Goal: Task Accomplishment & Management: Manage account settings

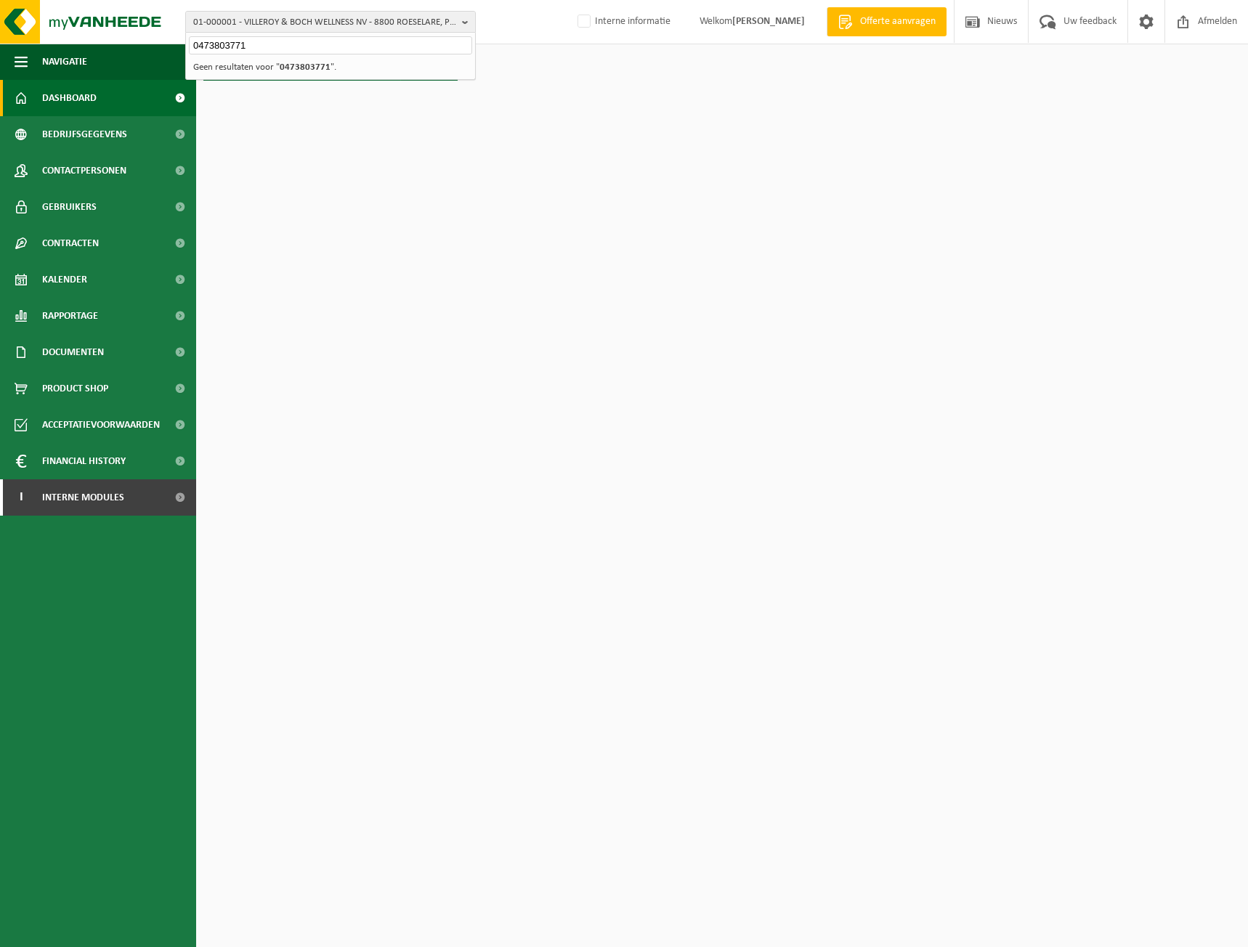
click at [265, 46] on input "0473803771" at bounding box center [330, 45] width 283 height 18
drag, startPoint x: 256, startPoint y: 46, endPoint x: 105, endPoint y: 44, distance: 151.1
click at [105, 44] on div "01-000001 - VILLEROY & BOCH WELLNESS NV - 8800 ROESELARE, POPULIERSTRAAT 1 0473…" at bounding box center [624, 44] width 1248 height 88
click at [237, 18] on span "01-000001 - VILLEROY & BOCH WELLNESS NV - 8800 ROESELARE, POPULIERSTRAAT 1" at bounding box center [324, 23] width 263 height 22
paste input "10-536736"
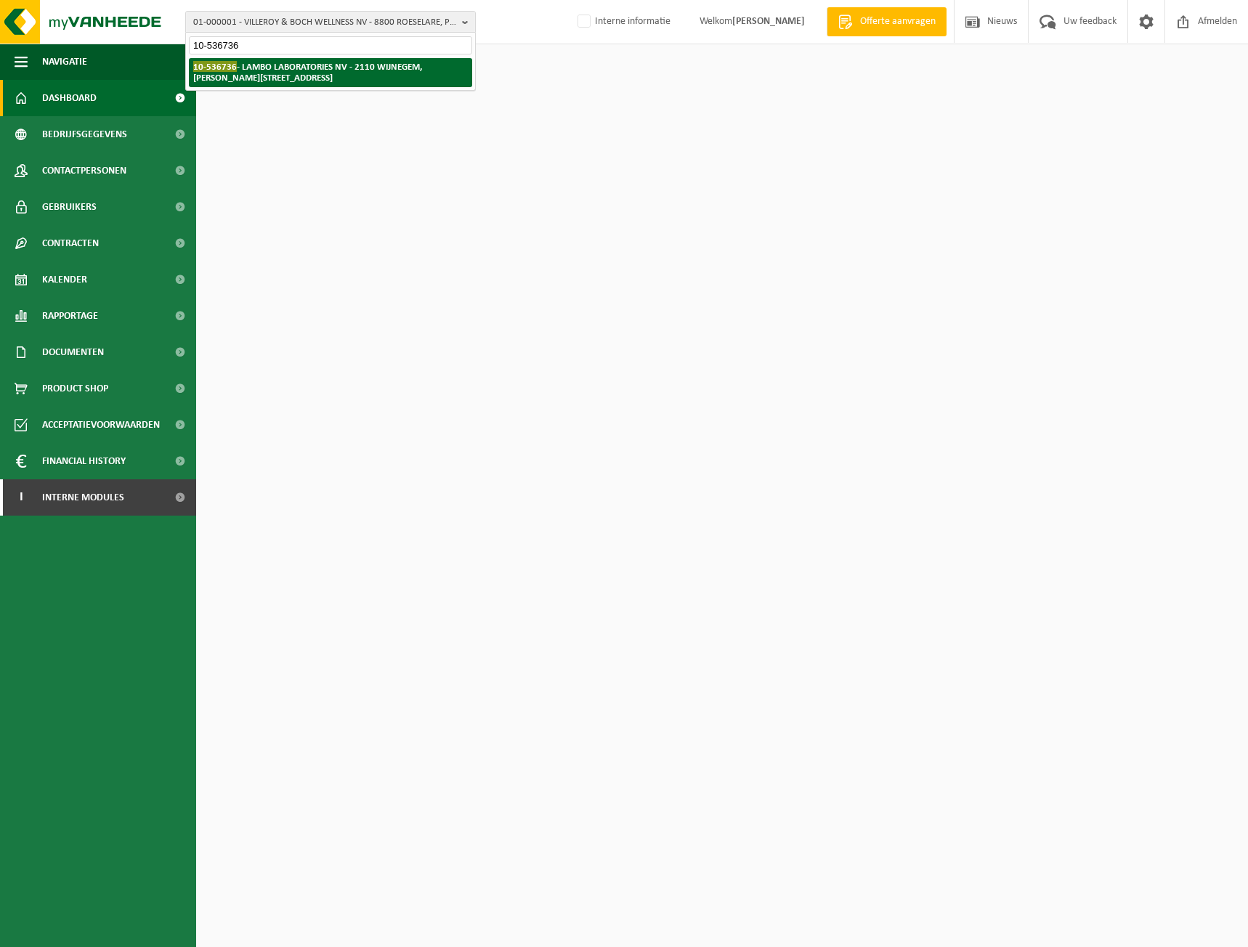
type input "10-536736"
drag, startPoint x: 251, startPoint y: 67, endPoint x: 222, endPoint y: 94, distance: 39.5
click at [252, 67] on strong "10-536736 - LAMBO LABORATORIES NV - 2110 WIJNEGEM, SIMON DE HEUVELLAAN 4" at bounding box center [307, 72] width 229 height 22
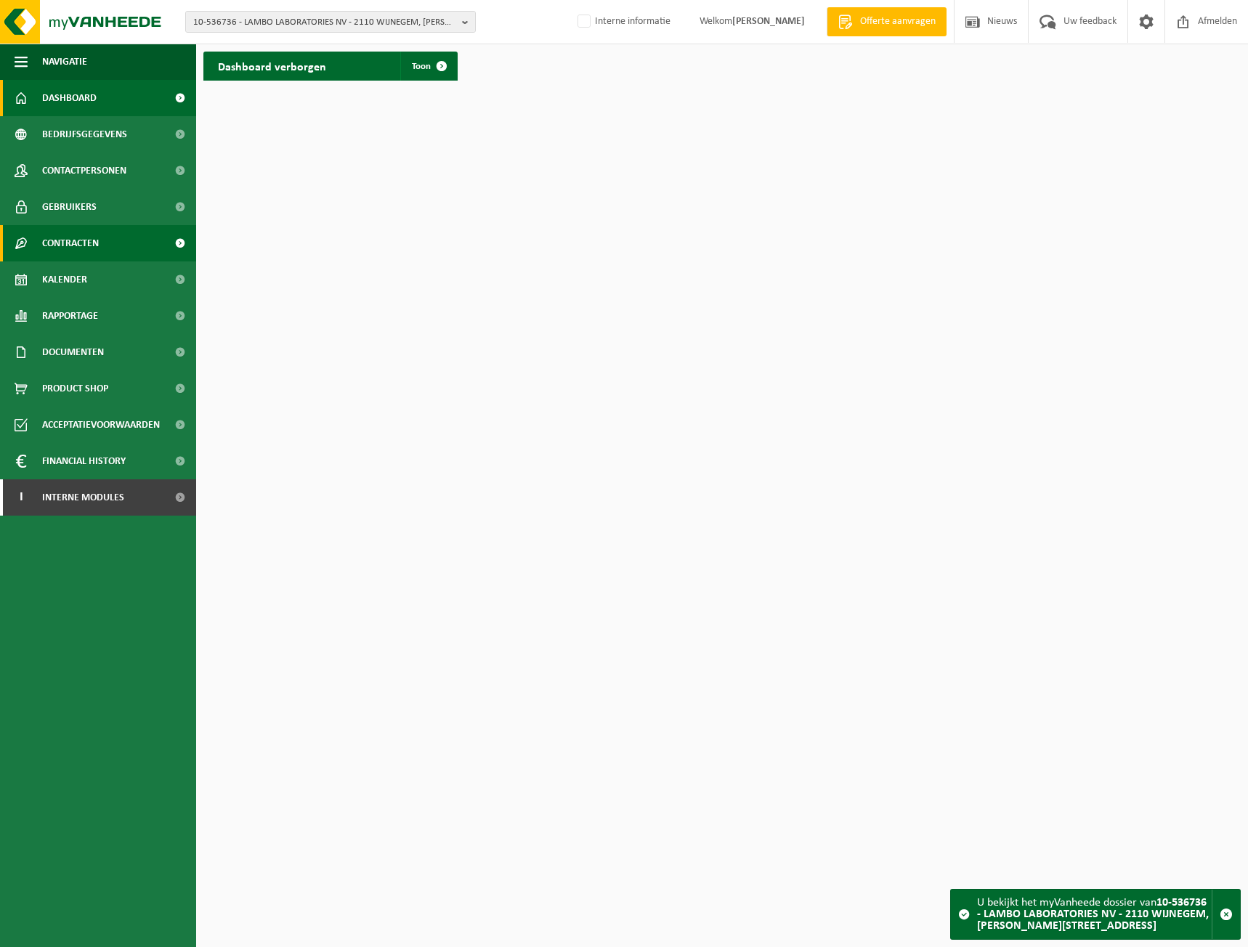
click at [85, 240] on span "Contracten" at bounding box center [70, 243] width 57 height 36
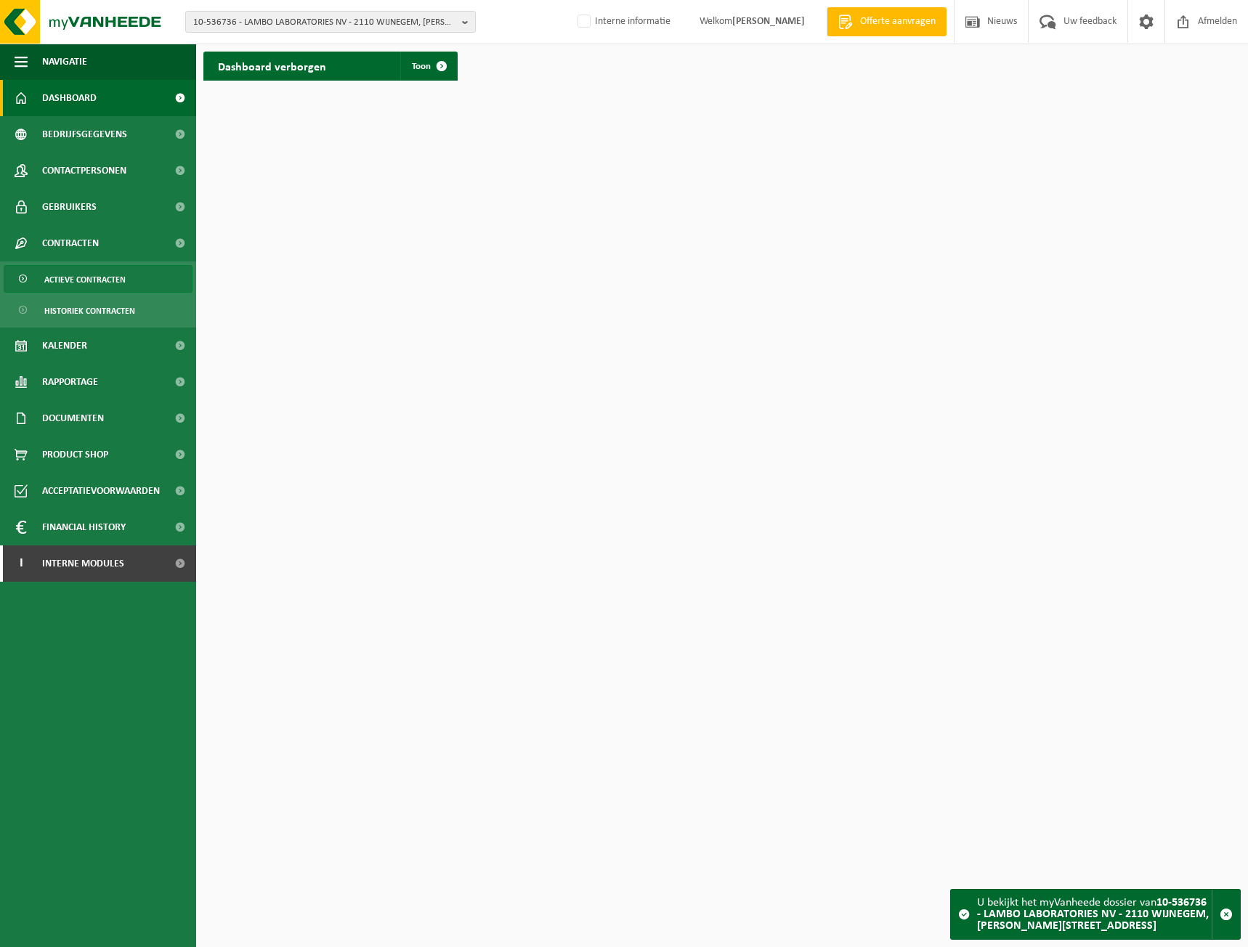
click at [85, 269] on span "Actieve contracten" at bounding box center [84, 280] width 81 height 28
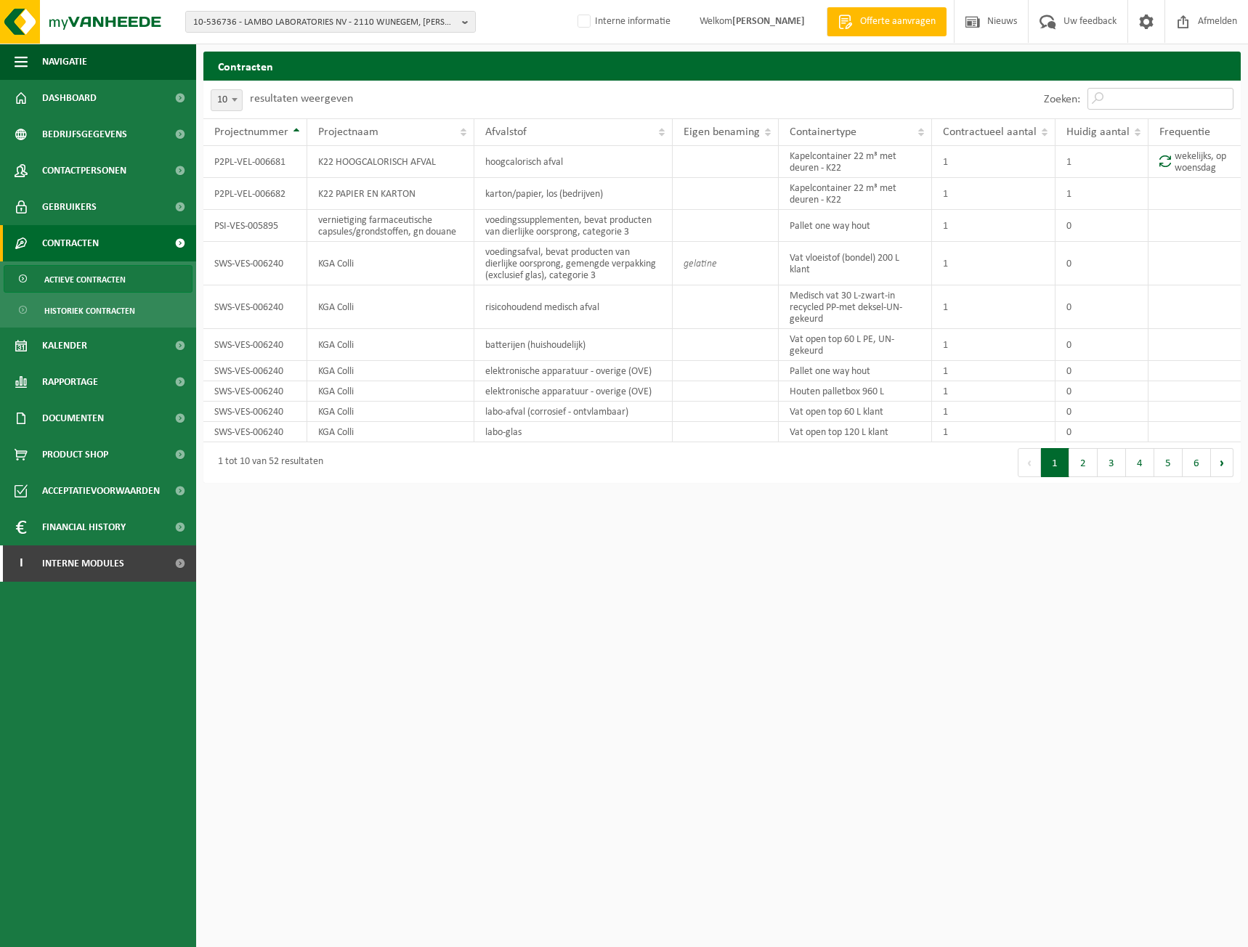
click at [1119, 102] on input "Zoeken:" at bounding box center [1160, 99] width 146 height 22
type input "b"
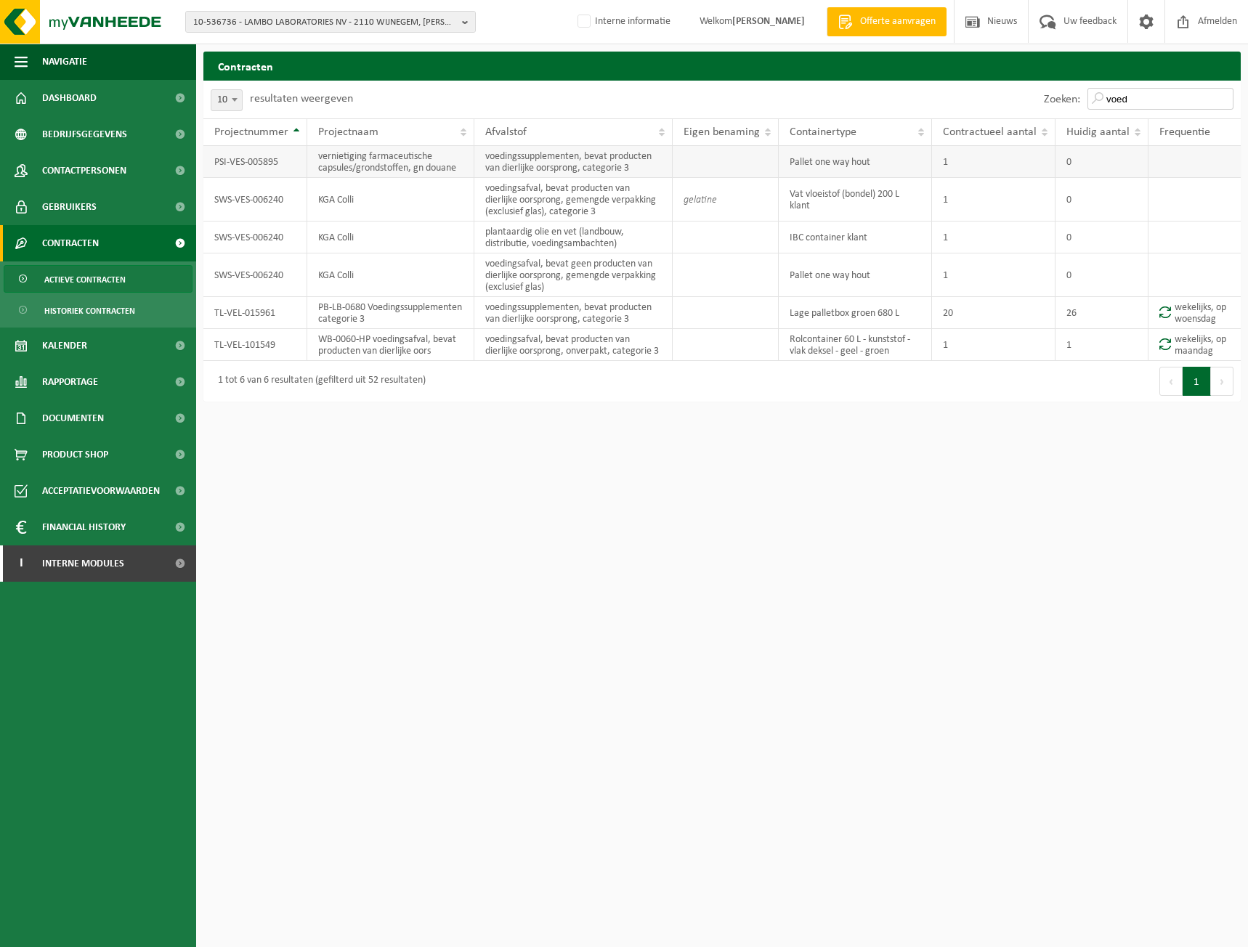
type input "voed"
click at [566, 168] on td "voedingssupplementen, bevat producten van dierlijke oorsprong, categorie 3" at bounding box center [573, 162] width 198 height 32
click at [91, 351] on link "Kalender" at bounding box center [98, 346] width 196 height 36
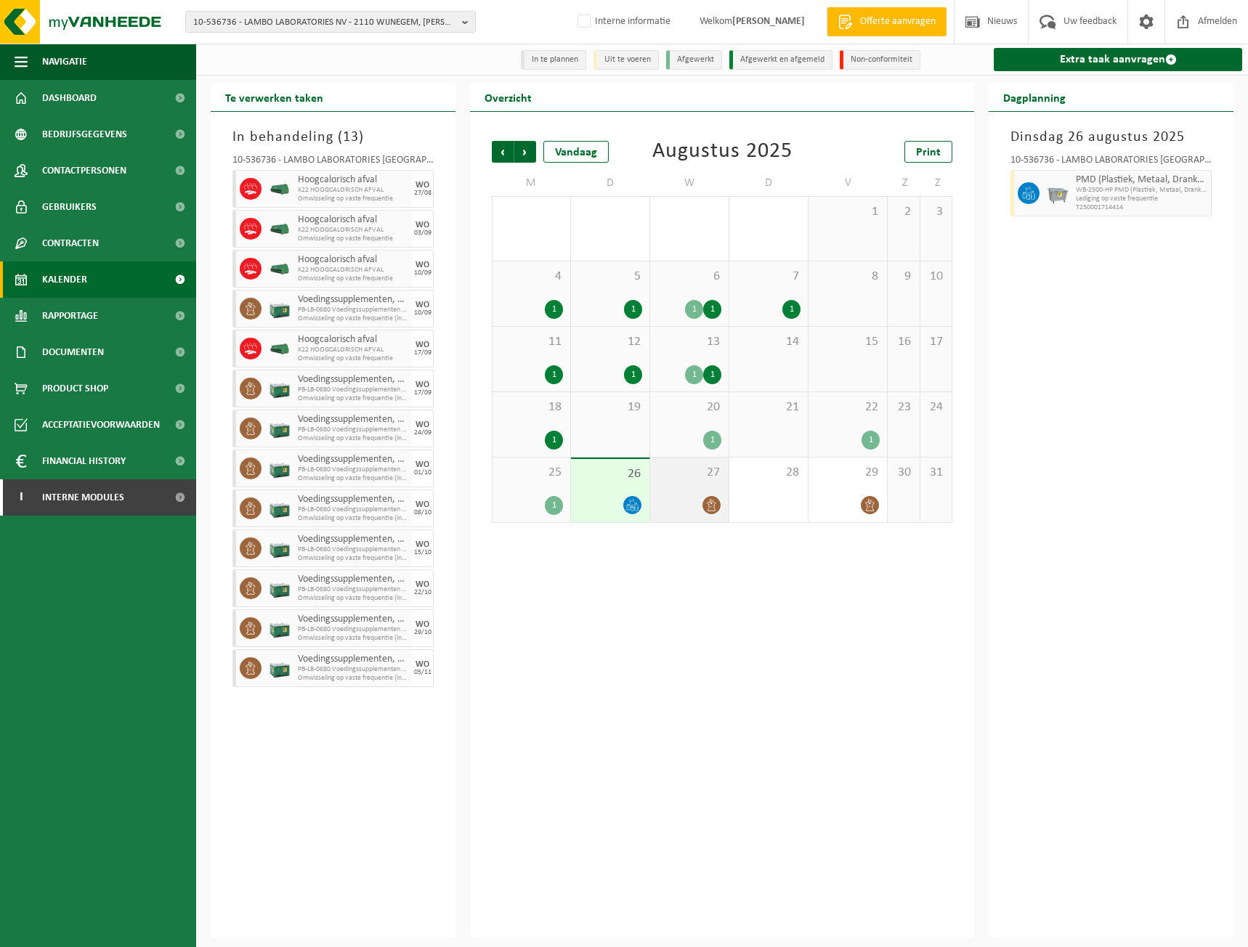
click at [704, 498] on div at bounding box center [711, 505] width 20 height 20
click at [694, 427] on div "20 1" at bounding box center [689, 424] width 78 height 65
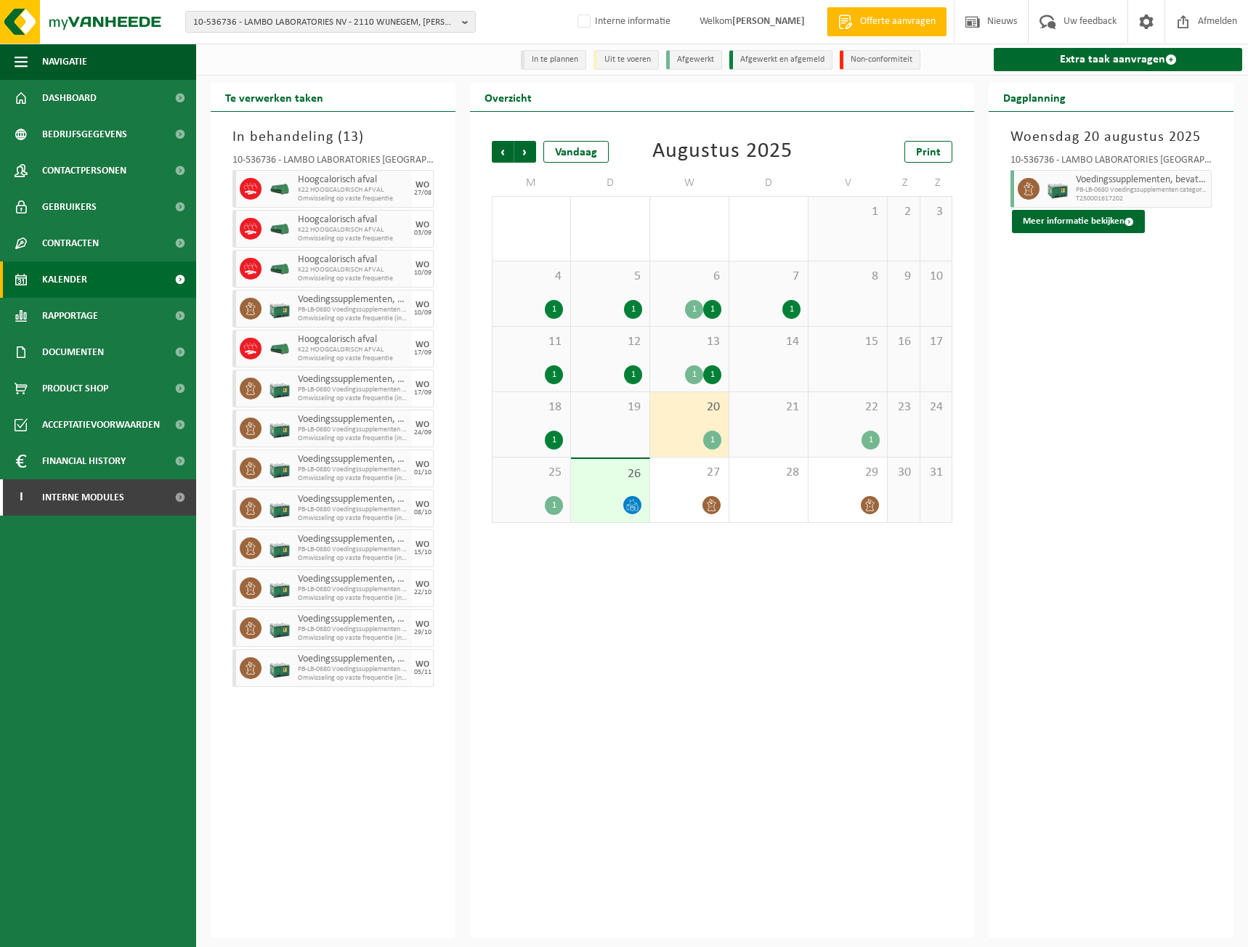
click at [680, 425] on div "20 1" at bounding box center [689, 424] width 78 height 65
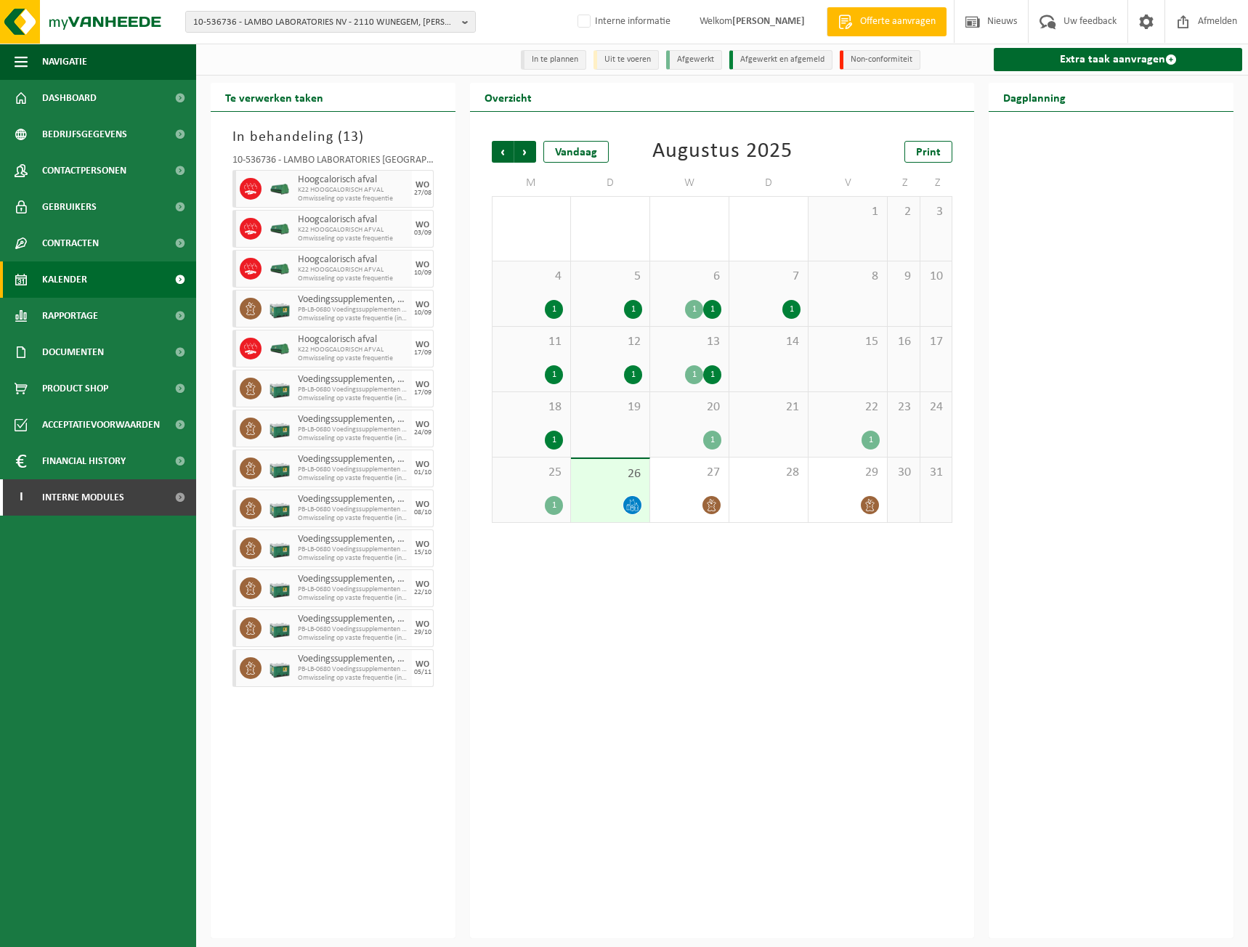
click at [707, 412] on span "20" at bounding box center [689, 407] width 64 height 16
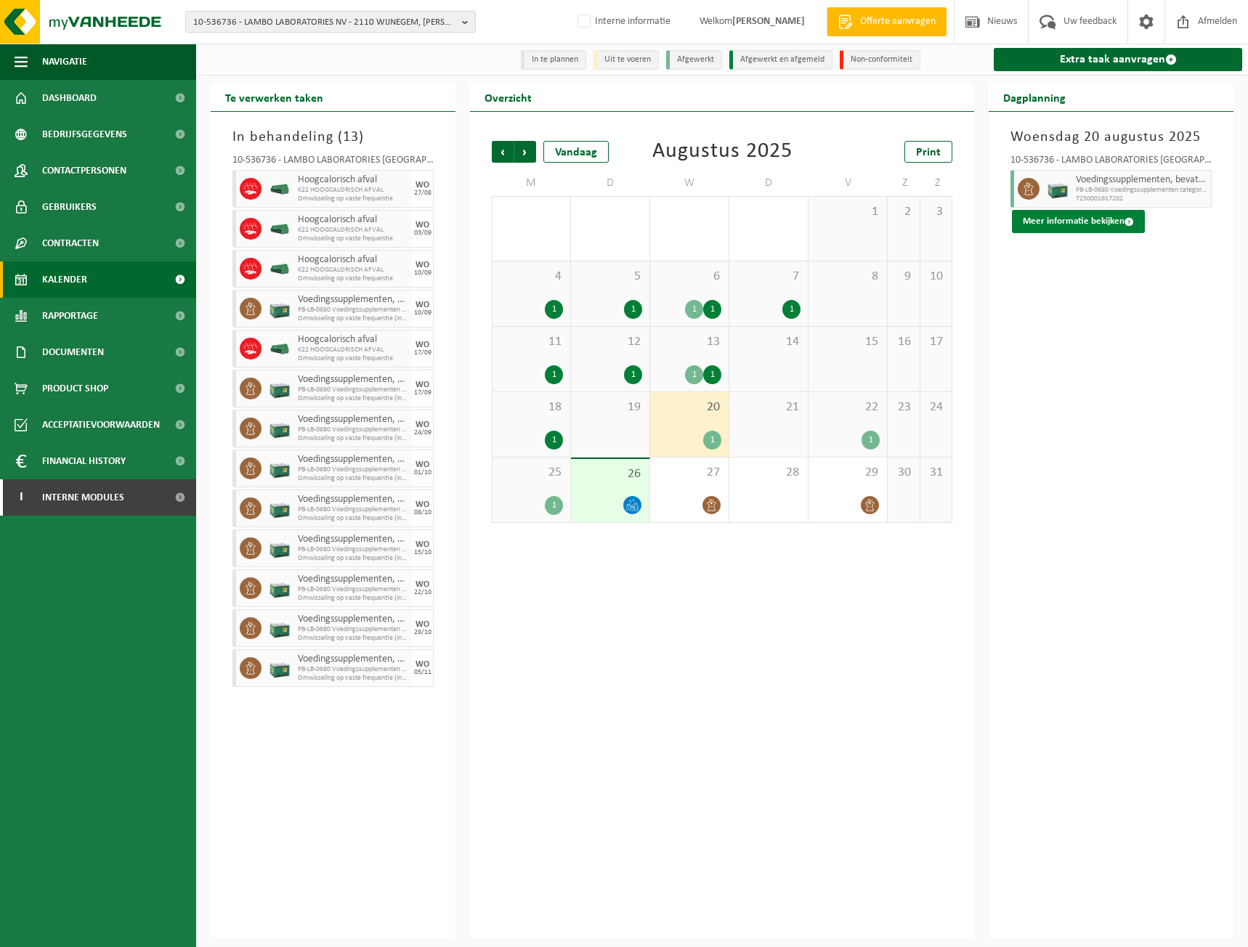
click at [1099, 216] on button "Meer informatie bekijken" at bounding box center [1078, 221] width 133 height 23
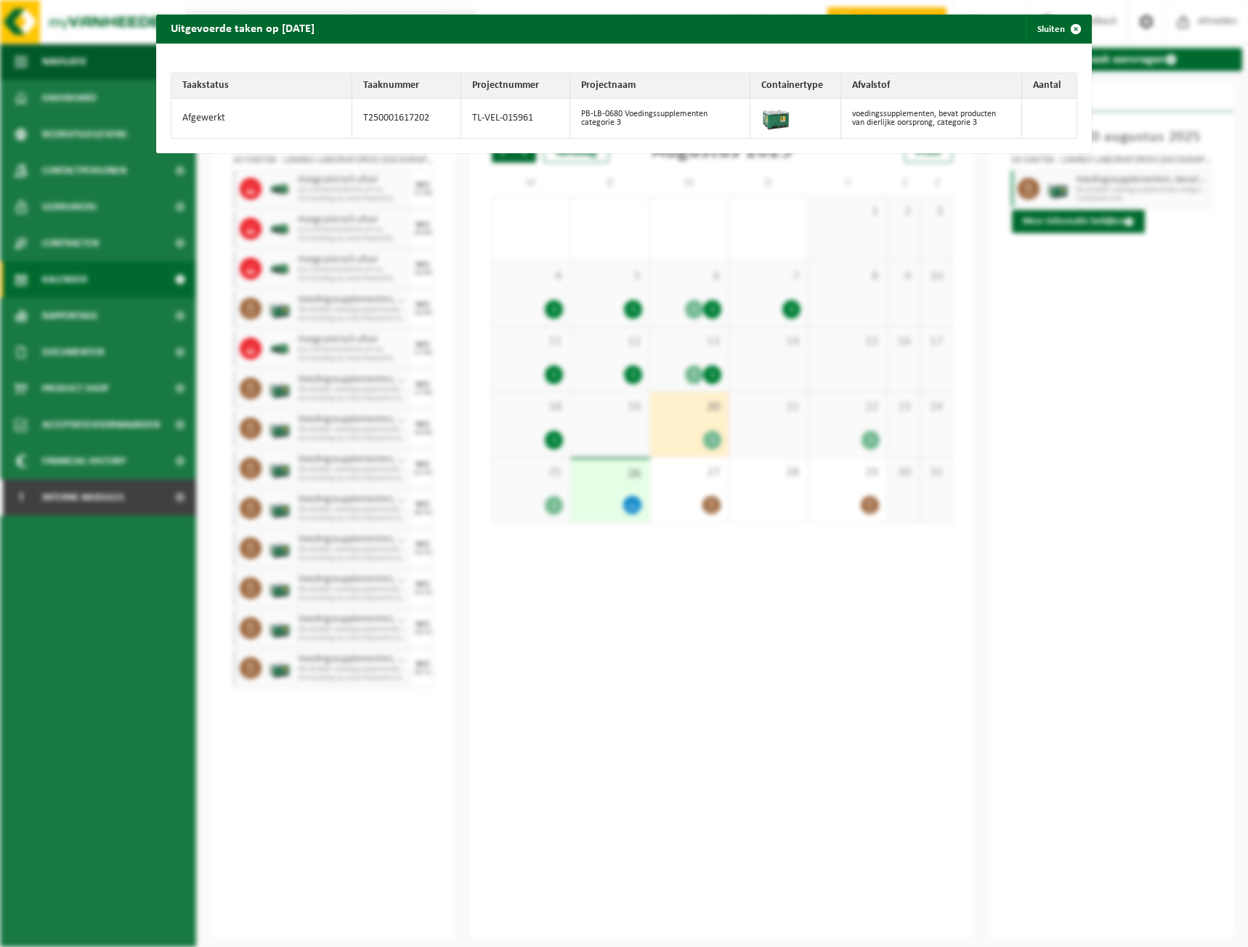
click at [473, 115] on td "TL-VEL-015961" at bounding box center [515, 118] width 109 height 39
copy tr "TL-VEL-015961"
click at [1061, 36] on span "button" at bounding box center [1075, 29] width 29 height 29
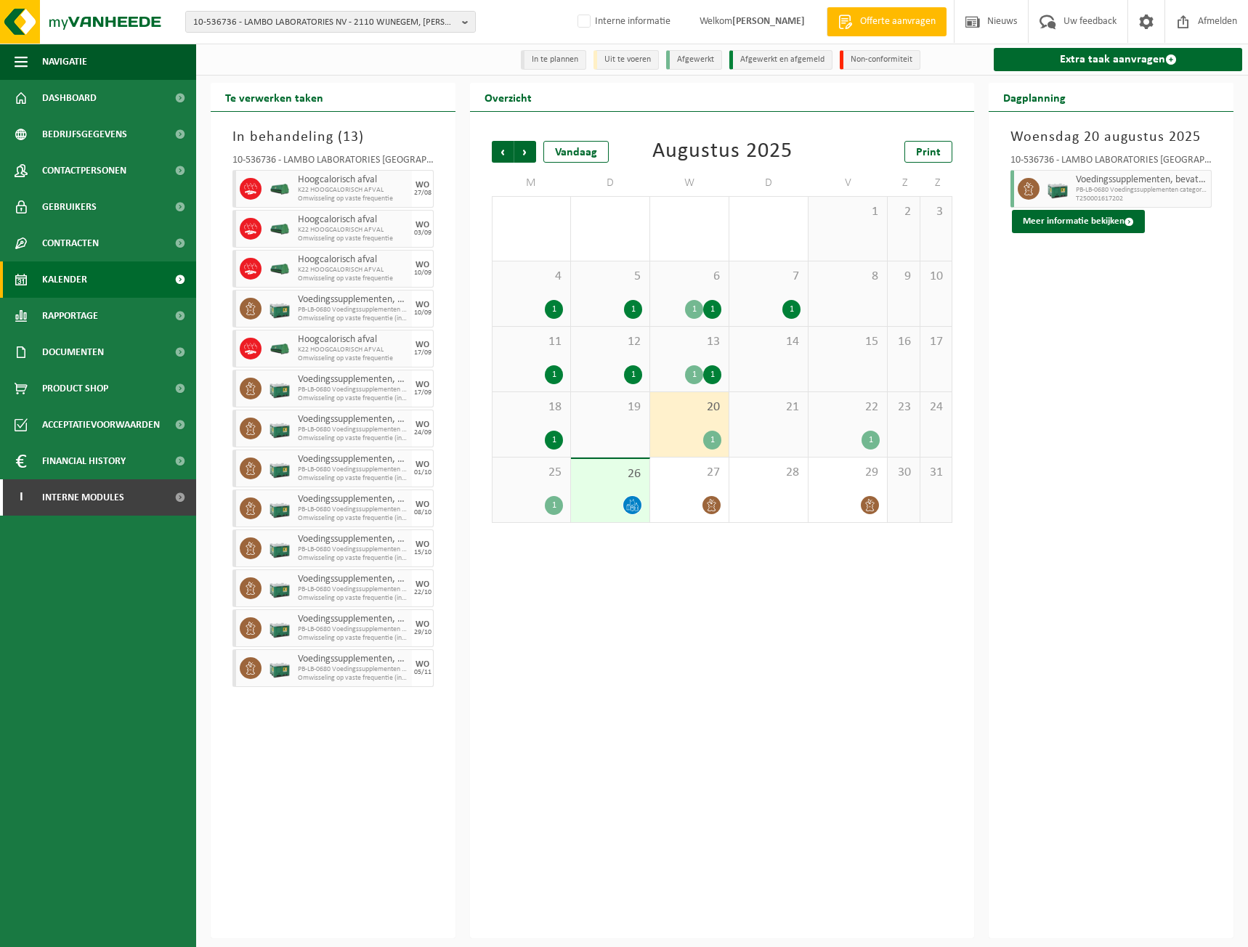
click at [565, 483] on div "25 1" at bounding box center [531, 489] width 78 height 65
click at [259, 16] on span "10-536736 - LAMBO LABORATORIES NV - 2110 WIJNEGEM, [PERSON_NAME][STREET_ADDRESS]" at bounding box center [324, 23] width 263 height 22
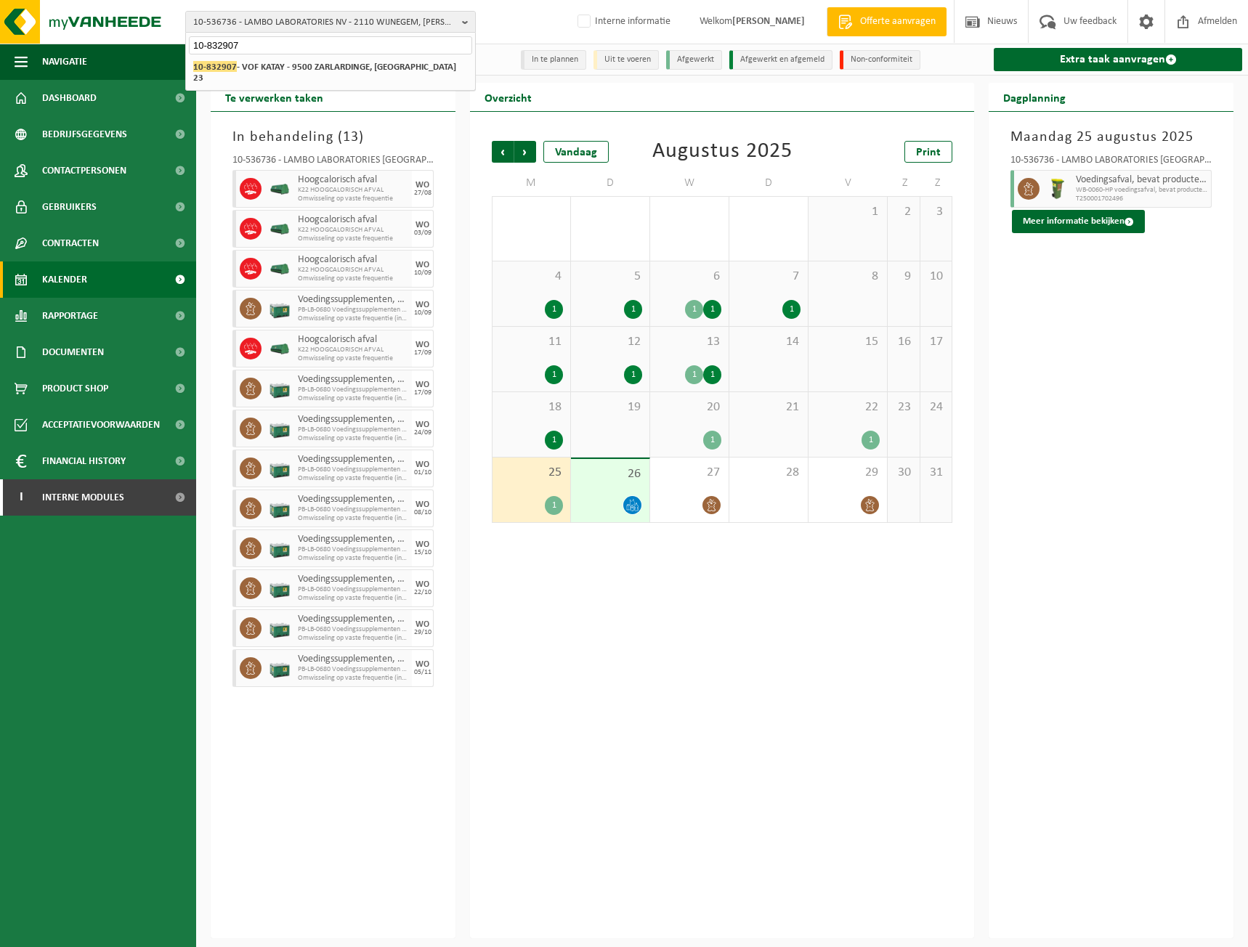
type input "10-832907"
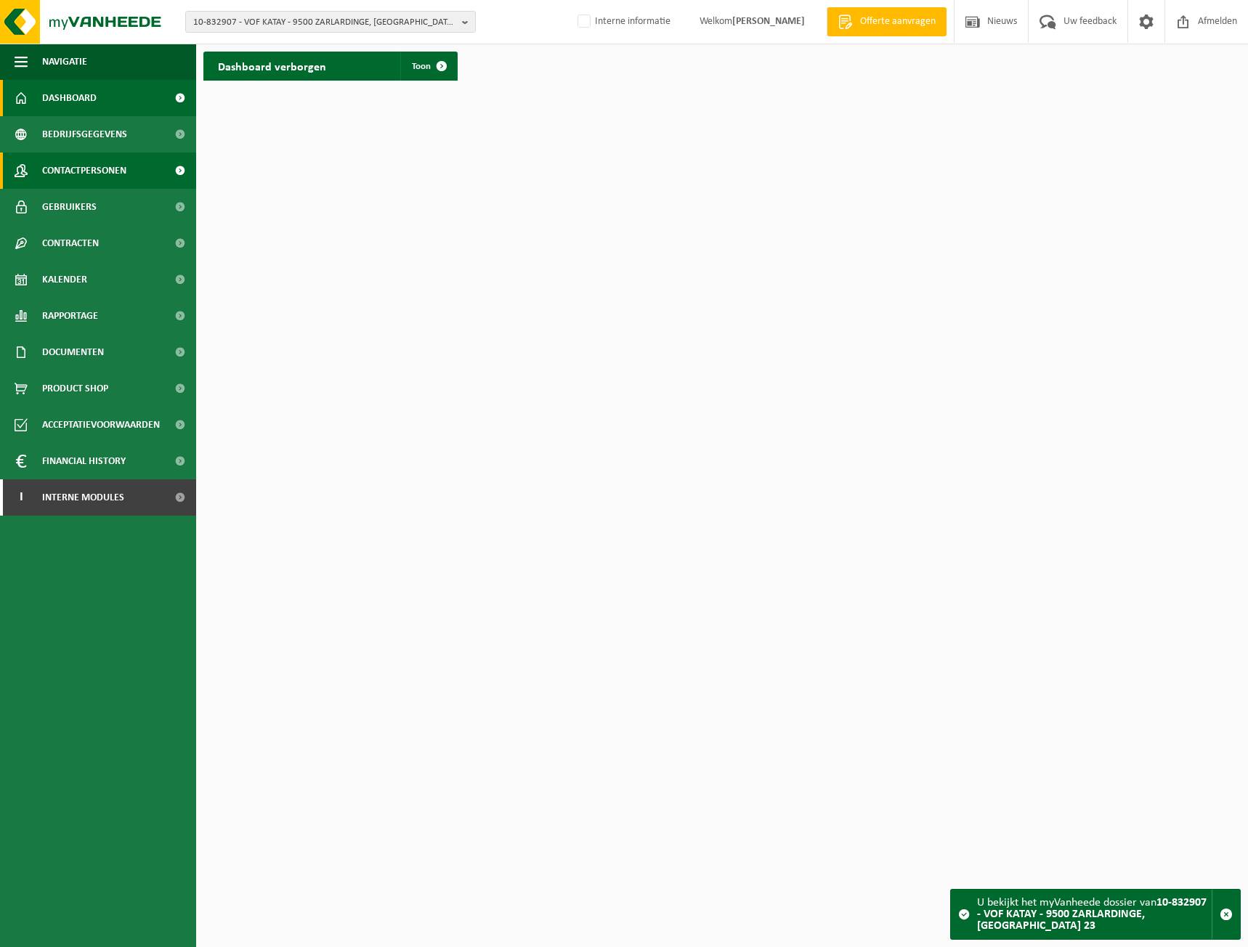
click at [60, 171] on span "Contactpersonen" at bounding box center [84, 170] width 84 height 36
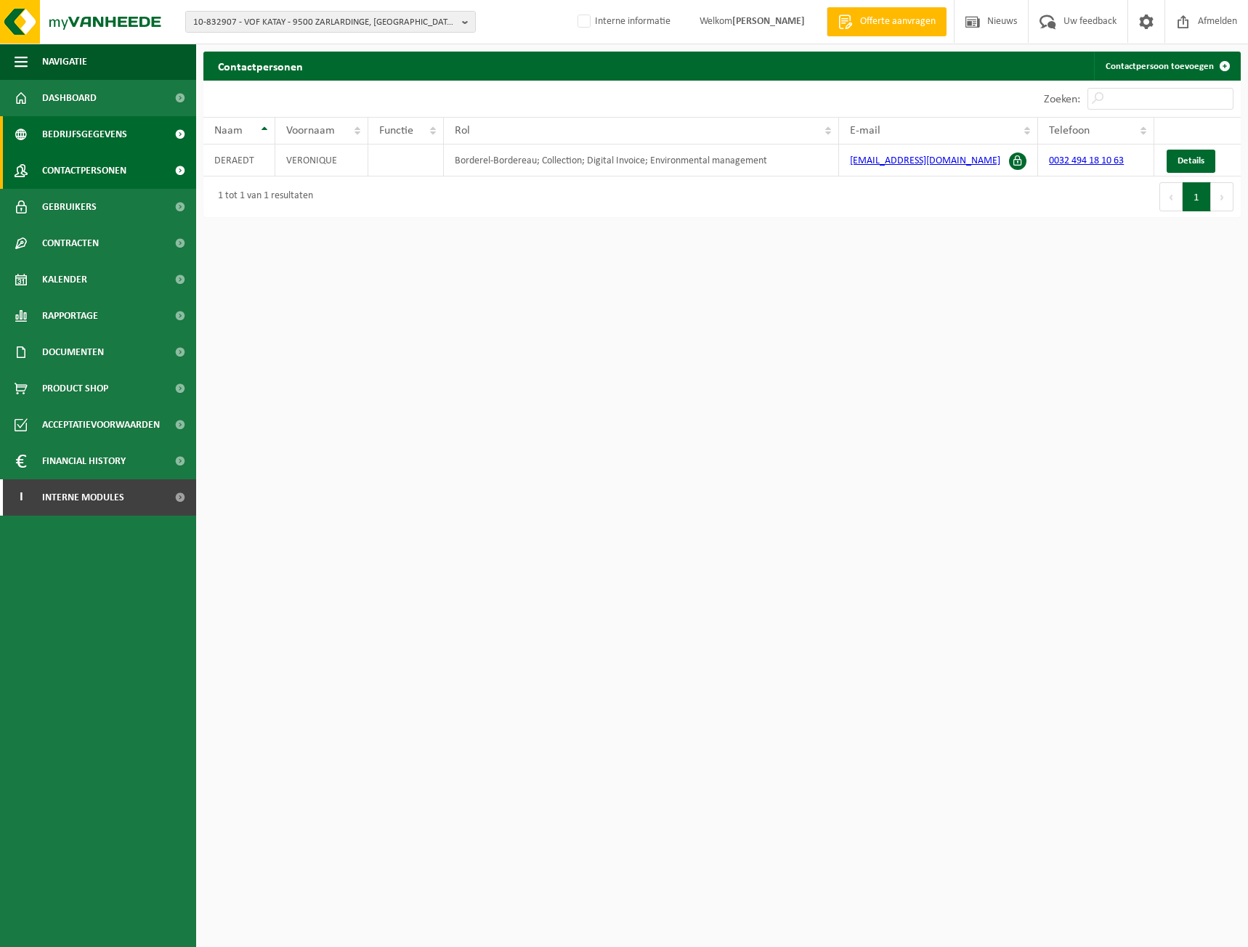
click at [116, 135] on span "Bedrijfsgegevens" at bounding box center [84, 134] width 85 height 36
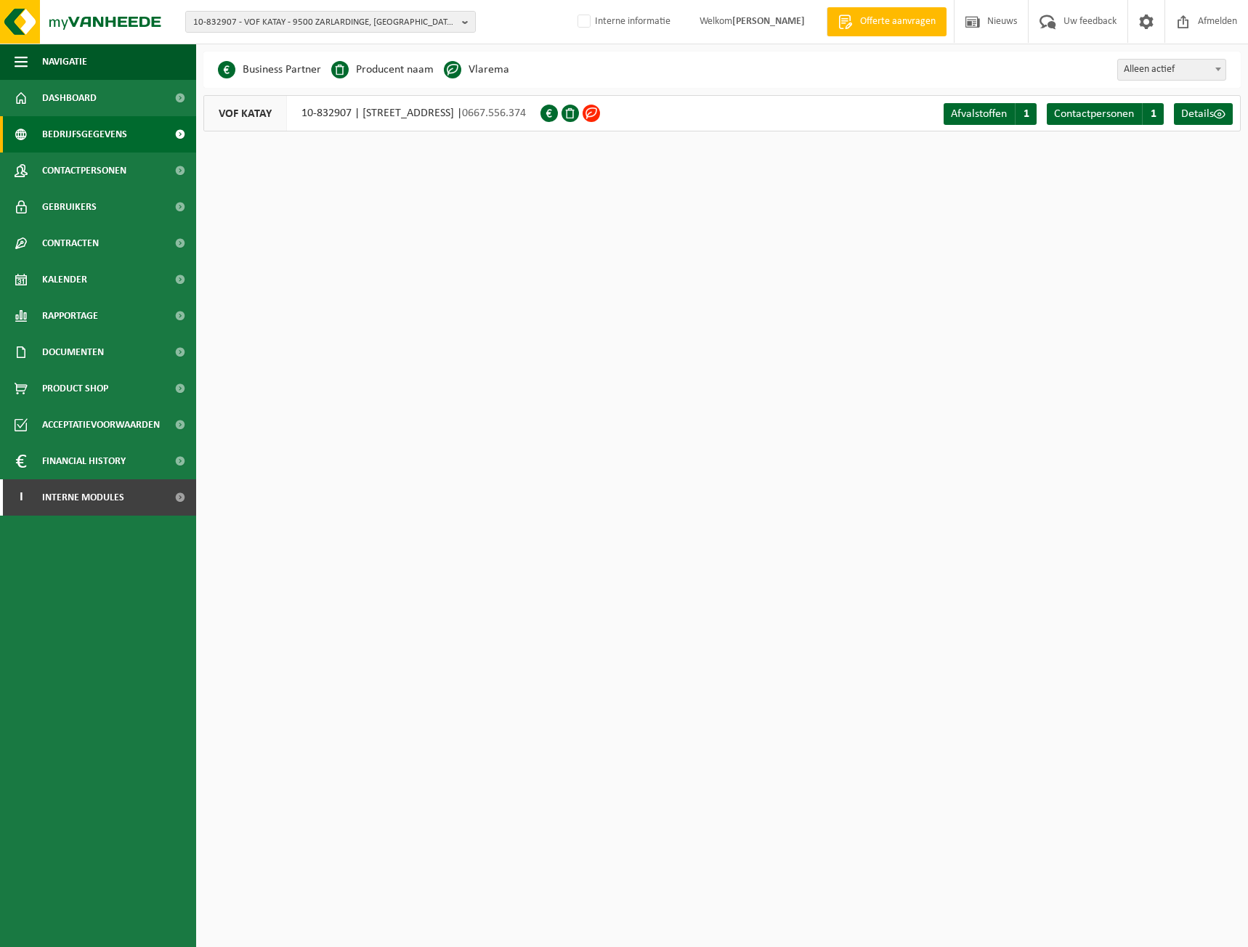
click at [489, 275] on html "10-832907 - VOF KATAY - 9500 ZARLARDINGE, ZARLARDINGEPLEIN 23 10-832907 - VOF K…" at bounding box center [624, 473] width 1248 height 947
click at [214, 21] on span "10-832907 - VOF KATAY - 9500 ZARLARDINGE, ZARLARDINGEPLEIN 23" at bounding box center [324, 23] width 263 height 22
click at [269, 48] on input "text" at bounding box center [330, 45] width 283 height 18
paste input "10-536736"
type input "10-536736"
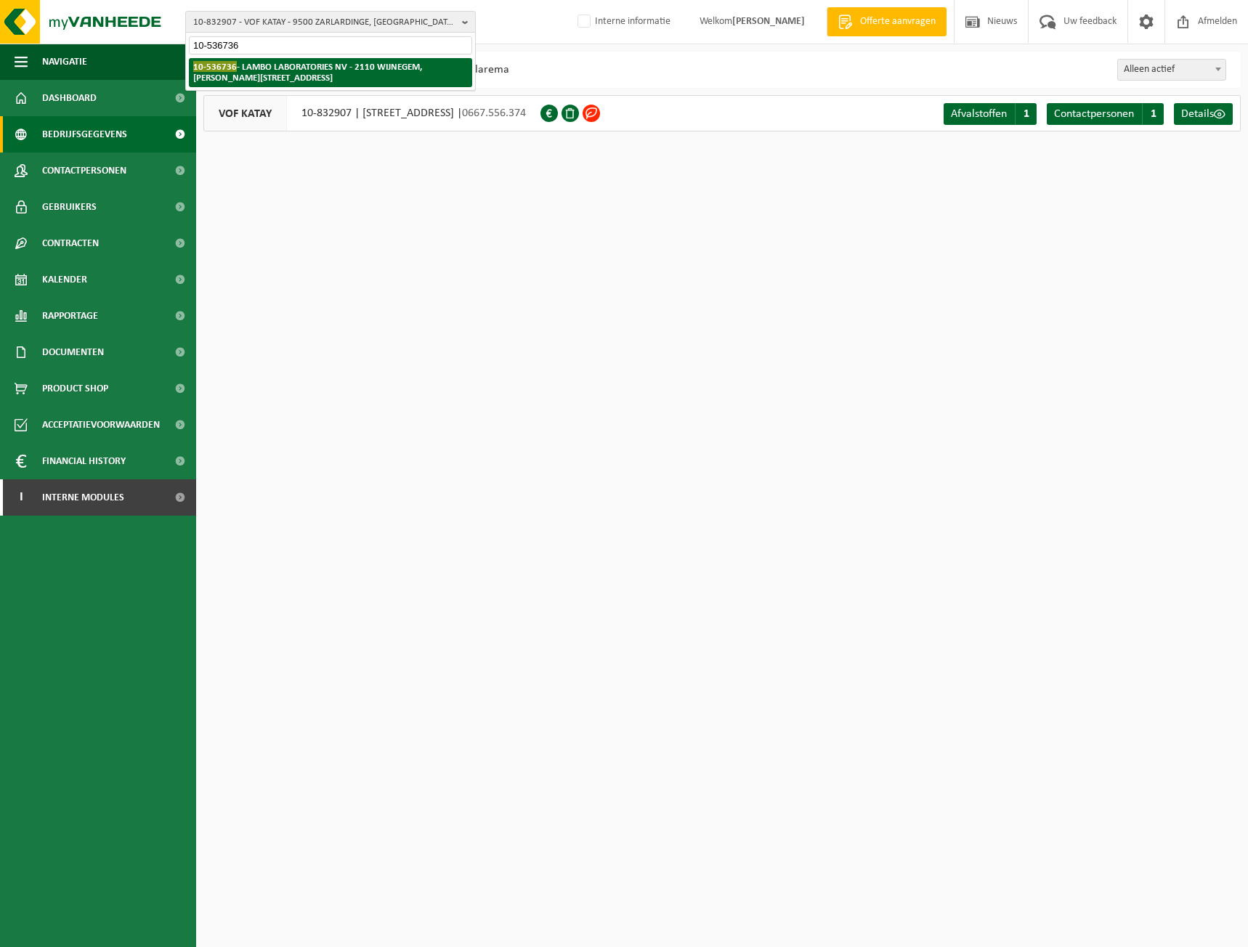
click at [273, 69] on strong "10-536736 - LAMBO LABORATORIES NV - 2110 WIJNEGEM, SIMON DE HEUVELLAAN 4" at bounding box center [307, 72] width 229 height 22
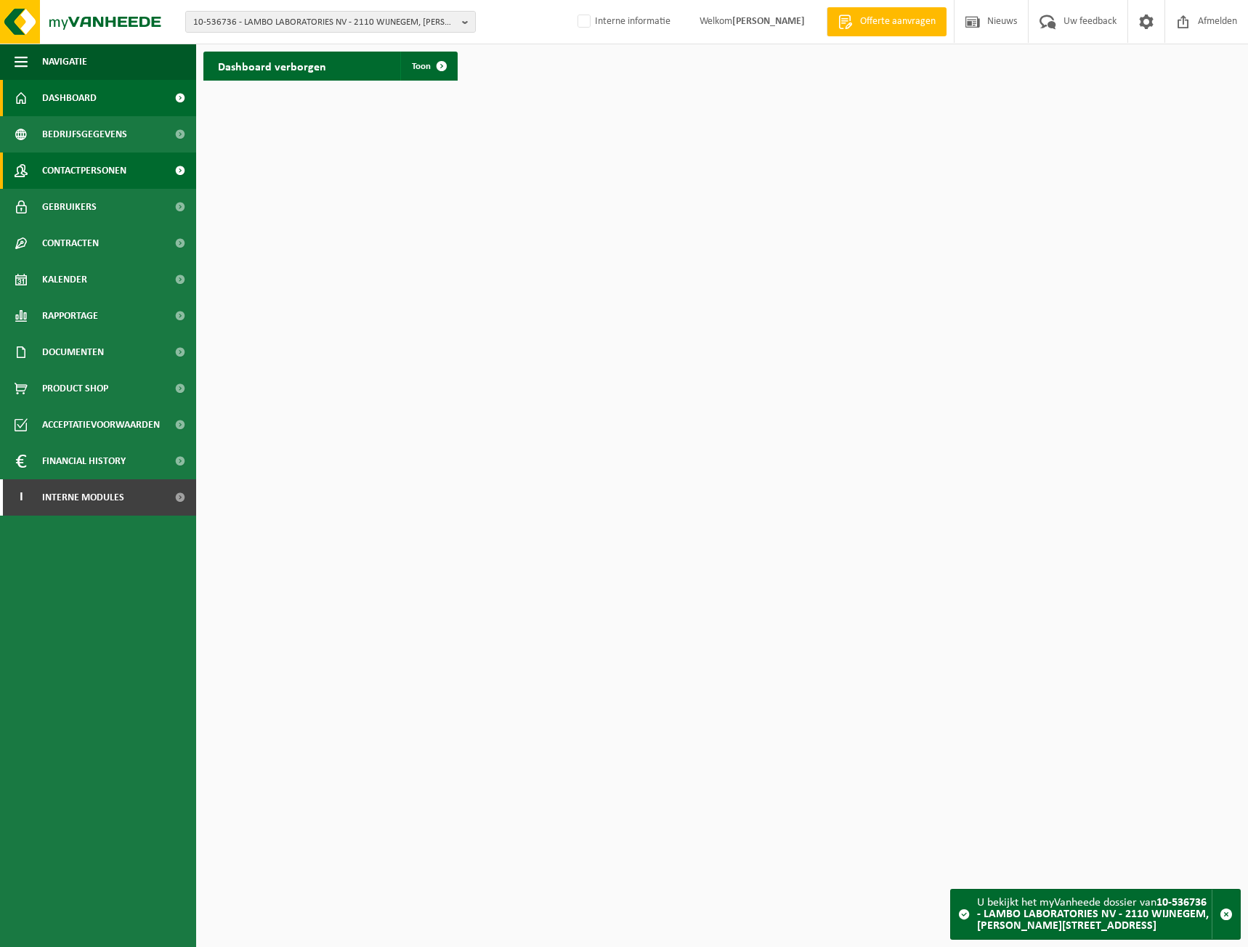
click at [126, 183] on span "Contactpersonen" at bounding box center [84, 170] width 84 height 36
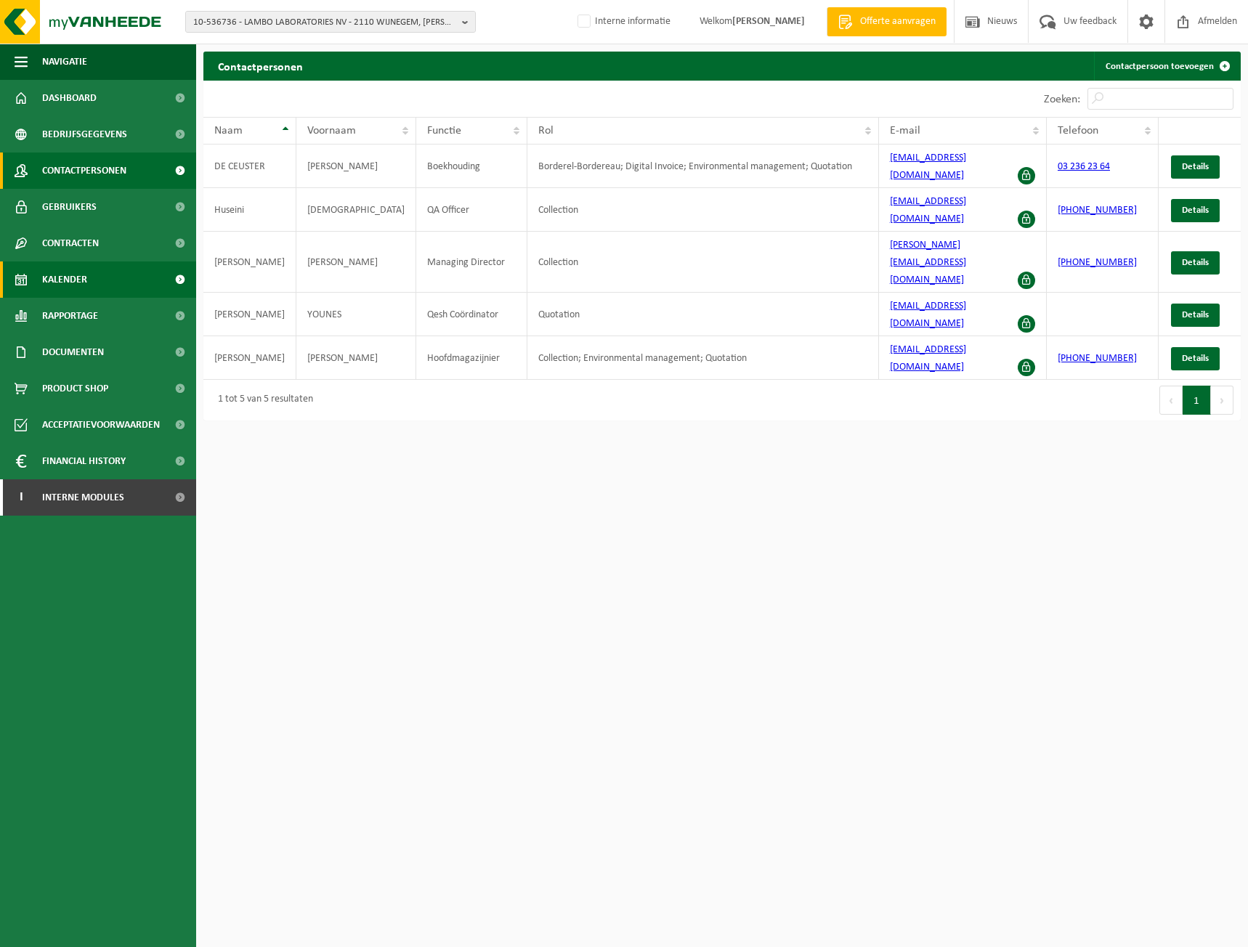
click at [93, 279] on link "Kalender" at bounding box center [98, 279] width 196 height 36
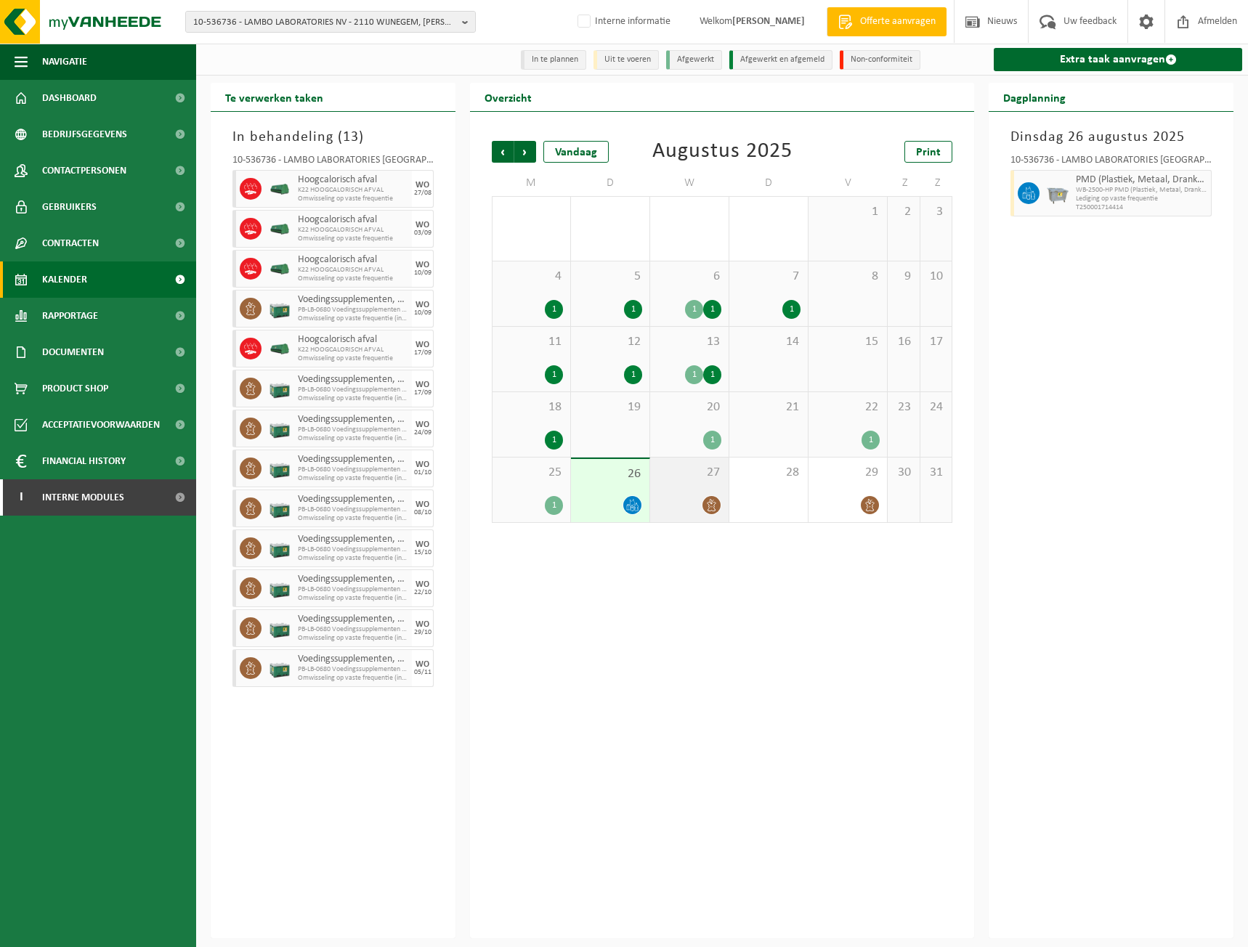
click at [694, 474] on span "27" at bounding box center [689, 473] width 64 height 16
click at [697, 420] on div "20 1" at bounding box center [689, 424] width 78 height 65
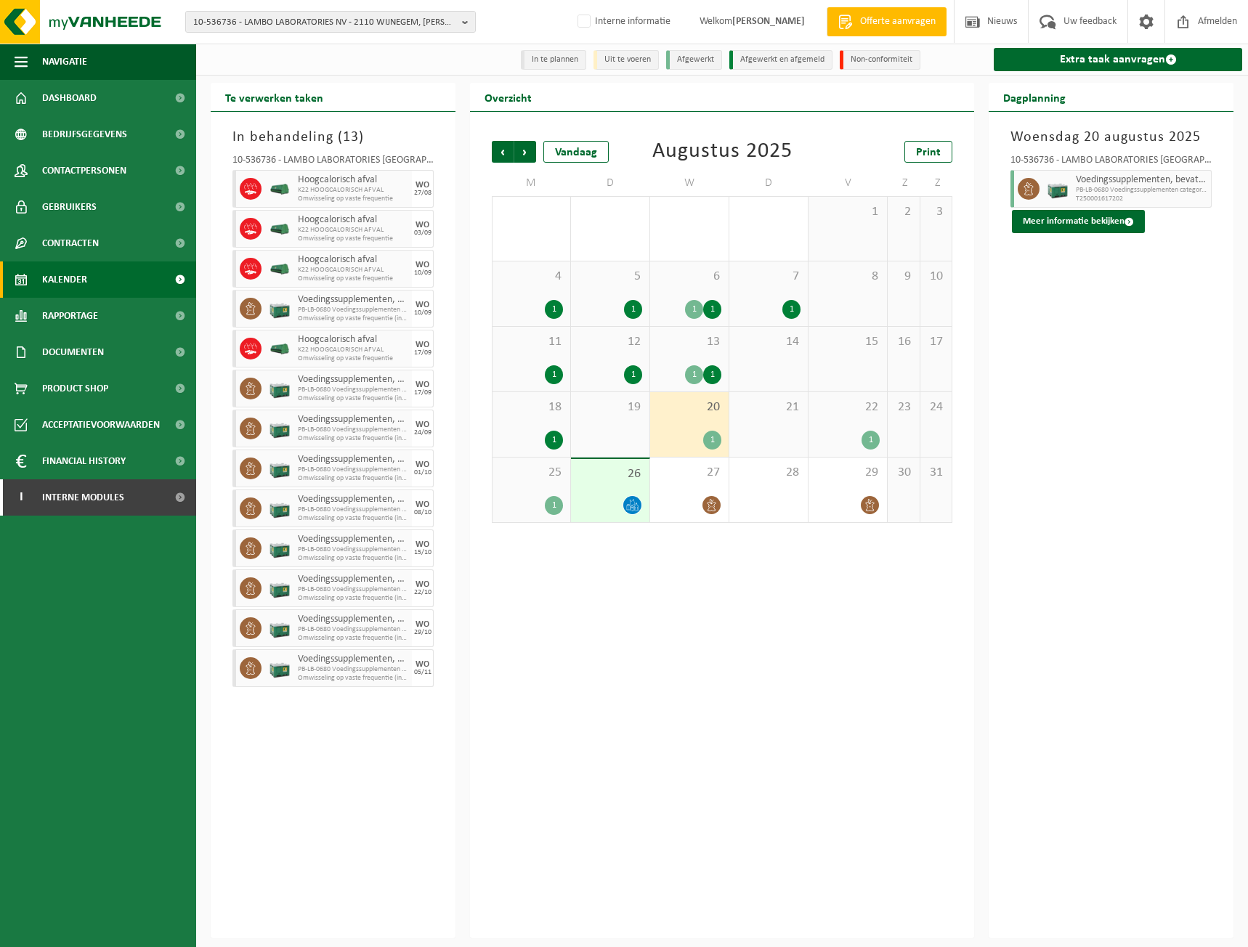
click at [696, 366] on div "1" at bounding box center [694, 374] width 18 height 19
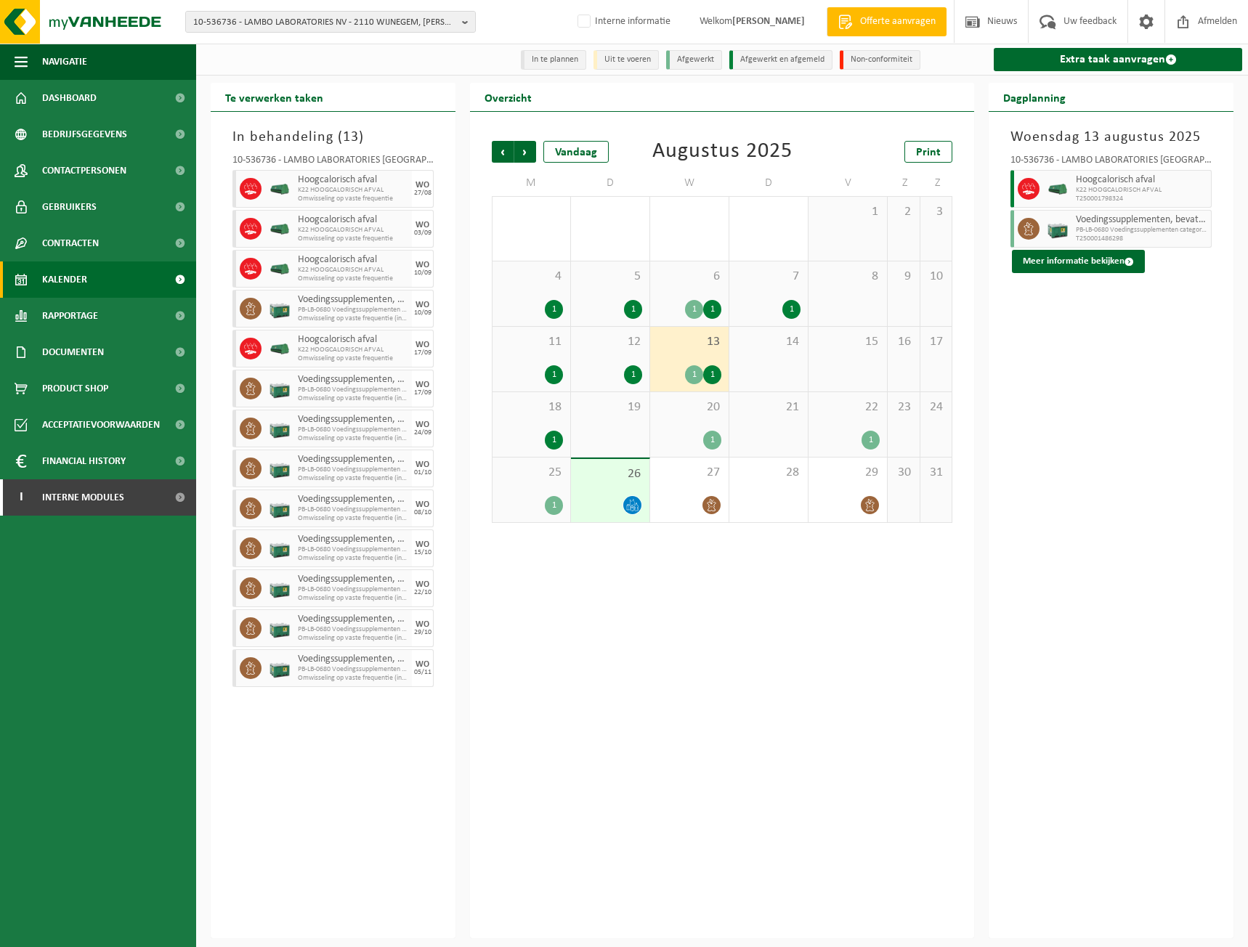
click at [693, 286] on div "6 1 1" at bounding box center [689, 293] width 78 height 65
click at [696, 421] on div "20 1" at bounding box center [689, 424] width 78 height 65
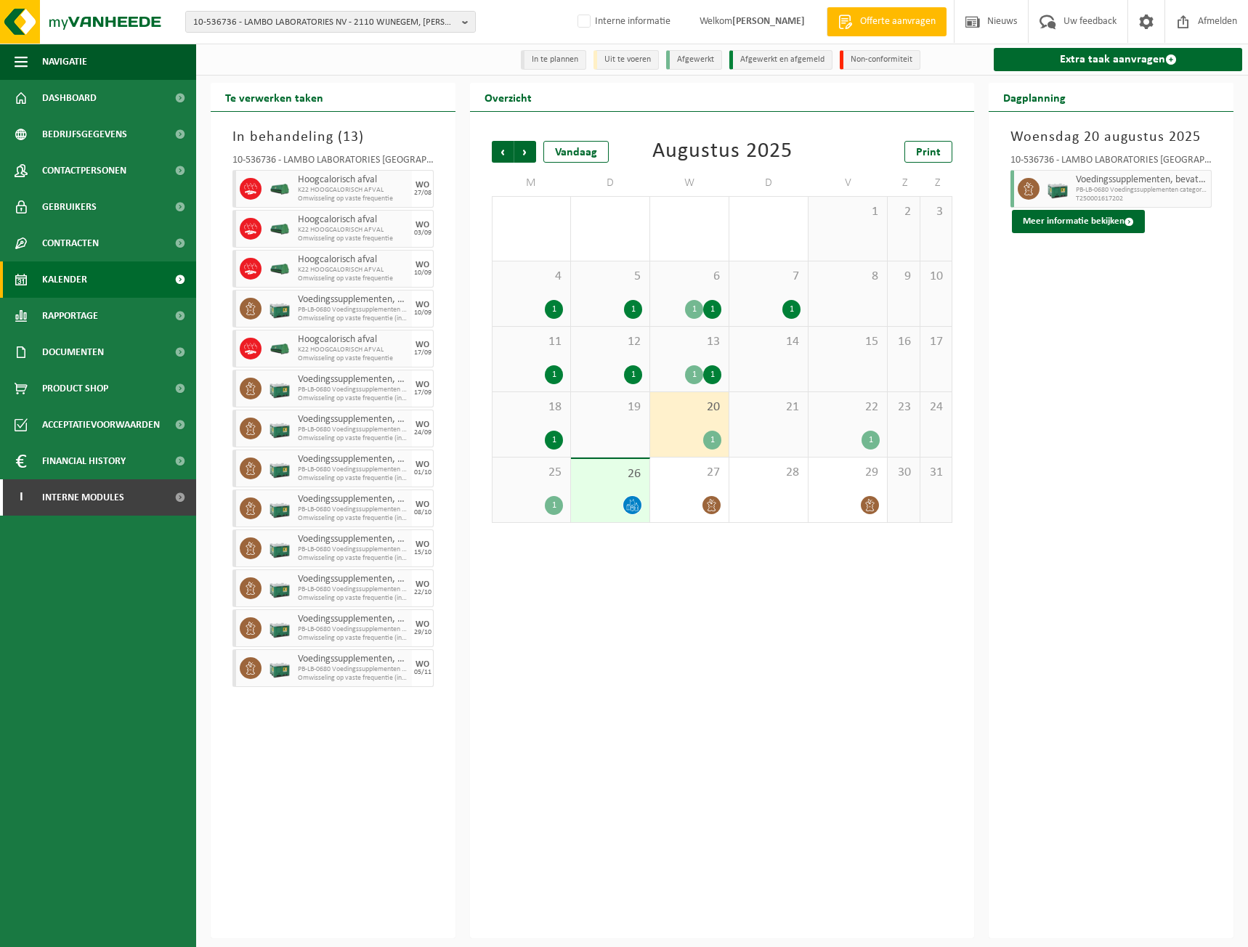
click at [572, 482] on div "26" at bounding box center [610, 490] width 78 height 63
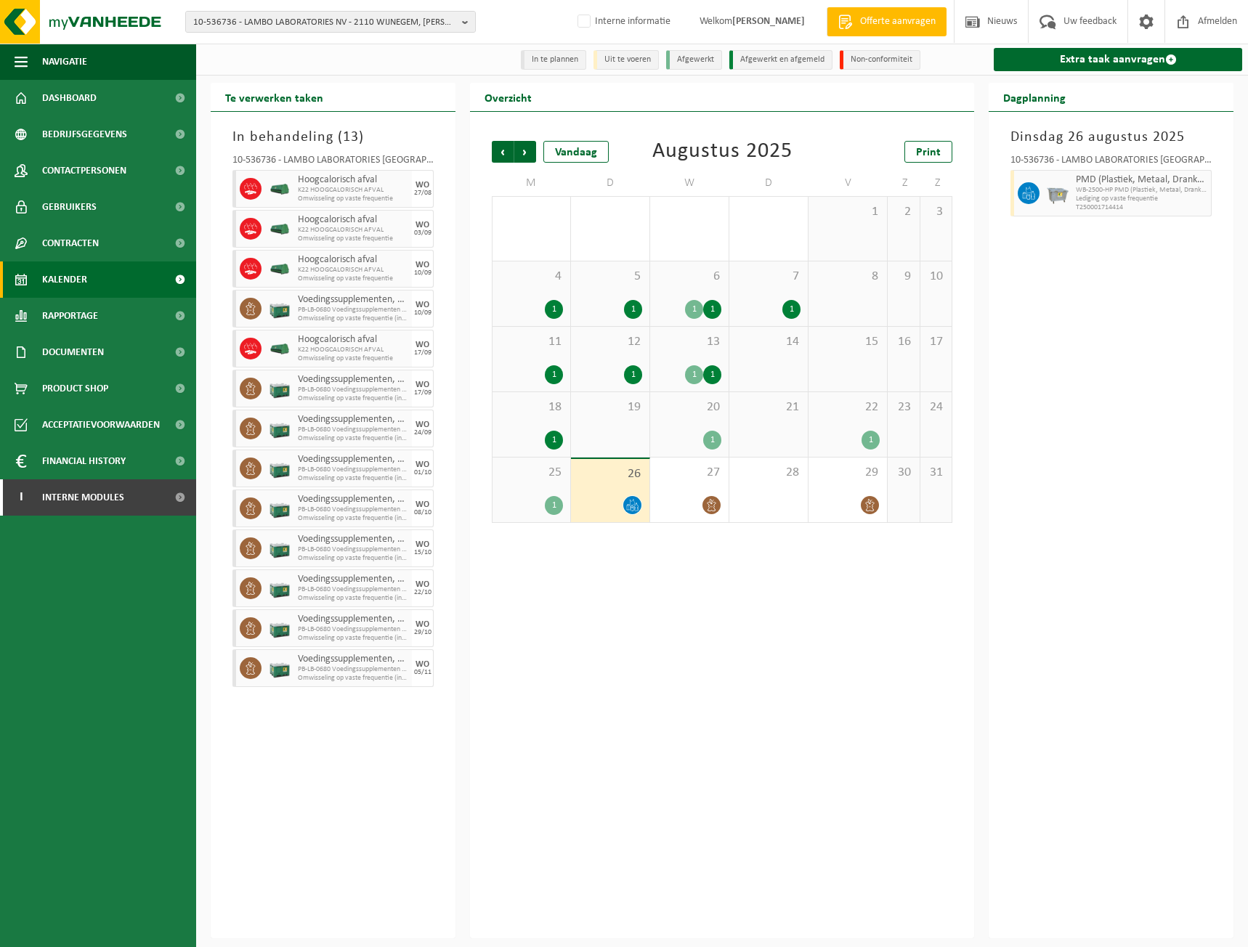
click at [552, 482] on div "25 1" at bounding box center [531, 489] width 78 height 65
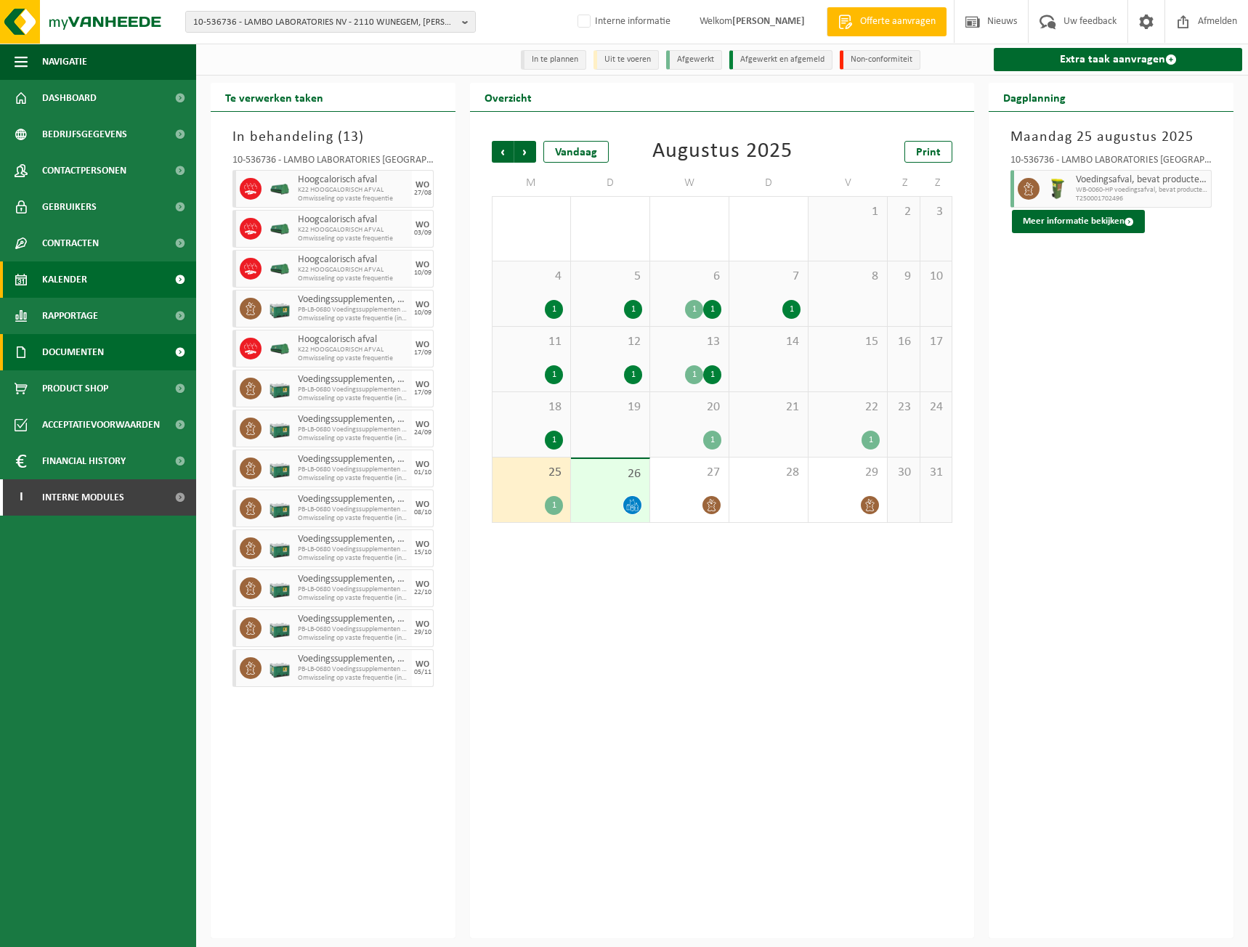
click at [91, 346] on span "Documenten" at bounding box center [73, 352] width 62 height 36
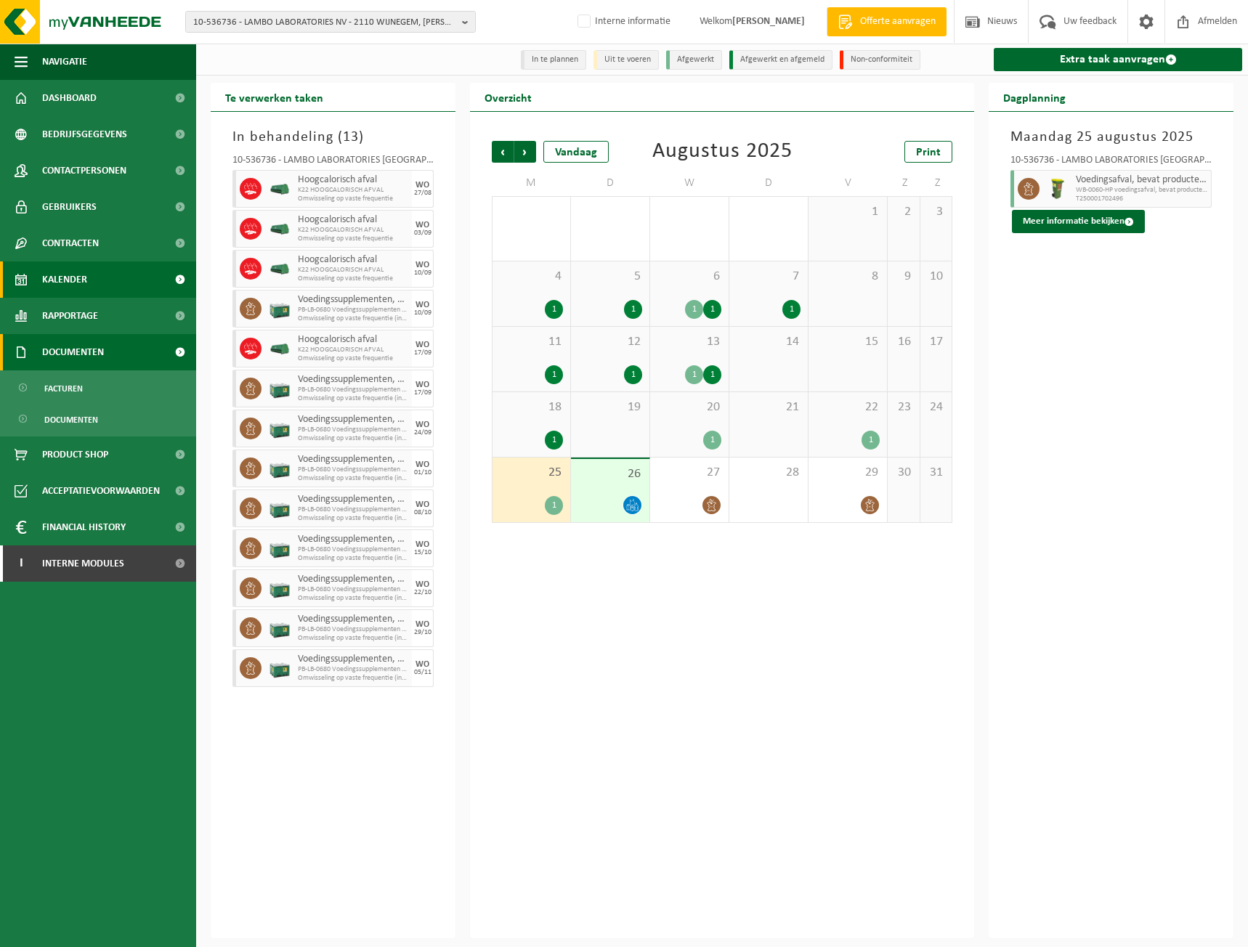
click at [106, 367] on link "Documenten" at bounding box center [98, 352] width 196 height 36
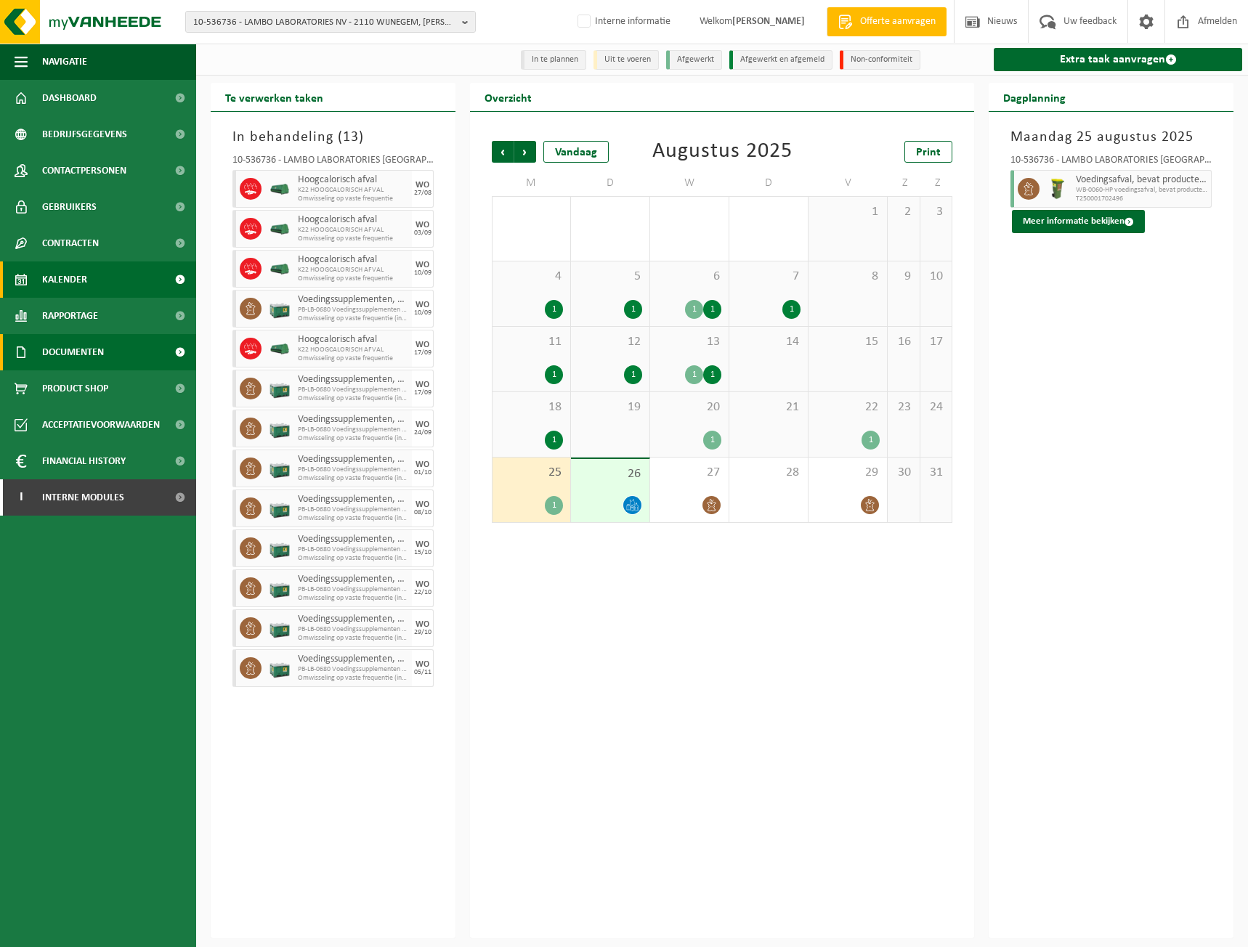
click at [111, 359] on link "Documenten" at bounding box center [98, 352] width 196 height 36
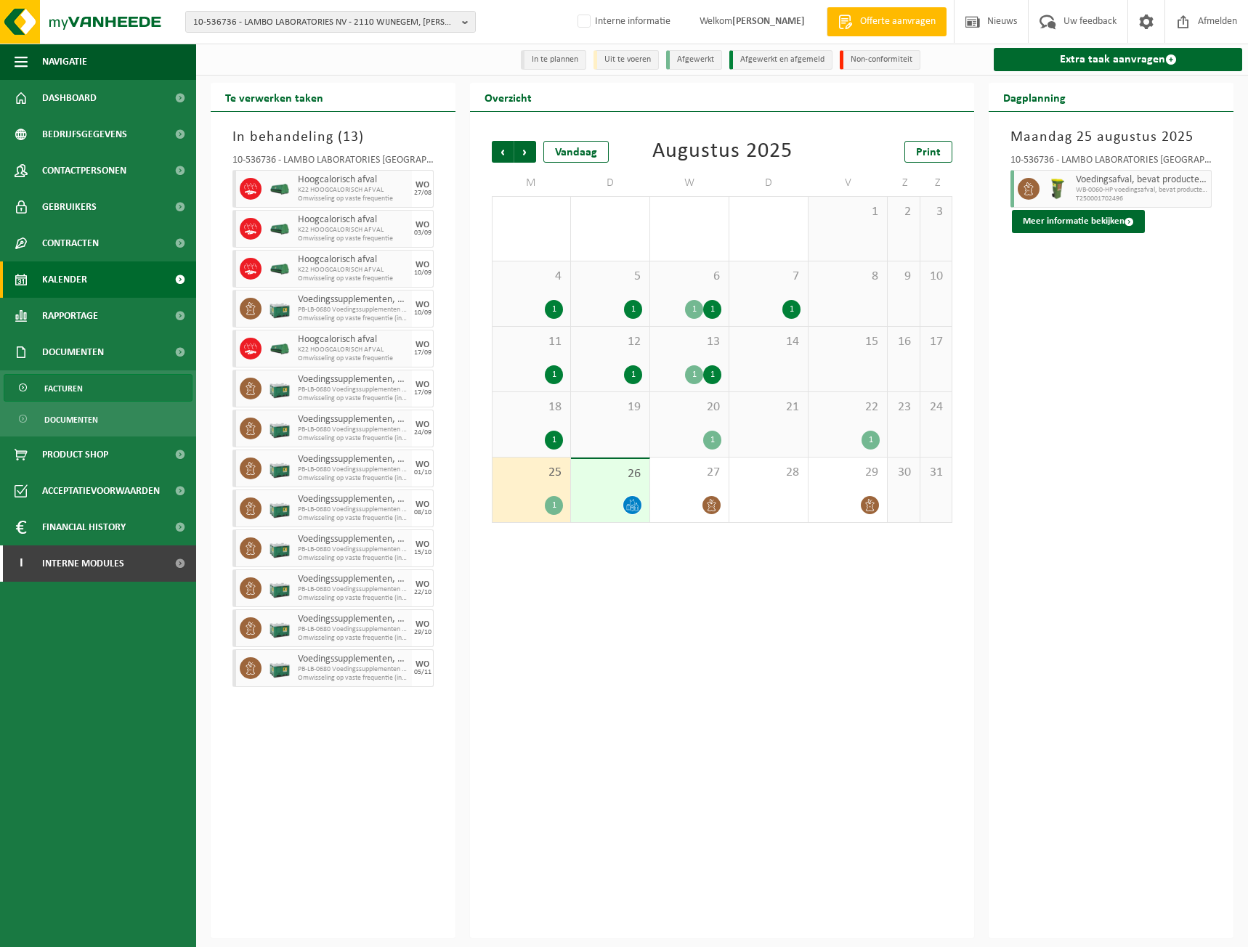
click at [99, 378] on link "Facturen" at bounding box center [98, 388] width 189 height 28
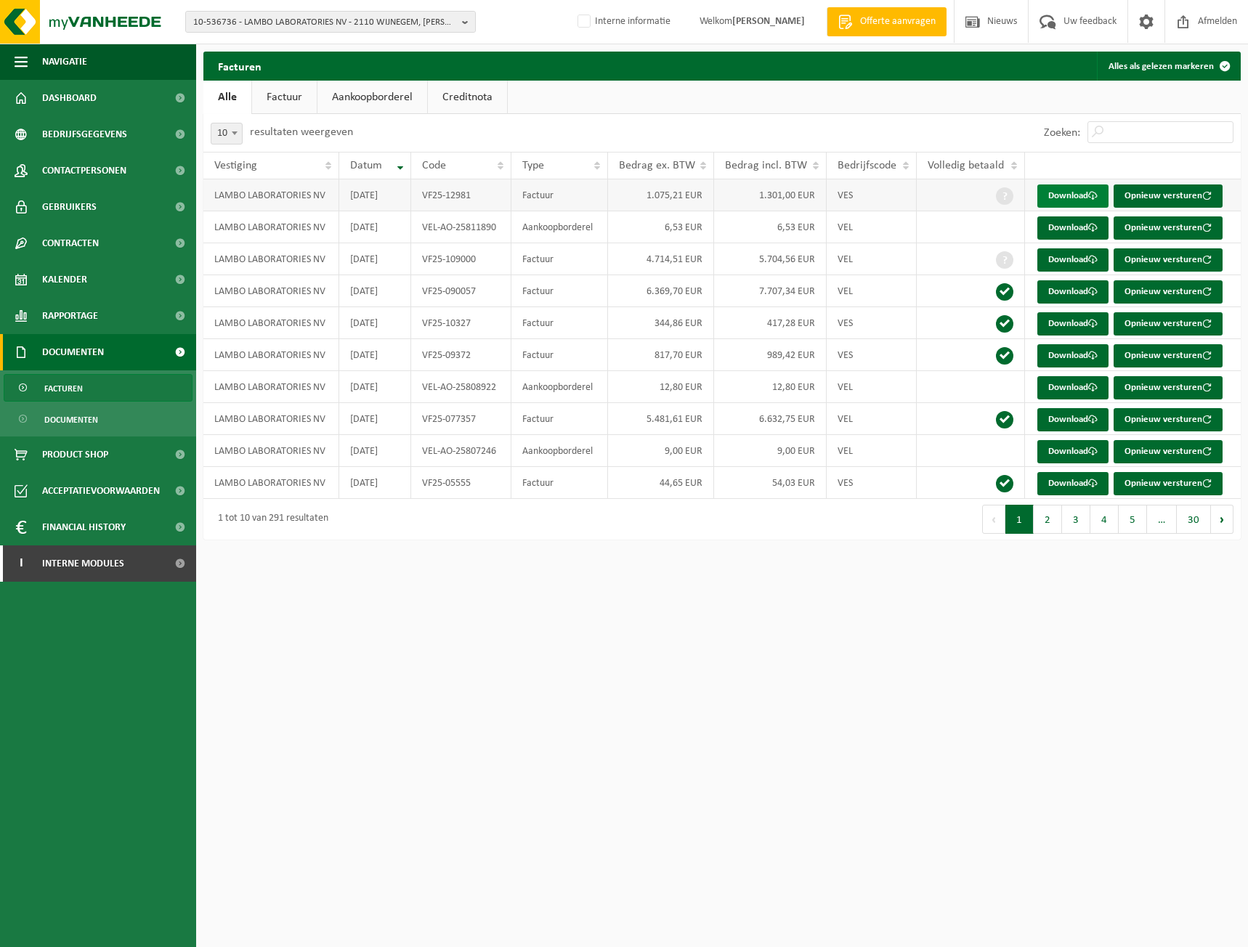
click at [1072, 196] on link "Download" at bounding box center [1072, 195] width 71 height 23
click at [1054, 259] on link "Download" at bounding box center [1072, 259] width 71 height 23
click at [1070, 193] on link "Download" at bounding box center [1072, 195] width 71 height 23
click at [240, 28] on span "10-536736 - LAMBO LABORATORIES NV - 2110 WIJNEGEM, [PERSON_NAME][STREET_ADDRESS]" at bounding box center [324, 23] width 263 height 22
type input "JB Foods"
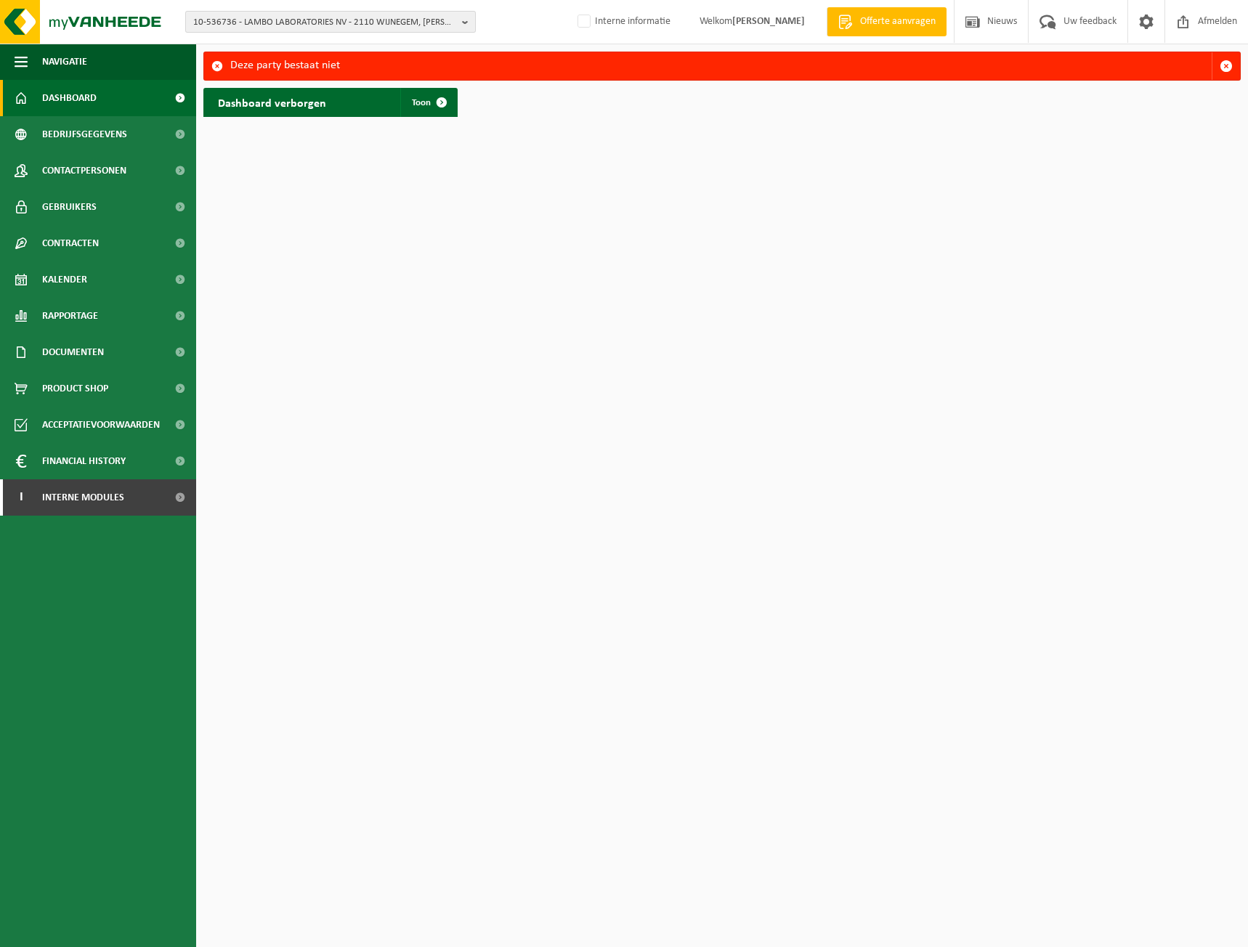
click at [356, 25] on span "10-536736 - LAMBO LABORATORIES NV - 2110 WIJNEGEM, [PERSON_NAME][STREET_ADDRESS]" at bounding box center [324, 23] width 263 height 22
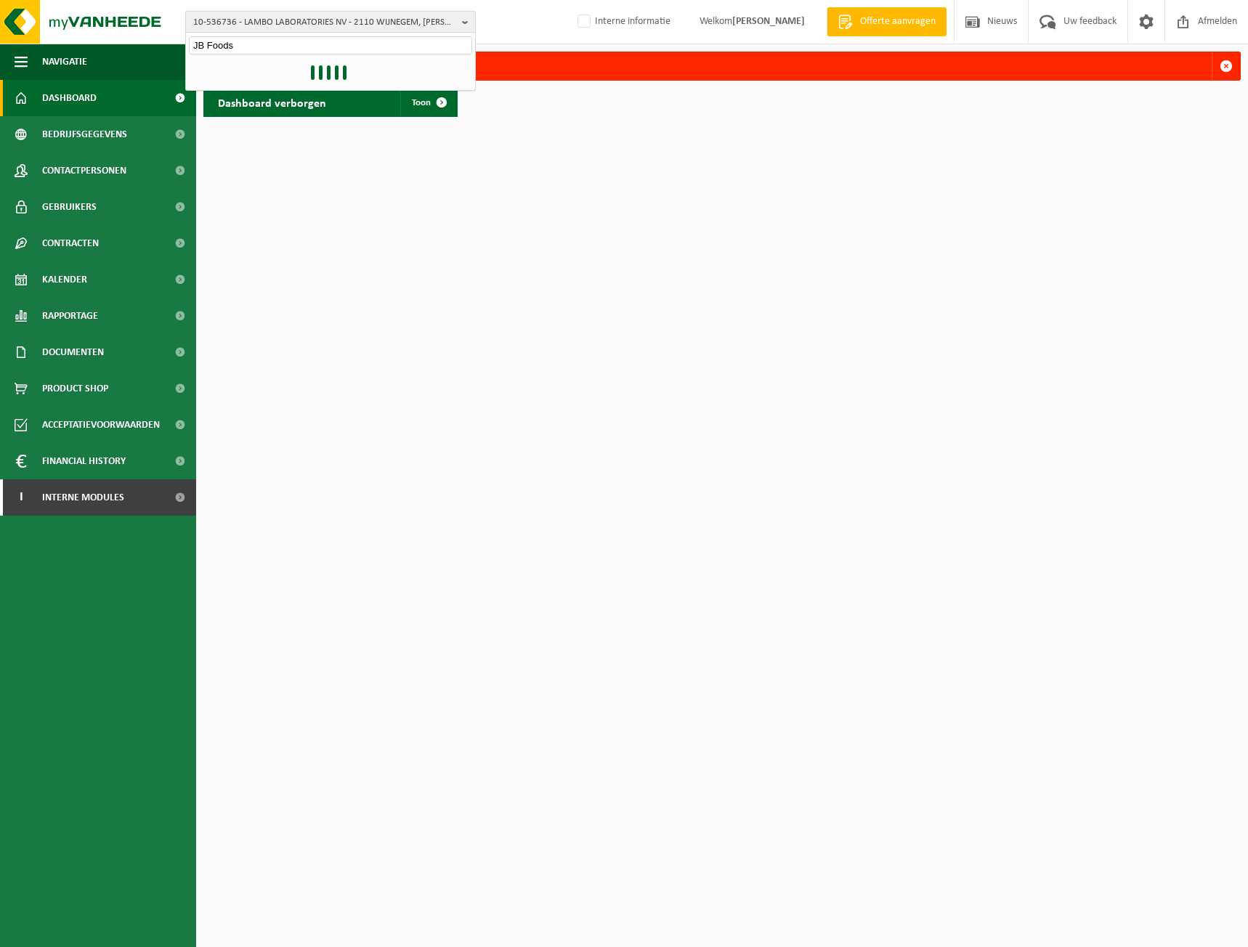
type input "JB Foods"
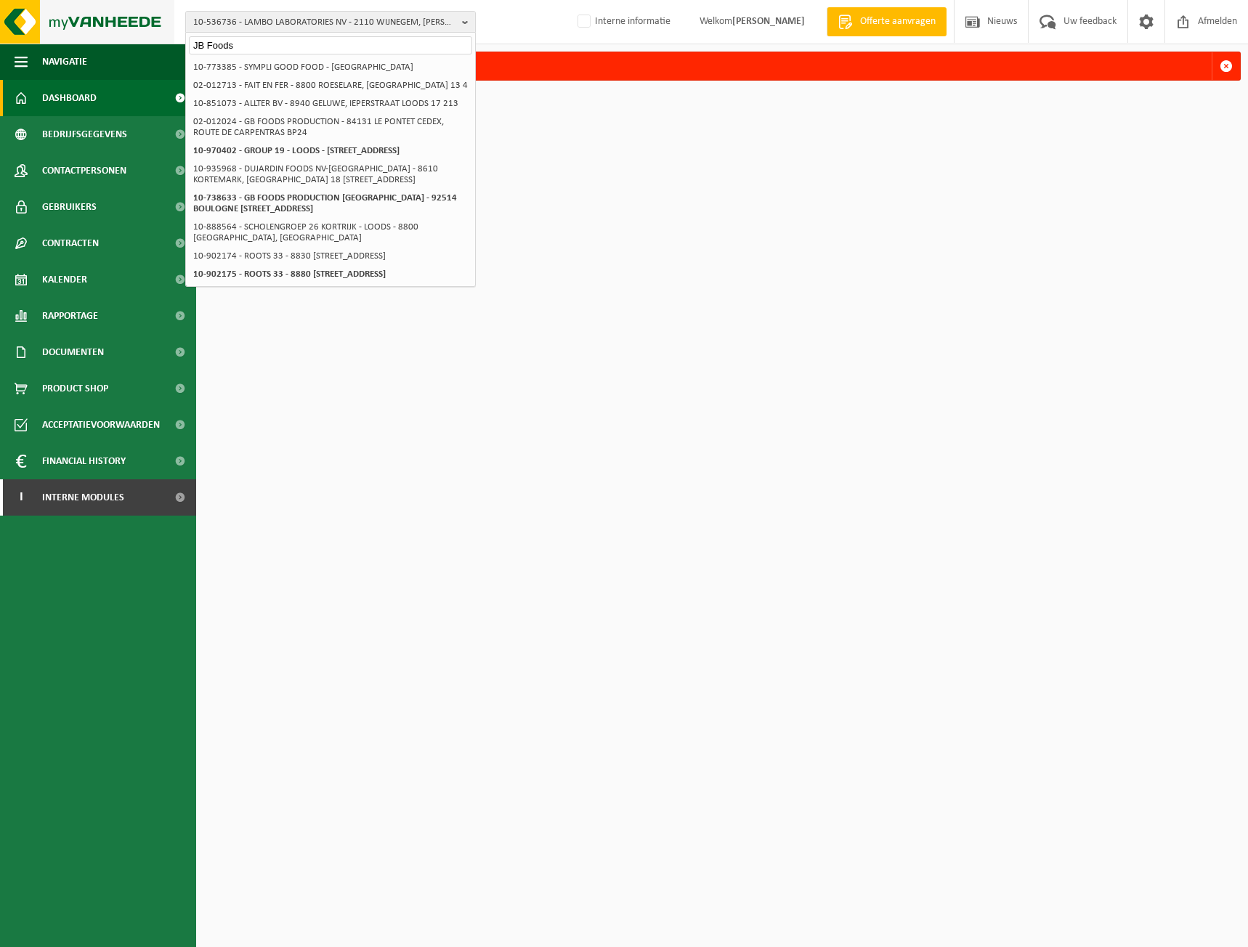
drag, startPoint x: 282, startPoint y: 41, endPoint x: 137, endPoint y: 31, distance: 145.5
click at [137, 31] on div "10-536736 - LAMBO LABORATORIES [GEOGRAPHIC_DATA] - [GEOGRAPHIC_DATA][STREET_ADD…" at bounding box center [624, 22] width 1248 height 44
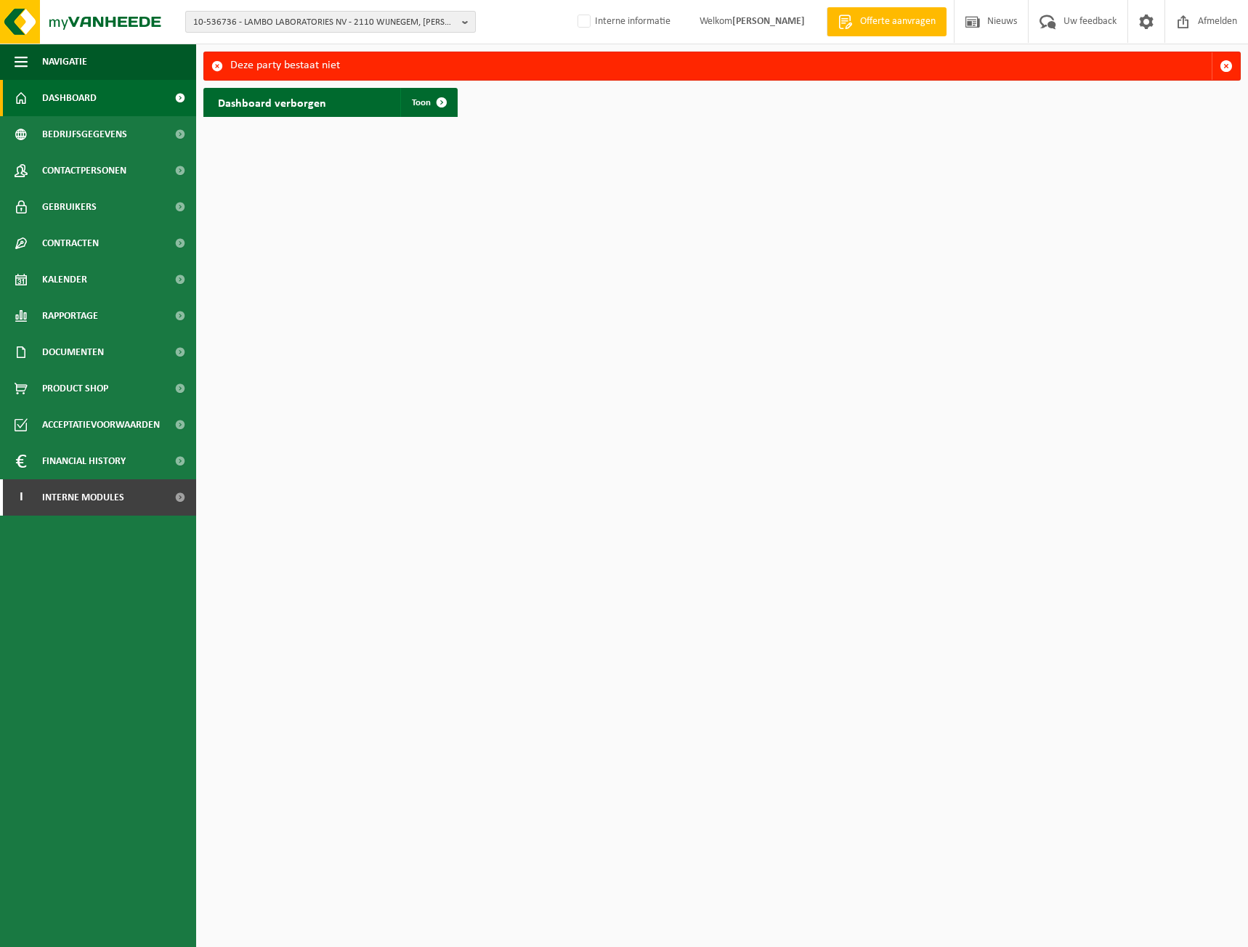
click at [238, 21] on span "10-536736 - LAMBO LABORATORIES NV - 2110 WIJNEGEM, [PERSON_NAME][STREET_ADDRESS]" at bounding box center [324, 23] width 263 height 22
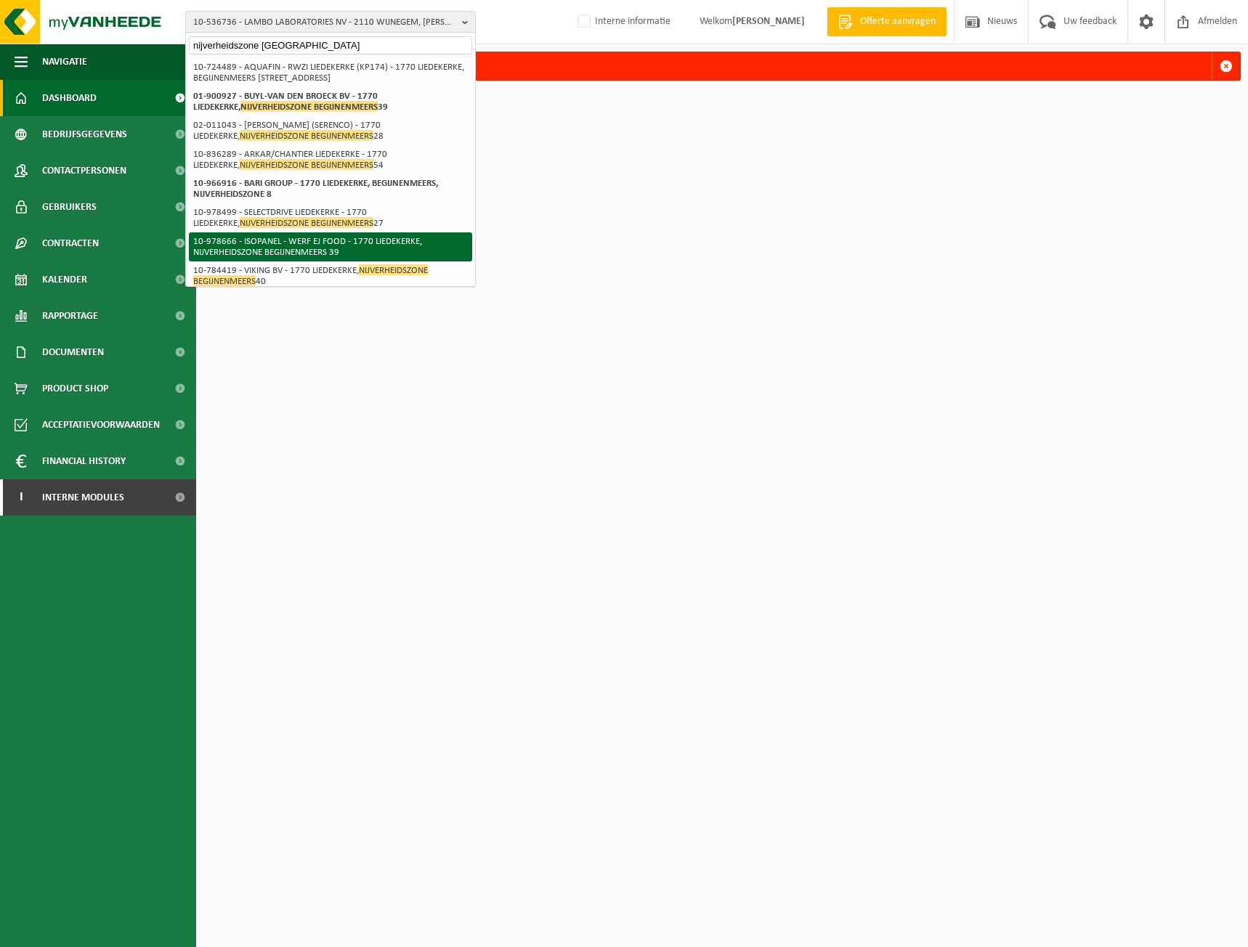
type input "nijverheidszone [GEOGRAPHIC_DATA]"
click at [367, 239] on li "10-978666 - ISOPANEL - WERF EJ FOOD - 1770 LIEDEKERKE, NIJVERHEIDSZONE BEGIJNEN…" at bounding box center [330, 246] width 283 height 29
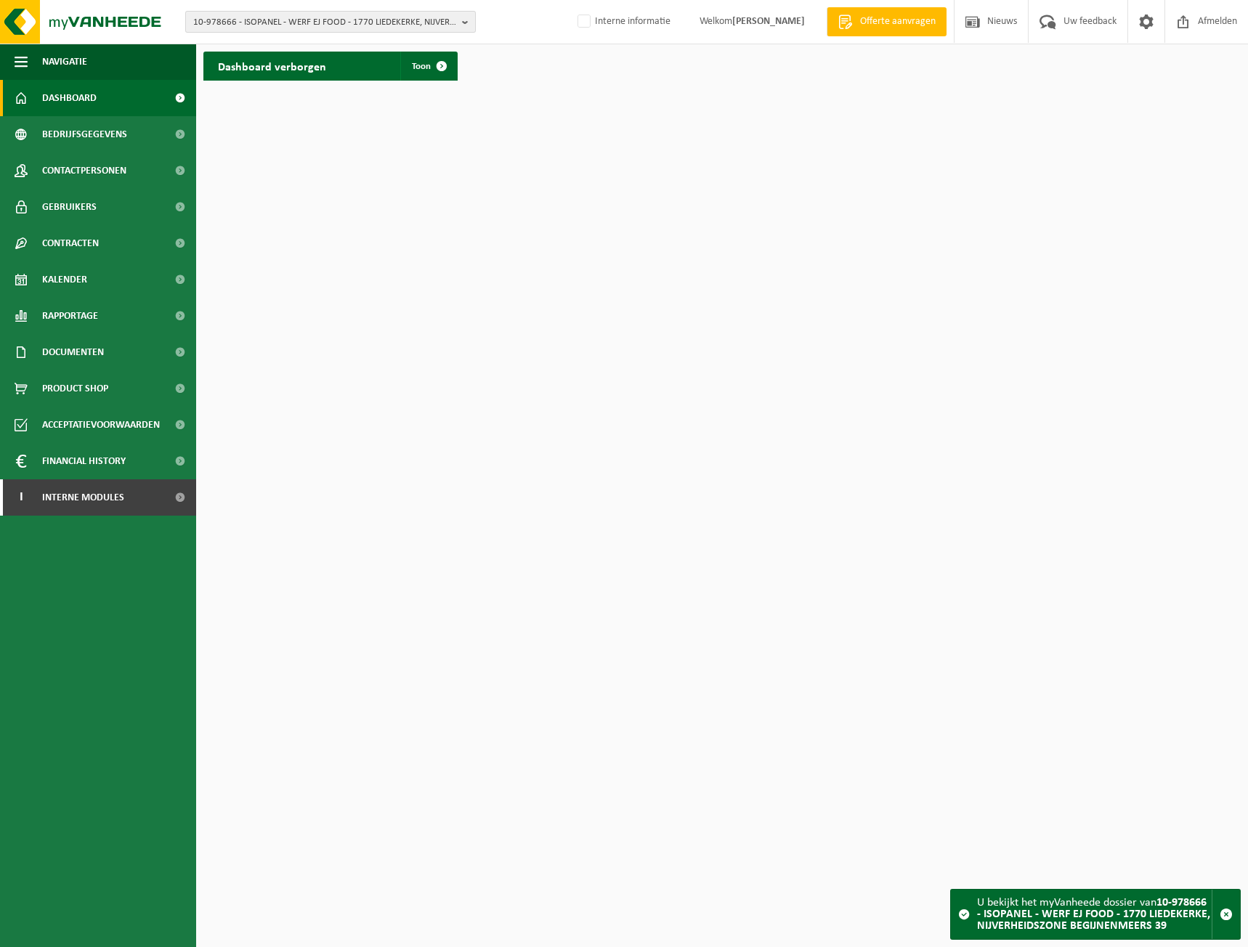
click at [312, 19] on span "10-978666 - ISOPANEL - WERF EJ FOOD - 1770 LIEDEKERKE, NIJVERHEIDSZONE BEGIJNEN…" at bounding box center [324, 23] width 263 height 22
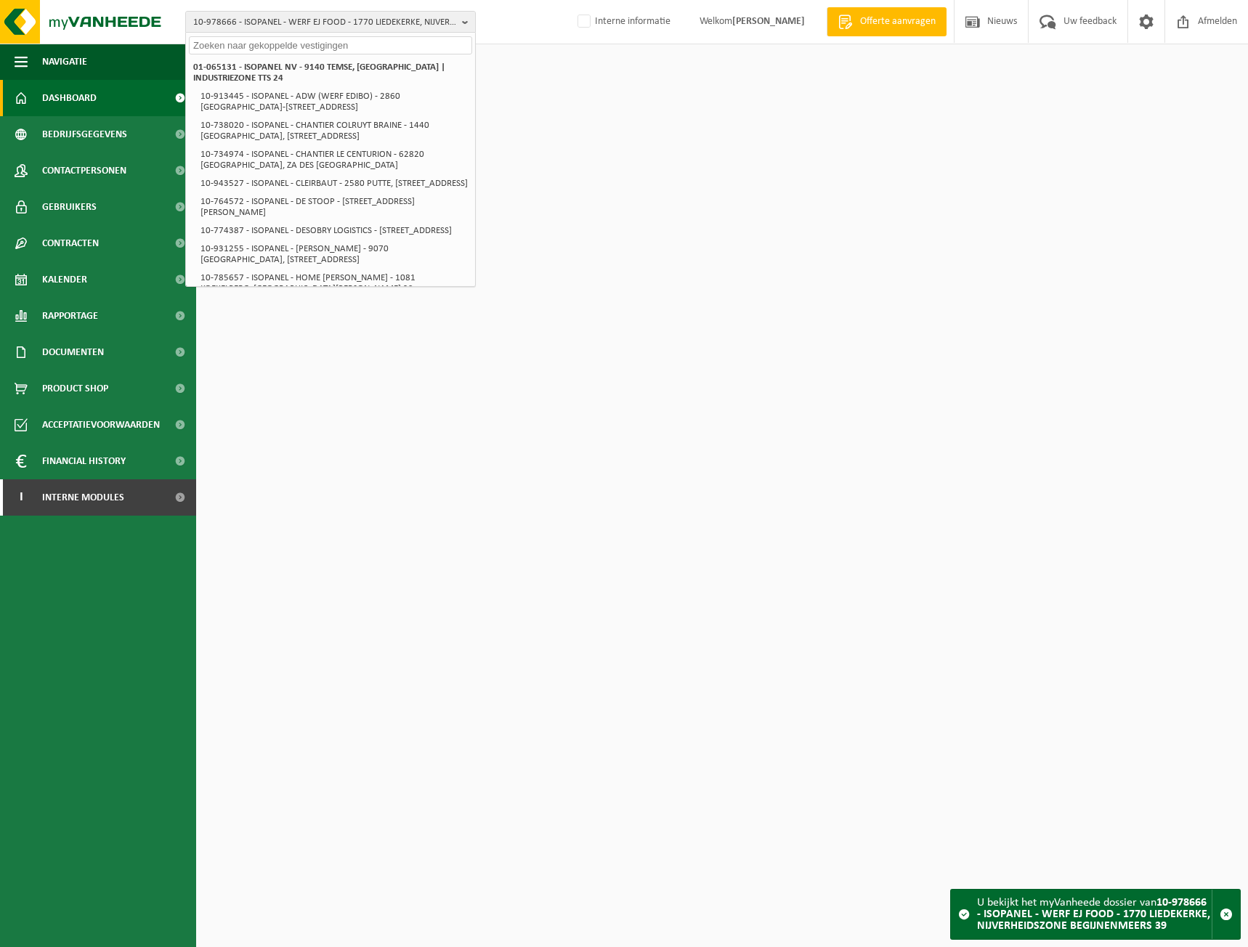
click at [341, 45] on input "text" at bounding box center [330, 45] width 283 height 18
type input "µ"
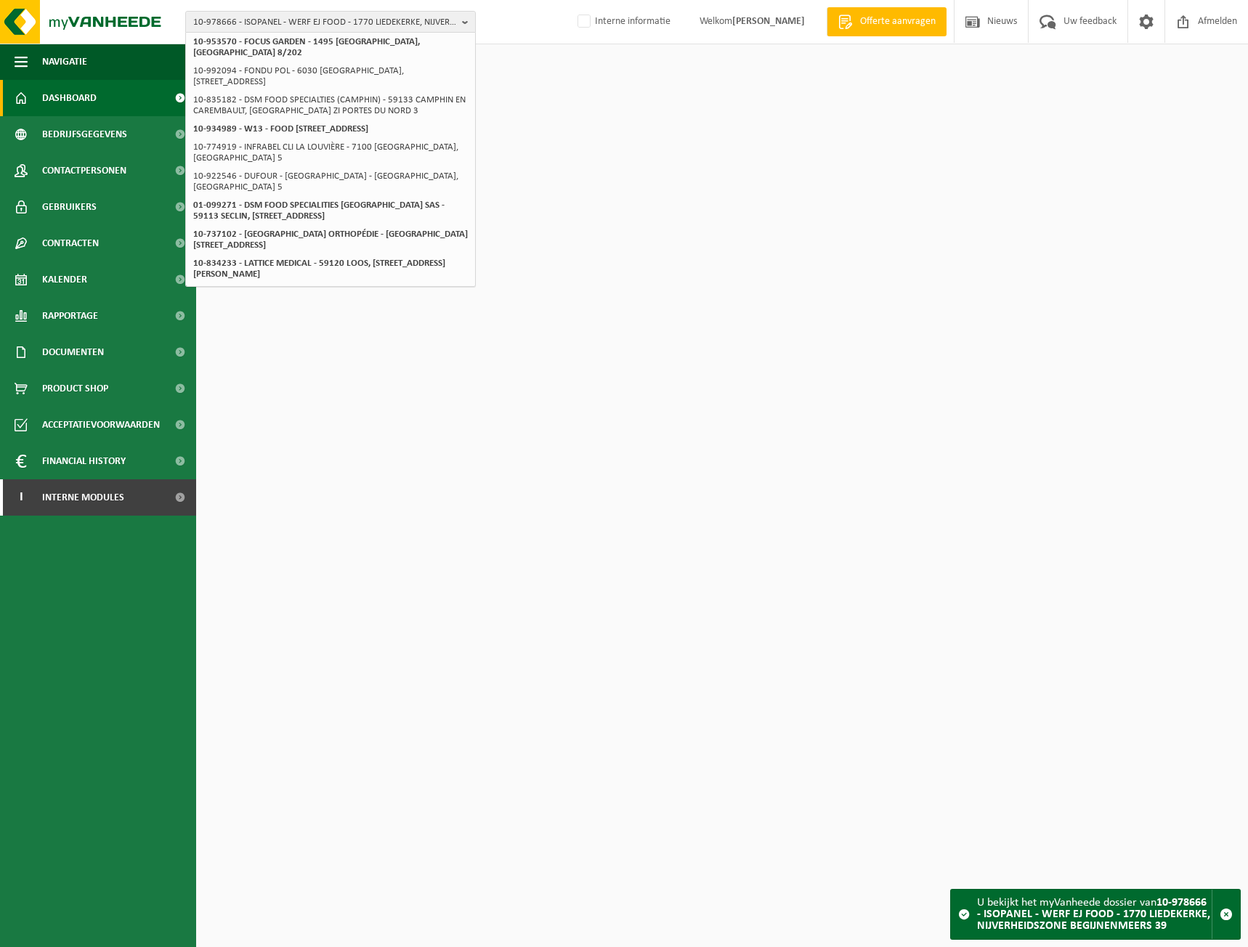
scroll to position [447, 0]
type input "EJ foods"
click at [383, 17] on span "10-978666 - ISOPANEL - WERF EJ FOOD - 1770 LIEDEKERKE, NIJVERHEIDSZONE BEGIJNEN…" at bounding box center [324, 23] width 263 height 22
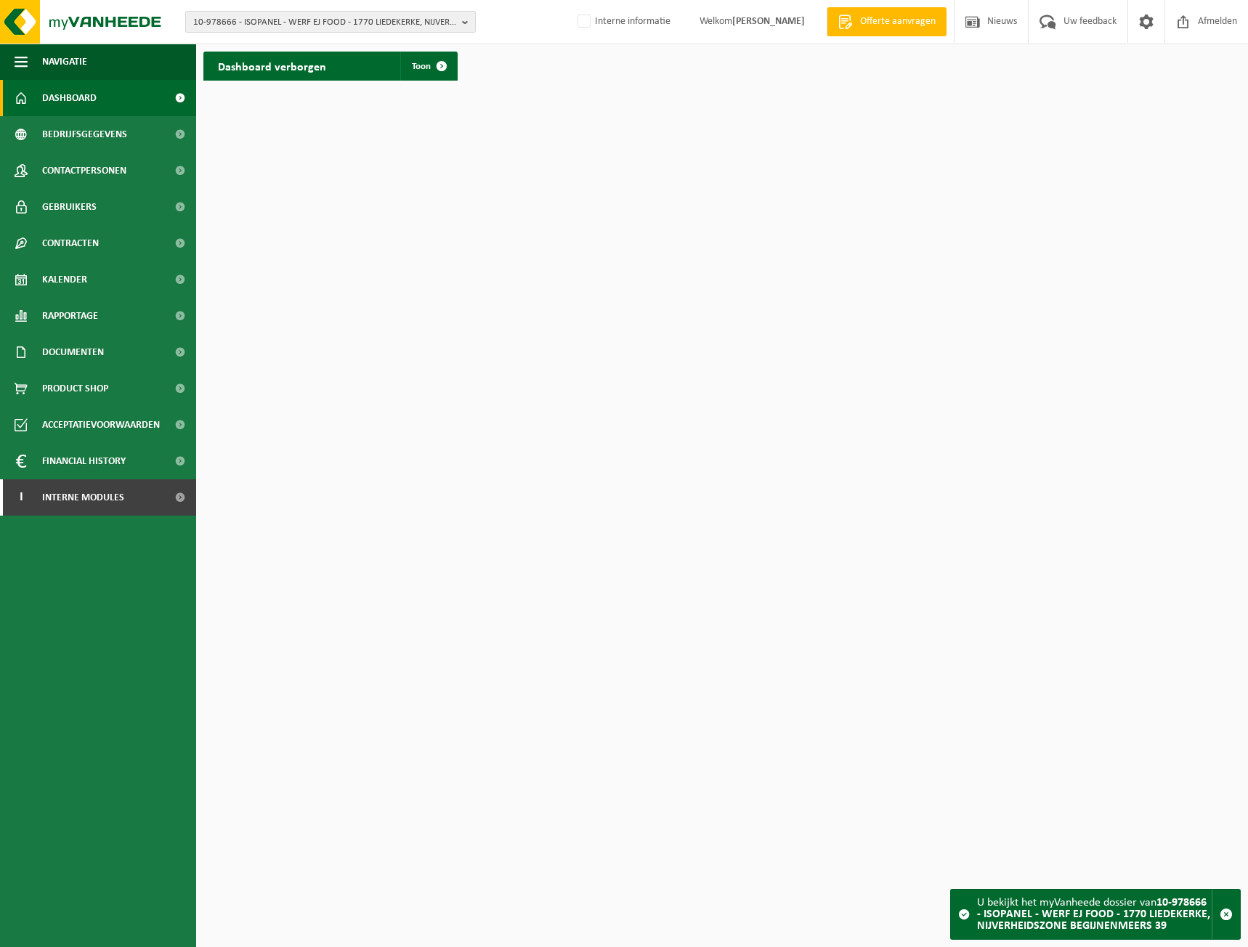
click at [383, 17] on span "10-978666 - ISOPANEL - WERF EJ FOOD - 1770 LIEDEKERKE, NIJVERHEIDSZONE BEGIJNEN…" at bounding box center [324, 23] width 263 height 22
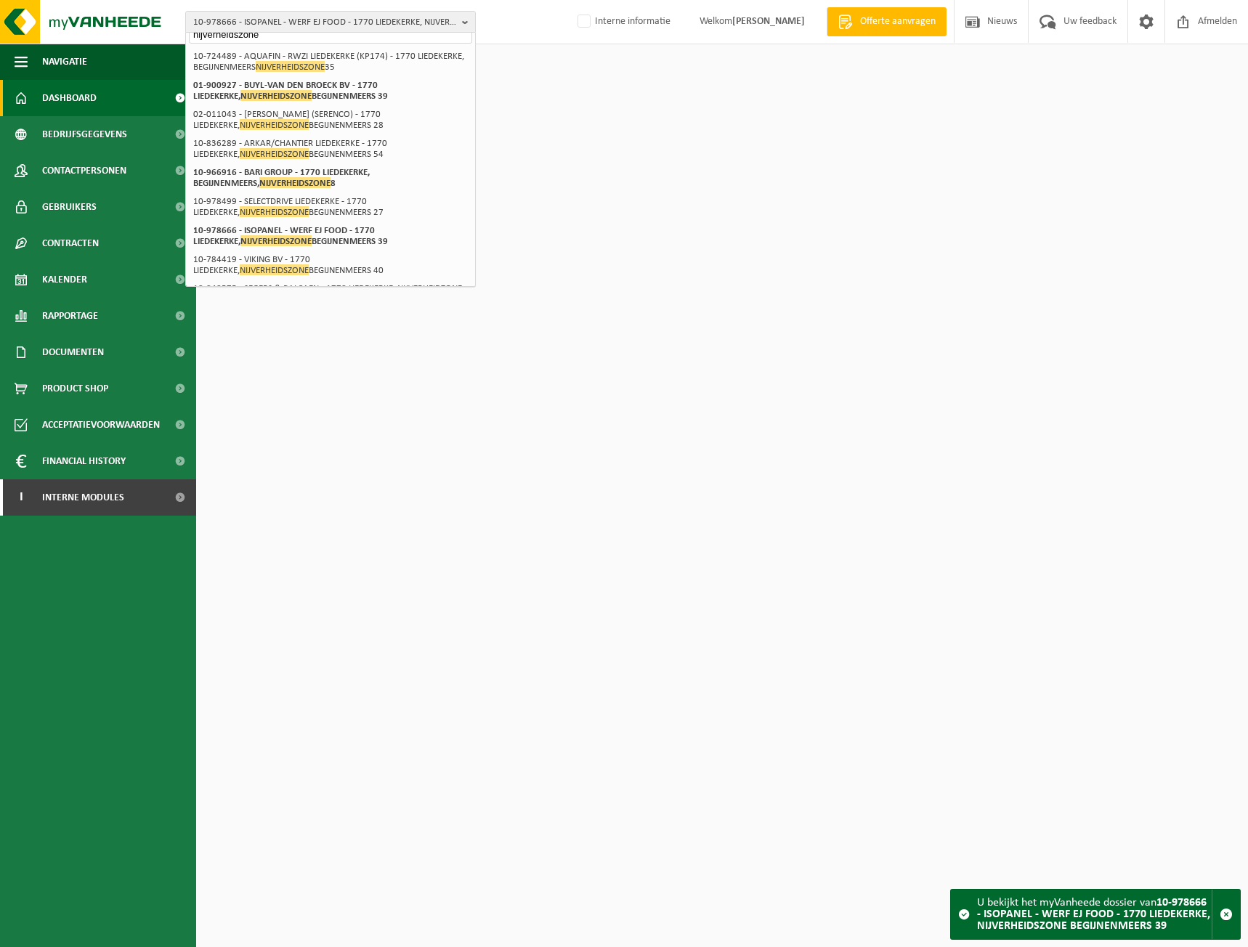
scroll to position [0, 0]
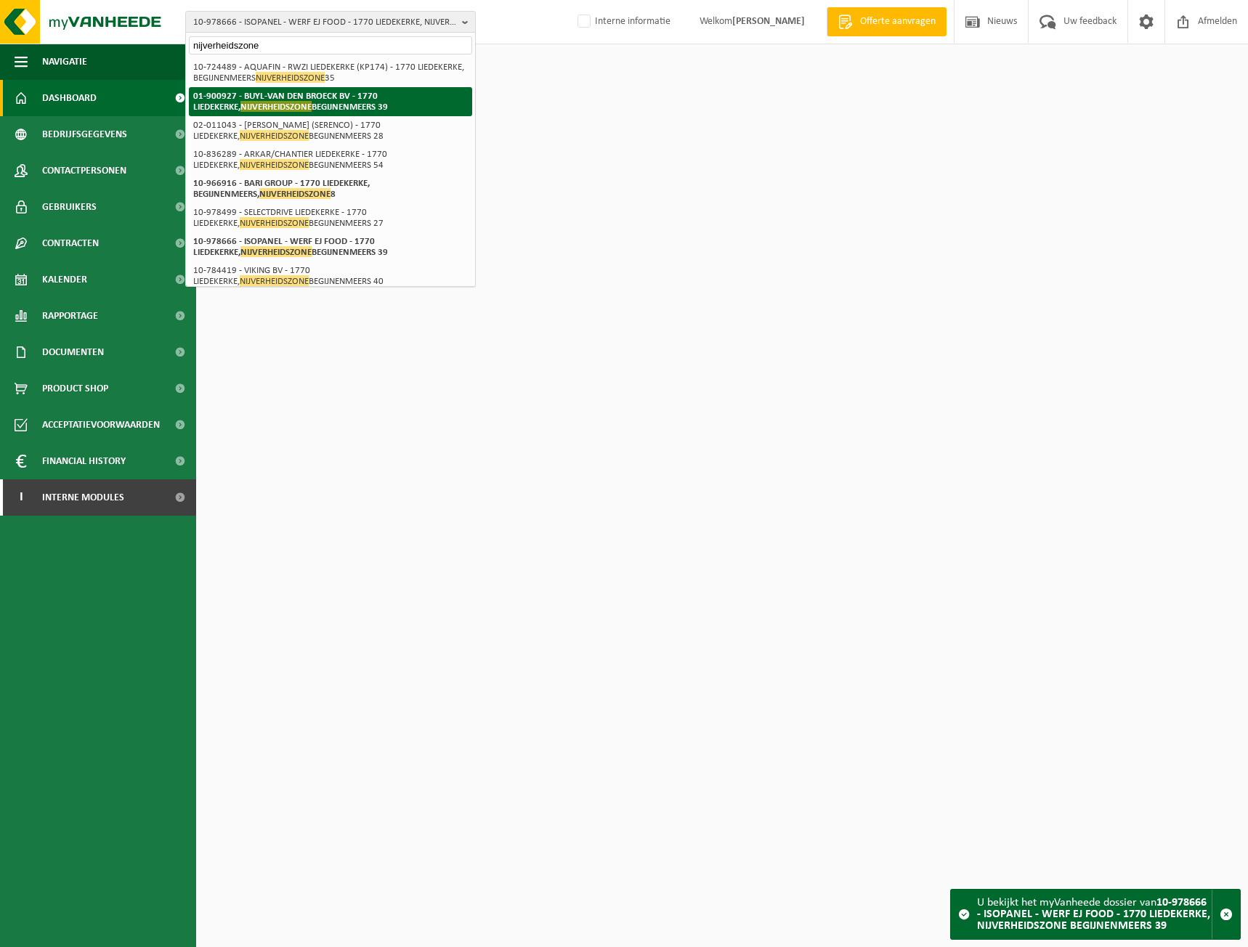
type input "nijverheidszone"
click at [365, 104] on li "01-900927 - BUYL-VAN DEN BROECK BV - 1770 LIEDEKERKE, NIJVERHEIDSZONE BEGIJNENM…" at bounding box center [330, 101] width 283 height 29
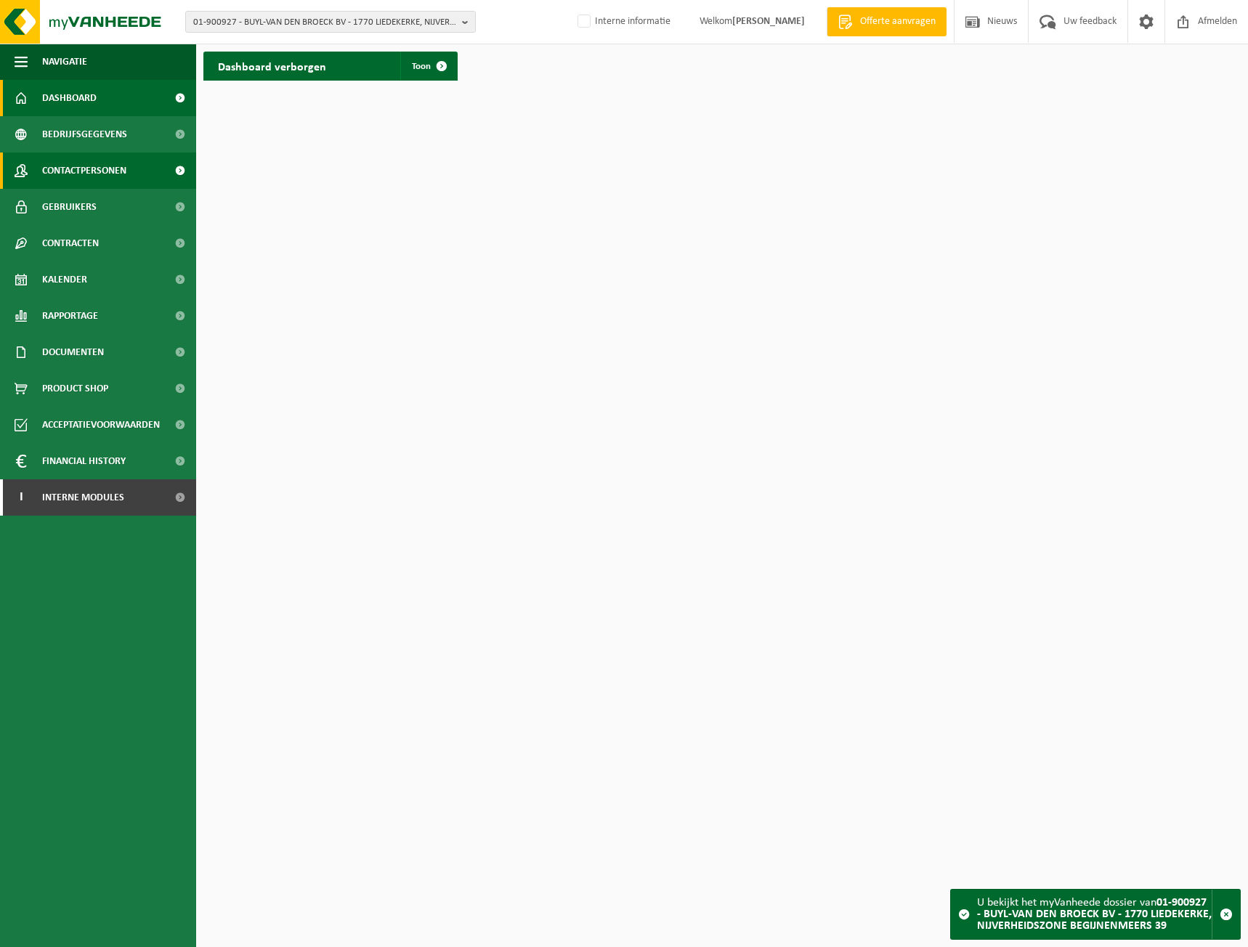
click at [77, 180] on span "Contactpersonen" at bounding box center [84, 170] width 84 height 36
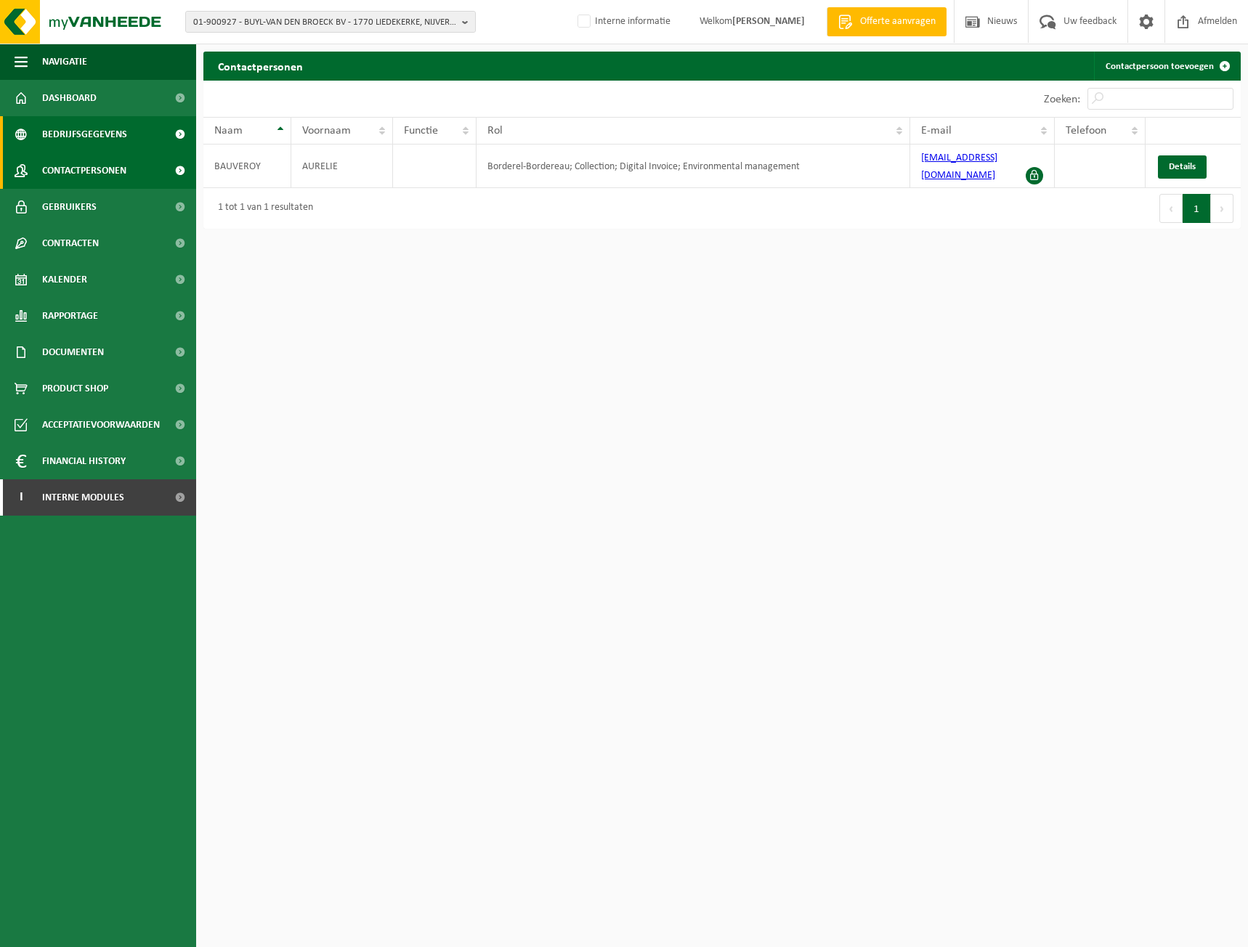
click at [57, 134] on span "Bedrijfsgegevens" at bounding box center [84, 134] width 85 height 36
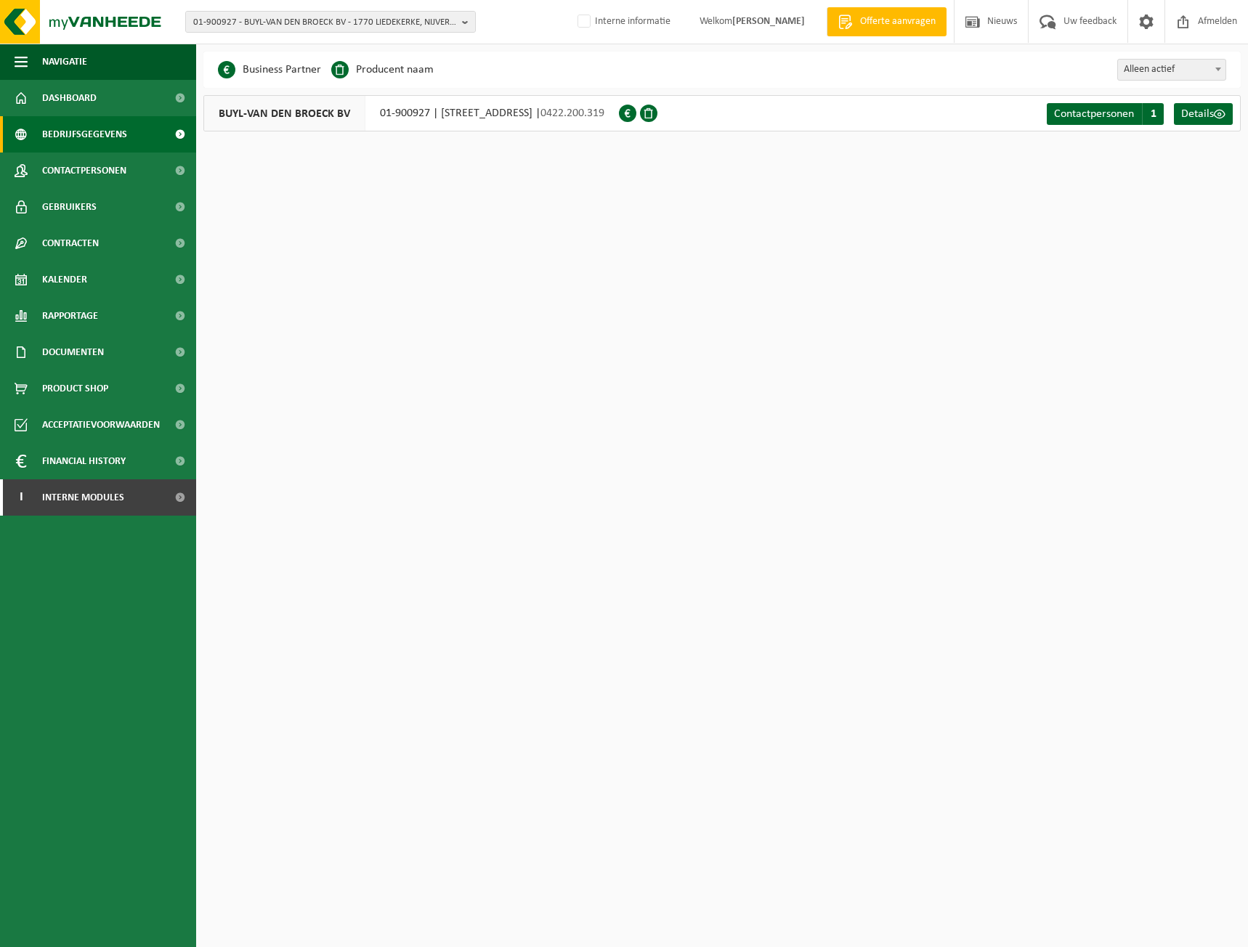
click at [55, 128] on span "Bedrijfsgegevens" at bounding box center [84, 134] width 85 height 36
drag, startPoint x: 444, startPoint y: 114, endPoint x: 571, endPoint y: 117, distance: 127.1
click at [571, 117] on div "BUYL-VAN DEN BROECK BV 01-900927 | NIJVERHEIDSZONE BEGIJNENMEERS 39, 1770 LIEDE…" at bounding box center [410, 113] width 415 height 36
click at [617, 113] on div "BUYL-VAN DEN BROECK BV 01-900927 | NIJVERHEIDSZONE BEGIJNENMEERS 39, 1770 LIEDE…" at bounding box center [410, 113] width 415 height 36
click at [353, 20] on span "01-900927 - BUYL-VAN DEN BROECK BV - 1770 LIEDEKERKE, NIJVERHEIDSZONE BEGIJNENM…" at bounding box center [324, 23] width 263 height 22
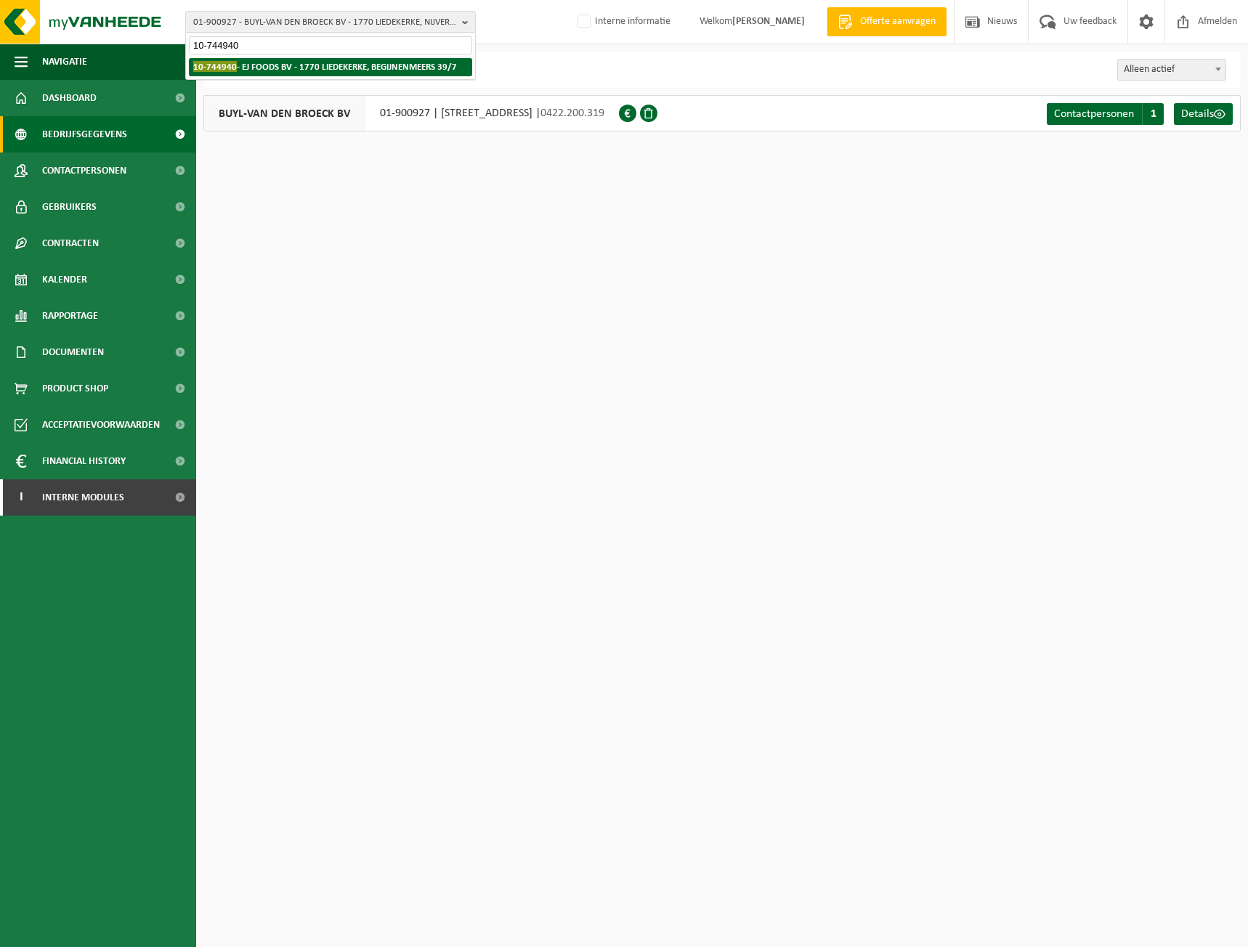
type input "10-744940"
click at [267, 62] on strong "10-744940 - EJ FOODS BV - 1770 LIEDEKERKE, BEGIJNENMEERS 39/7" at bounding box center [325, 66] width 264 height 11
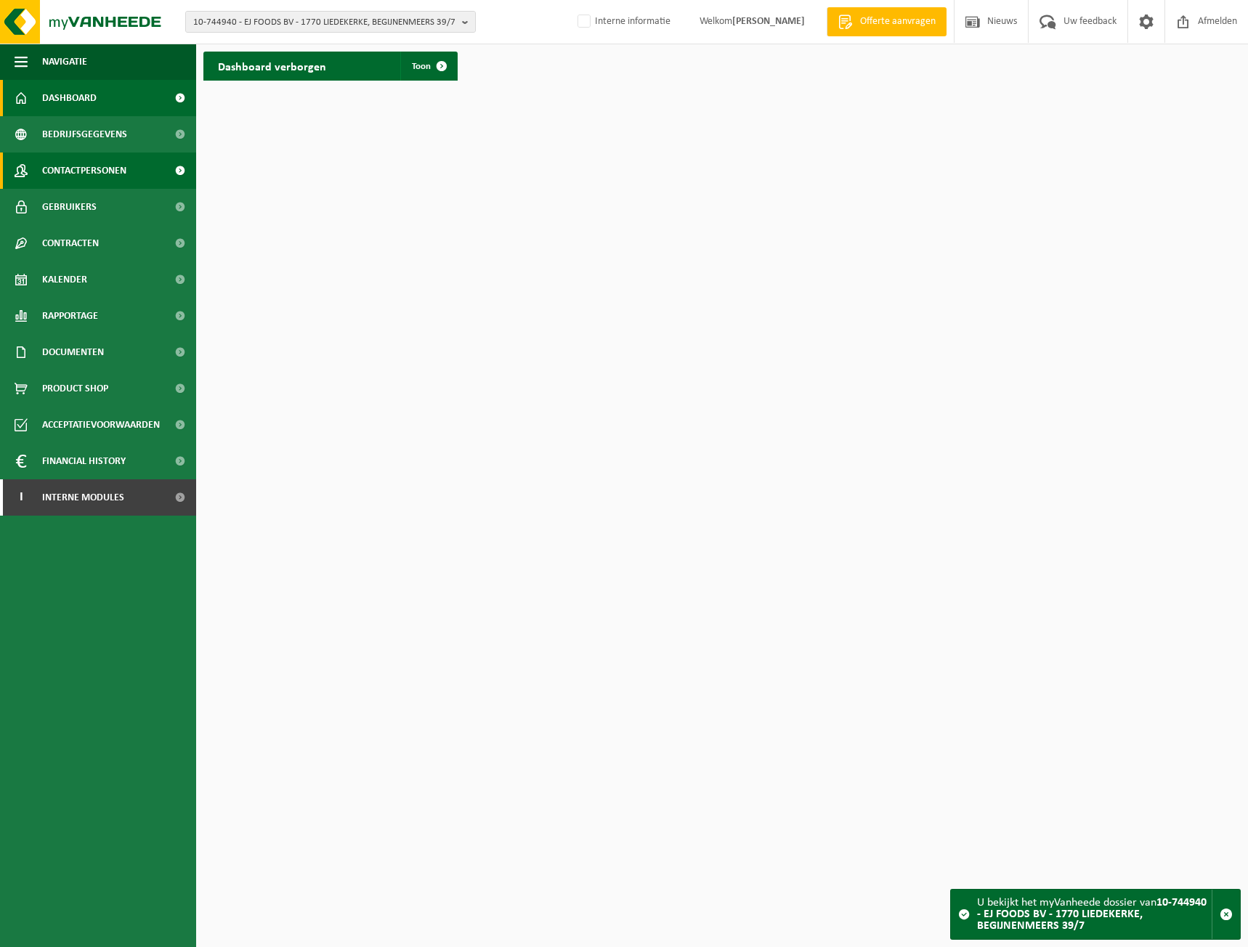
click at [88, 171] on span "Contactpersonen" at bounding box center [84, 170] width 84 height 36
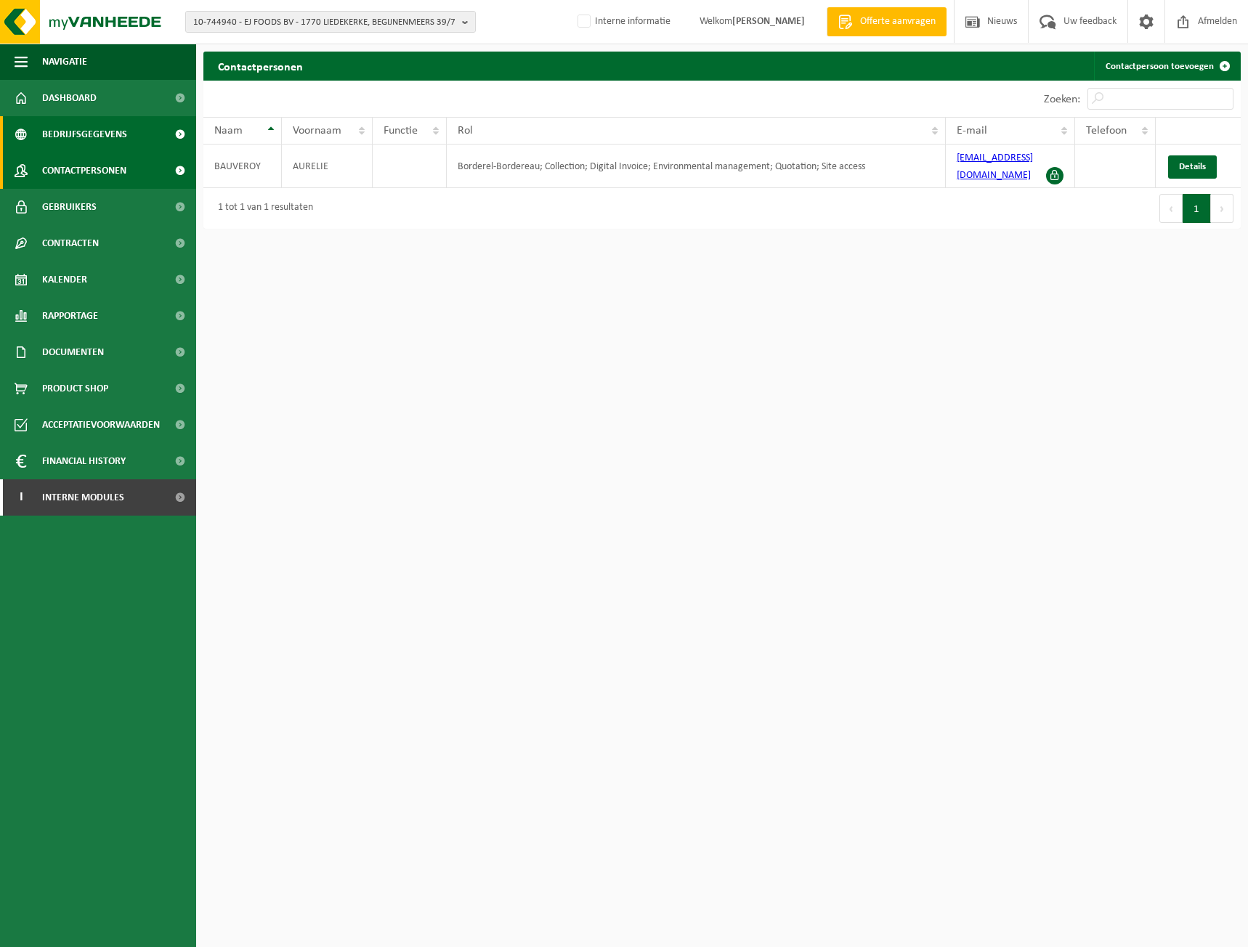
click at [94, 126] on span "Bedrijfsgegevens" at bounding box center [84, 134] width 85 height 36
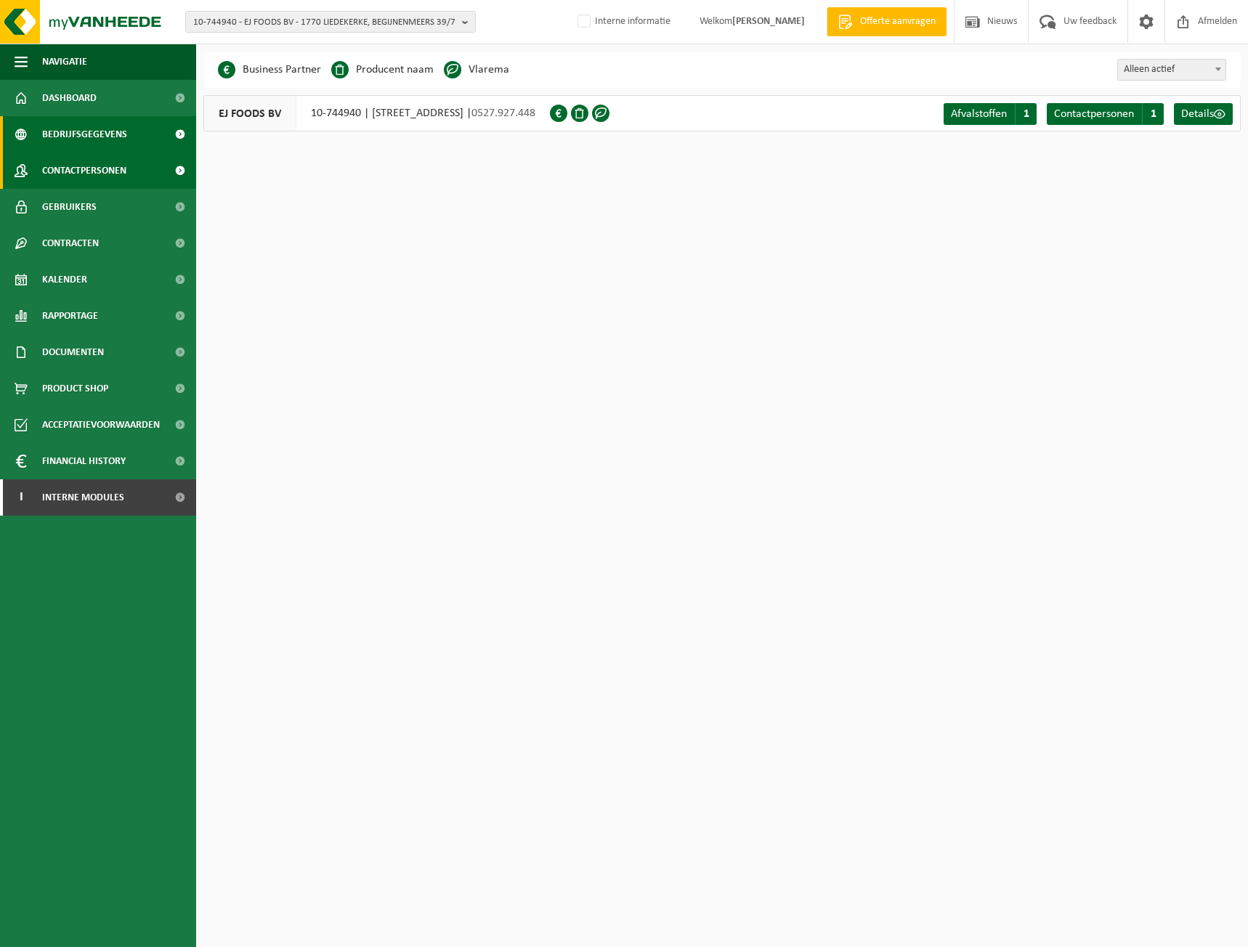
click at [139, 163] on link "Contactpersonen" at bounding box center [98, 170] width 196 height 36
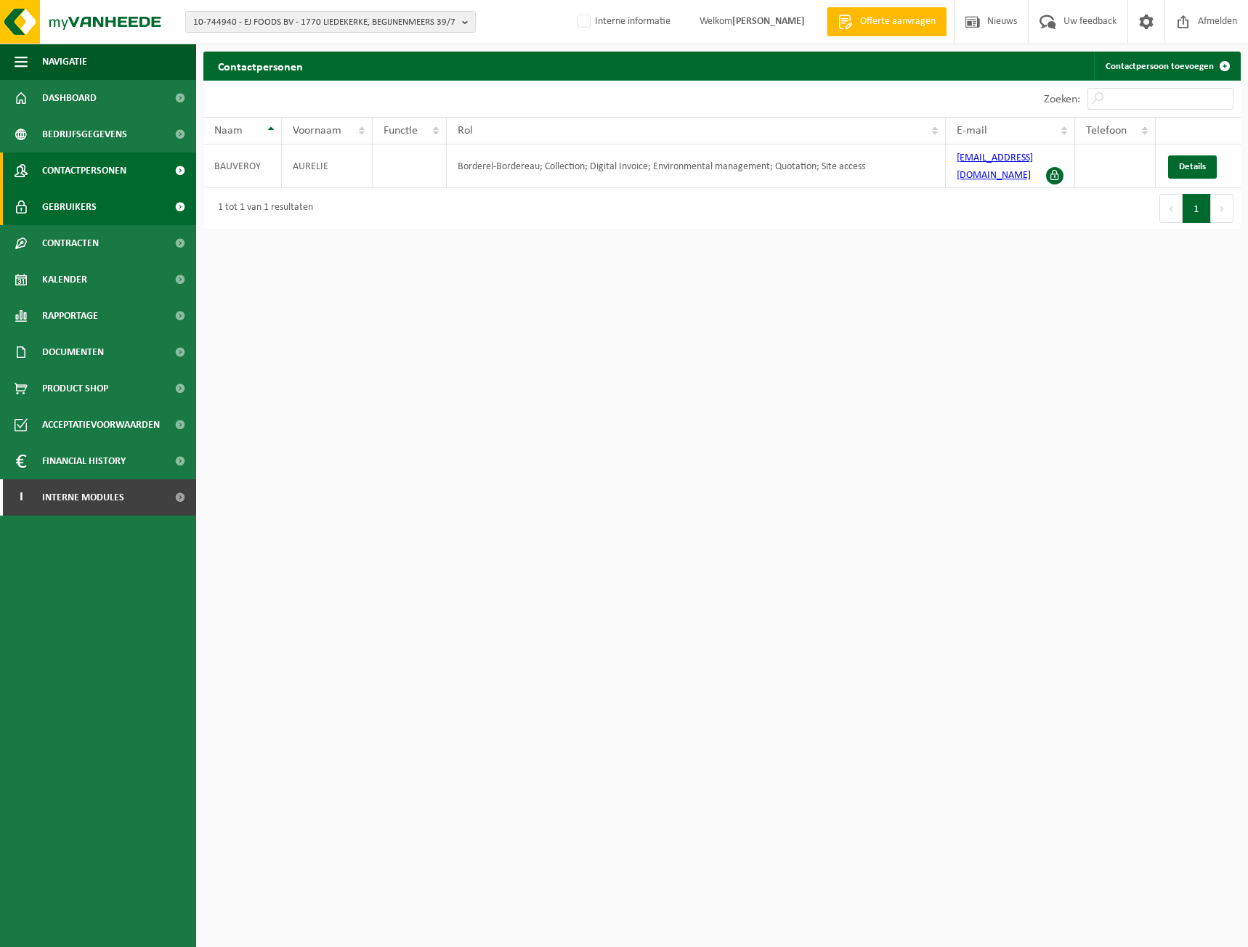
click at [78, 216] on span "Gebruikers" at bounding box center [69, 207] width 54 height 36
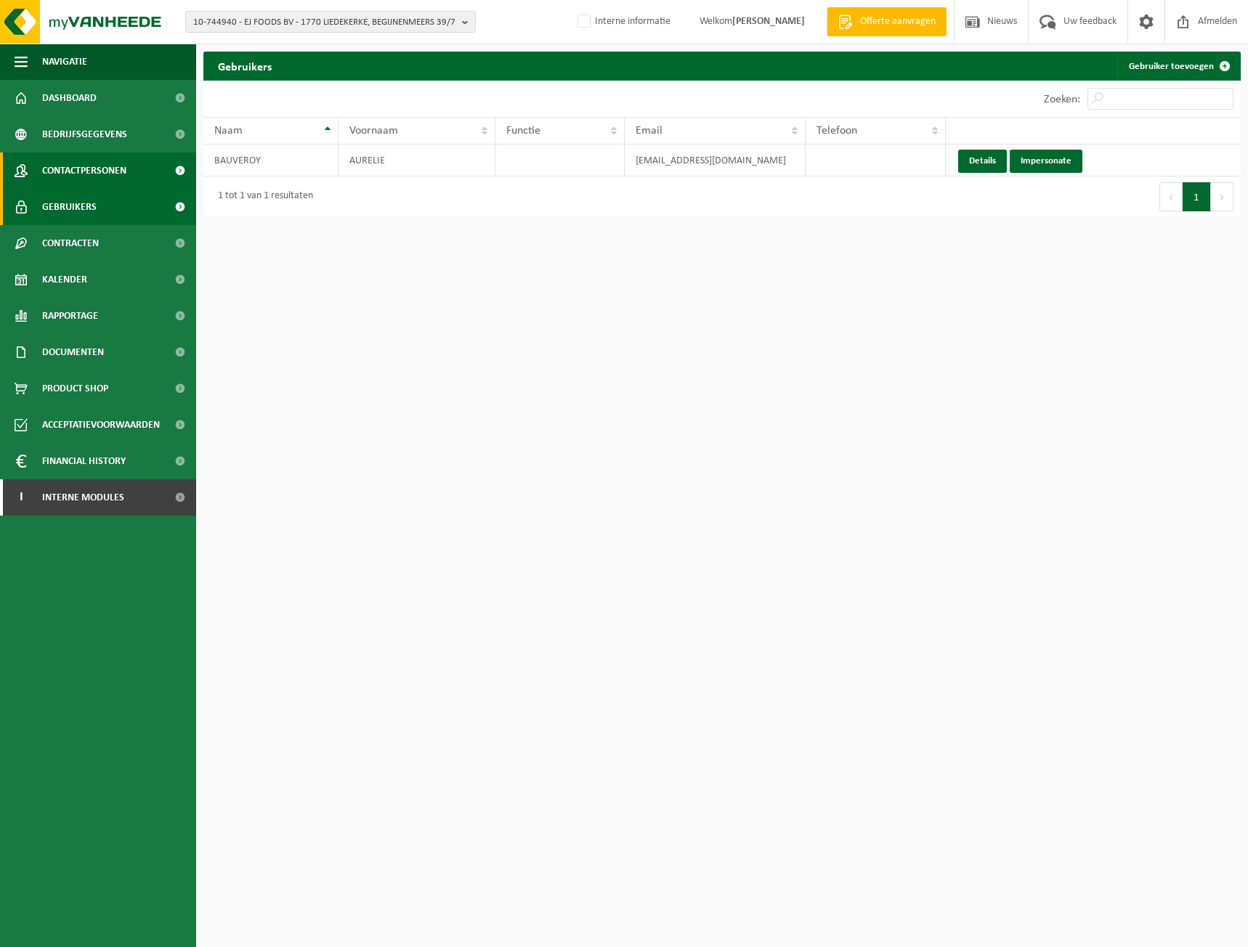
click at [139, 163] on link "Contactpersonen" at bounding box center [98, 170] width 196 height 36
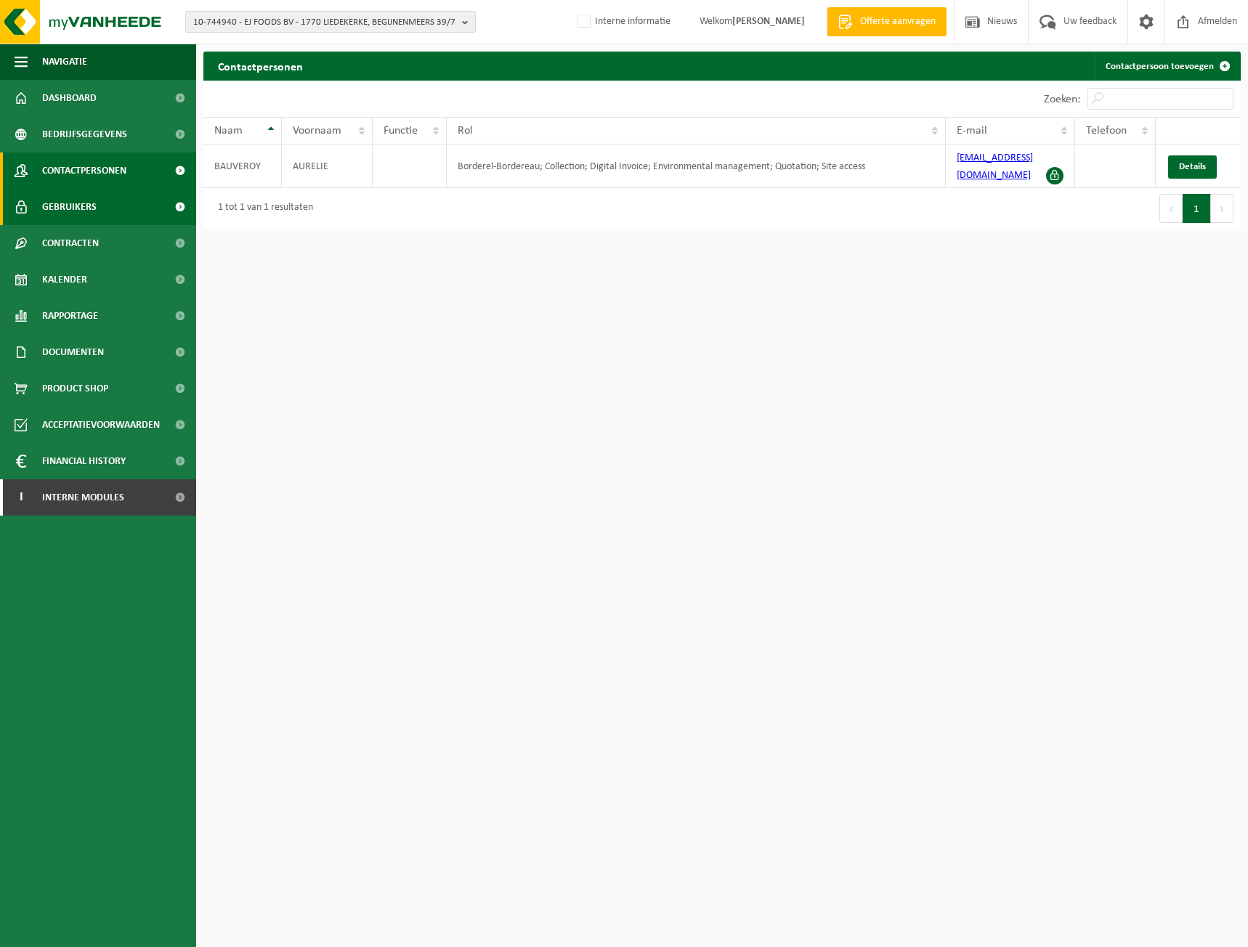
click at [95, 209] on span "Gebruikers" at bounding box center [69, 207] width 54 height 36
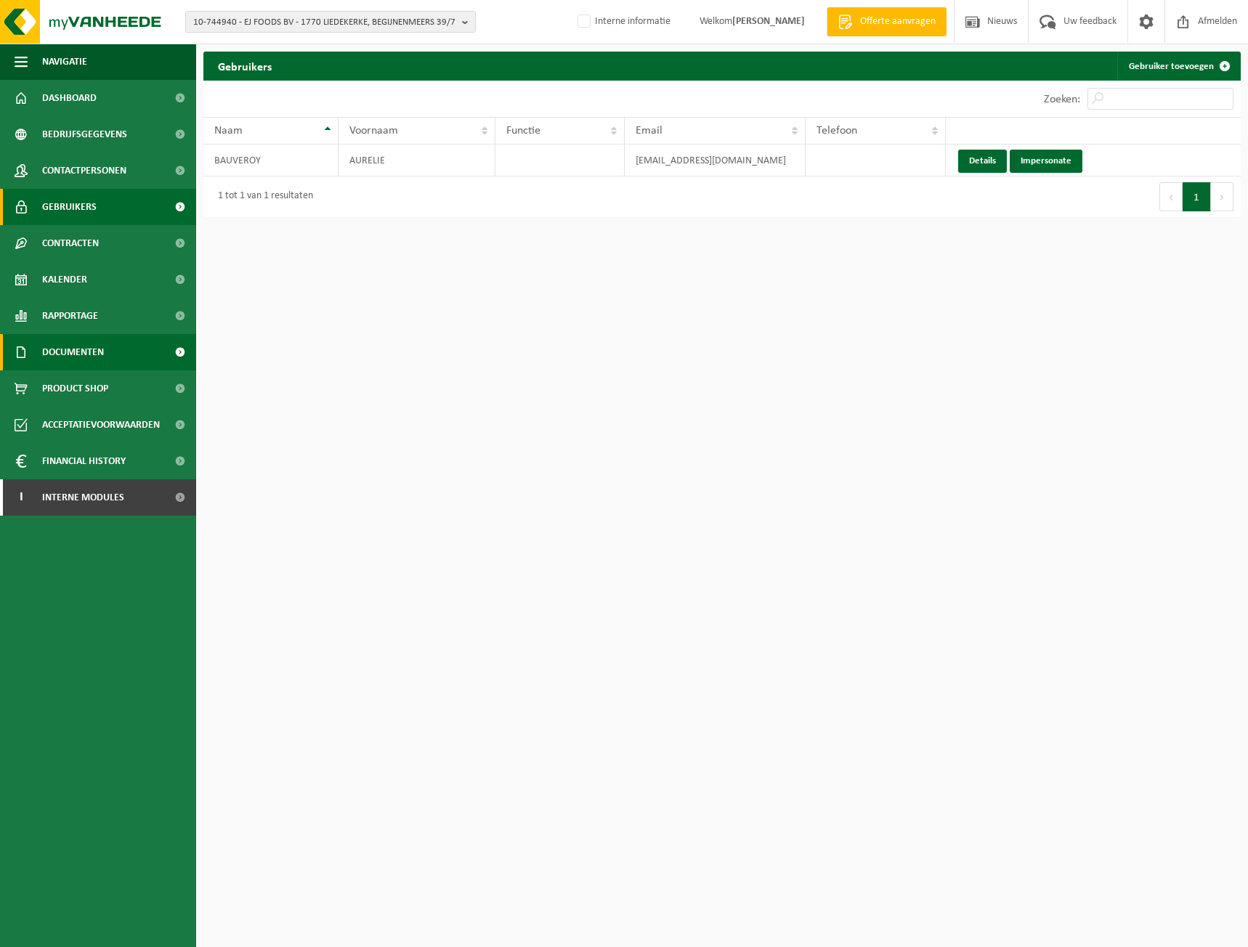
click at [81, 354] on span "Documenten" at bounding box center [73, 352] width 62 height 36
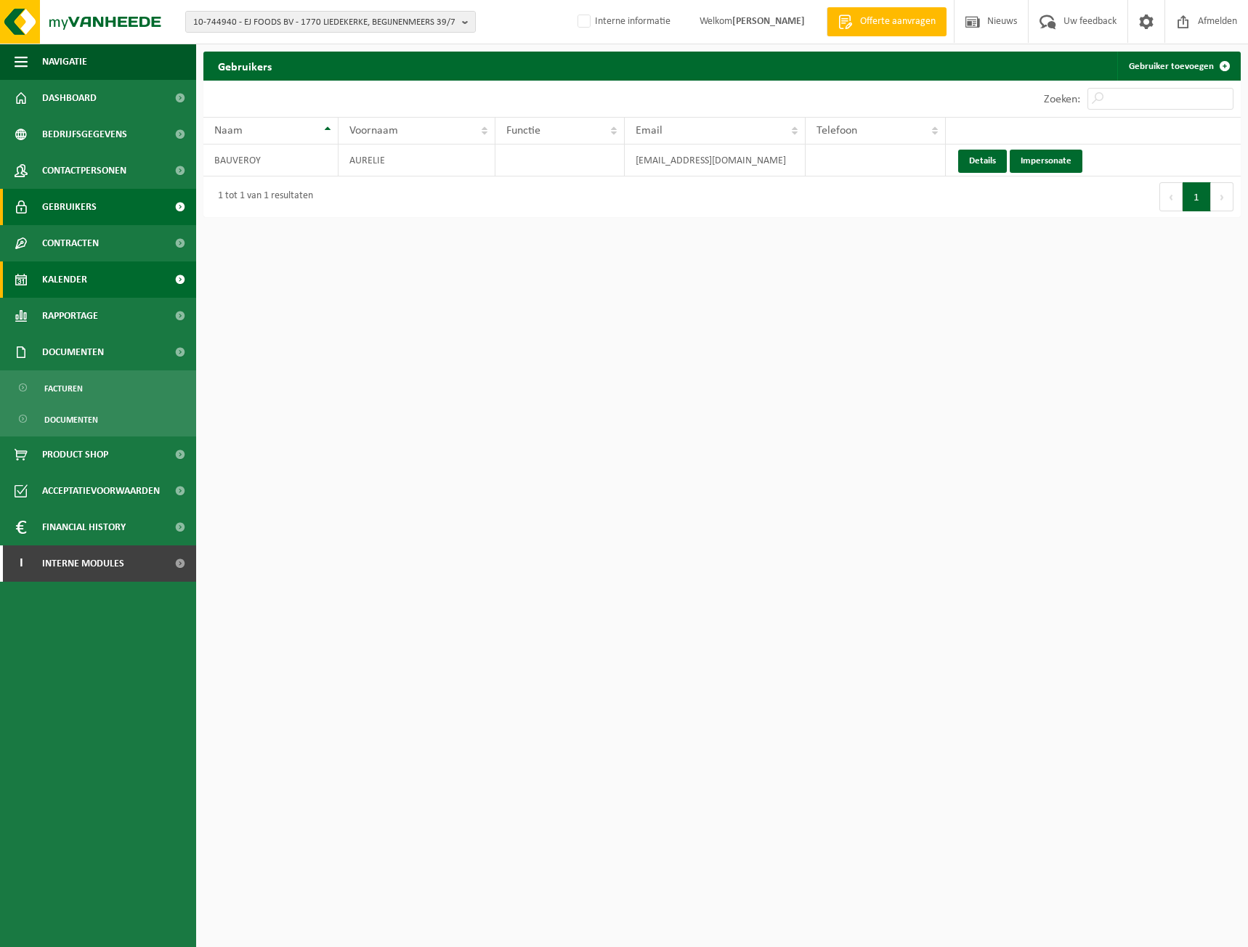
click at [155, 274] on link "Kalender" at bounding box center [98, 279] width 196 height 36
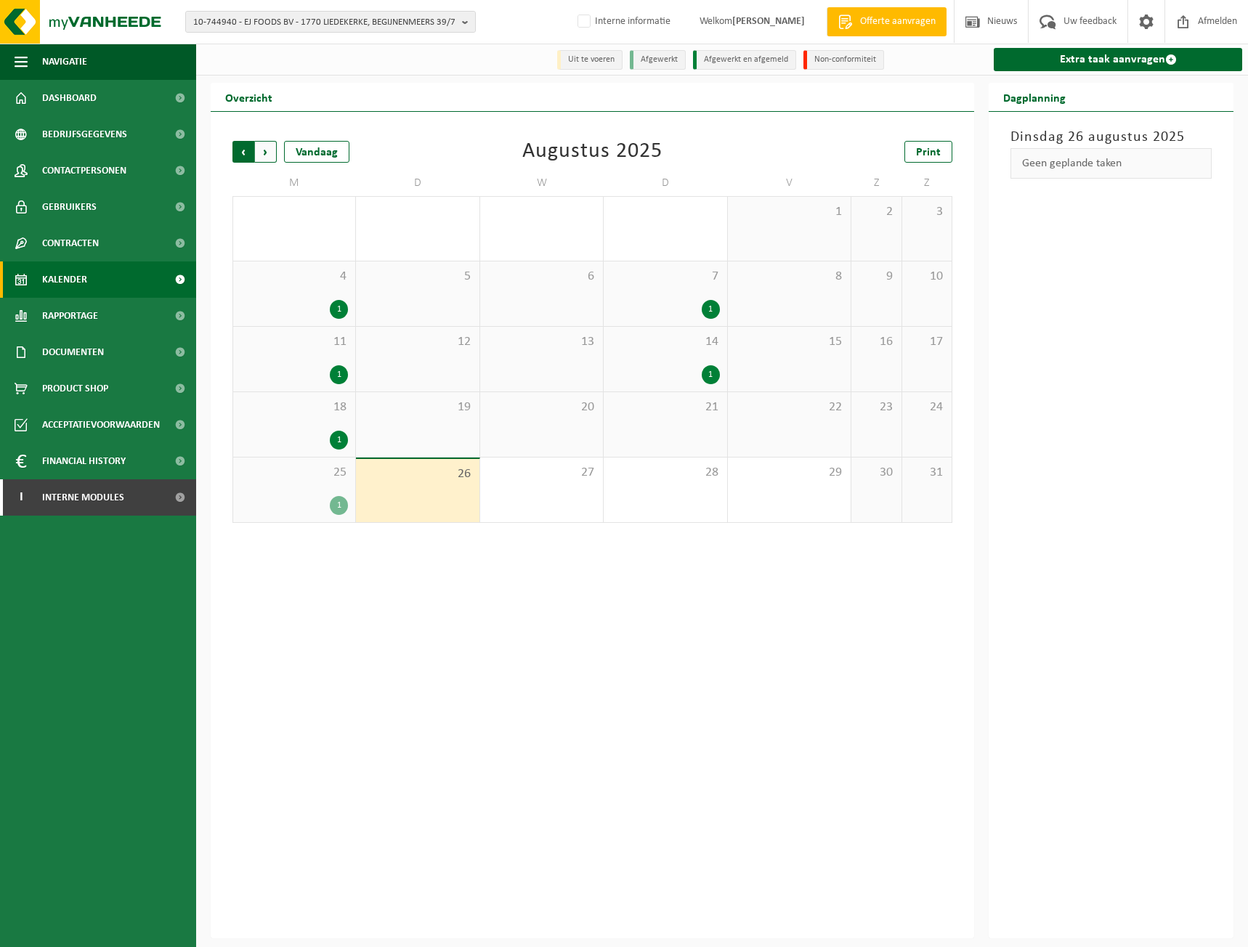
click at [270, 142] on span "Volgende" at bounding box center [266, 152] width 22 height 22
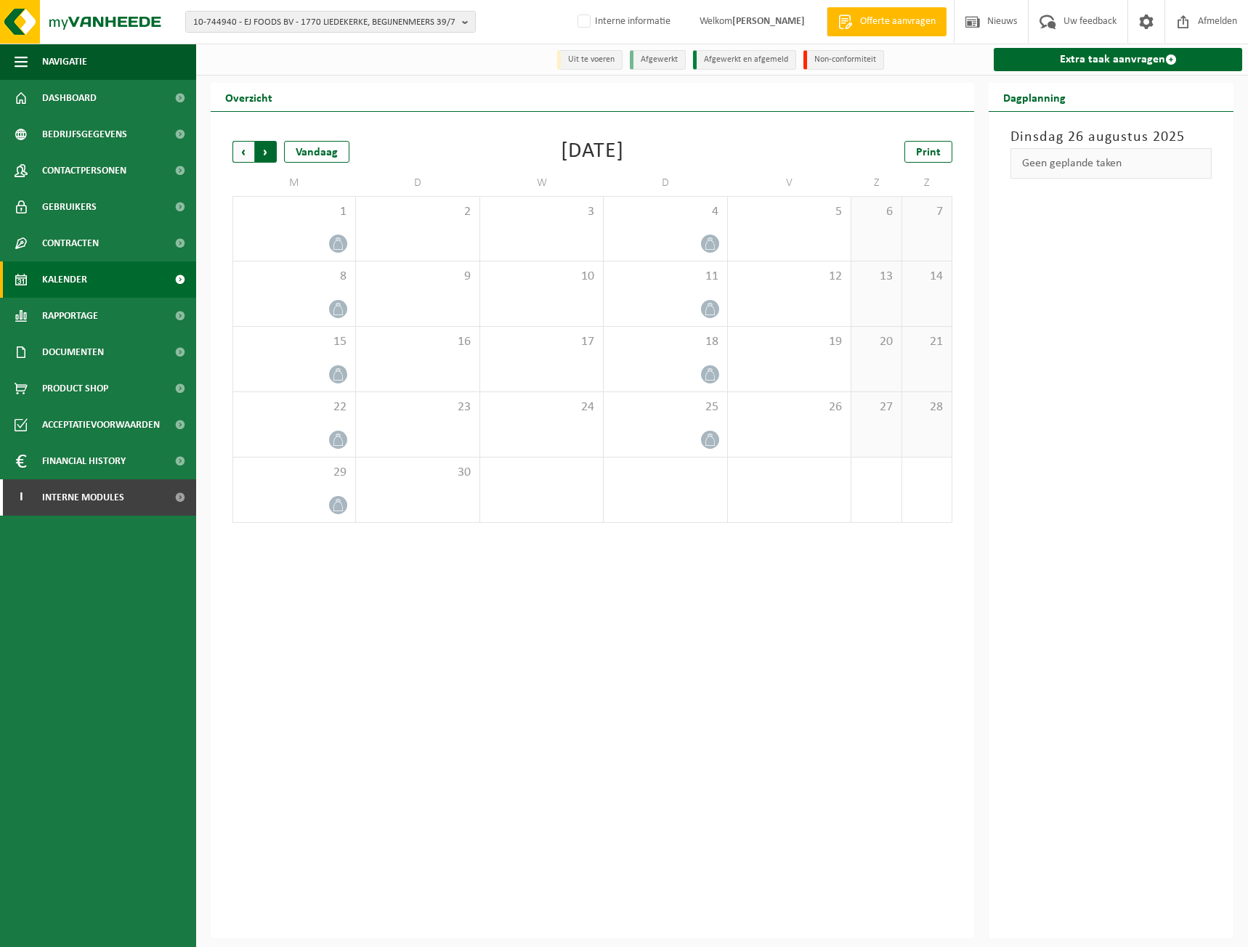
click at [237, 145] on span "Vorige" at bounding box center [243, 152] width 22 height 22
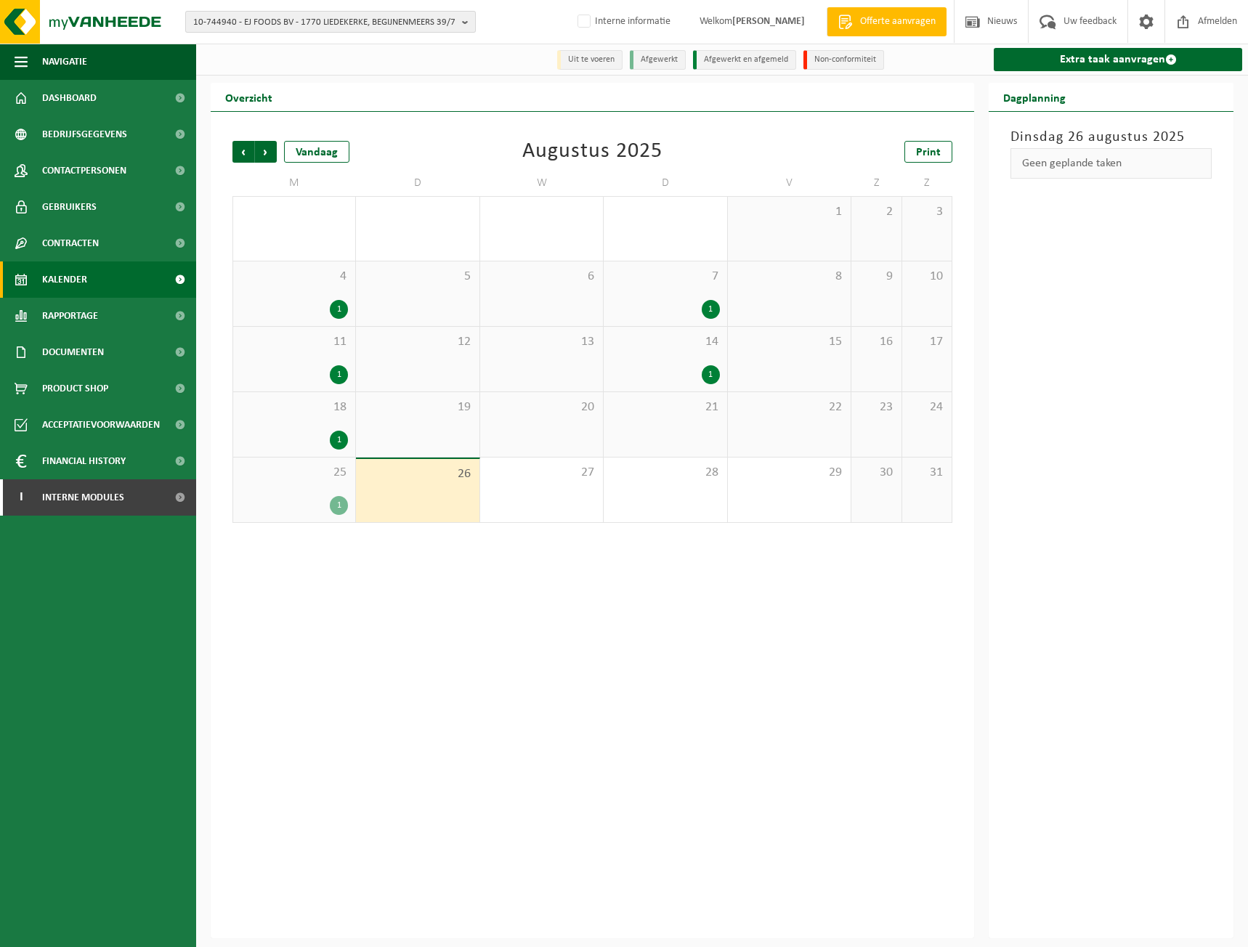
click at [406, 18] on span "10-744940 - EJ FOODS BV - 1770 LIEDEKERKE, BEGIJNENMEERS 39/7" at bounding box center [324, 23] width 263 height 22
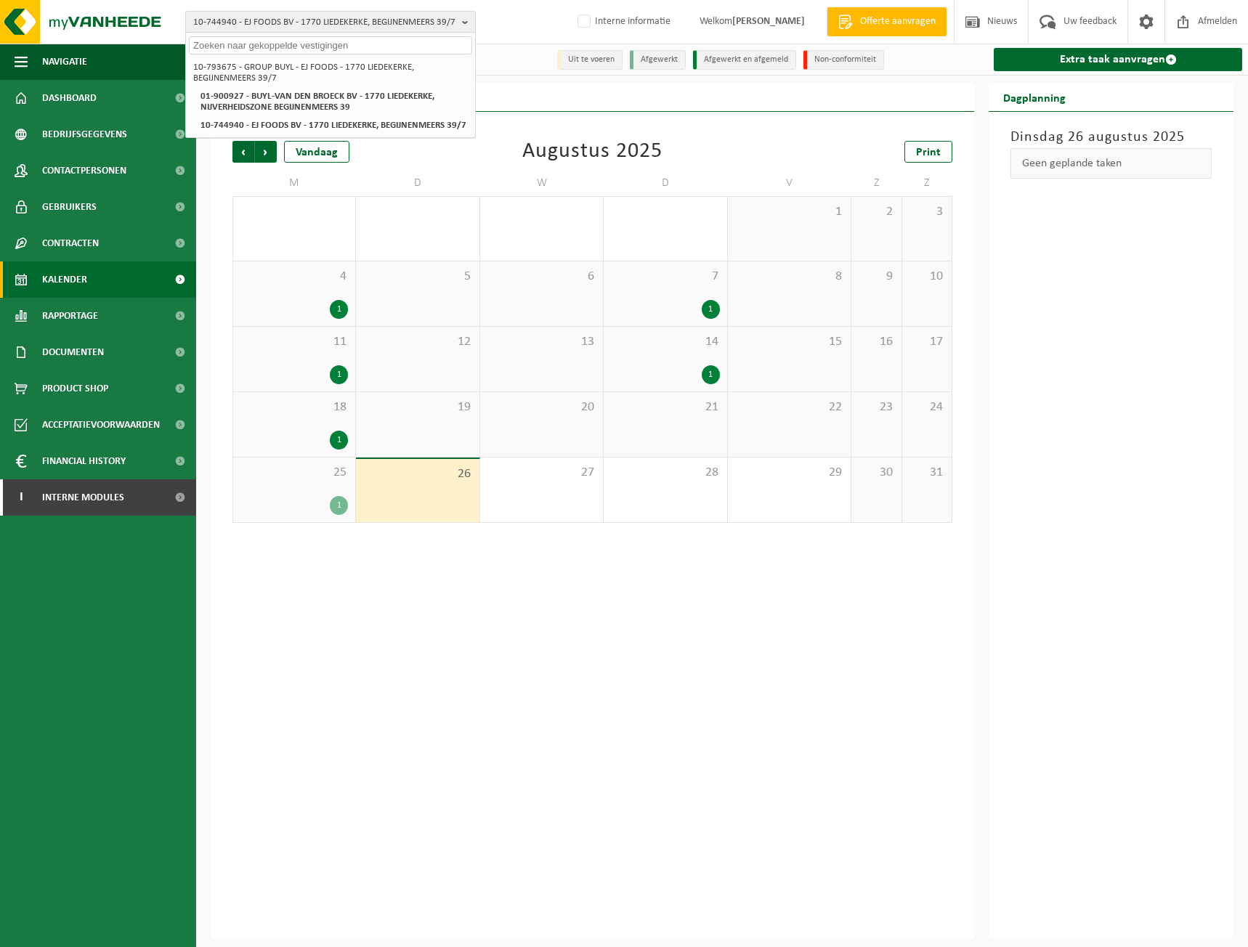
click at [507, 65] on div "Uit te voeren Afgewerkt Afgewerkt en afgemeld Non-conformiteit Extra taak aanvr…" at bounding box center [722, 60] width 1052 height 32
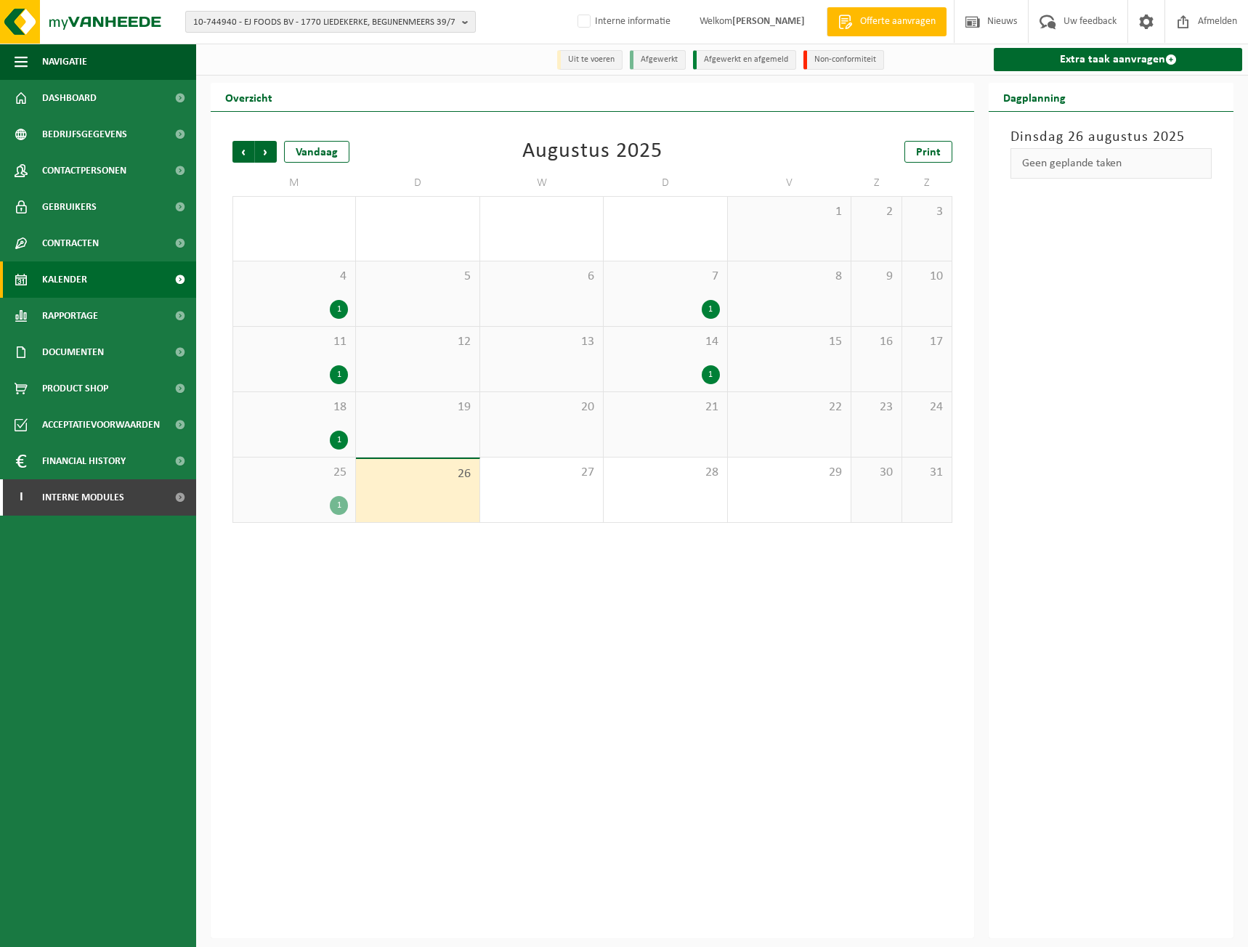
click at [302, 24] on span "10-744940 - EJ FOODS BV - 1770 LIEDEKERKE, BEGIJNENMEERS 39/7" at bounding box center [324, 23] width 263 height 22
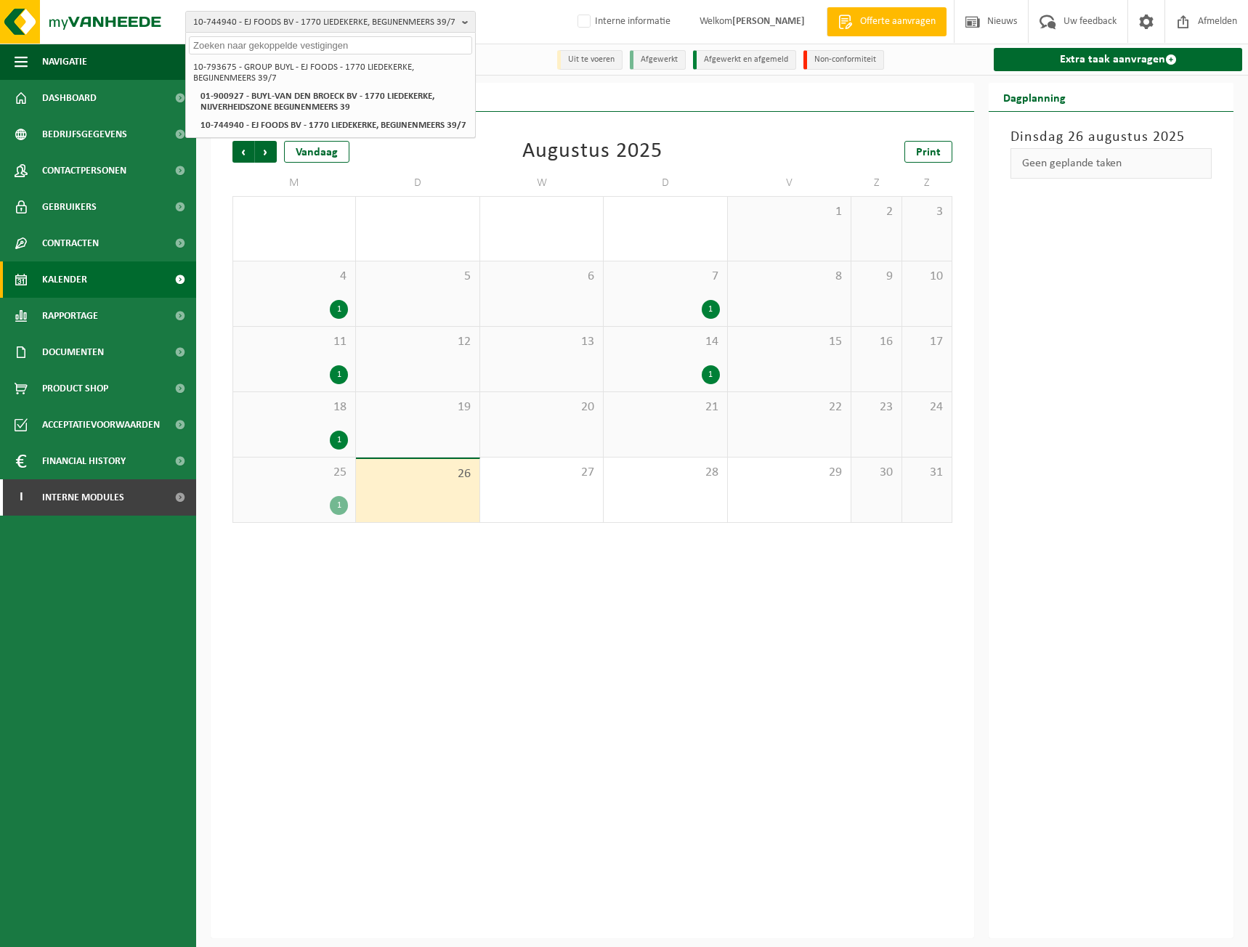
click at [431, 159] on div "Vorige Volgende Vandaag Augustus 2025 Print" at bounding box center [592, 152] width 720 height 22
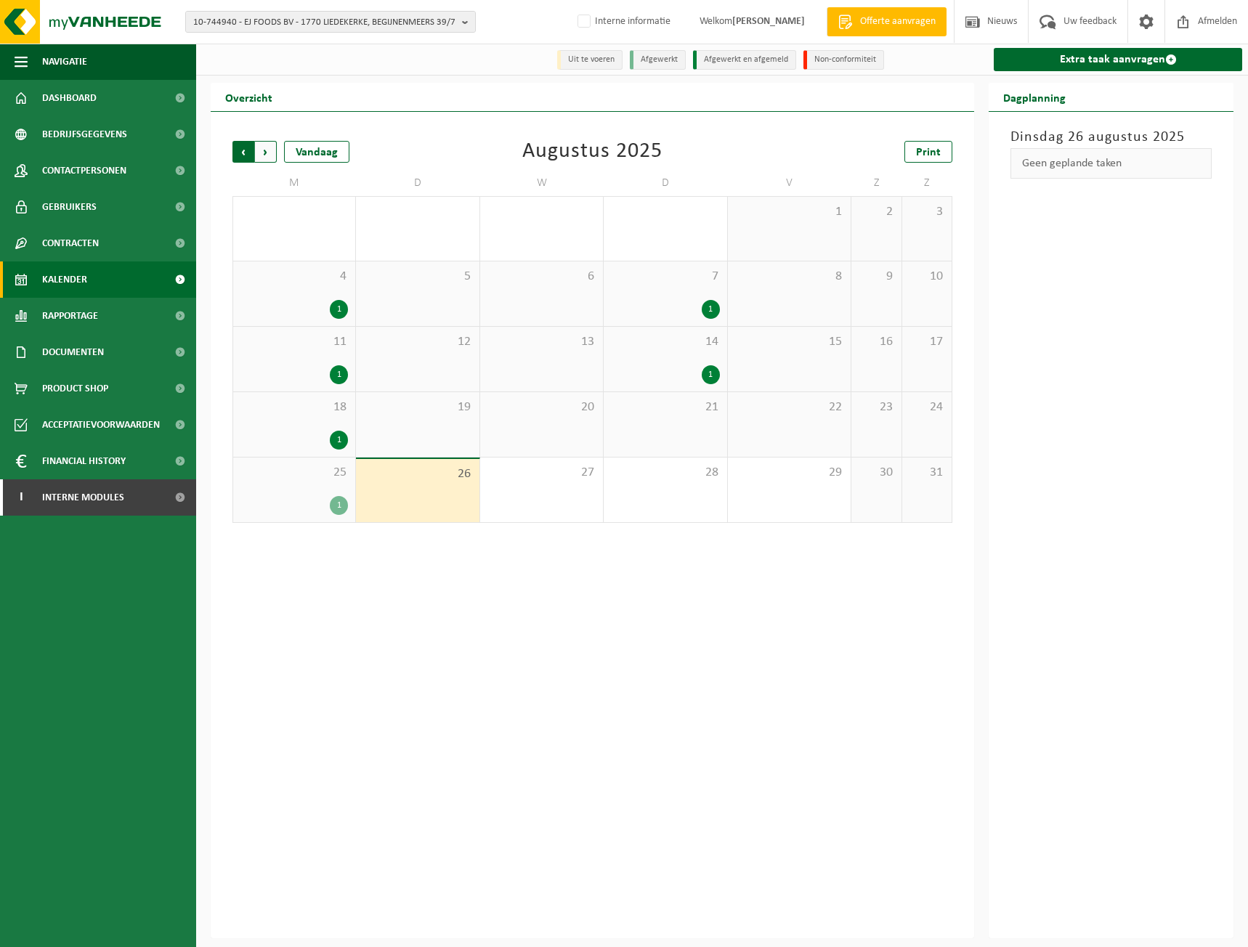
click at [265, 156] on span "Volgende" at bounding box center [266, 152] width 22 height 22
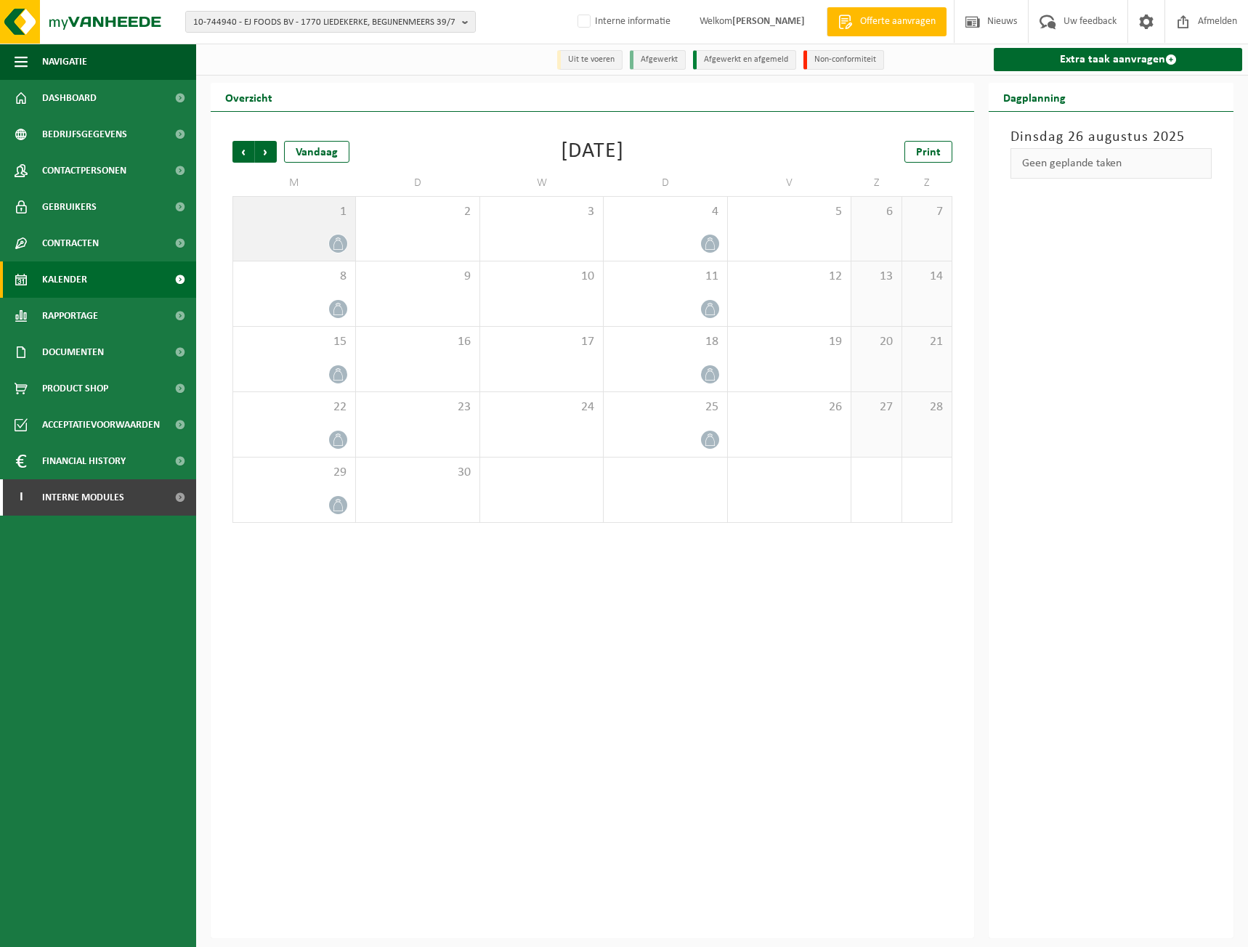
click at [294, 225] on div "1" at bounding box center [294, 229] width 122 height 64
click at [246, 158] on span "Vorige" at bounding box center [243, 152] width 22 height 22
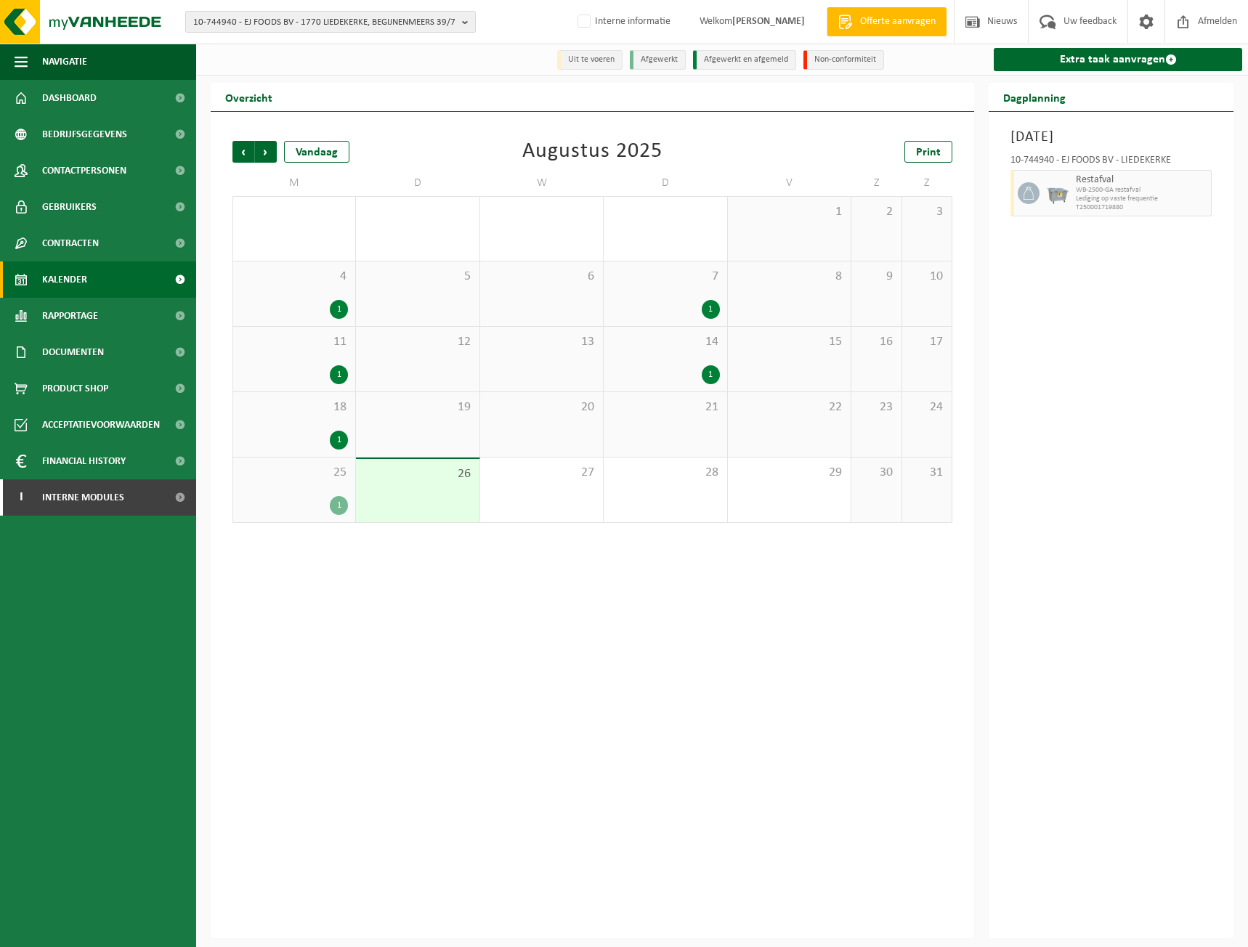
click at [341, 27] on span "10-744940 - EJ FOODS BV - 1770 LIEDEKERKE, BEGIJNENMEERS 39/7" at bounding box center [324, 23] width 263 height 22
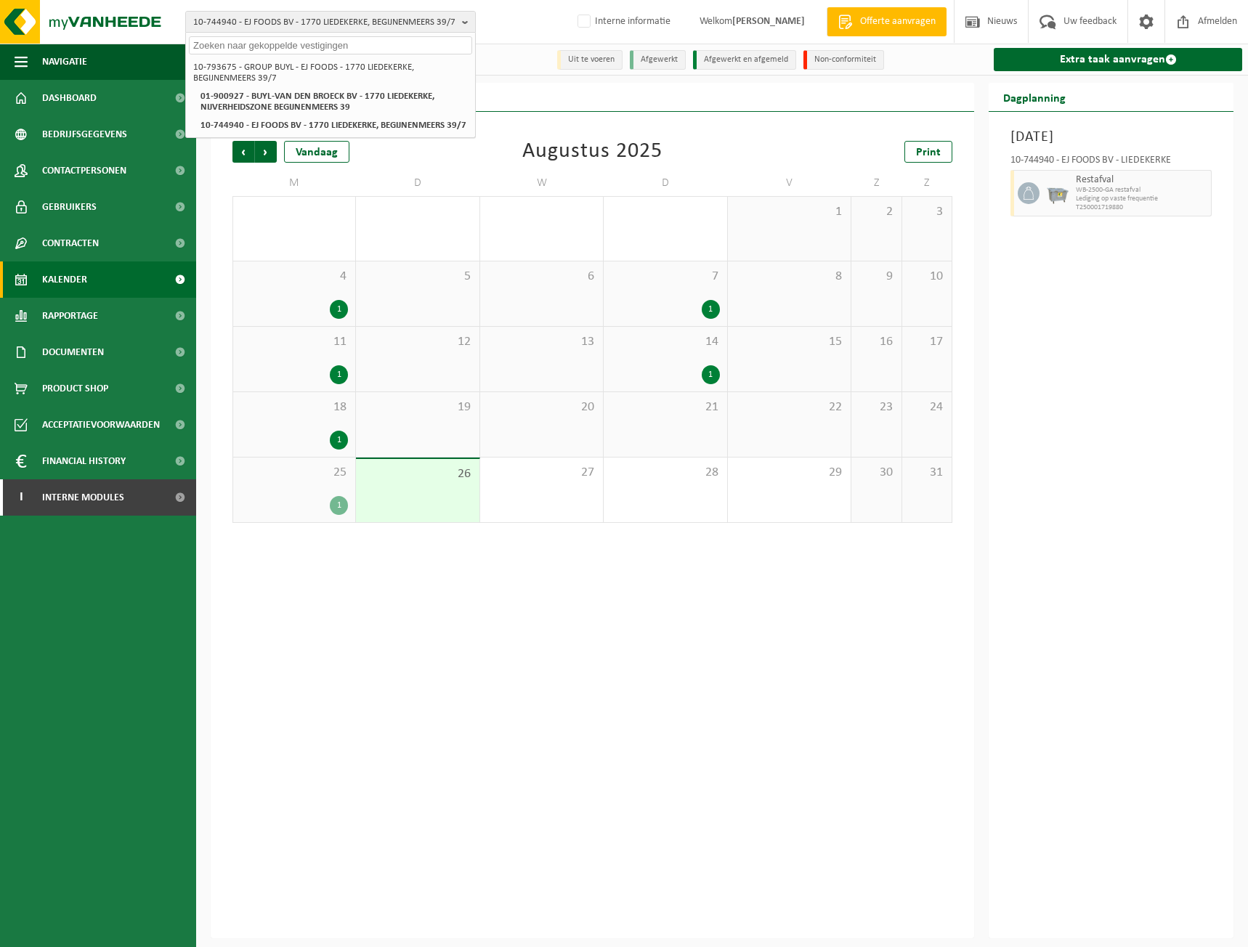
click at [456, 168] on div "Vorige Volgende Vandaag Augustus 2025 Print M D W D V Z Z 28 1 29 30 31 1 1 2 3…" at bounding box center [592, 331] width 734 height 411
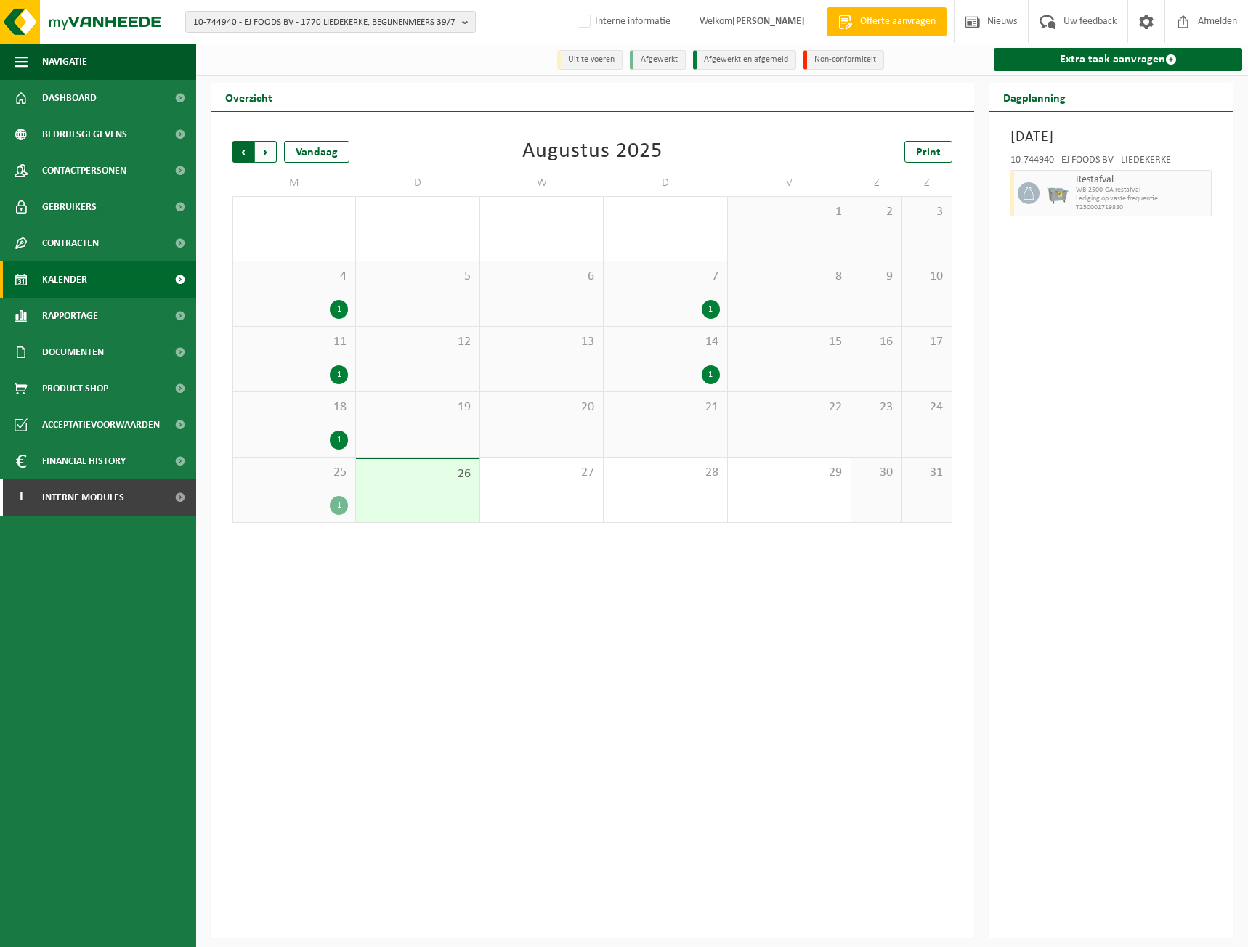
click at [273, 155] on span "Volgende" at bounding box center [266, 152] width 22 height 22
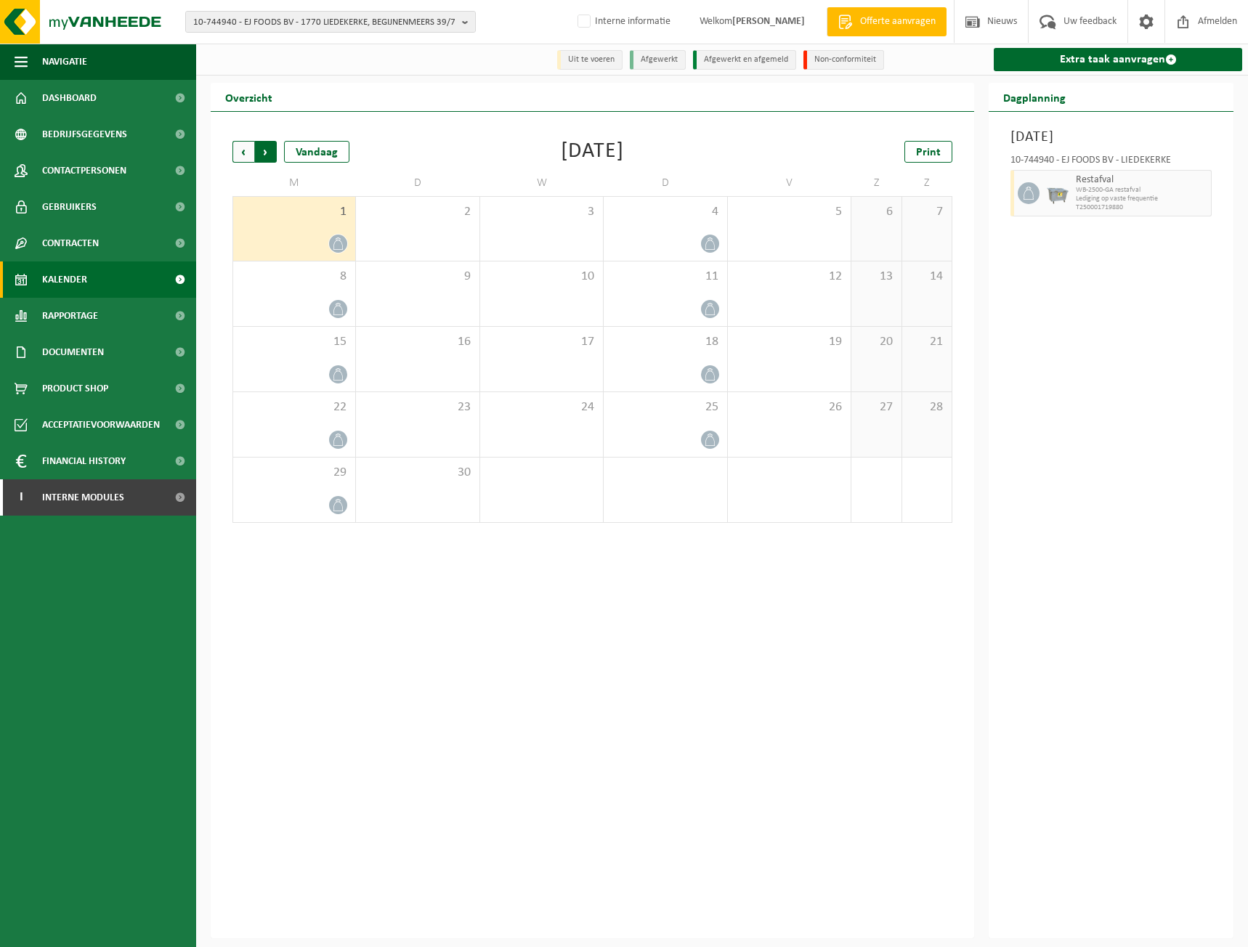
click at [235, 151] on span "Vorige" at bounding box center [243, 152] width 22 height 22
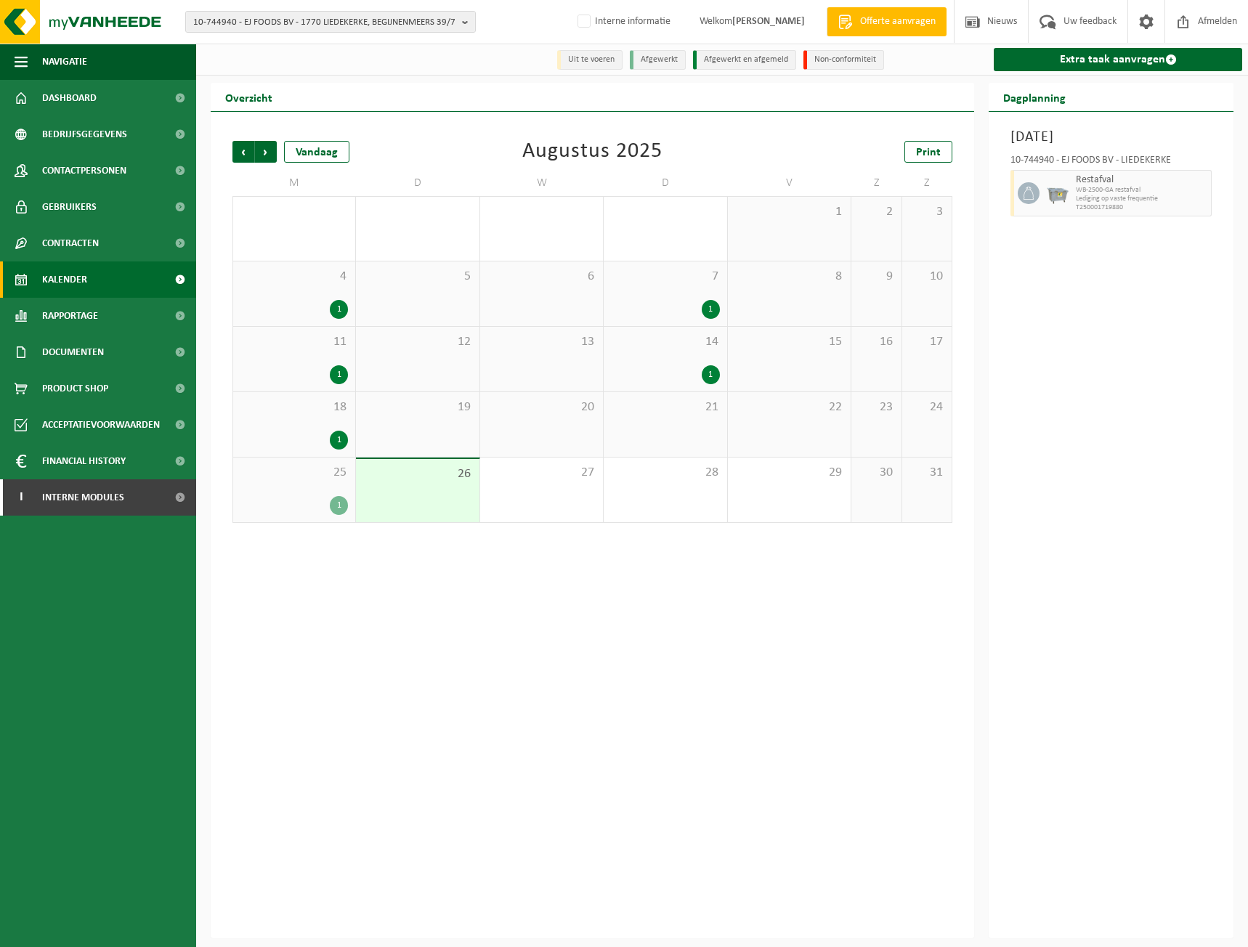
click at [330, 489] on div "25 1" at bounding box center [294, 489] width 122 height 65
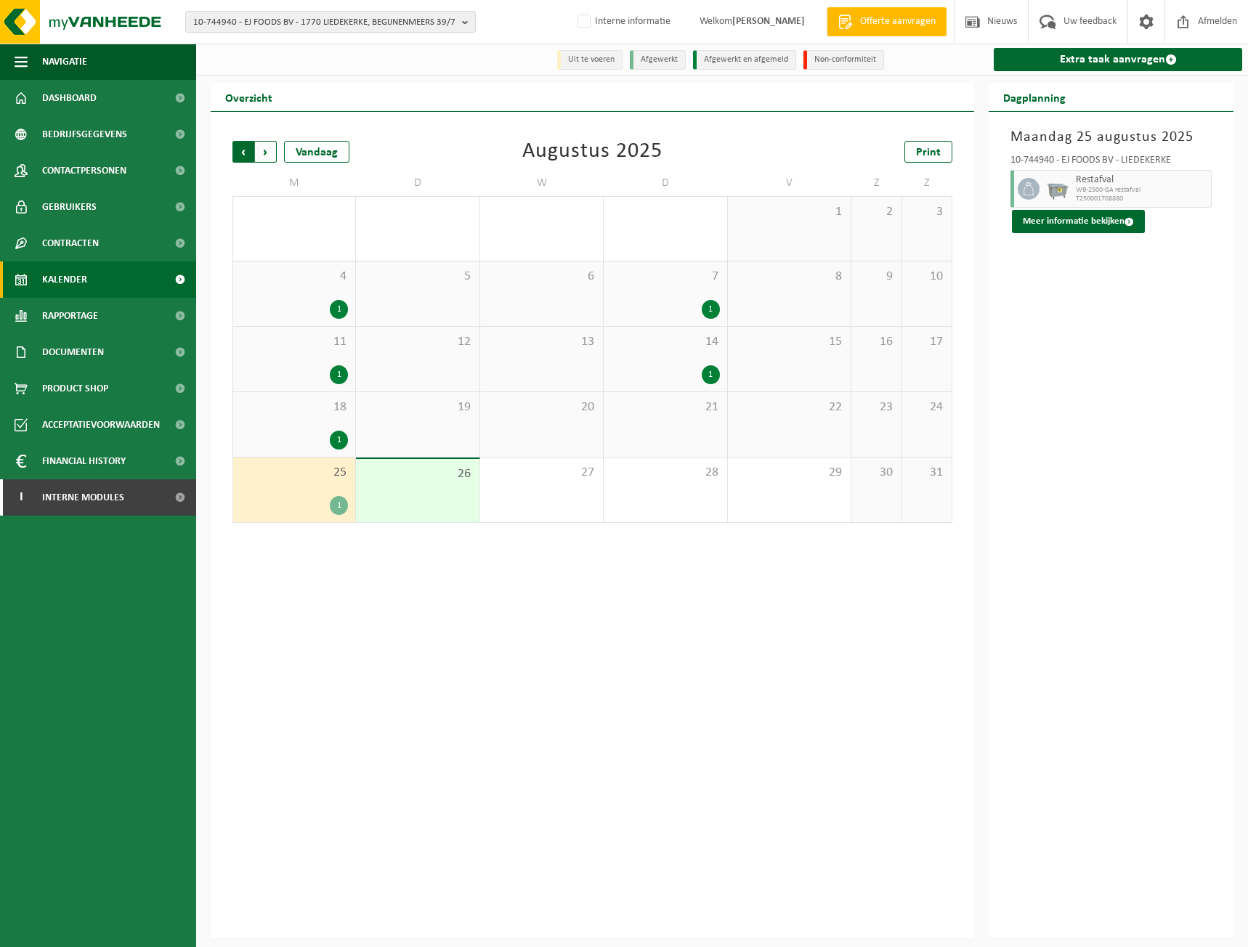
click at [262, 151] on span "Volgende" at bounding box center [266, 152] width 22 height 22
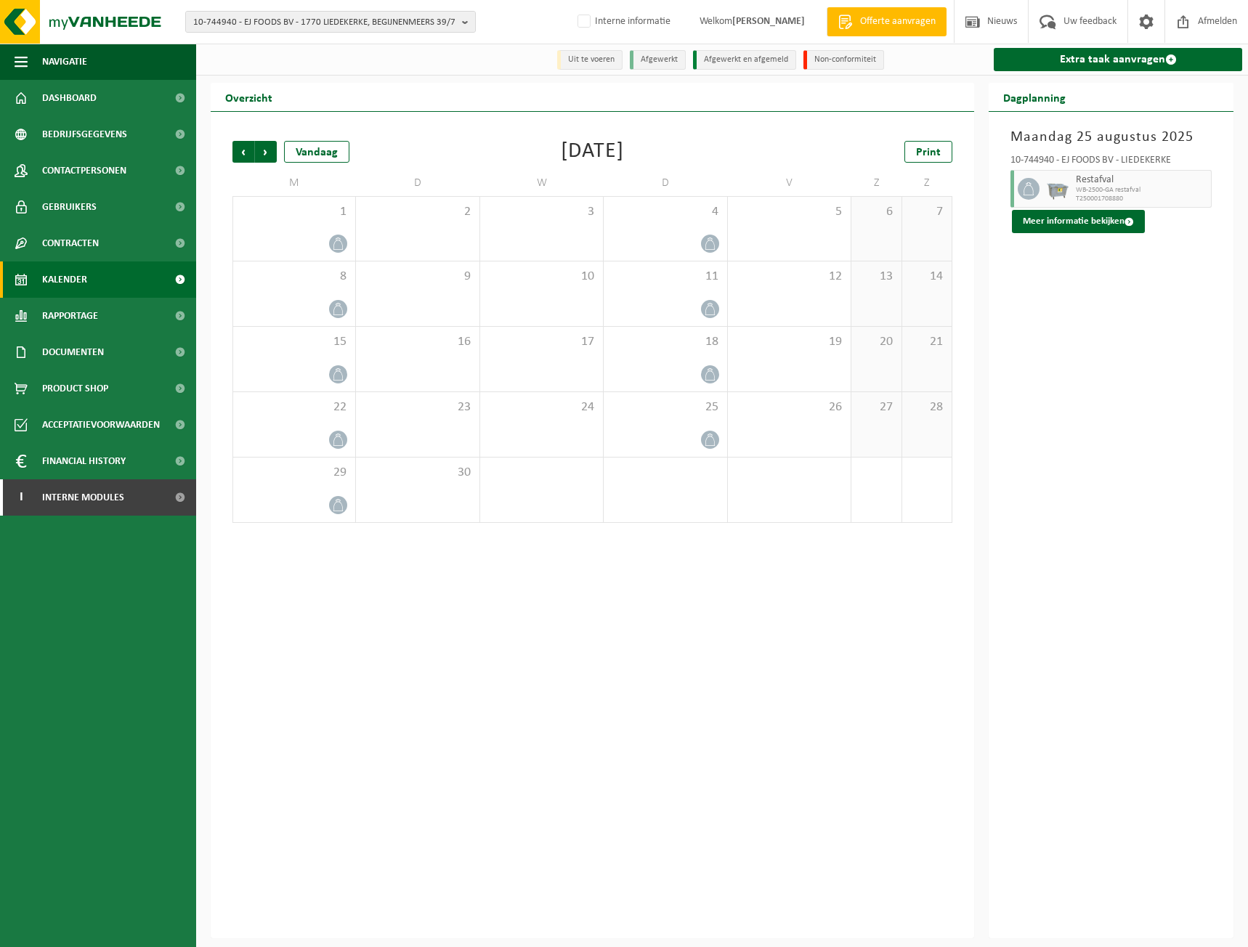
click at [330, 118] on div "Vorige Volgende Vandaag September 2025 Print M D W D V Z Z 1 2 3 4 5 6 7 8 9 10…" at bounding box center [592, 525] width 763 height 826
click at [269, 22] on span "10-744940 - EJ FOODS BV - 1770 LIEDEKERKE, BEGIJNENMEERS 39/7" at bounding box center [324, 23] width 263 height 22
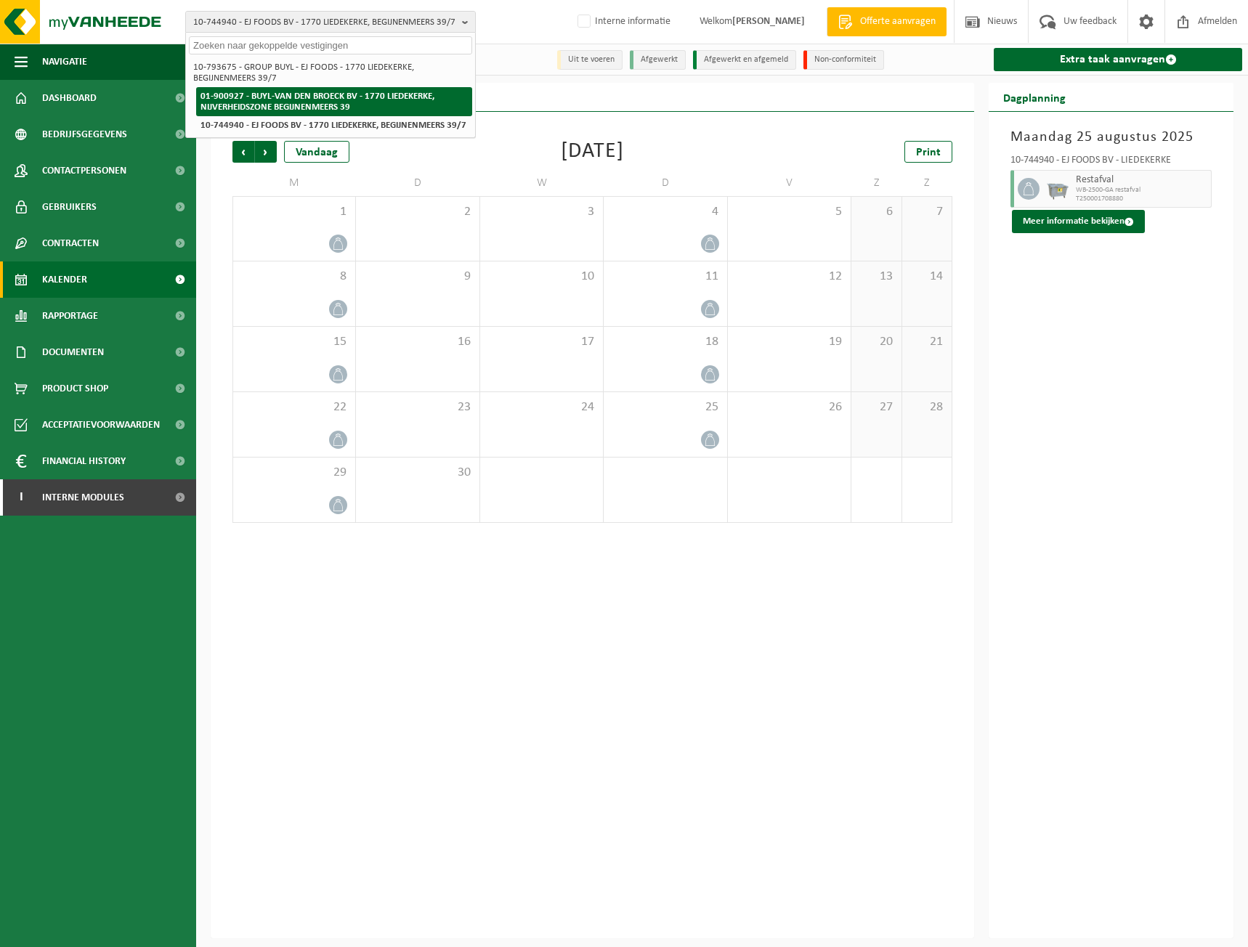
click at [267, 95] on strong "01-900927 - BUYL-VAN DEN BROECK BV - 1770 LIEDEKERKE, NIJVERHEIDSZONE BEGIJNENM…" at bounding box center [317, 101] width 234 height 20
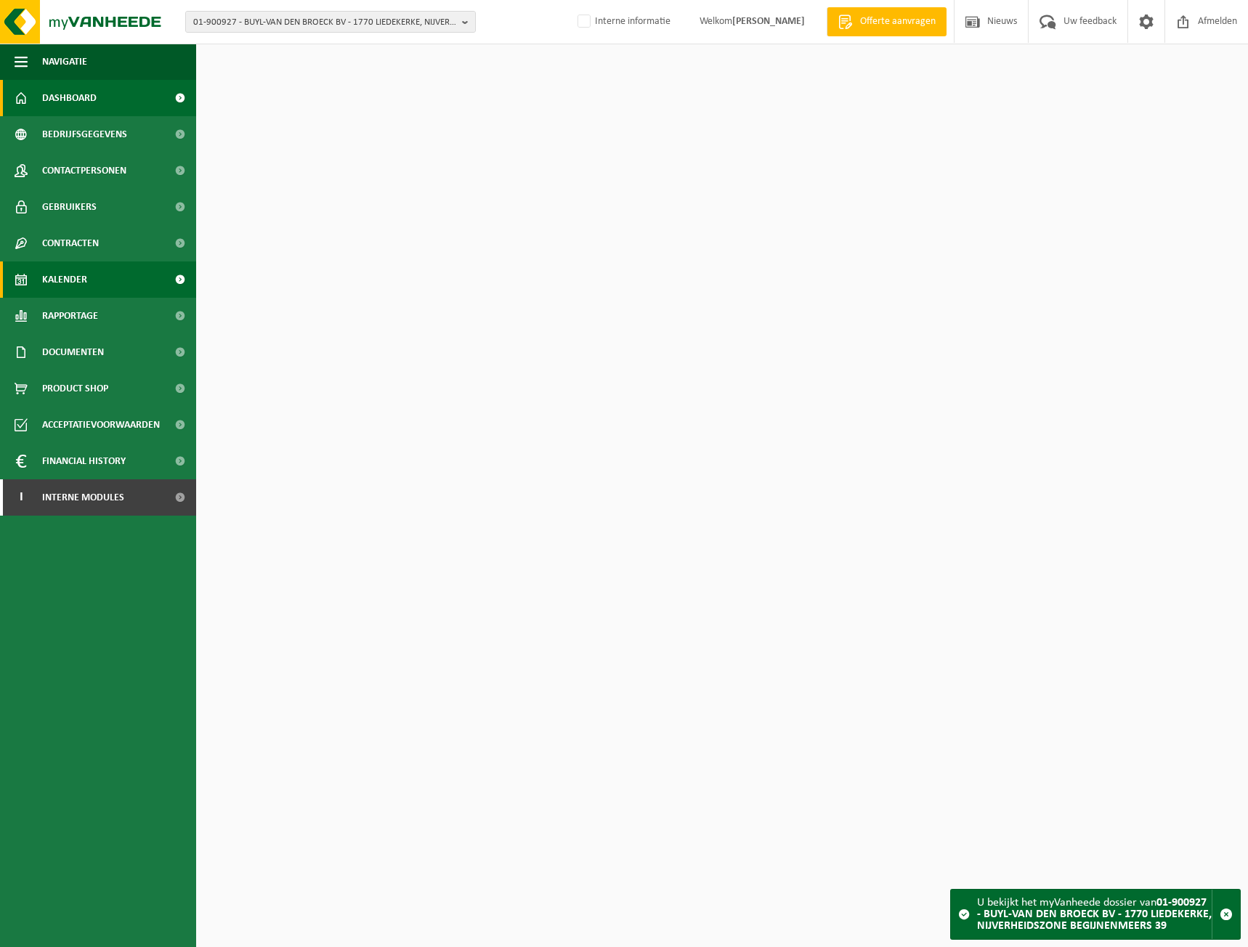
click at [115, 282] on link "Kalender" at bounding box center [98, 279] width 196 height 36
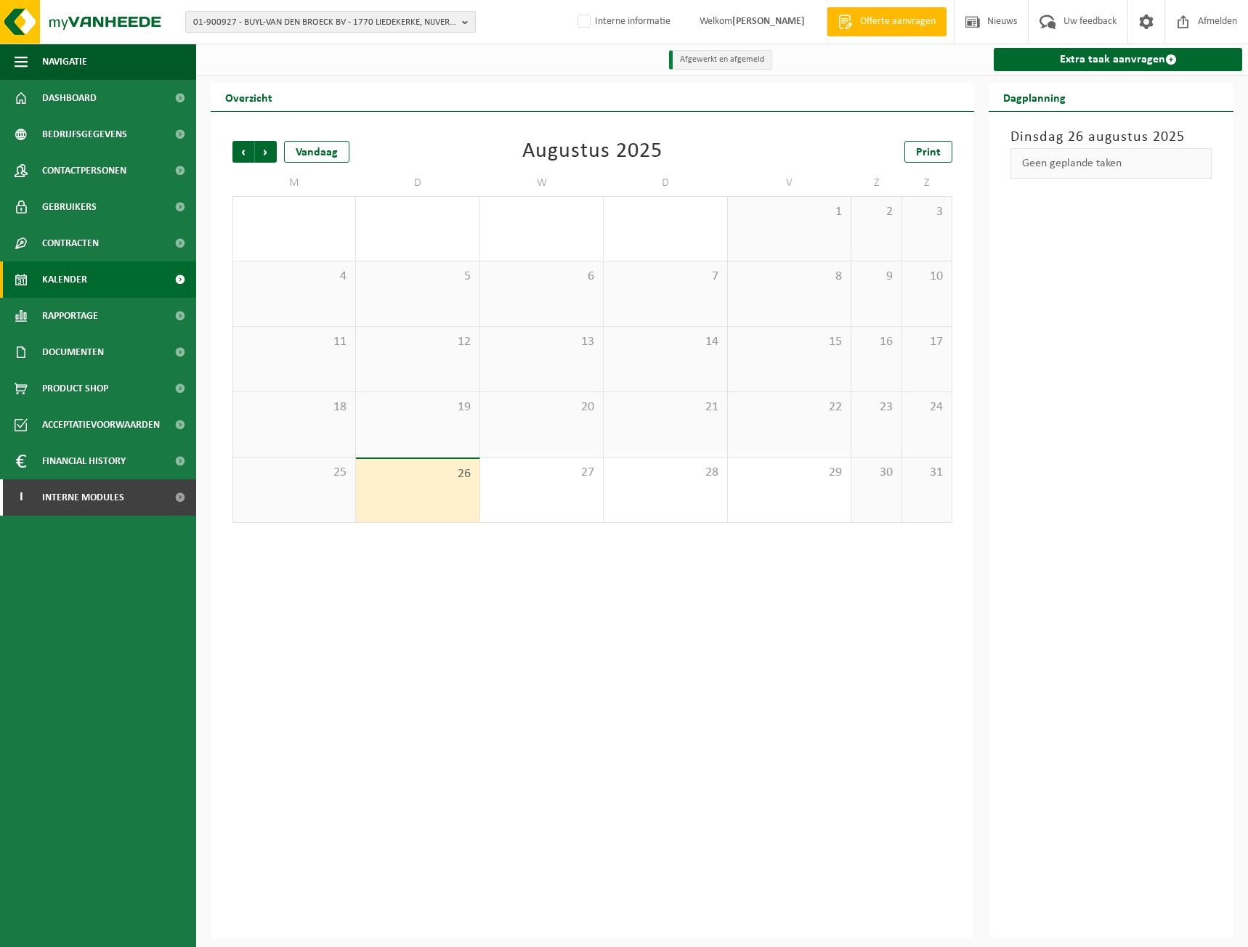
click at [285, 17] on span "01-900927 - BUYL-VAN DEN BROECK BV - 1770 LIEDEKERKE, NIJVERHEIDSZONE BEGIJNENM…" at bounding box center [324, 23] width 263 height 22
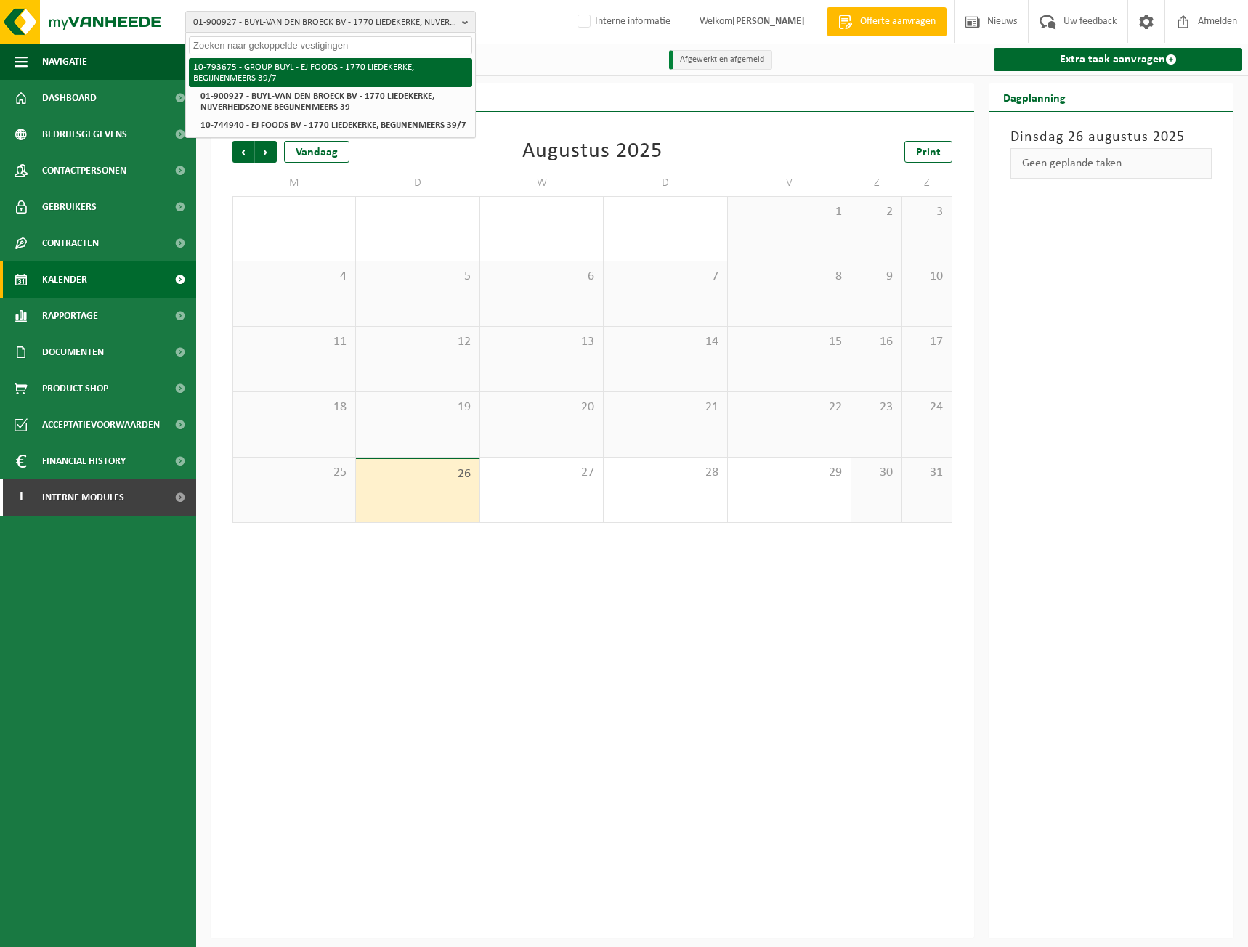
click at [258, 61] on li "10-793675 - GROUP BUYL - EJ FOODS - 1770 LIEDEKERKE, BEGIJNENMEERS 39/7" at bounding box center [330, 72] width 283 height 29
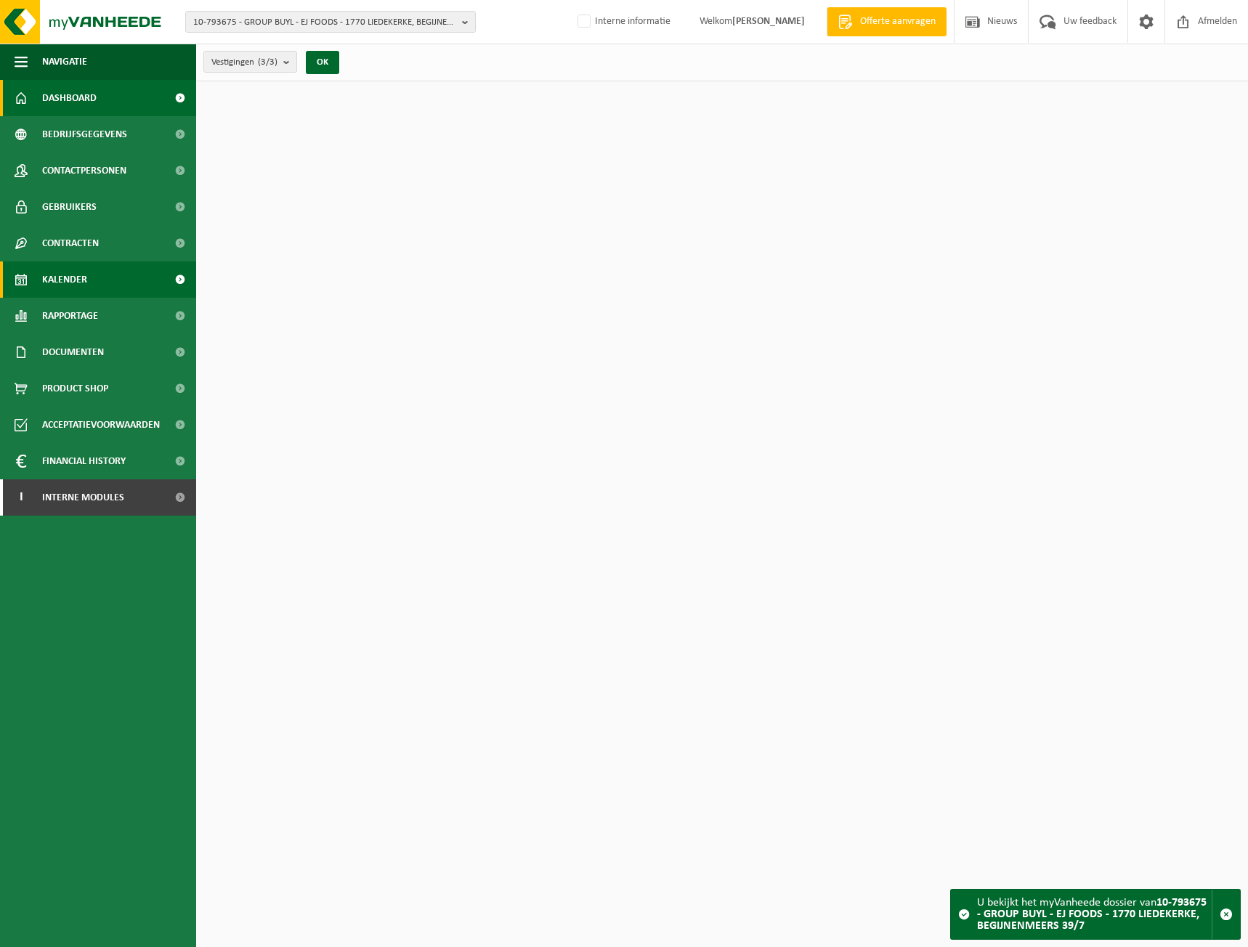
click at [83, 278] on span "Kalender" at bounding box center [64, 279] width 45 height 36
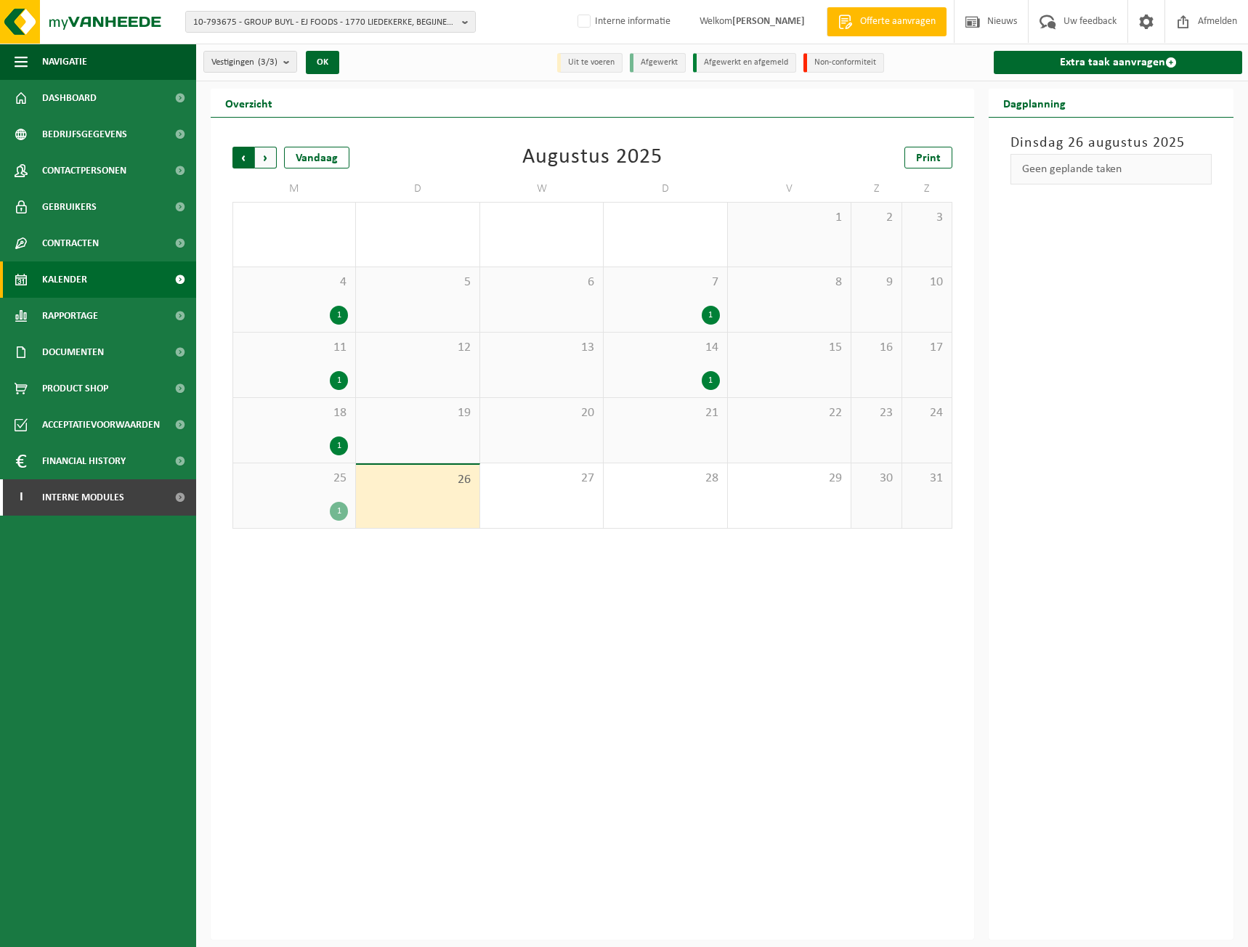
click at [272, 156] on span "Volgende" at bounding box center [266, 158] width 22 height 22
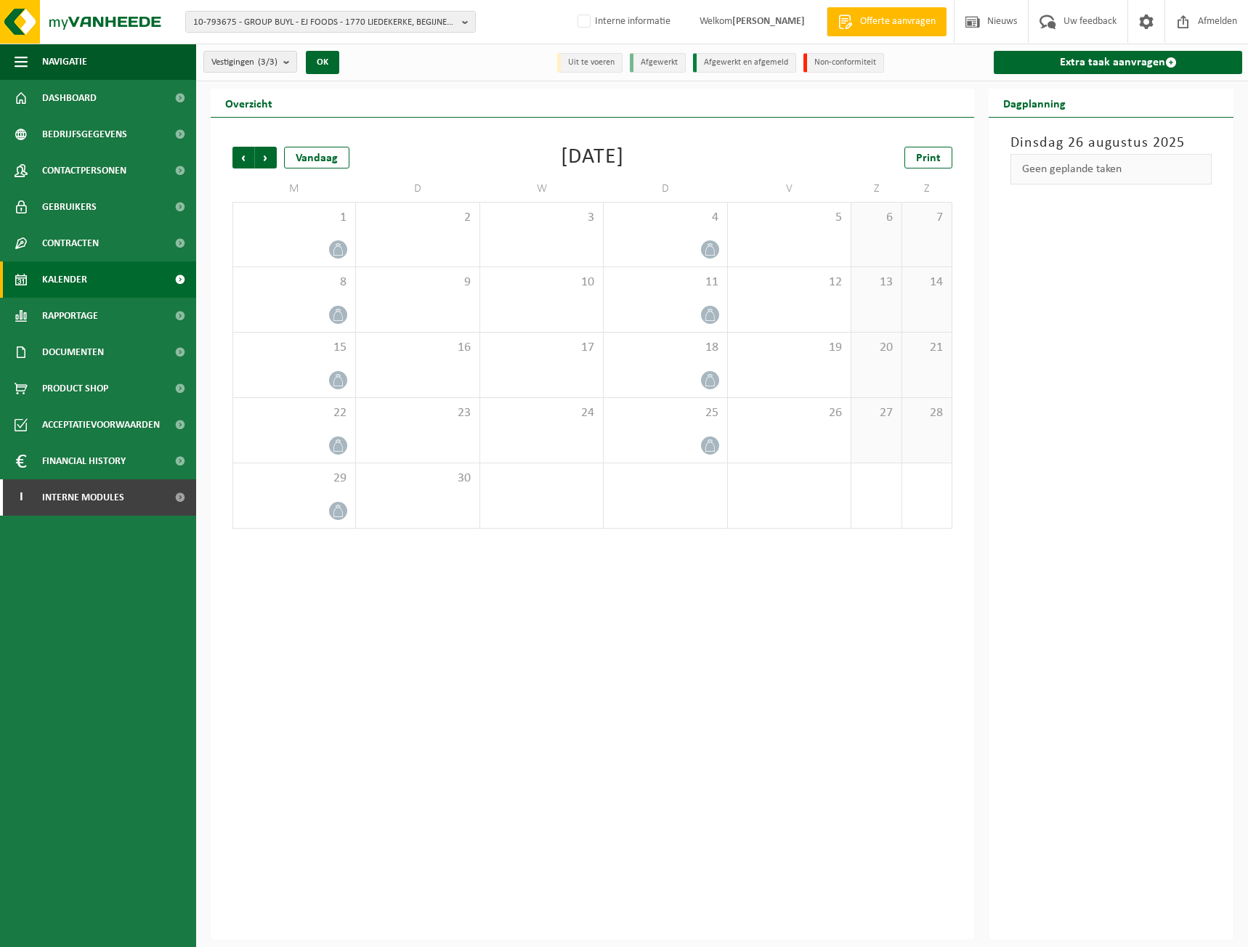
click at [217, 158] on div "Vorige Volgende Vandaag September 2025 Print M D W D V Z Z 1 2 3 4 5 6 7 8 9 10…" at bounding box center [592, 529] width 763 height 822
click at [235, 158] on span "Vorige" at bounding box center [243, 158] width 22 height 22
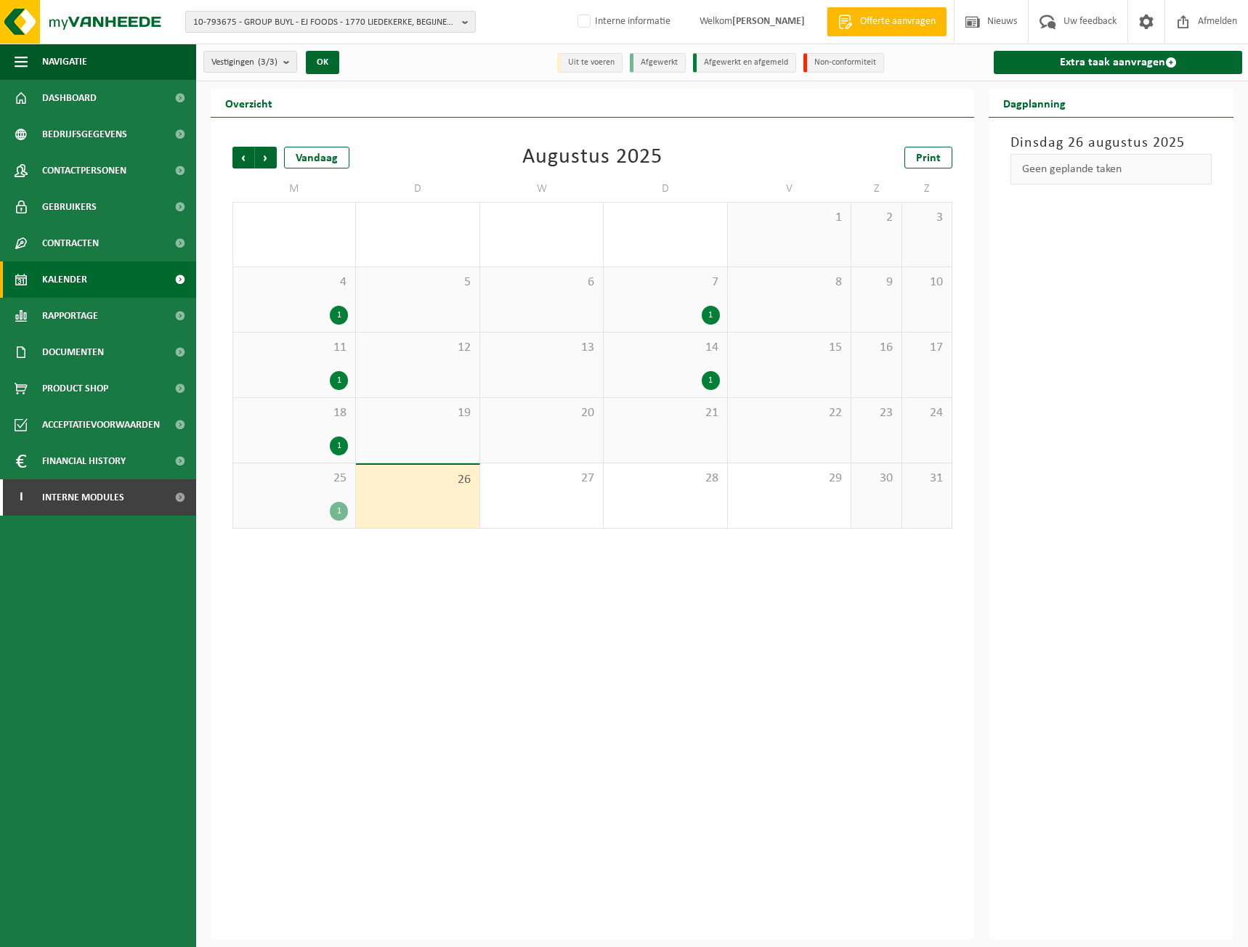
click at [247, 23] on span "10-793675 - GROUP BUYL - EJ FOODS - 1770 LIEDEKERKE, BEGIJNENMEERS 39/7" at bounding box center [324, 23] width 263 height 22
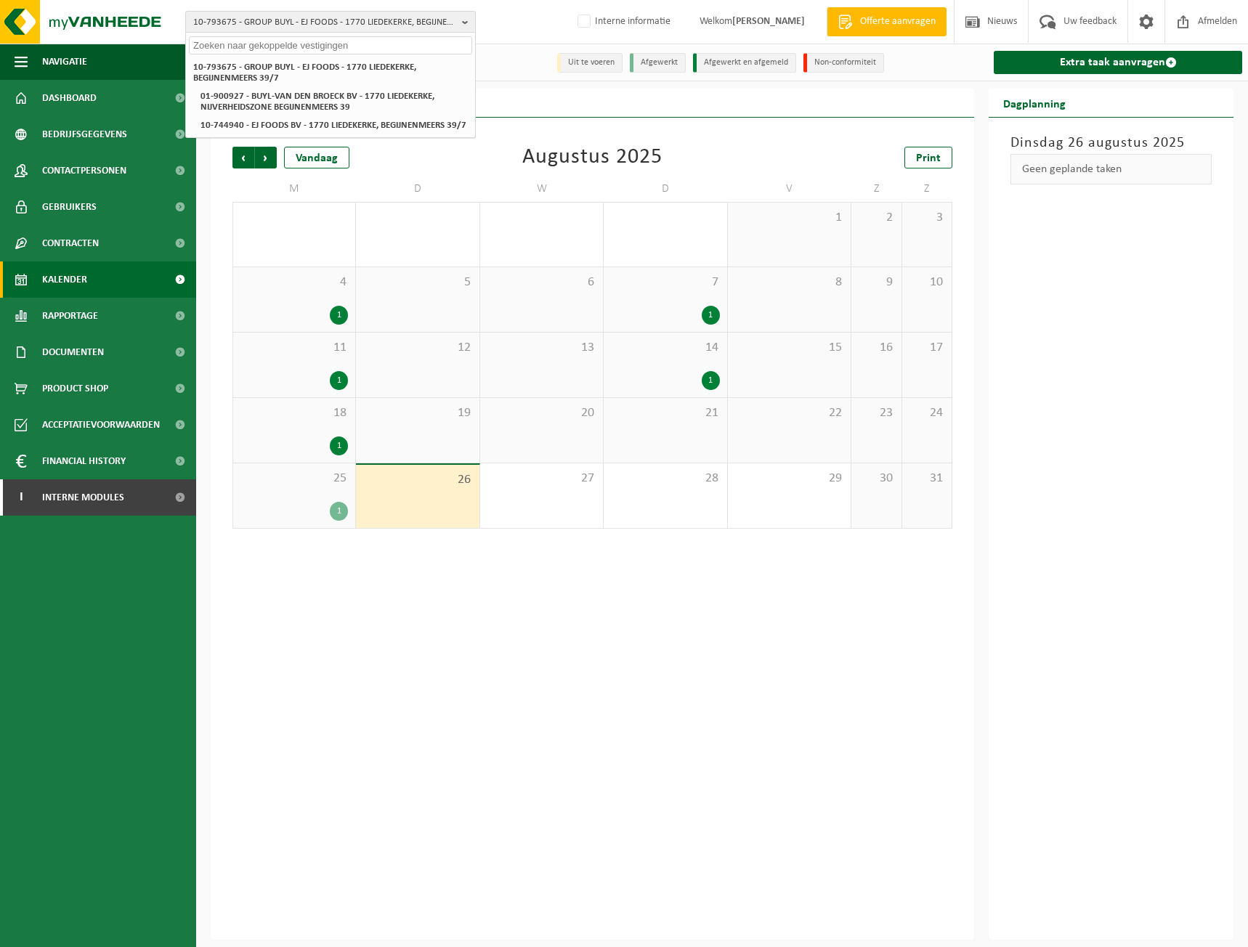
paste input "10-724228"
type input "10-724228"
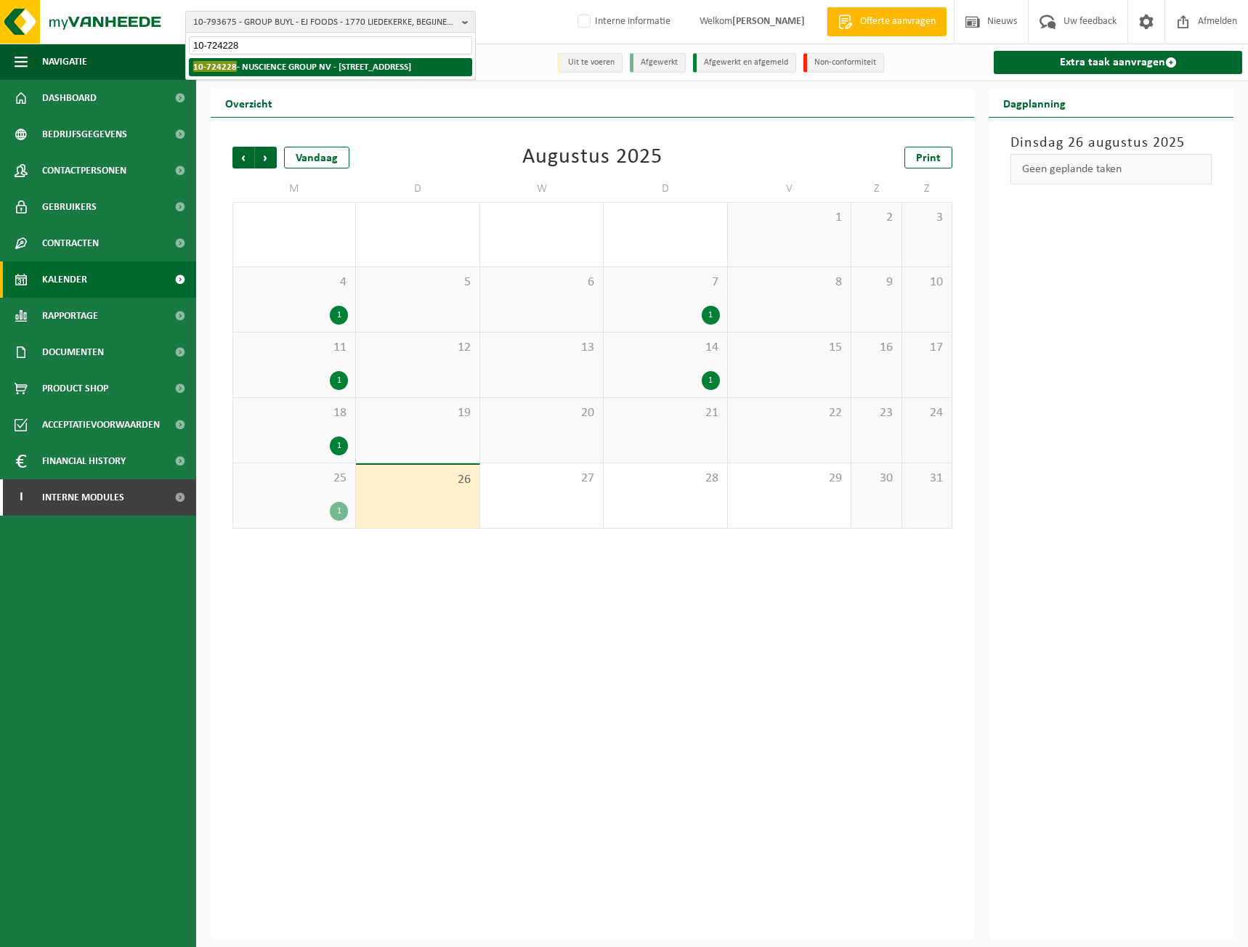
click at [269, 71] on strong "10-724228 - NUSCIENCE GROUP NV - 9031 DRONGEN, BAARLEVELDESTRAAT 8" at bounding box center [302, 66] width 218 height 11
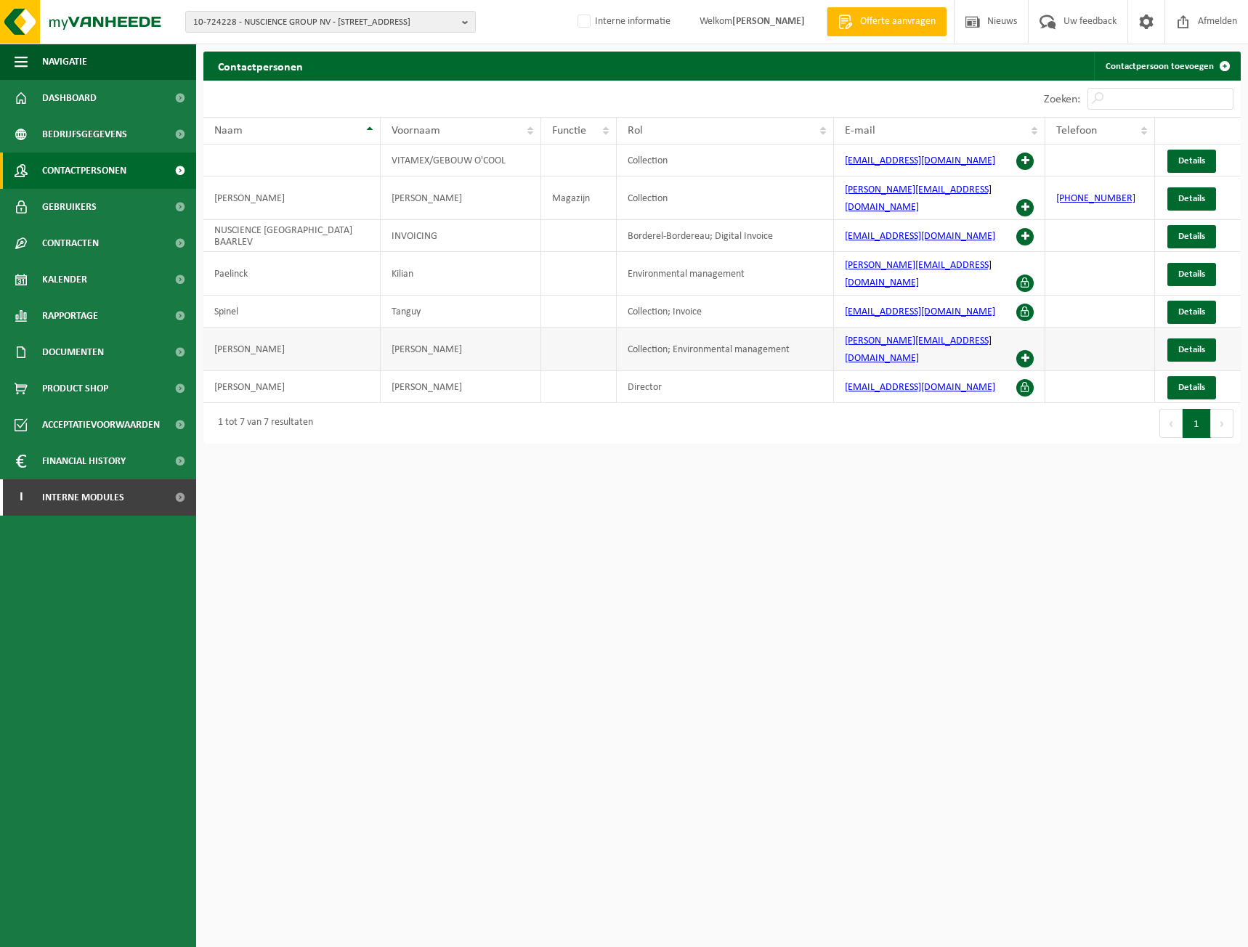
click at [1020, 350] on span at bounding box center [1024, 358] width 17 height 17
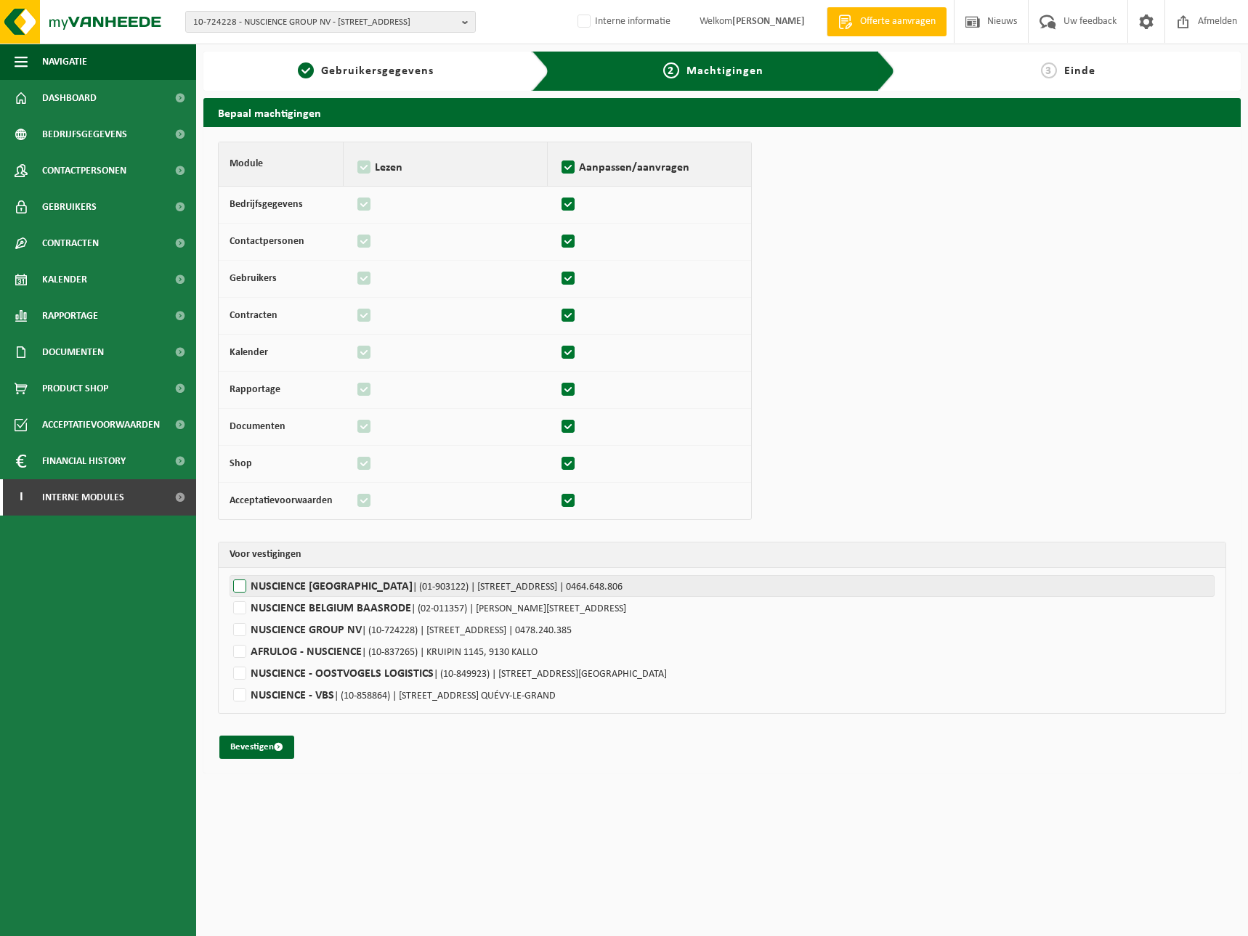
click at [285, 589] on label"] "NUSCIENCE [GEOGRAPHIC_DATA] | (01-903122) | [STREET_ADDRESS] | 0464.648.806" at bounding box center [721, 586] width 985 height 22
click at [285, 589] on input "NUSCIENCE [GEOGRAPHIC_DATA] | (01-903122) | [STREET_ADDRESS] | 0464.648.806" at bounding box center [853, 586] width 1248 height 22
checkbox input "true"
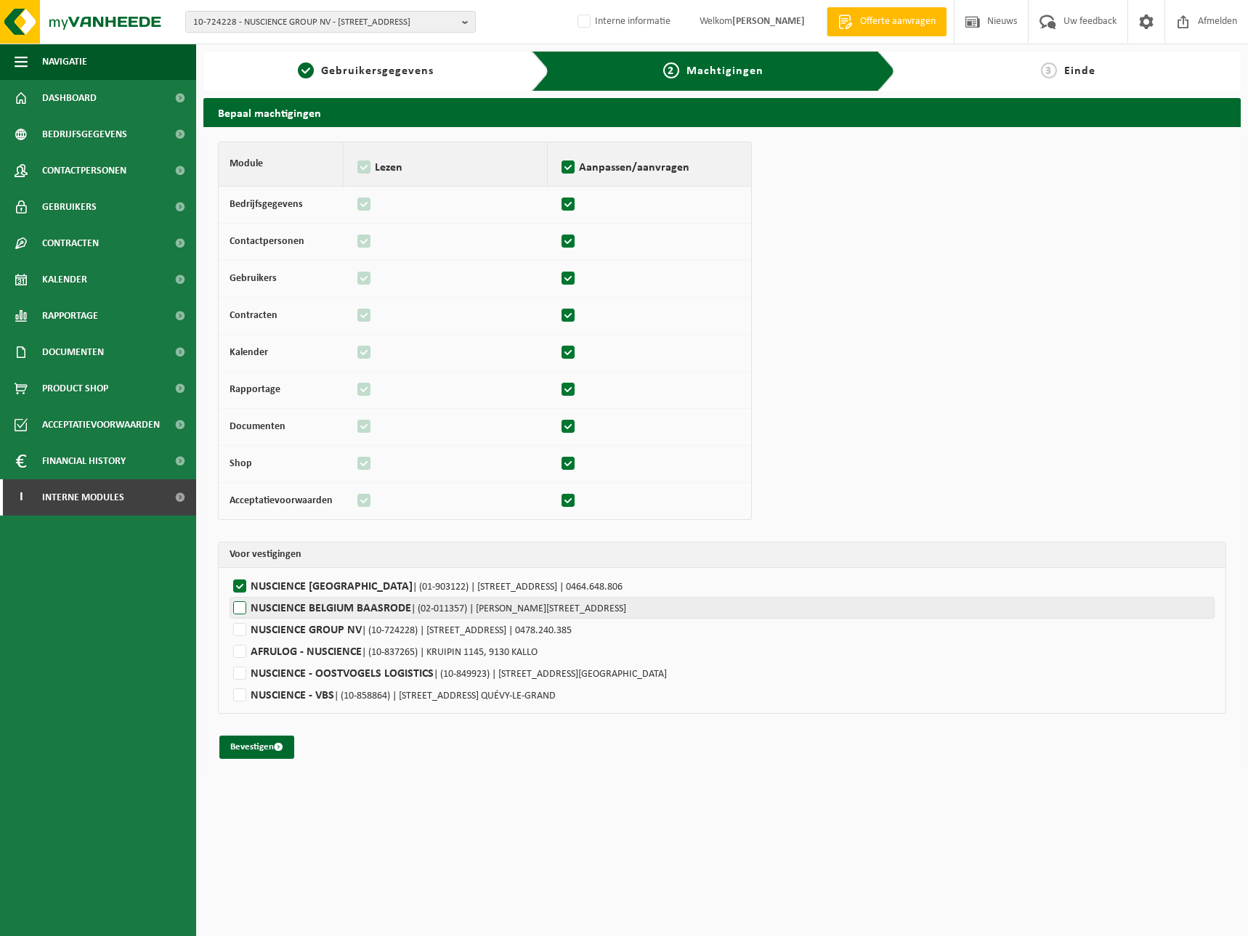
click at [275, 611] on label"] "NUSCIENCE BELGIUM BAASRODE | (02-011357) | [PERSON_NAME][STREET_ADDRESS]" at bounding box center [721, 608] width 985 height 22
click at [275, 611] on input "NUSCIENCE BELGIUM BAASRODE | (02-011357) | THEODOOR VERMIJLENSTRAAT 20, 9200 BA…" at bounding box center [853, 608] width 1248 height 22
checkbox input "true"
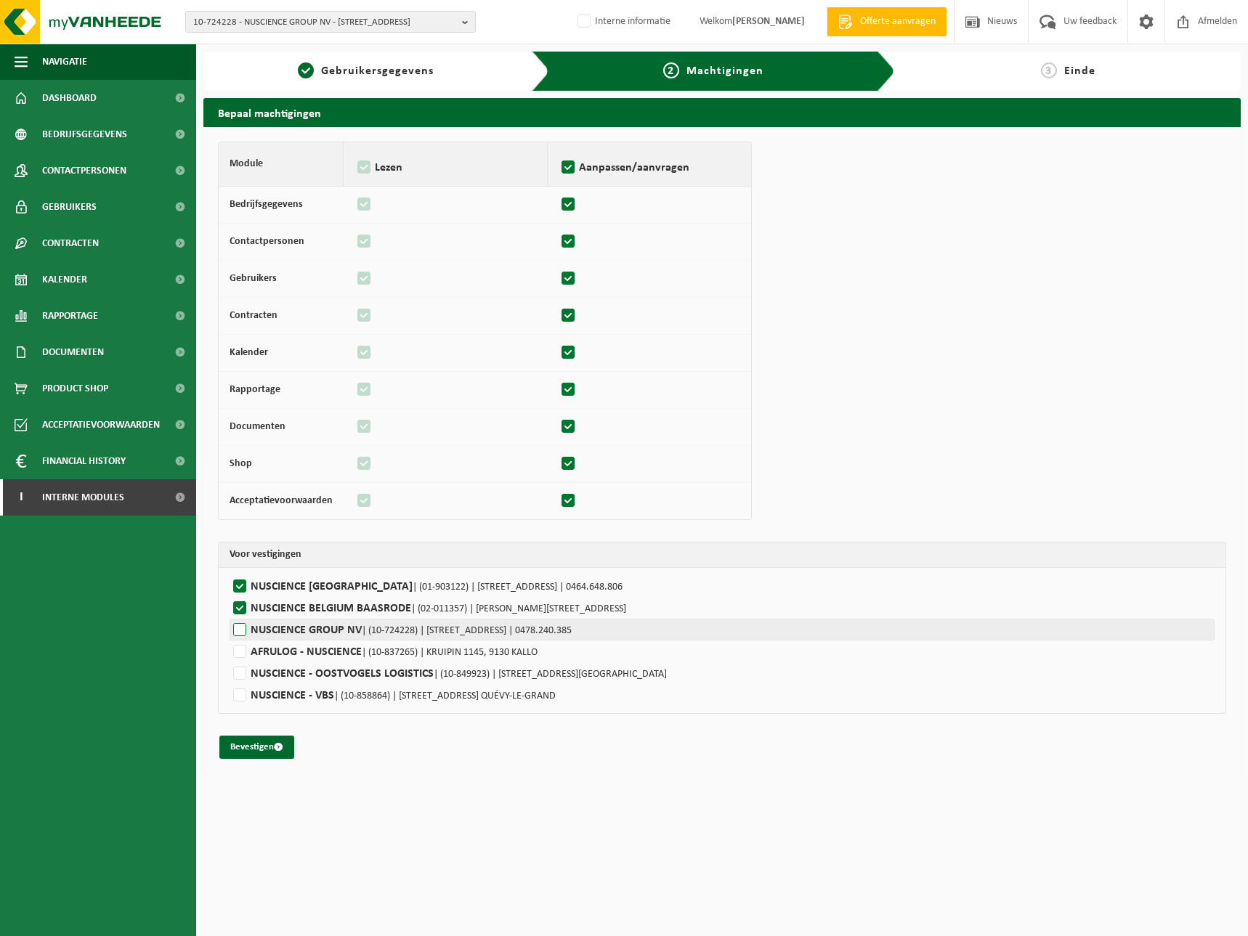
click at [277, 639] on label"] "NUSCIENCE GROUP NV | (10-724228) | BAARLEVELDESTRAAT 8, 9031 DRONGEN | 0478.240…" at bounding box center [721, 630] width 985 height 22
click at [277, 639] on input "NUSCIENCE GROUP NV | (10-724228) | BAARLEVELDESTRAAT 8, 9031 DRONGEN | 0478.240…" at bounding box center [853, 630] width 1248 height 22
checkbox input "true"
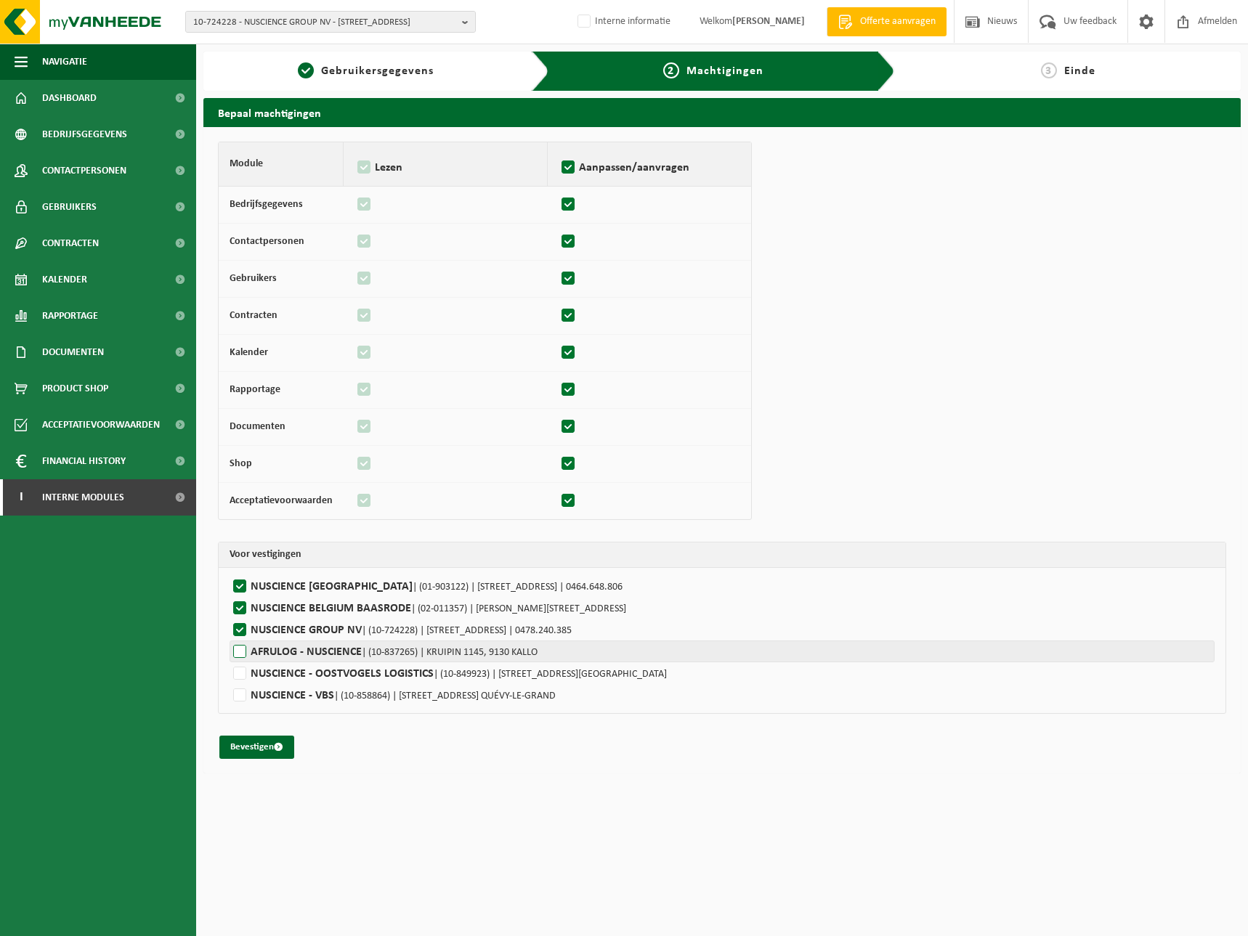
click at [277, 654] on label"] "AFRULOG - NUSCIENCE | (10-837265) | KRUIPIN 1145, 9130 KALLO" at bounding box center [721, 651] width 985 height 22
click at [277, 654] on input "AFRULOG - NUSCIENCE | (10-837265) | KRUIPIN 1145, 9130 KALLO" at bounding box center [853, 651] width 1248 height 22
checkbox input "true"
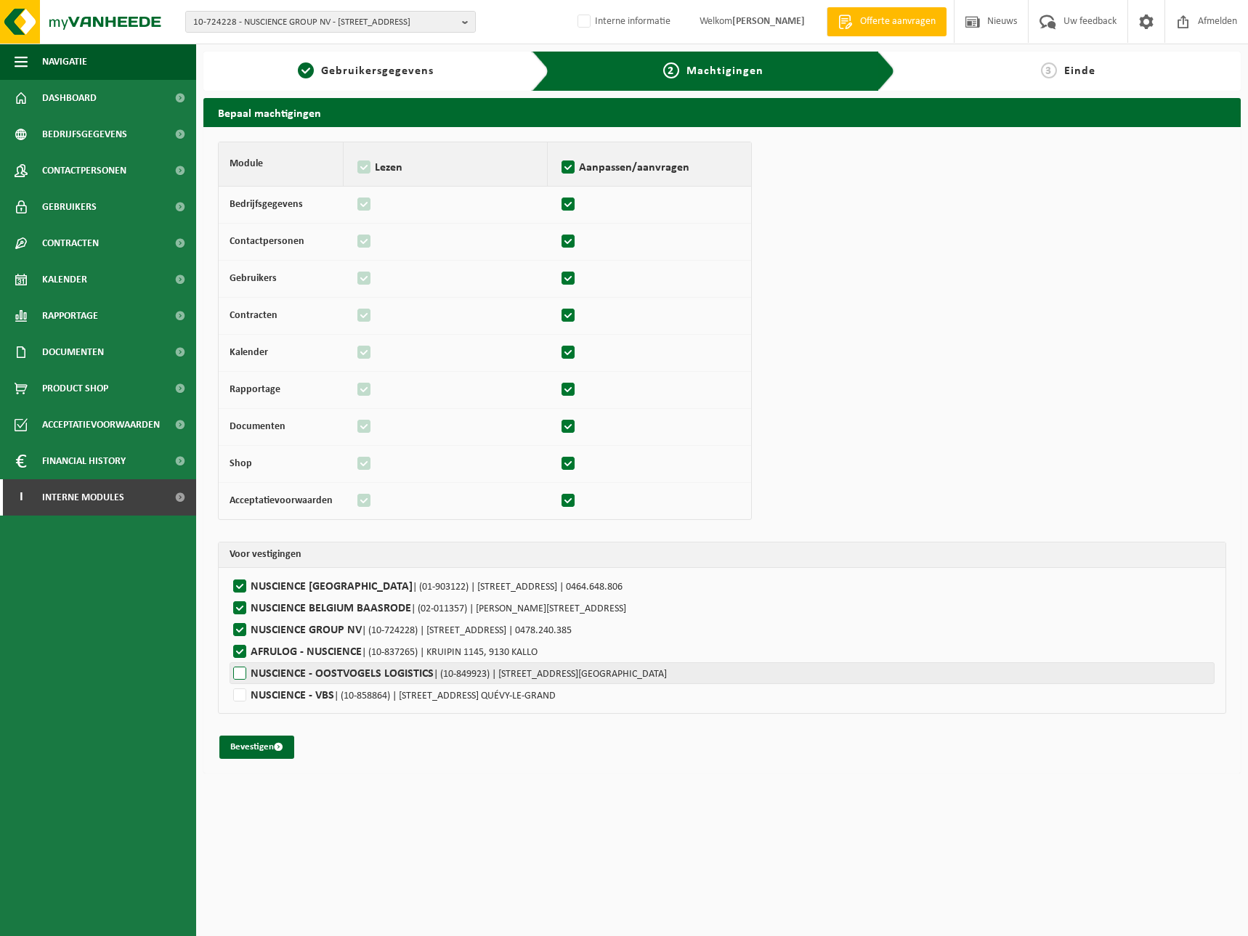
click at [274, 675] on label"] "NUSCIENCE - OOSTVOGELS LOGISTICS | (10-849923) | LUXEMBURGSTRAAT 3, 2321 MEER" at bounding box center [721, 673] width 985 height 22
click at [274, 675] on input "NUSCIENCE - OOSTVOGELS LOGISTICS | (10-849923) | LUXEMBURGSTRAAT 3, 2321 MEER" at bounding box center [853, 673] width 1248 height 22
checkbox input "true"
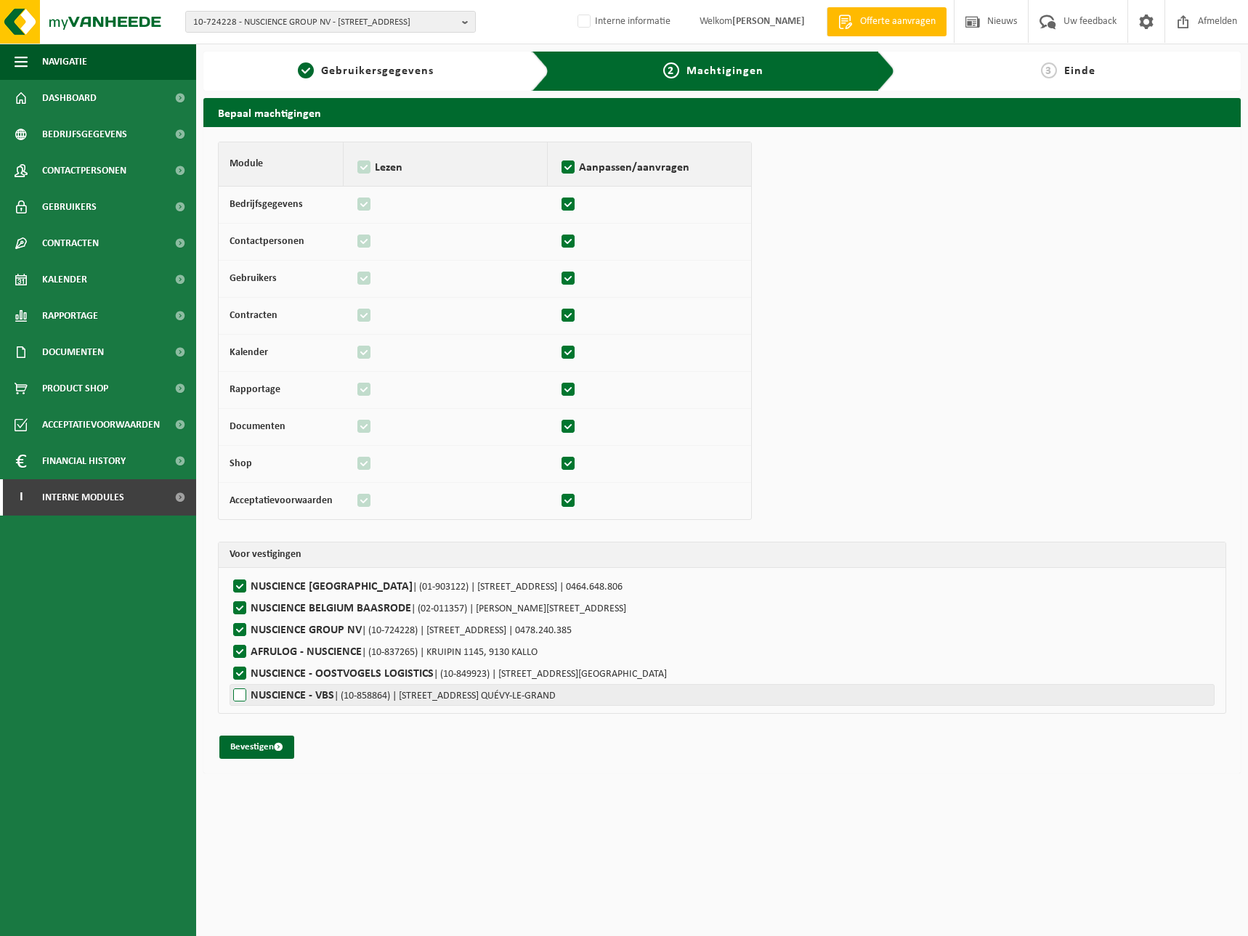
click at [269, 694] on label"] "NUSCIENCE - VBS | (10-858864) | RUE DE L'EPINETTE 12, 7040 QUÉVY-LE-GRAND" at bounding box center [721, 695] width 985 height 22
click at [269, 694] on input "NUSCIENCE - VBS | (10-858864) | RUE DE L'EPINETTE 12, 7040 QUÉVY-LE-GRAND" at bounding box center [853, 695] width 1248 height 22
checkbox input "true"
click at [260, 739] on button "Bevestigen" at bounding box center [256, 747] width 75 height 23
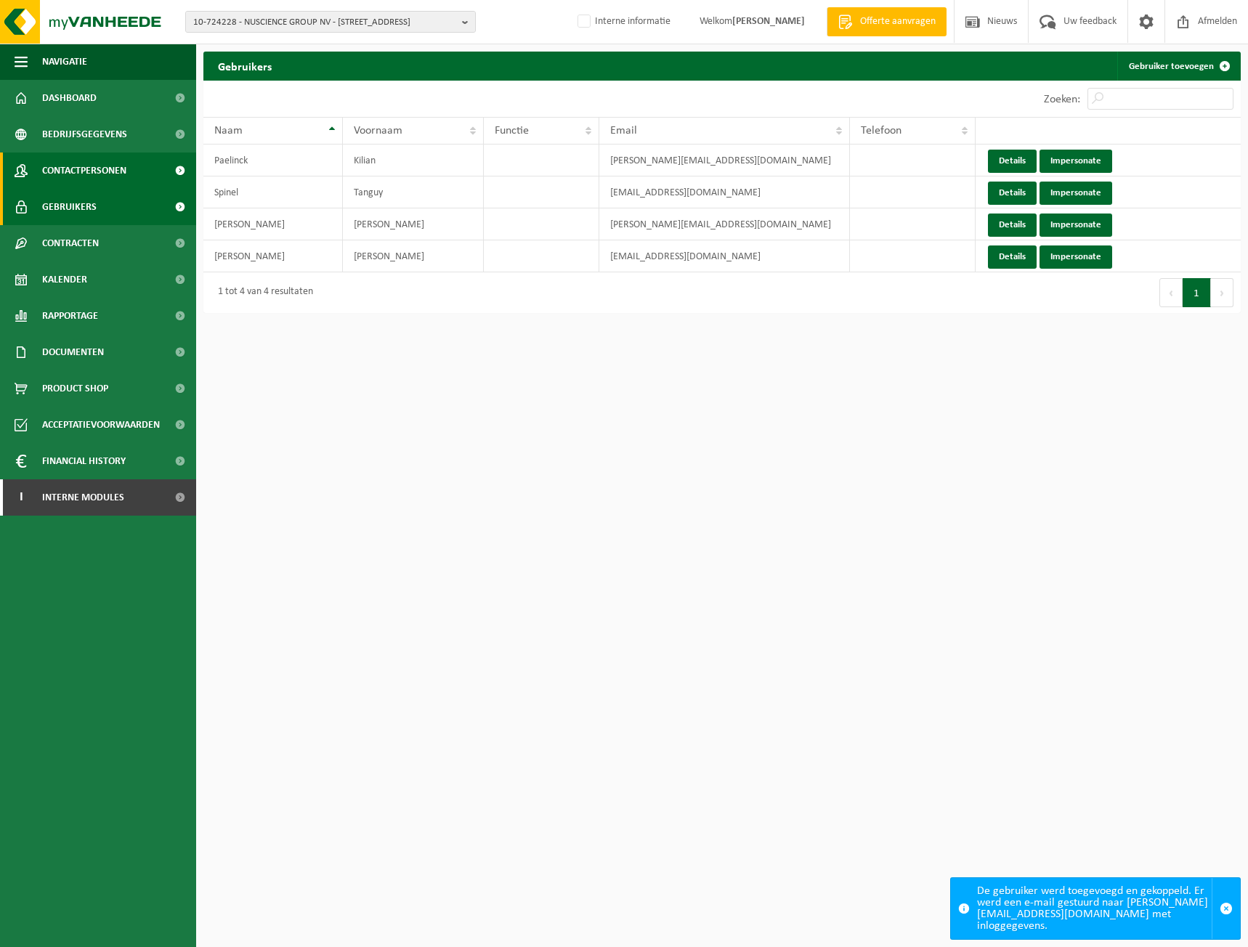
click at [112, 175] on span "Contactpersonen" at bounding box center [84, 170] width 84 height 36
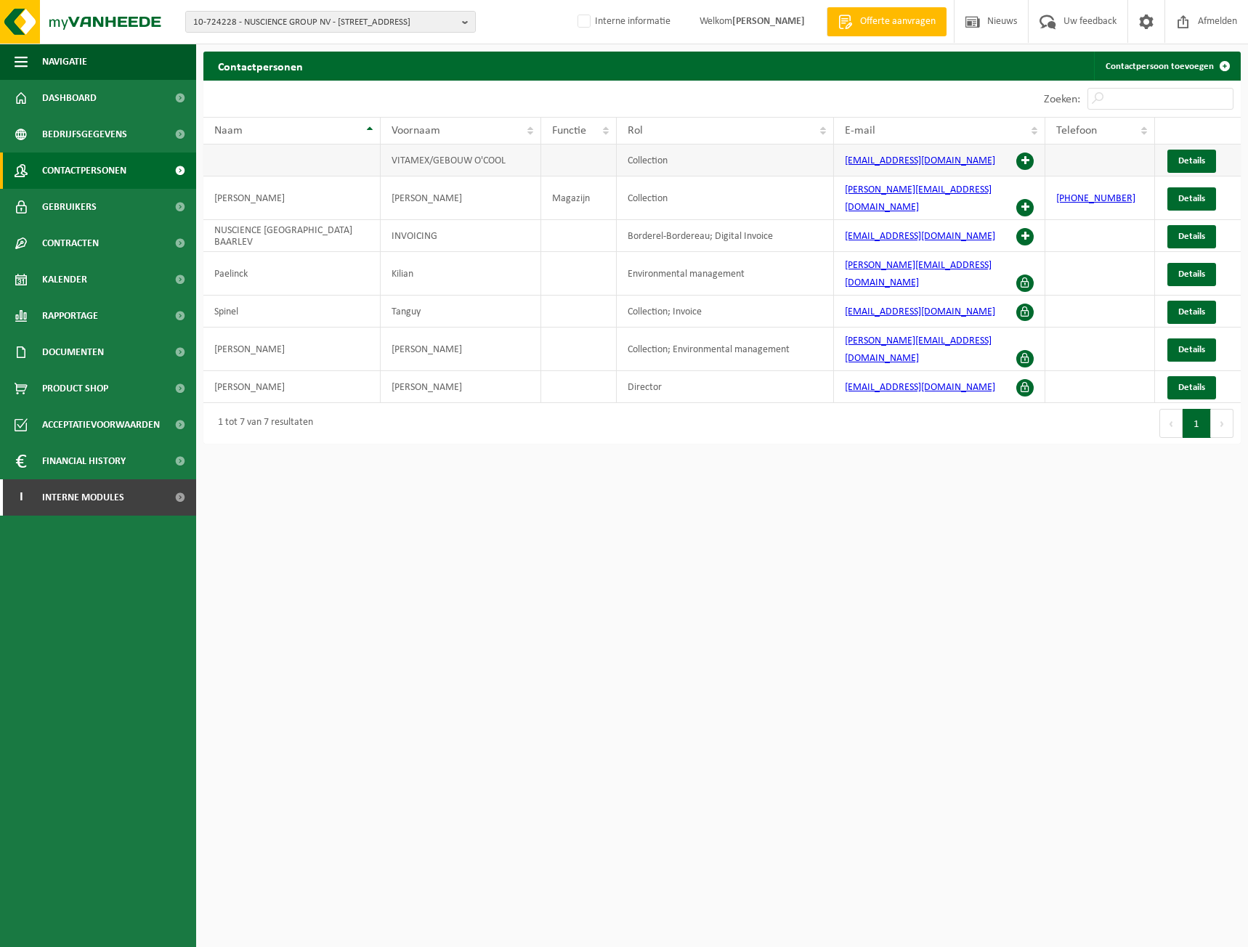
click at [1024, 159] on span at bounding box center [1024, 160] width 17 height 17
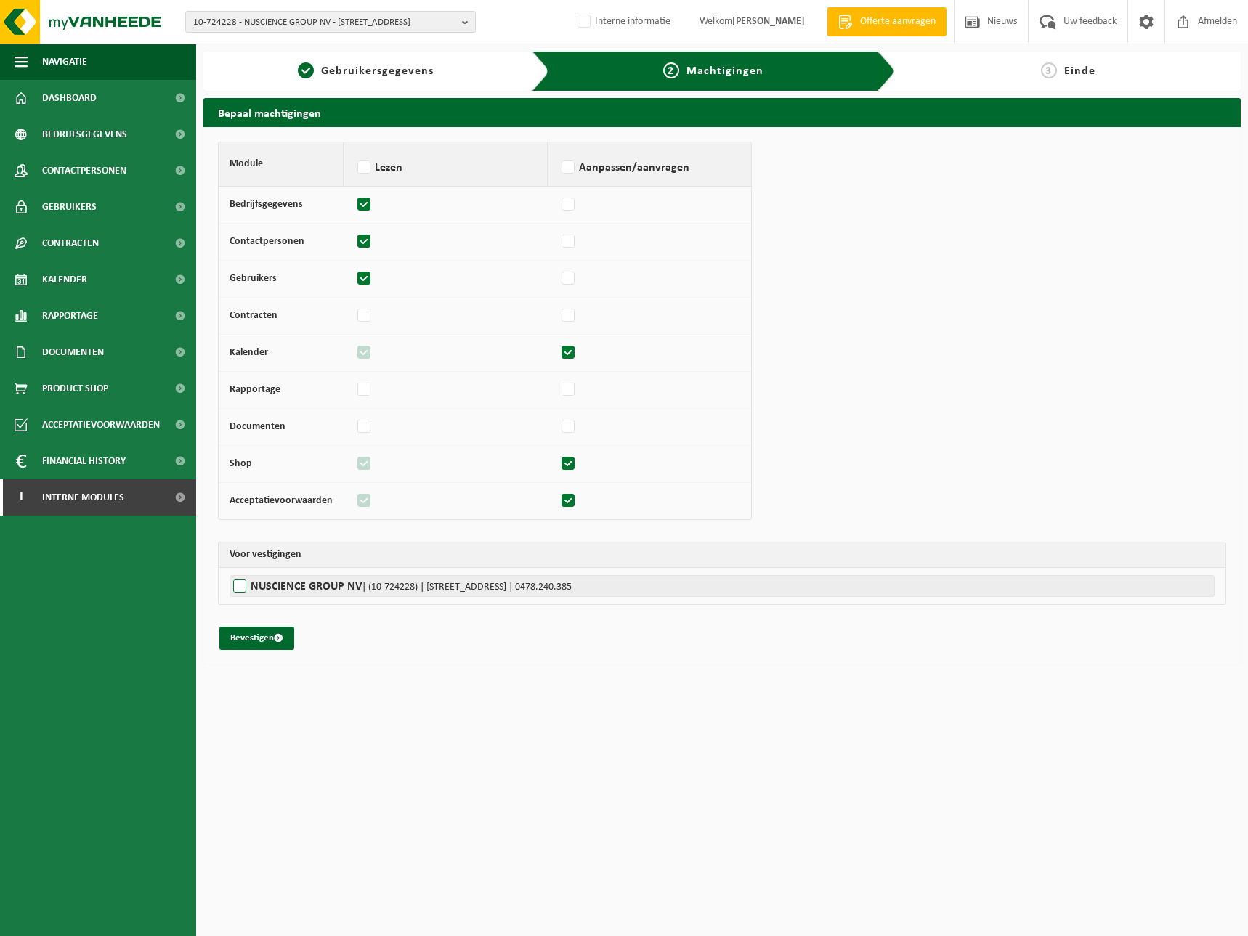
click at [264, 582] on label"] "NUSCIENCE GROUP NV | (10-724228) | BAARLEVELDESTRAAT 8, 9031 DRONGEN | 0478.240…" at bounding box center [721, 586] width 985 height 22
click at [264, 582] on input "NUSCIENCE GROUP NV | (10-724228) | BAARLEVELDESTRAAT 8, 9031 DRONGEN | 0478.240…" at bounding box center [853, 586] width 1248 height 22
checkbox input "true"
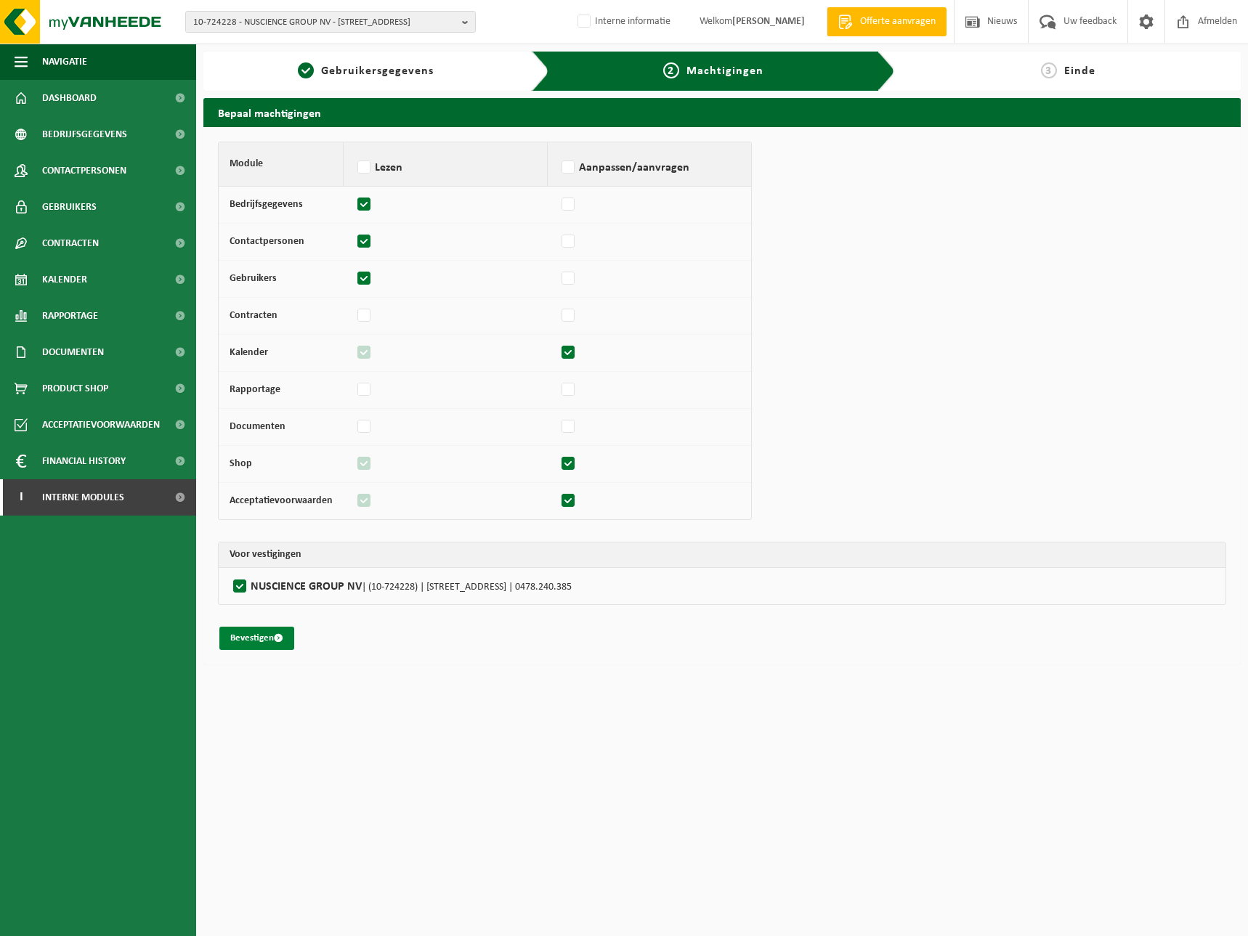
click at [256, 636] on button "Bevestigen" at bounding box center [256, 638] width 75 height 23
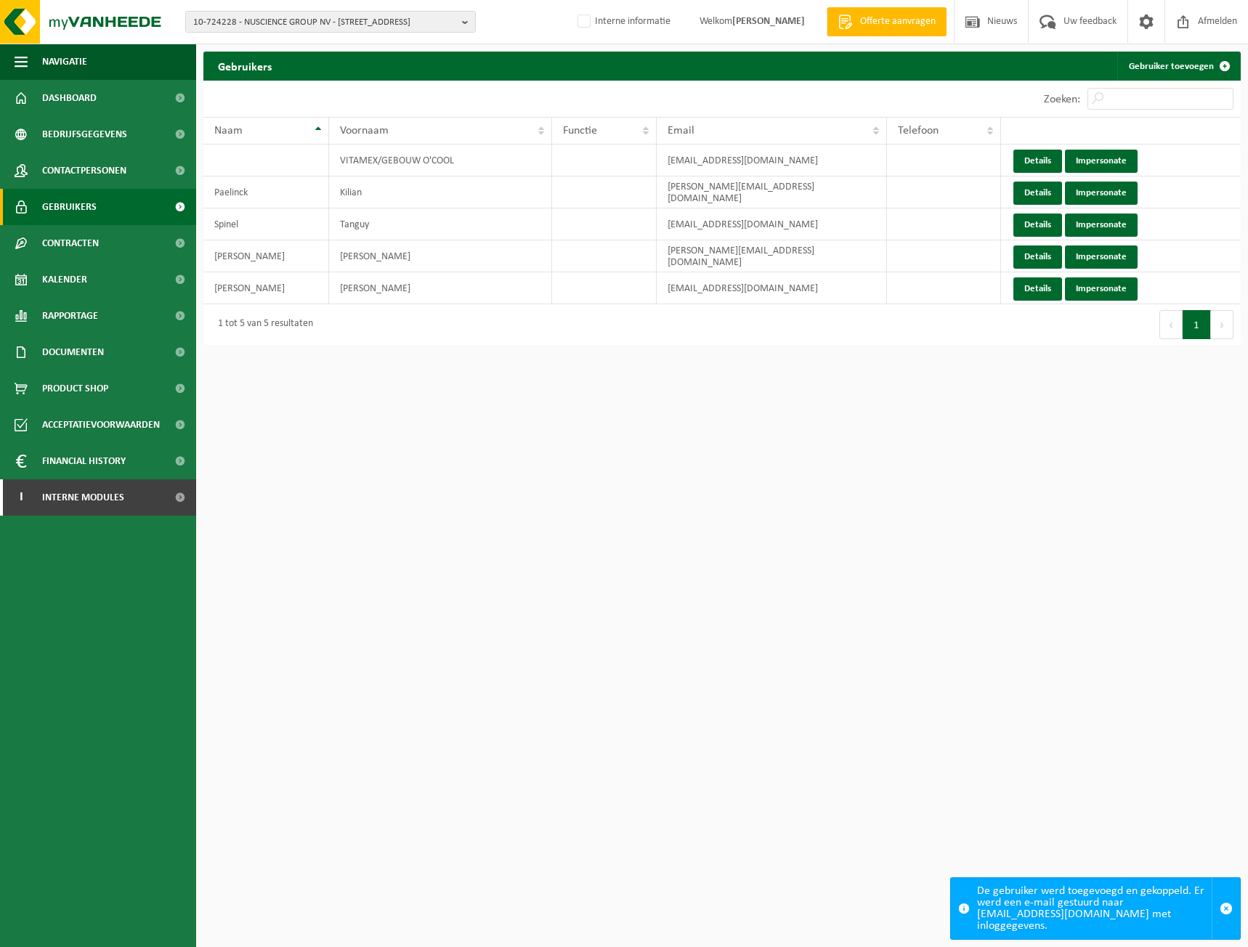
click at [107, 171] on span "Contactpersonen" at bounding box center [84, 170] width 84 height 36
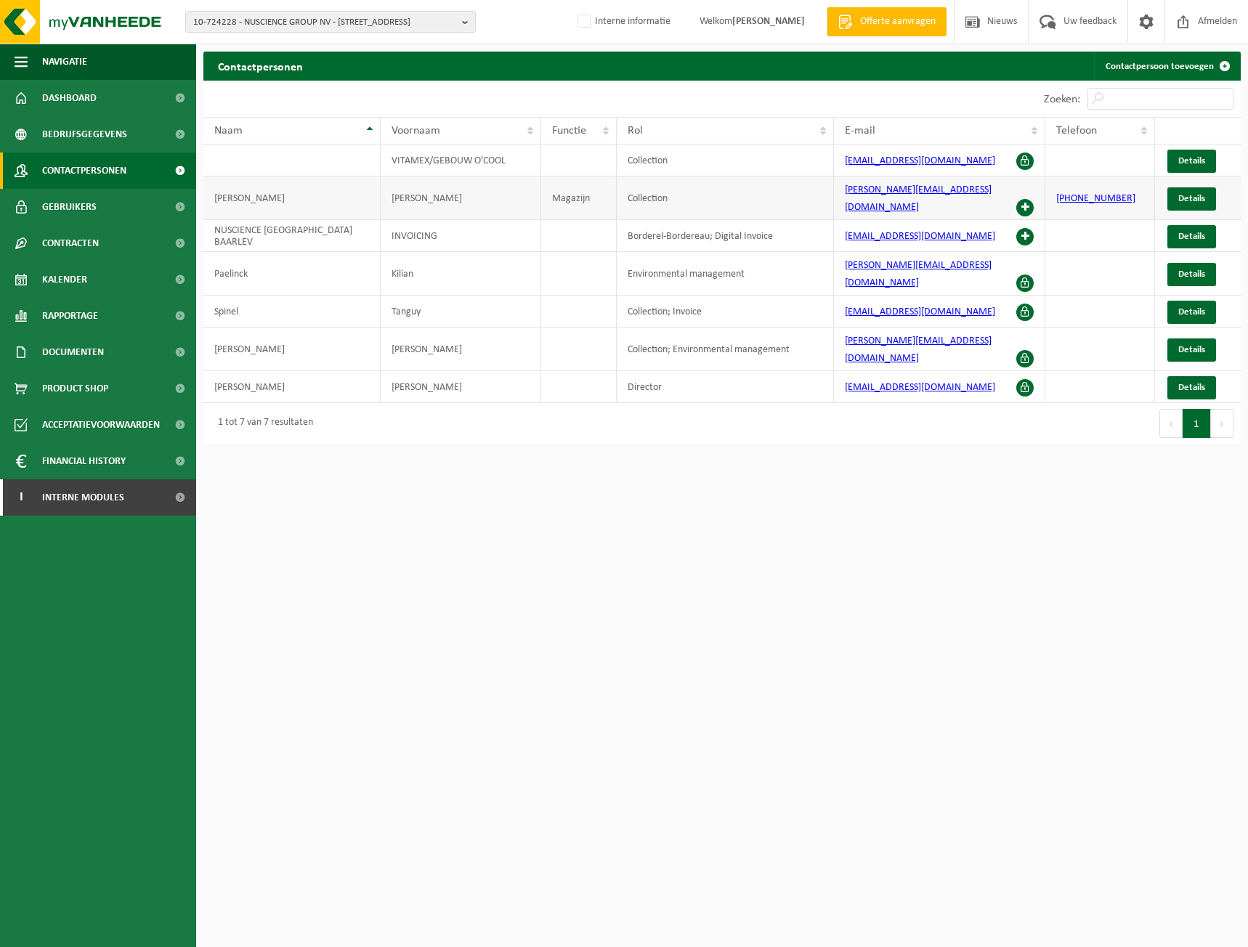
click at [1027, 184] on td "[PERSON_NAME][EMAIL_ADDRESS][DOMAIN_NAME]" at bounding box center [939, 198] width 211 height 44
click at [1027, 199] on span at bounding box center [1024, 207] width 17 height 17
click at [228, 16] on span "10-724228 - NUSCIENCE GROUP NV - [STREET_ADDRESS]" at bounding box center [324, 23] width 263 height 22
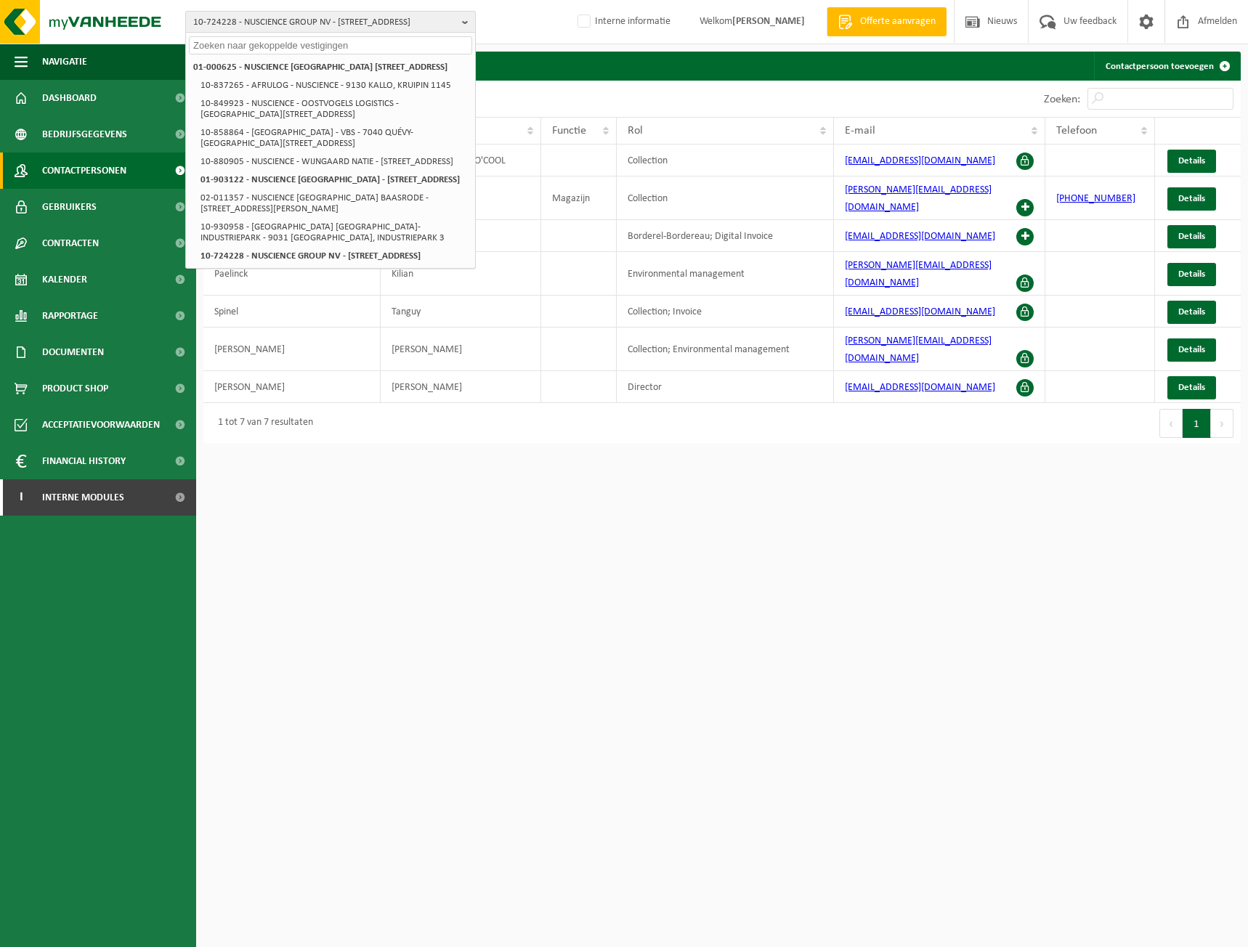
paste input "10-939150"
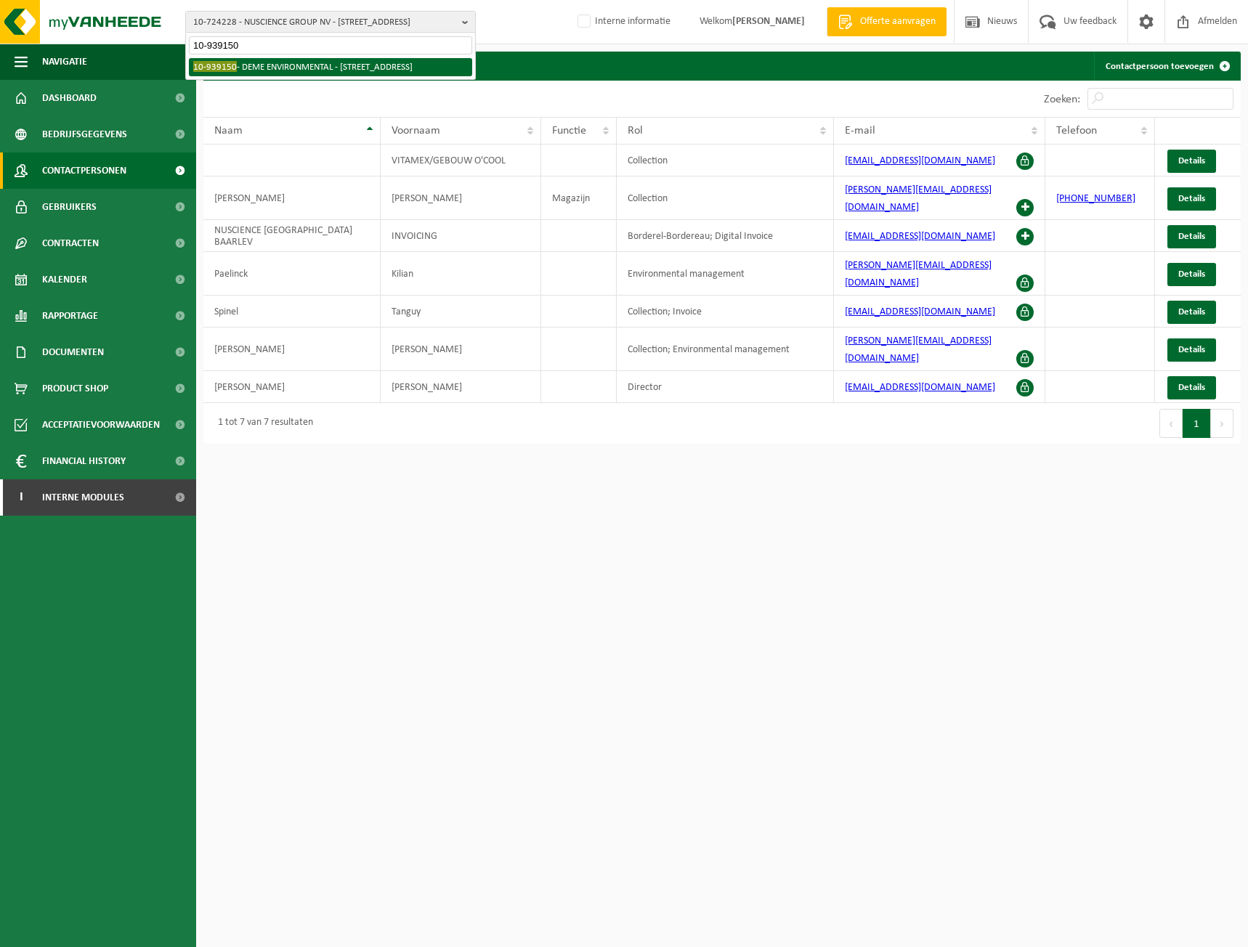
type input "10-939150"
click at [256, 71] on li "10-939150 - DEME ENVIRONMENTAL - 2830 WILLEBROEK, BROWNFIELDLAAN 1" at bounding box center [330, 67] width 283 height 18
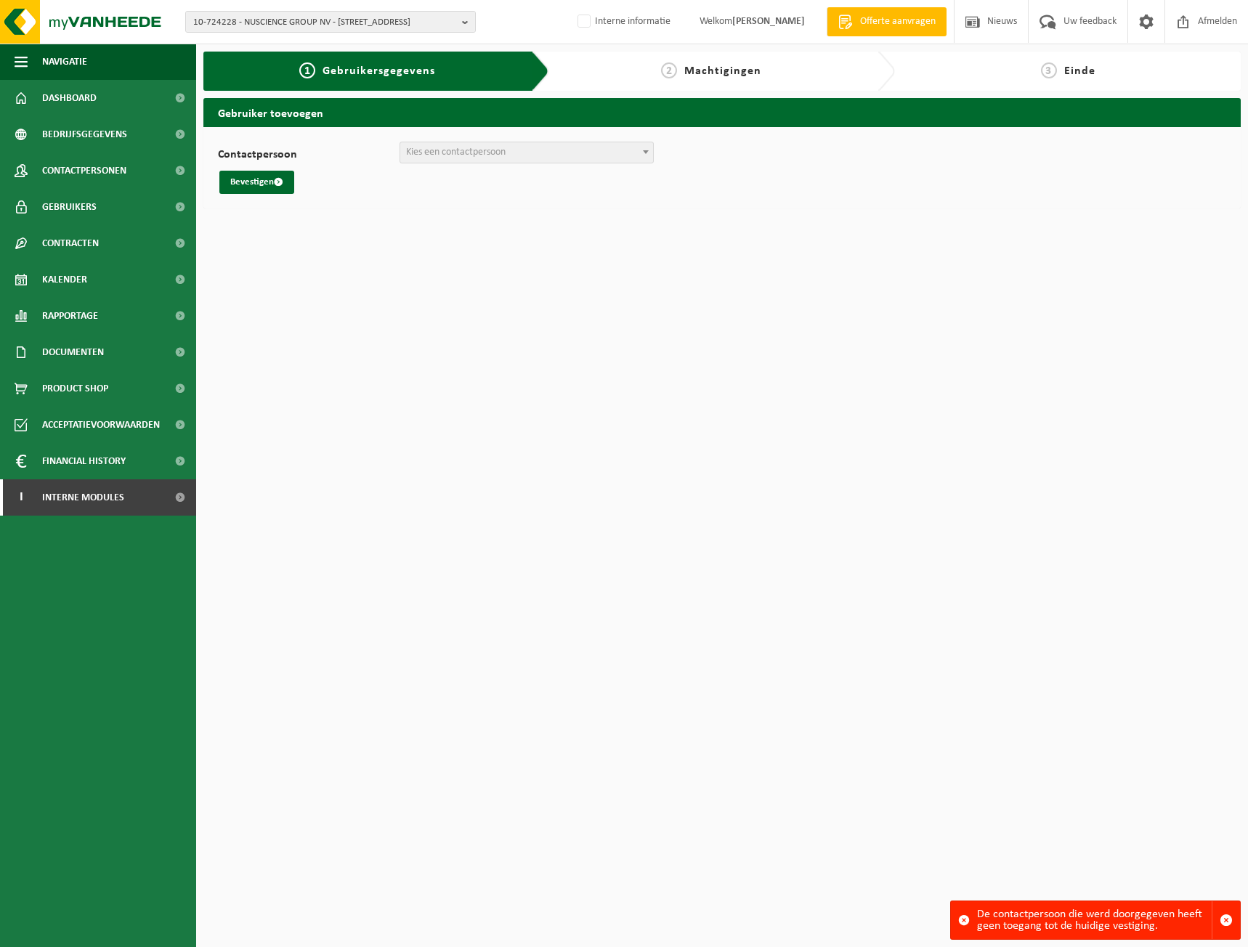
click at [742, 405] on html "10-724228 - NUSCIENCE GROUP NV - 9031 [GEOGRAPHIC_DATA], [GEOGRAPHIC_DATA] 01-0…" at bounding box center [624, 473] width 1248 height 947
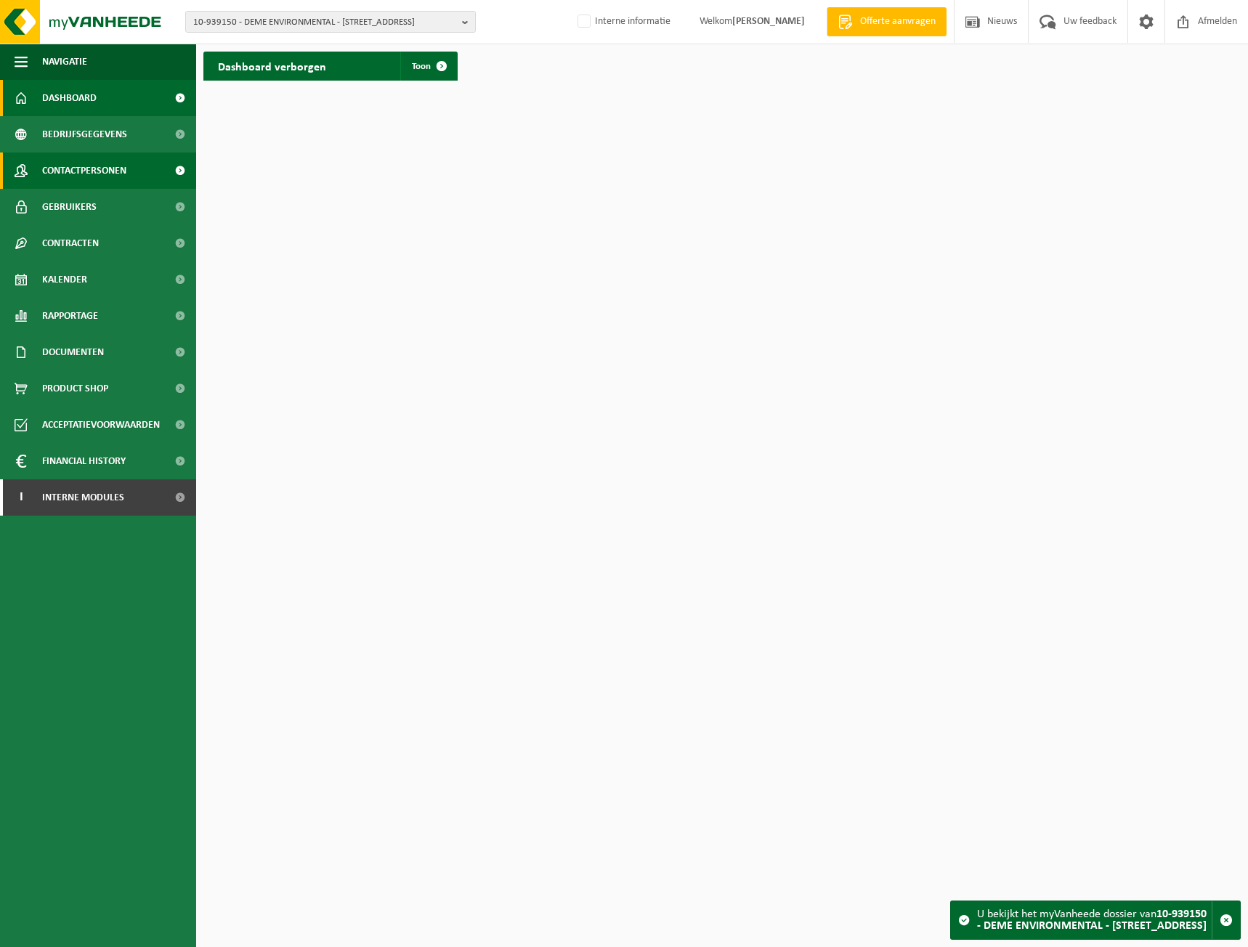
click at [116, 163] on span "Contactpersonen" at bounding box center [84, 170] width 84 height 36
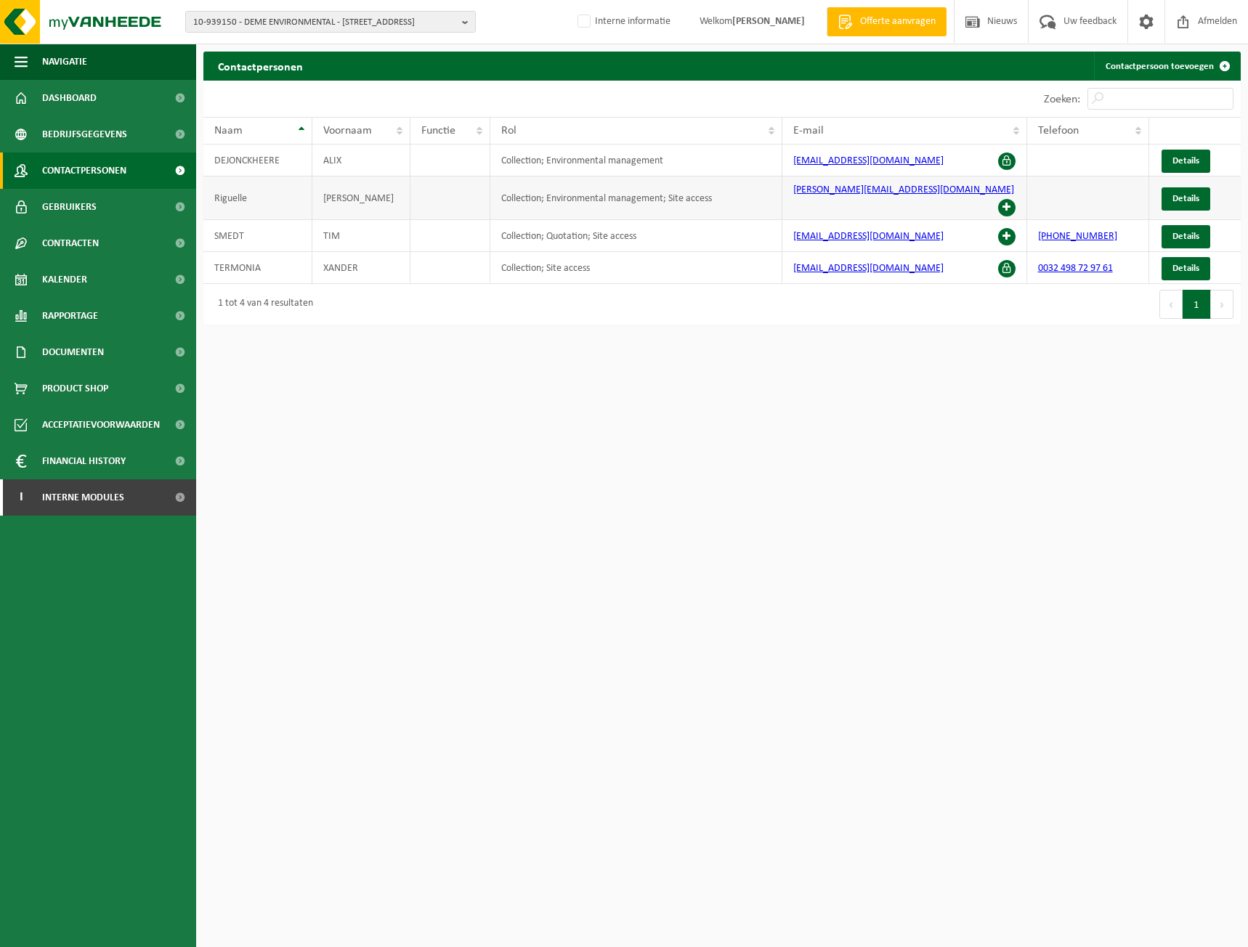
click at [1007, 199] on span at bounding box center [1006, 207] width 17 height 17
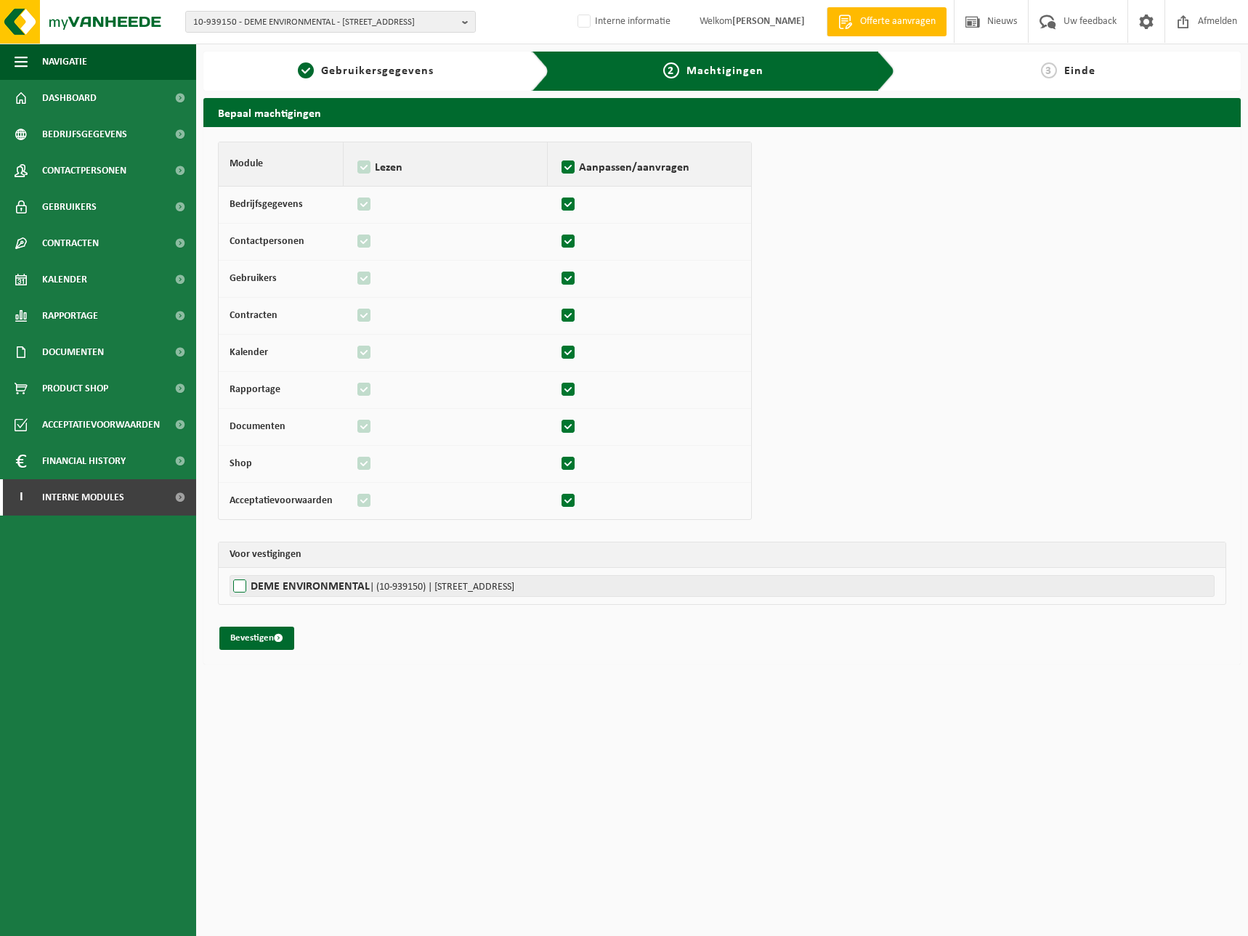
click at [253, 595] on label"] "DEME ENVIRONMENTAL | (10-939150) | [STREET_ADDRESS]" at bounding box center [721, 586] width 985 height 22
click at [253, 595] on input "DEME ENVIRONMENTAL | (10-939150) | [STREET_ADDRESS]" at bounding box center [853, 586] width 1248 height 22
checkbox input "true"
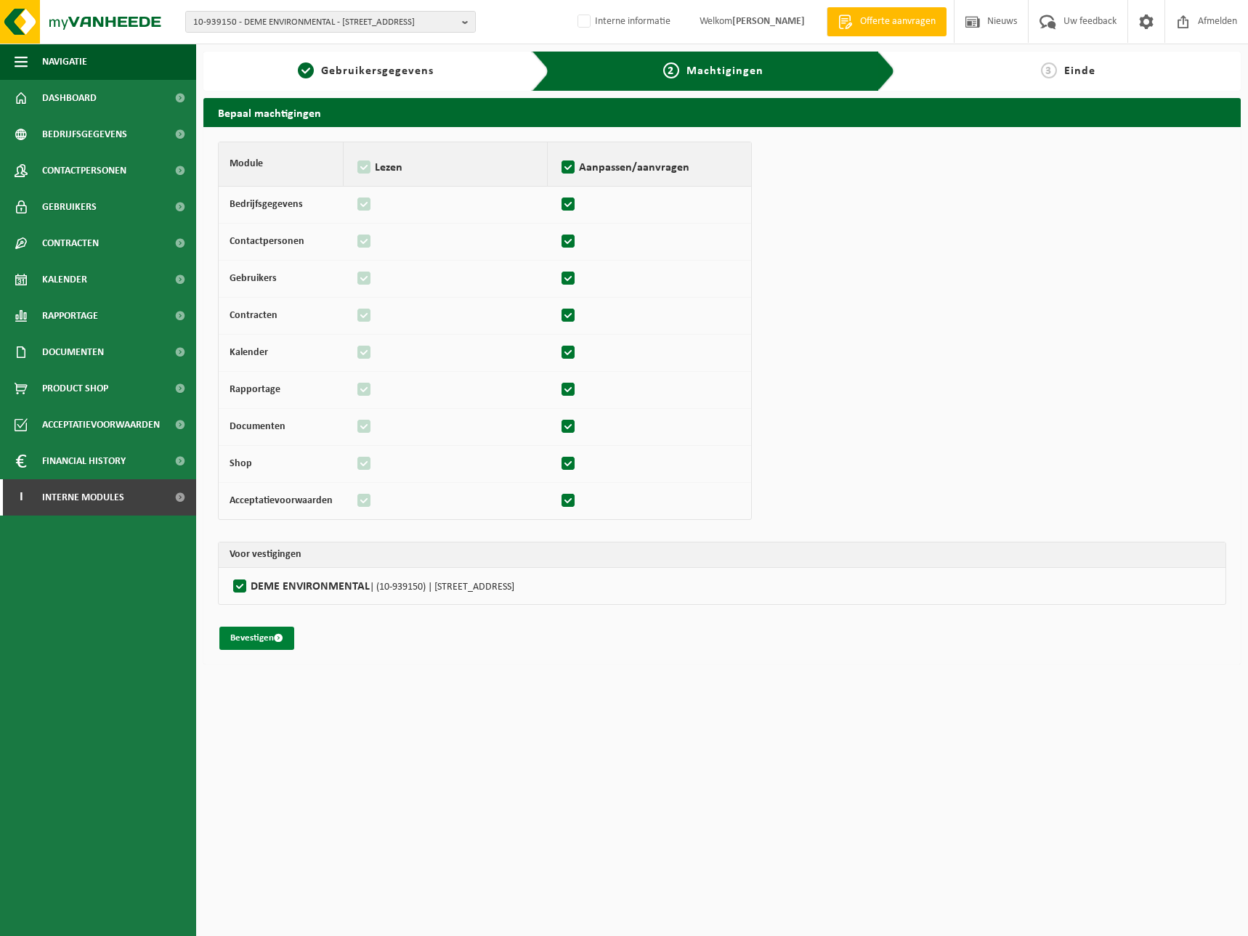
click at [261, 637] on button "Bevestigen" at bounding box center [256, 638] width 75 height 23
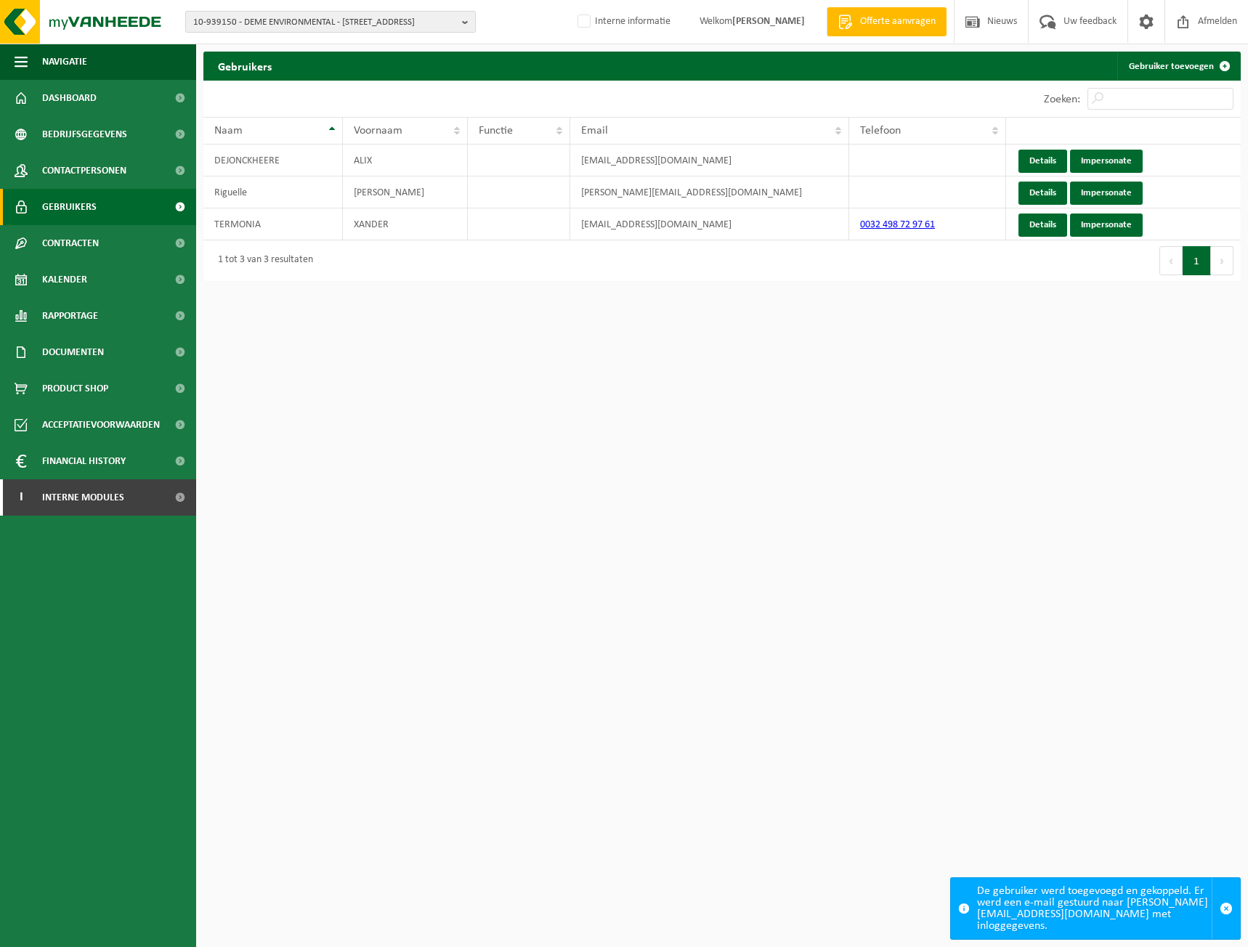
click at [308, 15] on span "10-939150 - DEME ENVIRONMENTAL - 2830 WILLEBROEK, BROWNFIELDLAAN 1" at bounding box center [324, 23] width 263 height 22
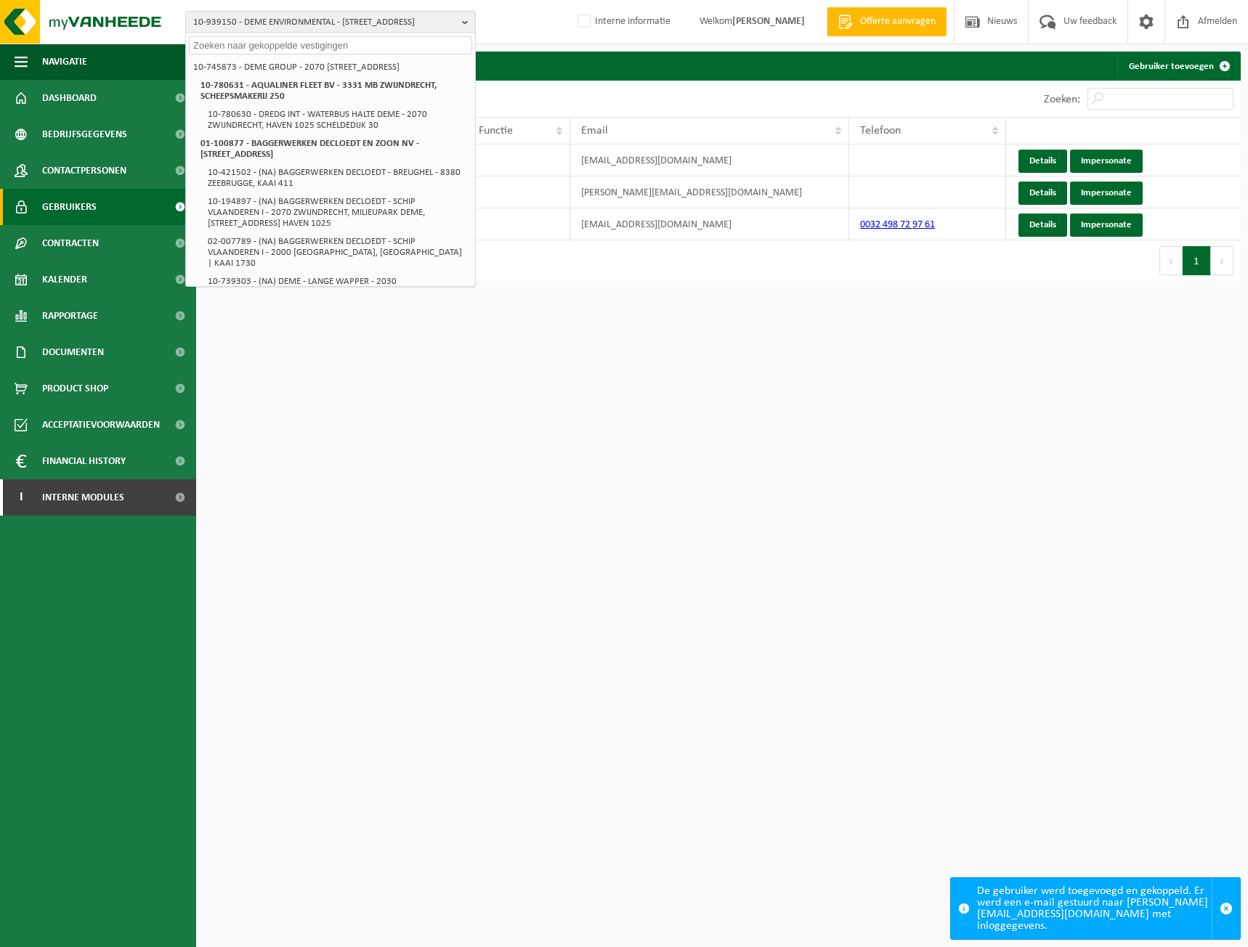
paste input "10-794958"
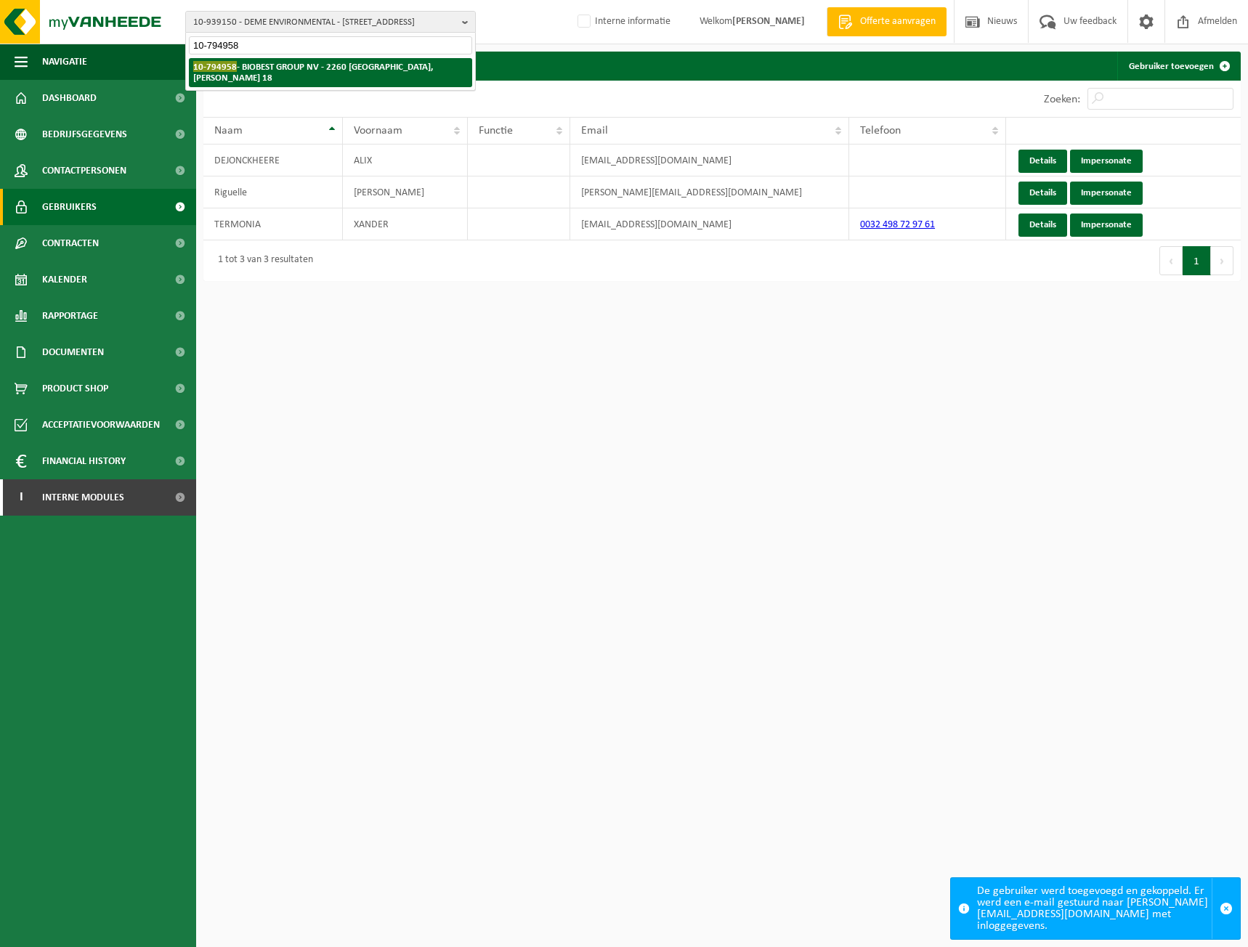
type input "10-794958"
click at [269, 70] on strong "10-794958 - BIOBEST GROUP NV - 2260 WESTERLO, ILSE VELDEN 18" at bounding box center [313, 72] width 240 height 22
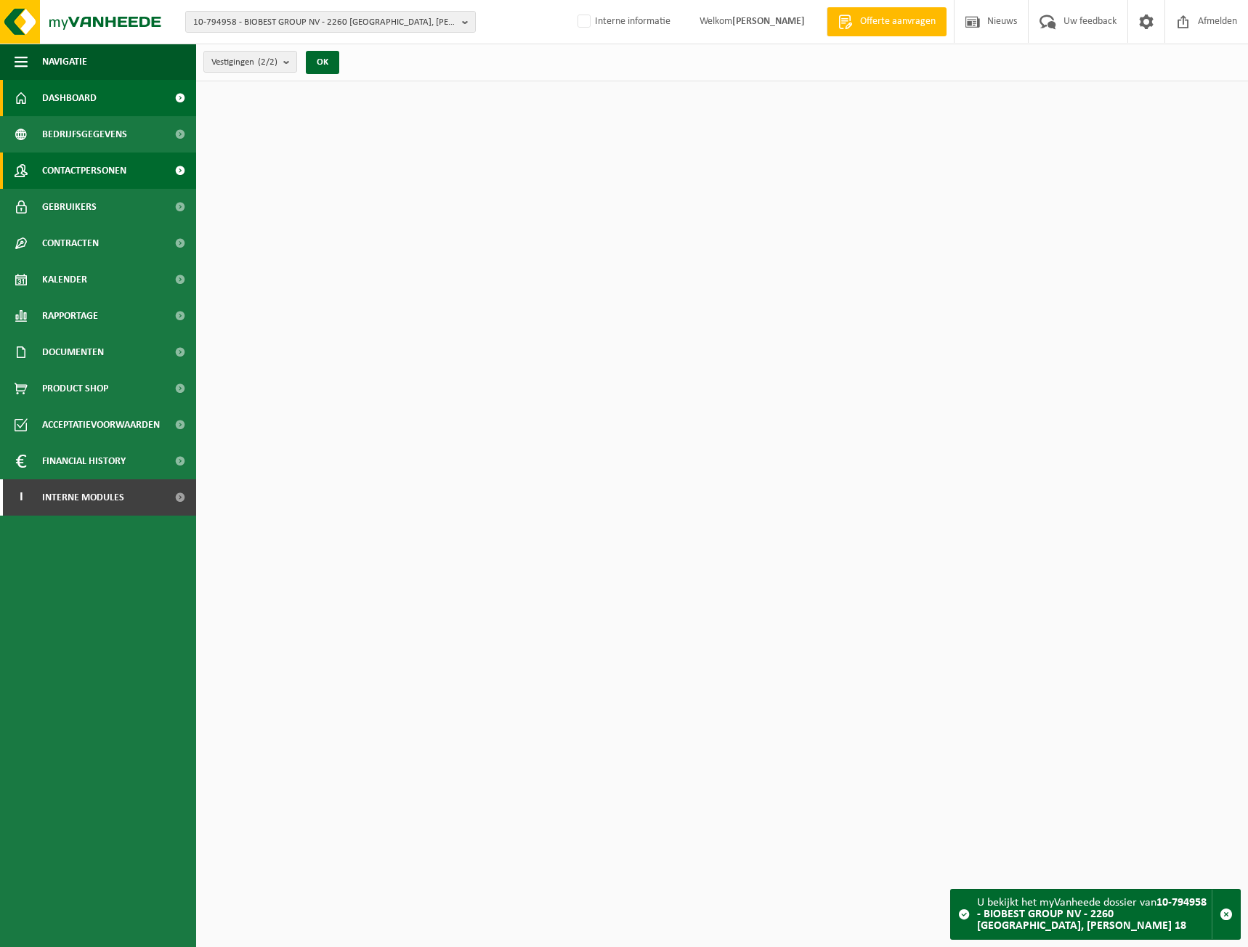
click at [120, 168] on span "Contactpersonen" at bounding box center [84, 170] width 84 height 36
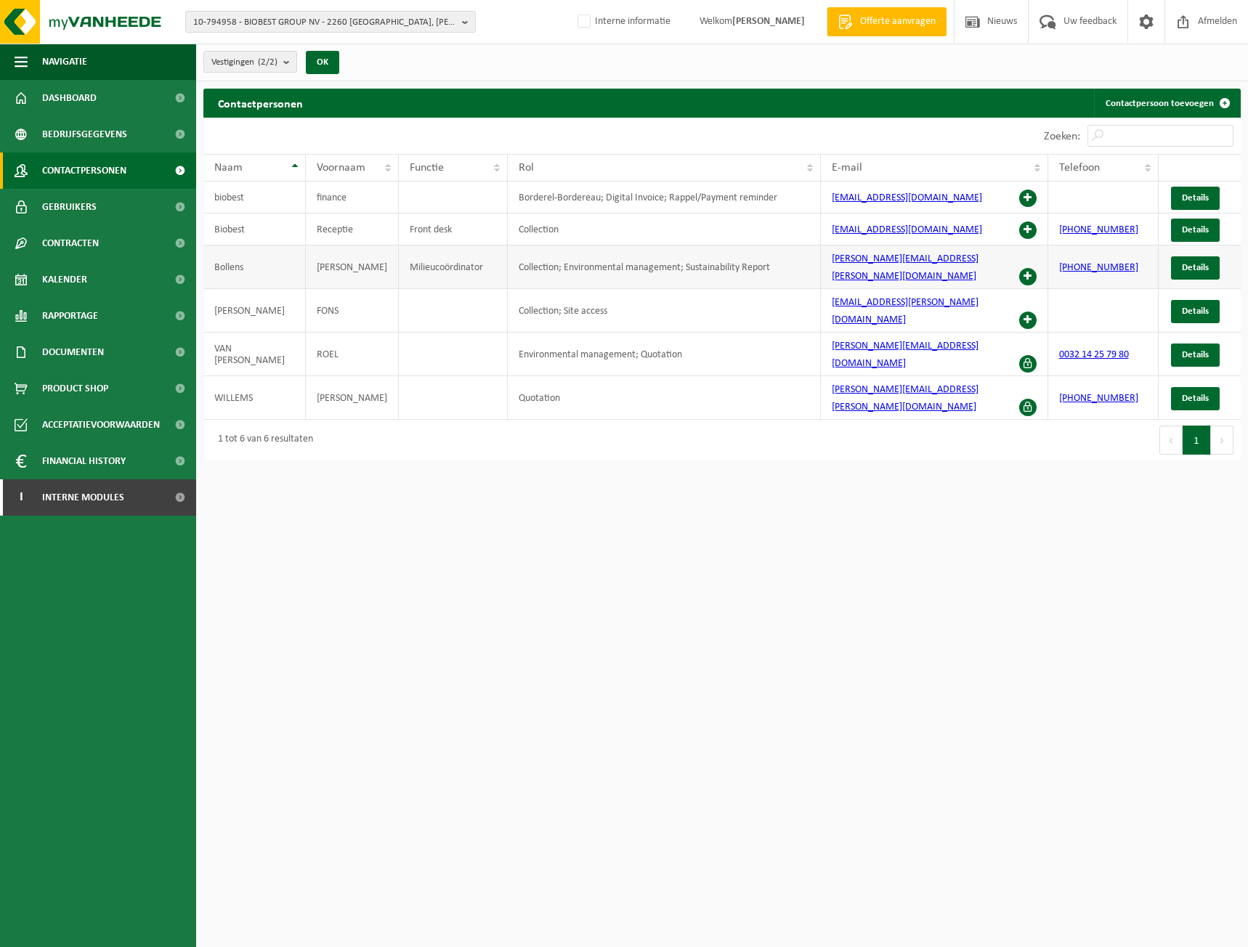
click at [1030, 268] on span at bounding box center [1027, 276] width 17 height 17
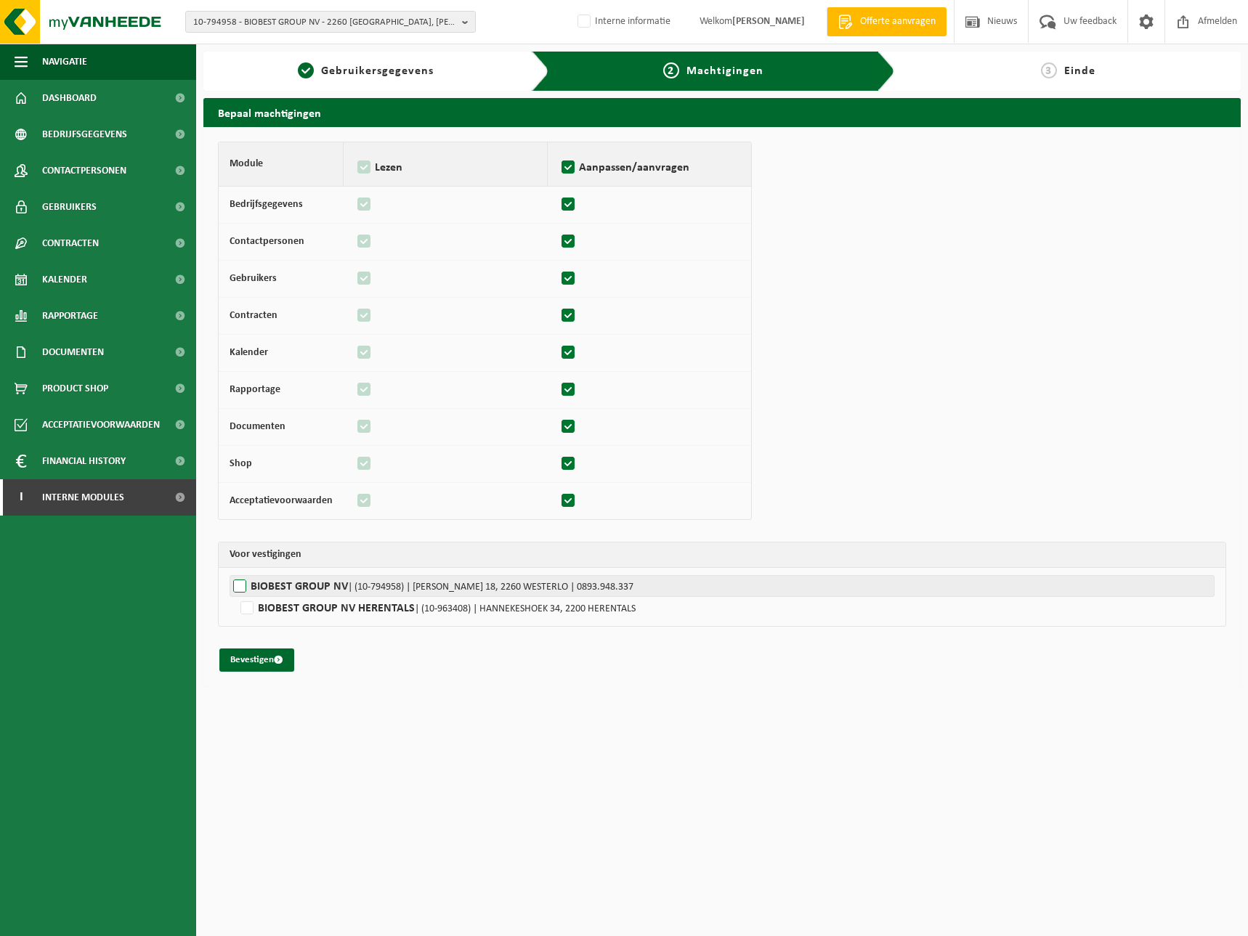
click at [310, 592] on label"] "BIOBEST GROUP NV | (10-794958) | ILSE VELDEN 18, 2260 WESTERLO | 0893.948.337" at bounding box center [721, 586] width 985 height 22
click at [310, 592] on input "BIOBEST GROUP NV | (10-794958) | ILSE VELDEN 18, 2260 WESTERLO | 0893.948.337" at bounding box center [853, 586] width 1248 height 22
checkbox input "true"
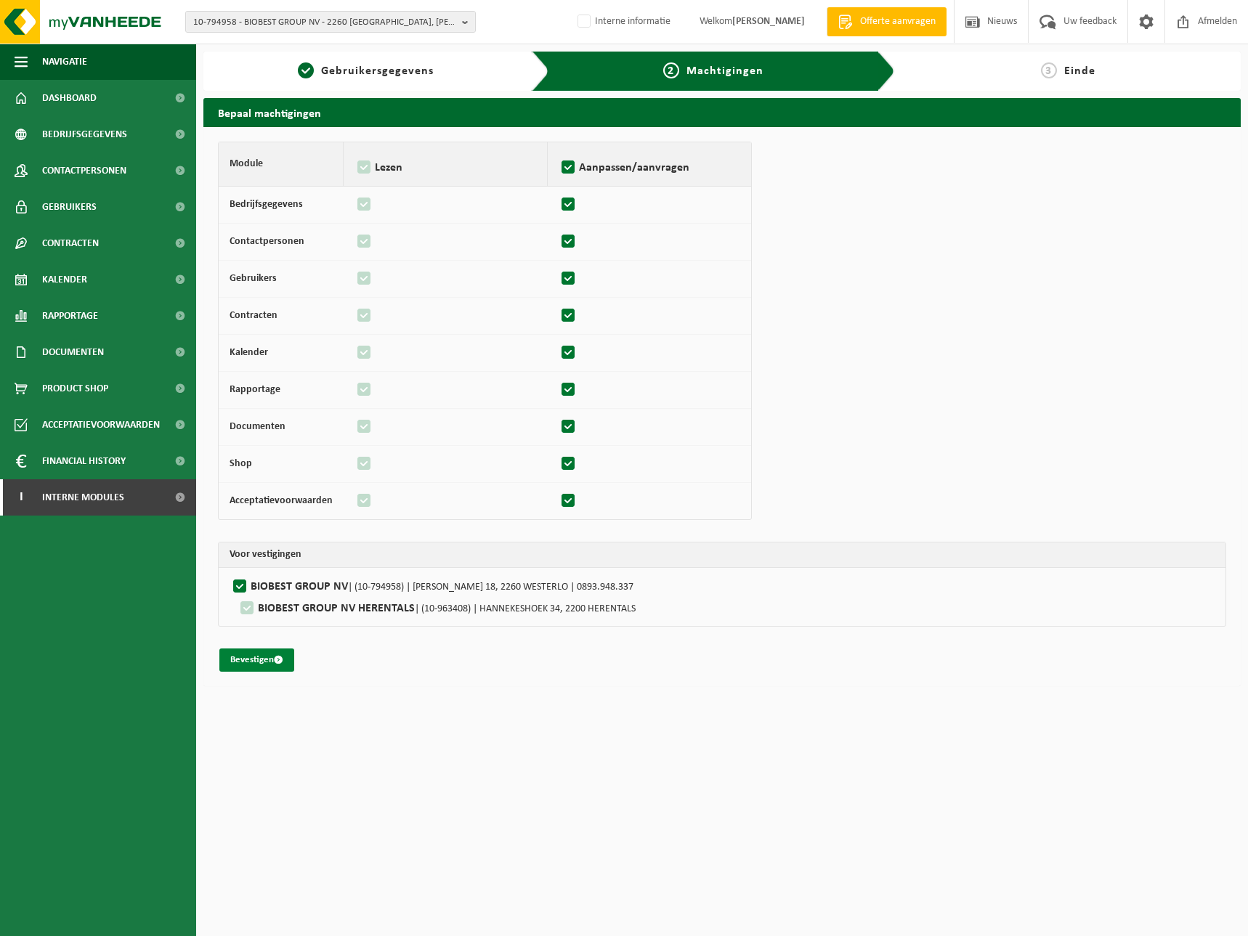
click at [269, 656] on button "Bevestigen" at bounding box center [256, 659] width 75 height 23
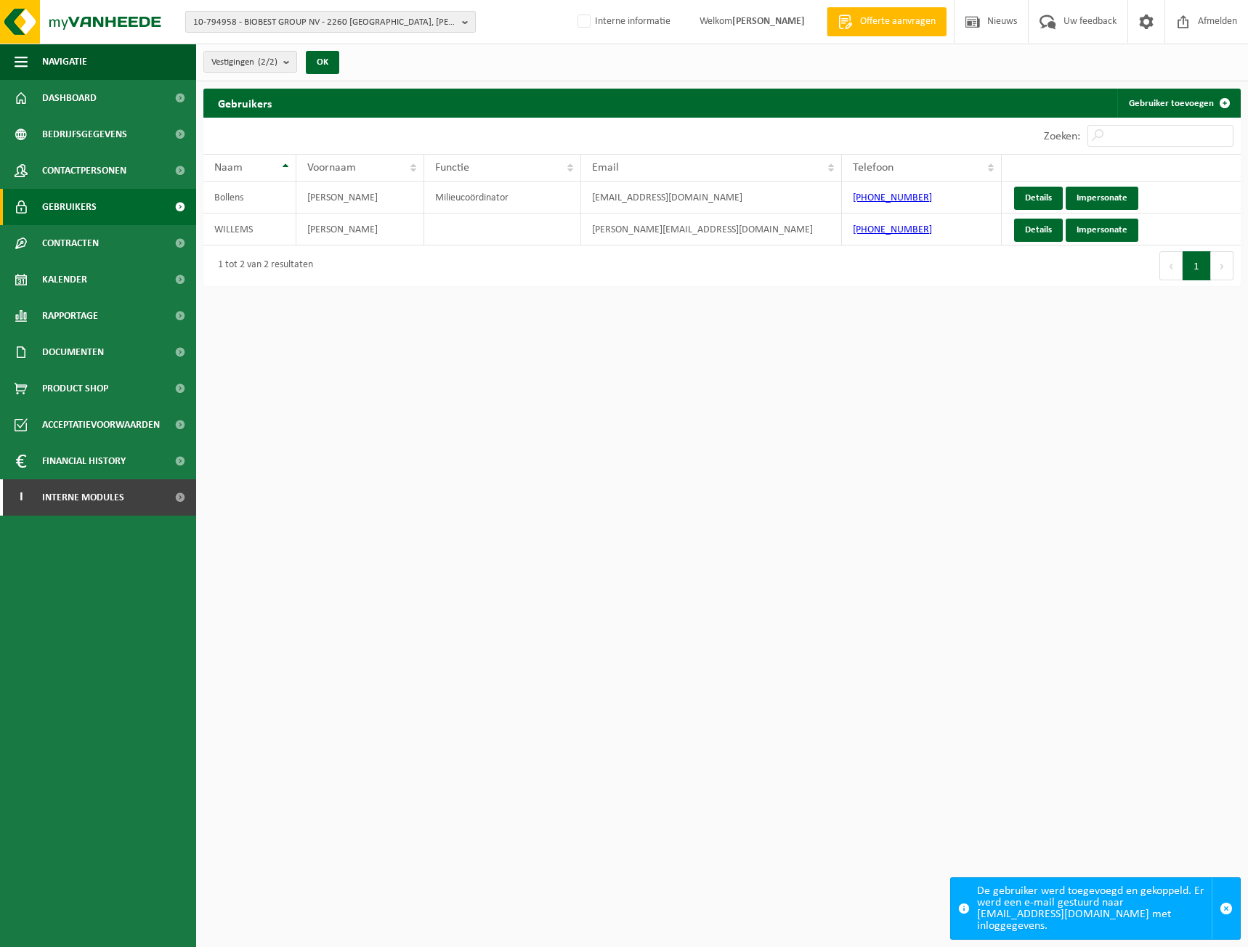
click at [273, 17] on span "10-794958 - BIOBEST GROUP NV - 2260 WESTERLO, ILSE VELDEN 18" at bounding box center [324, 23] width 263 height 22
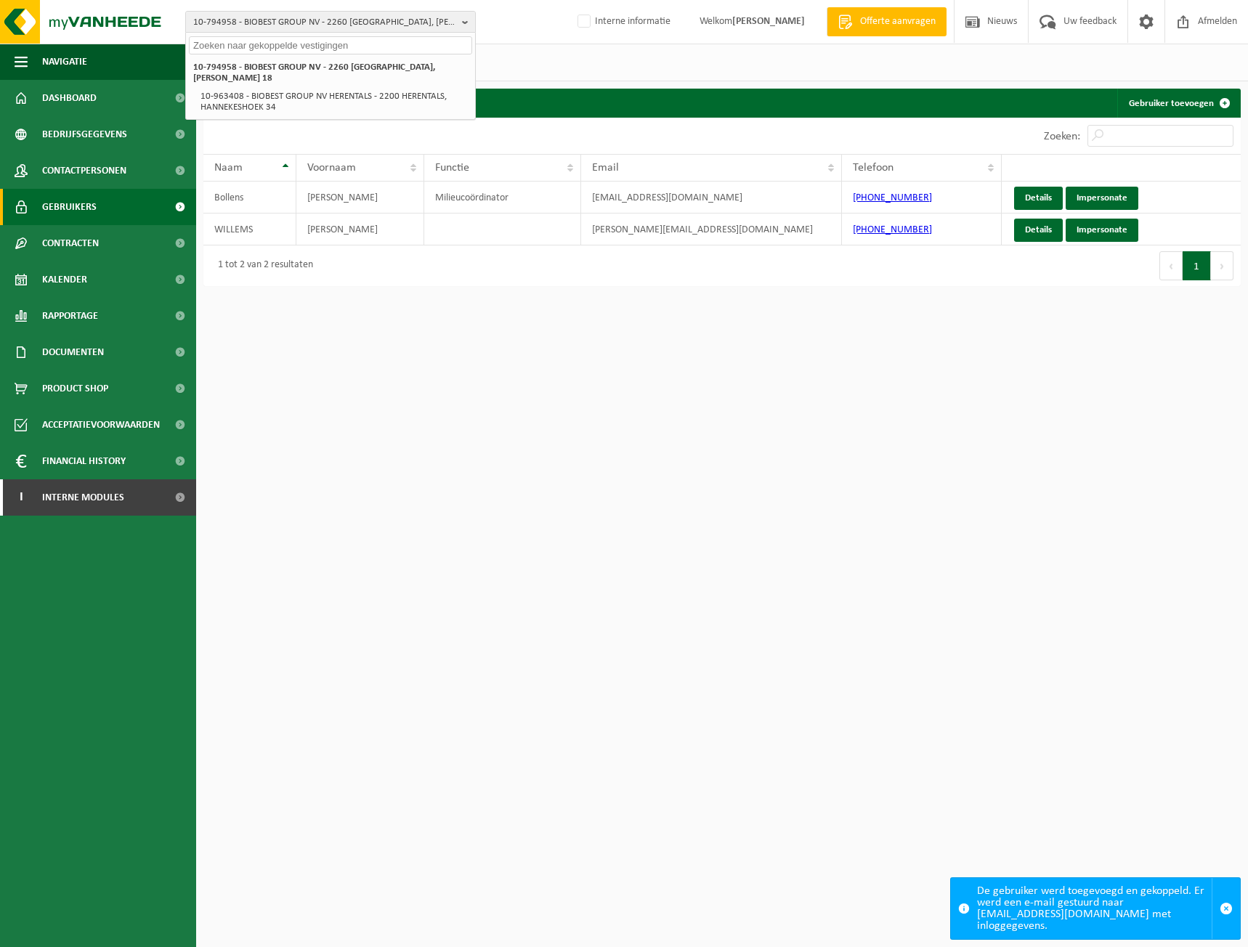
paste input "10-775940"
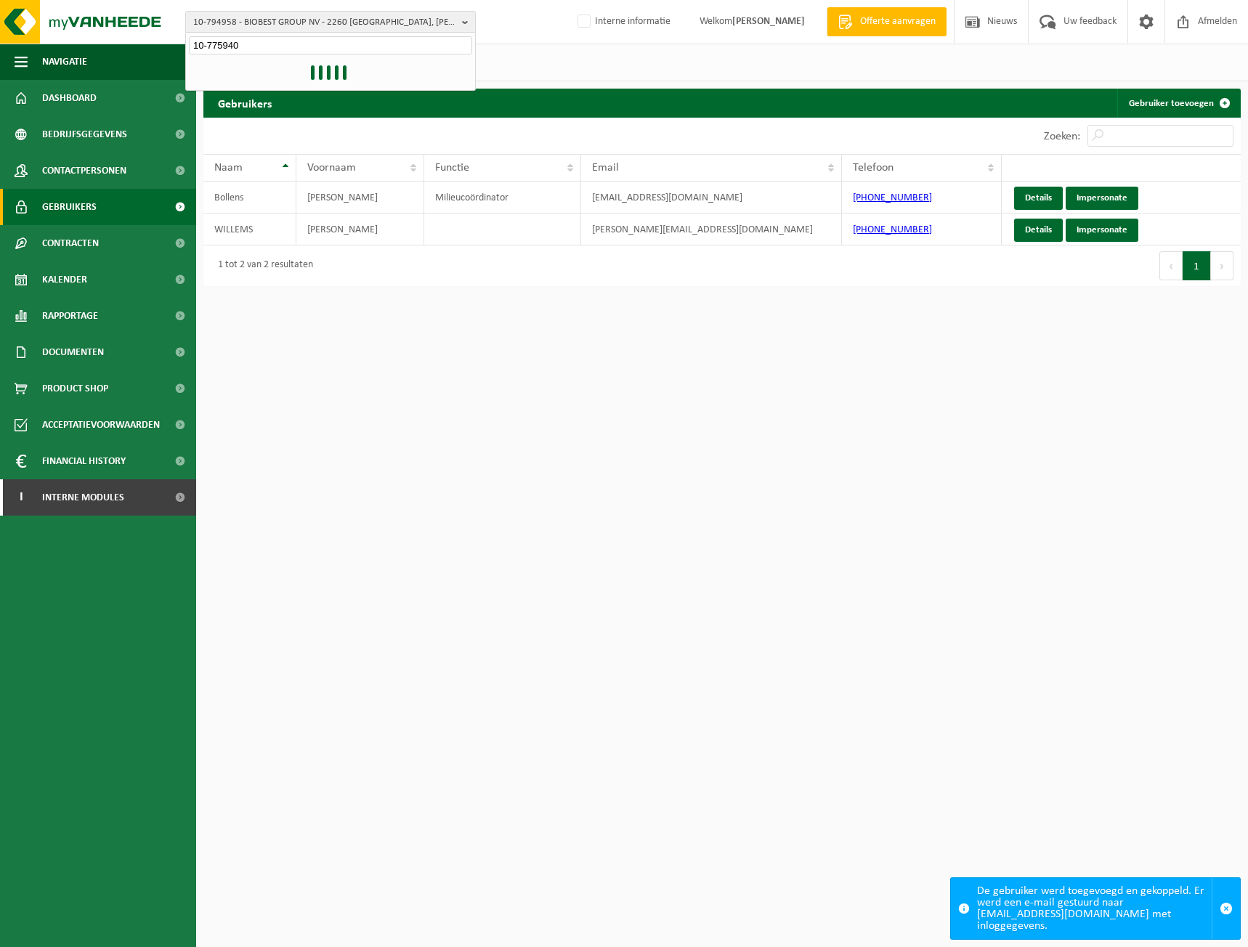
type input "10-775940"
click at [259, 70] on li "10-775940 - DOSSCHE MILLS NV - 2170 MERKSEM, WESTKAAI poort 9" at bounding box center [330, 72] width 283 height 29
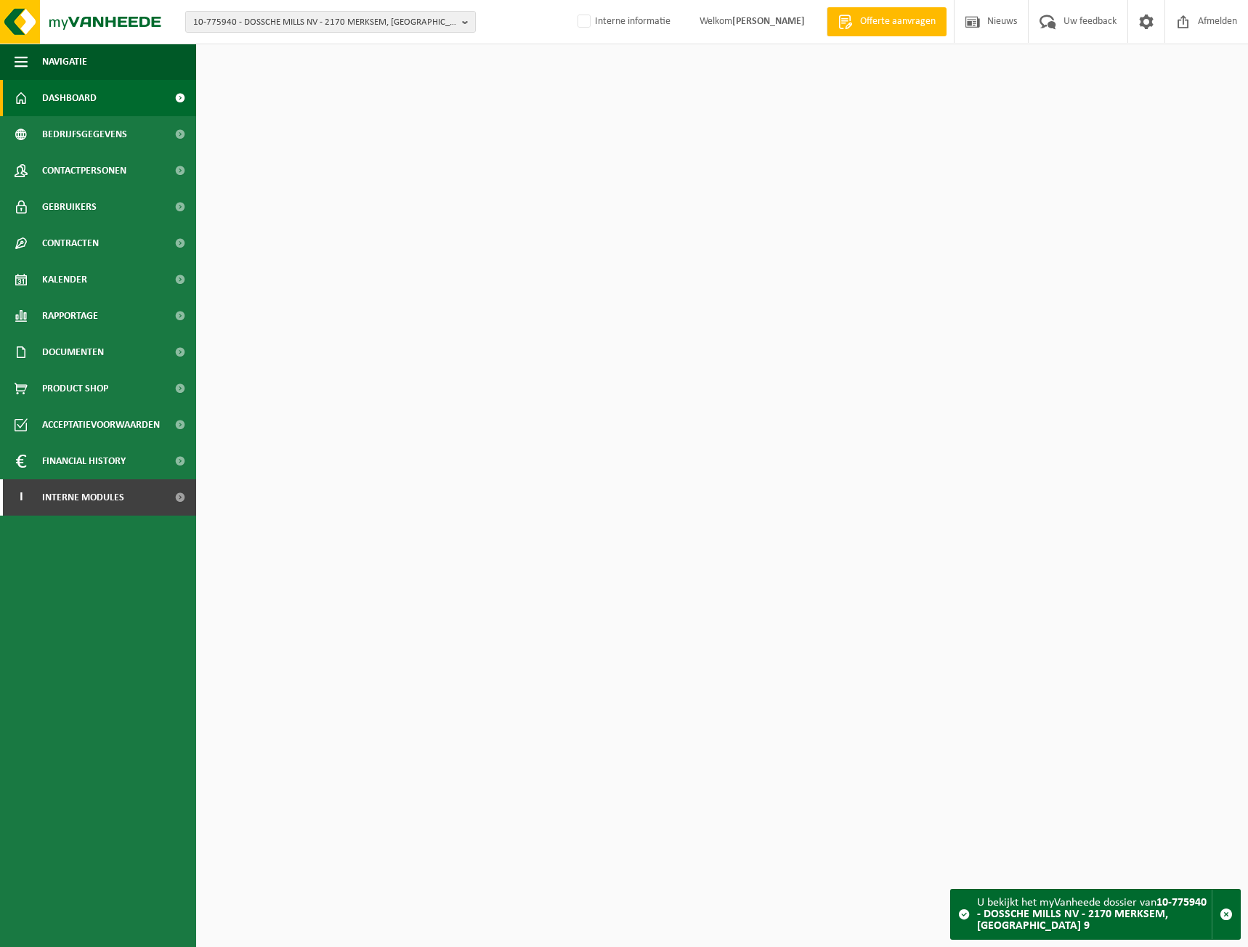
click at [52, 178] on span "Contactpersonen" at bounding box center [84, 170] width 84 height 36
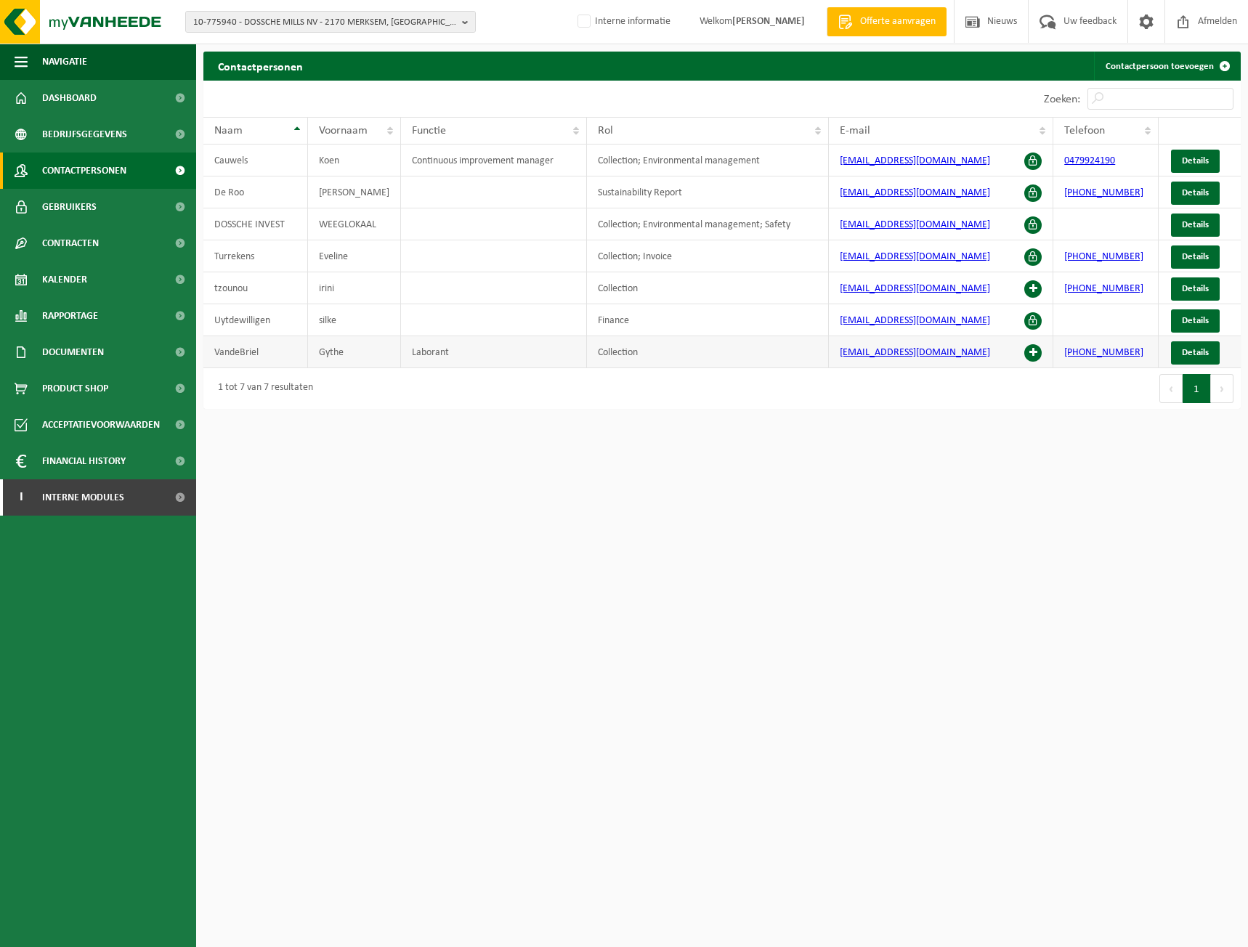
click at [1042, 356] on td "gythe.vandebriel@dosschemills.com" at bounding box center [941, 352] width 225 height 32
click at [1031, 356] on span at bounding box center [1032, 352] width 17 height 17
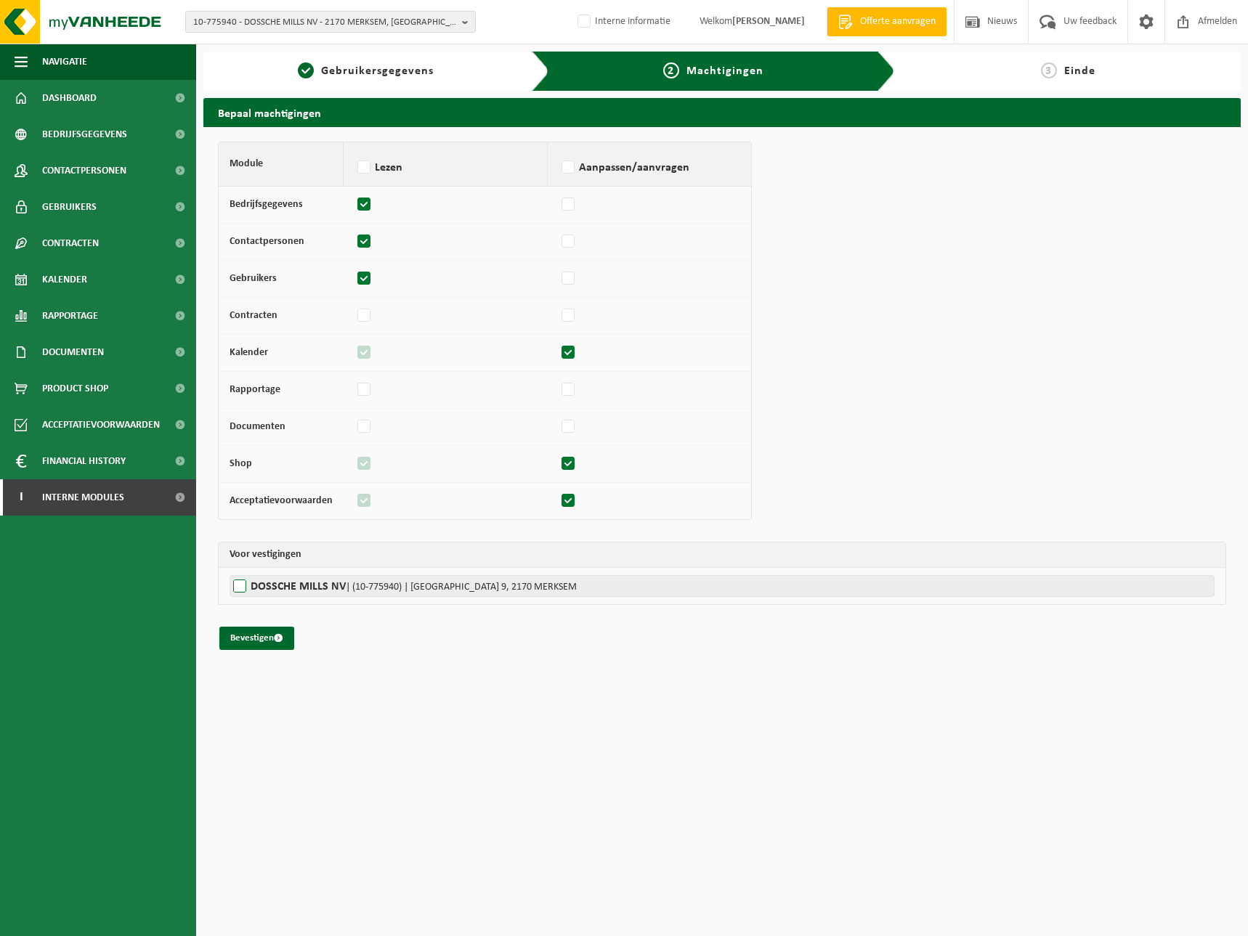
click at [271, 577] on label"] "DOSSCHE MILLS NV | (10-775940) | WESTKAAI poort 9, 2170 MERKSEM" at bounding box center [721, 586] width 985 height 22
click at [271, 577] on input "DOSSCHE MILLS NV | (10-775940) | WESTKAAI poort 9, 2170 MERKSEM" at bounding box center [853, 586] width 1248 height 22
checkbox input "true"
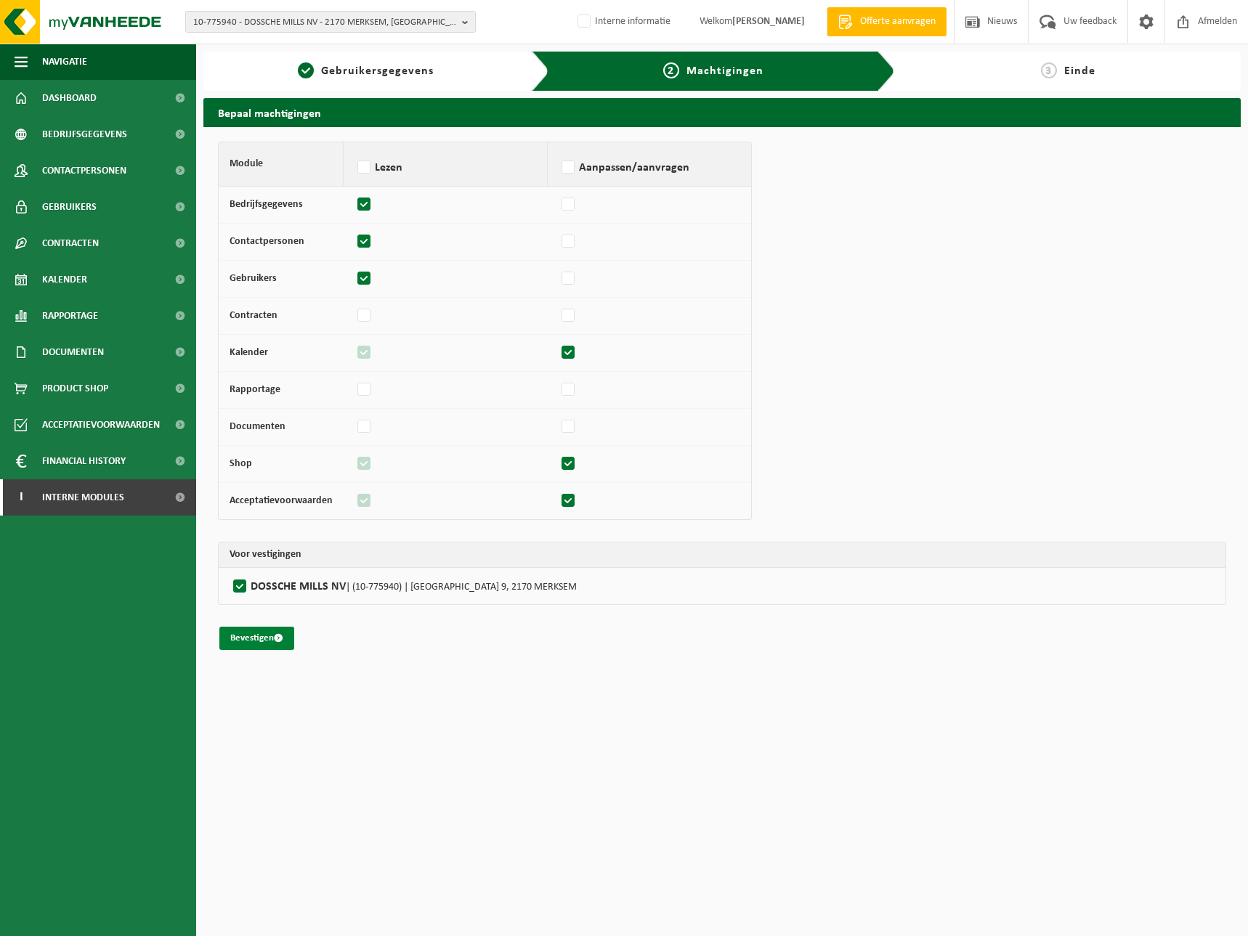
click at [255, 633] on button "Bevestigen" at bounding box center [256, 638] width 75 height 23
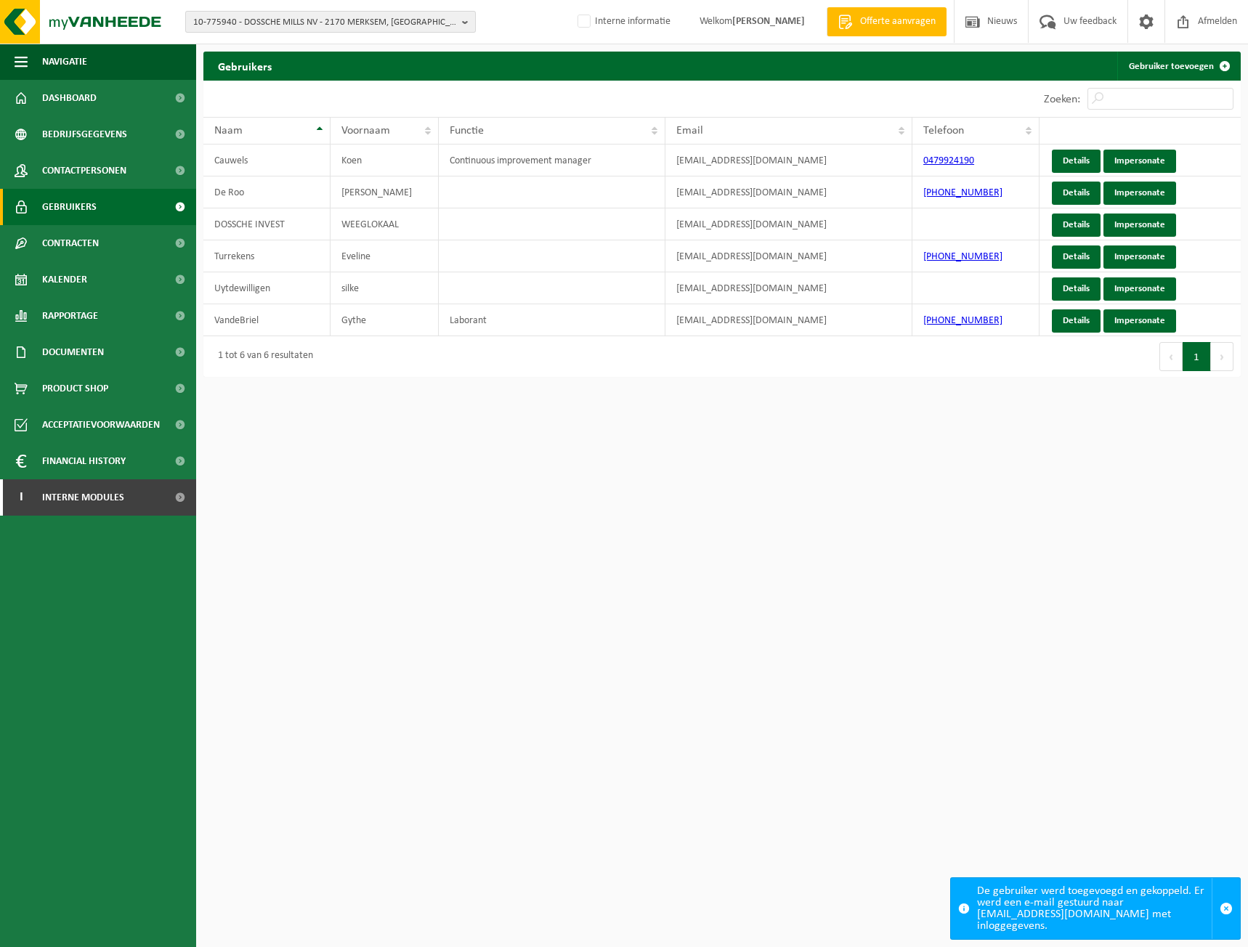
click at [391, 24] on span "10-775940 - DOSSCHE MILLS NV - 2170 MERKSEM, WESTKAAI poort 9" at bounding box center [324, 23] width 263 height 22
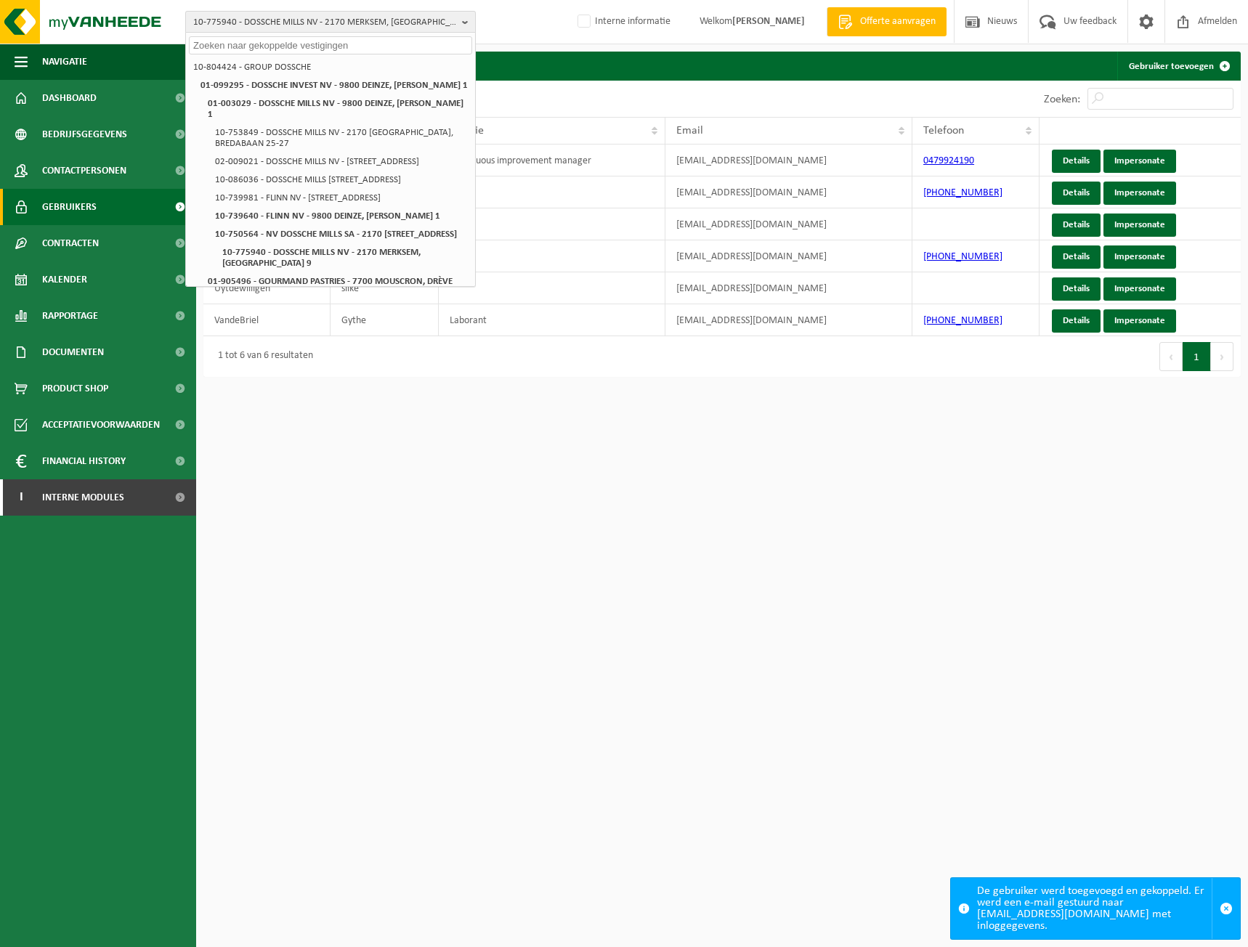
paste input "01-000625"
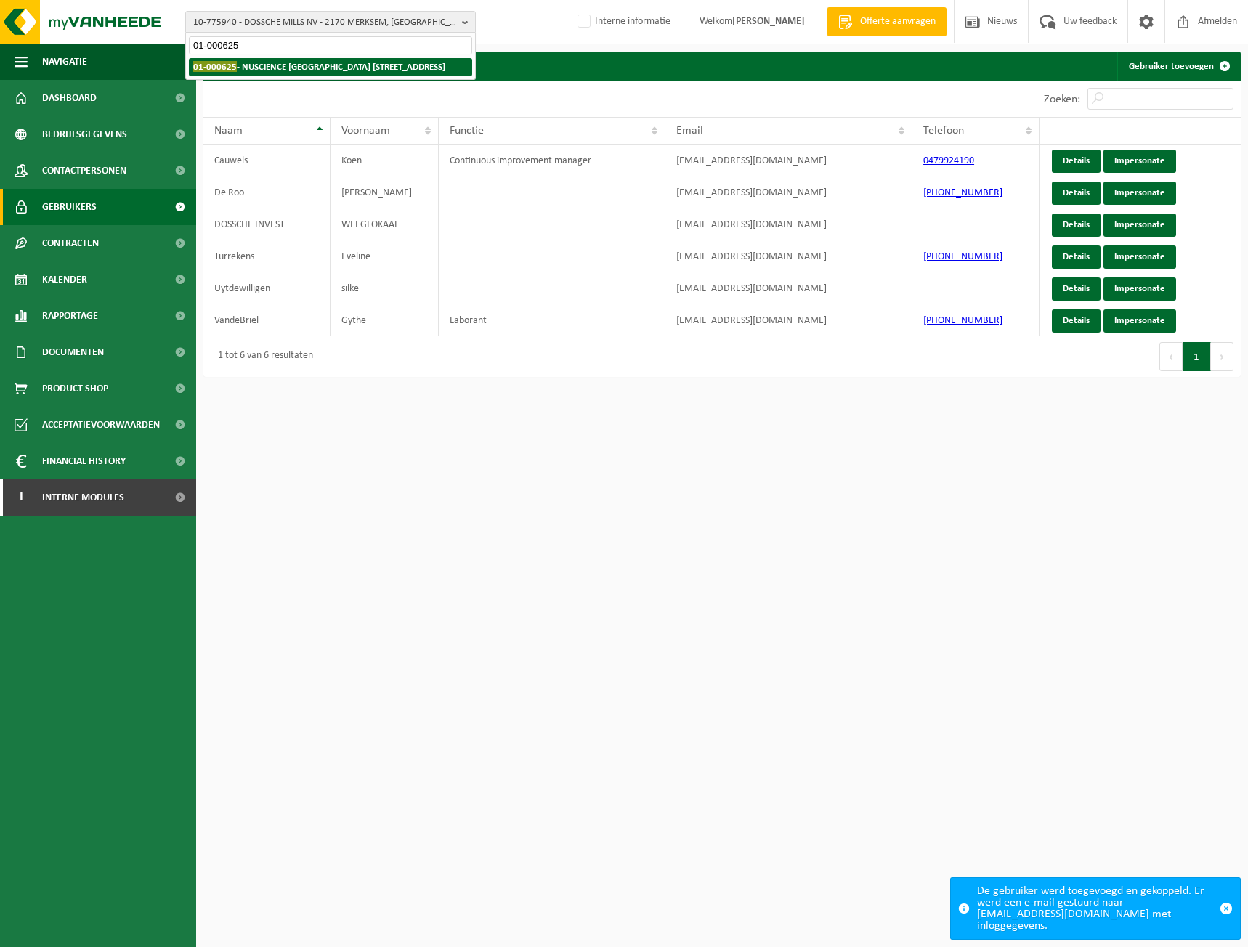
type input "01-000625"
click at [317, 75] on li "01-000625 - NUSCIENCE BELGIUM BOOIEBOS - 9031 DRONGEN, BOOIEBOS 5" at bounding box center [330, 67] width 283 height 18
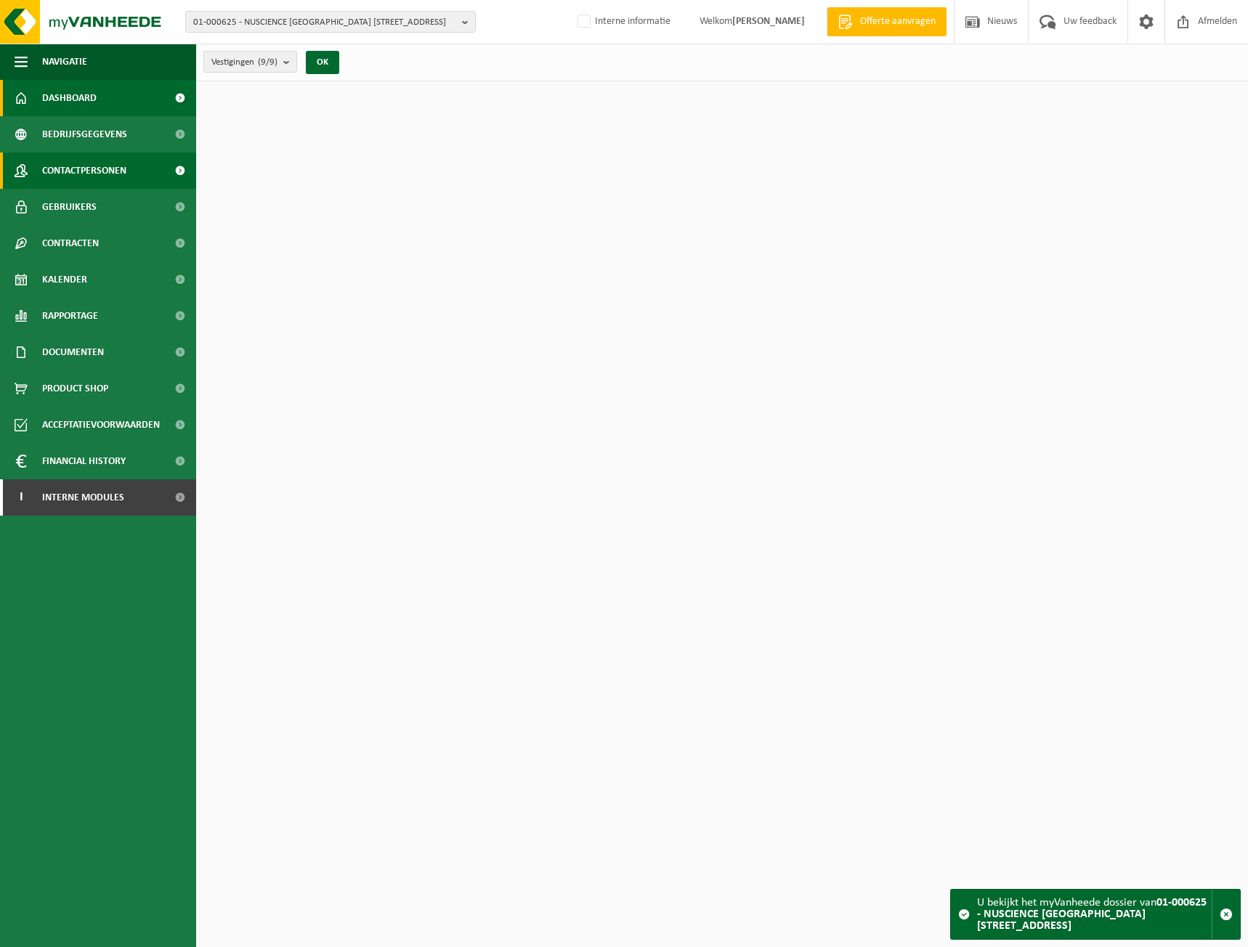
click at [92, 182] on span "Contactpersonen" at bounding box center [84, 170] width 84 height 36
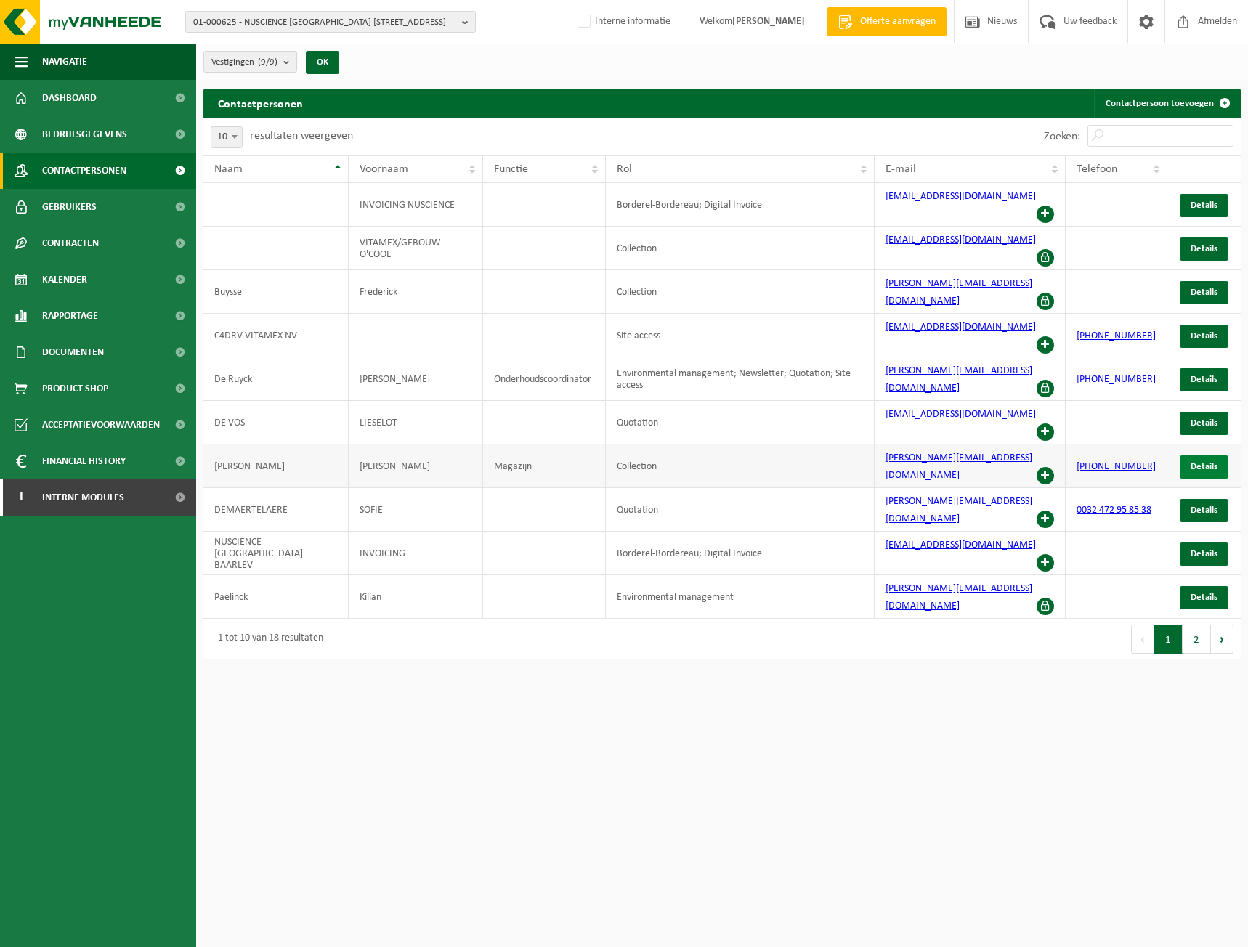
click at [1213, 462] on span "Details" at bounding box center [1203, 466] width 27 height 9
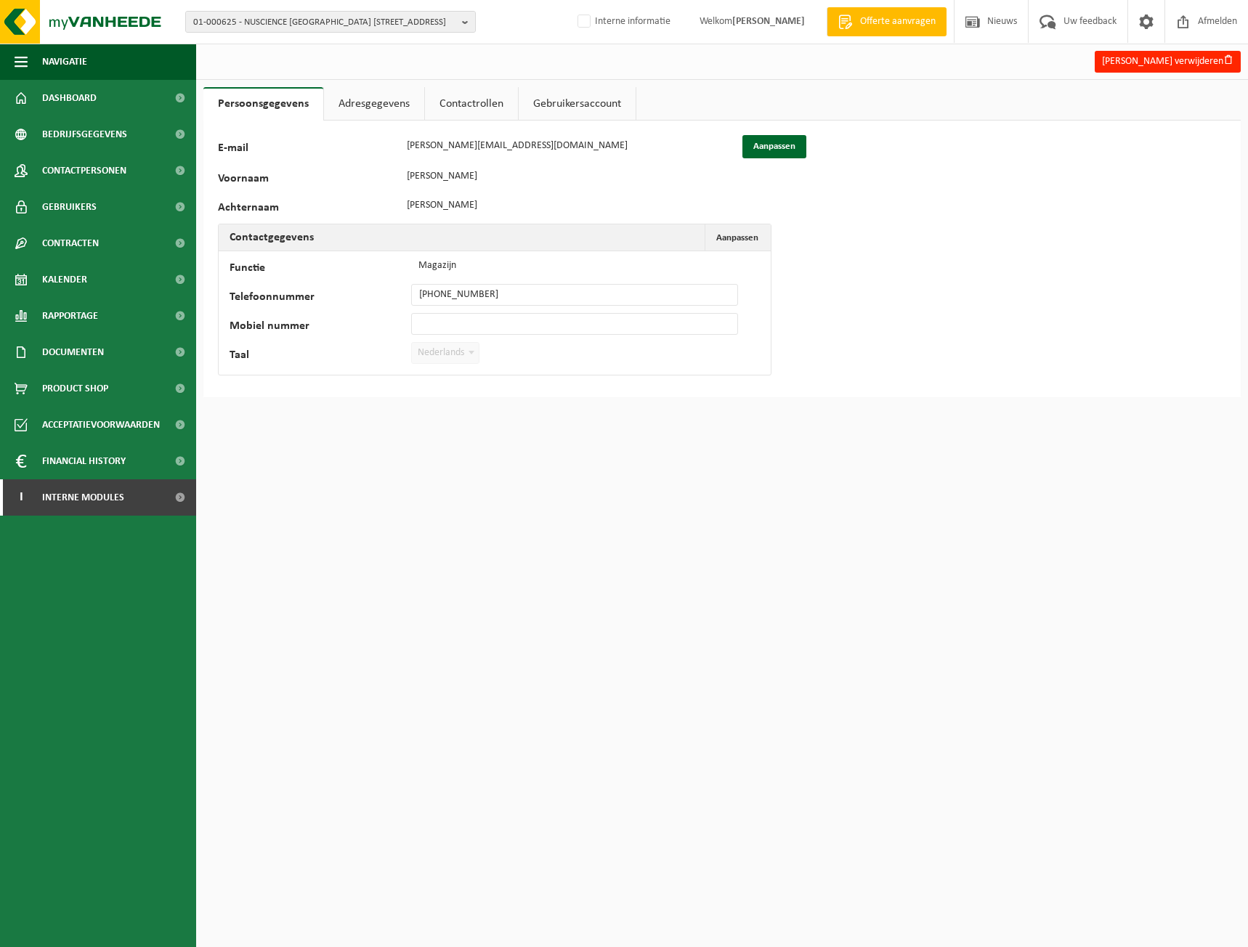
click at [389, 97] on link "Adresgegevens" at bounding box center [374, 103] width 100 height 33
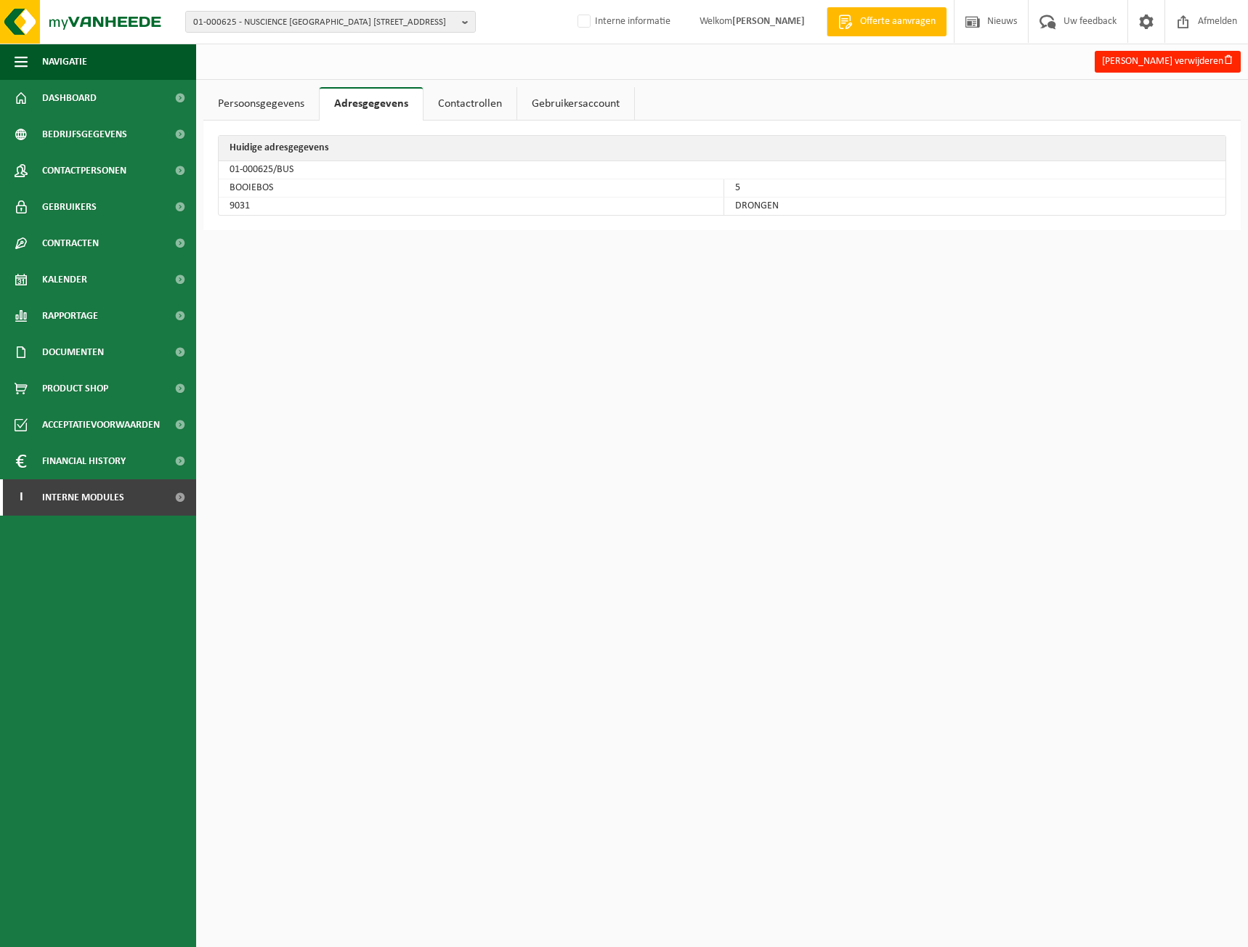
click at [438, 96] on link "Contactrollen" at bounding box center [469, 103] width 93 height 33
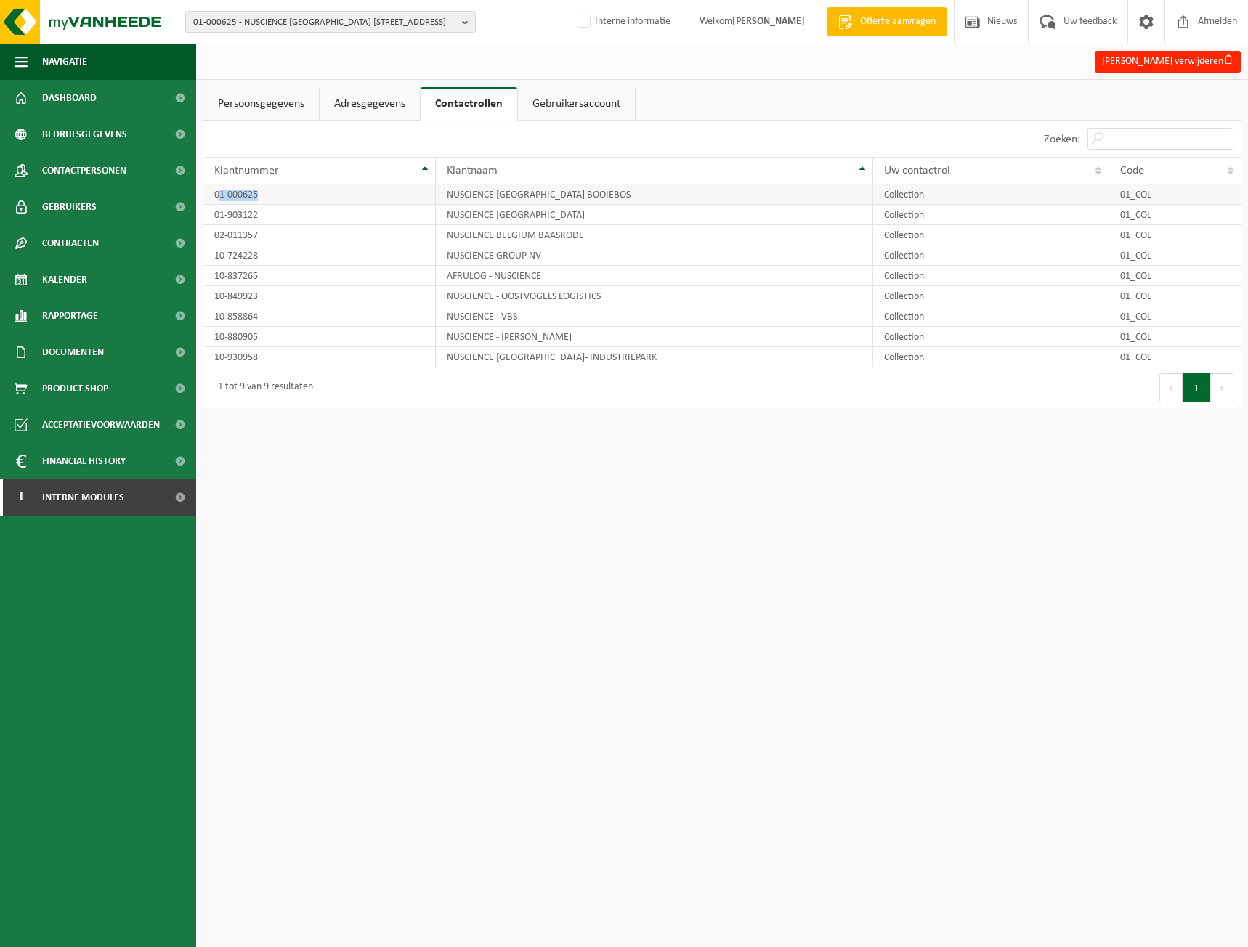
drag, startPoint x: 293, startPoint y: 190, endPoint x: 221, endPoint y: 190, distance: 71.9
click at [221, 190] on td "01-000625" at bounding box center [319, 194] width 232 height 20
click at [286, 192] on td "01-000625" at bounding box center [319, 194] width 232 height 20
click at [70, 199] on span "Gebruikers" at bounding box center [69, 207] width 54 height 36
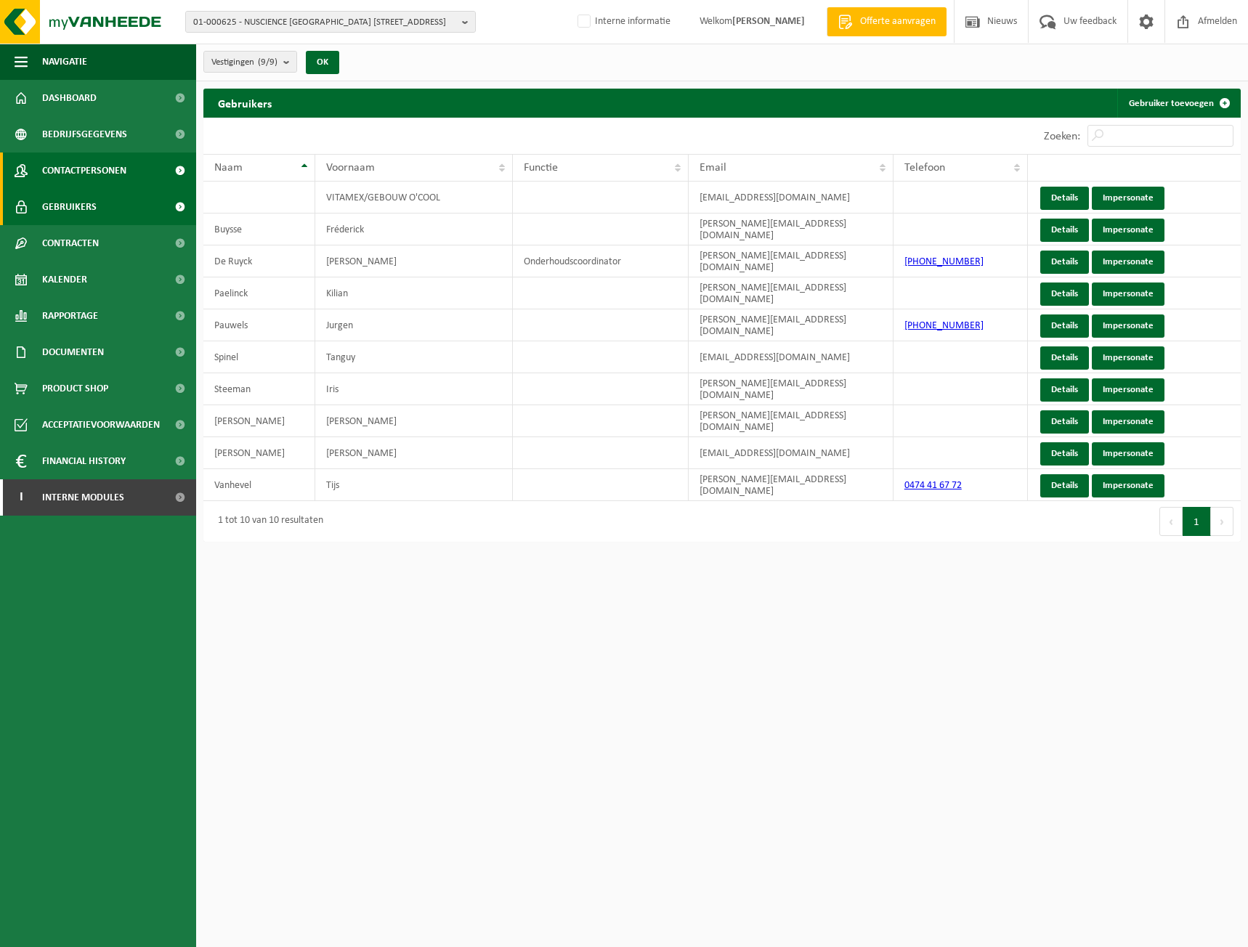
click at [67, 173] on span "Contactpersonen" at bounding box center [84, 170] width 84 height 36
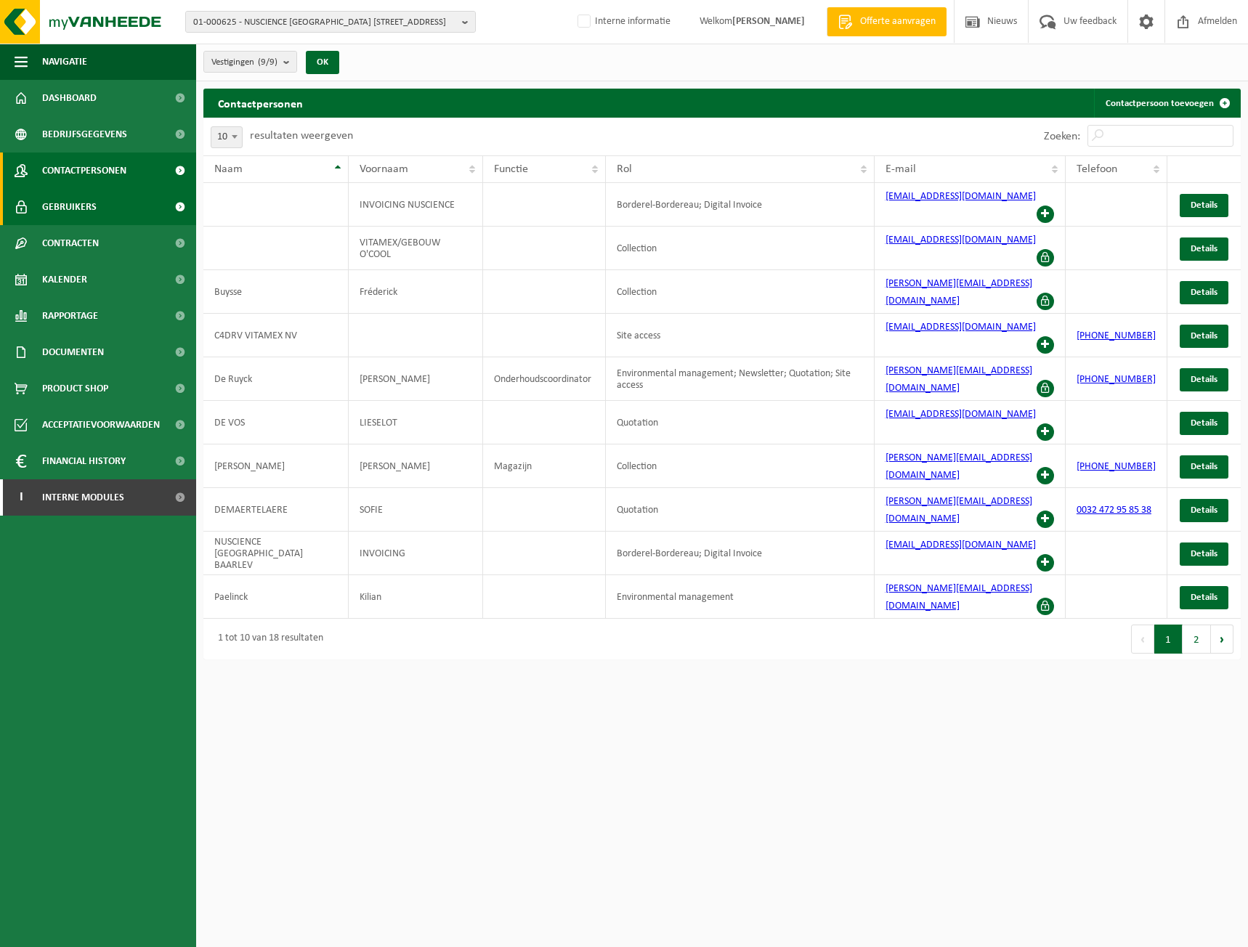
click at [68, 200] on span "Gebruikers" at bounding box center [69, 207] width 54 height 36
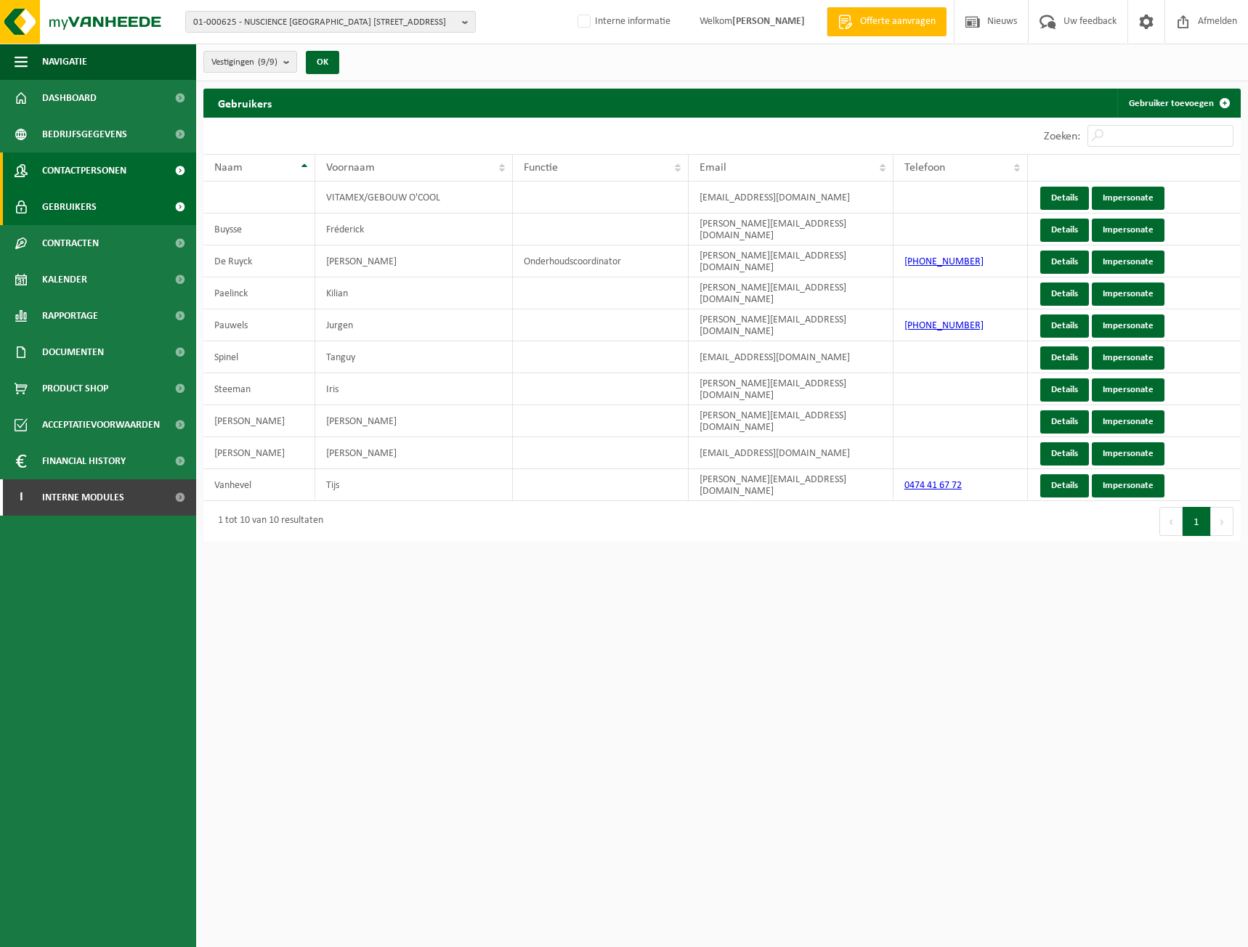
click at [114, 167] on span "Contactpersonen" at bounding box center [84, 170] width 84 height 36
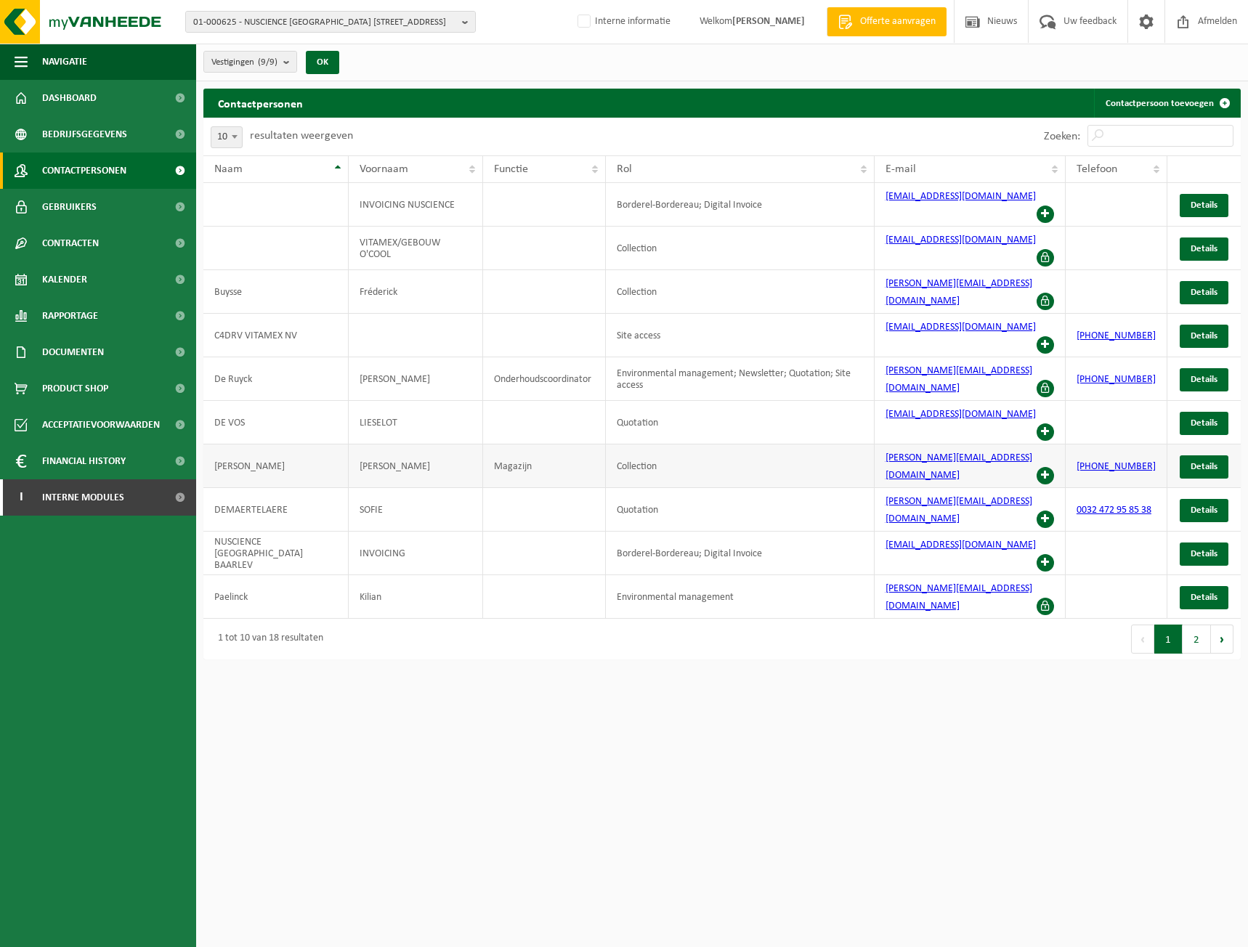
click at [1053, 467] on span at bounding box center [1044, 475] width 17 height 17
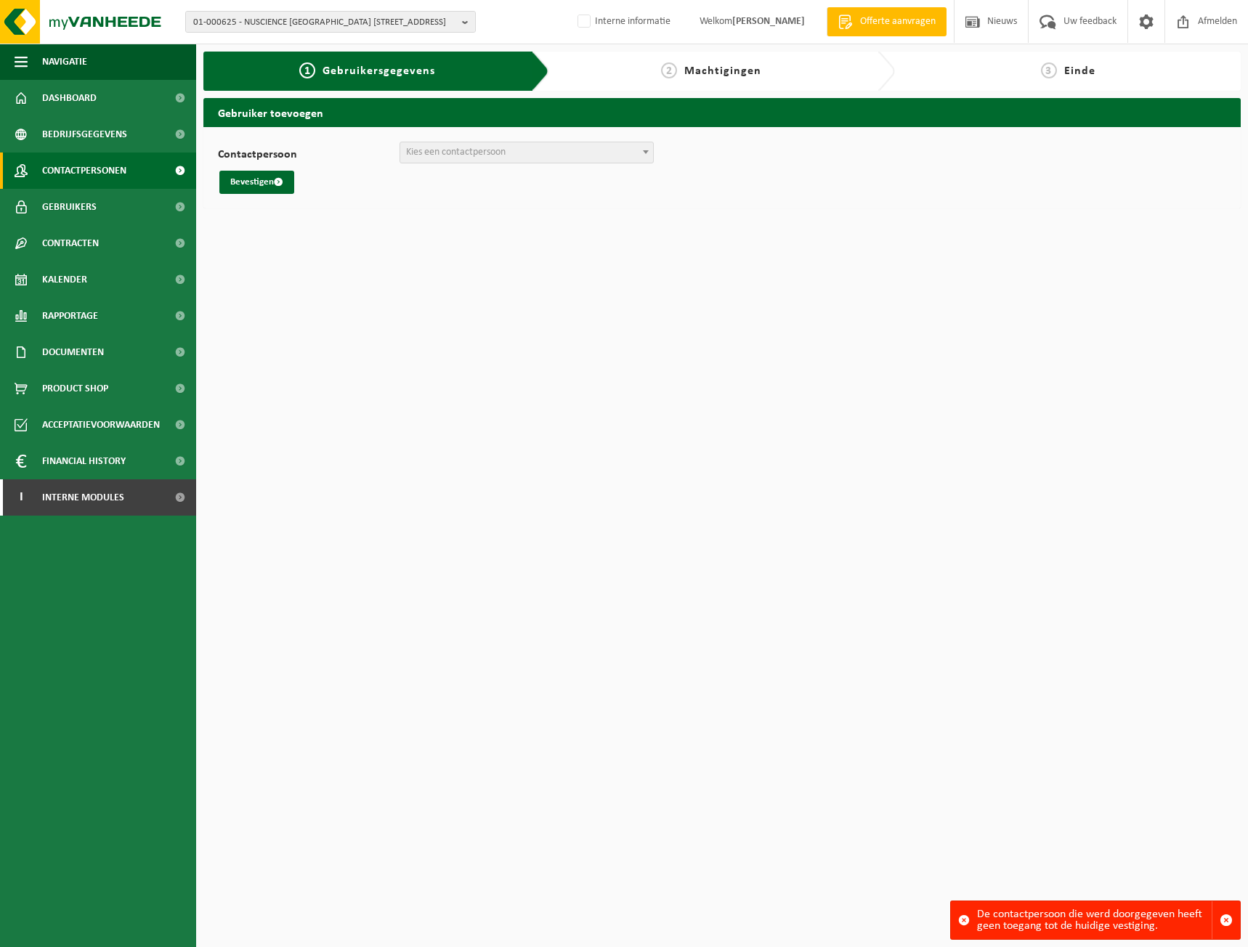
click at [106, 174] on span "Contactpersonen" at bounding box center [84, 170] width 84 height 36
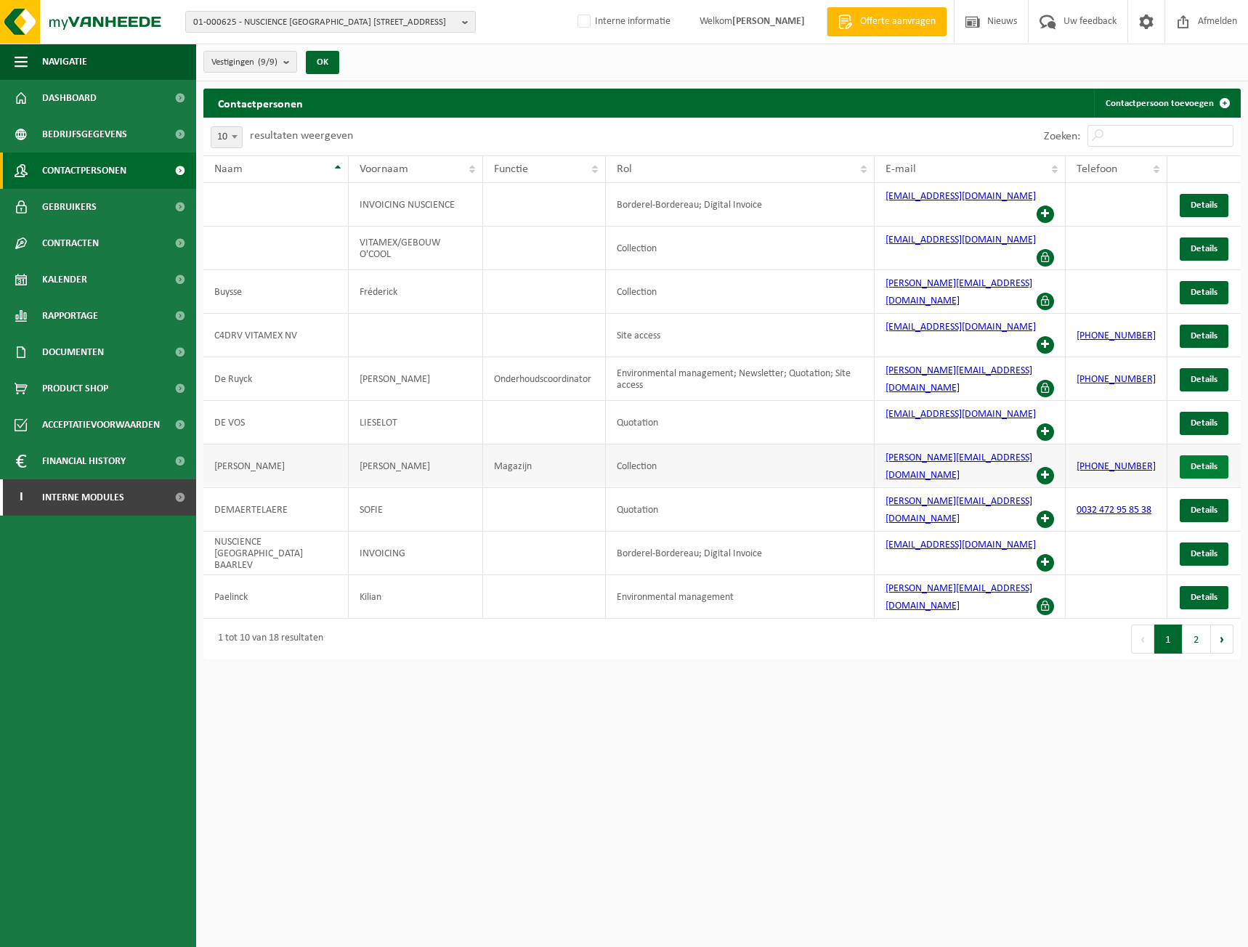
click at [1194, 462] on span "Details" at bounding box center [1203, 466] width 27 height 9
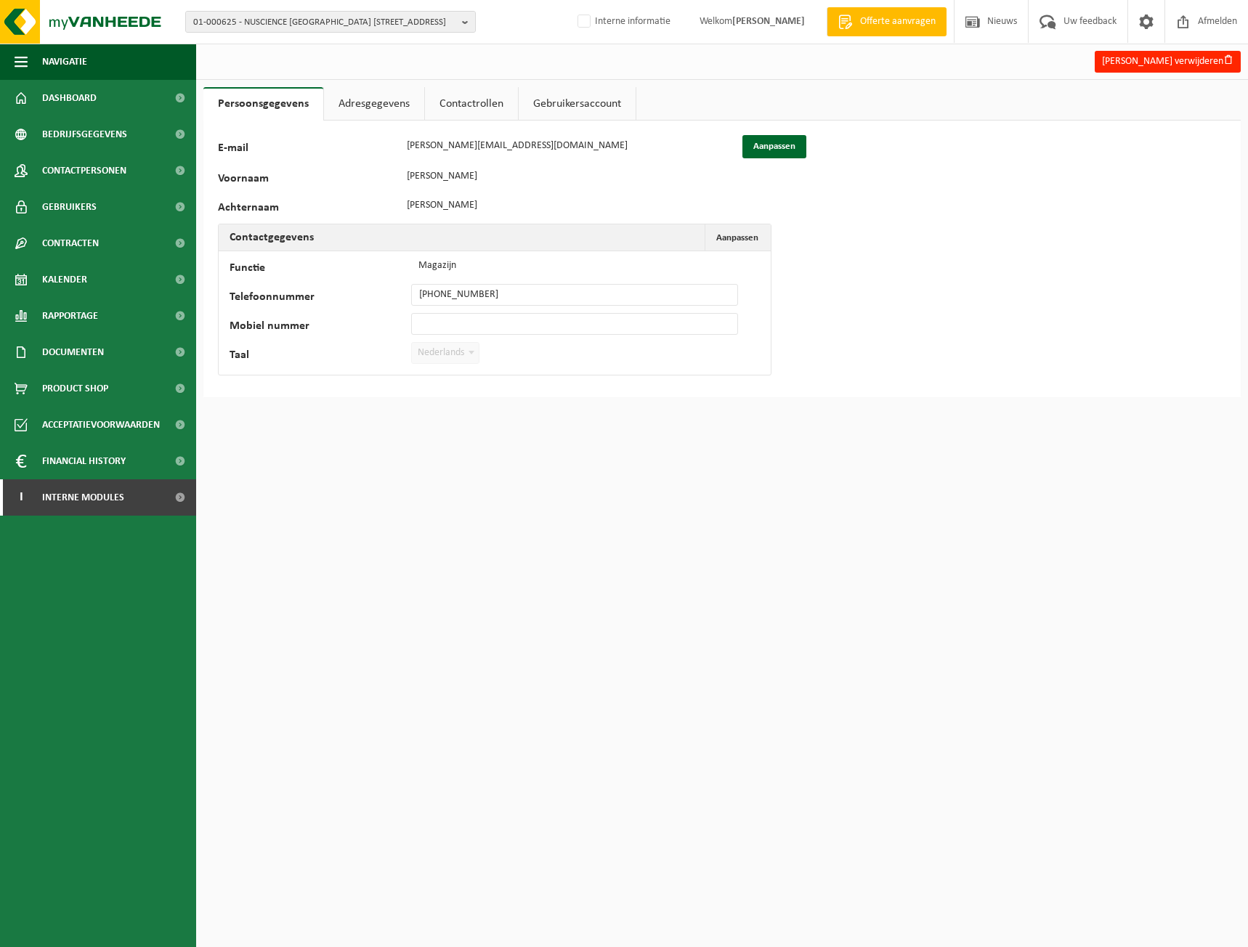
click at [492, 99] on link "Contactrollen" at bounding box center [471, 103] width 93 height 33
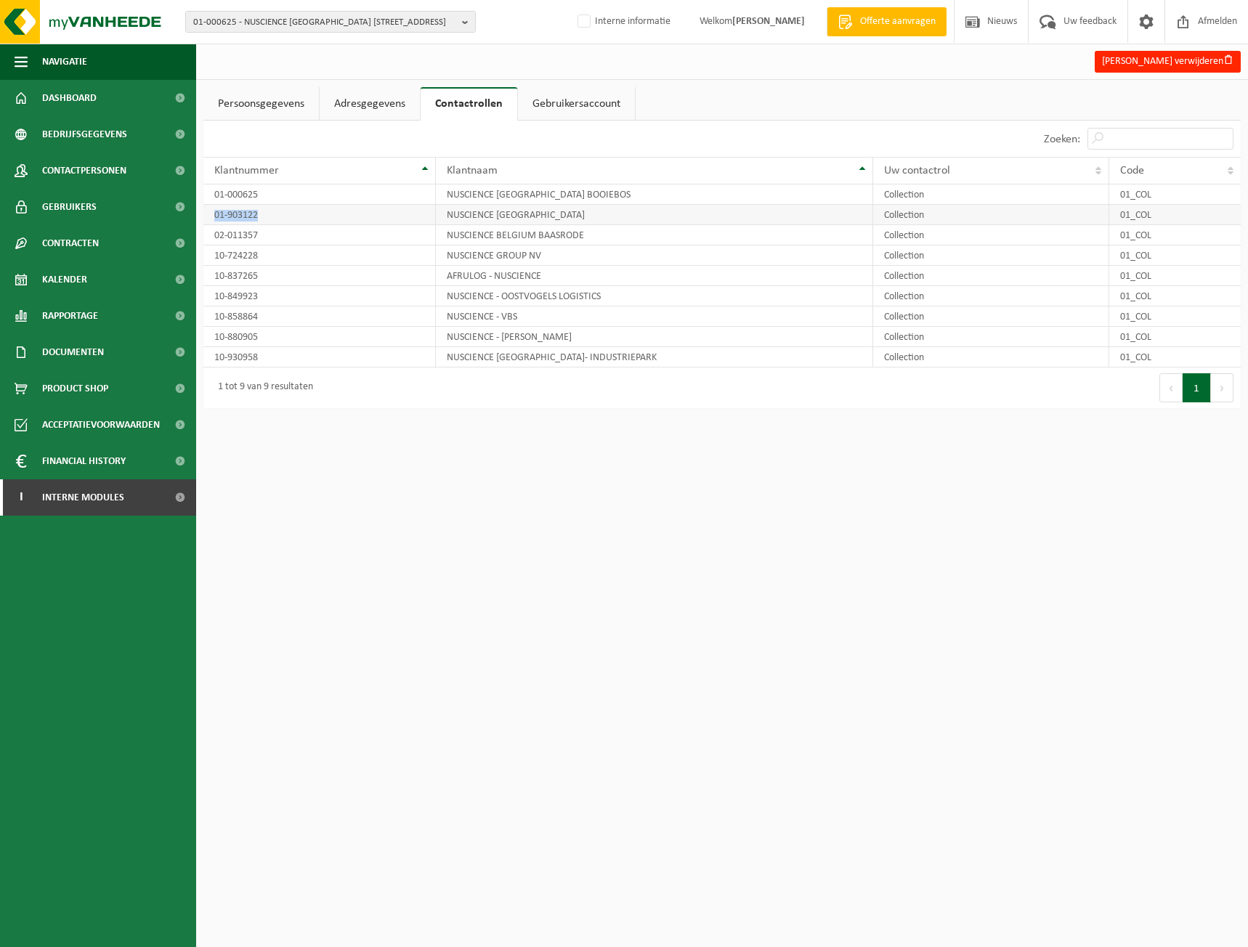
drag, startPoint x: 297, startPoint y: 213, endPoint x: 231, endPoint y: 216, distance: 66.1
click at [206, 213] on td "01-903122" at bounding box center [319, 215] width 232 height 20
copy td "01-903122"
click at [265, 26] on span "01-000625 - NUSCIENCE [GEOGRAPHIC_DATA] [STREET_ADDRESS]" at bounding box center [324, 23] width 263 height 22
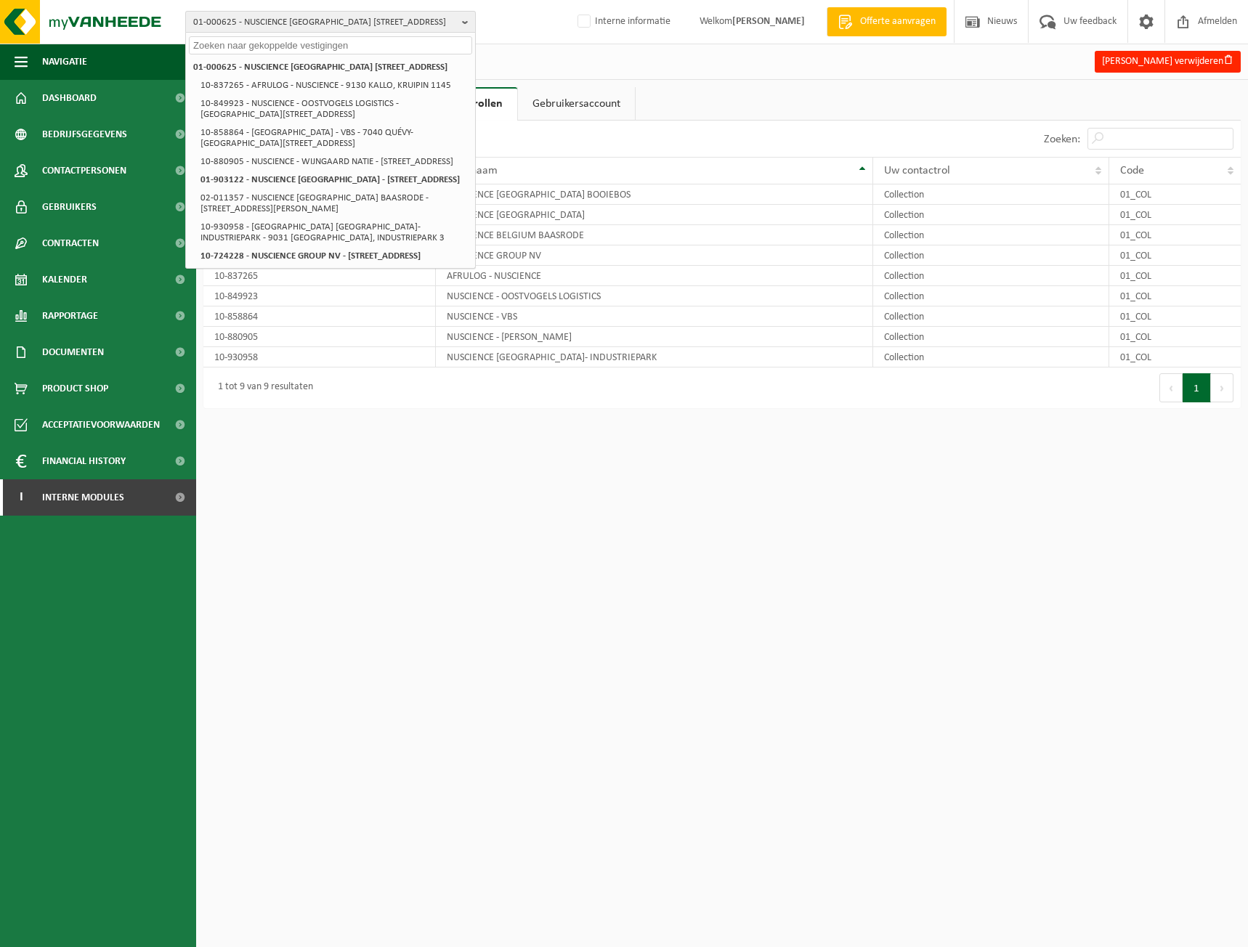
paste input "01-903122"
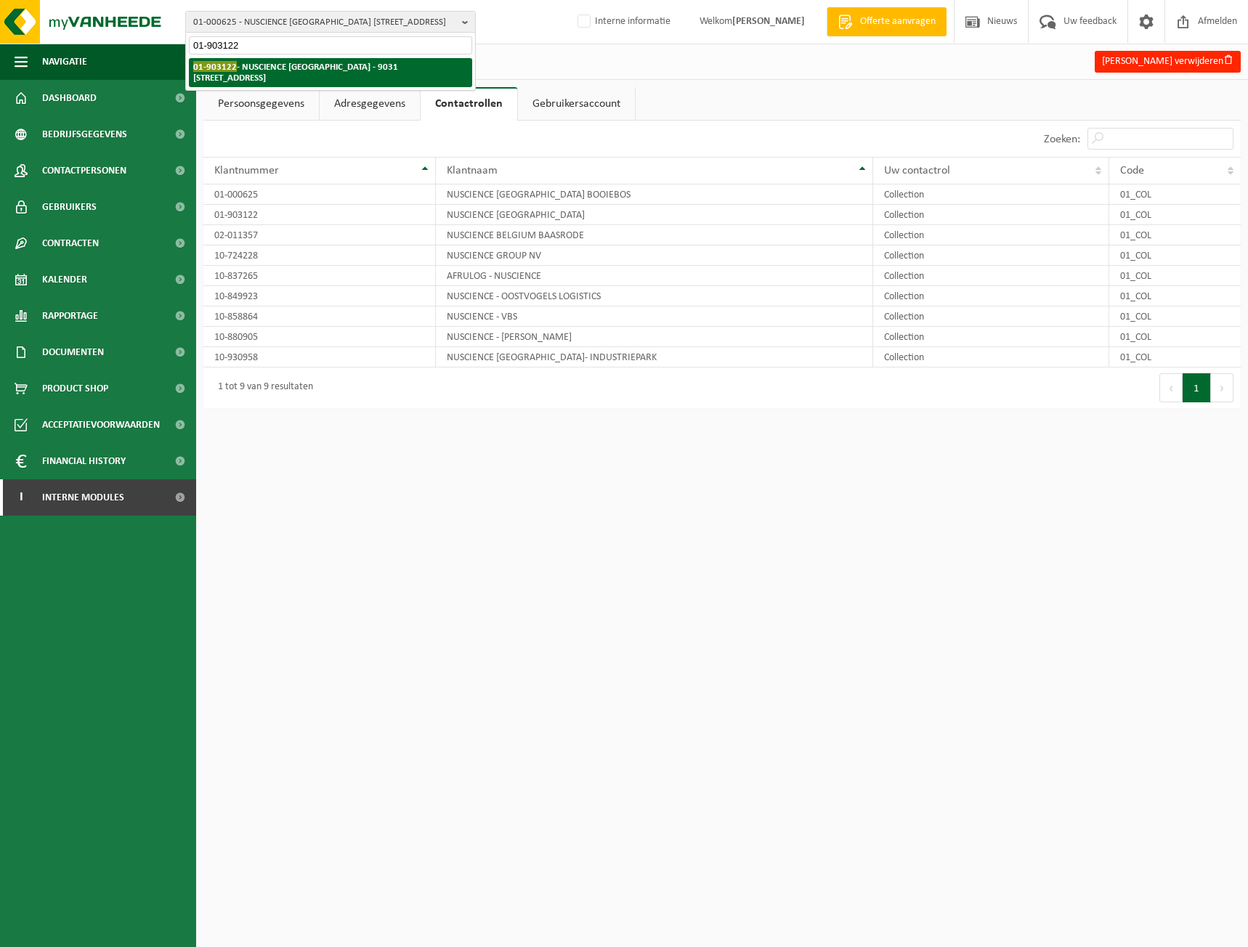
type input "01-903122"
click at [258, 68] on strong "01-903122 - NUSCIENCE BELGIUM - 9031 DRONGEN, BOOIEBOS 5" at bounding box center [295, 72] width 205 height 22
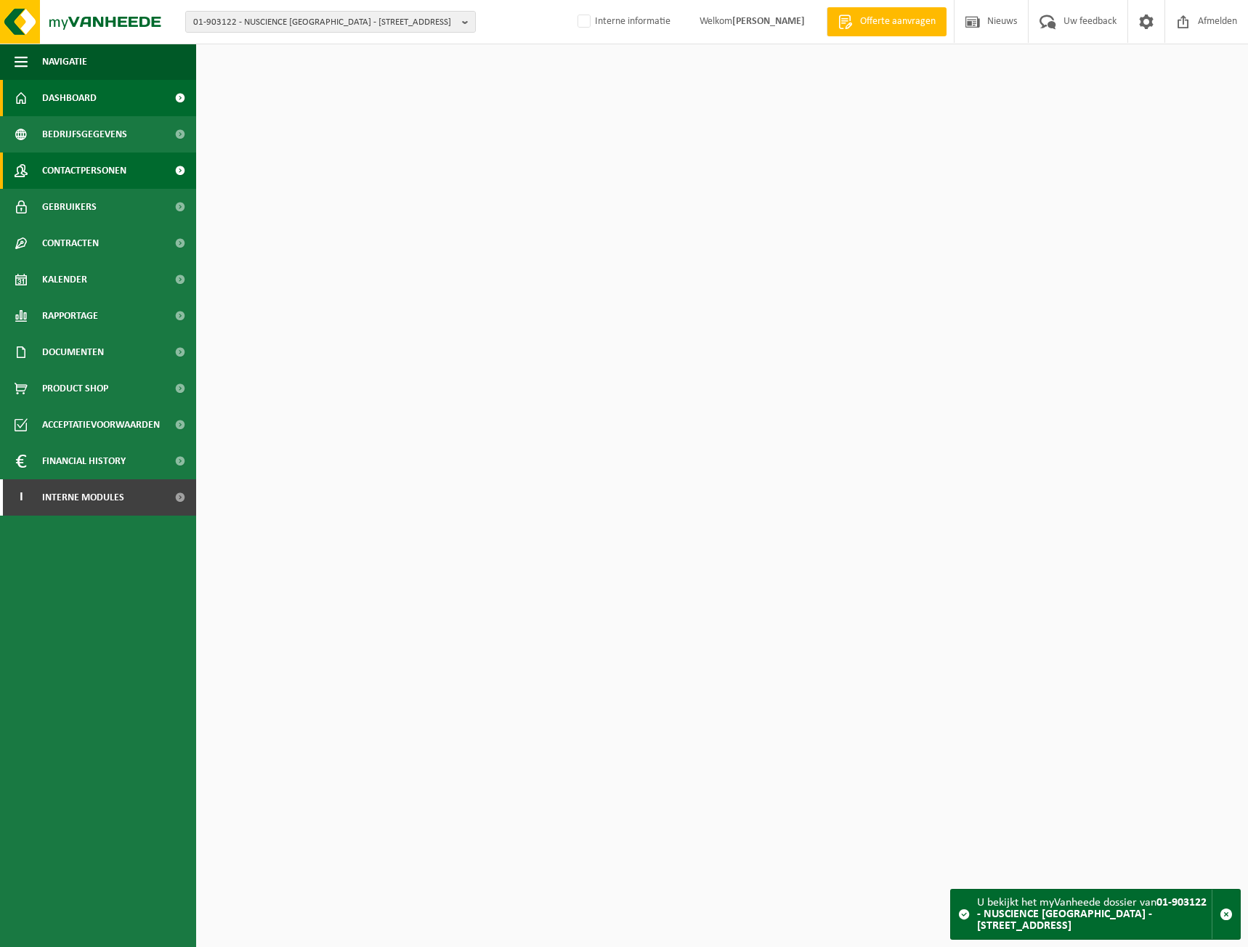
click at [90, 162] on span "Contactpersonen" at bounding box center [84, 170] width 84 height 36
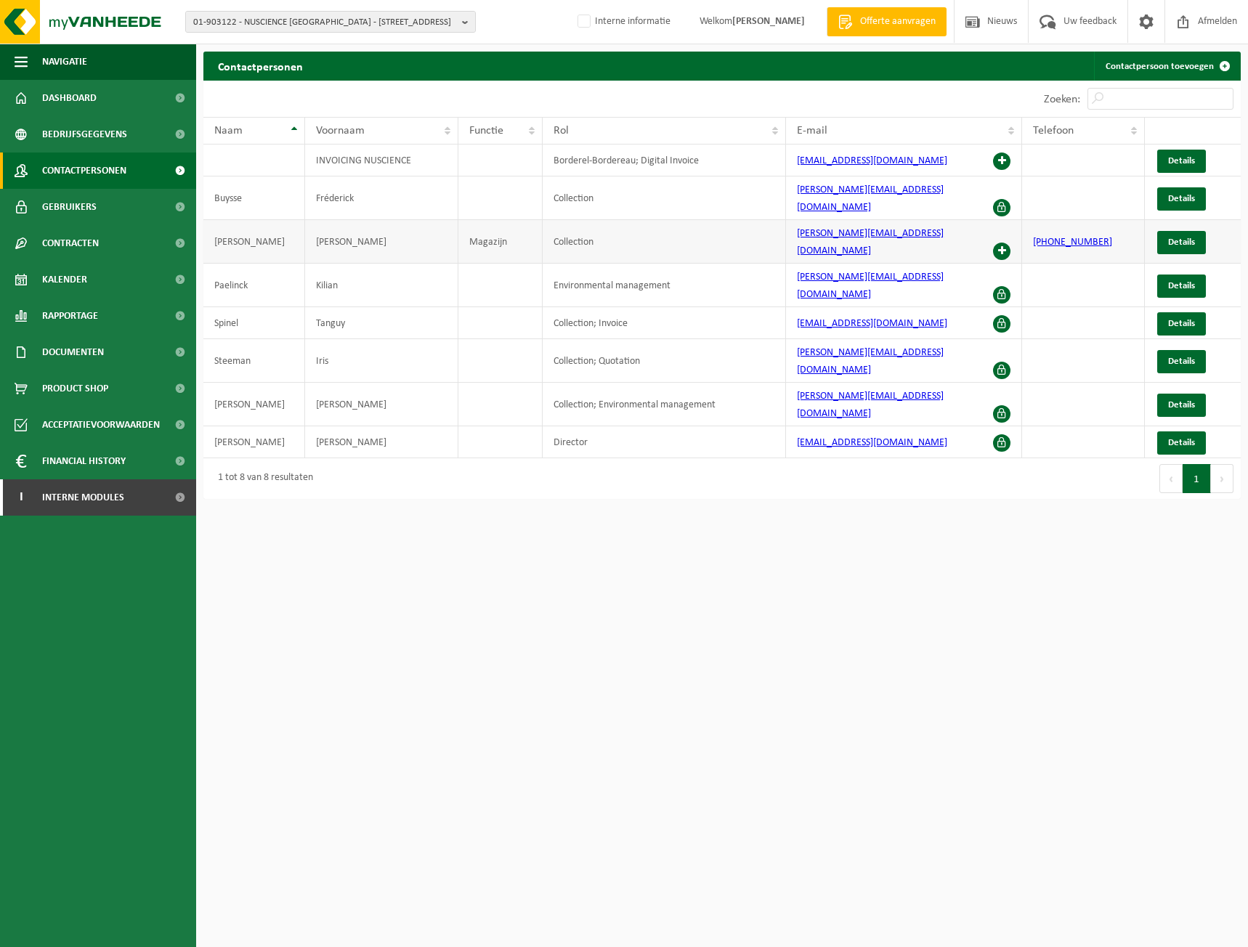
click at [996, 243] on span at bounding box center [1001, 251] width 17 height 17
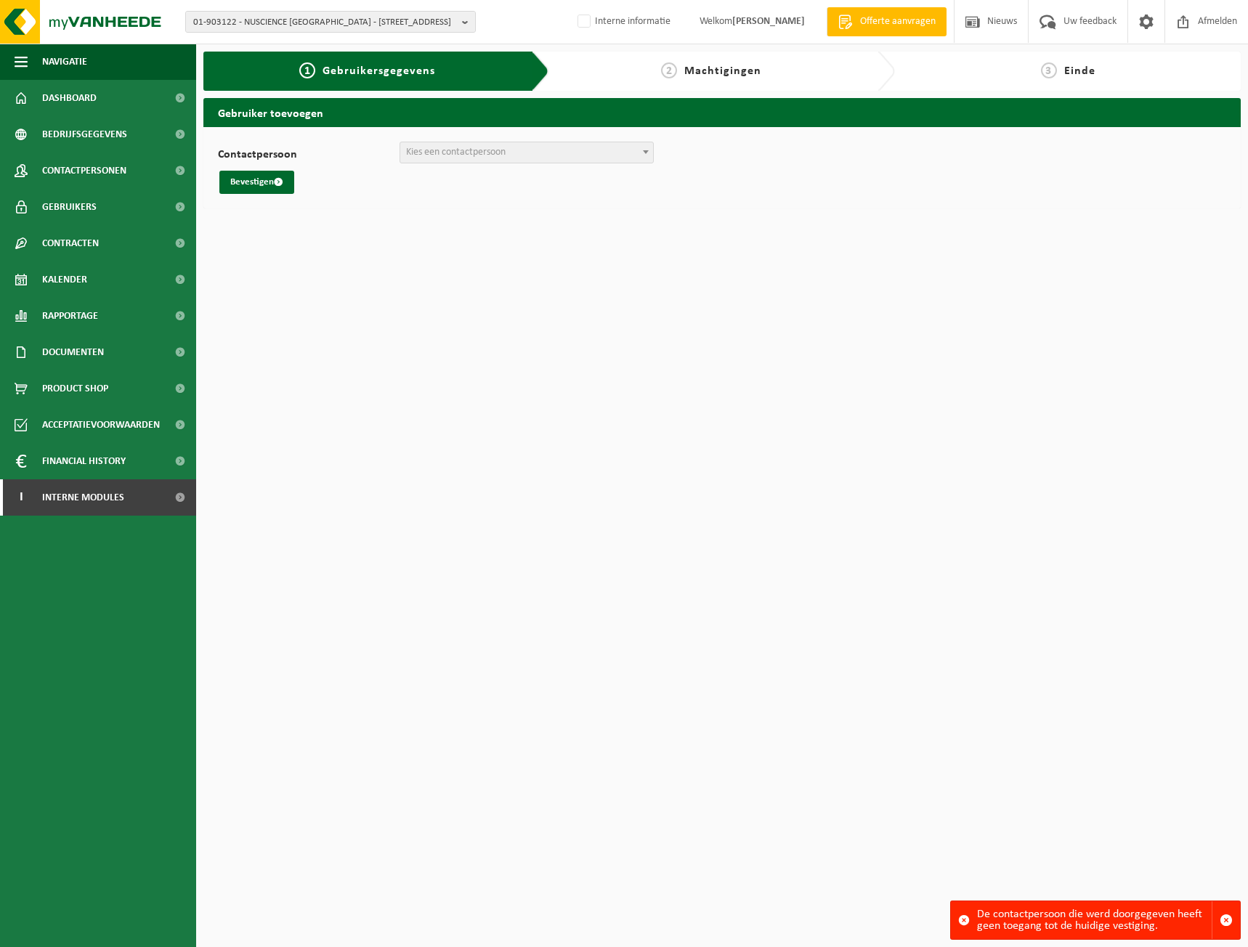
click at [1033, 928] on div "De contactpersoon die werd doorgegeven heeft geen toegang tot de huidige vestig…" at bounding box center [1094, 920] width 235 height 38
click at [461, 129] on div "Contactpersoon INVOICING NUSCIENCE ([EMAIL_ADDRESS][DOMAIN_NAME]) + Nieuwe cont…" at bounding box center [721, 167] width 1037 height 81
click at [237, 30] on span "01-903122 - NUSCIENCE BELGIUM - 9031 DRONGEN, BOOIEBOS 5" at bounding box center [324, 23] width 263 height 22
paste input "10-794958"
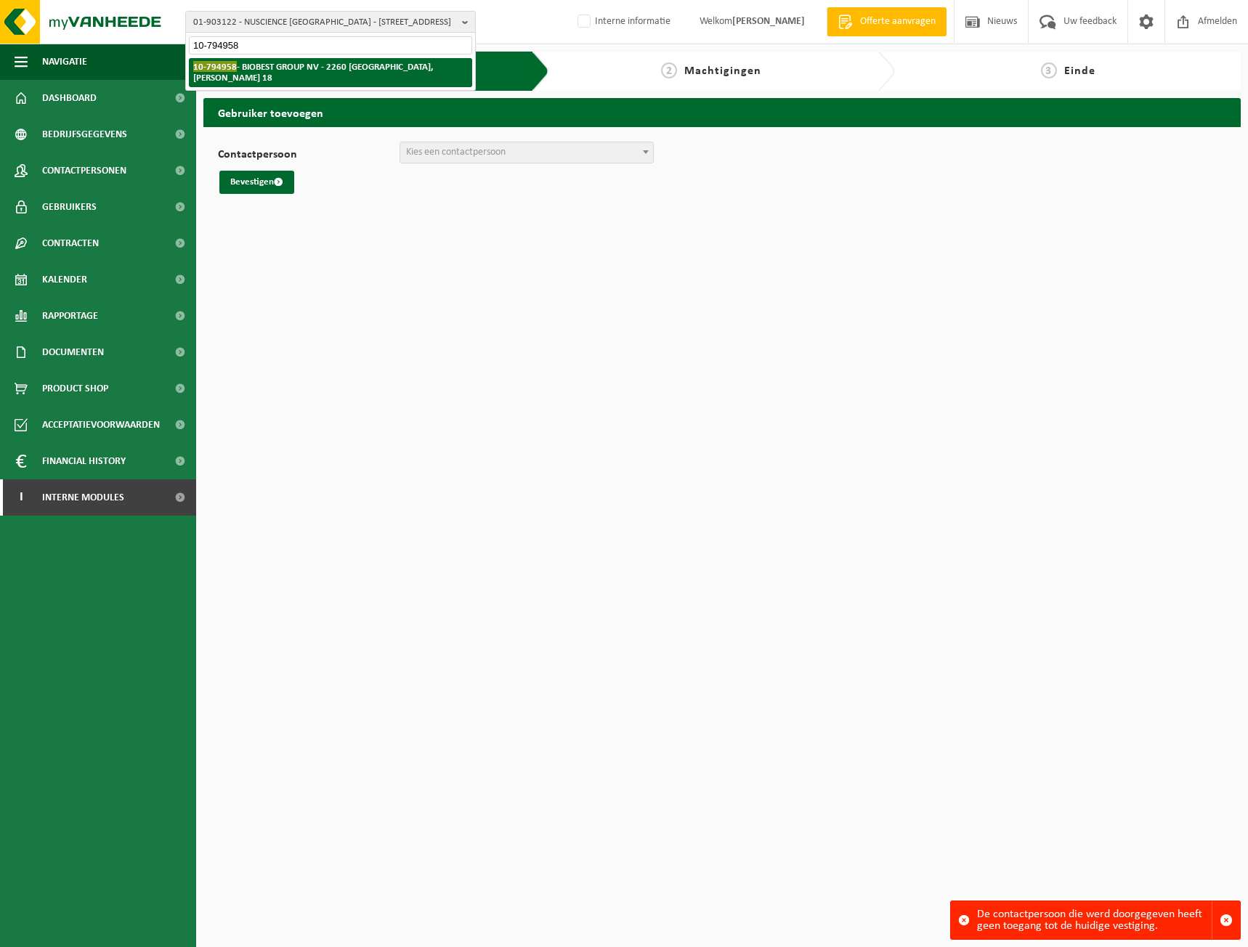
type input "10-794958"
click at [240, 62] on strong "10-794958 - BIOBEST GROUP NV - 2260 WESTERLO, ILSE VELDEN 18" at bounding box center [313, 72] width 240 height 22
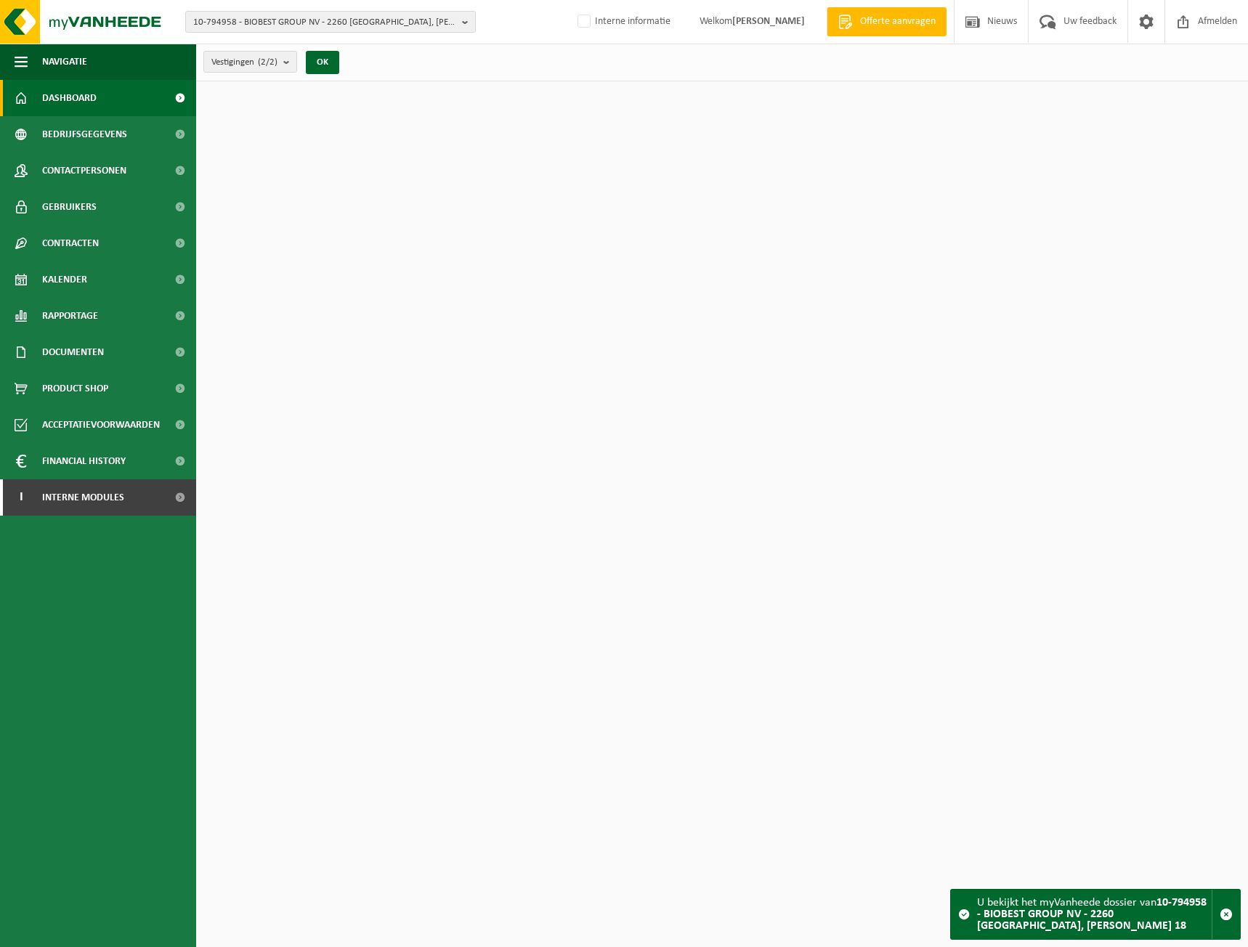
click at [118, 168] on span "Contactpersonen" at bounding box center [84, 170] width 84 height 36
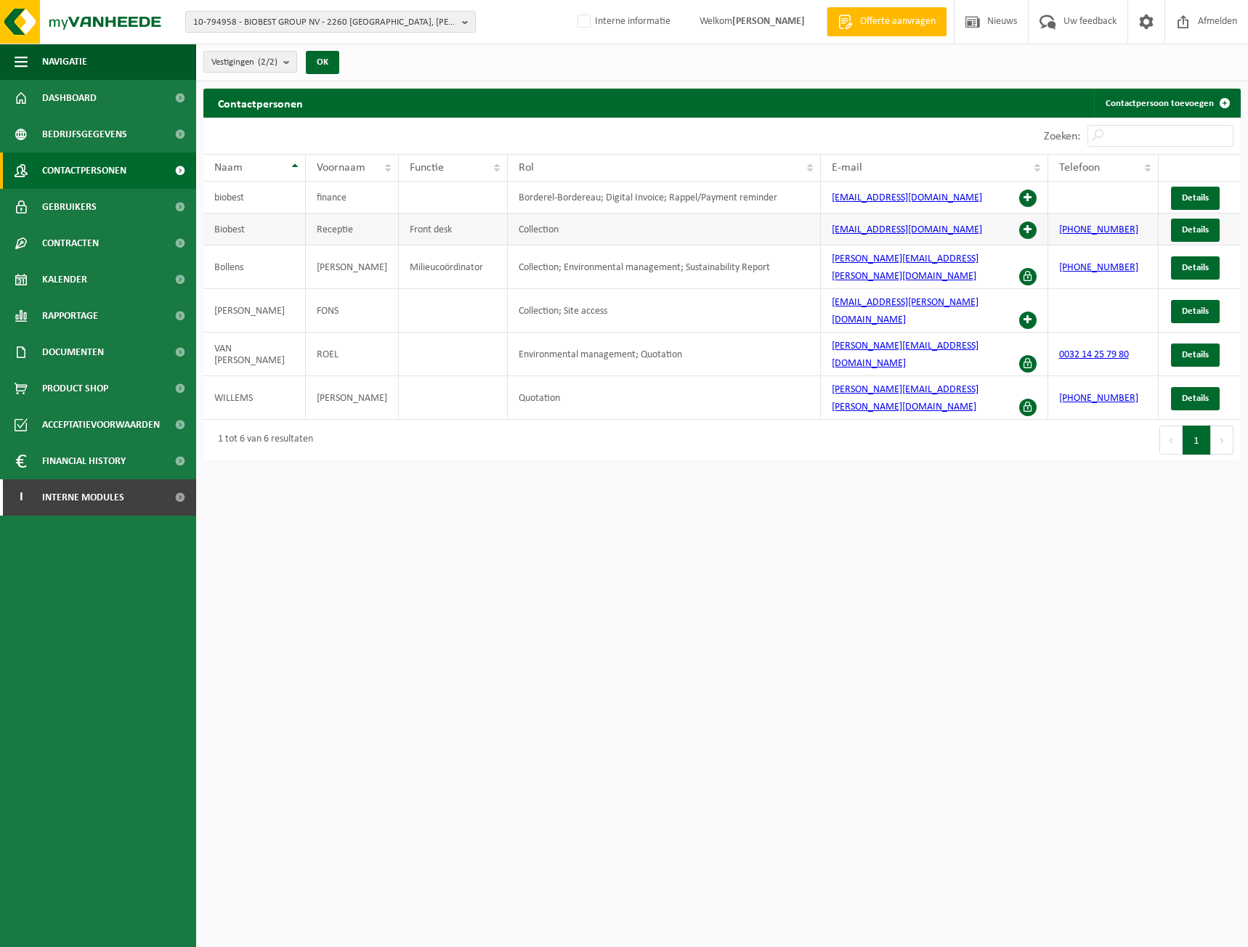
click at [1031, 228] on span at bounding box center [1027, 229] width 17 height 17
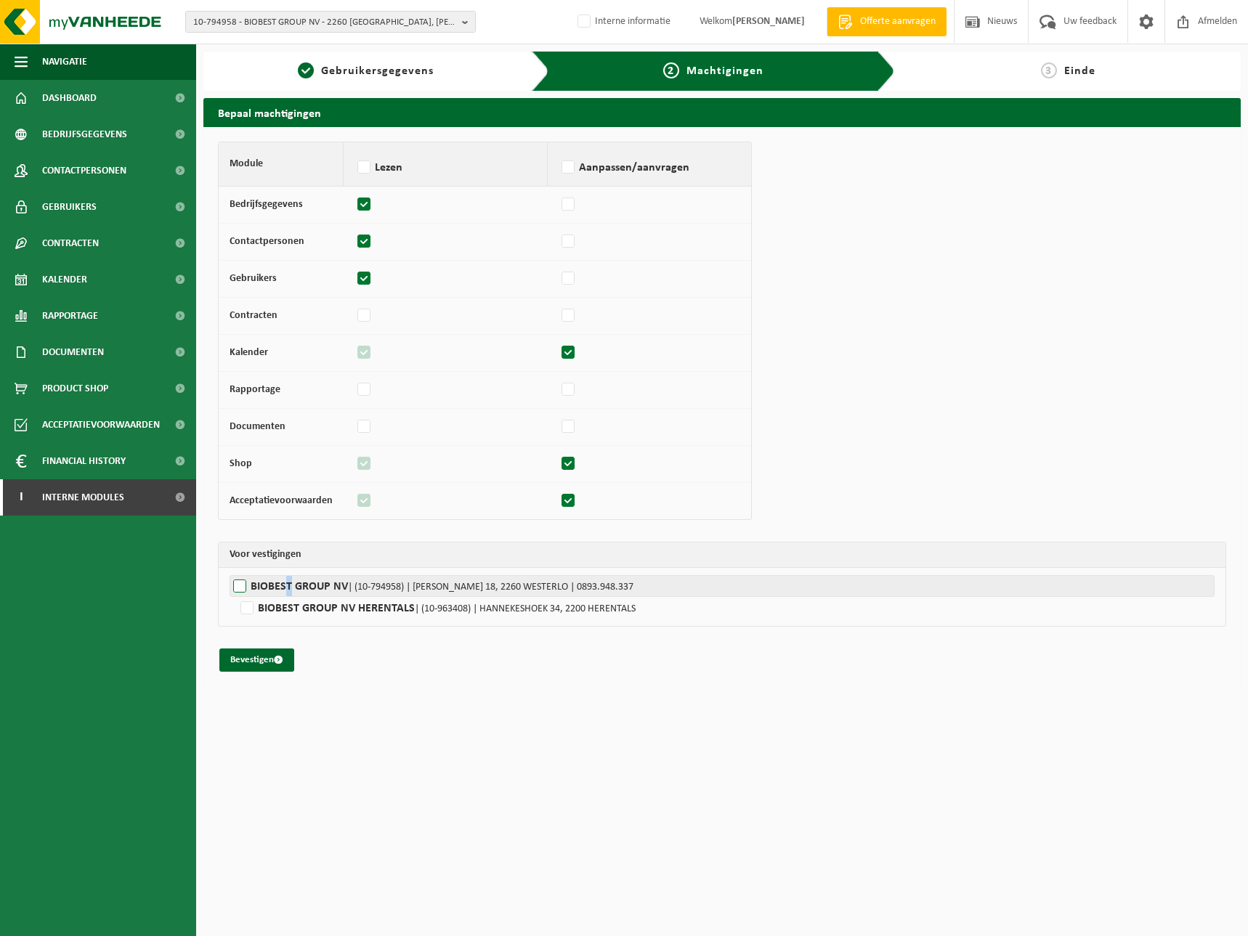
click at [289, 585] on label"] "BIOBEST GROUP NV | (10-794958) | [PERSON_NAME] 18, 2260 WESTERLO | 0893.948.337" at bounding box center [721, 586] width 985 height 22
click at [241, 590] on label"] "BIOBEST GROUP NV | (10-794958) | ILSE VELDEN 18, 2260 WESTERLO | 0893.948.337" at bounding box center [721, 586] width 985 height 22
click at [241, 590] on input "BIOBEST GROUP NV | (10-794958) | ILSE VELDEN 18, 2260 WESTERLO | 0893.948.337" at bounding box center [853, 586] width 1248 height 22
checkbox input "true"
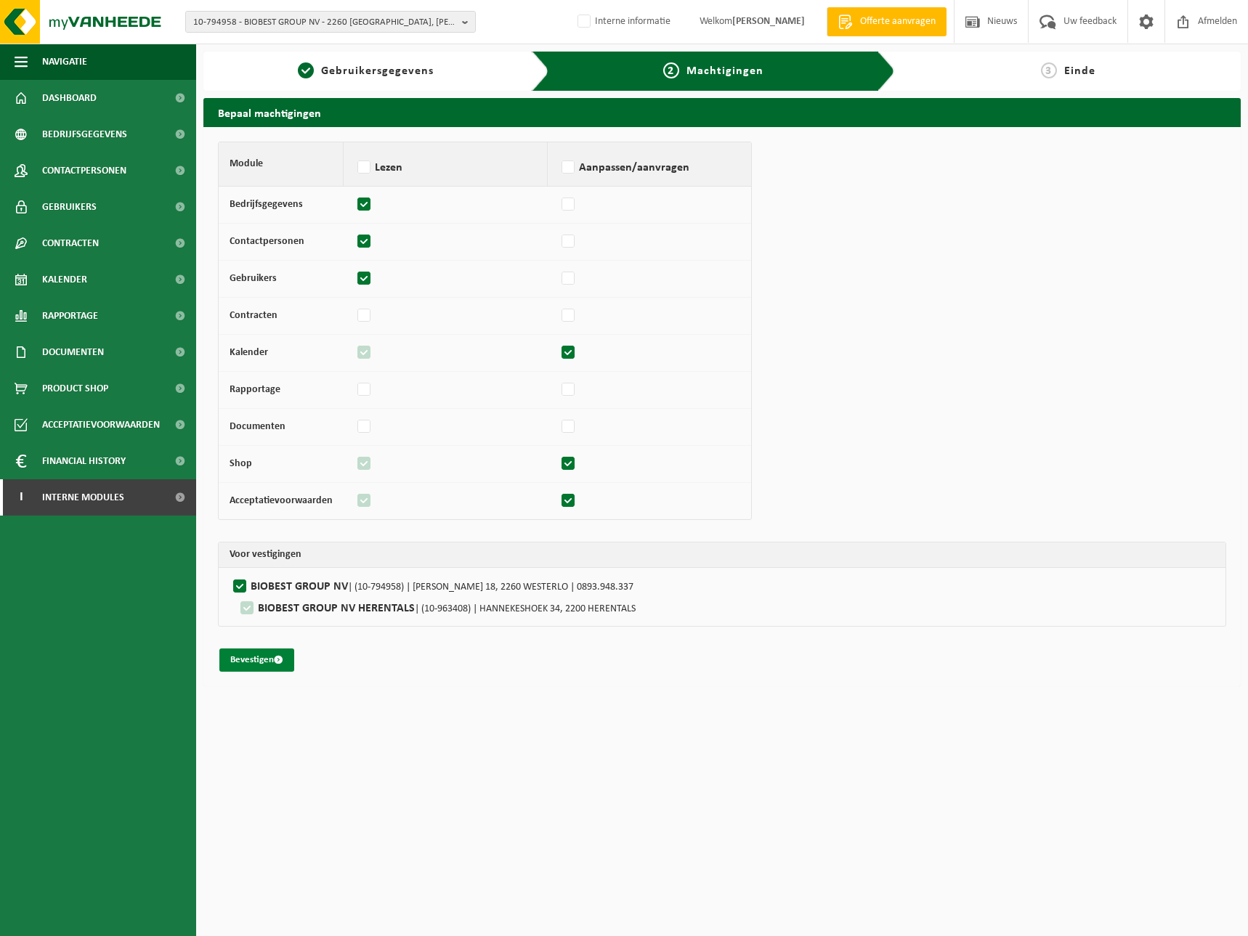
click at [254, 661] on button "Bevestigen" at bounding box center [256, 659] width 75 height 23
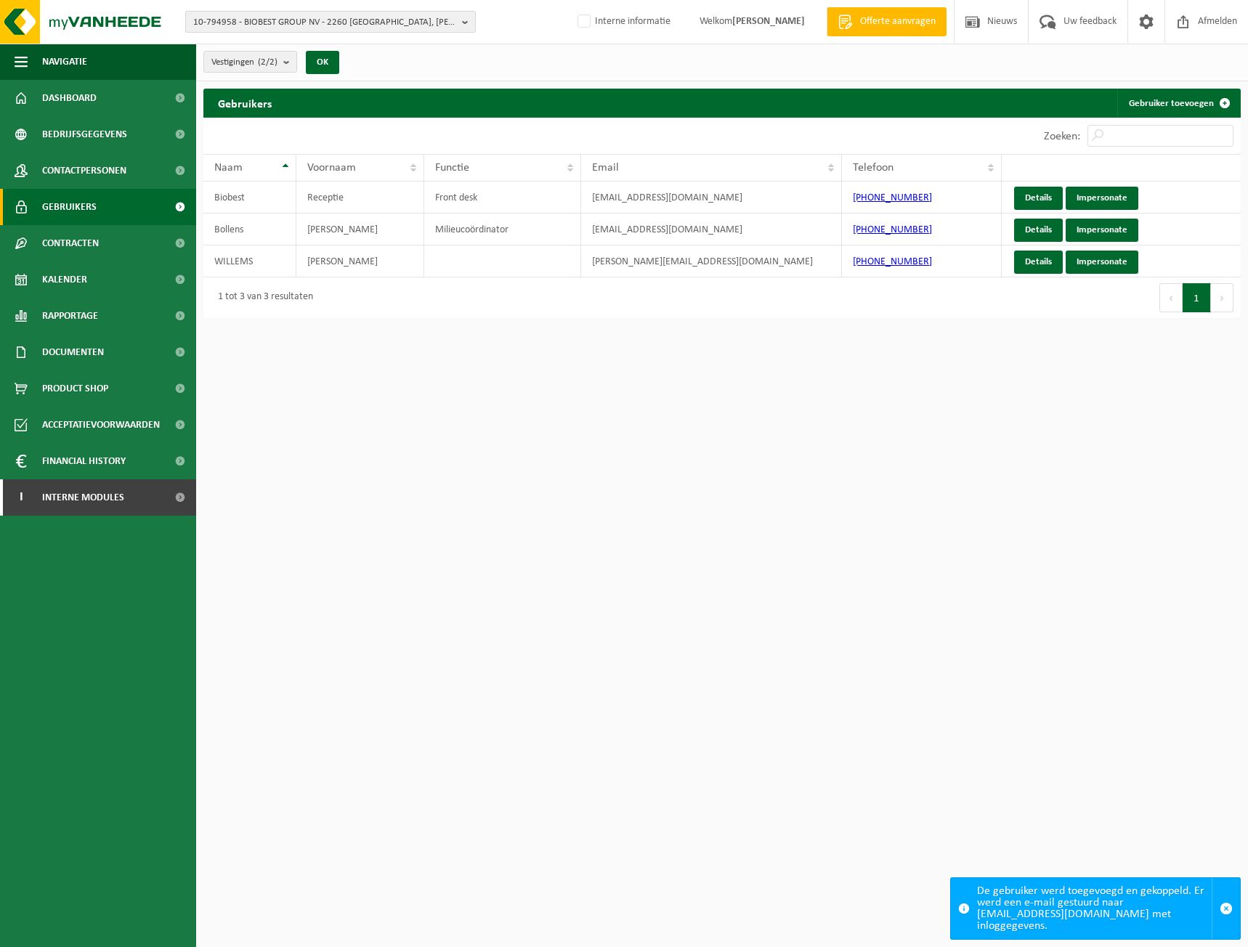
click at [277, 15] on span "10-794958 - BIOBEST GROUP NV - 2260 WESTERLO, ILSE VELDEN 18" at bounding box center [324, 23] width 263 height 22
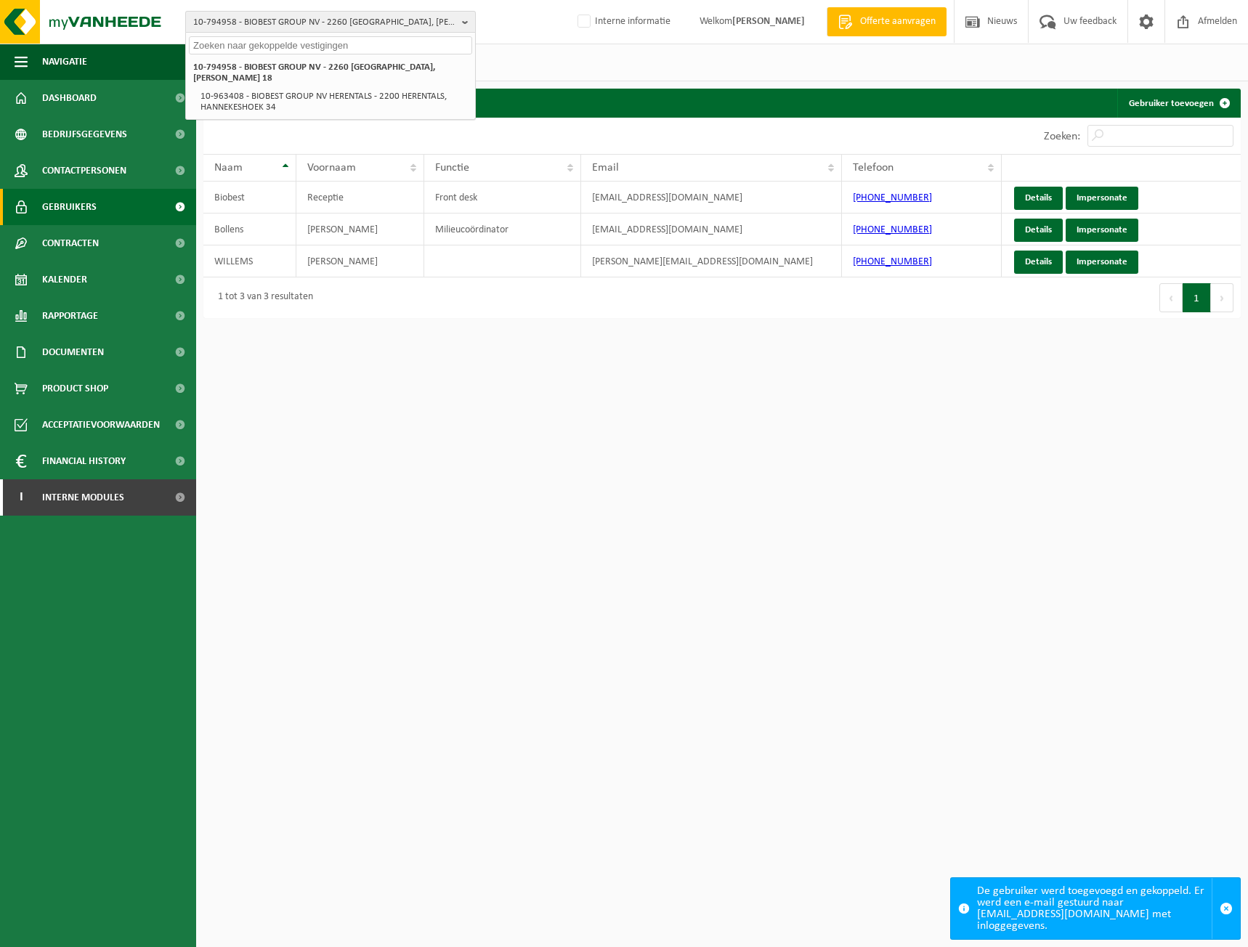
paste input "01-051105"
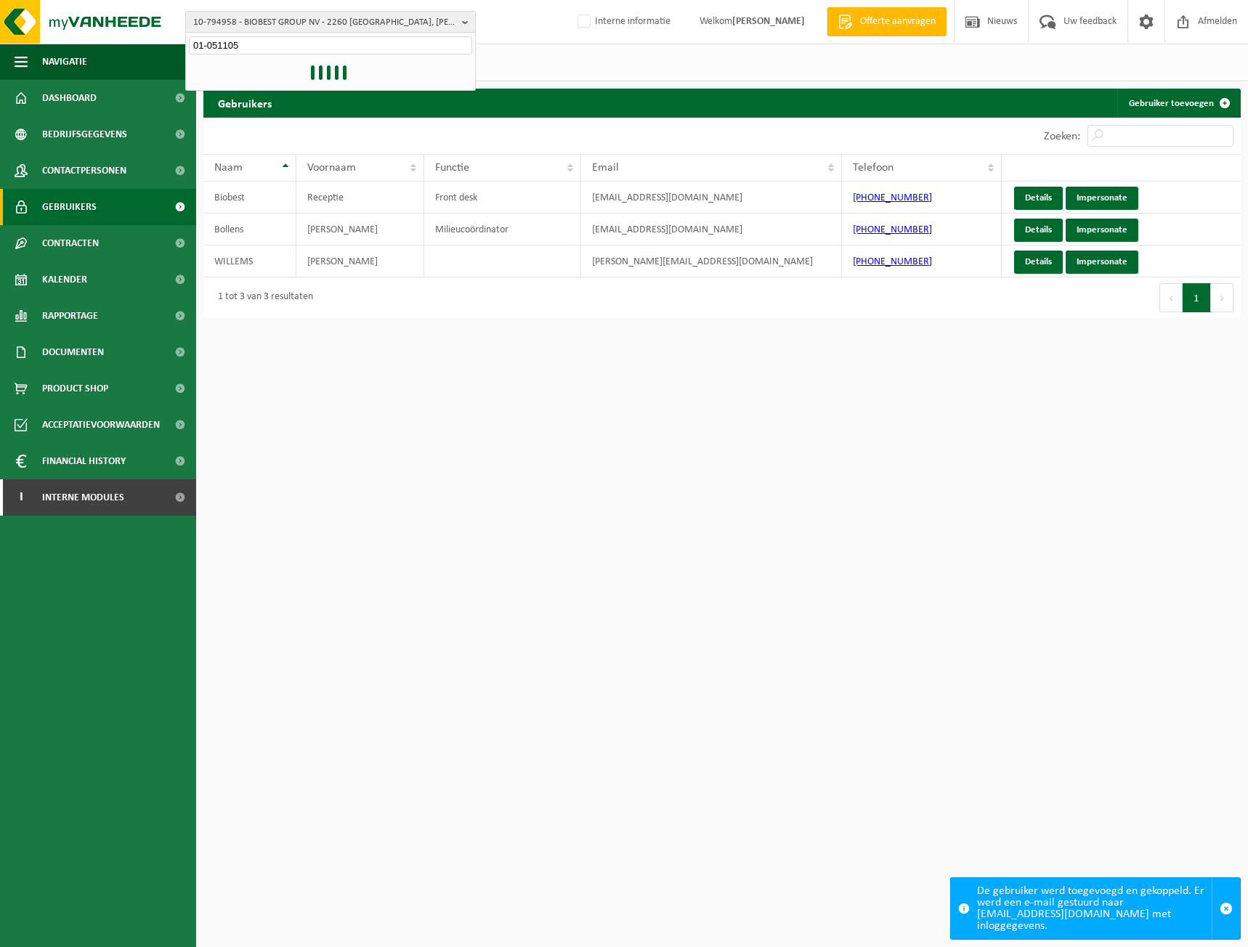
type input "01-051105"
click at [284, 75] on li "01-051105 - ORINSO - 2100 DEURNE, DASCOTTELEI 11" at bounding box center [330, 67] width 283 height 18
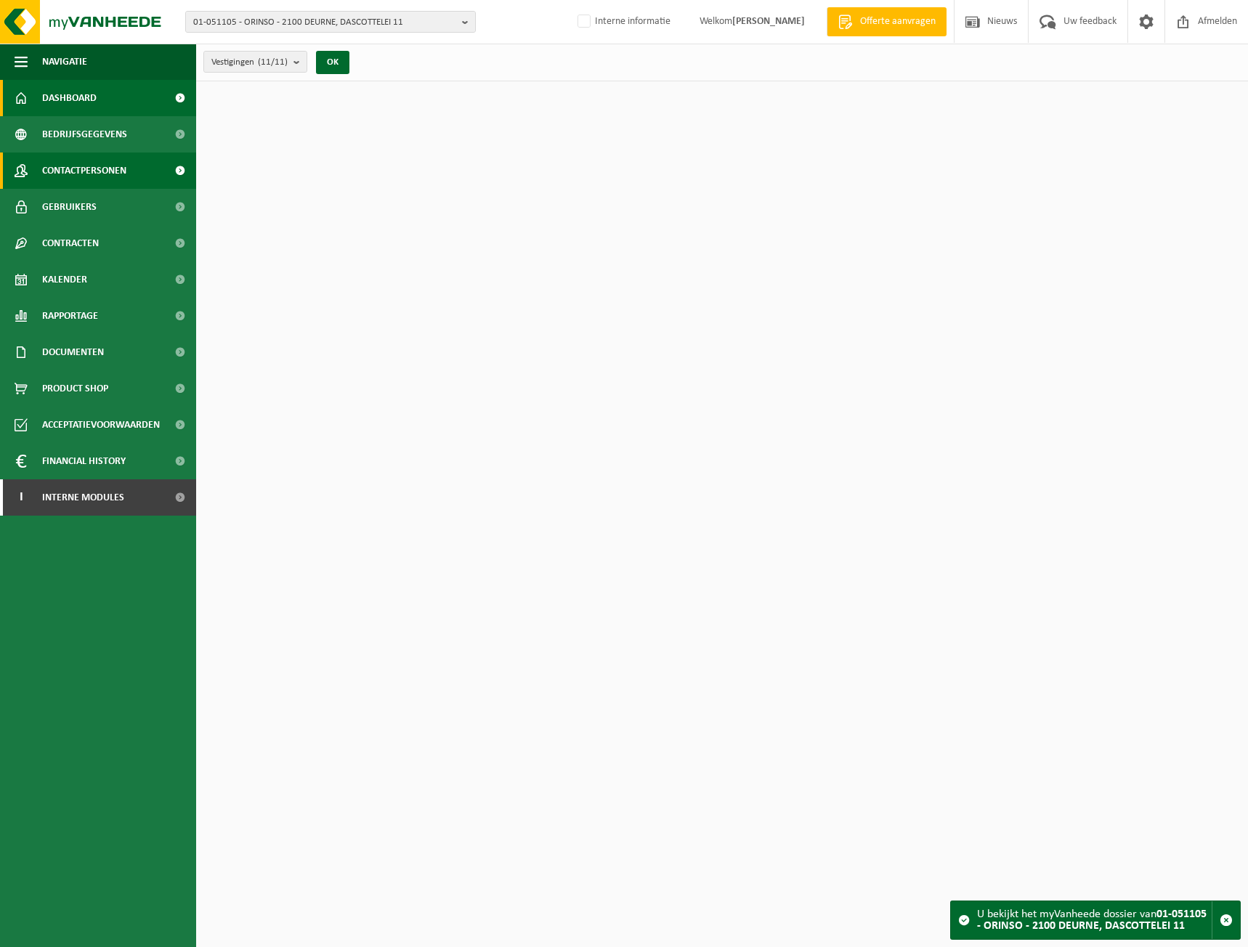
click at [81, 178] on span "Contactpersonen" at bounding box center [84, 170] width 84 height 36
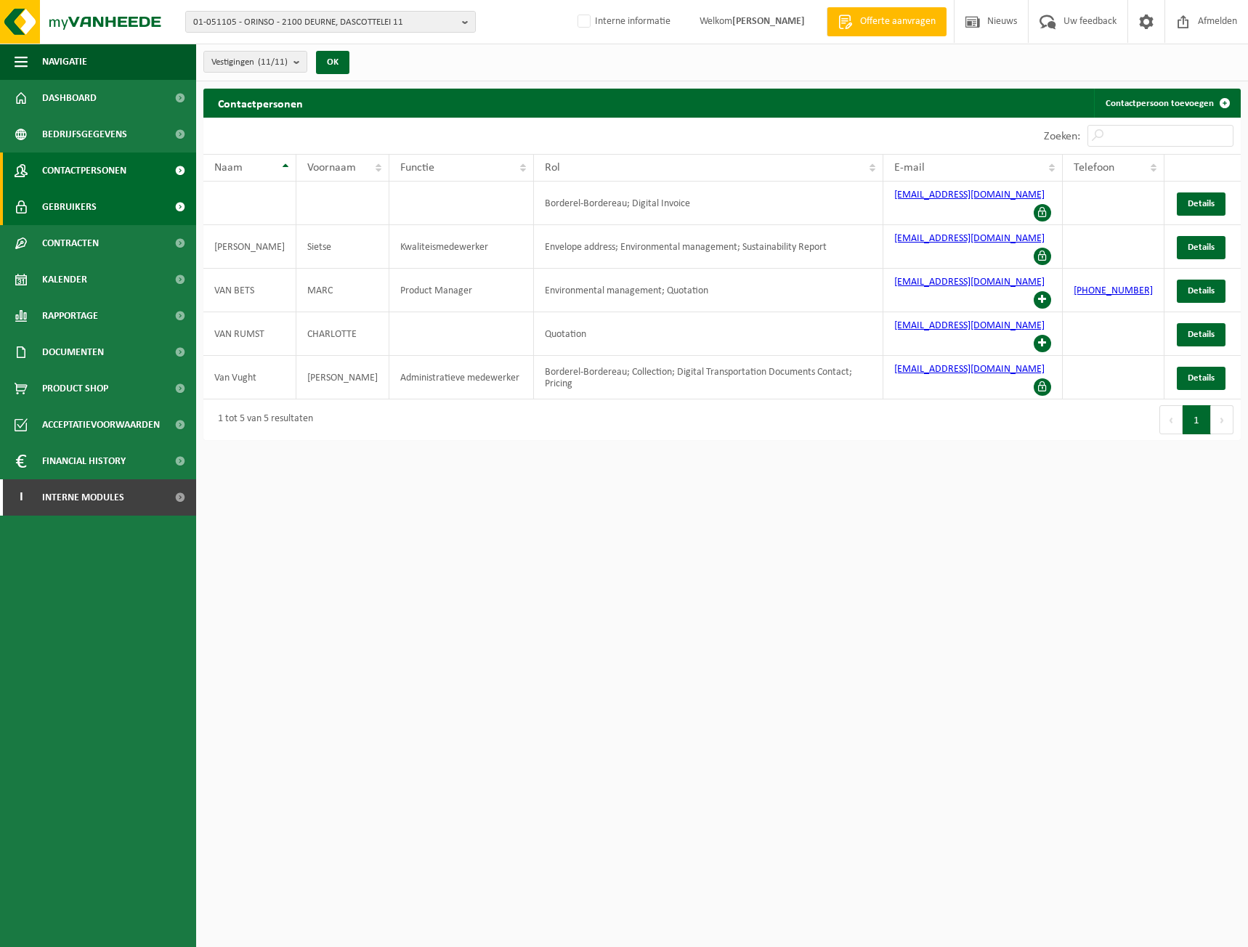
click at [94, 211] on span "Gebruikers" at bounding box center [69, 207] width 54 height 36
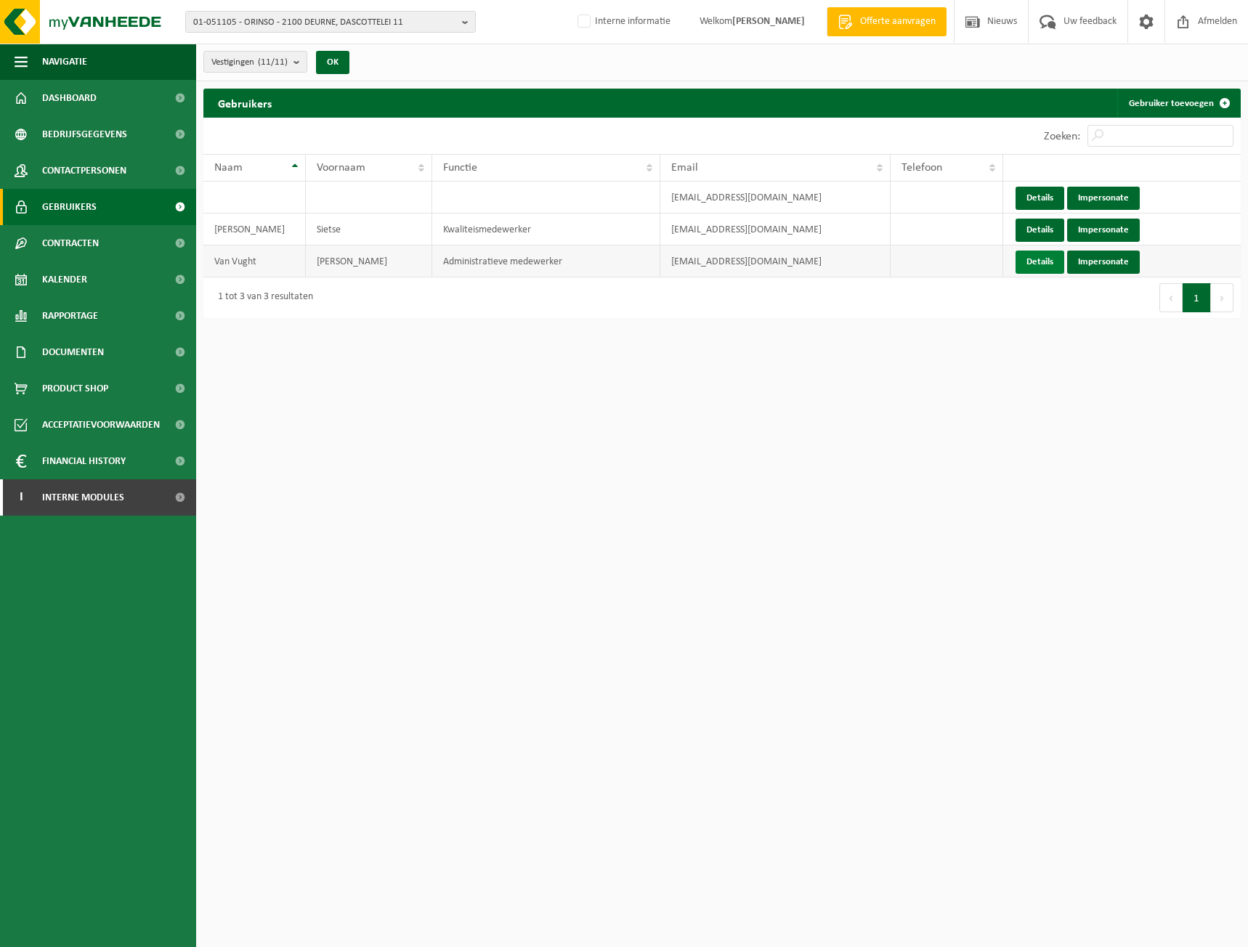
click at [1044, 256] on link "Details" at bounding box center [1039, 262] width 49 height 23
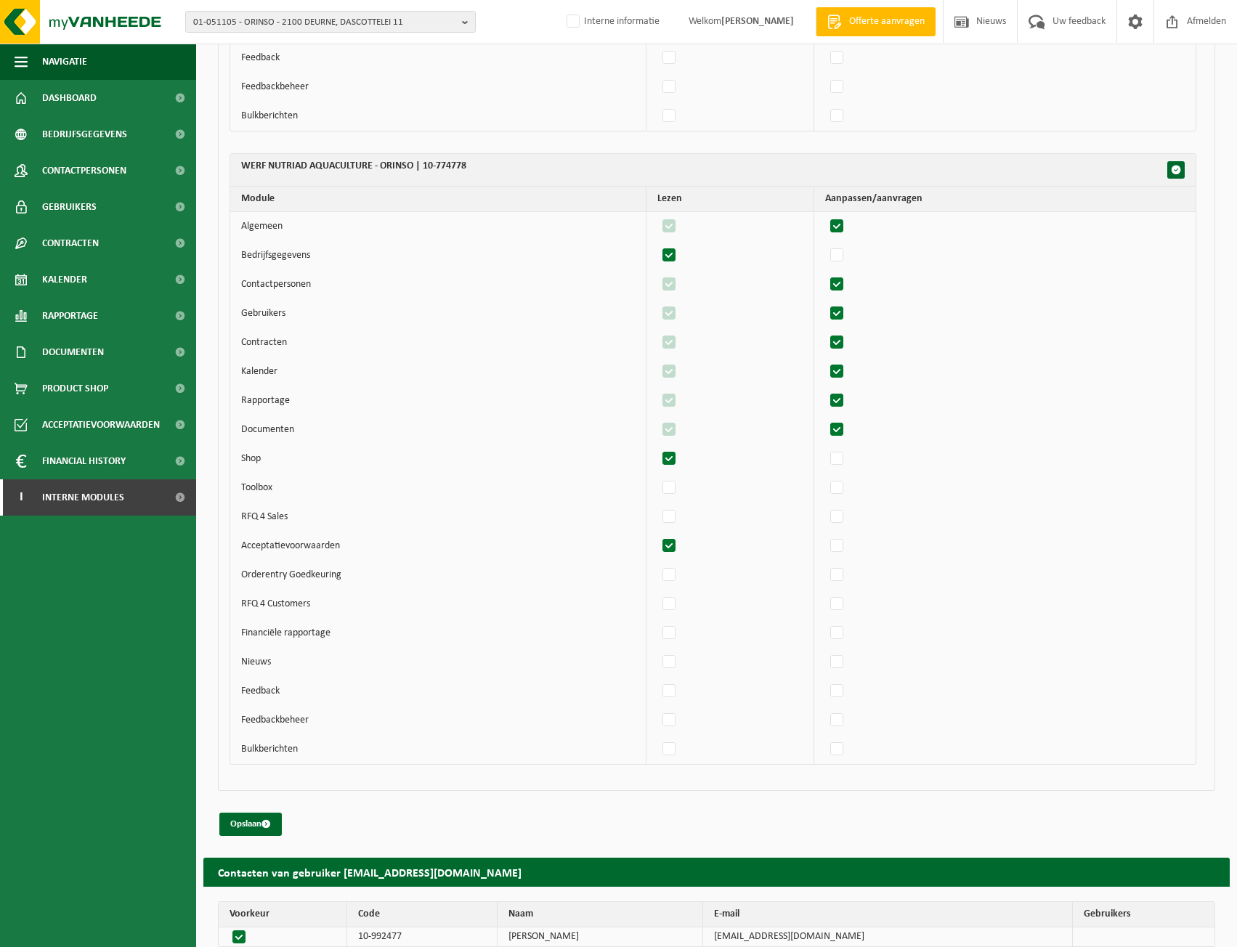
scroll to position [6372, 0]
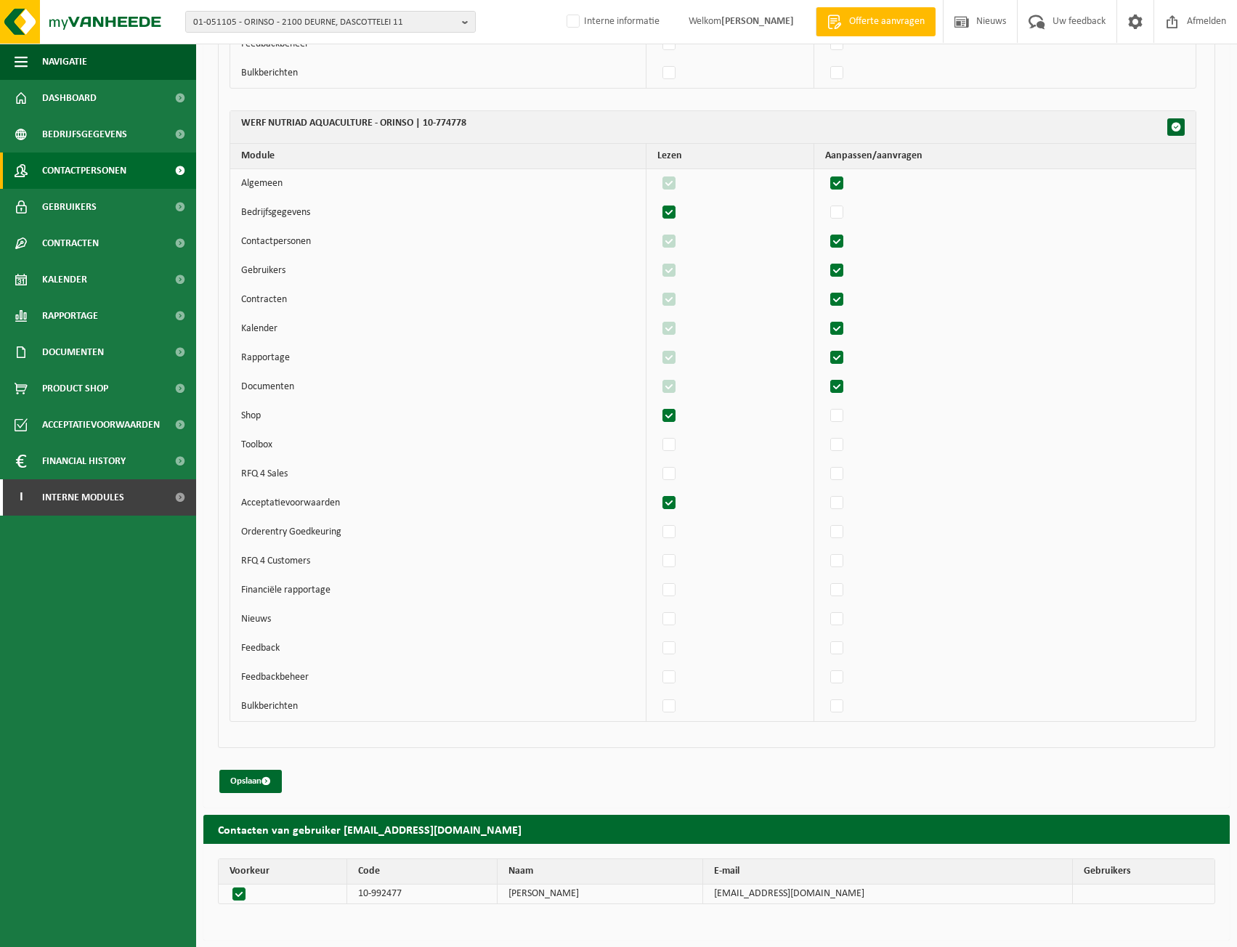
click at [85, 171] on span "Contactpersonen" at bounding box center [84, 170] width 84 height 36
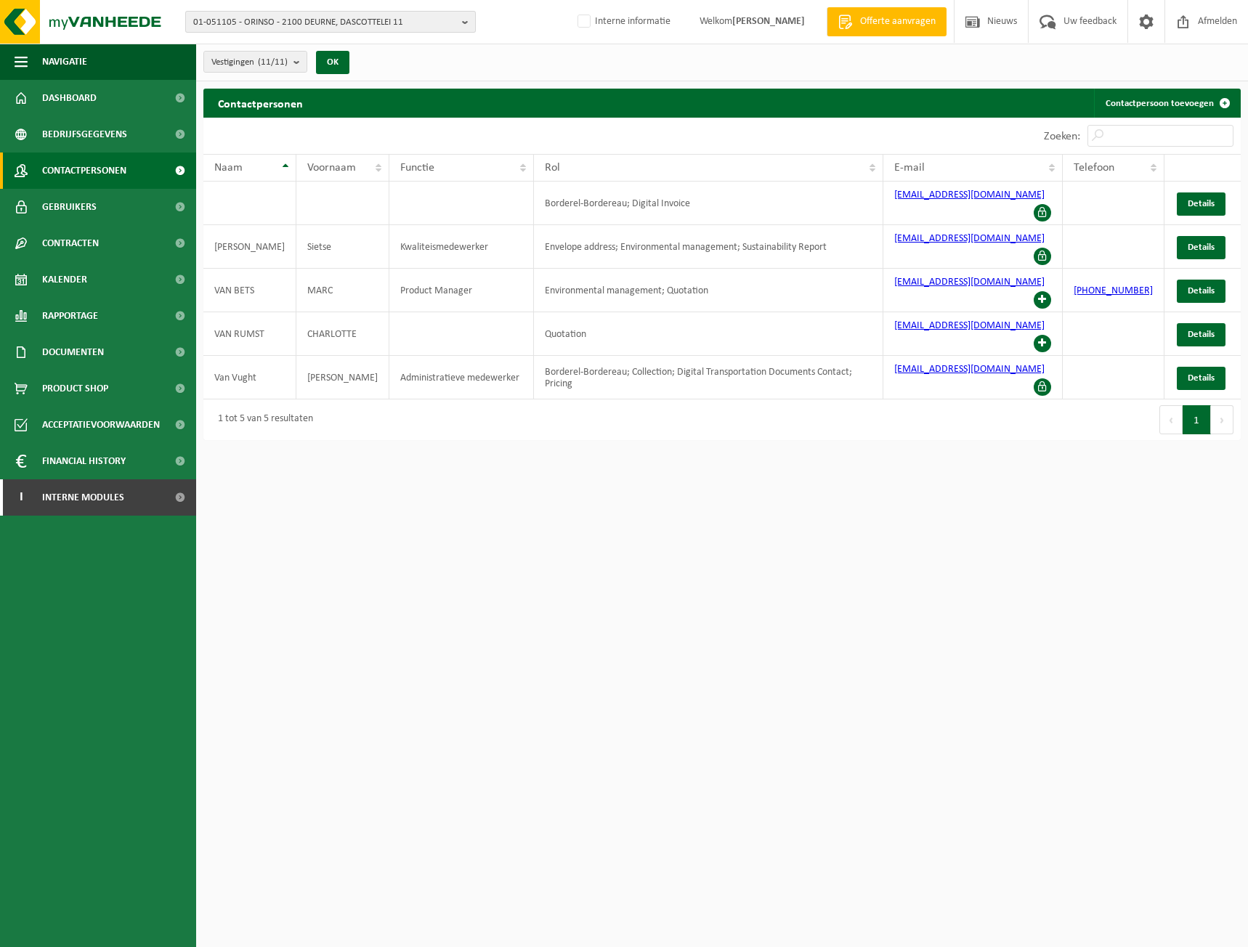
click at [335, 20] on span "01-051105 - ORINSO - 2100 DEURNE, DASCOTTELEI 11" at bounding box center [324, 23] width 263 height 22
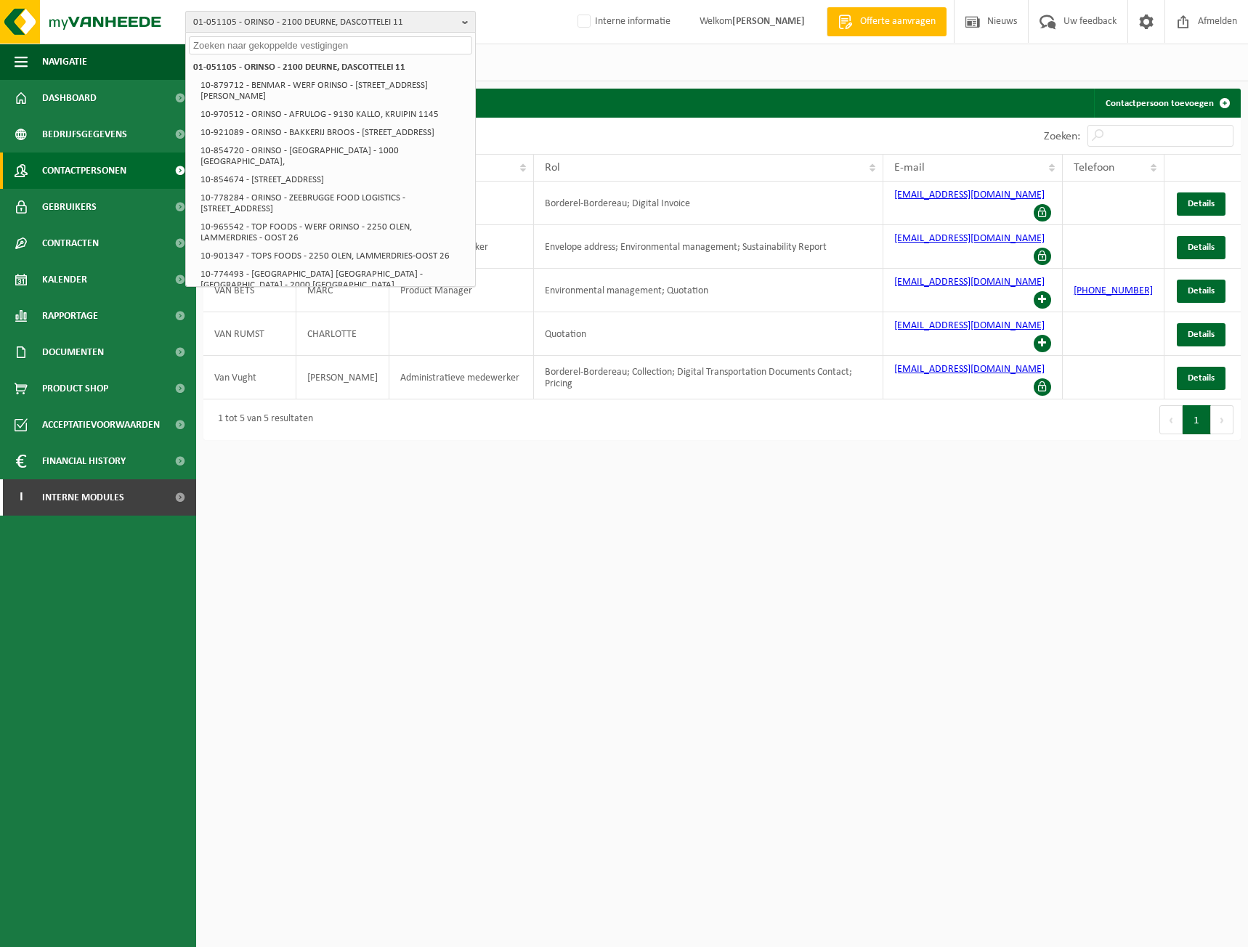
paste input "01-000625"
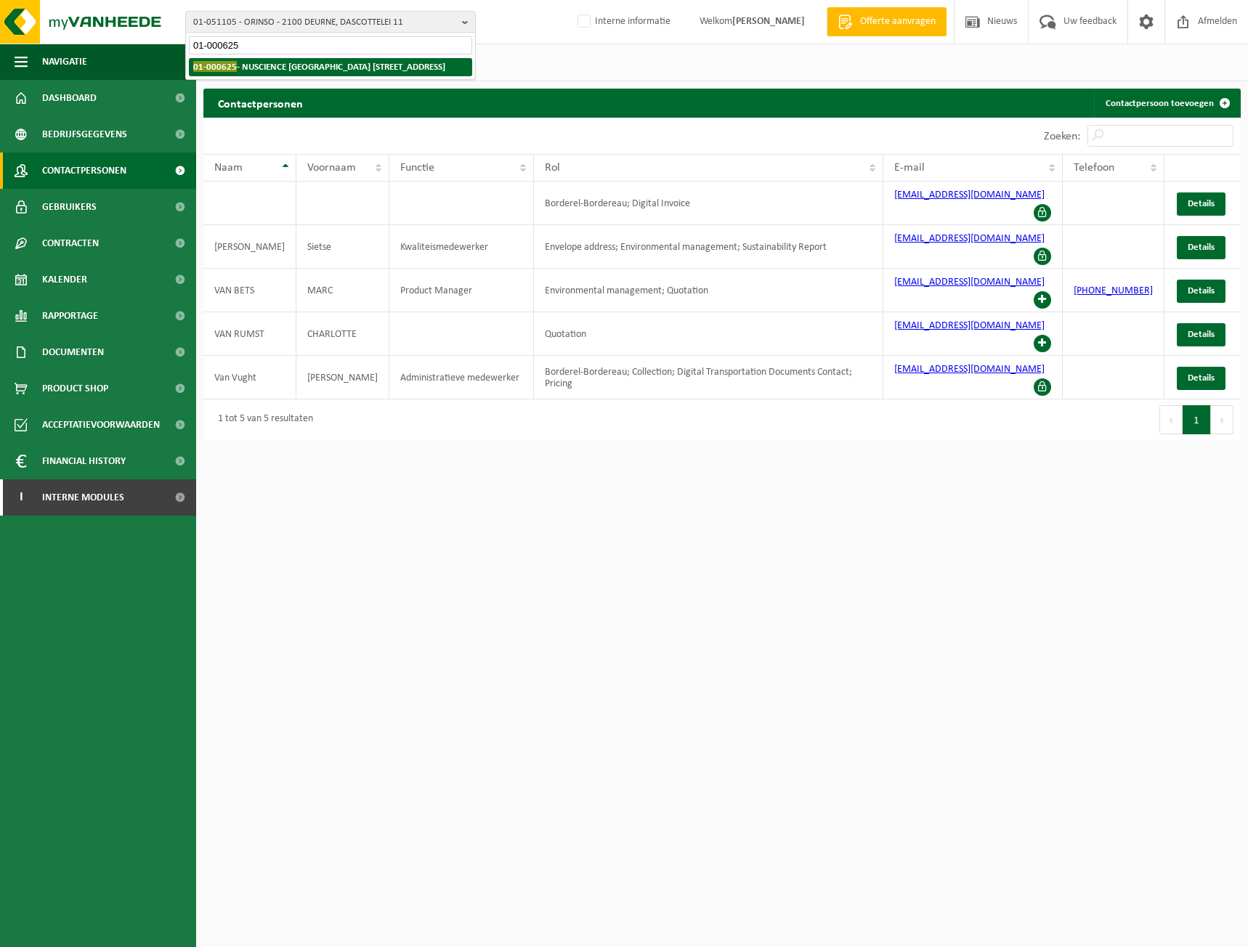
type input "01-000625"
click at [274, 69] on strong "01-000625 - NUSCIENCE BELGIUM BOOIEBOS - 9031 DRONGEN, BOOIEBOS 5" at bounding box center [319, 66] width 252 height 11
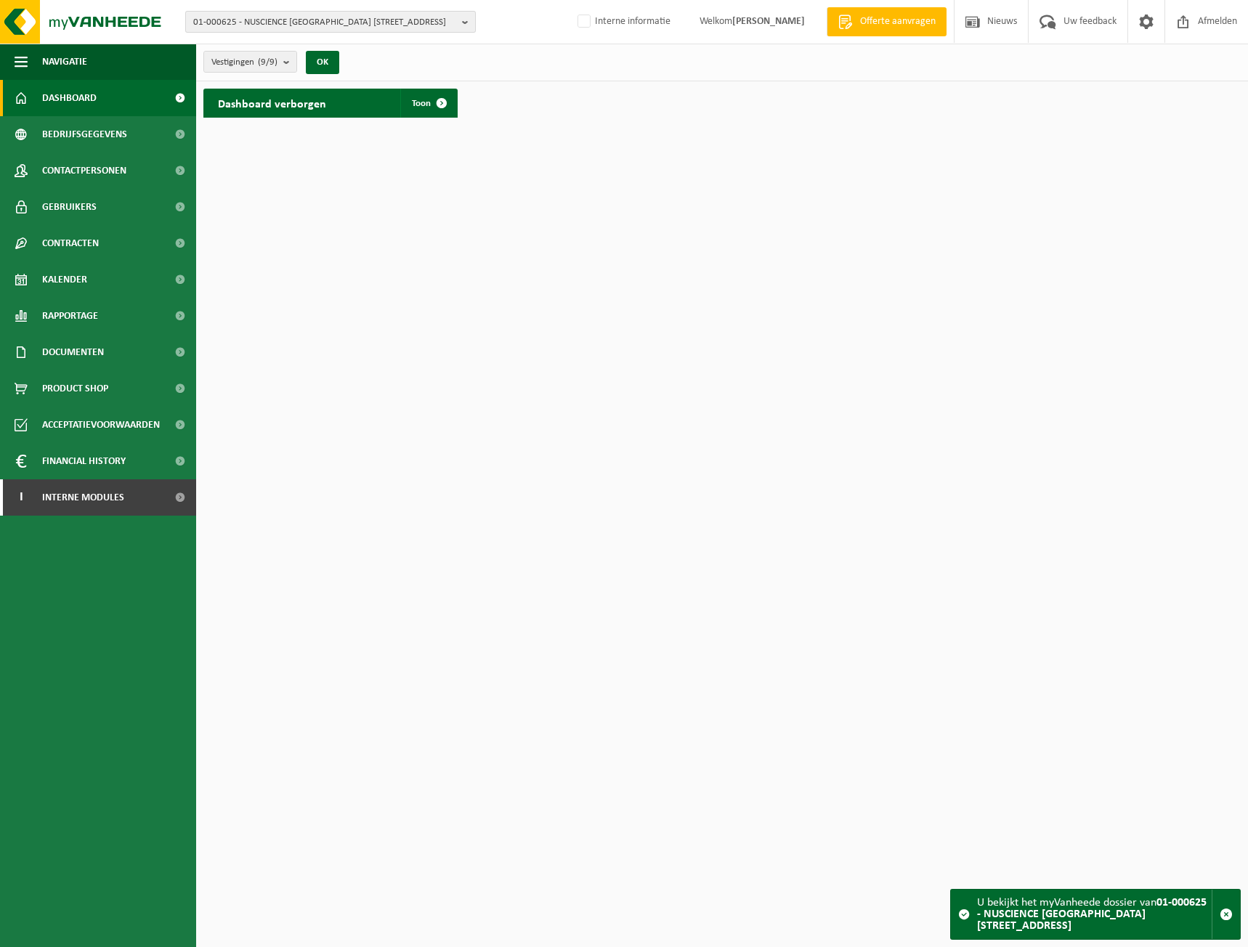
click at [232, 20] on span "01-000625 - NUSCIENCE [GEOGRAPHIC_DATA] [STREET_ADDRESS]" at bounding box center [324, 23] width 263 height 22
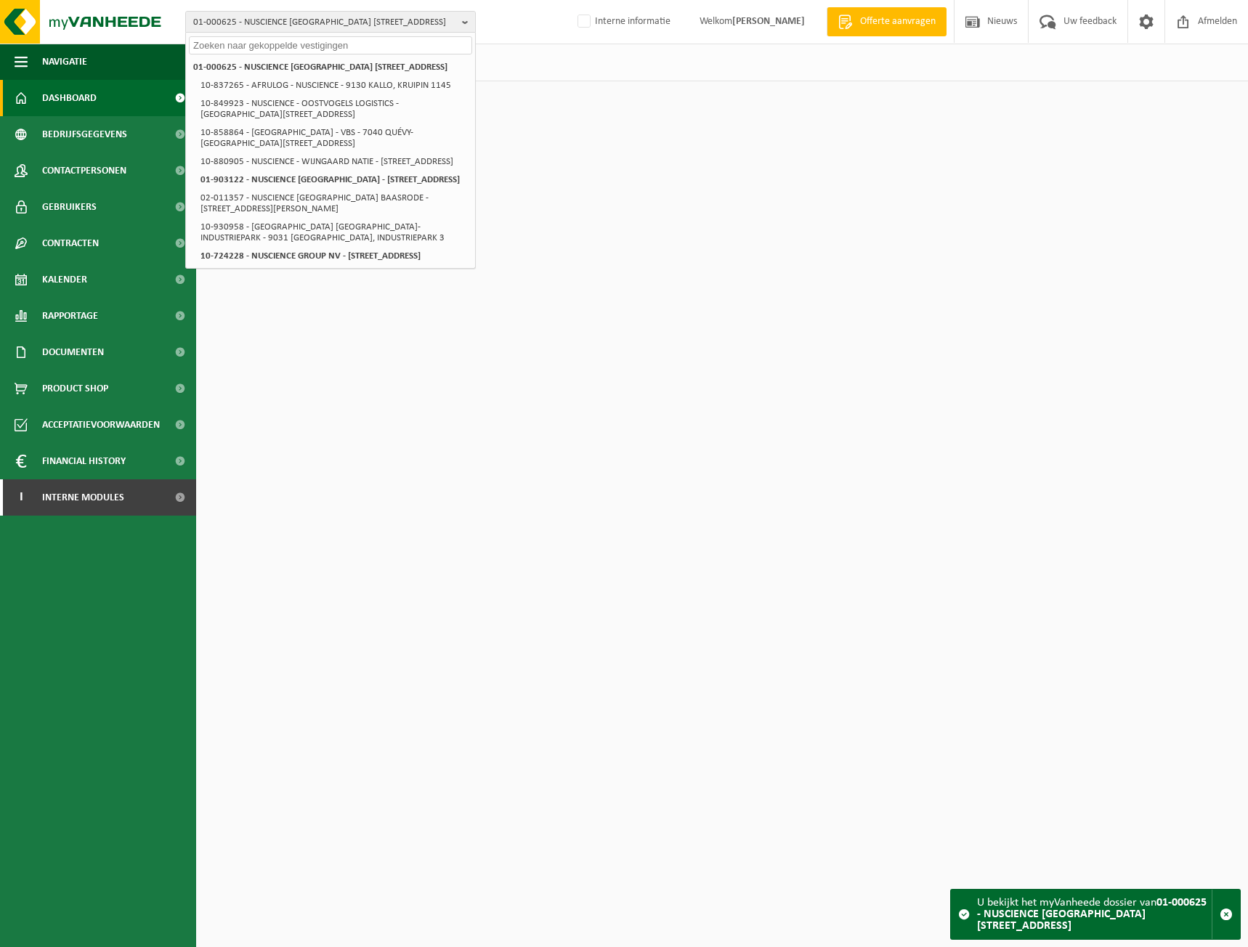
paste input "10-930958"
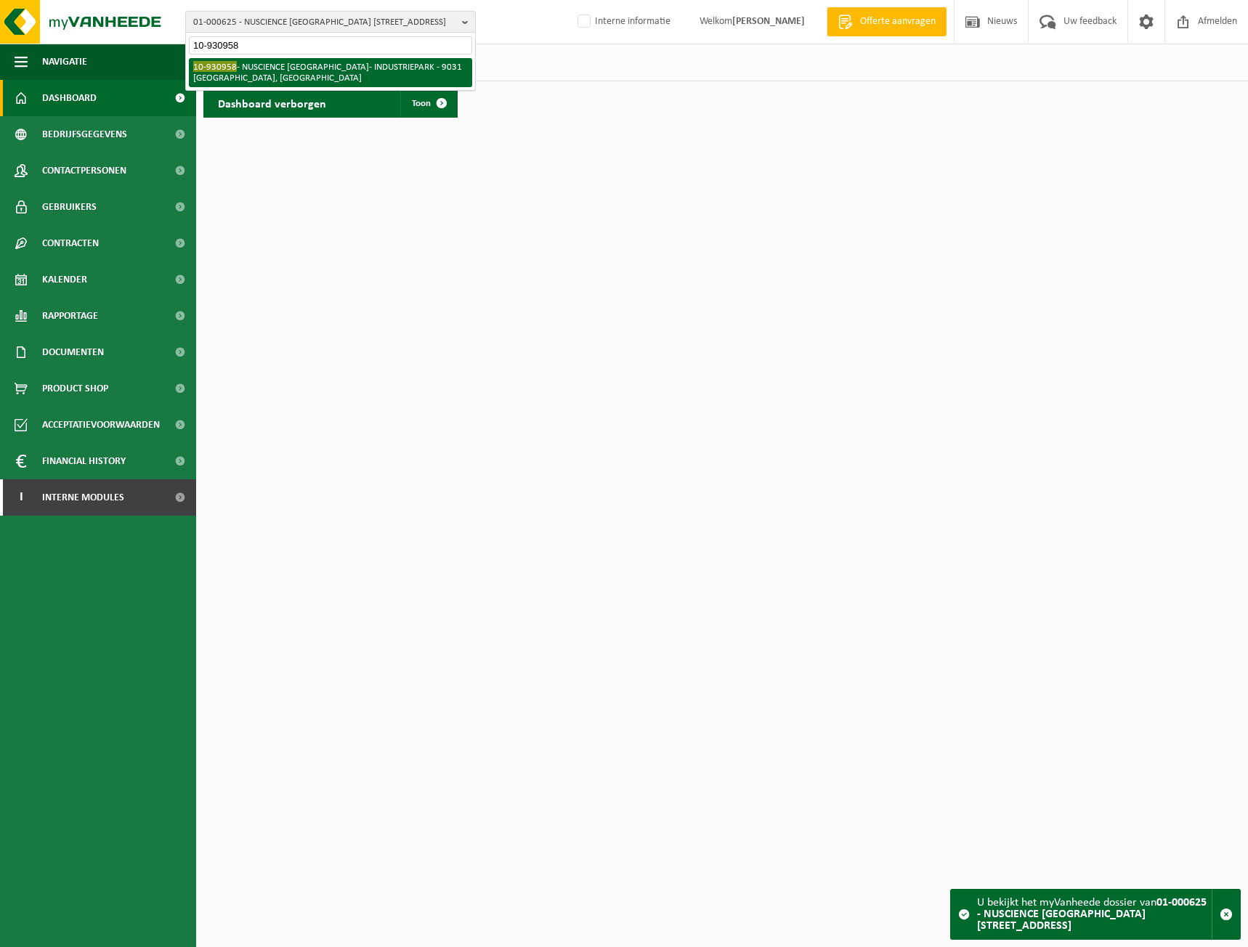
type input "10-930958"
click at [231, 73] on li "10-930958 - NUSCIENCE BELGIUM- INDUSTRIEPARK - 9031 DRONGEN, INDUSTRIEPARK 3" at bounding box center [330, 72] width 283 height 29
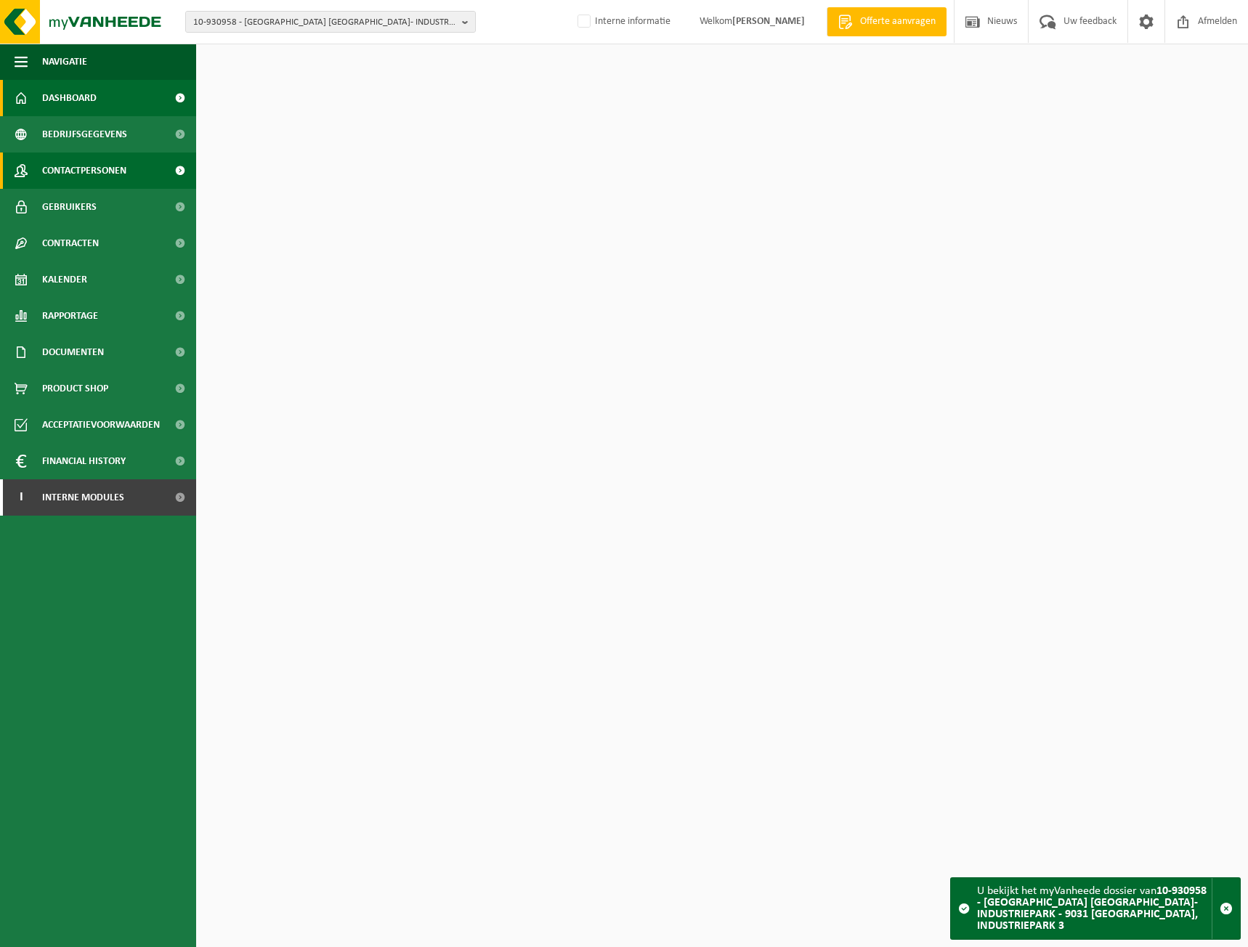
click at [99, 179] on span "Contactpersonen" at bounding box center [84, 170] width 84 height 36
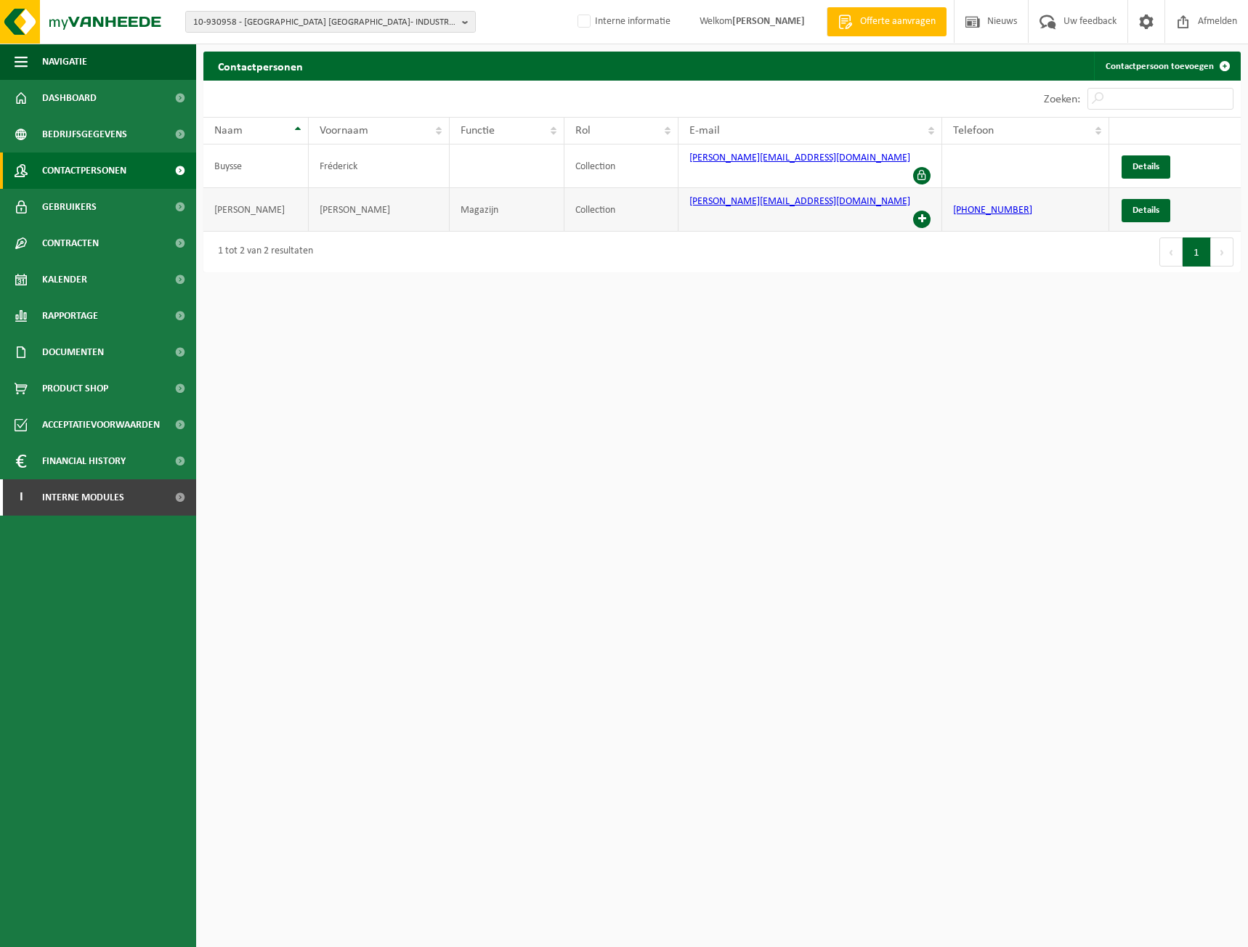
click at [923, 211] on span at bounding box center [921, 219] width 17 height 17
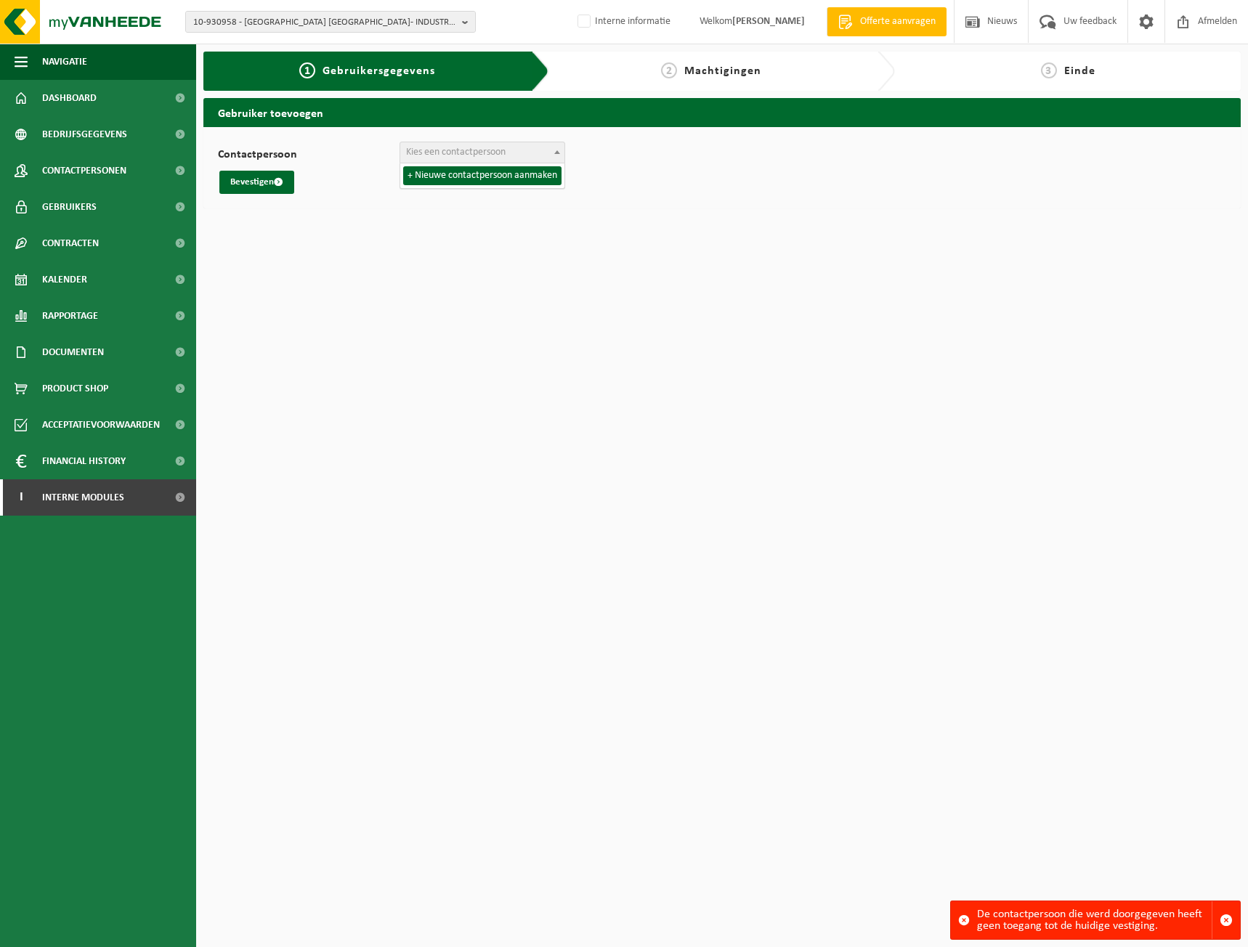
click at [497, 151] on span "Kies een contactpersoon" at bounding box center [455, 152] width 99 height 11
click at [306, 151] on label "Contactpersoon" at bounding box center [309, 156] width 182 height 15
click at [219, 142] on select "+ Nieuwe contactpersoon aanmaken" at bounding box center [218, 142] width 1 height 1
click at [250, 178] on button "Bevestigen" at bounding box center [256, 182] width 75 height 23
click at [256, 12] on span "10-930958 - [GEOGRAPHIC_DATA] [GEOGRAPHIC_DATA]- INDUSTRIEPARK - 9031 [GEOGRAPH…" at bounding box center [324, 23] width 263 height 22
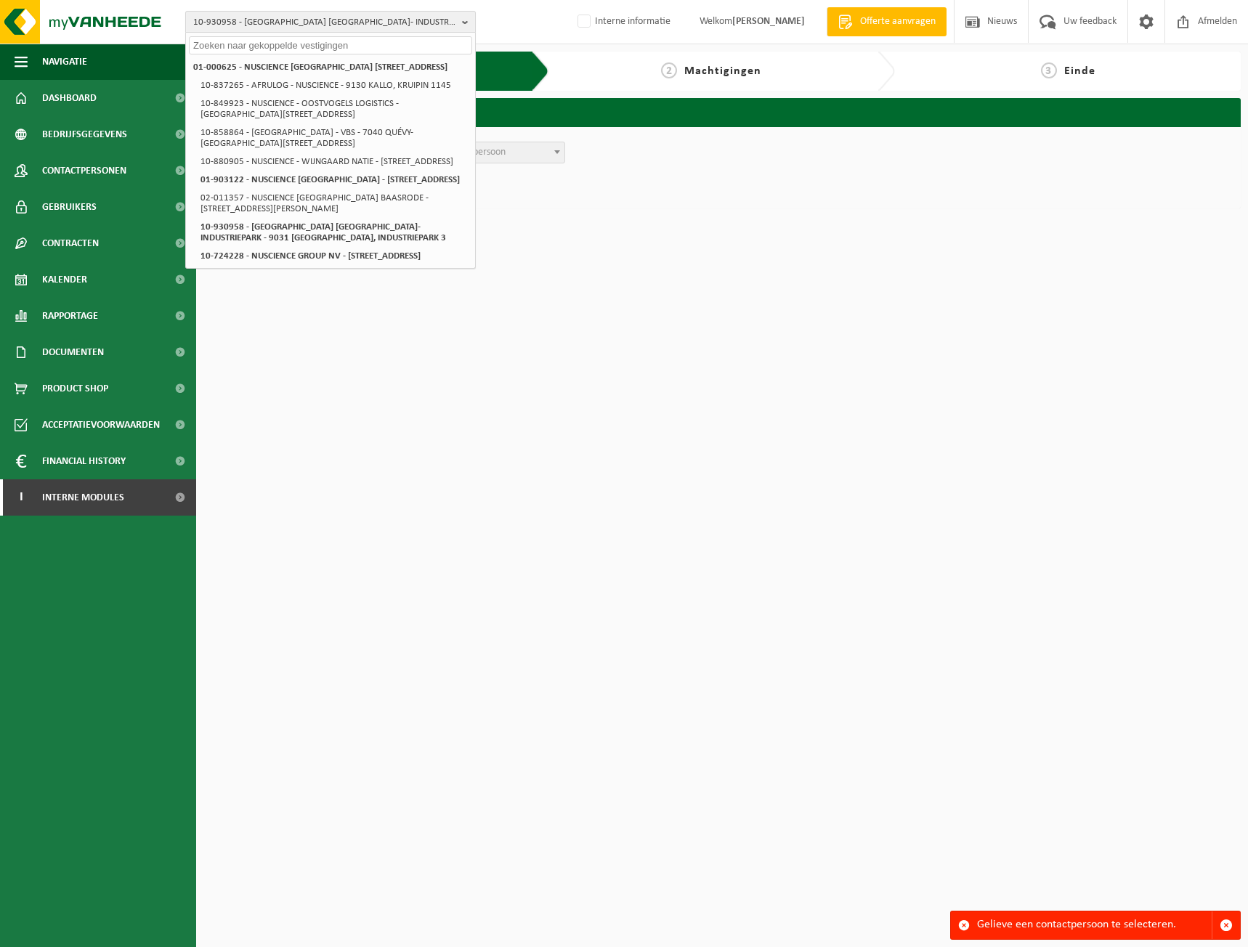
paste input "01-903122"
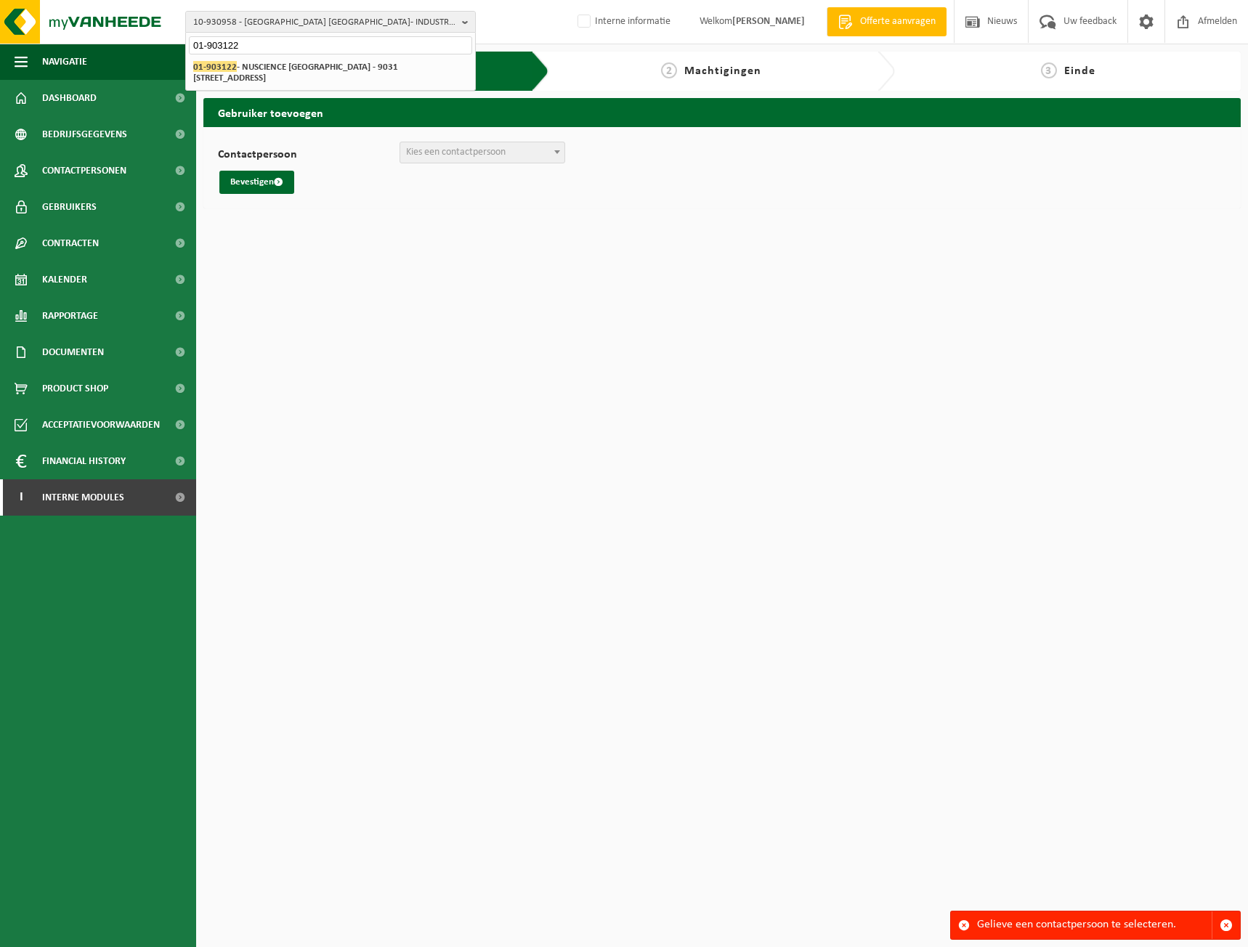
type input "01-903122"
click at [272, 57] on div "01-000625 - NUSCIENCE BELGIUM BOOIEBOS - 9031 DRONGEN, BOOIEBOS 5 10-837265 - A…" at bounding box center [330, 72] width 289 height 35
click at [272, 68] on strong "01-903122 - NUSCIENCE BELGIUM - 9031 DRONGEN, BOOIEBOS 5" at bounding box center [295, 72] width 205 height 22
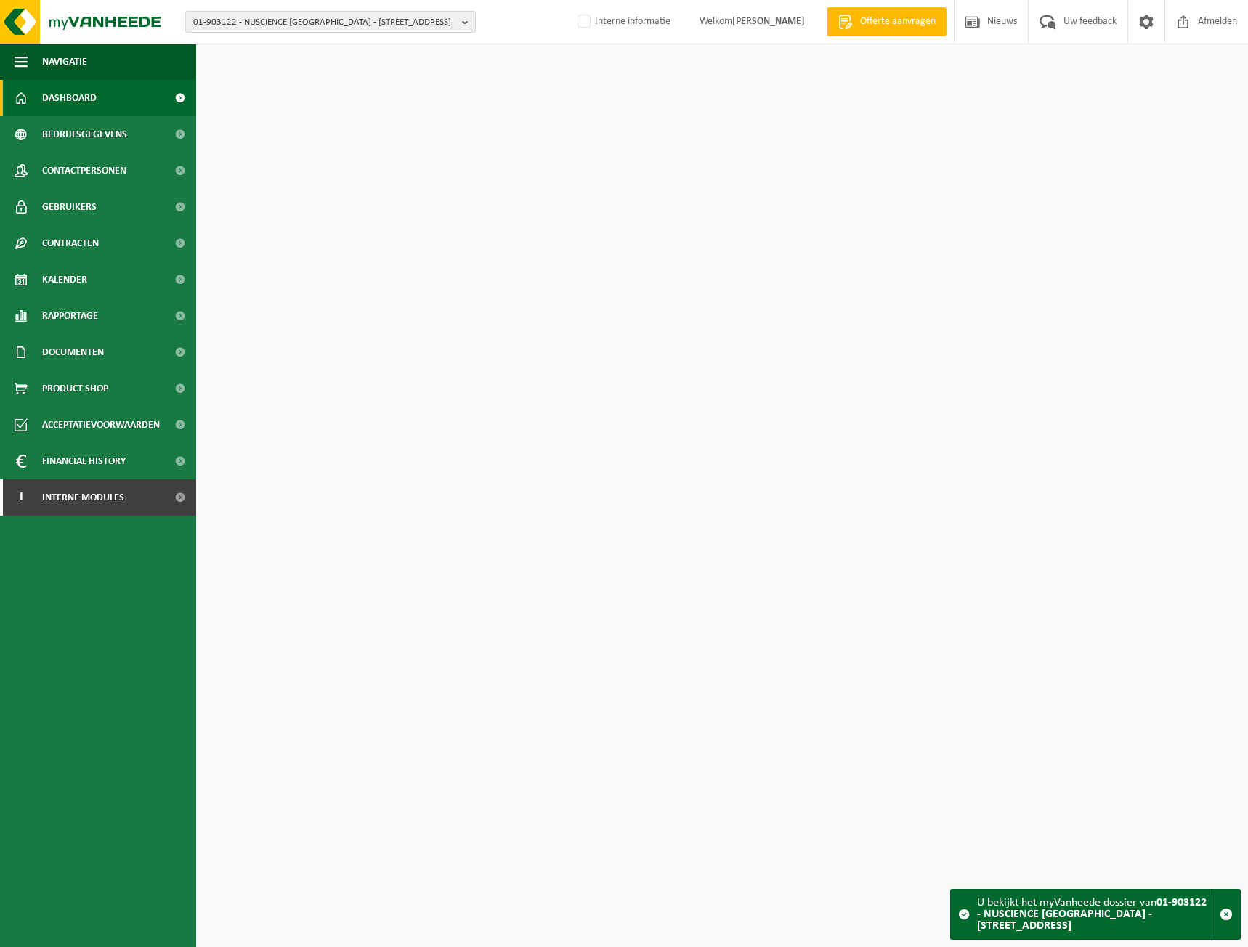
click at [131, 165] on link "Contactpersonen" at bounding box center [98, 170] width 196 height 36
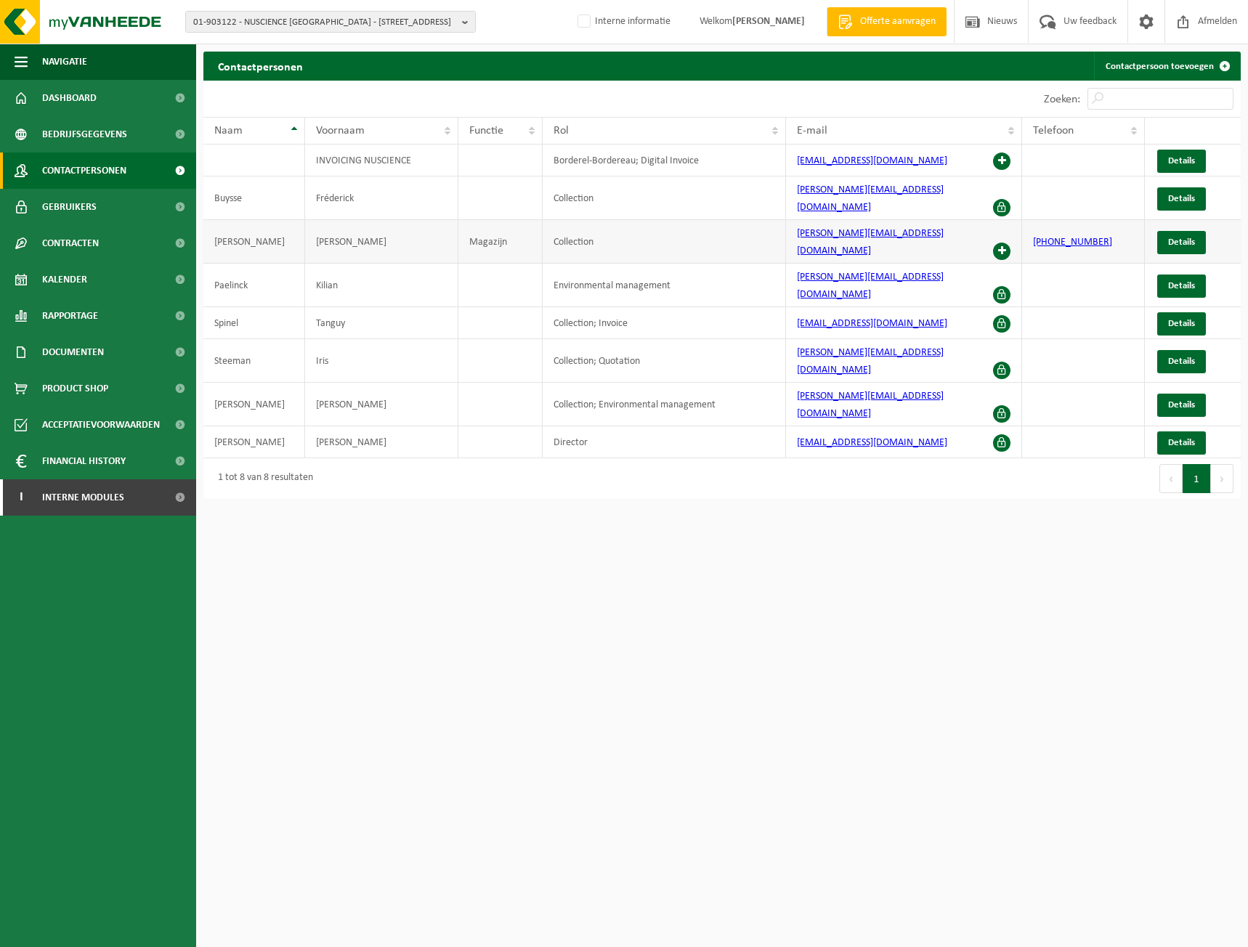
click at [1001, 243] on span at bounding box center [1001, 251] width 17 height 17
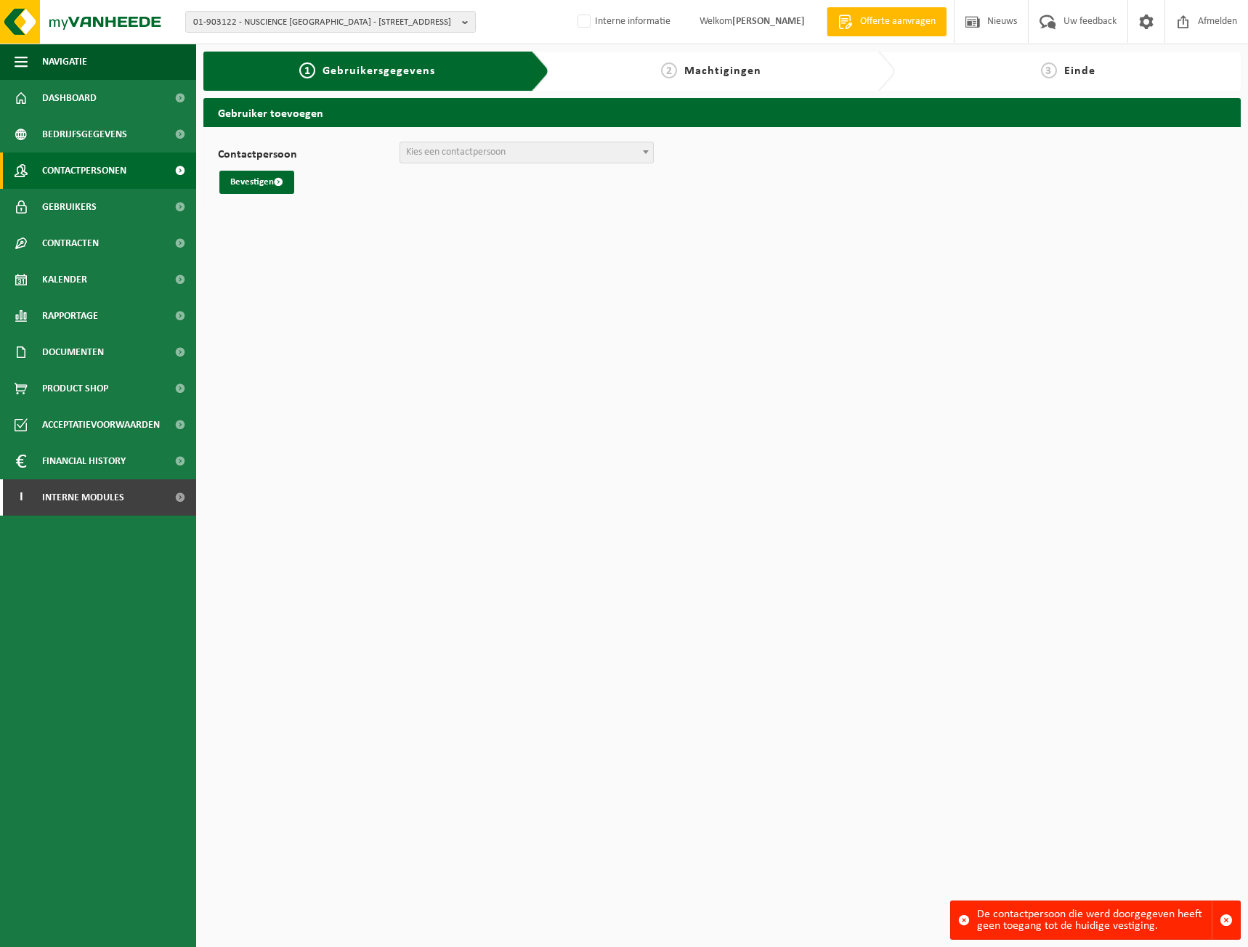
click at [109, 169] on span "Contactpersonen" at bounding box center [84, 170] width 84 height 36
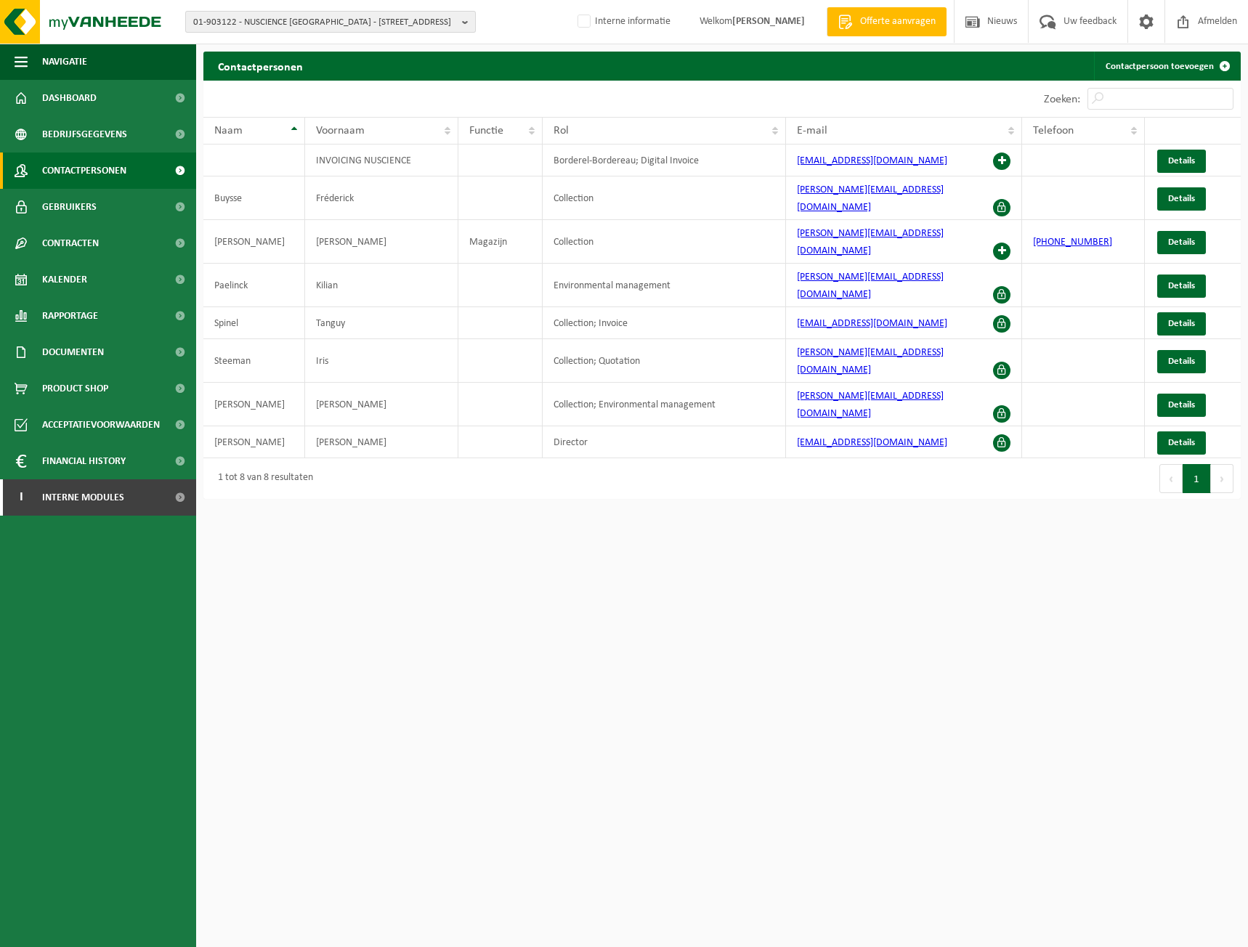
click at [254, 17] on span "01-903122 - NUSCIENCE [GEOGRAPHIC_DATA] - [STREET_ADDRESS]" at bounding box center [324, 23] width 263 height 22
type input "01-000625"
click at [290, 68] on strong "01-000625 - NUSCIENCE BELGIUM BOOIEBOS - 9031 DRONGEN, BOOIEBOS 5" at bounding box center [319, 66] width 252 height 11
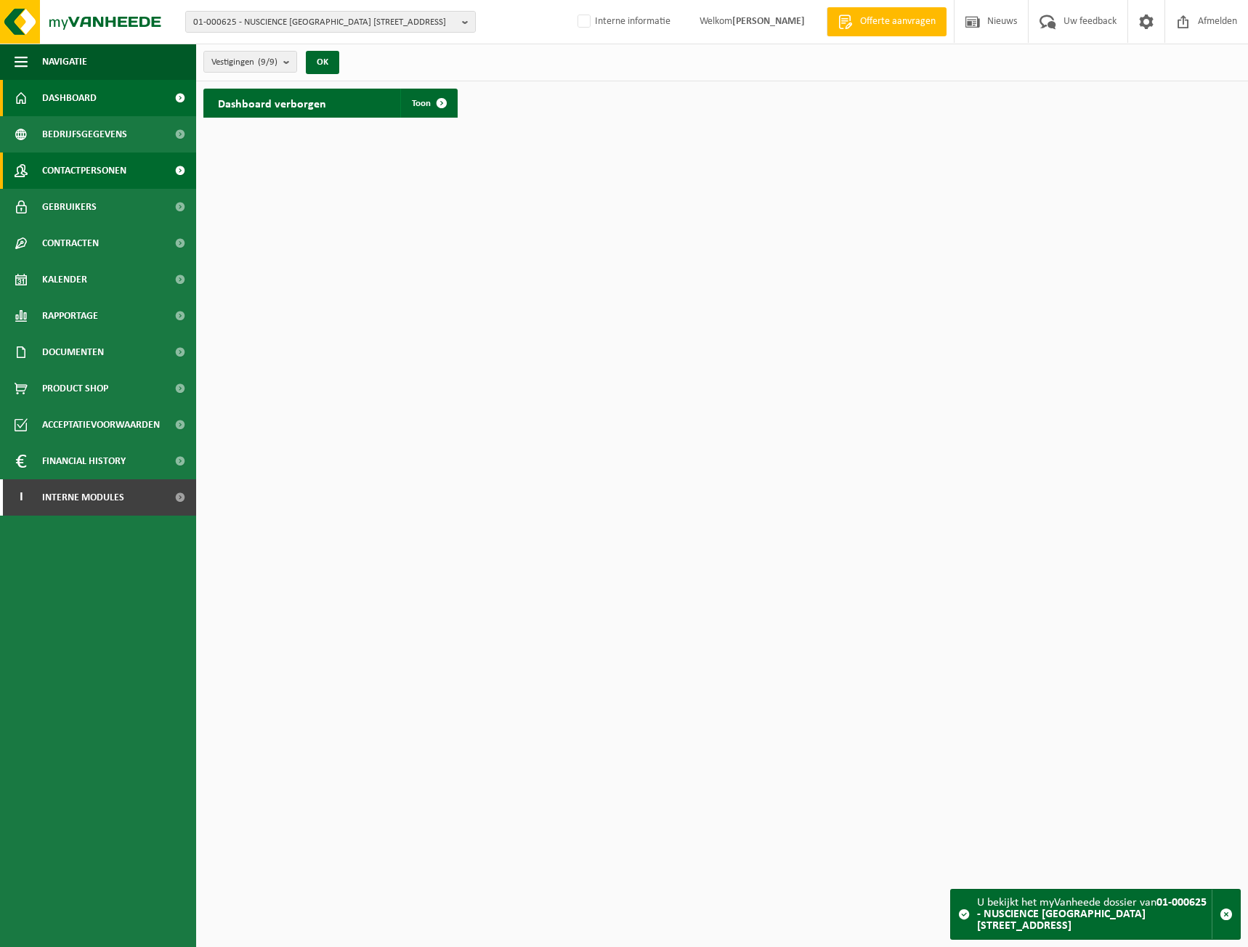
click at [112, 164] on span "Contactpersonen" at bounding box center [84, 170] width 84 height 36
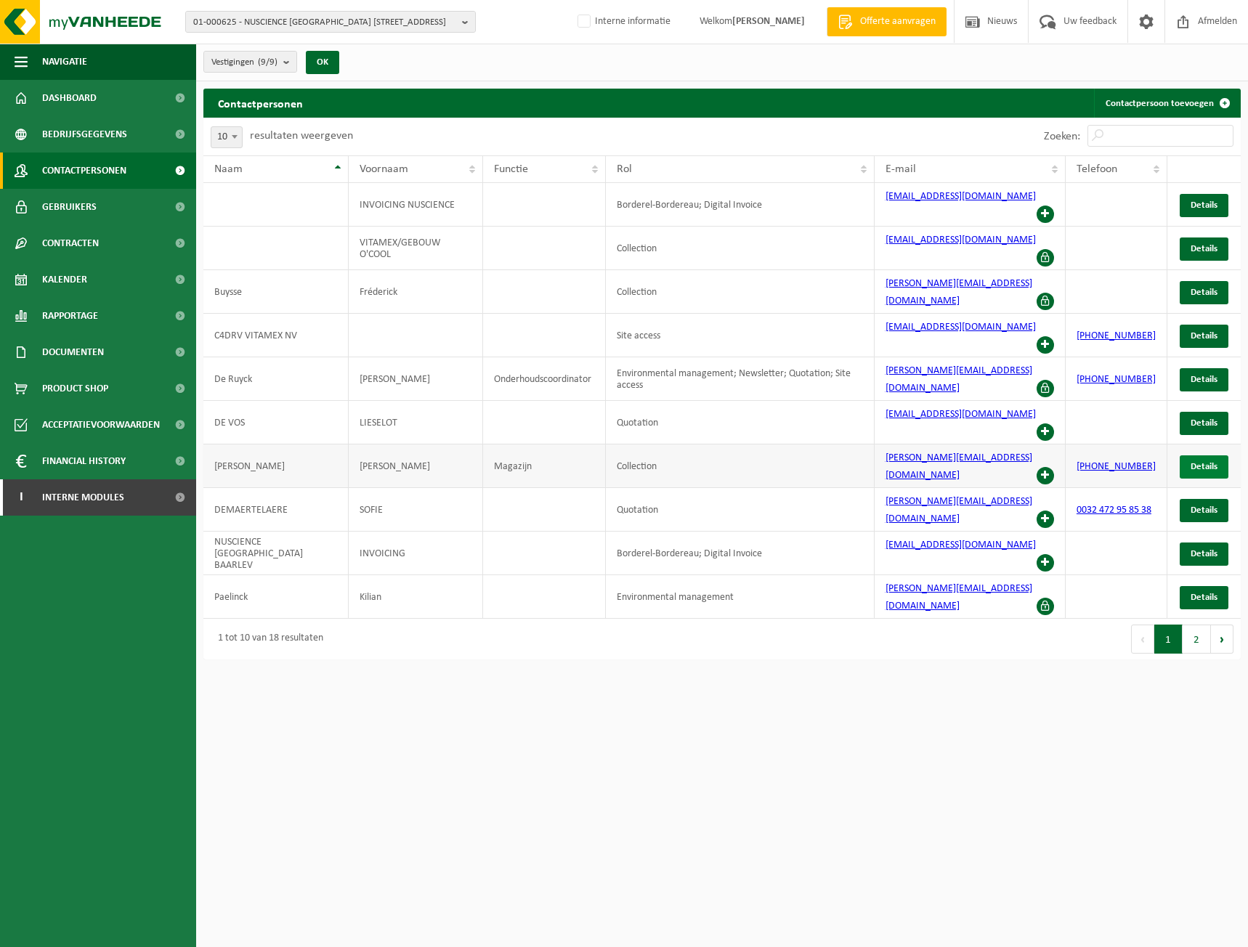
click at [1193, 462] on span "Details" at bounding box center [1203, 466] width 27 height 9
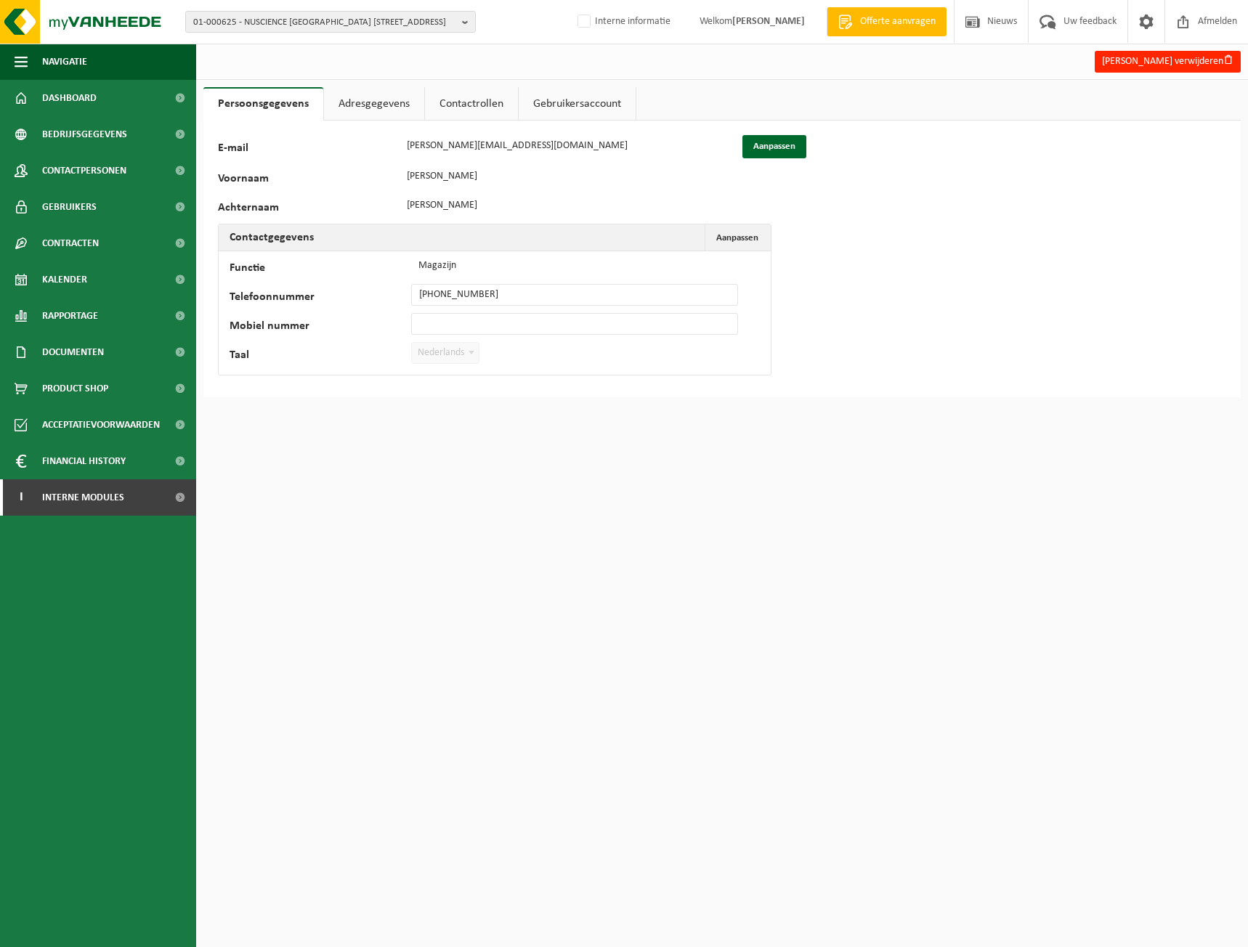
click at [349, 94] on link "Adresgegevens" at bounding box center [374, 103] width 100 height 33
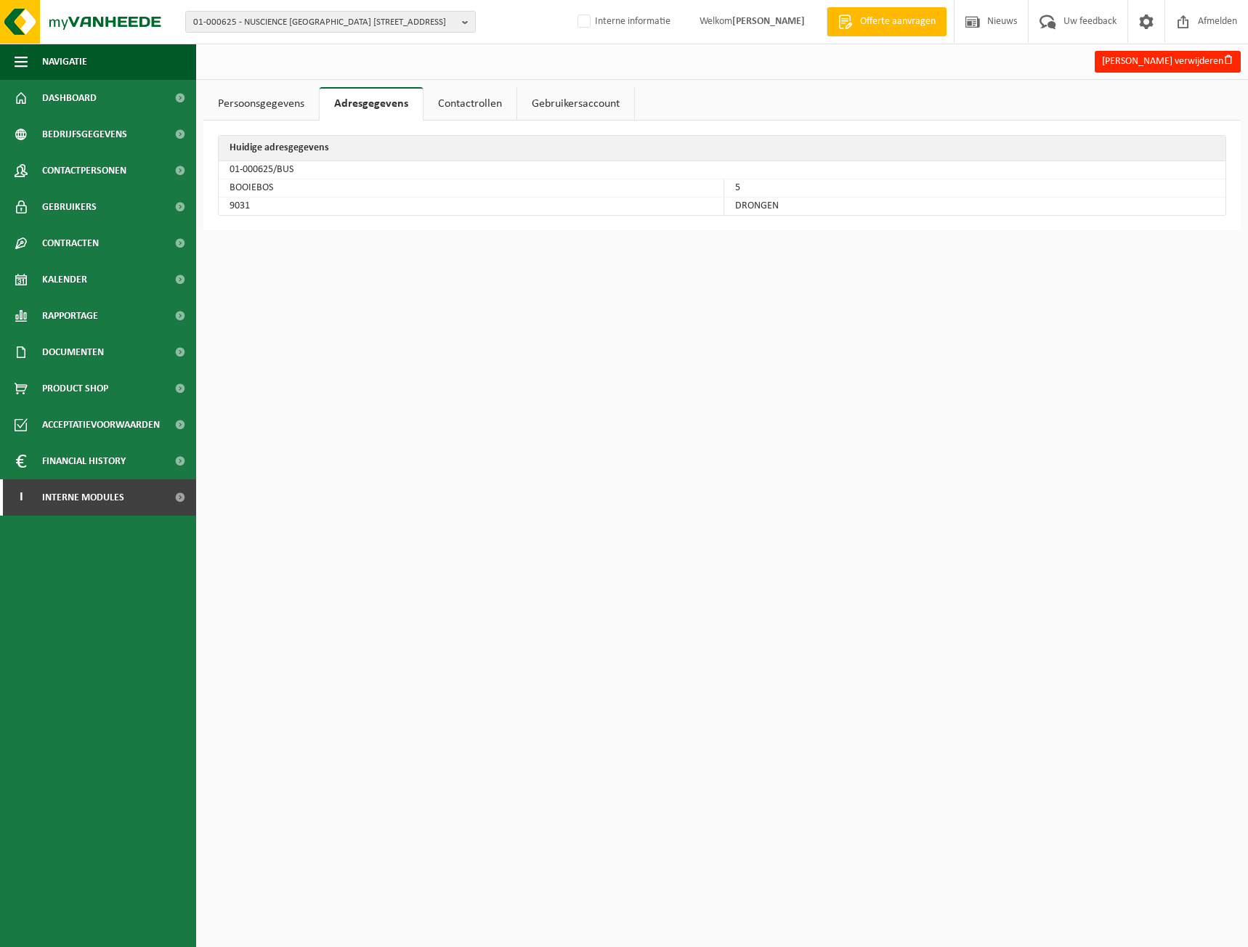
click at [490, 102] on link "Contactrollen" at bounding box center [469, 103] width 93 height 33
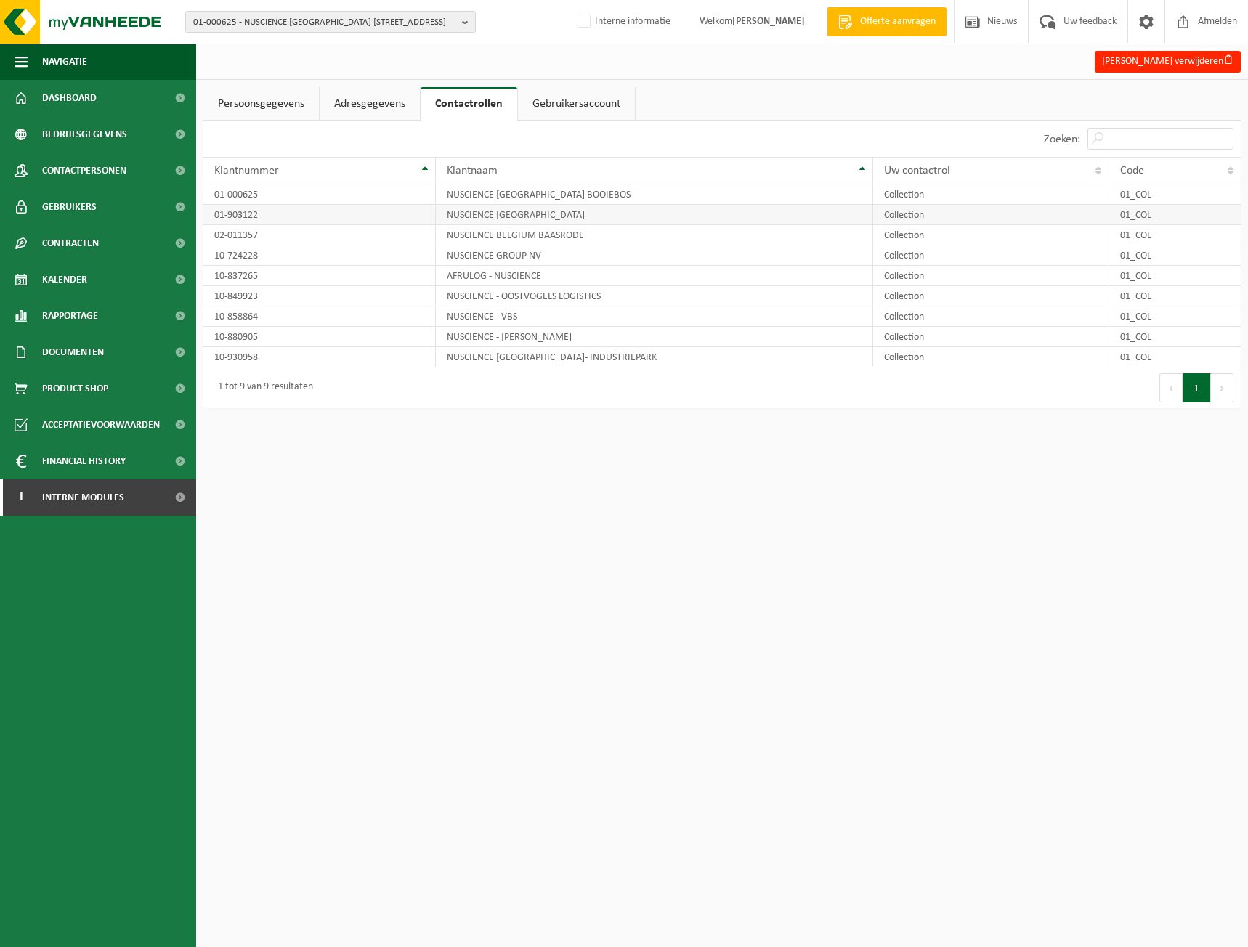
click at [330, 208] on td "01-903122" at bounding box center [319, 215] width 232 height 20
drag, startPoint x: 296, startPoint y: 213, endPoint x: 200, endPoint y: 206, distance: 96.2
click at [200, 206] on div "Persoonsgegevens Adresgegevens Contactrollen Gebruikersaccount 126672 E-mail m.…" at bounding box center [722, 251] width 1052 height 328
click at [78, 139] on span "Bedrijfsgegevens" at bounding box center [84, 134] width 85 height 36
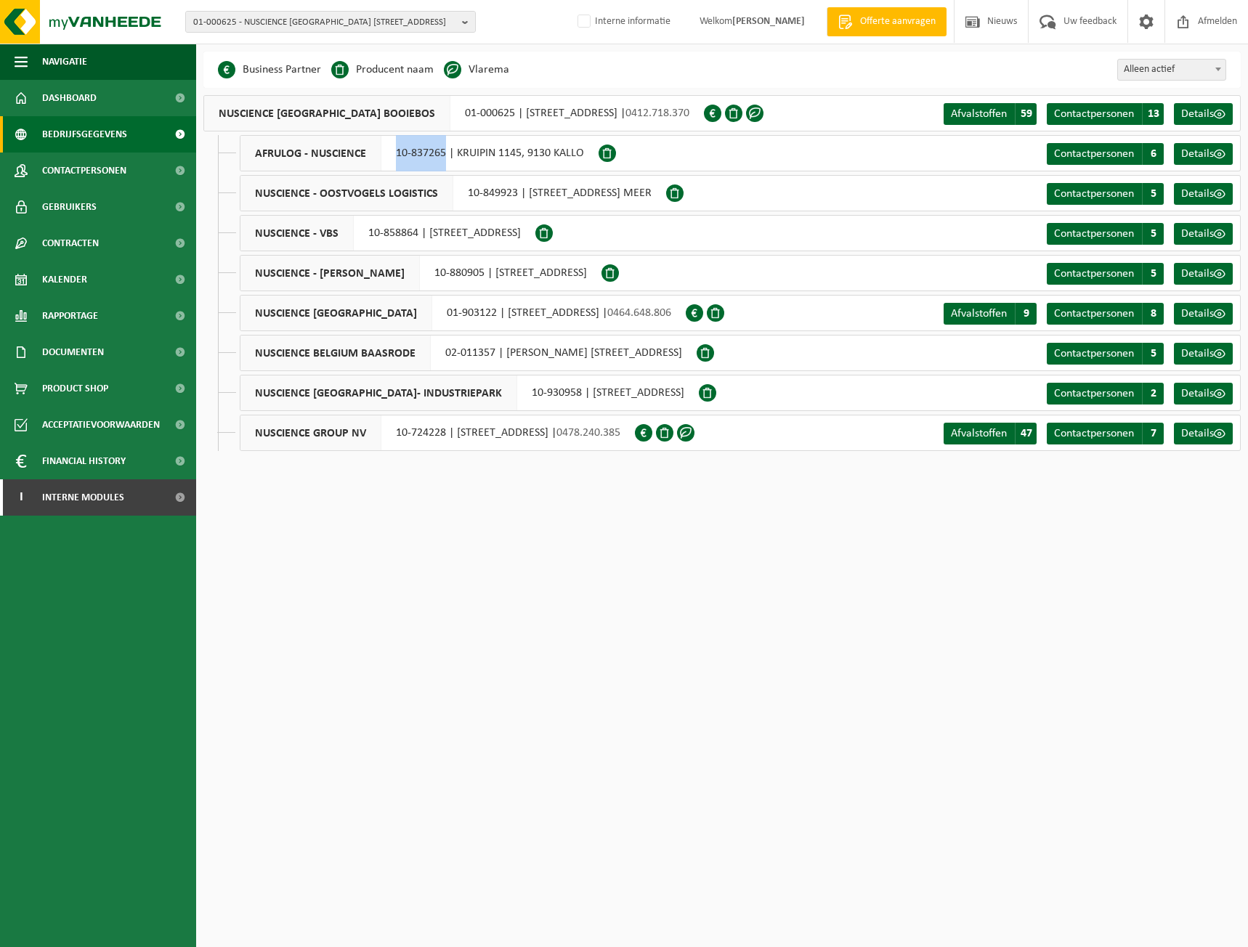
drag, startPoint x: 394, startPoint y: 157, endPoint x: 444, endPoint y: 158, distance: 50.1
click at [444, 158] on div "AFRULOG - NUSCIENCE 10-837265 | KRUIPIN 1145, 9130 KALLO" at bounding box center [419, 153] width 359 height 36
copy div "10-837265"
drag, startPoint x: 434, startPoint y: 184, endPoint x: 481, endPoint y: 186, distance: 47.2
click at [434, 184] on span "NUSCIENCE - OOSTVOGELS LOGISTICS" at bounding box center [346, 193] width 213 height 35
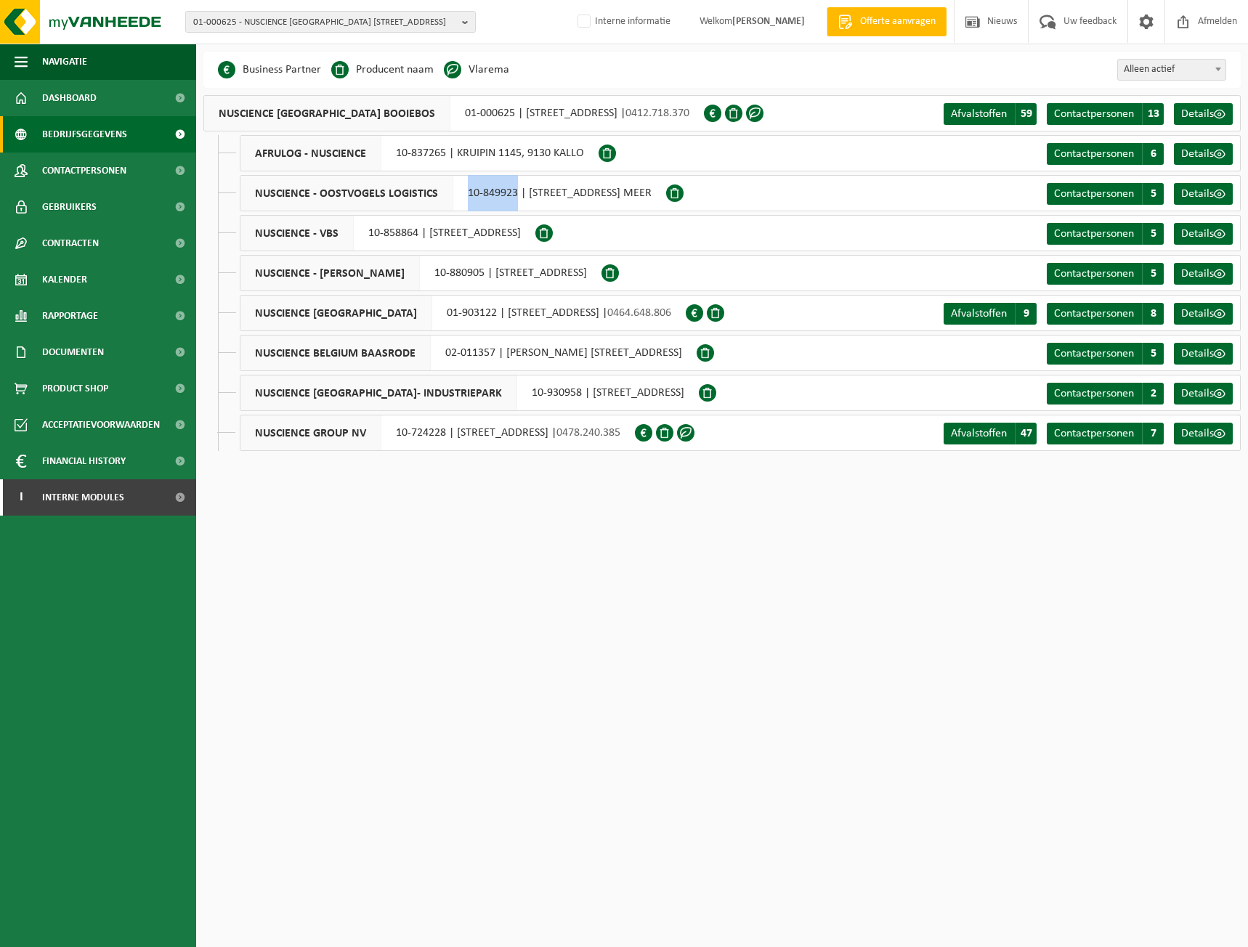
drag, startPoint x: 465, startPoint y: 192, endPoint x: 514, endPoint y: 196, distance: 48.8
click at [514, 196] on div "NUSCIENCE - OOSTVOGELS LOGISTICS 10-849923 | LUXEMBURGSTRAAT 3, 2321 MEER" at bounding box center [453, 193] width 426 height 36
copy div "10-849923"
drag, startPoint x: 370, startPoint y: 232, endPoint x: 418, endPoint y: 232, distance: 47.9
click at [418, 232] on div "NUSCIENCE - VBS 10-858864 | RUE DE L'EPINETTE 12, 7040 QUÉVY-LE-GRAND" at bounding box center [388, 233] width 296 height 36
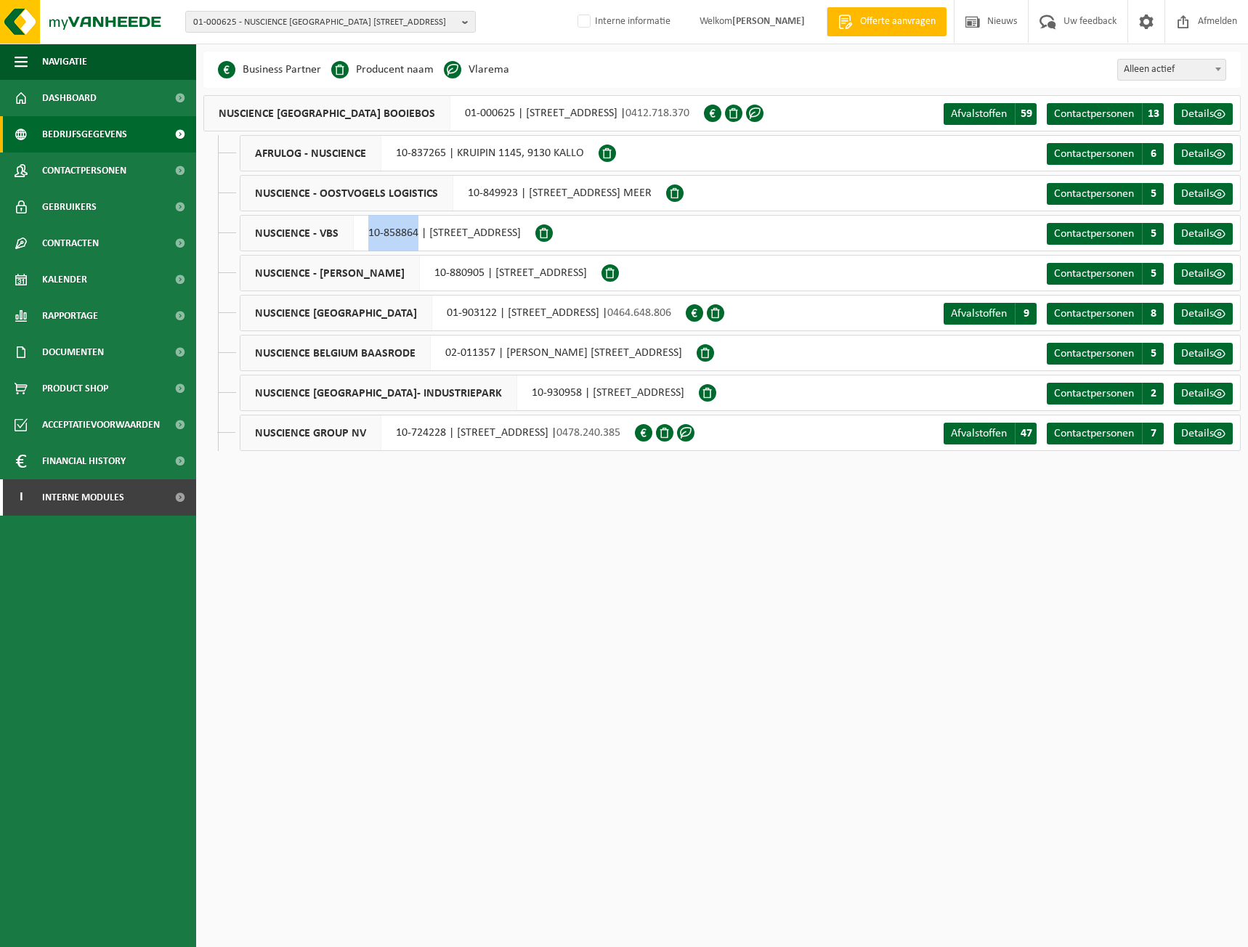
copy div "10-858864"
click at [442, 278] on div "NUSCIENCE - WIJNGAARD NATIE 10-880905 | NOORWEGENSTRAAT 11, 9940 EVERGEM" at bounding box center [421, 273] width 362 height 36
drag, startPoint x: 444, startPoint y: 275, endPoint x: 488, endPoint y: 279, distance: 44.4
click at [488, 279] on div "NUSCIENCE - WIJNGAARD NATIE 10-880905 | NOORWEGENSTRAAT 11, 9940 EVERGEM" at bounding box center [421, 273] width 362 height 36
copy div "10-880905"
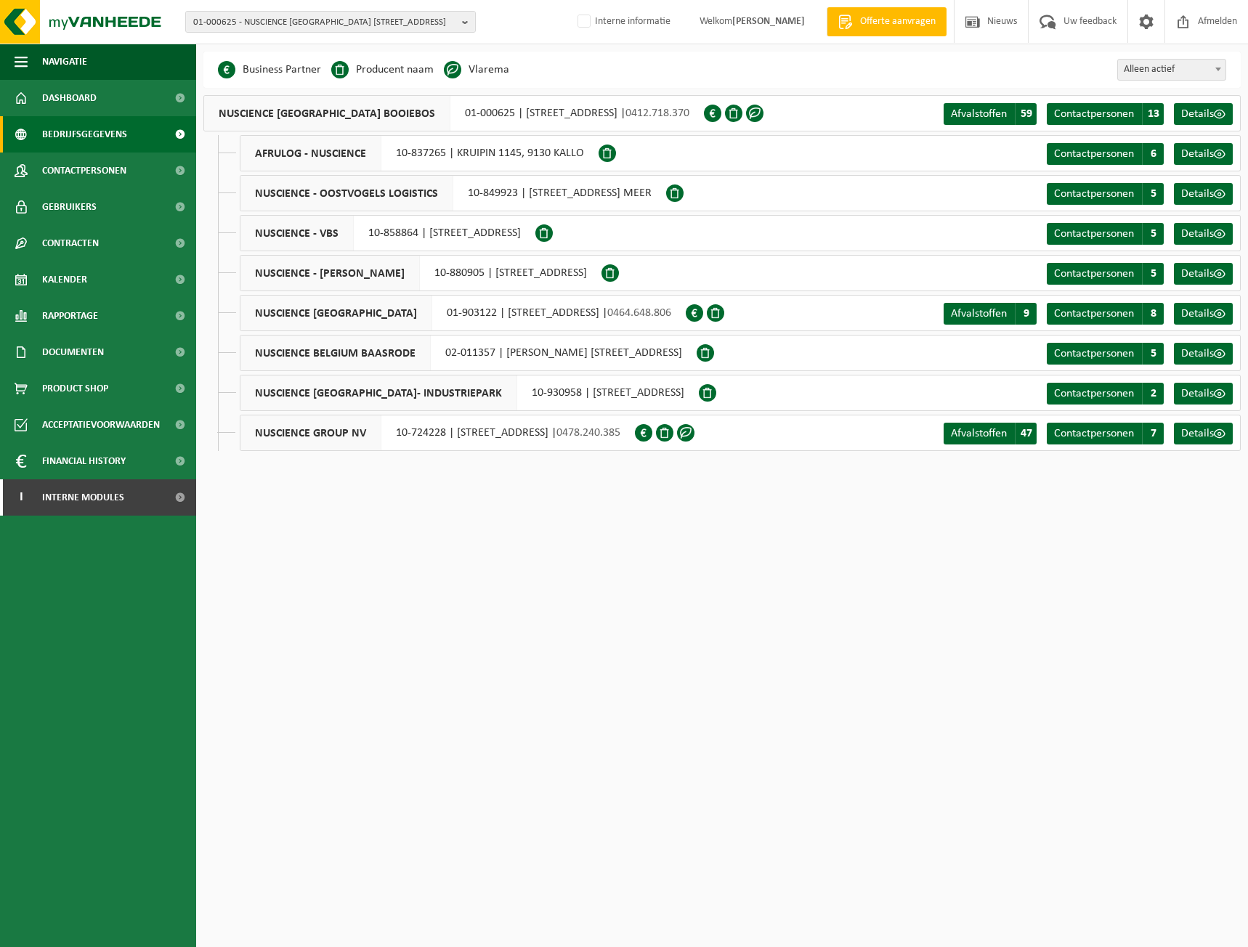
click at [440, 352] on div "NUSCIENCE BELGIUM BAASRODE 02-011357 | THEODOOR VERMIJLENSTRAAT 20, 9200 BAASRO…" at bounding box center [468, 353] width 457 height 36
drag, startPoint x: 441, startPoint y: 352, endPoint x: 481, endPoint y: 354, distance: 40.0
click at [481, 354] on div "NUSCIENCE BELGIUM BAASRODE 02-011357 | THEODOOR VERMIJLENSTRAAT 20, 9200 BAASRO…" at bounding box center [468, 353] width 457 height 36
click at [482, 354] on div "NUSCIENCE BELGIUM BAASRODE 02-011357 | THEODOOR VERMIJLENSTRAAT 20, 9200 BAASRO…" at bounding box center [468, 353] width 457 height 36
drag, startPoint x: 443, startPoint y: 354, endPoint x: 495, endPoint y: 354, distance: 52.3
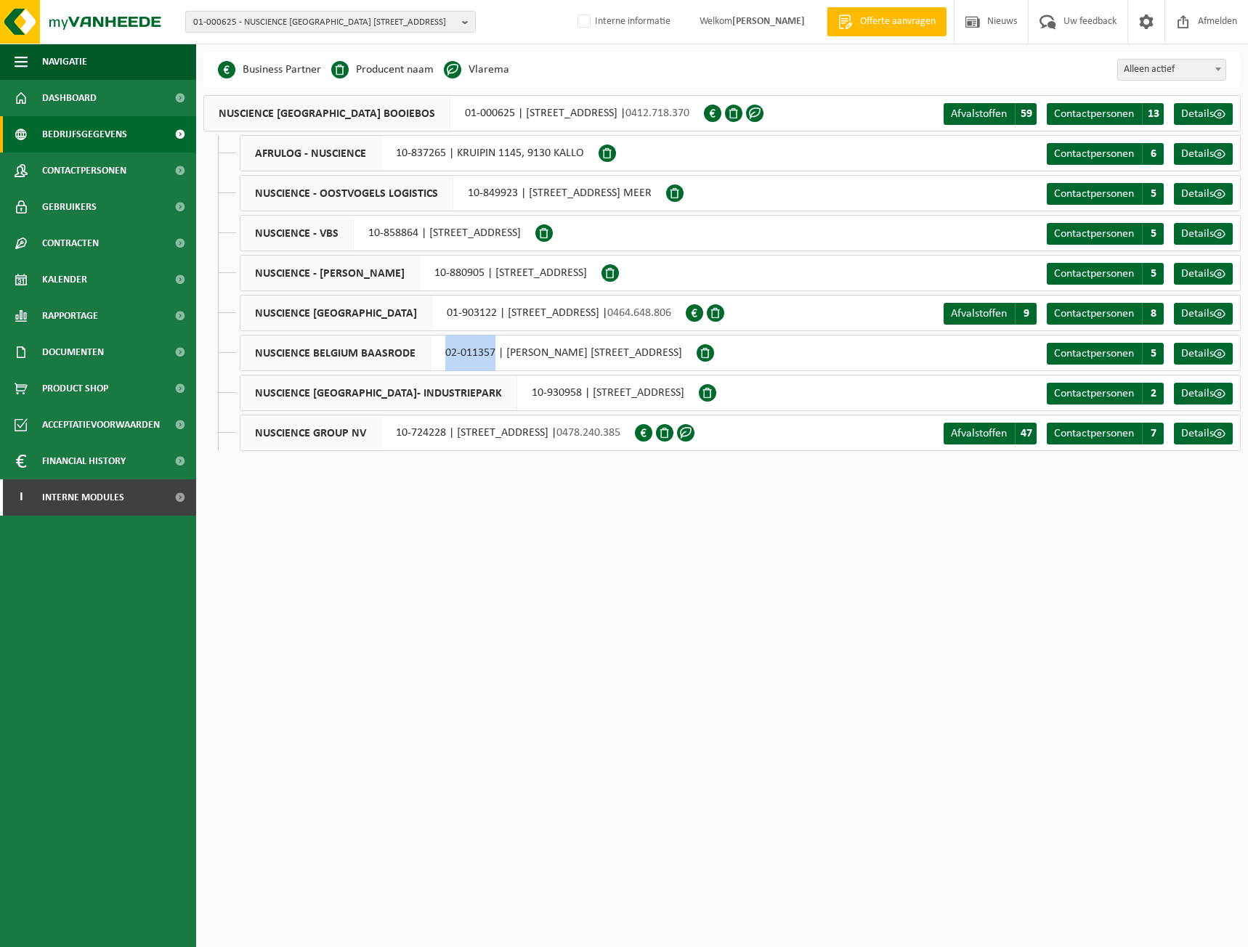
click at [495, 354] on div "NUSCIENCE BELGIUM BAASRODE 02-011357 | THEODOOR VERMIJLENSTRAAT 20, 9200 BAASRO…" at bounding box center [468, 353] width 457 height 36
copy div "02-011357"
drag, startPoint x: 465, startPoint y: 389, endPoint x: 520, endPoint y: 398, distance: 55.9
click at [520, 398] on div "NUSCIENCE BELGIUM- INDUSTRIEPARK 10-930958 | INDUSTRIEPARK 3, 9031 DRONGEN" at bounding box center [469, 393] width 459 height 36
copy div "10-930958"
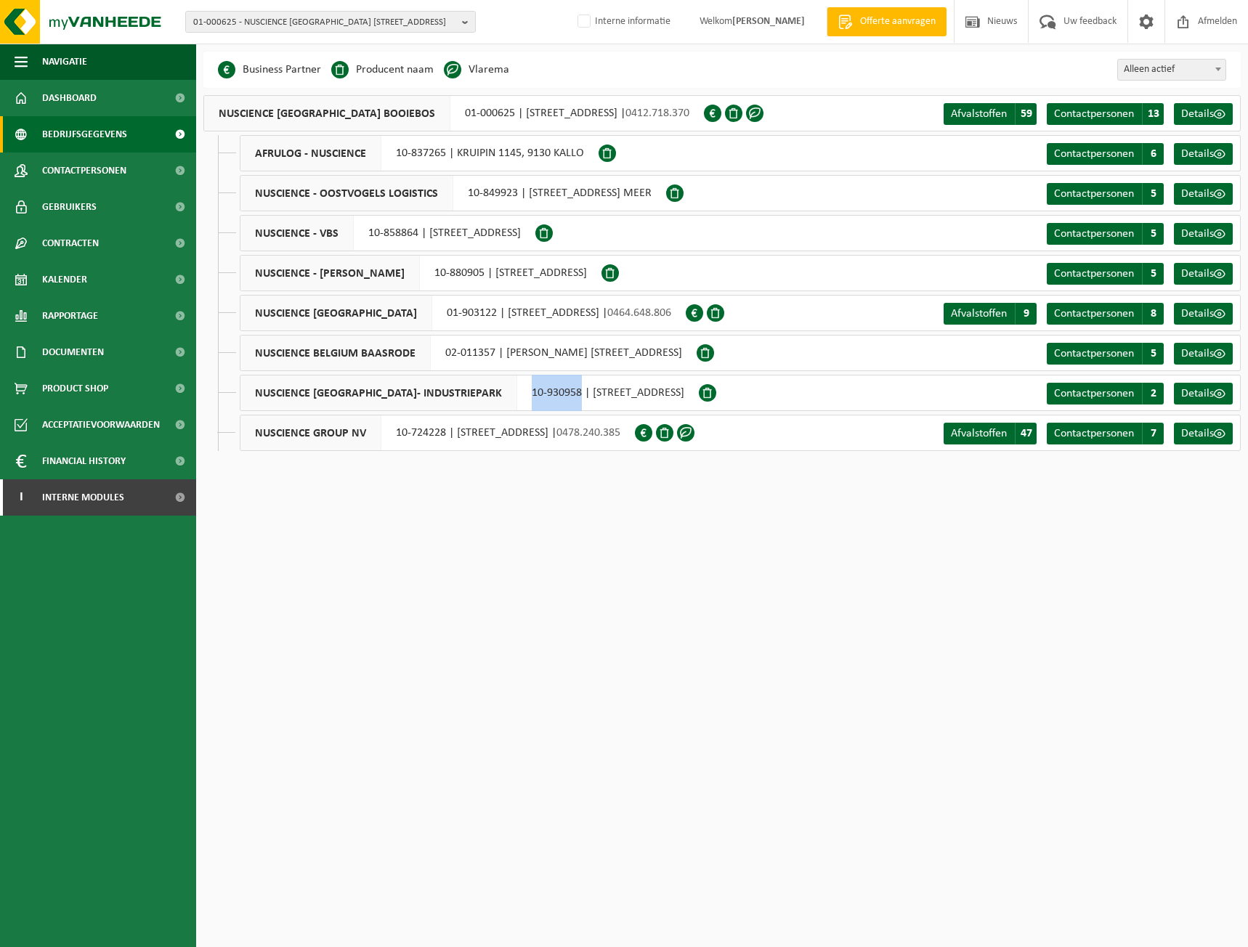
click at [462, 427] on div "NUSCIENCE GROUP NV 10-724228 | BAARLEVELDESTRAAT 8, 9031 DRONGEN | 0478.240.385" at bounding box center [437, 433] width 395 height 36
drag, startPoint x: 395, startPoint y: 428, endPoint x: 449, endPoint y: 432, distance: 53.9
click at [449, 432] on div "NUSCIENCE GROUP NV 10-724228 | BAARLEVELDESTRAAT 8, 9031 DRONGEN | 0478.240.385" at bounding box center [437, 433] width 395 height 36
copy div "10-724228"
click at [98, 165] on span "Contactpersonen" at bounding box center [84, 170] width 84 height 36
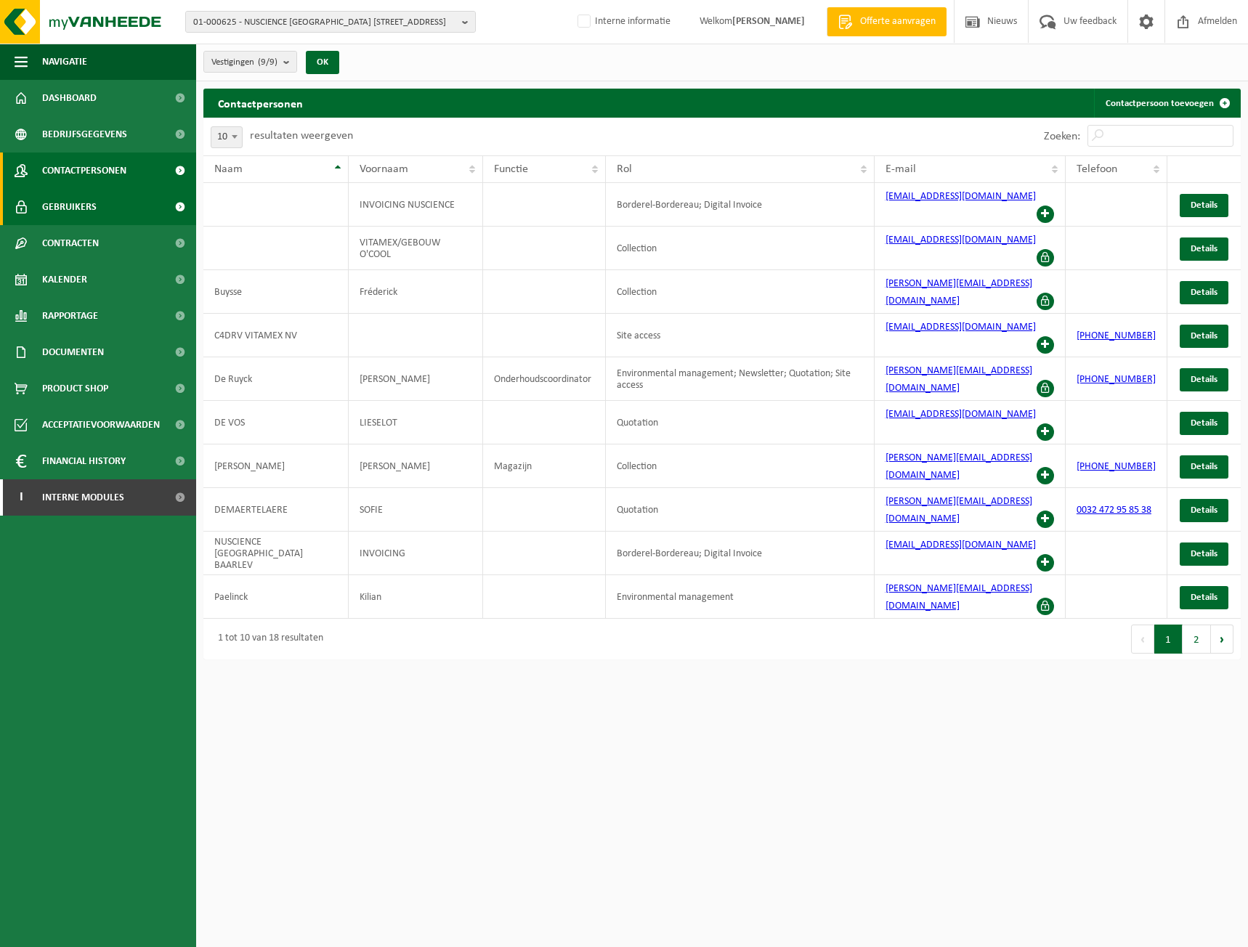
click at [78, 204] on span "Gebruikers" at bounding box center [69, 207] width 54 height 36
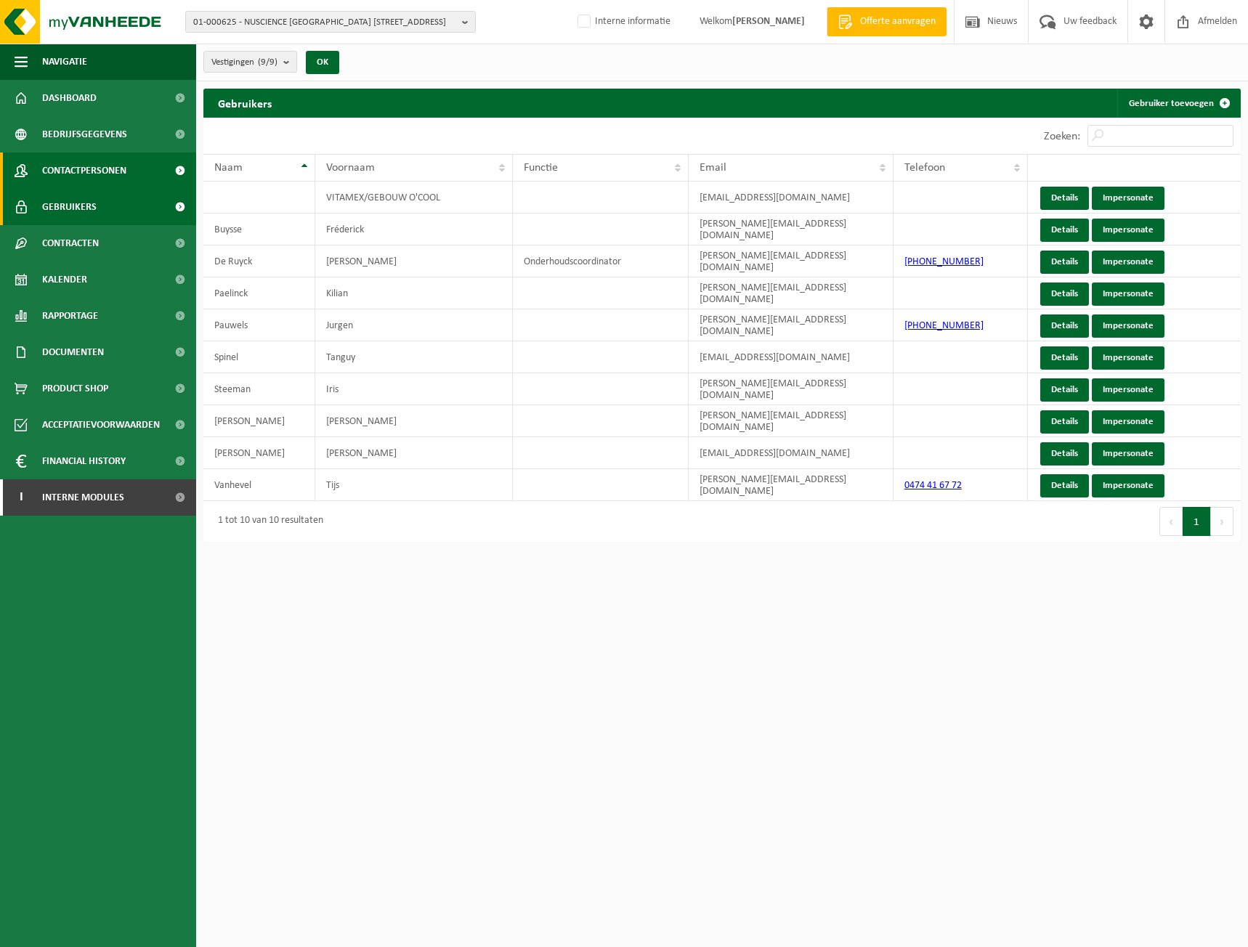
click at [97, 162] on span "Contactpersonen" at bounding box center [84, 170] width 84 height 36
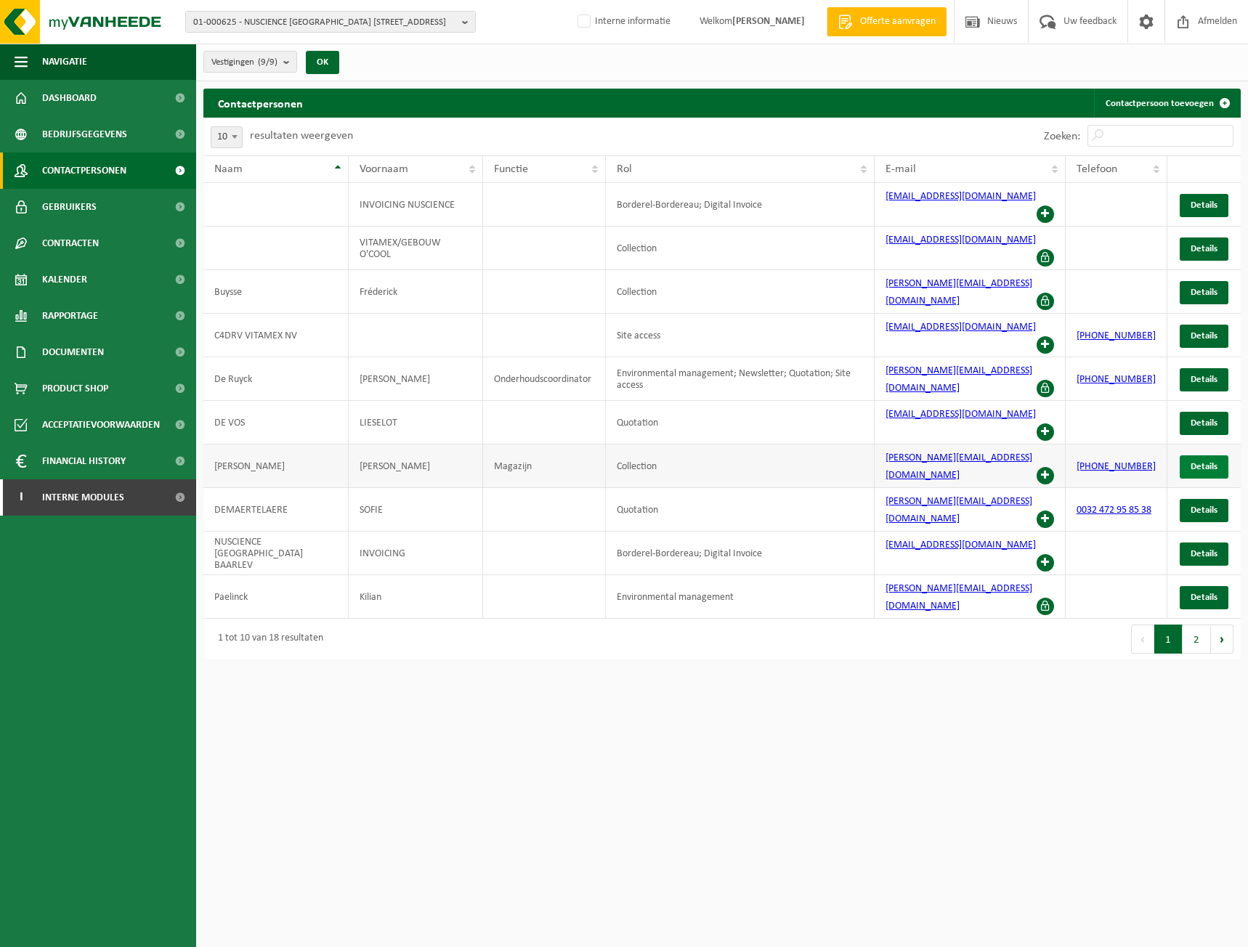
click at [1214, 462] on span "Details" at bounding box center [1203, 466] width 27 height 9
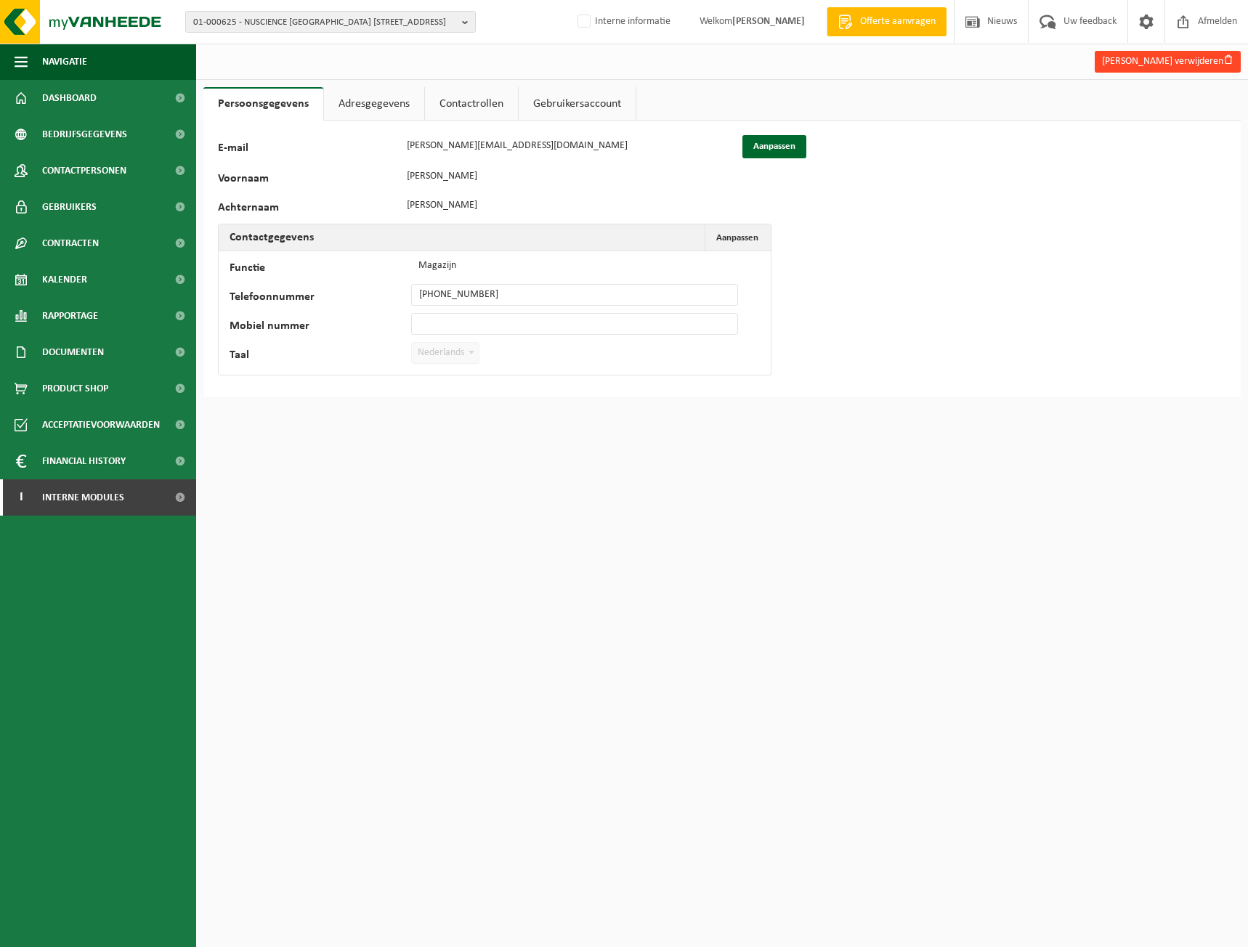
click at [1174, 63] on button "[PERSON_NAME] verwijderen" at bounding box center [1167, 62] width 146 height 22
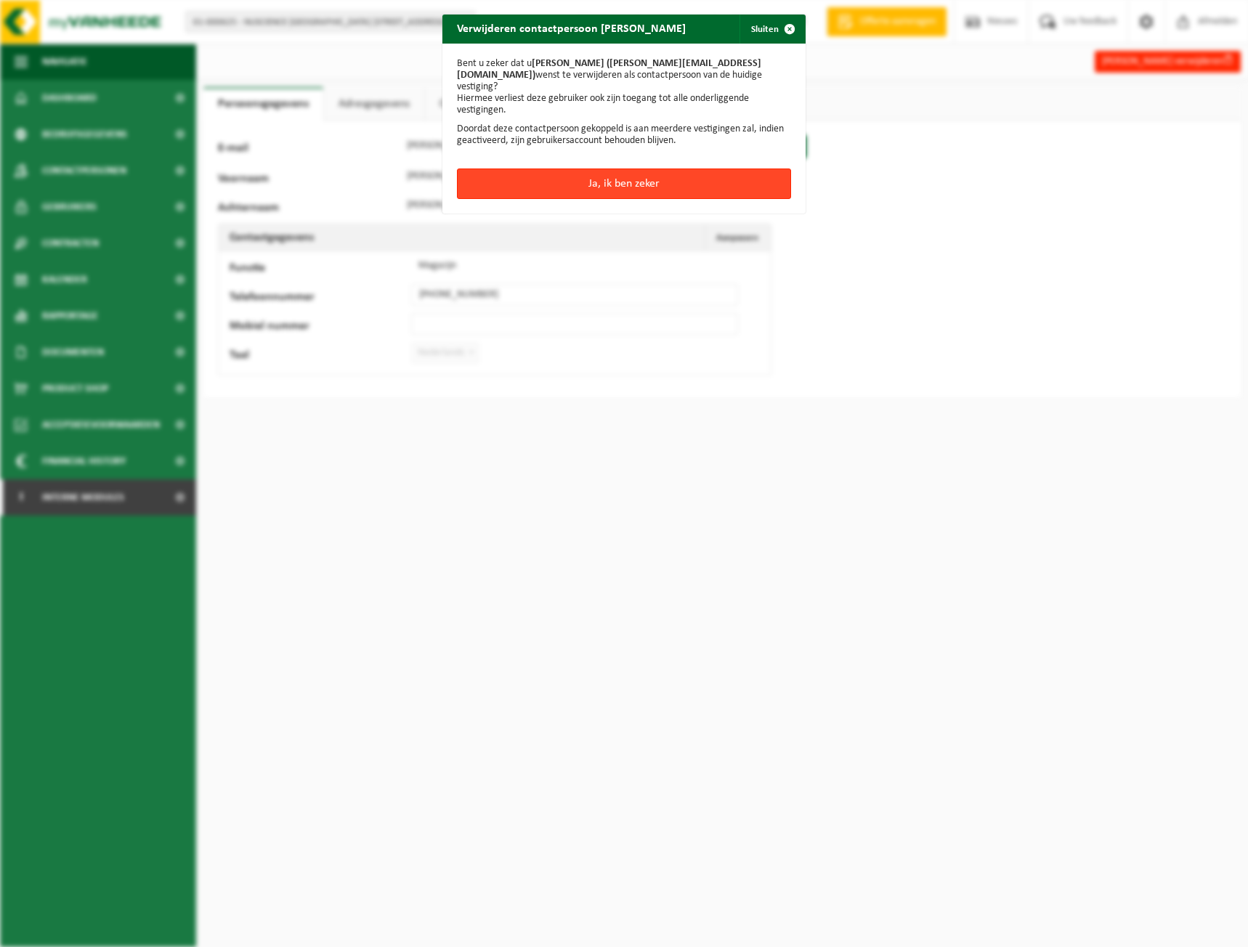
click at [654, 168] on button "Ja, ik ben zeker" at bounding box center [624, 183] width 334 height 30
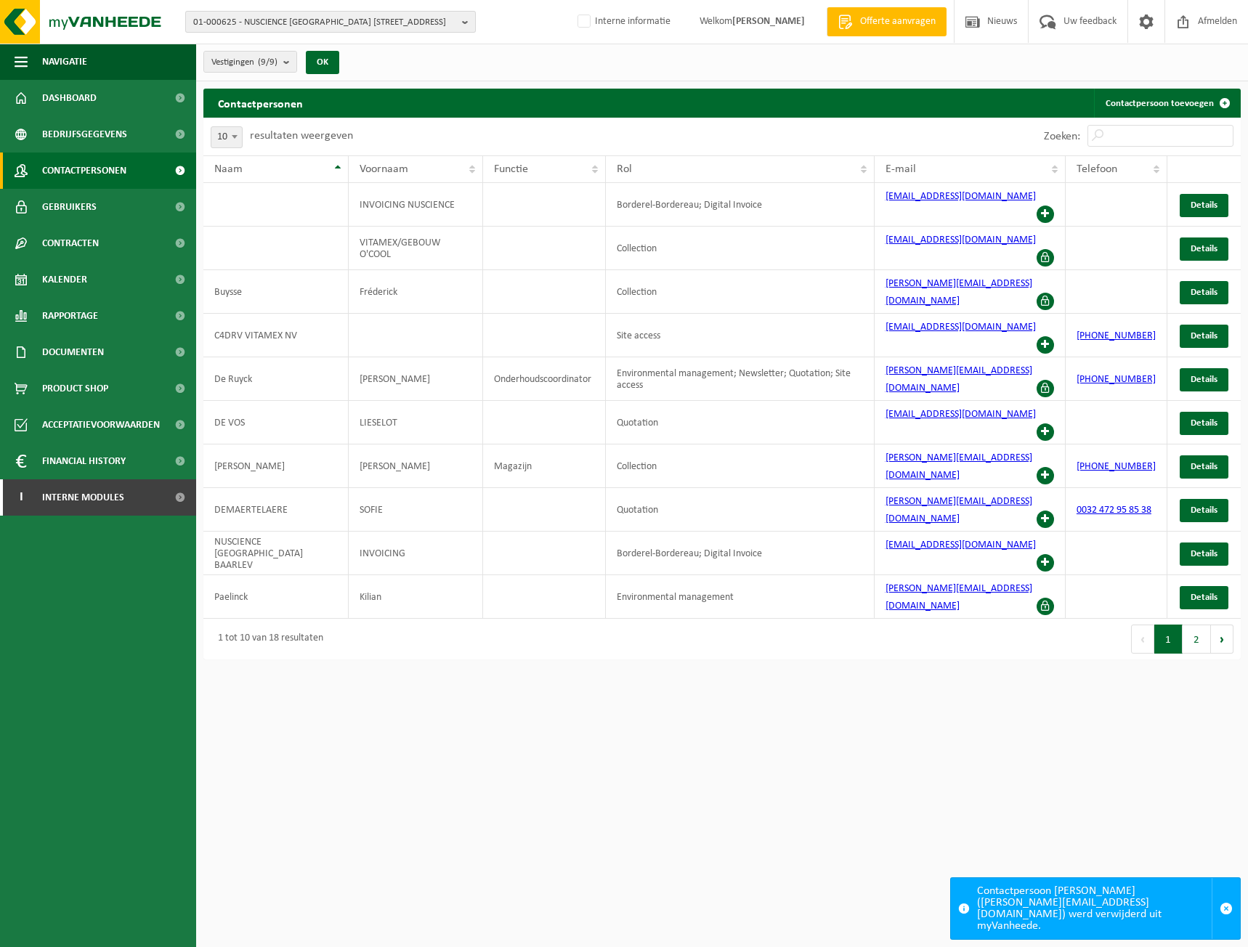
click at [356, 25] on span "01-000625 - NUSCIENCE BELGIUM BOOIEBOS - 9031 DRONGEN, BOOIEBOS 5" at bounding box center [324, 23] width 263 height 22
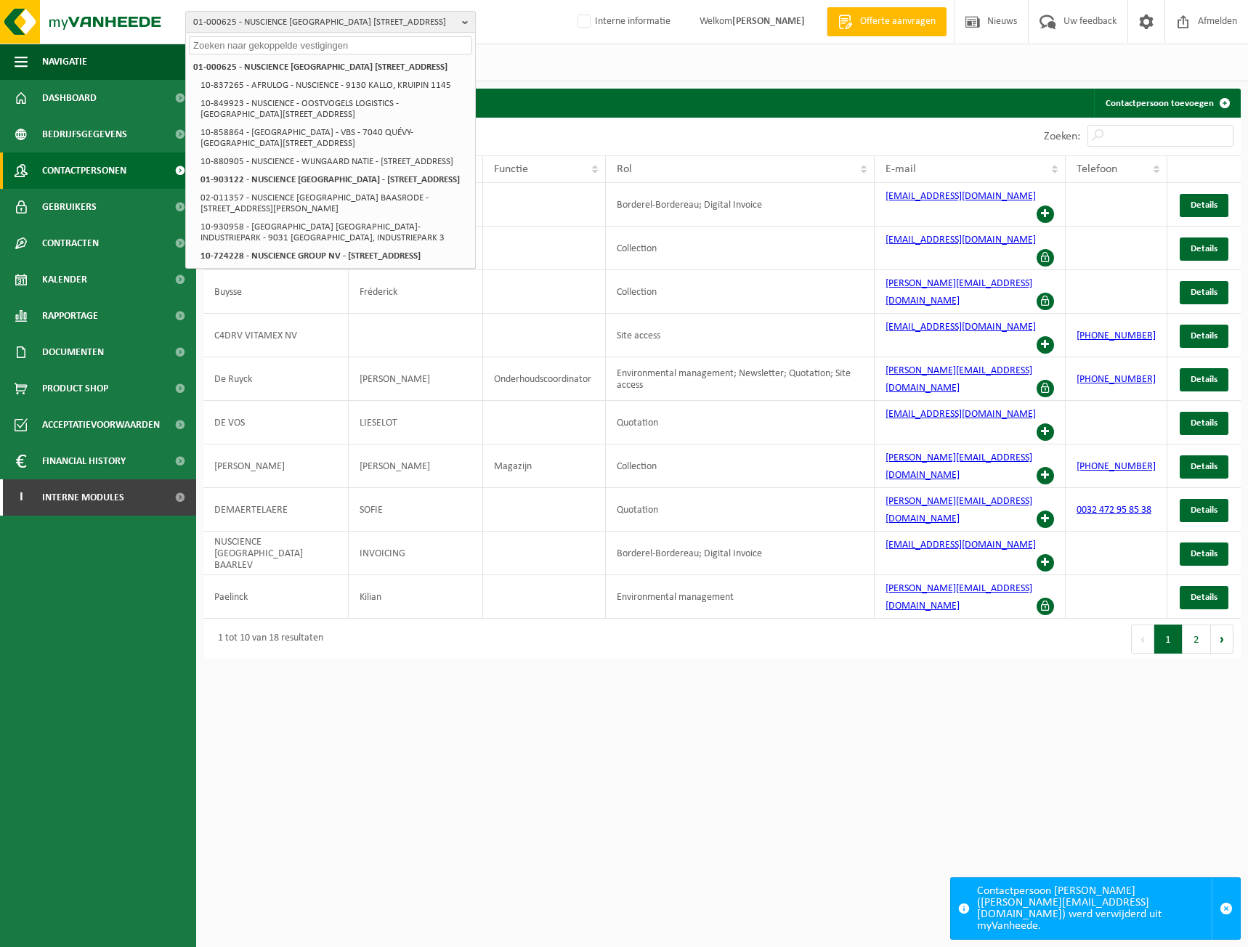
paste input "10-967214"
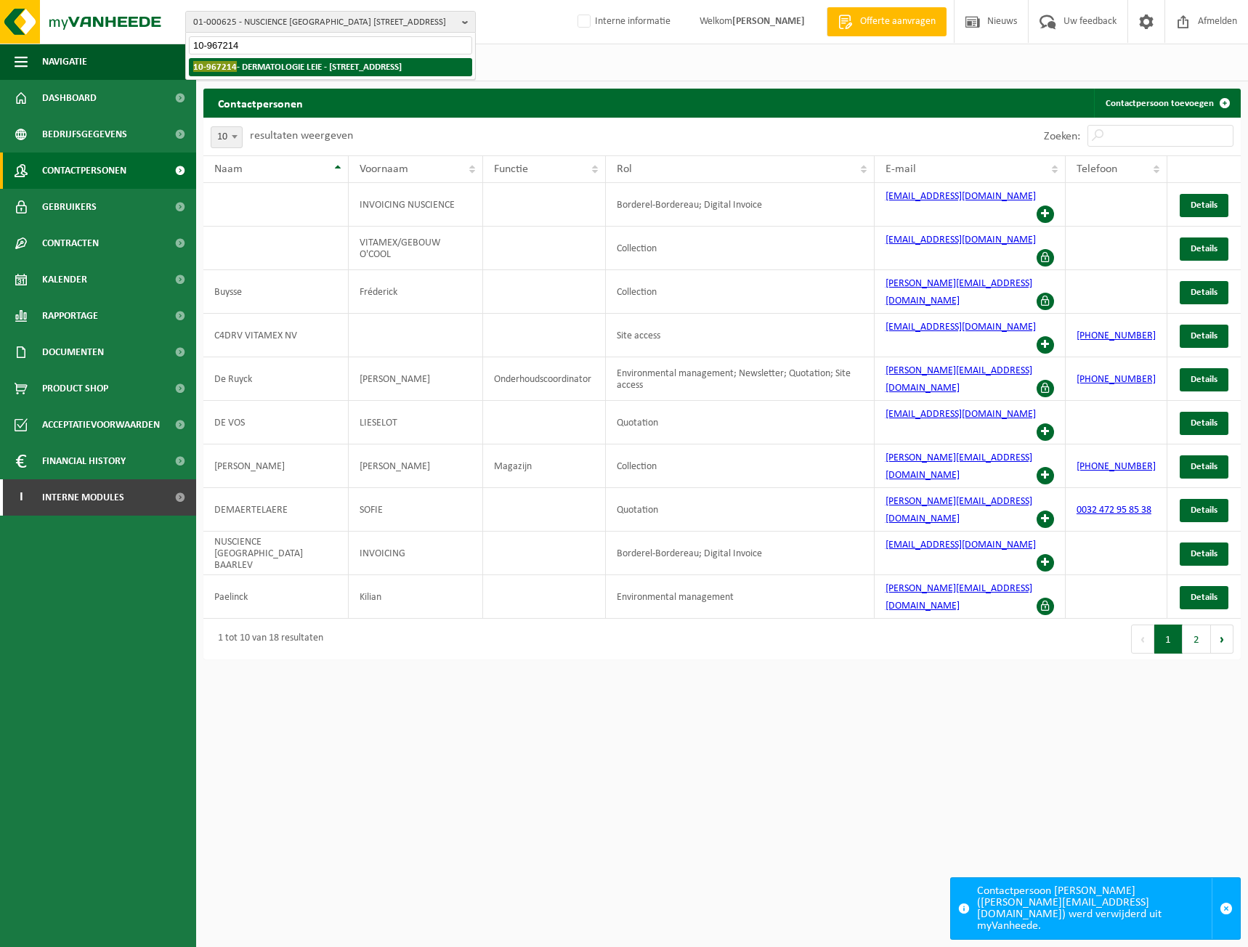
type input "10-967214"
click at [303, 66] on strong "10-967214 - DERMATOLOGIE LEIE - 9800 DEINZE, LEERNSESTEENWEG 128B" at bounding box center [297, 66] width 208 height 11
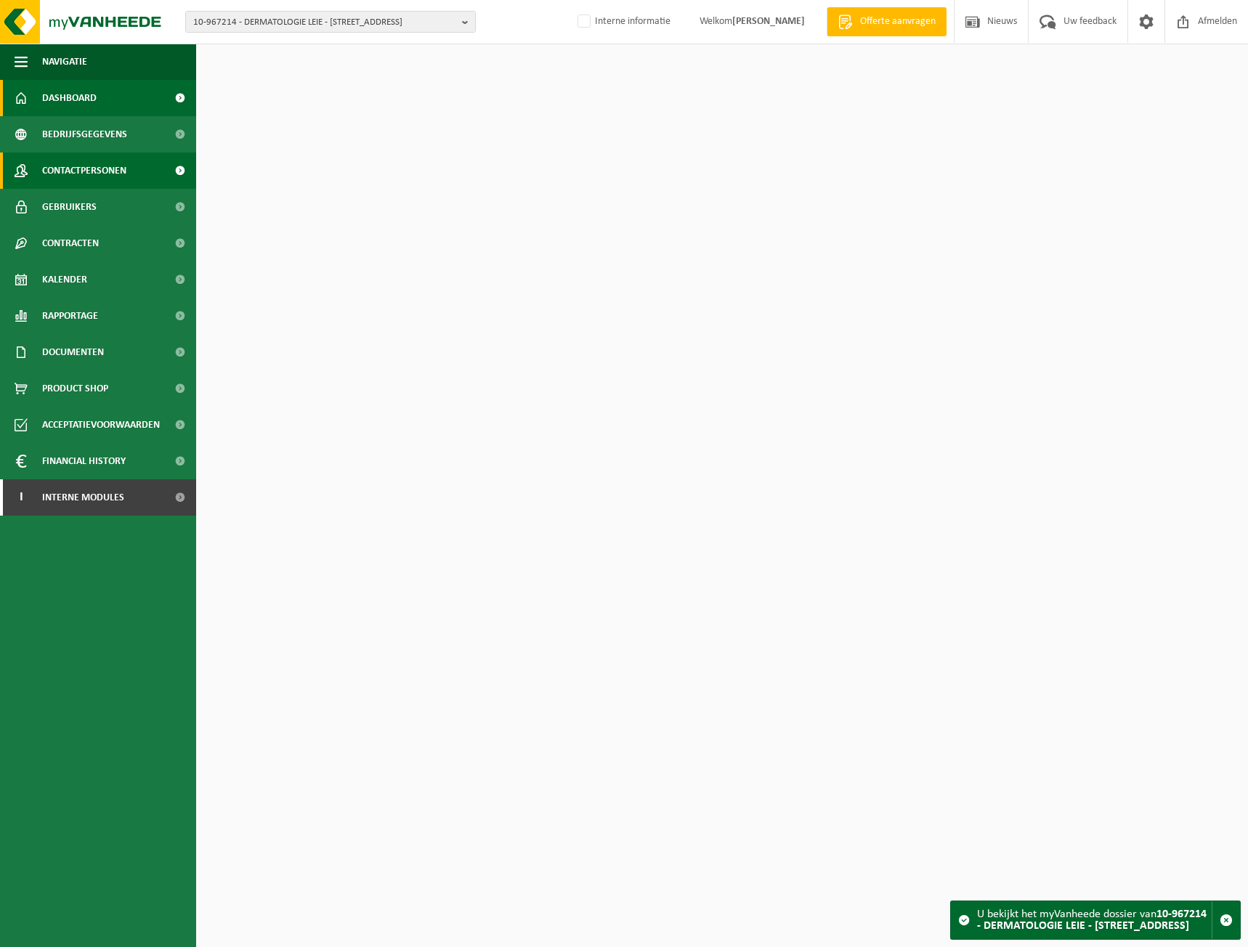
click at [101, 176] on span "Contactpersonen" at bounding box center [84, 170] width 84 height 36
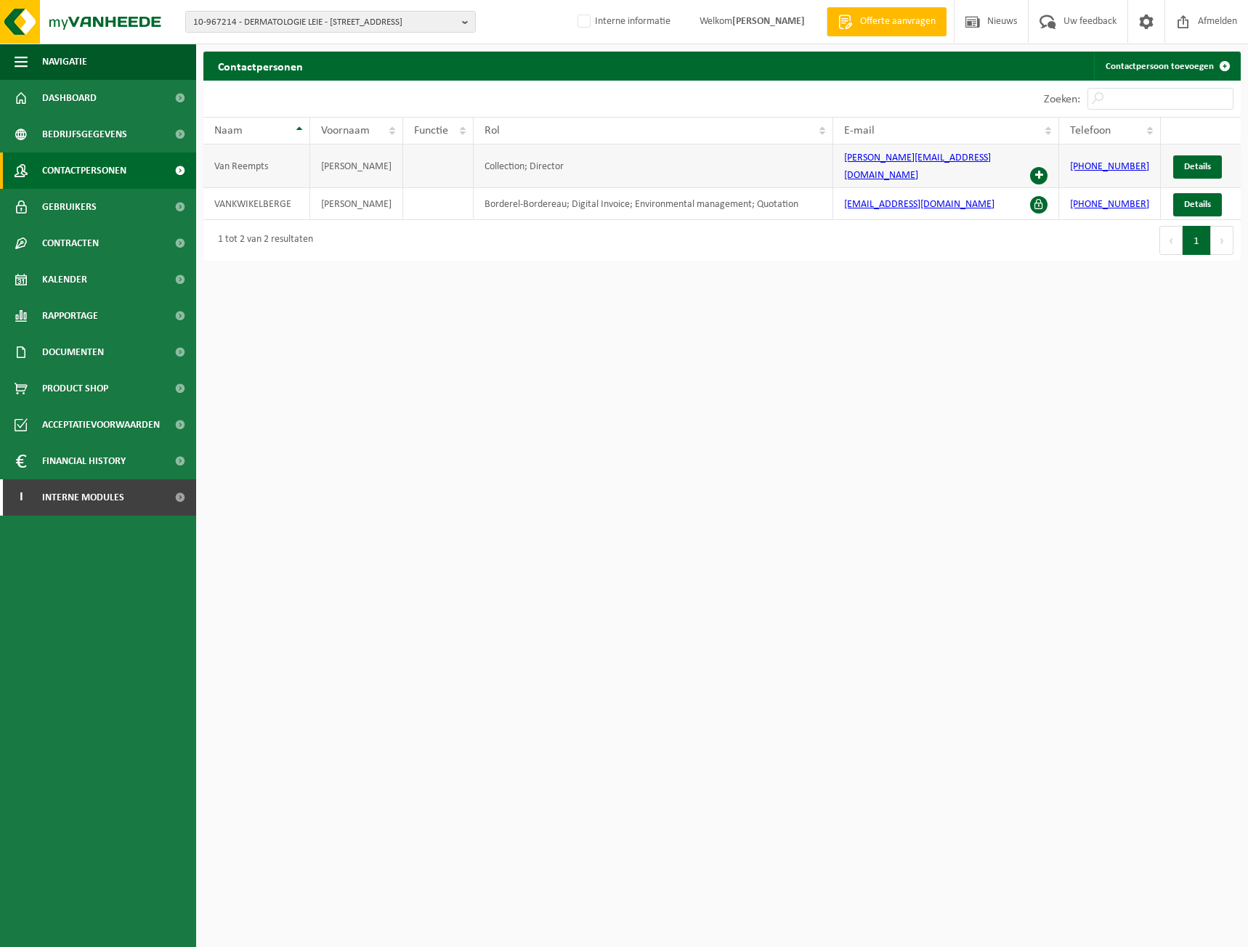
click at [1043, 167] on span at bounding box center [1038, 175] width 17 height 17
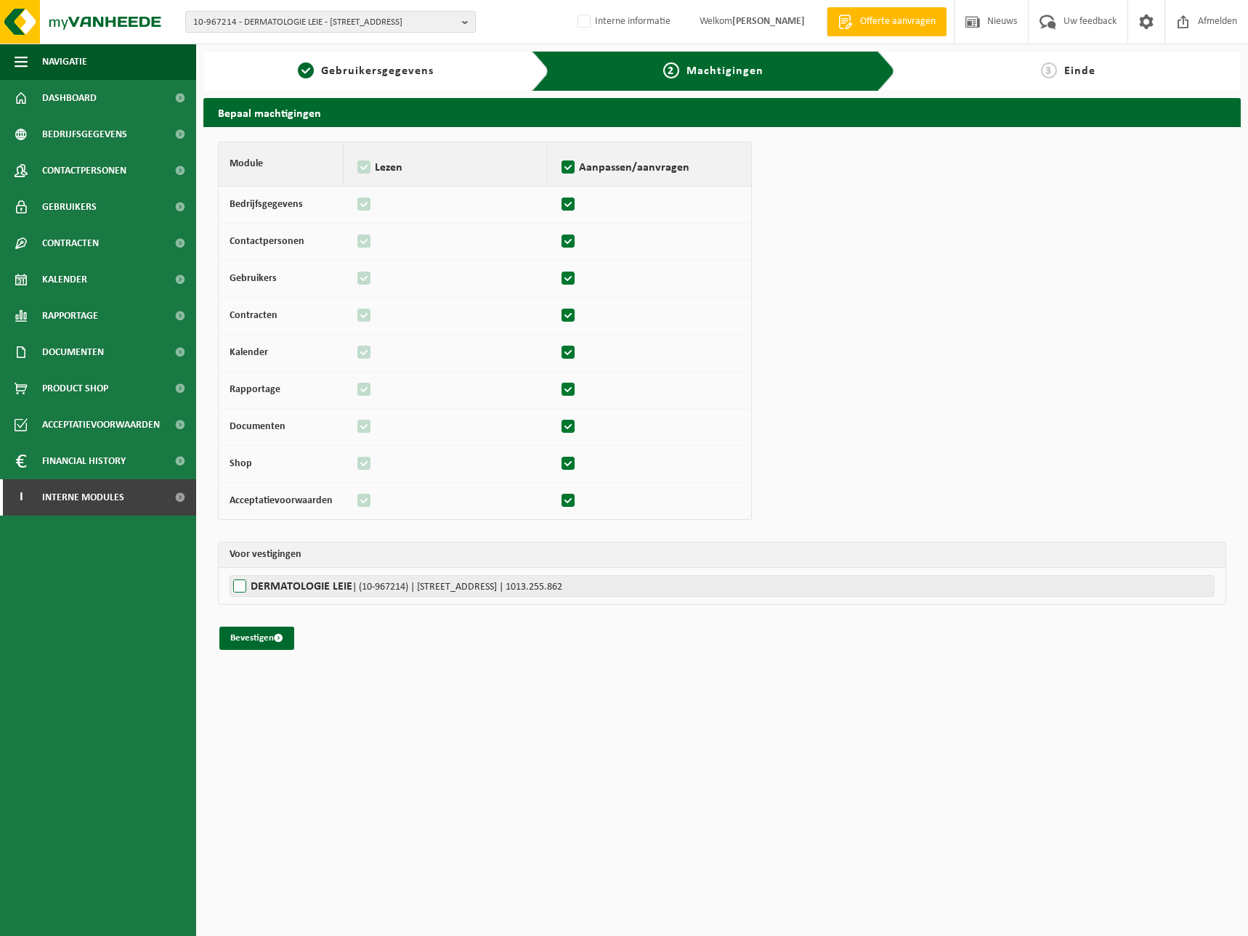
click at [238, 585] on label"] "DERMATOLOGIE LEIE | (10-967214) | [STREET_ADDRESS] | 1013.255.862" at bounding box center [721, 586] width 985 height 22
click at [238, 585] on input "DERMATOLOGIE LEIE | (10-967214) | [STREET_ADDRESS] | 1013.255.862" at bounding box center [853, 586] width 1248 height 22
checkbox input "true"
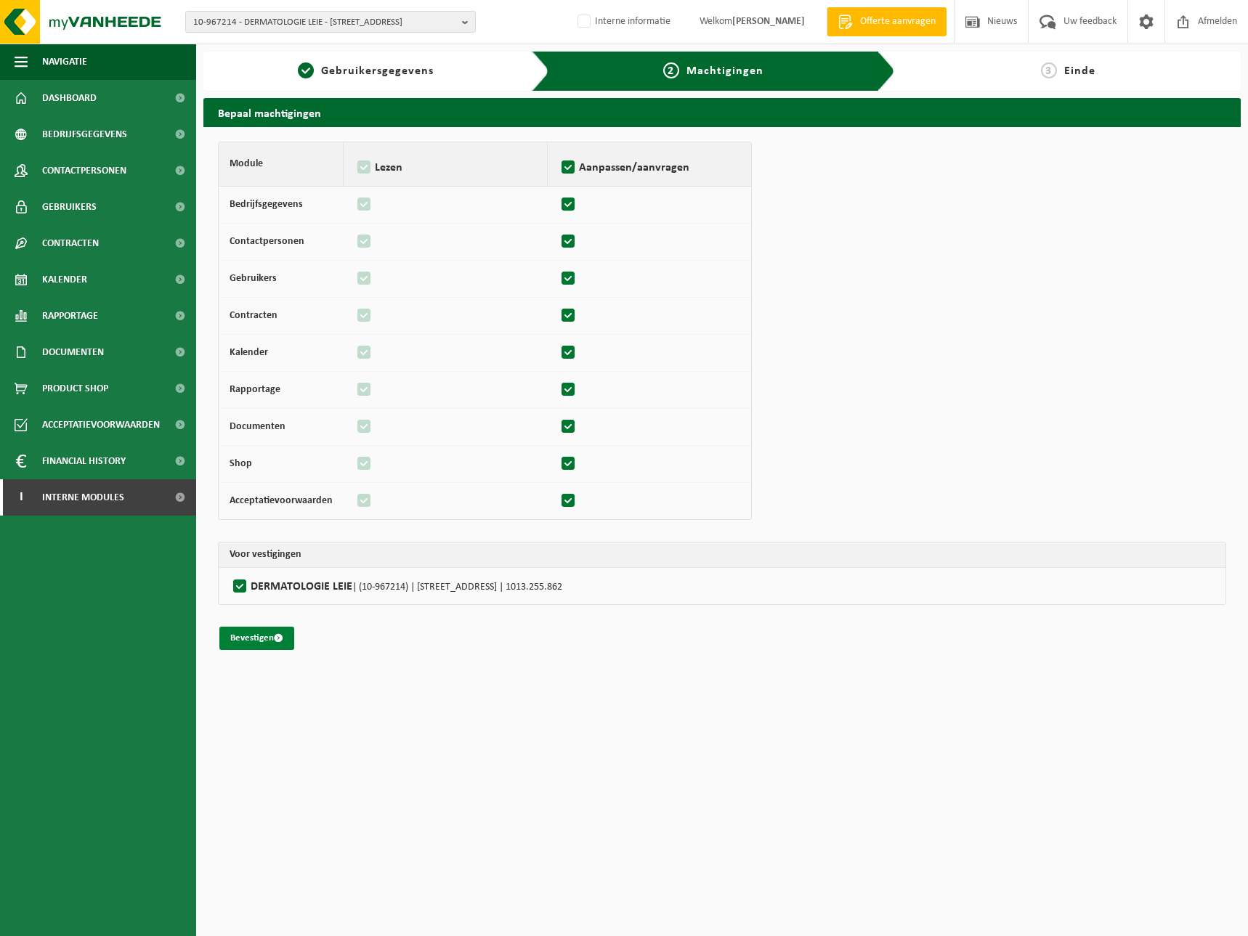
click at [241, 640] on button "Bevestigen" at bounding box center [256, 638] width 75 height 23
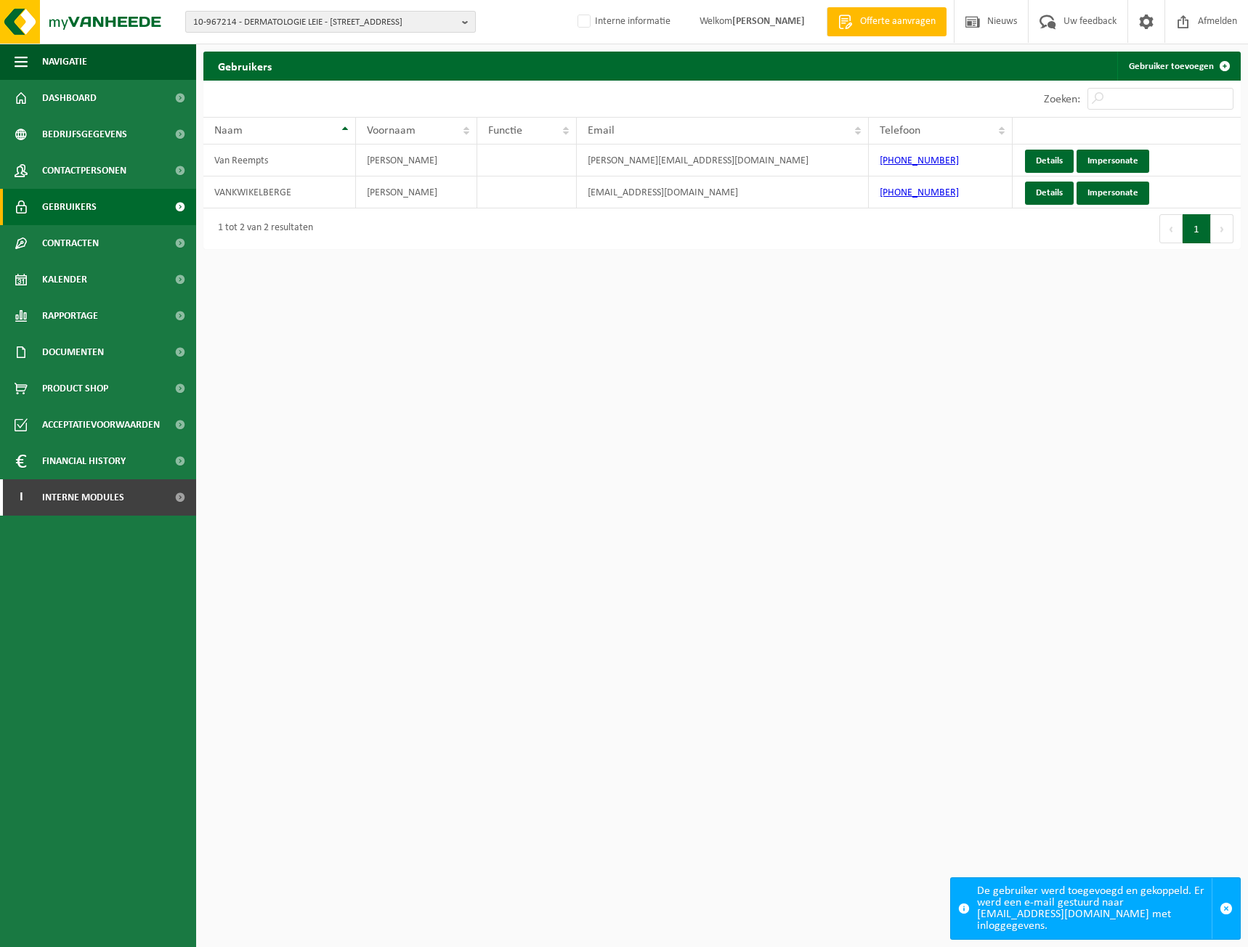
click at [383, 22] on span "10-967214 - DERMATOLOGIE LEIE - 9800 DEINZE, LEERNSESTEENWEG 128B" at bounding box center [324, 23] width 263 height 22
paste input "10-799256"
type input "10-799256"
click at [291, 73] on li "10-799256 - COMINES STEEL - 7780 KOMEN, LINTEWEVERSSTRAAT 3" at bounding box center [330, 67] width 283 height 18
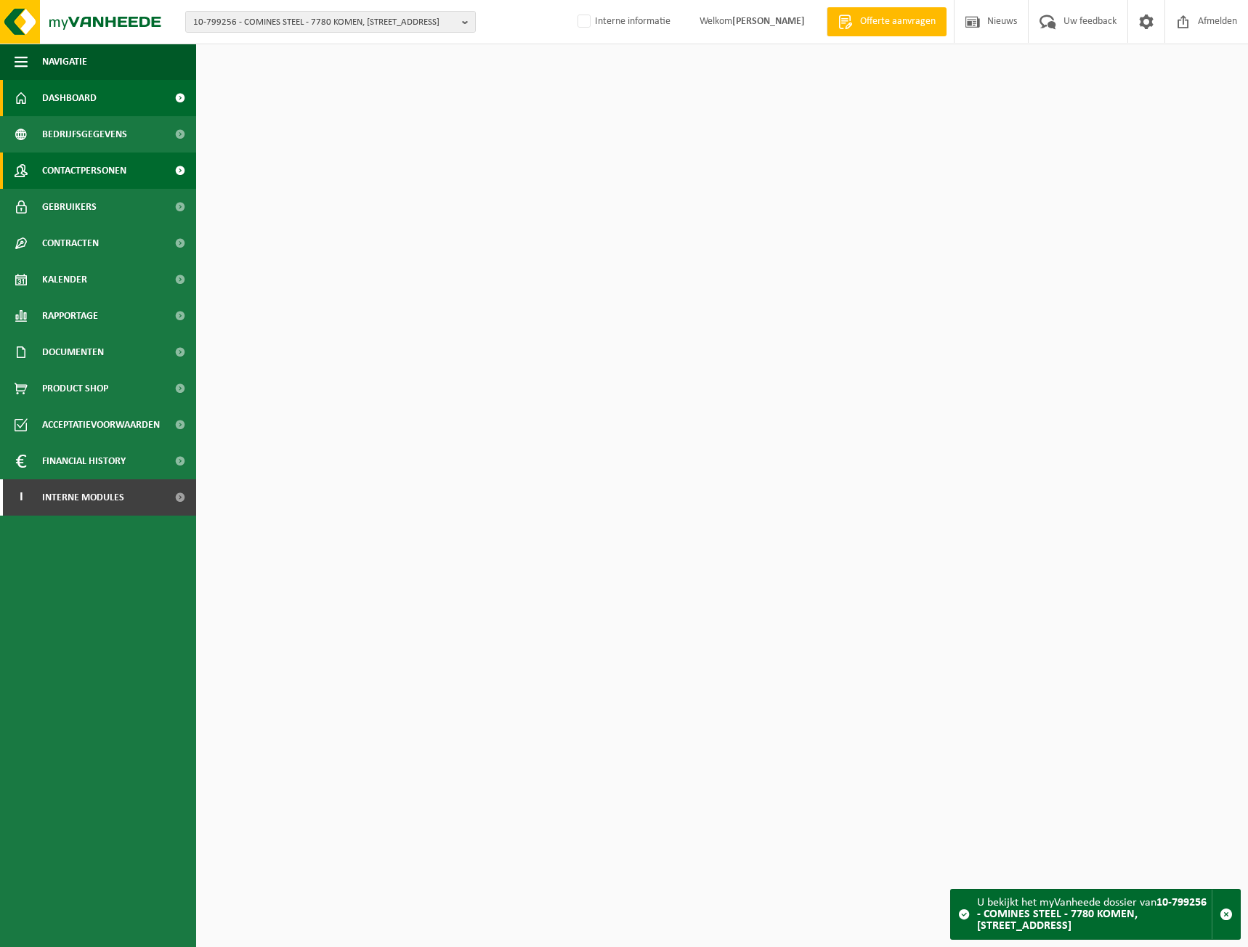
click at [78, 179] on span "Contactpersonen" at bounding box center [84, 170] width 84 height 36
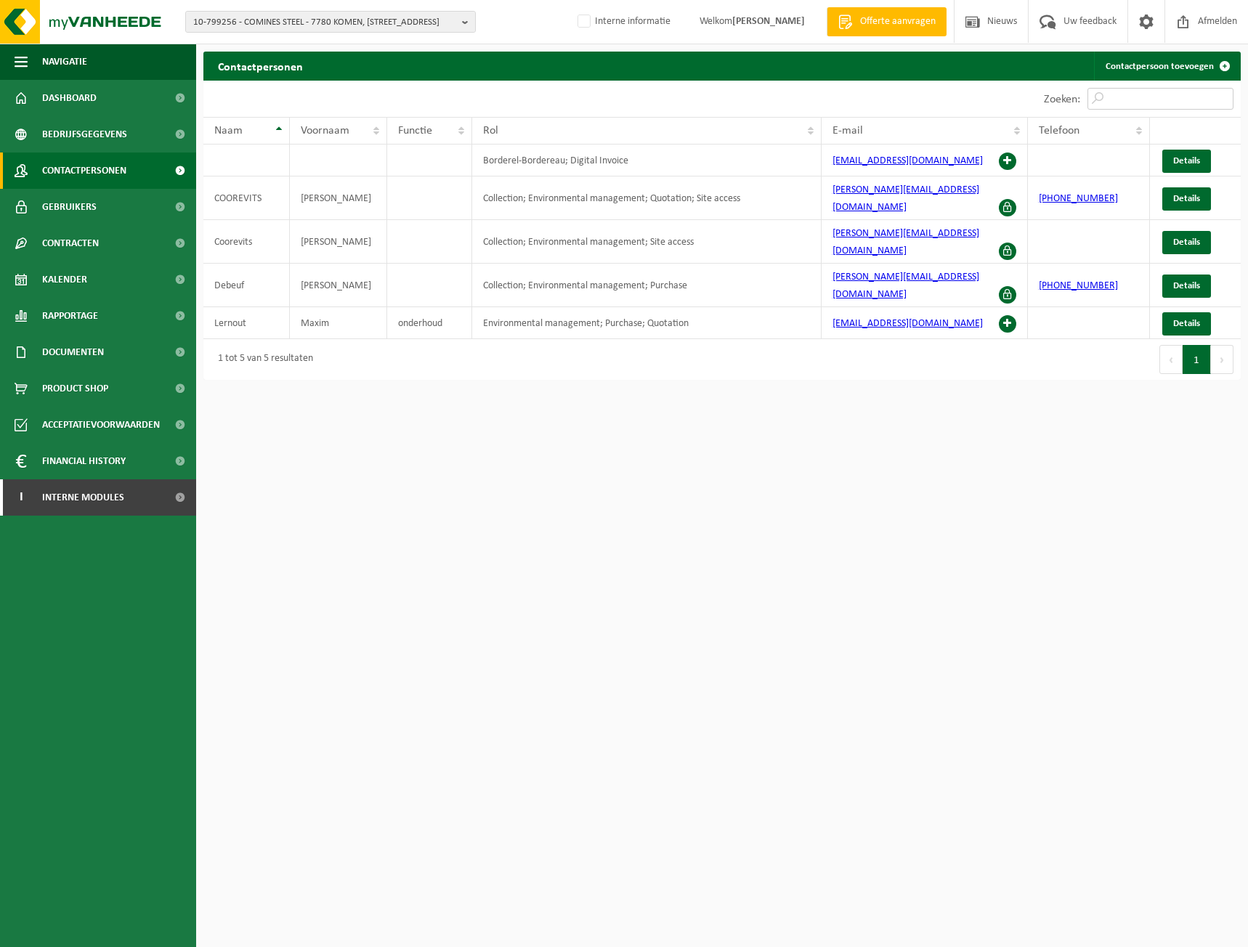
click at [1150, 99] on input "Zoeken:" at bounding box center [1160, 99] width 146 height 22
click at [1006, 315] on span at bounding box center [1006, 323] width 17 height 17
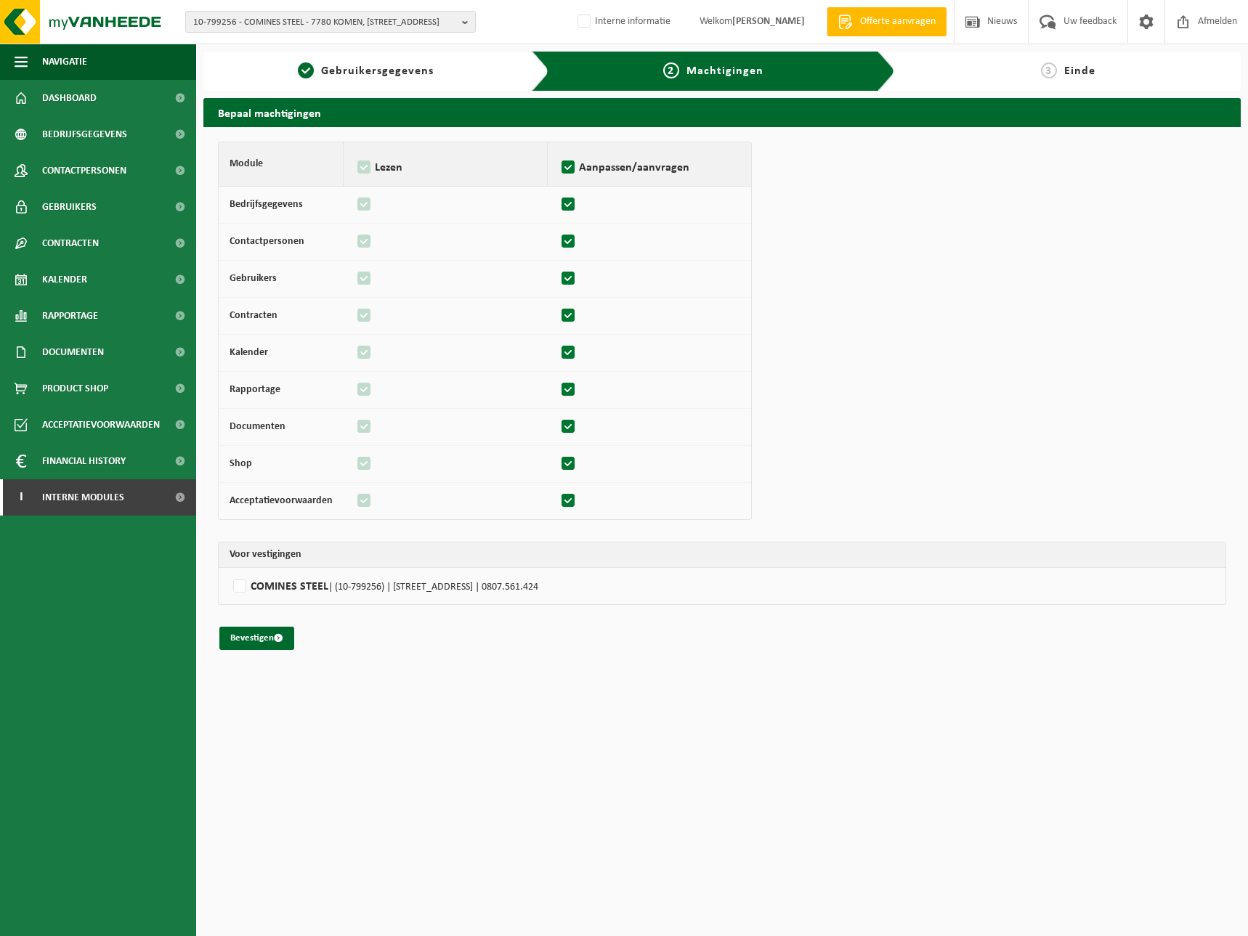
click at [248, 574] on td "COMINES STEEL | (10-799256) | LINTEWEVERSSTRAAT 3, 7780 KOMEN | 0807.561.424" at bounding box center [722, 586] width 1006 height 36
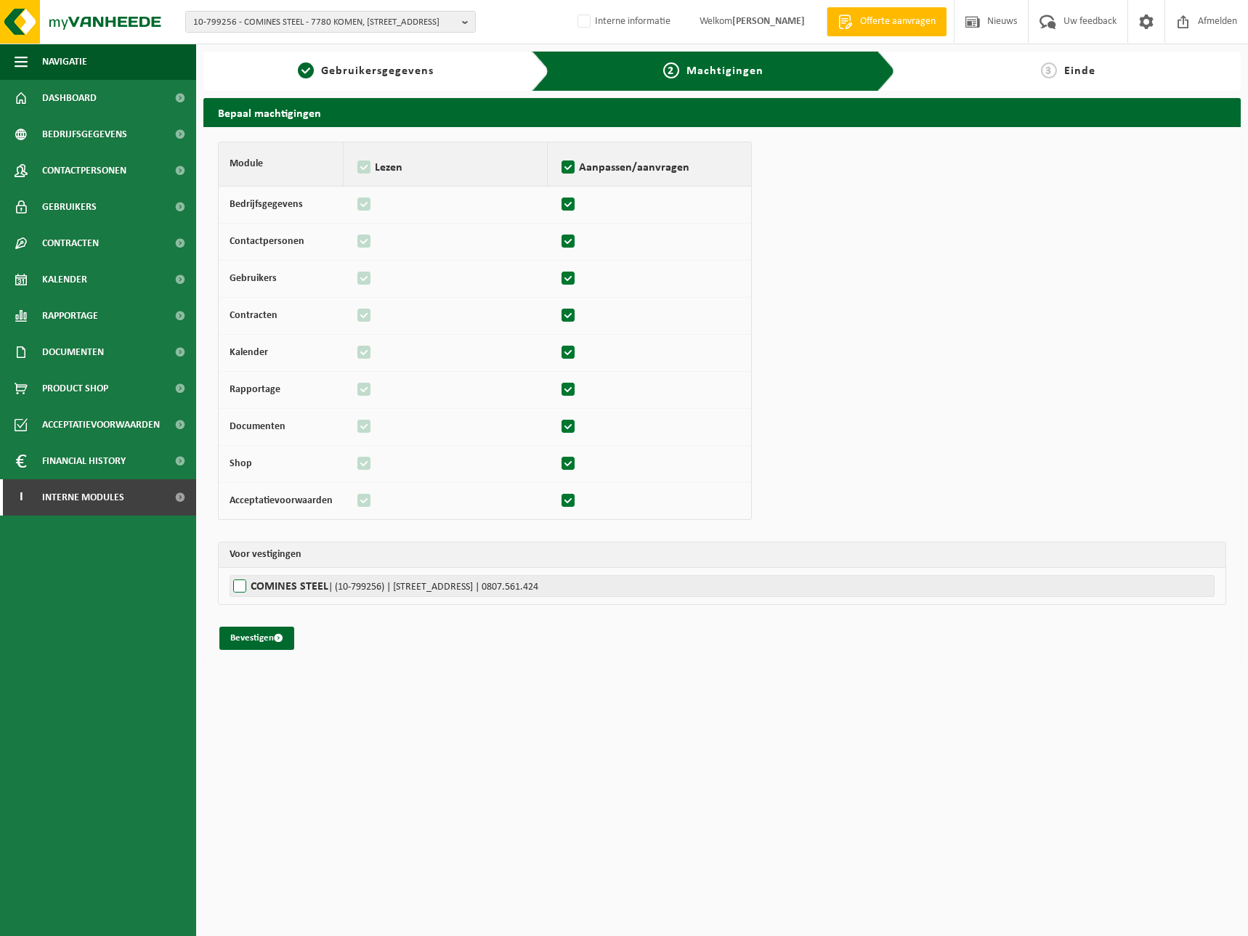
click at [247, 581] on label"] "COMINES STEEL | (10-799256) | LINTEWEVERSSTRAAT 3, 7780 KOMEN | 0807.561.424" at bounding box center [721, 586] width 985 height 22
click at [247, 581] on input "COMINES STEEL | (10-799256) | LINTEWEVERSSTRAAT 3, 7780 KOMEN | 0807.561.424" at bounding box center [853, 586] width 1248 height 22
checkbox input "true"
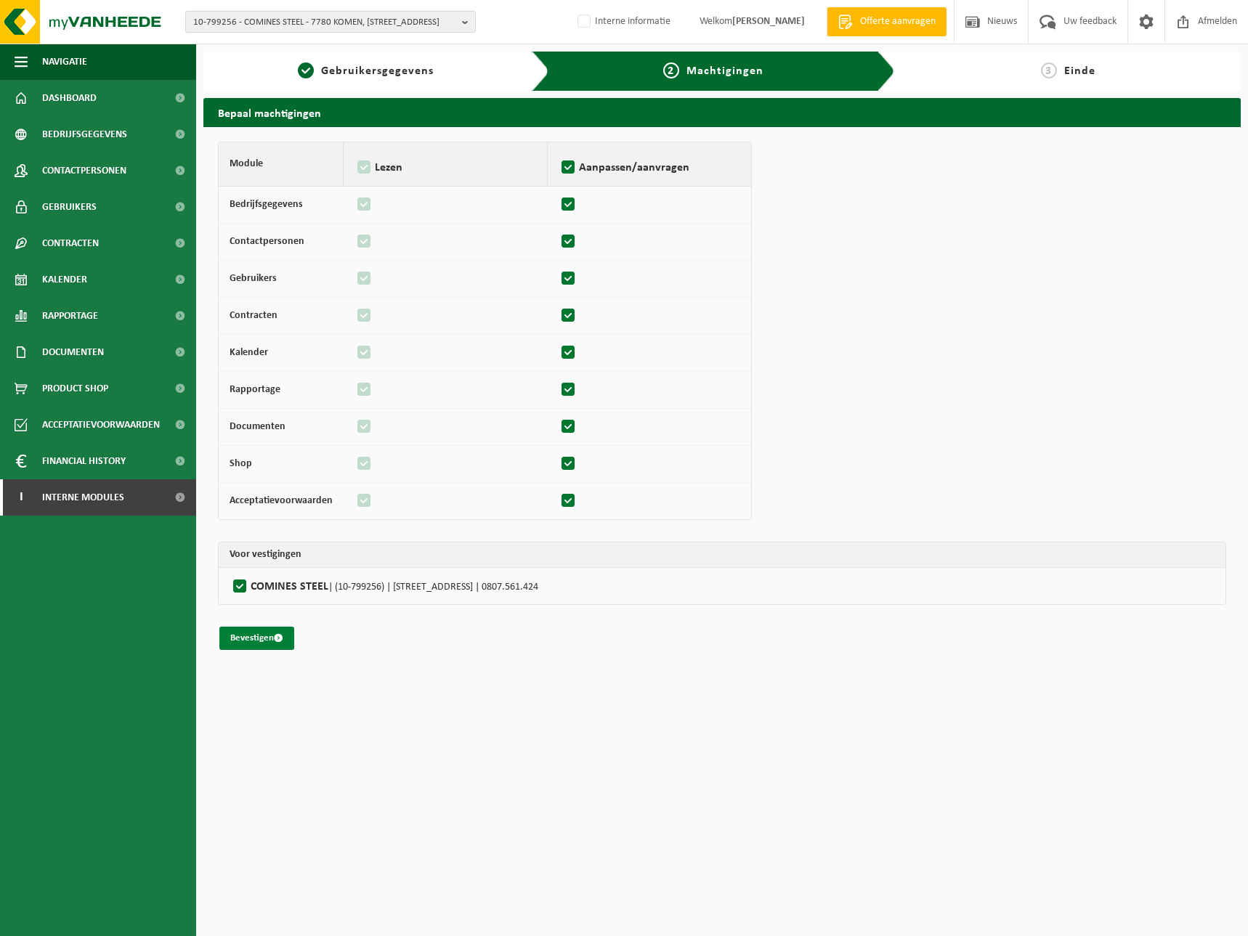
click at [256, 638] on button "Bevestigen" at bounding box center [256, 638] width 75 height 23
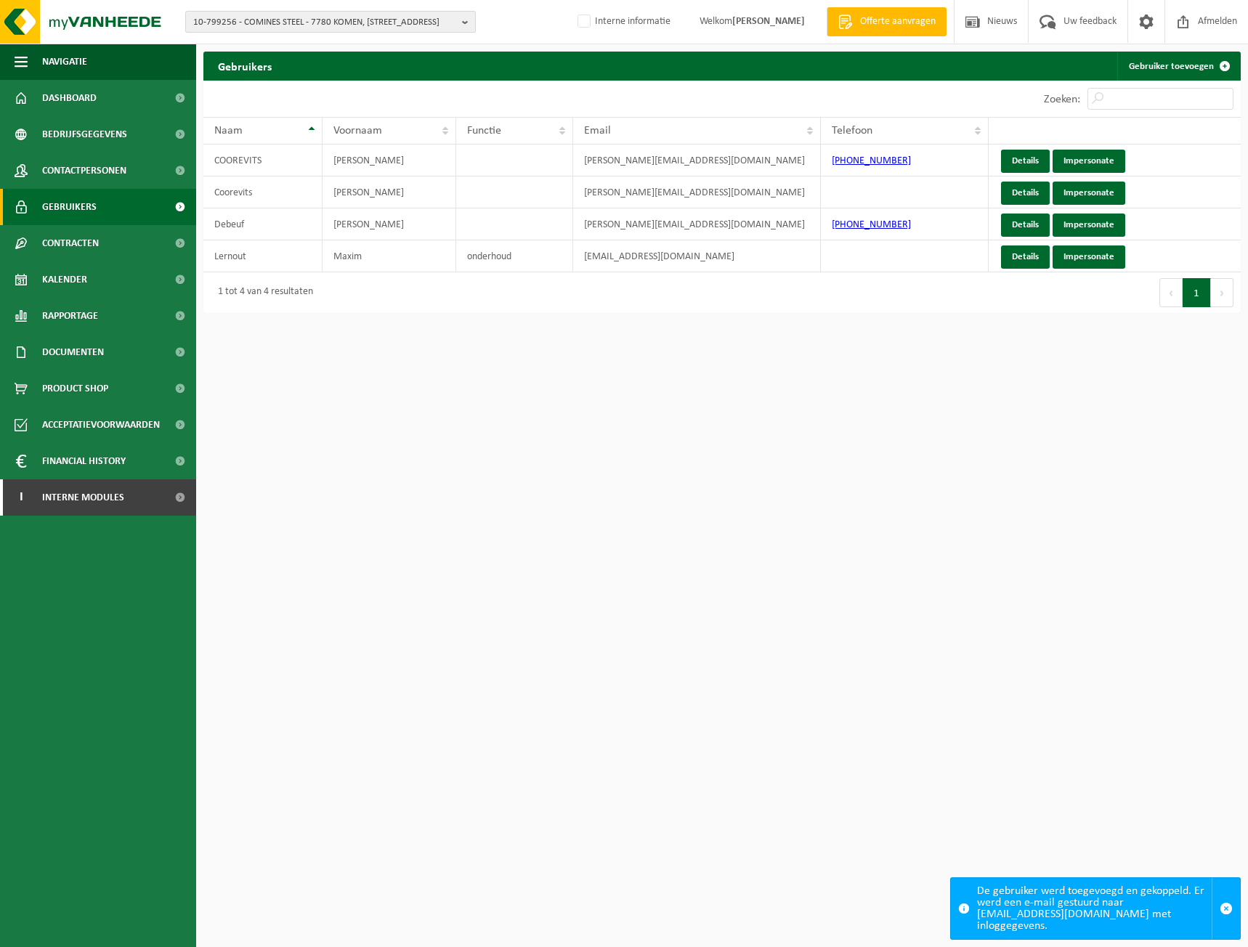
click at [311, 12] on span "10-799256 - COMINES STEEL - 7780 KOMEN, [STREET_ADDRESS]" at bounding box center [324, 23] width 263 height 22
paste input "01-074548"
type input "01-074548"
click at [281, 67] on strong "01-074548 - DELTRIAN INTERNATIONAL - 6220 FLEURUS, RUE DU BERLAIMONT ZI MARTINR…" at bounding box center [309, 72] width 232 height 22
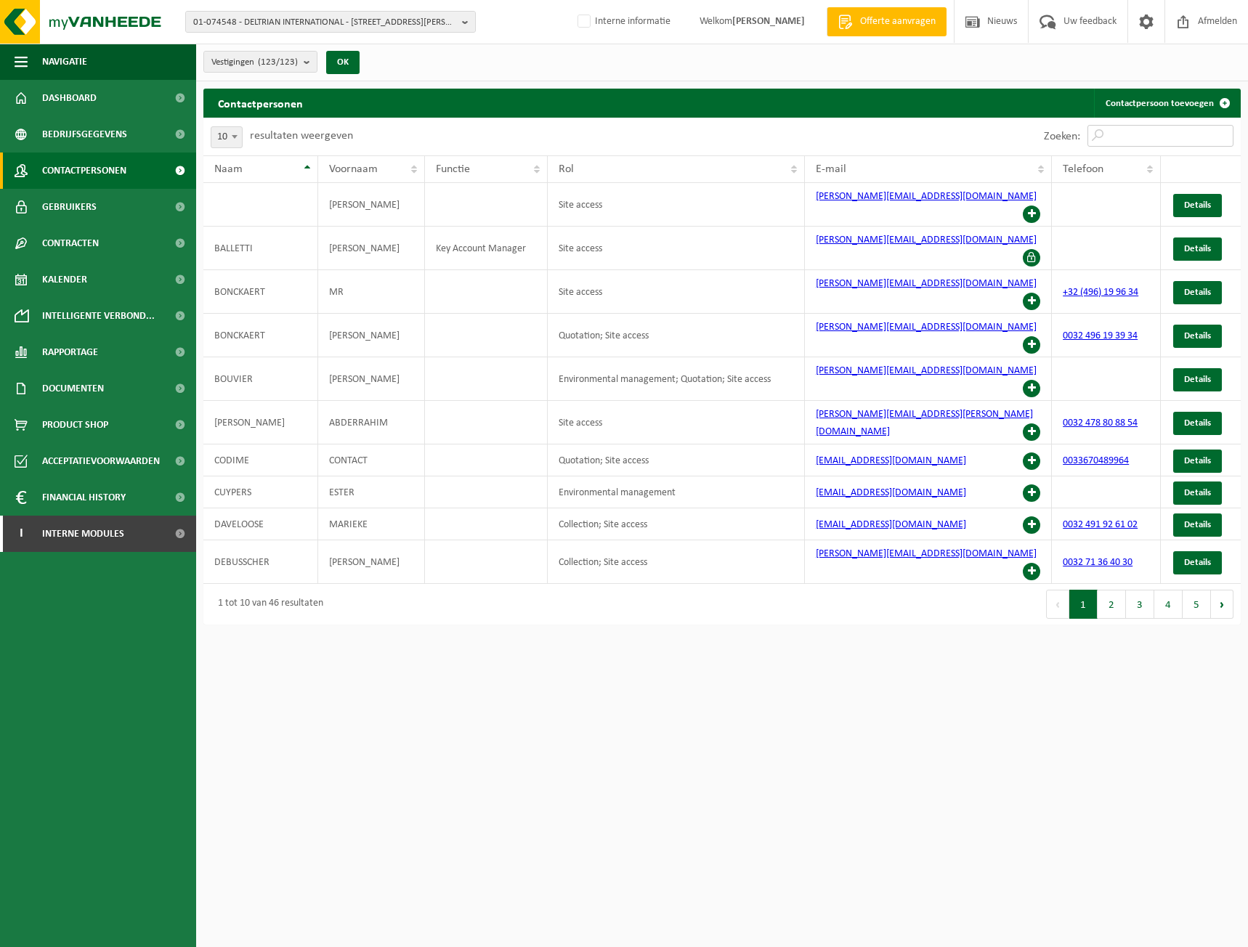
click at [1158, 131] on input "Zoeken:" at bounding box center [1160, 136] width 146 height 22
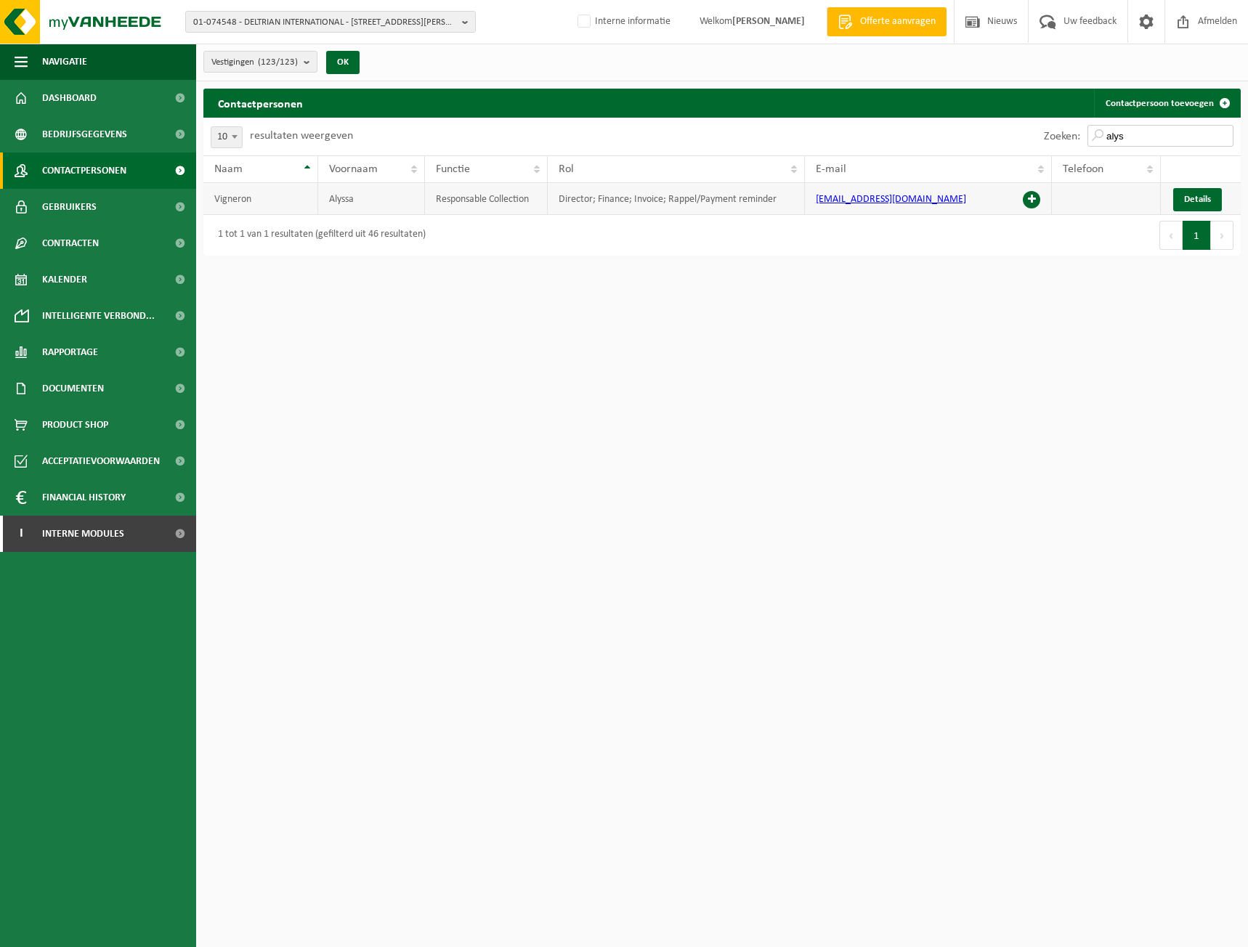
type input "alys"
click at [1038, 203] on span at bounding box center [1030, 199] width 17 height 17
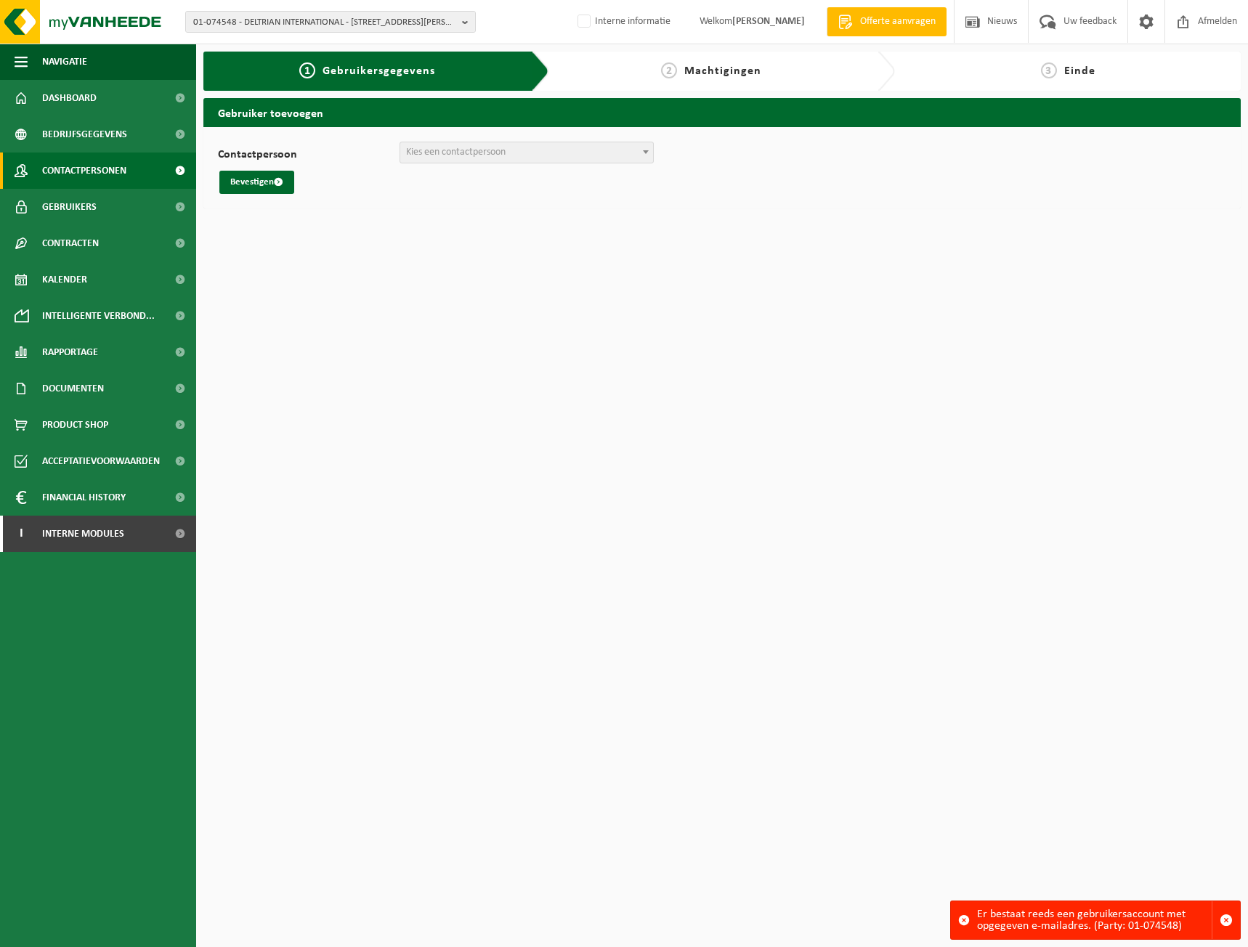
click at [129, 169] on link "Contactpersonen" at bounding box center [98, 170] width 196 height 36
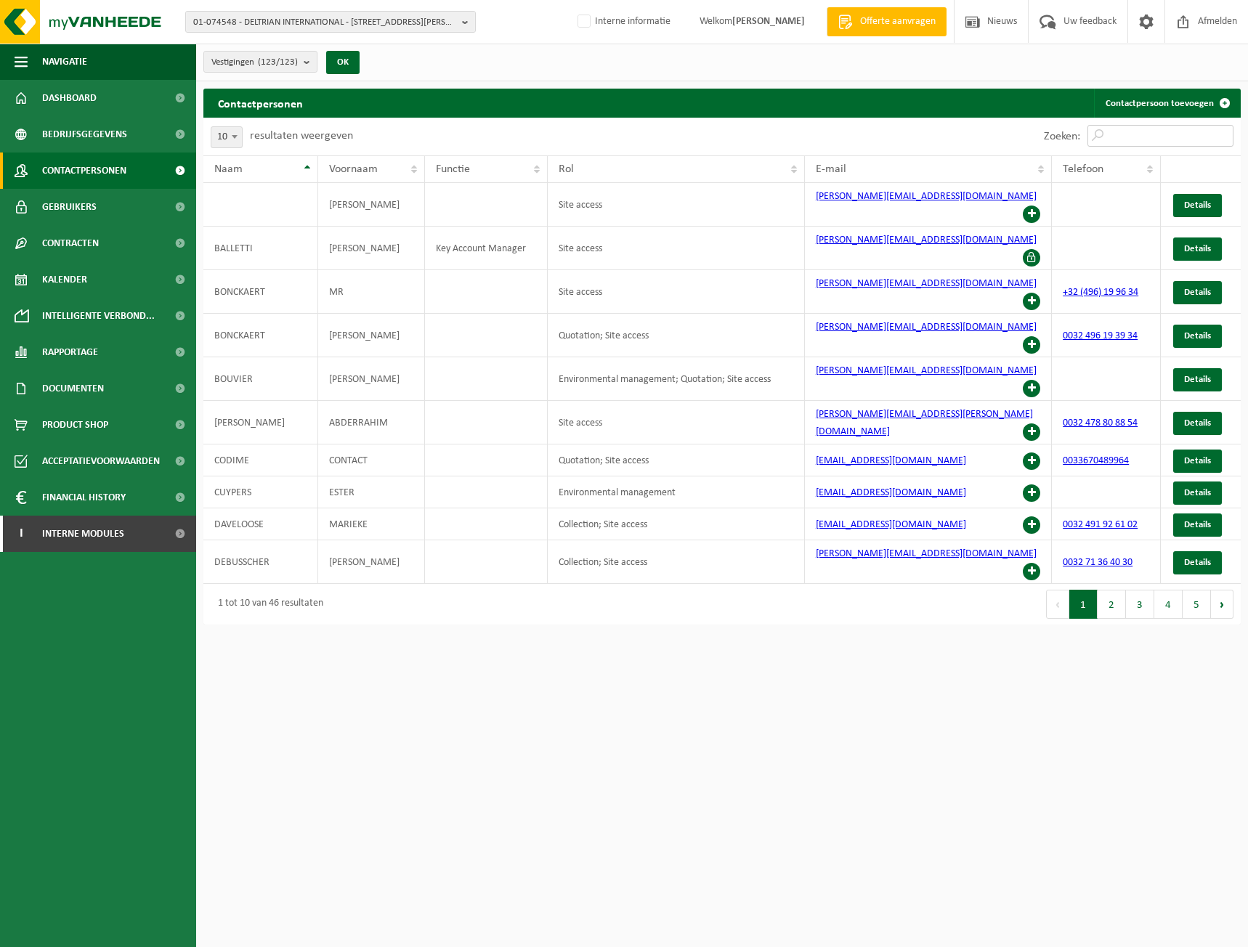
click at [1163, 136] on input "Zoeken:" at bounding box center [1160, 136] width 146 height 22
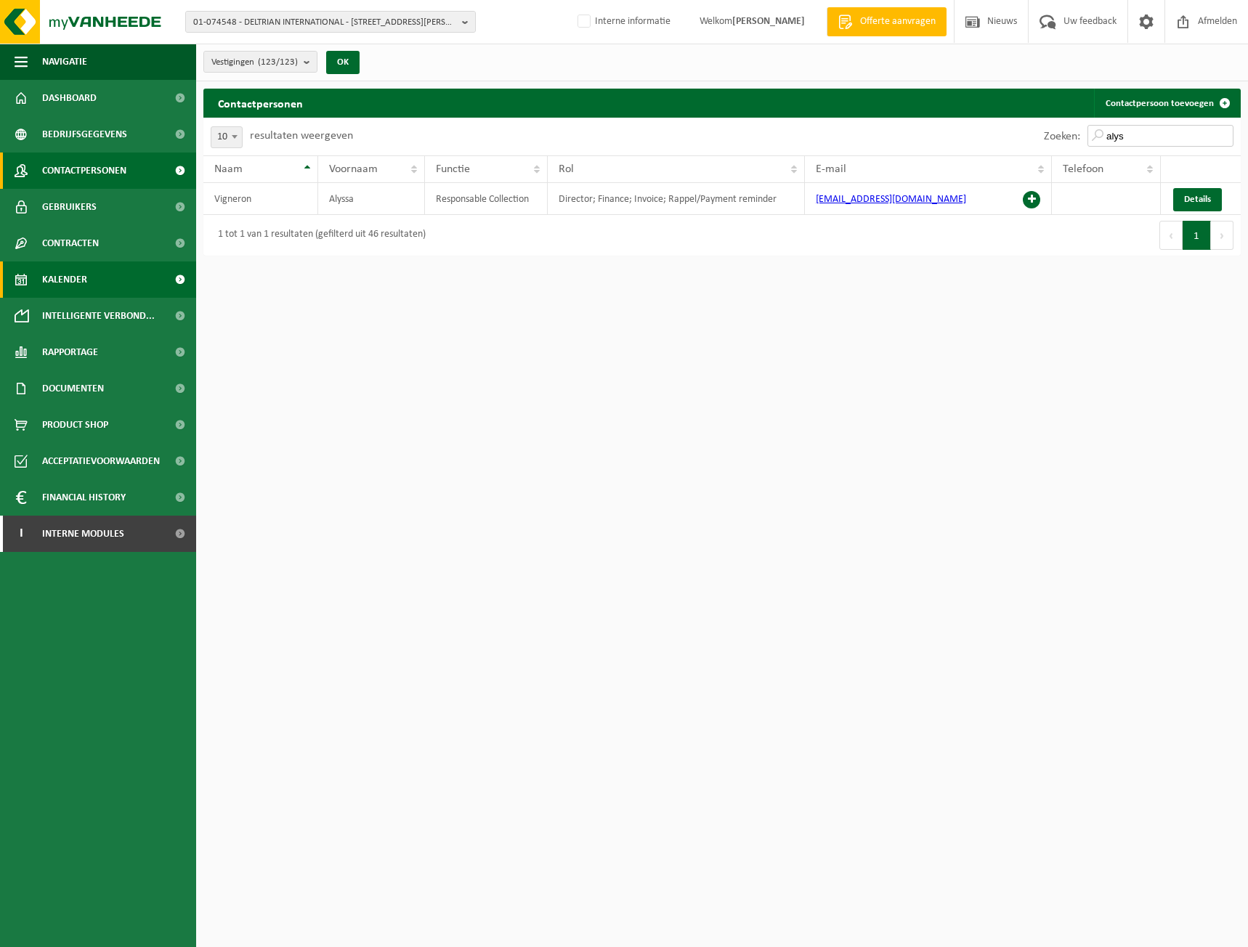
type input "alys"
click at [348, 26] on span "01-074548 - DELTRIAN INTERNATIONAL - 6220 FLEURUS, RUE DU BERLAIMONT ZI MARTINR…" at bounding box center [324, 23] width 263 height 22
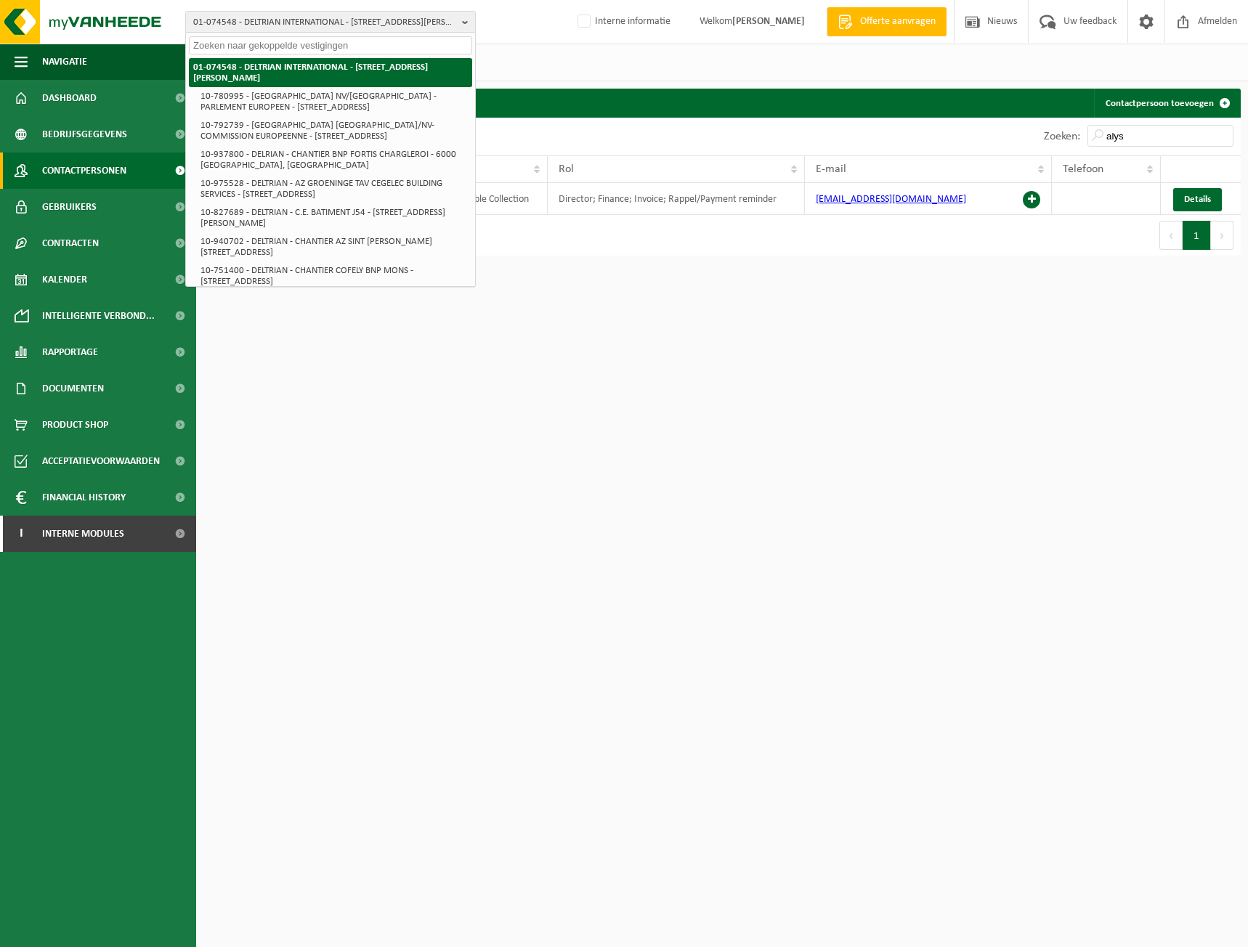
paste input "10-915151"
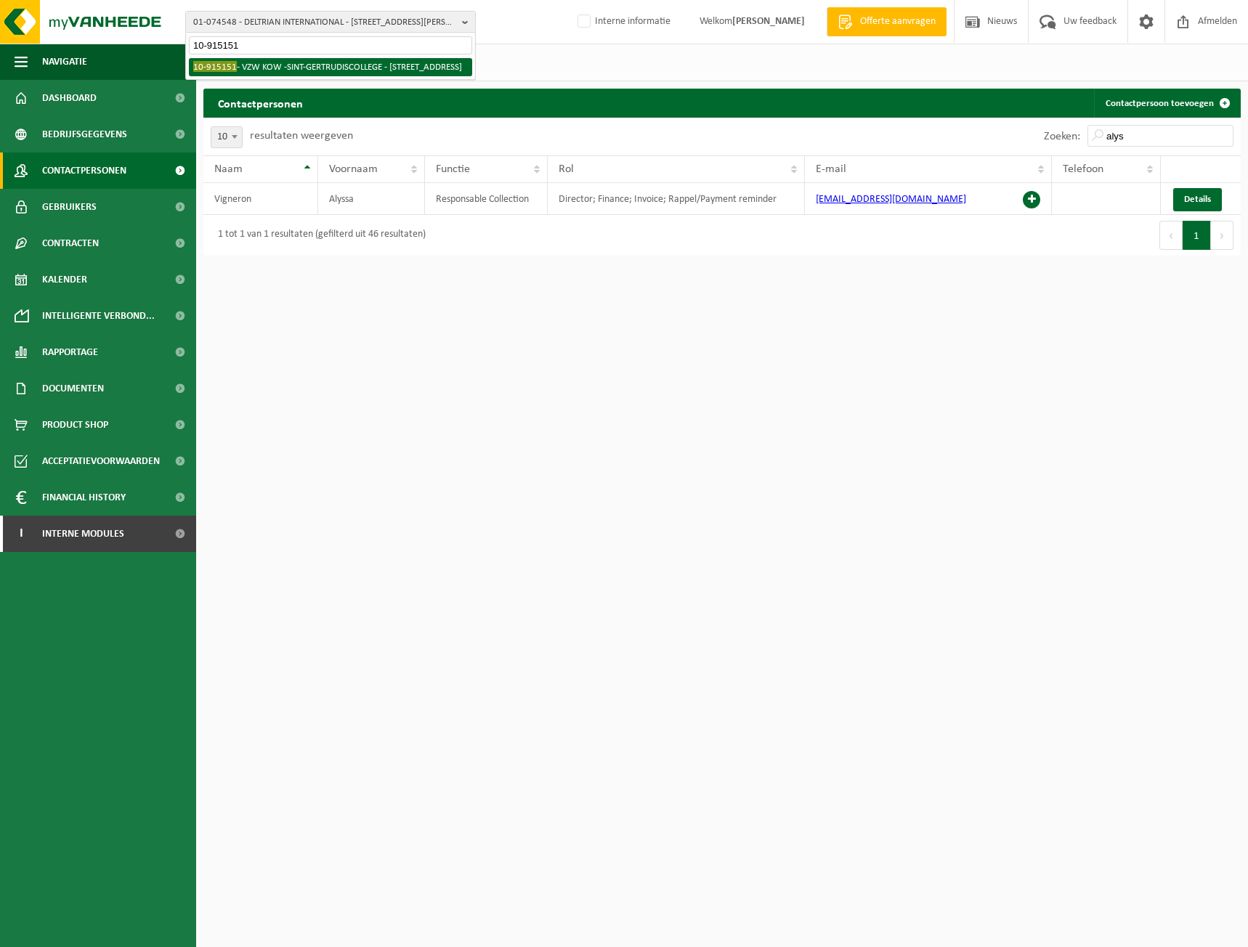
type input "10-915151"
click at [311, 70] on li "10-915151 - VZW KOW -SINT-GERTRUDISCOLLEGE - 9230 WETTEREN, WEGVOERINGSTRAAT 21" at bounding box center [330, 67] width 283 height 18
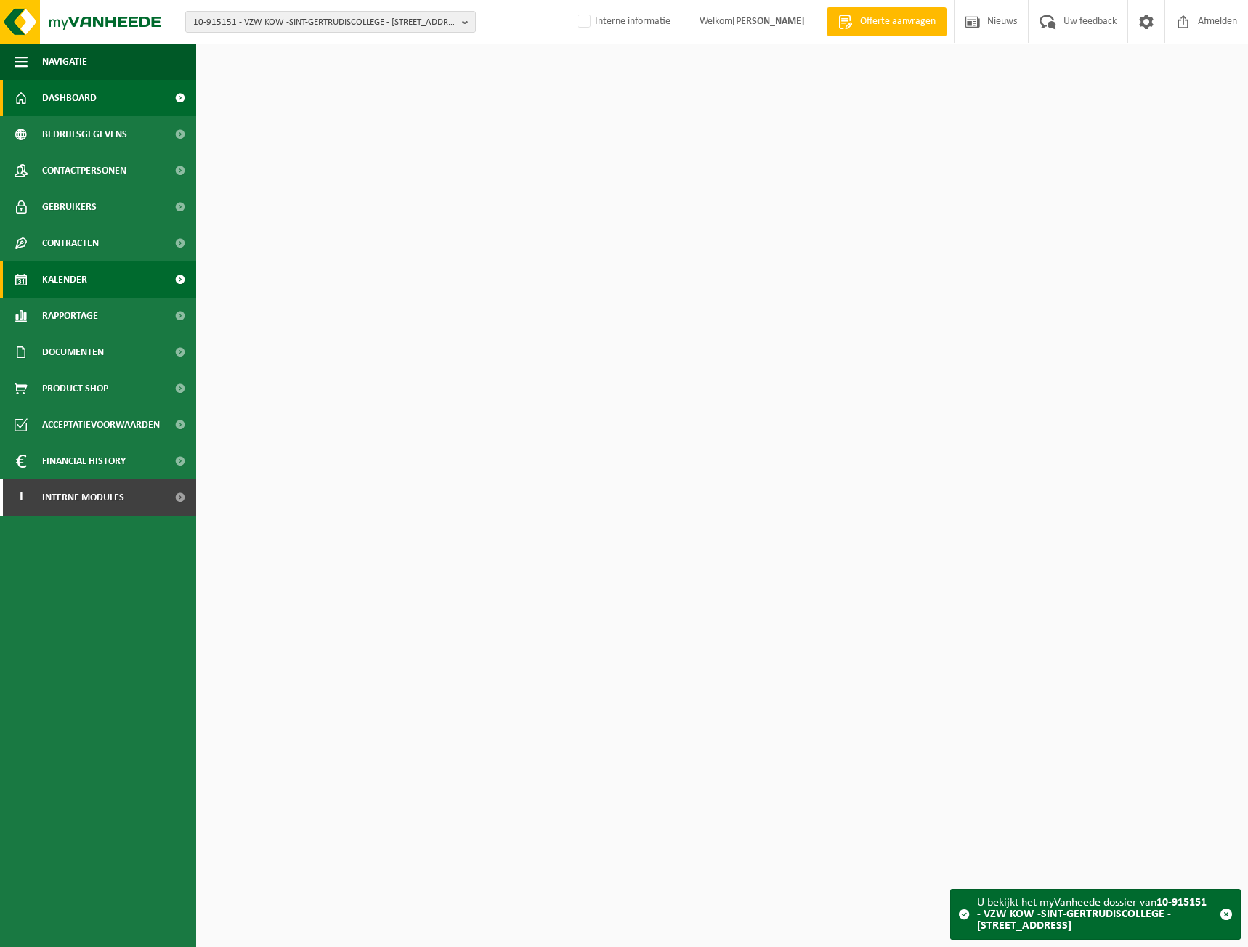
click at [65, 278] on span "Kalender" at bounding box center [64, 279] width 45 height 36
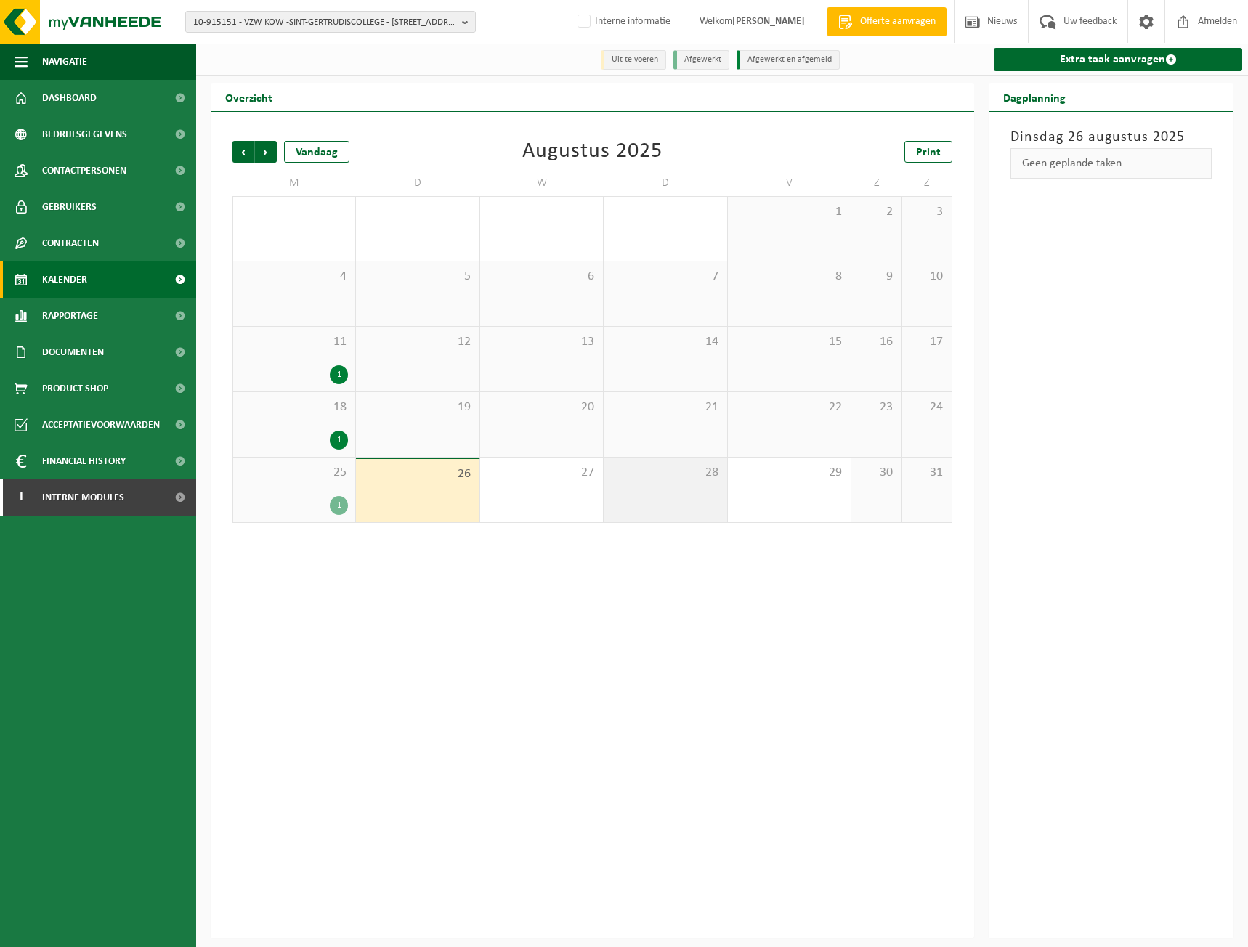
click at [707, 500] on div "28" at bounding box center [664, 489] width 123 height 65
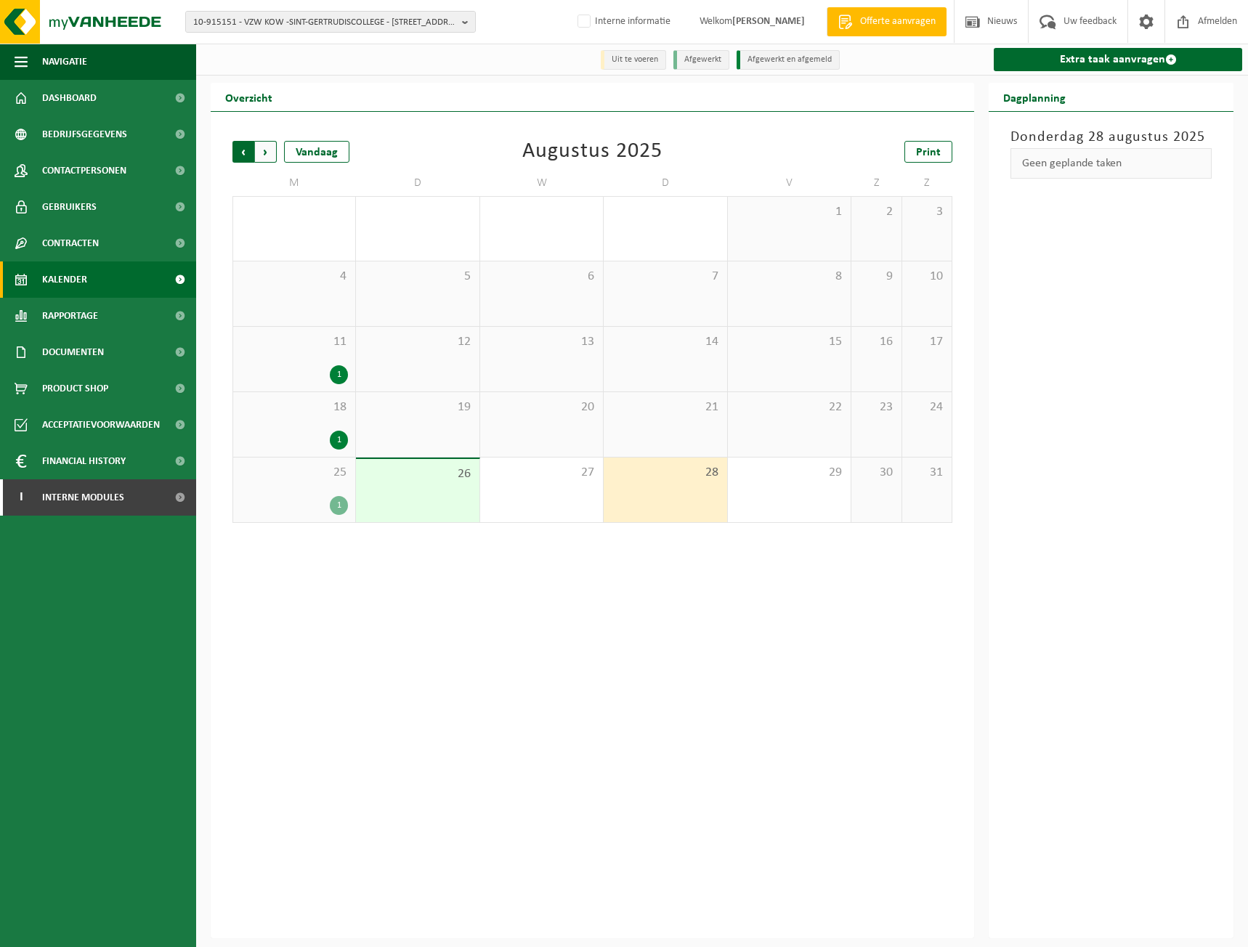
click at [264, 147] on span "Volgende" at bounding box center [266, 152] width 22 height 22
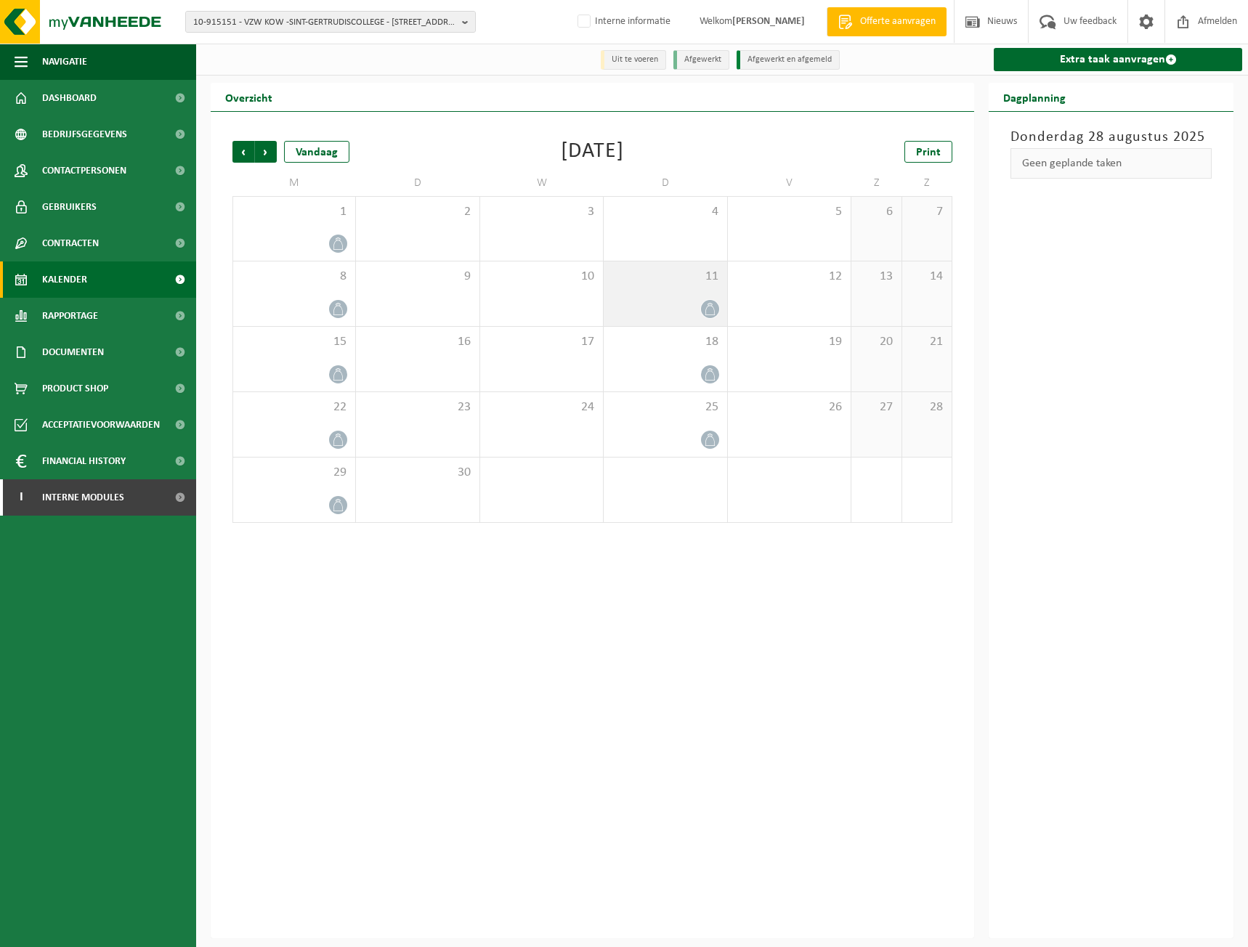
click at [668, 283] on span "11" at bounding box center [665, 277] width 108 height 16
click at [245, 152] on span "Vorige" at bounding box center [243, 152] width 22 height 22
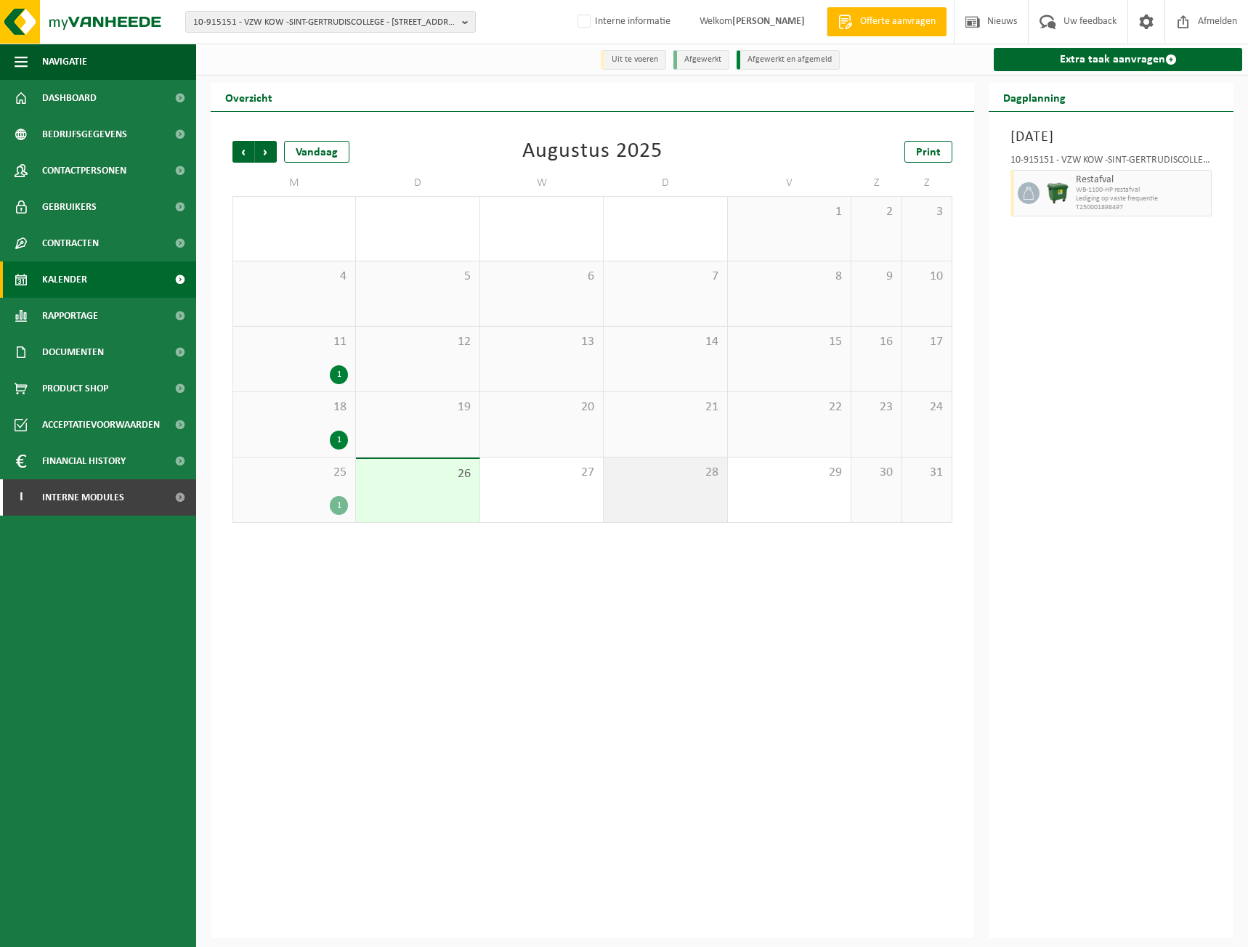
click at [649, 487] on div "28" at bounding box center [664, 489] width 123 height 65
click at [329, 489] on div "25 1" at bounding box center [294, 489] width 122 height 65
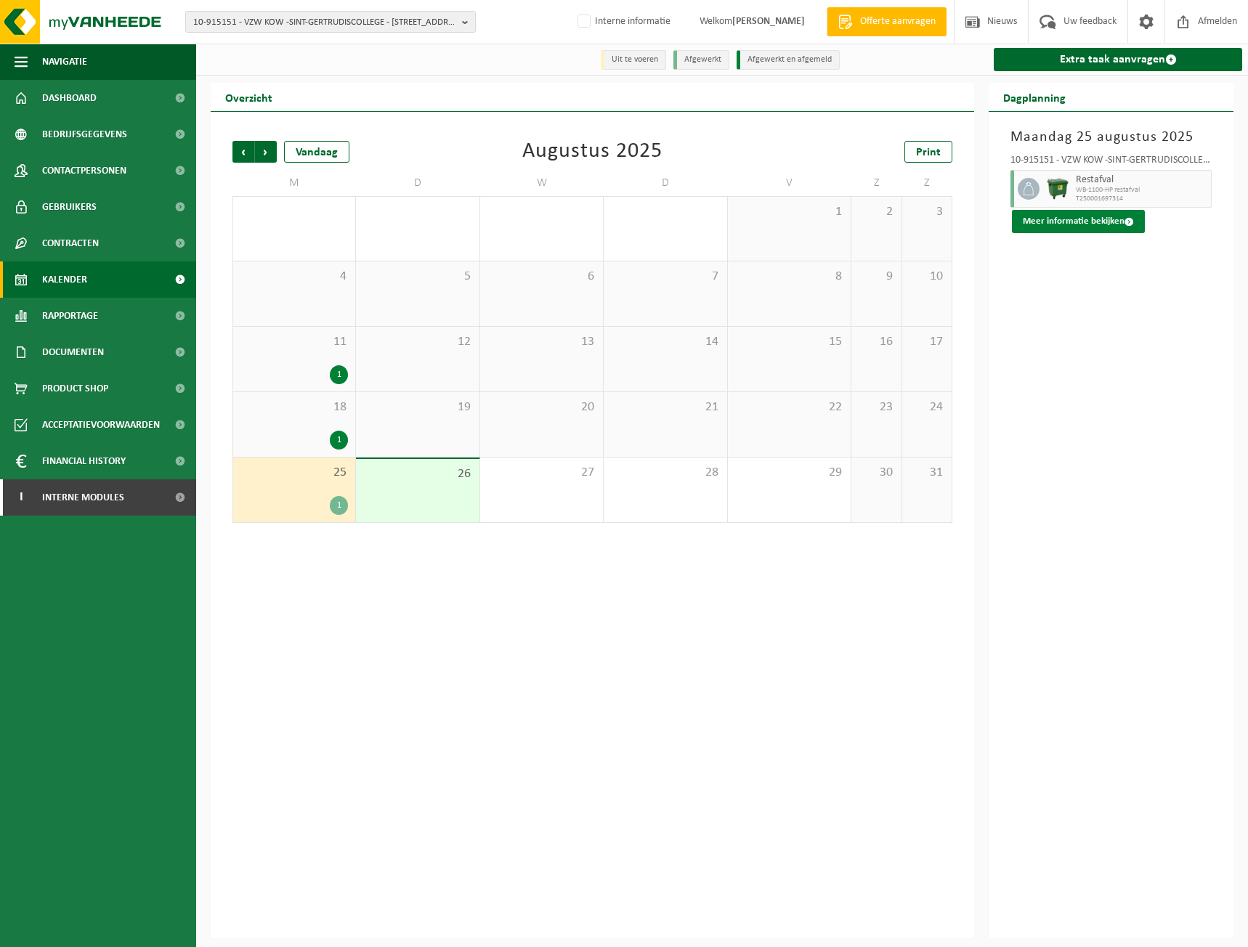
click at [1044, 229] on button "Meer informatie bekijken" at bounding box center [1078, 221] width 133 height 23
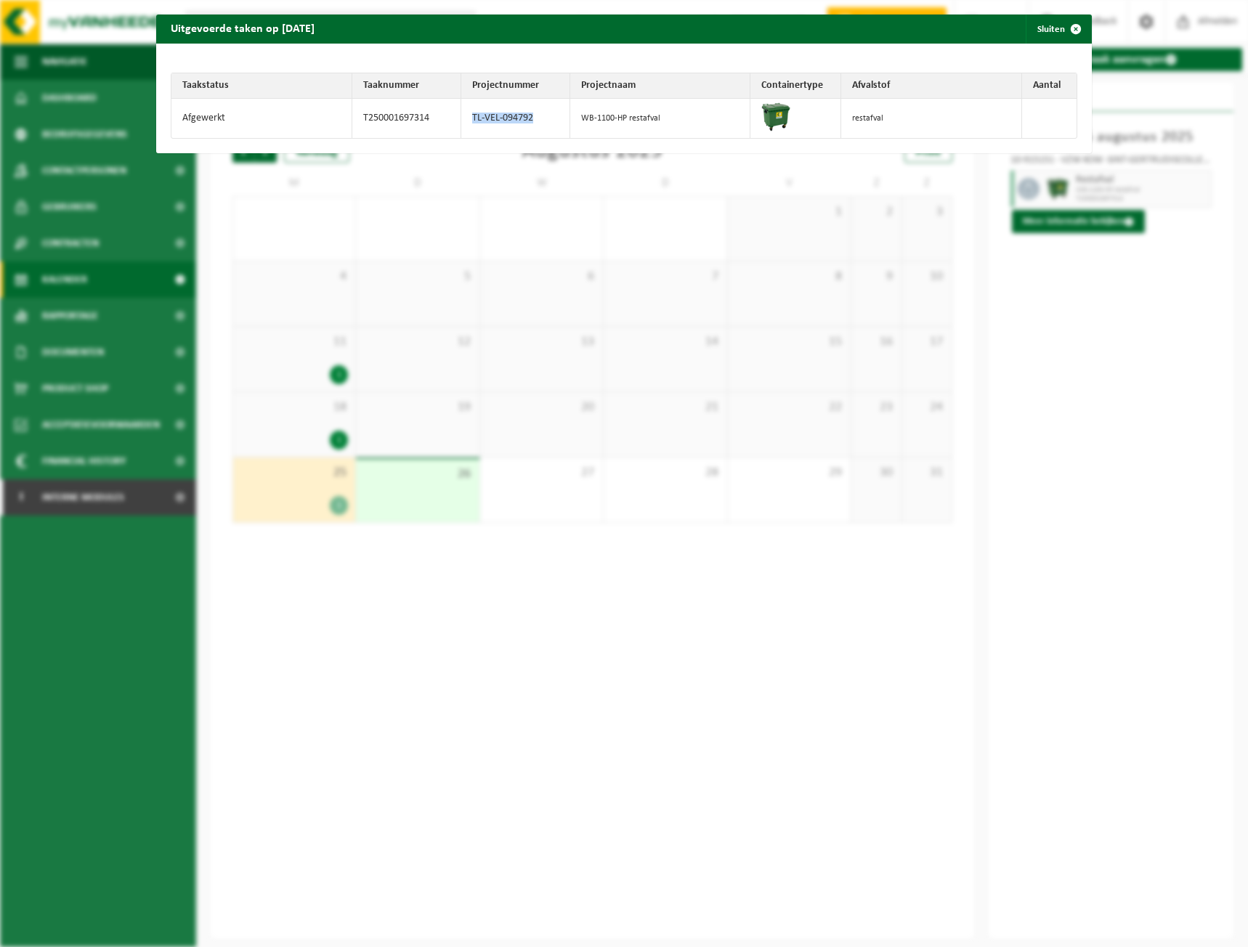
drag, startPoint x: 463, startPoint y: 113, endPoint x: 535, endPoint y: 119, distance: 72.2
click at [535, 119] on td "TL-VEL-094792" at bounding box center [515, 118] width 109 height 39
copy td "TL-VEL-094792"
click at [1031, 28] on button "Sluiten" at bounding box center [1057, 29] width 65 height 29
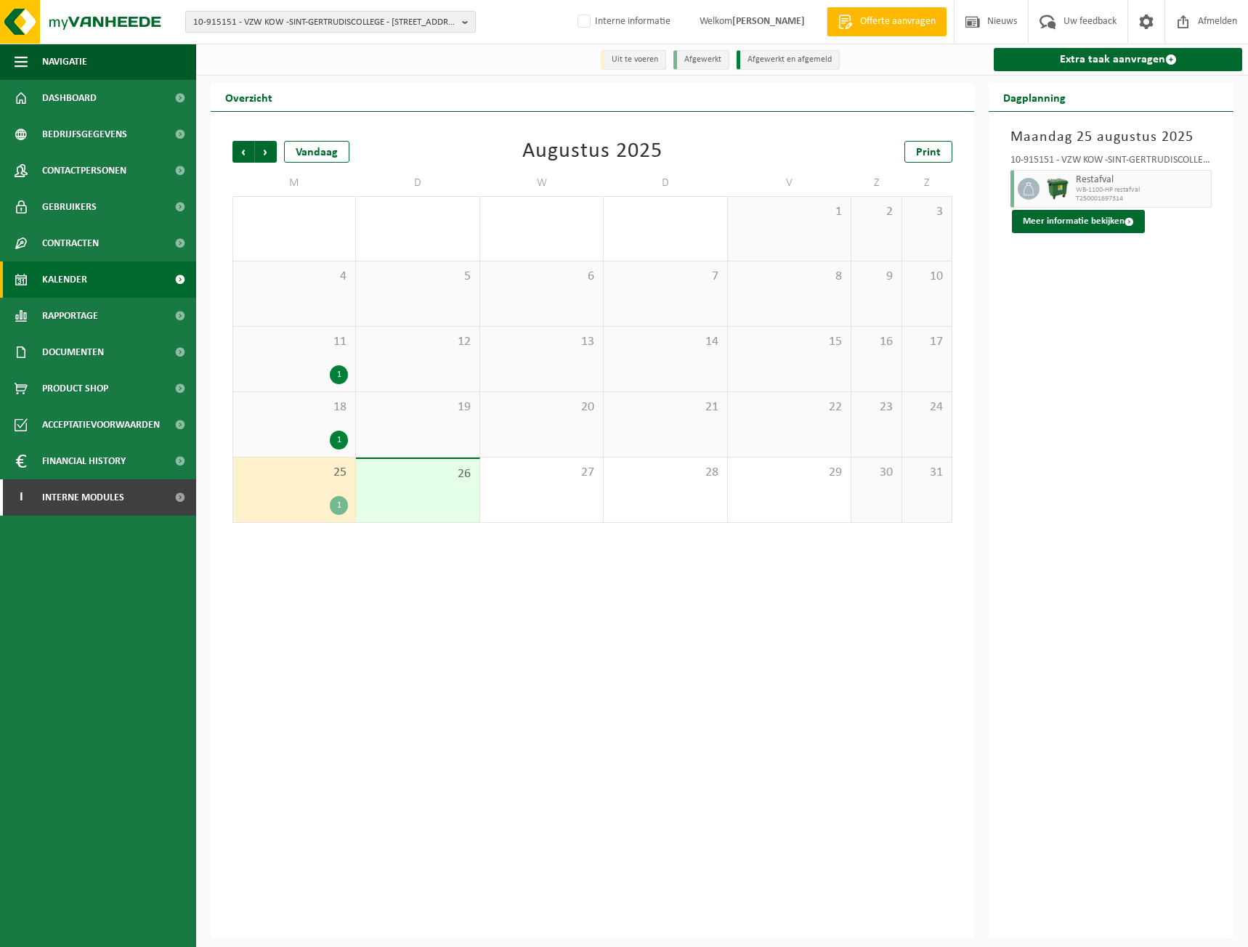
click at [346, 23] on span "10-915151 - VZW KOW -SINT-GERTRUDISCOLLEGE - [STREET_ADDRESS]" at bounding box center [324, 23] width 263 height 22
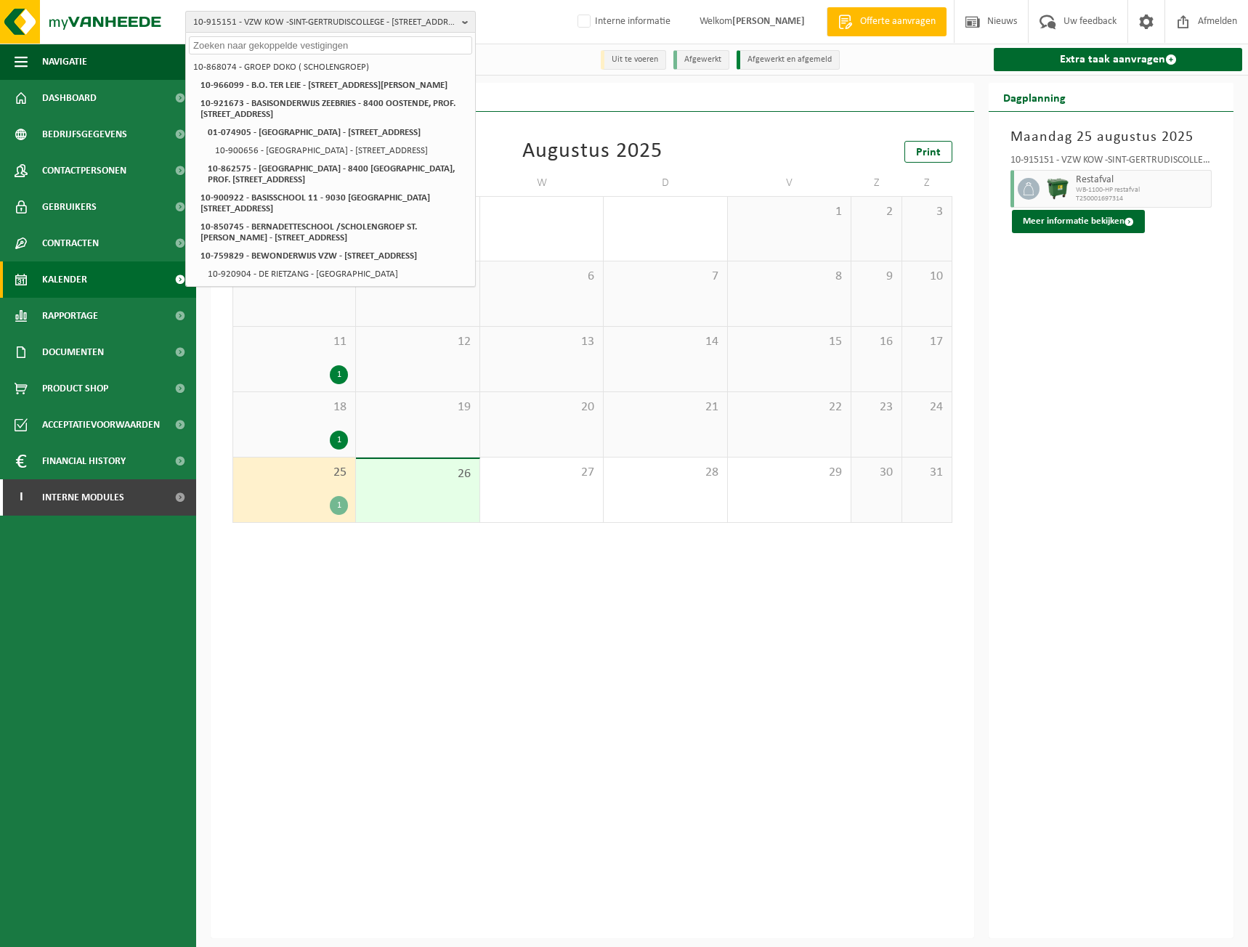
paste input "10-752362"
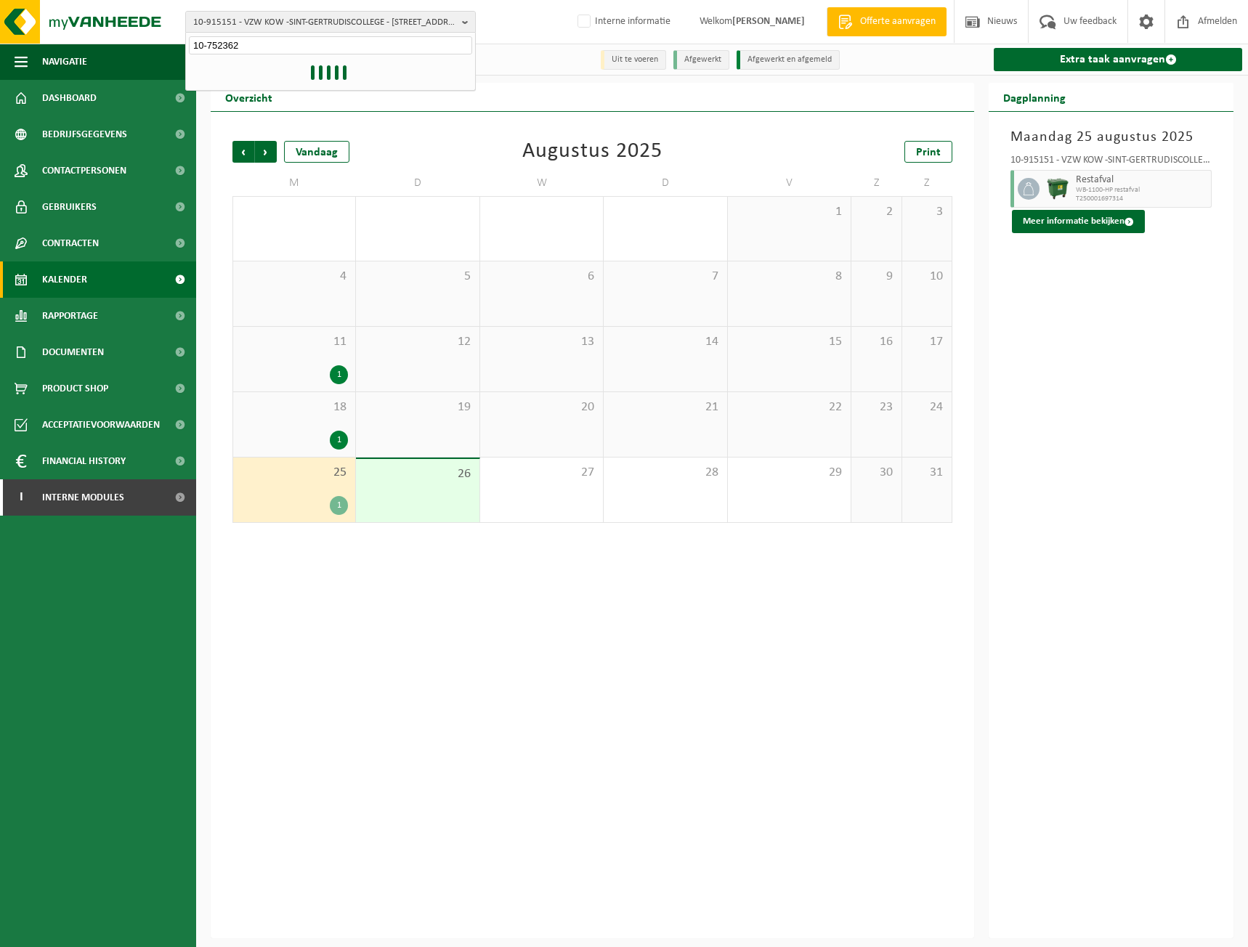
type input "10-752362"
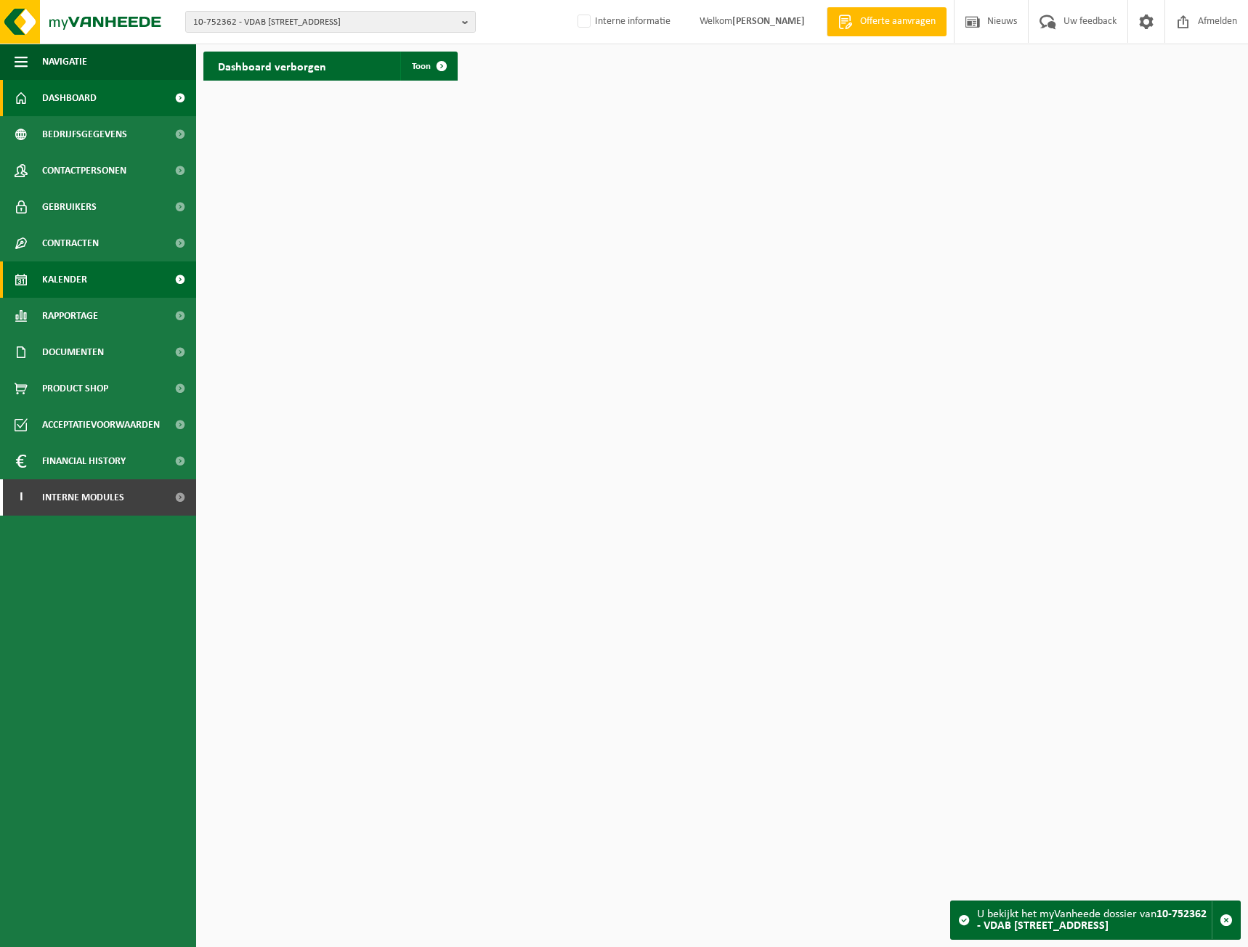
drag, startPoint x: 92, startPoint y: 290, endPoint x: 108, endPoint y: 293, distance: 16.2
click at [92, 290] on link "Kalender" at bounding box center [98, 279] width 196 height 36
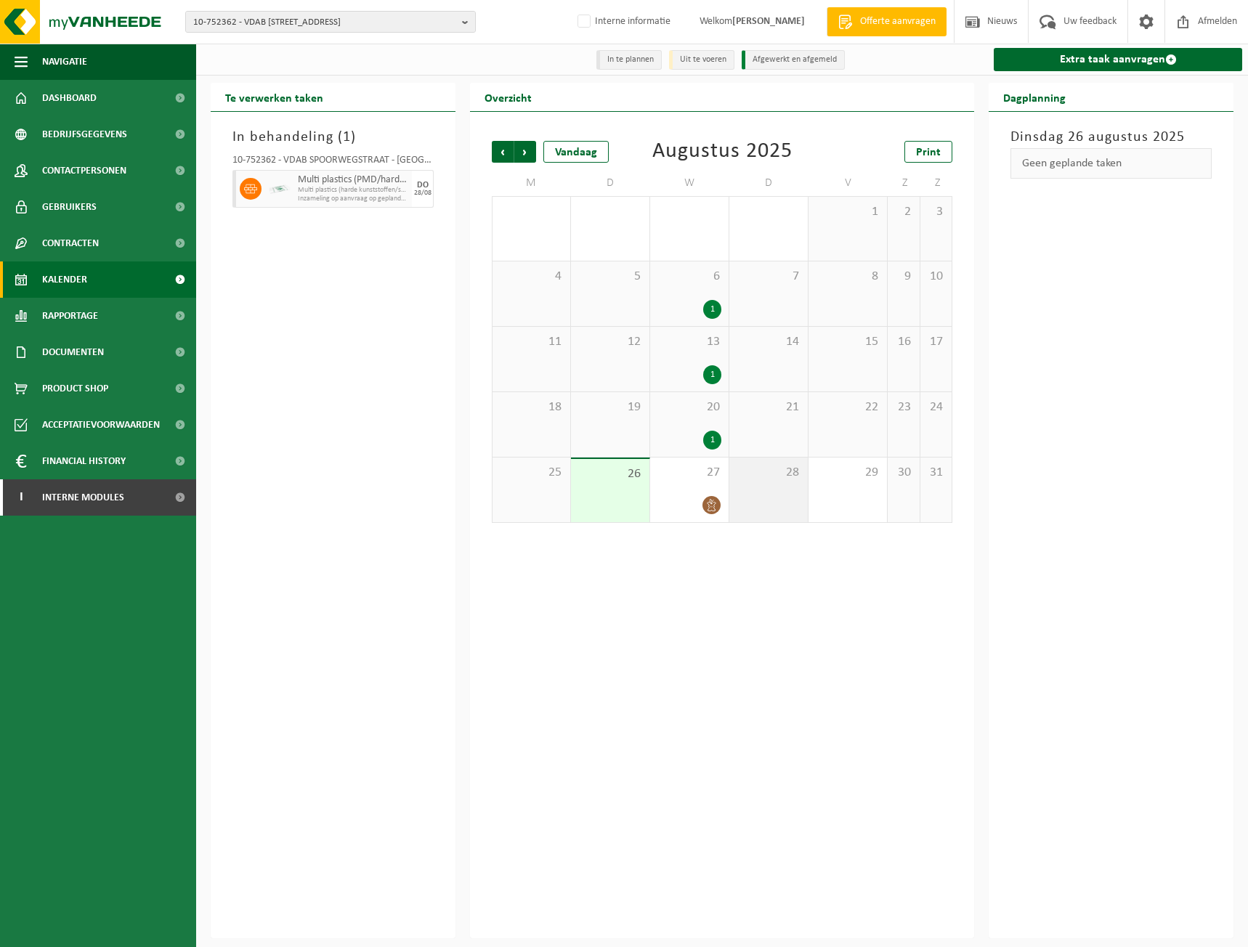
click at [741, 481] on span "28" at bounding box center [768, 473] width 64 height 16
click at [673, 420] on div "20 1" at bounding box center [689, 424] width 78 height 65
click at [696, 369] on div "1" at bounding box center [689, 374] width 64 height 19
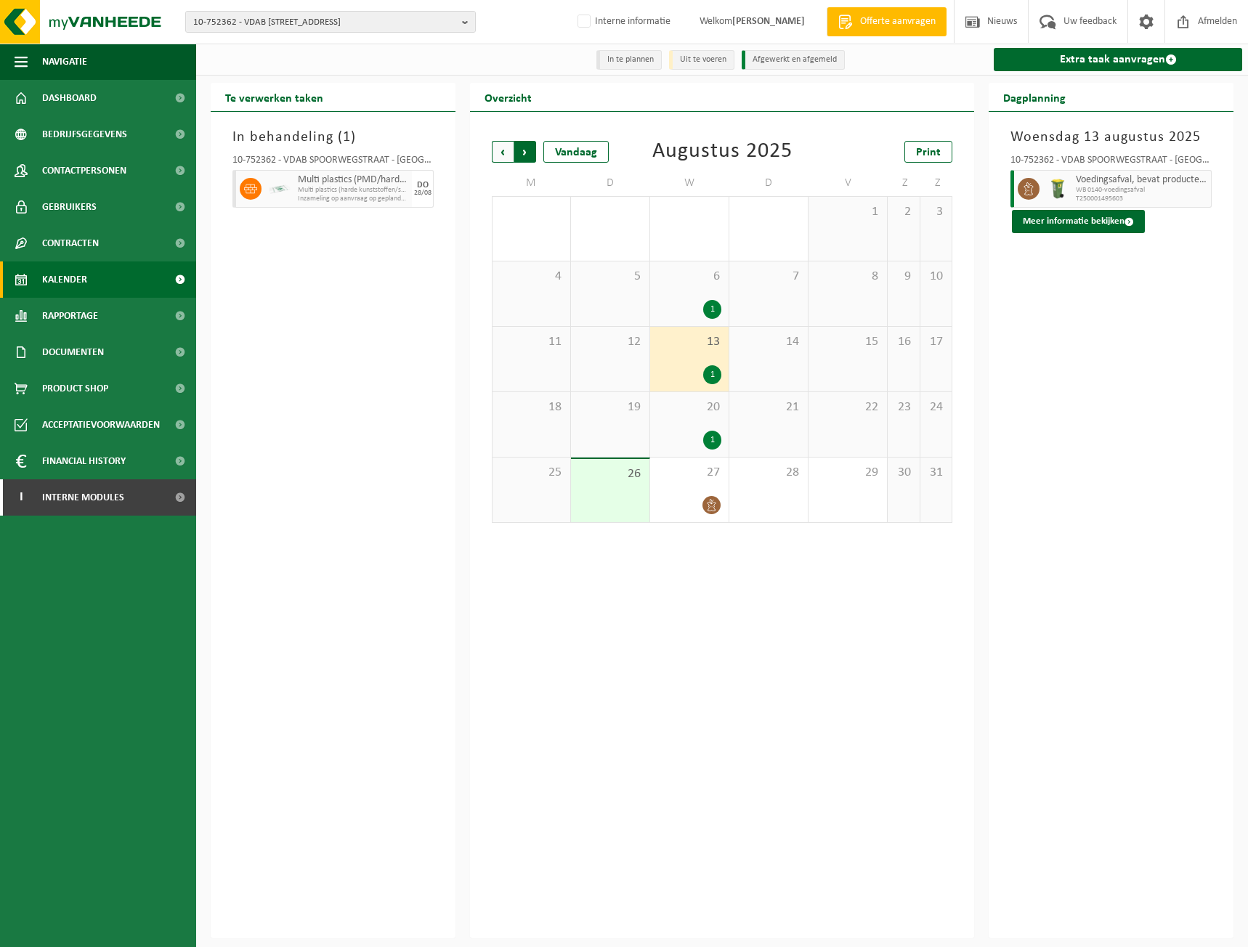
click at [507, 150] on span "Vorige" at bounding box center [503, 152] width 22 height 22
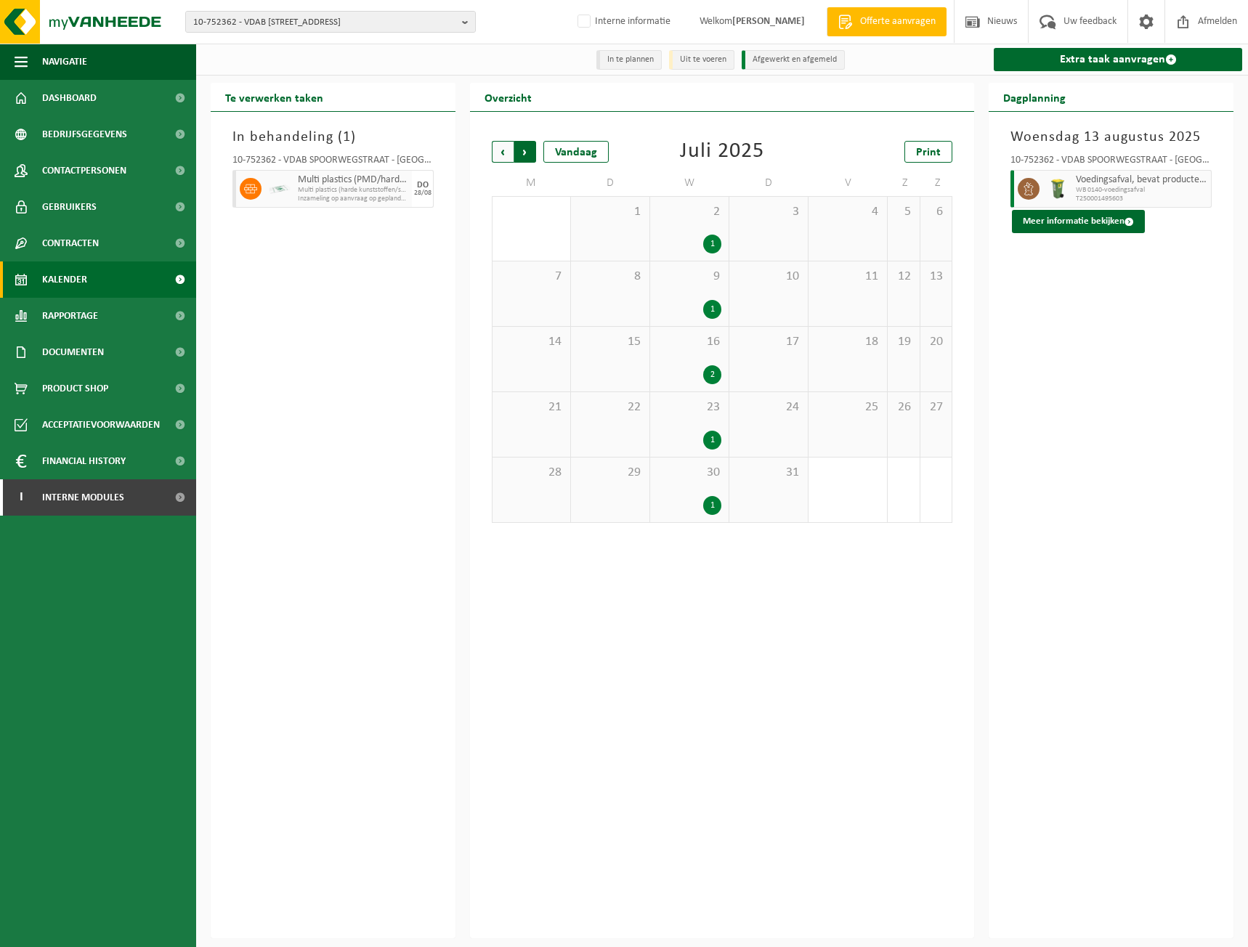
click at [496, 153] on span "Vorige" at bounding box center [503, 152] width 22 height 22
drag, startPoint x: 781, startPoint y: 487, endPoint x: 898, endPoint y: 427, distance: 131.2
click at [781, 486] on div "26 1" at bounding box center [768, 489] width 78 height 65
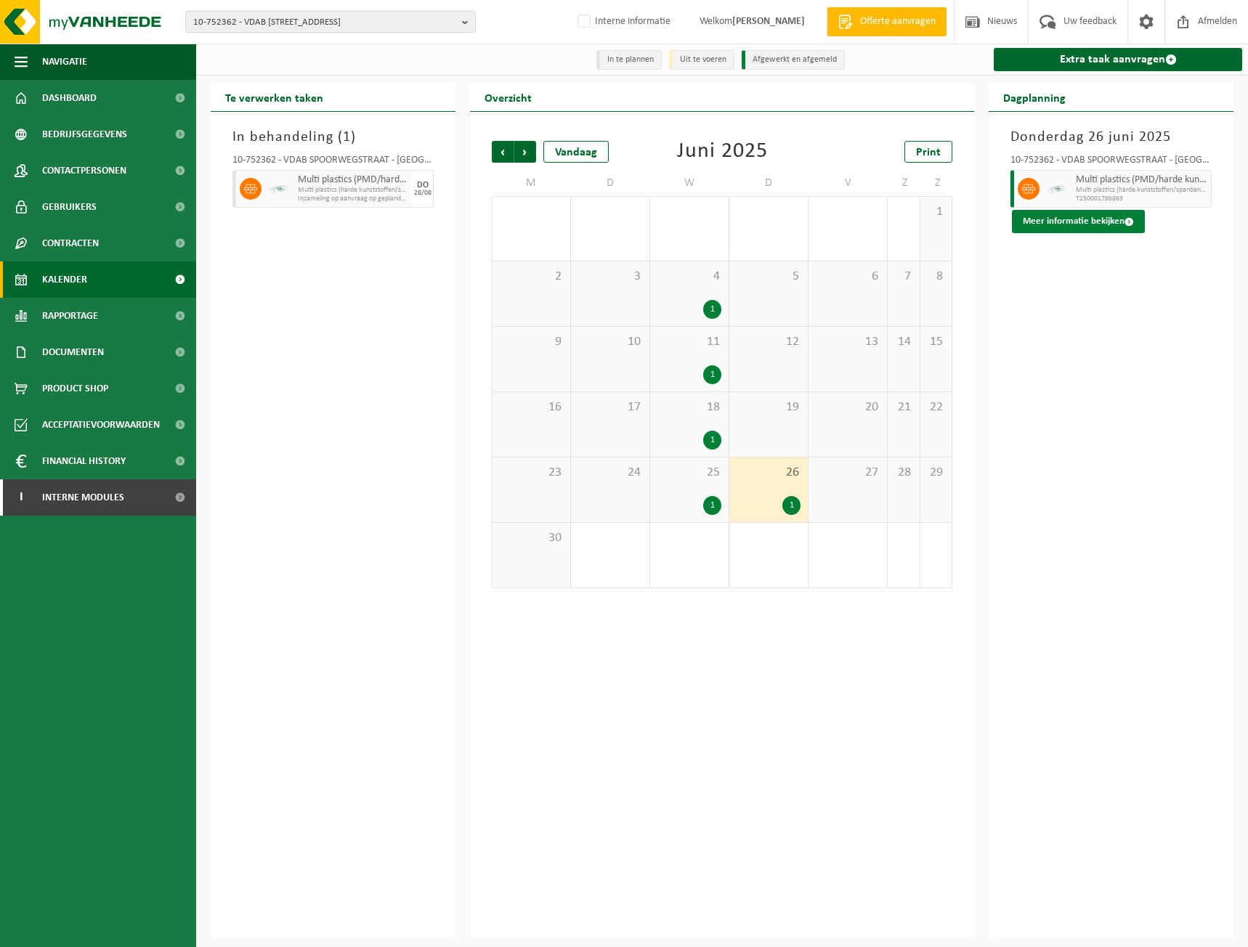
click at [1103, 227] on button "Meer informatie bekijken" at bounding box center [1078, 221] width 133 height 23
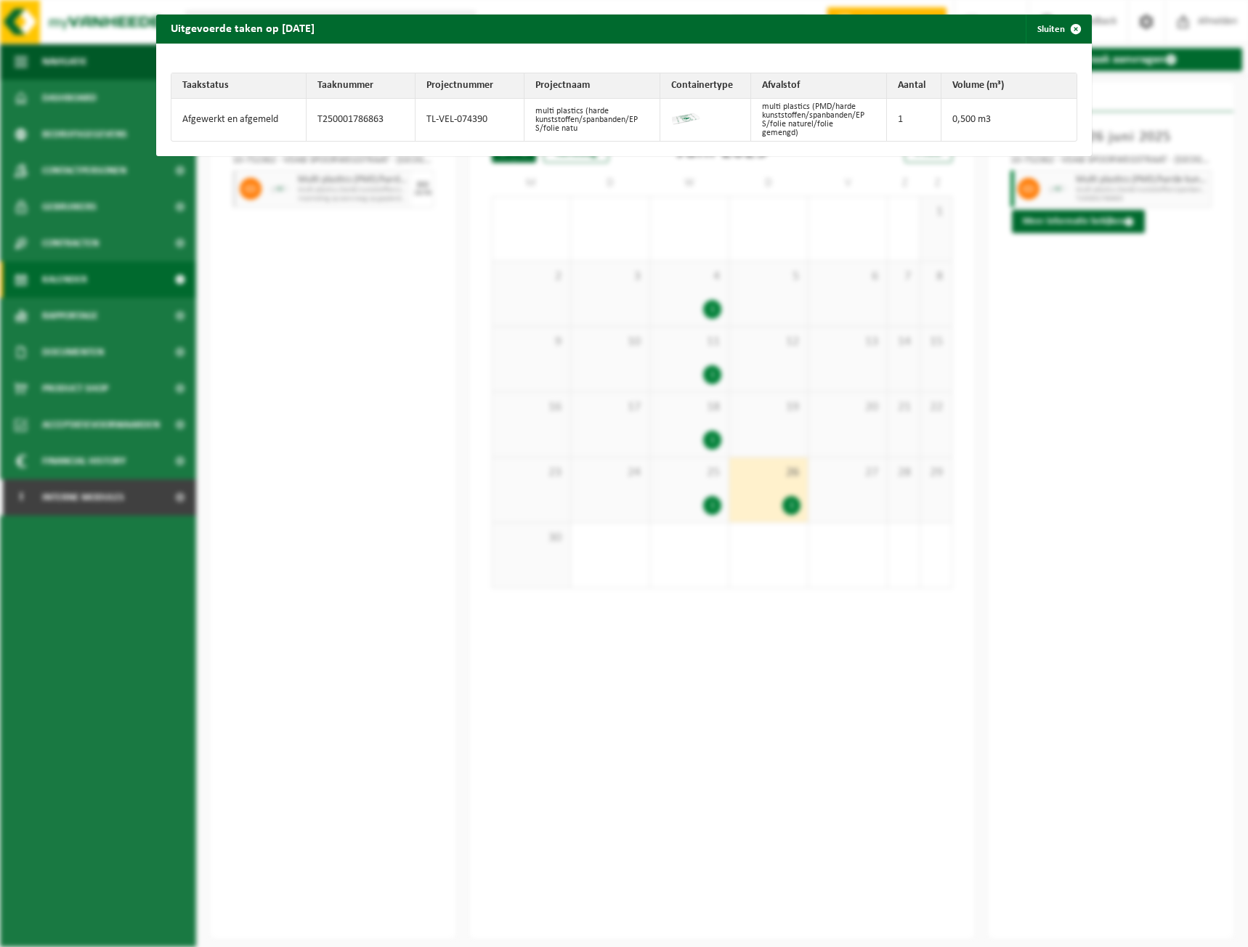
click at [458, 121] on td "TL-VEL-074390" at bounding box center [469, 120] width 109 height 42
copy tr "TL-VEL-074390"
click at [1009, 28] on div "Uitgevoerde taken op 2025-06-26 Sluiten" at bounding box center [624, 29] width 936 height 29
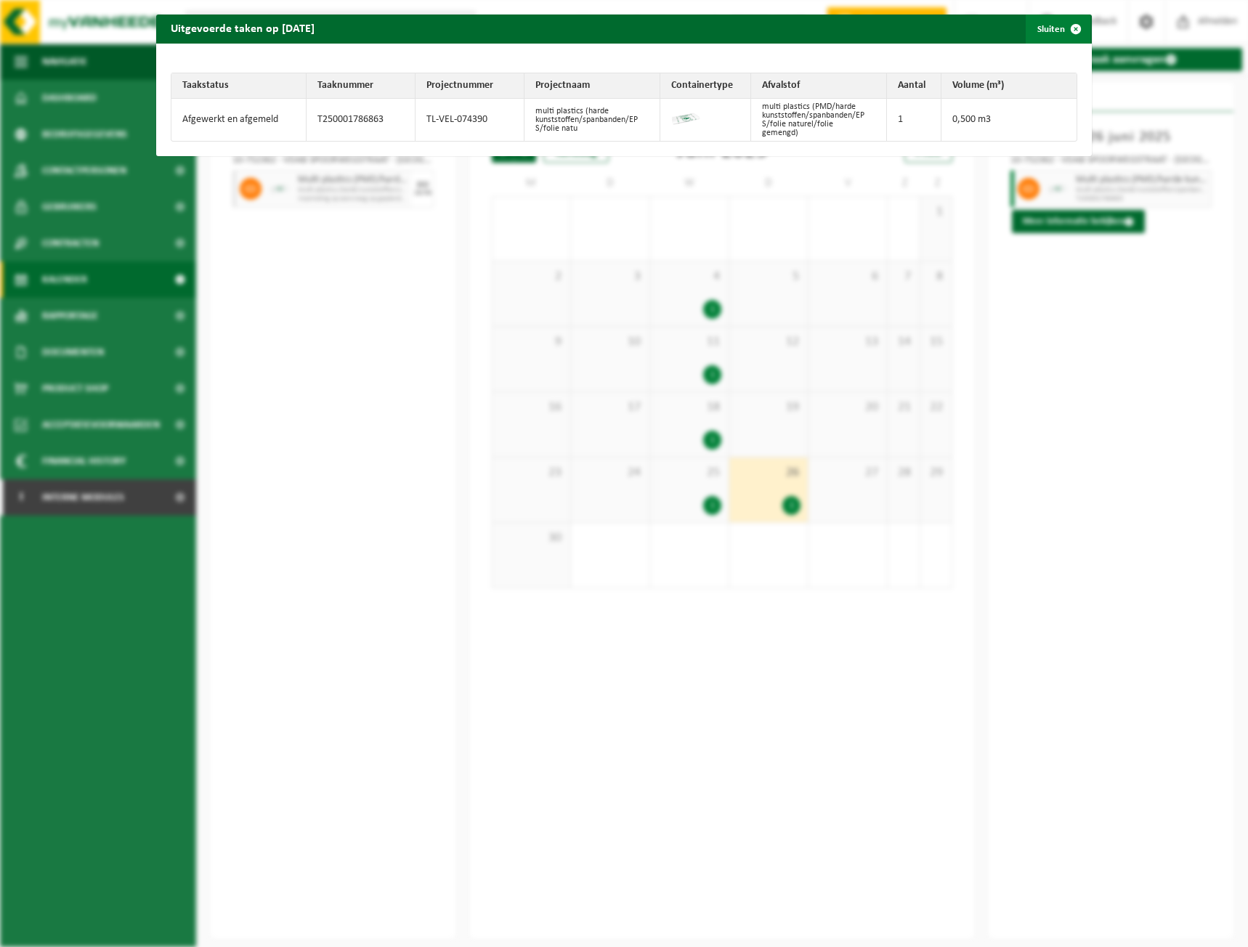
click at [1046, 28] on button "Sluiten" at bounding box center [1057, 29] width 65 height 29
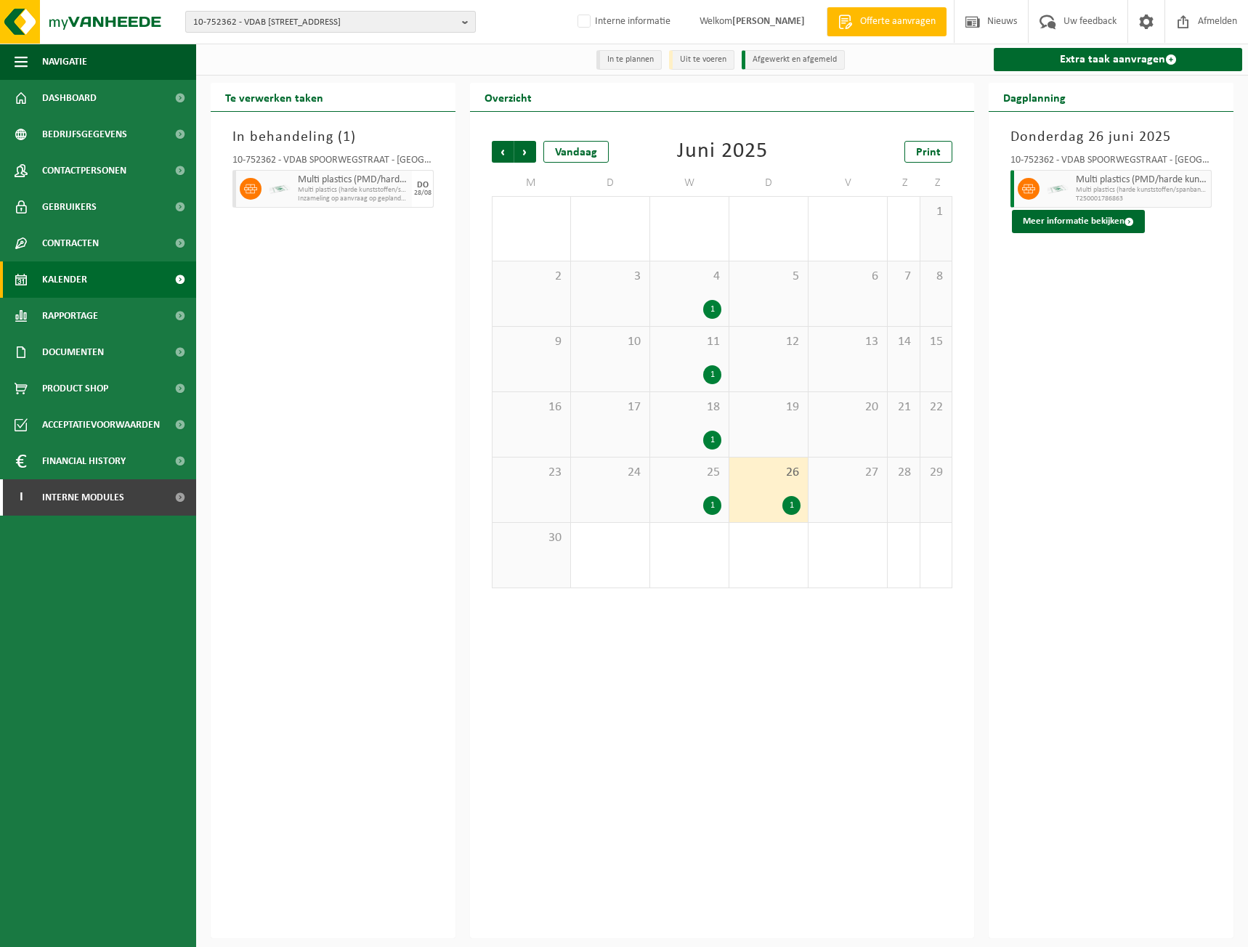
click at [326, 16] on span "10-752362 - VDAB SPOORWEGSTRAAT - 2300 TURNHOUT, SPOORWEGSTRAAT 7" at bounding box center [324, 23] width 263 height 22
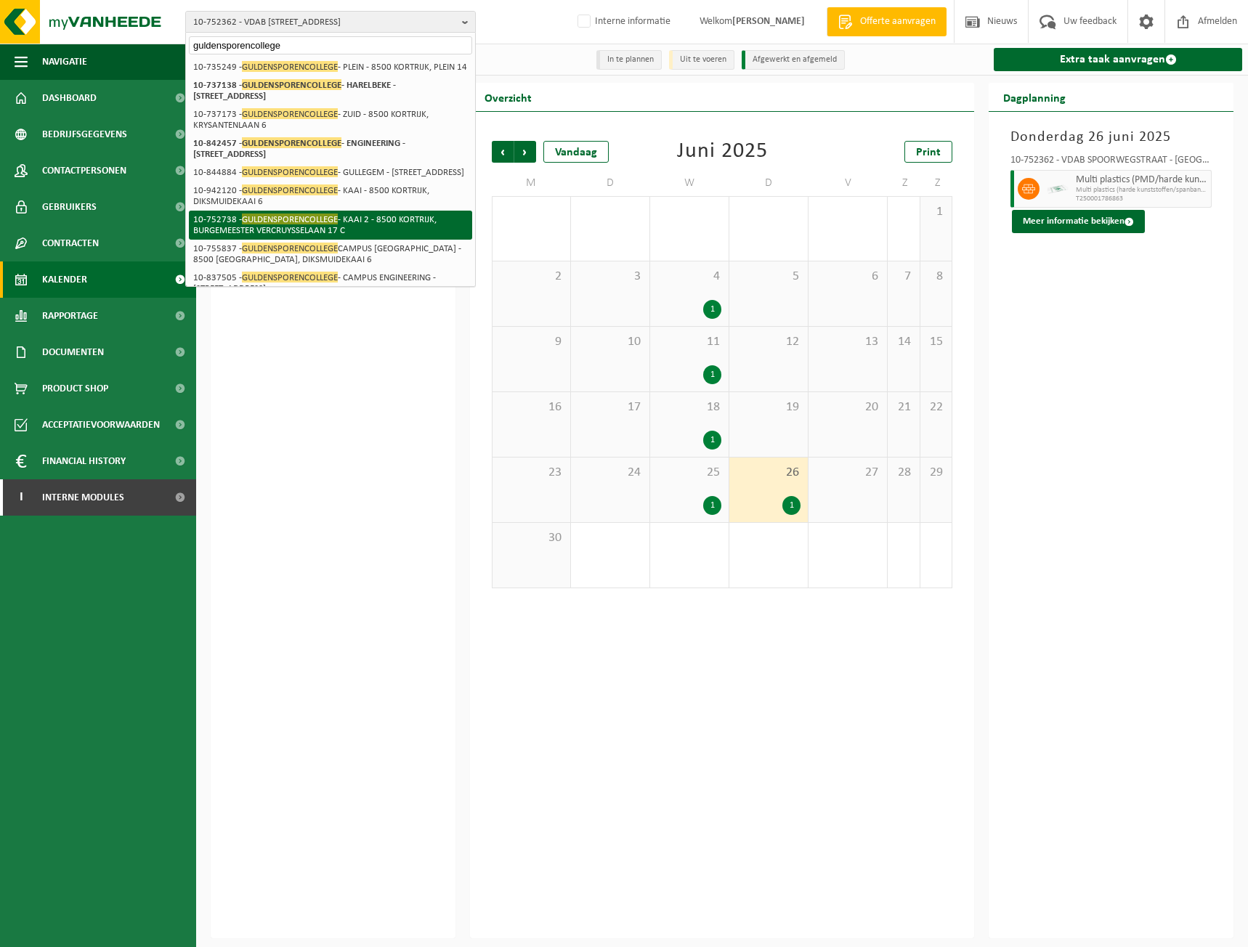
type input "guldensporencollege"
click at [378, 235] on li "10-752738 - GULDENSPORENCOLLEGE - KAAI 2 - 8500 KORTRIJK, BURGEMEESTER VERCRUYS…" at bounding box center [330, 225] width 283 height 29
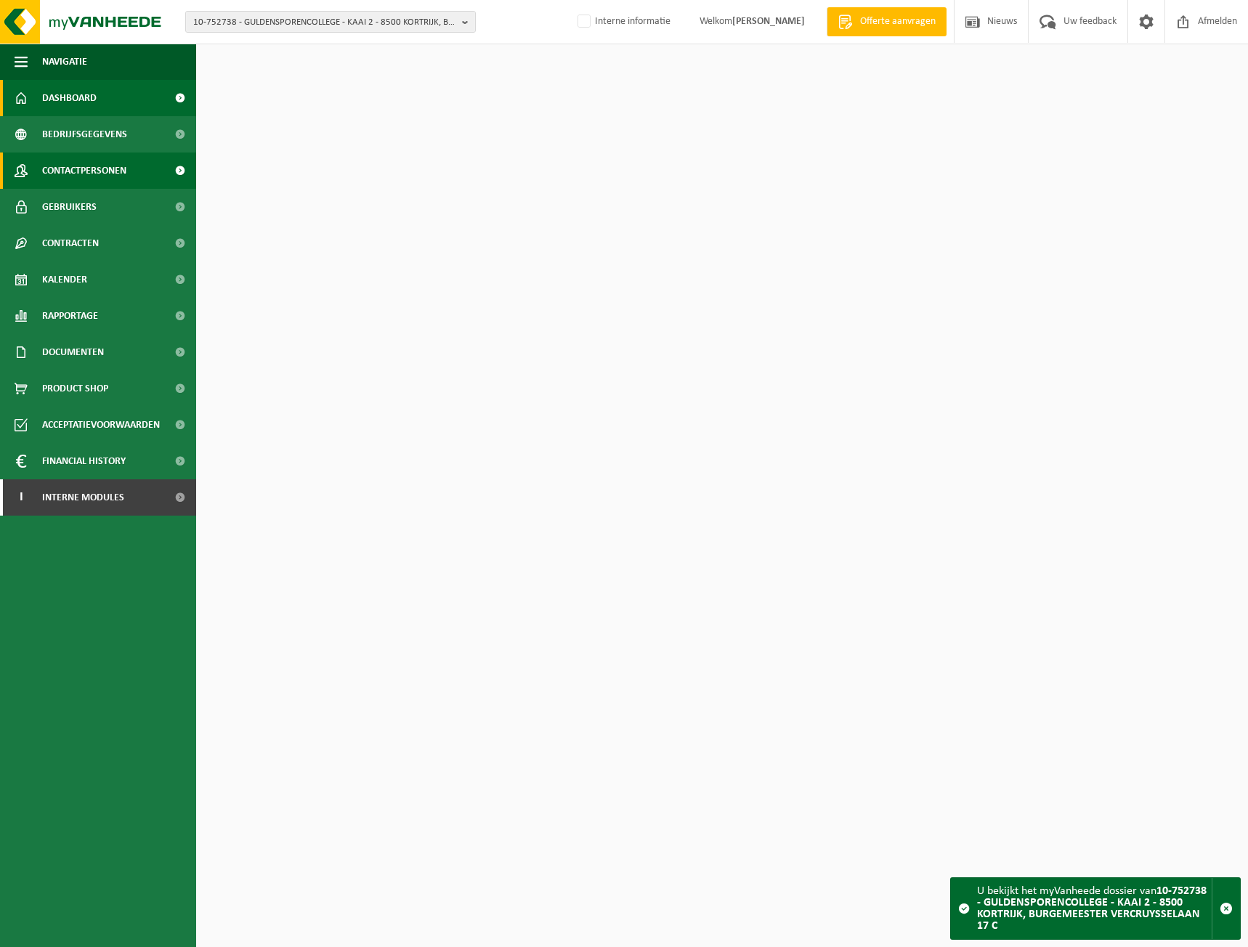
click at [87, 160] on span "Contactpersonen" at bounding box center [84, 170] width 84 height 36
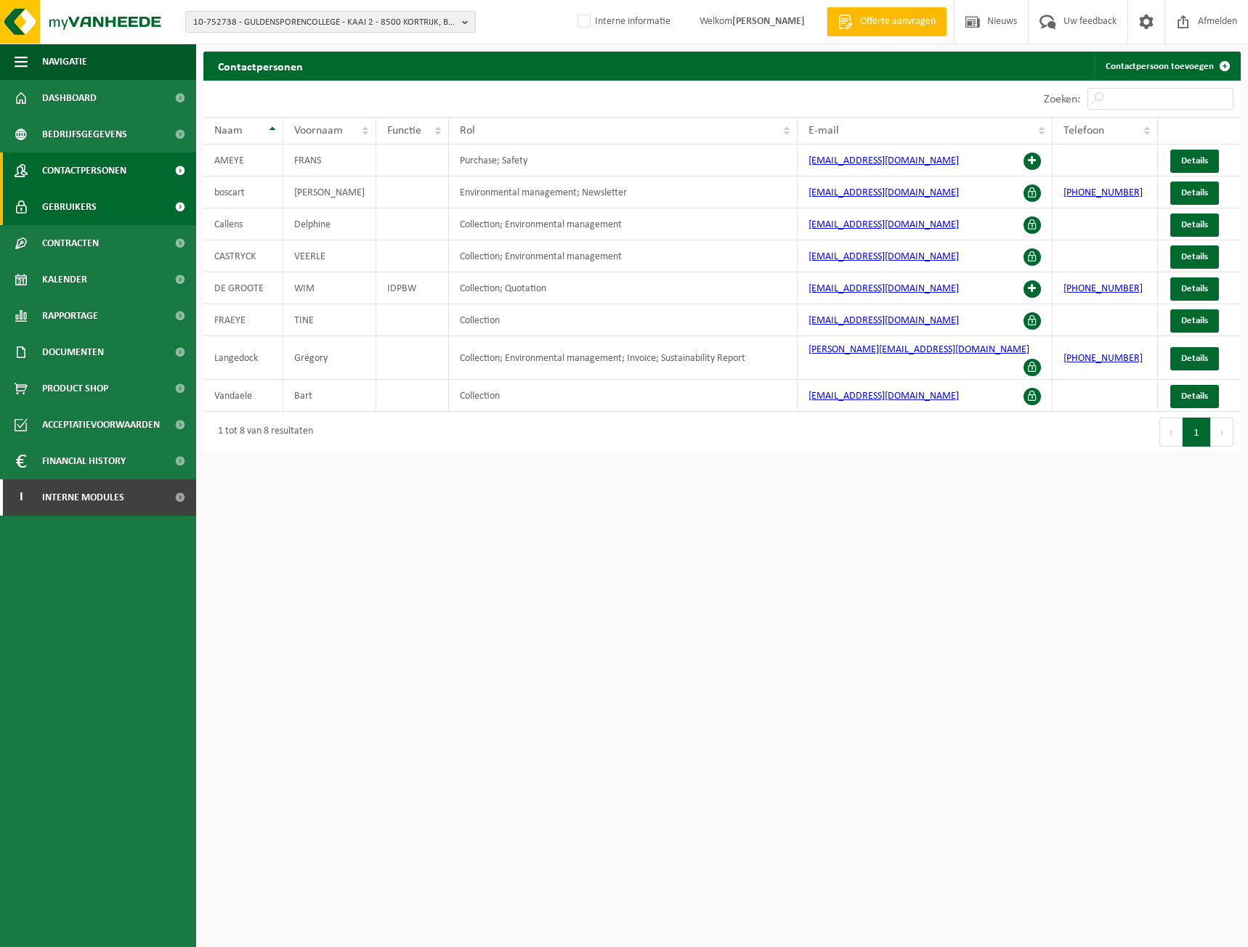
click at [107, 211] on link "Gebruikers" at bounding box center [98, 207] width 196 height 36
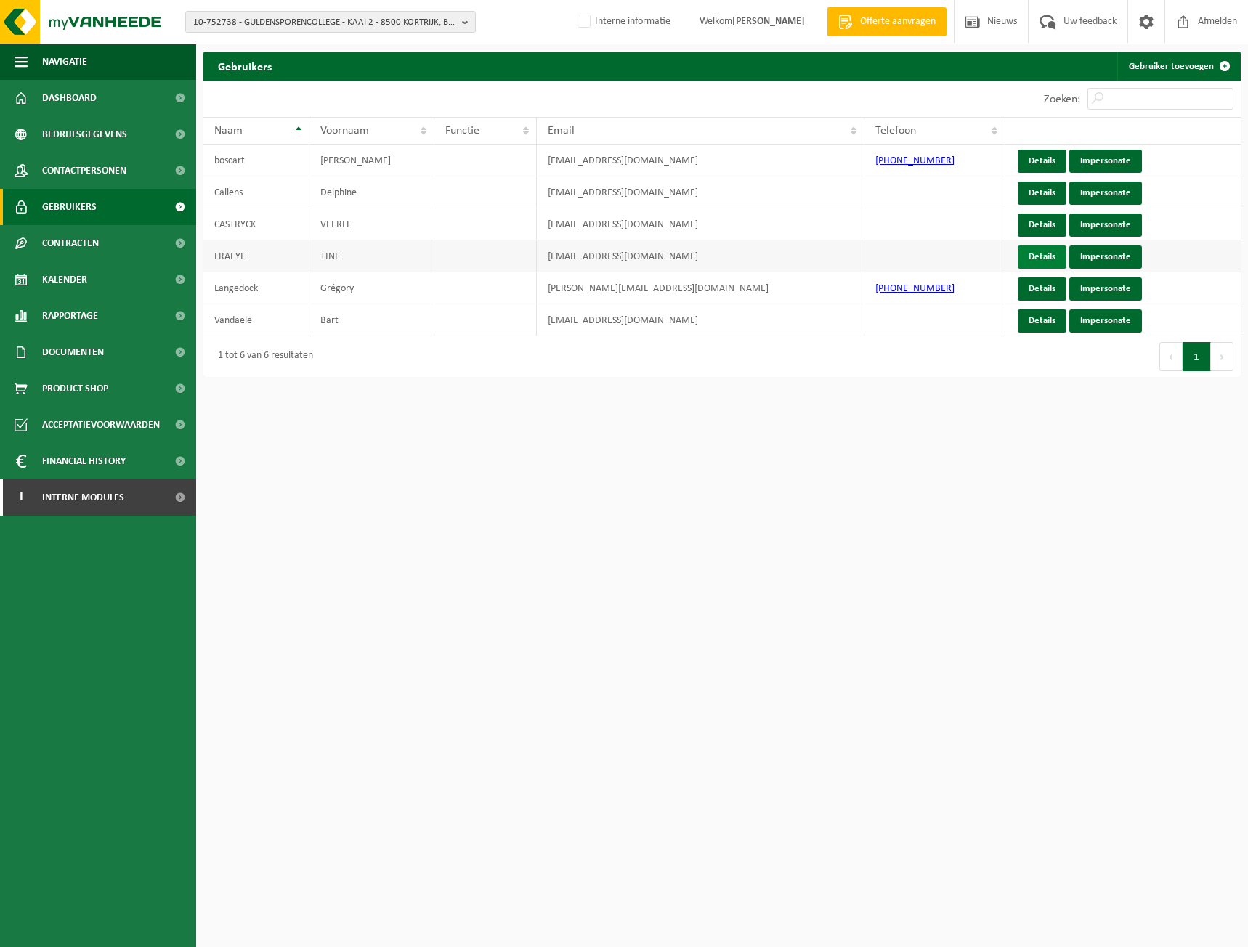
click at [1046, 253] on link "Details" at bounding box center [1041, 256] width 49 height 23
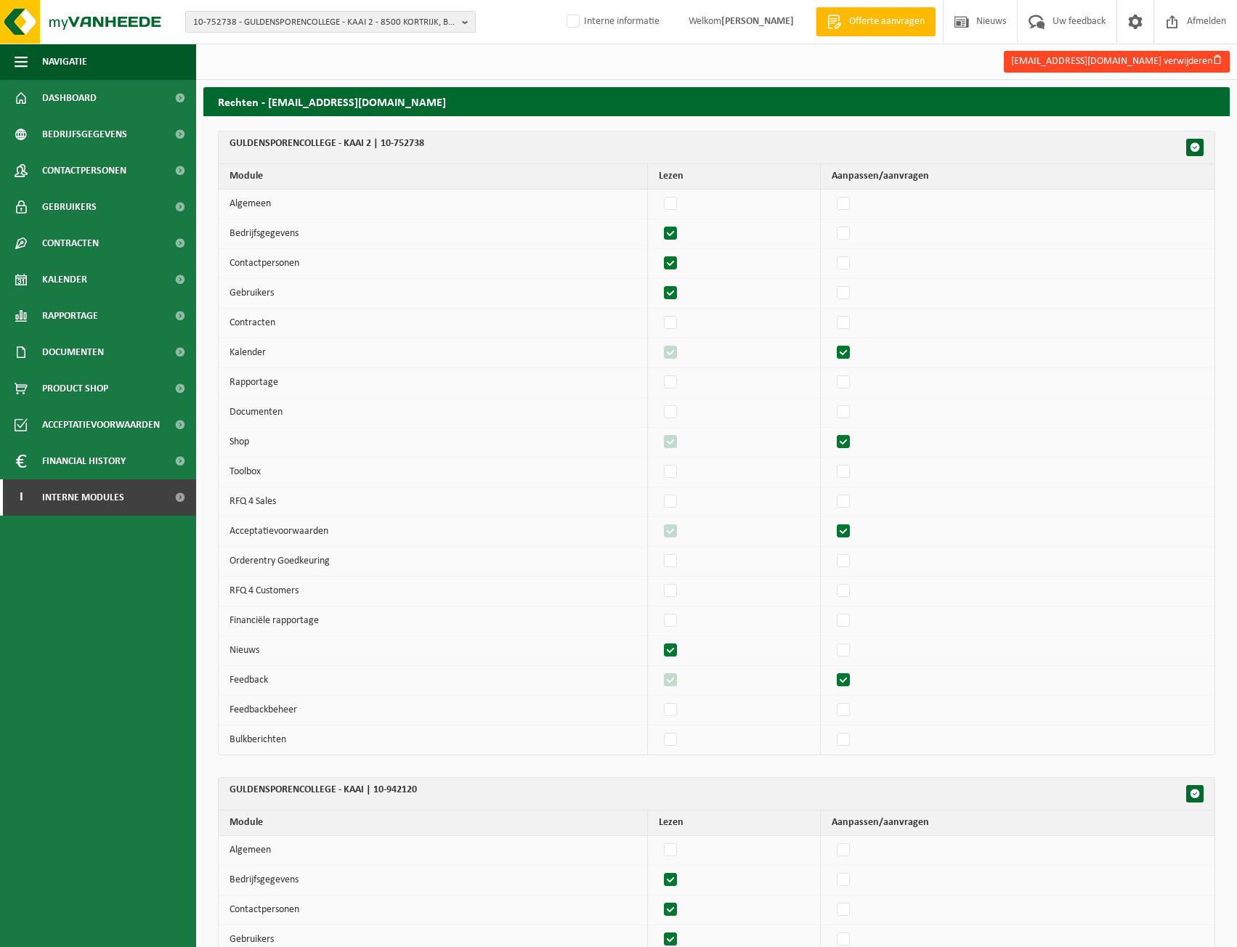
click at [1187, 52] on button "tine.fraeye@guldensporencollege.be verwijderen" at bounding box center [1117, 62] width 226 height 22
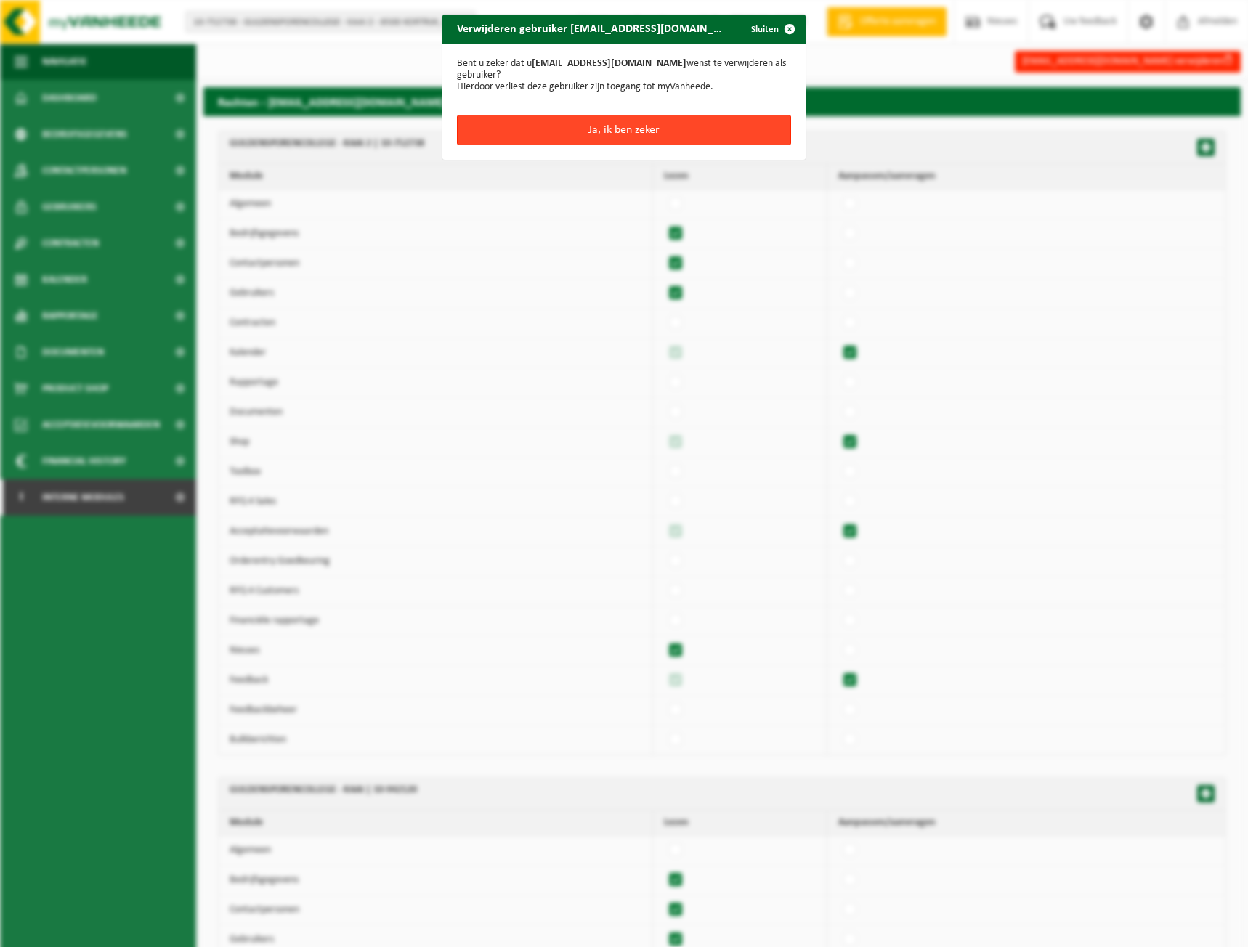
click at [609, 130] on button "Ja, ik ben zeker" at bounding box center [624, 130] width 334 height 30
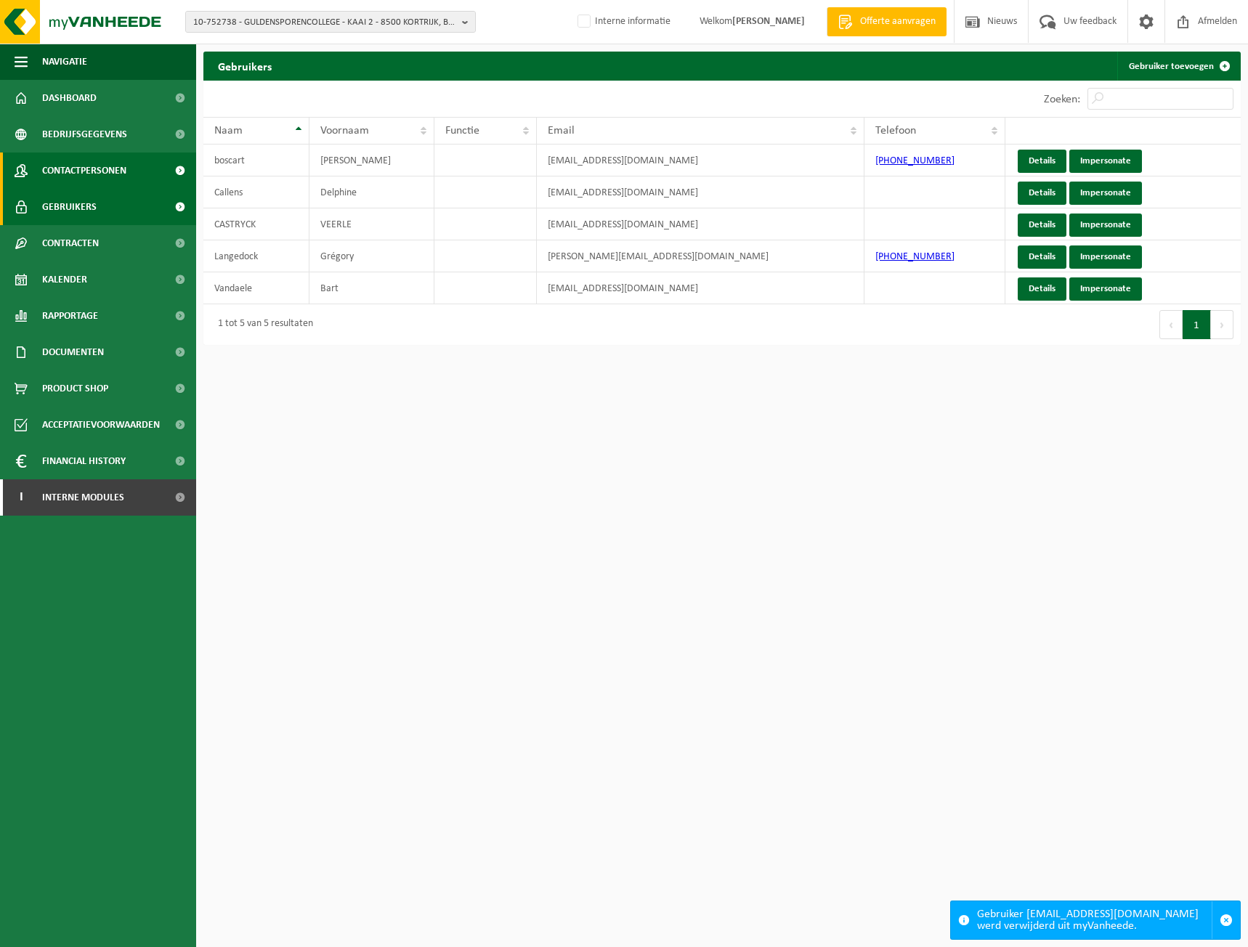
click at [89, 170] on span "Contactpersonen" at bounding box center [84, 170] width 84 height 36
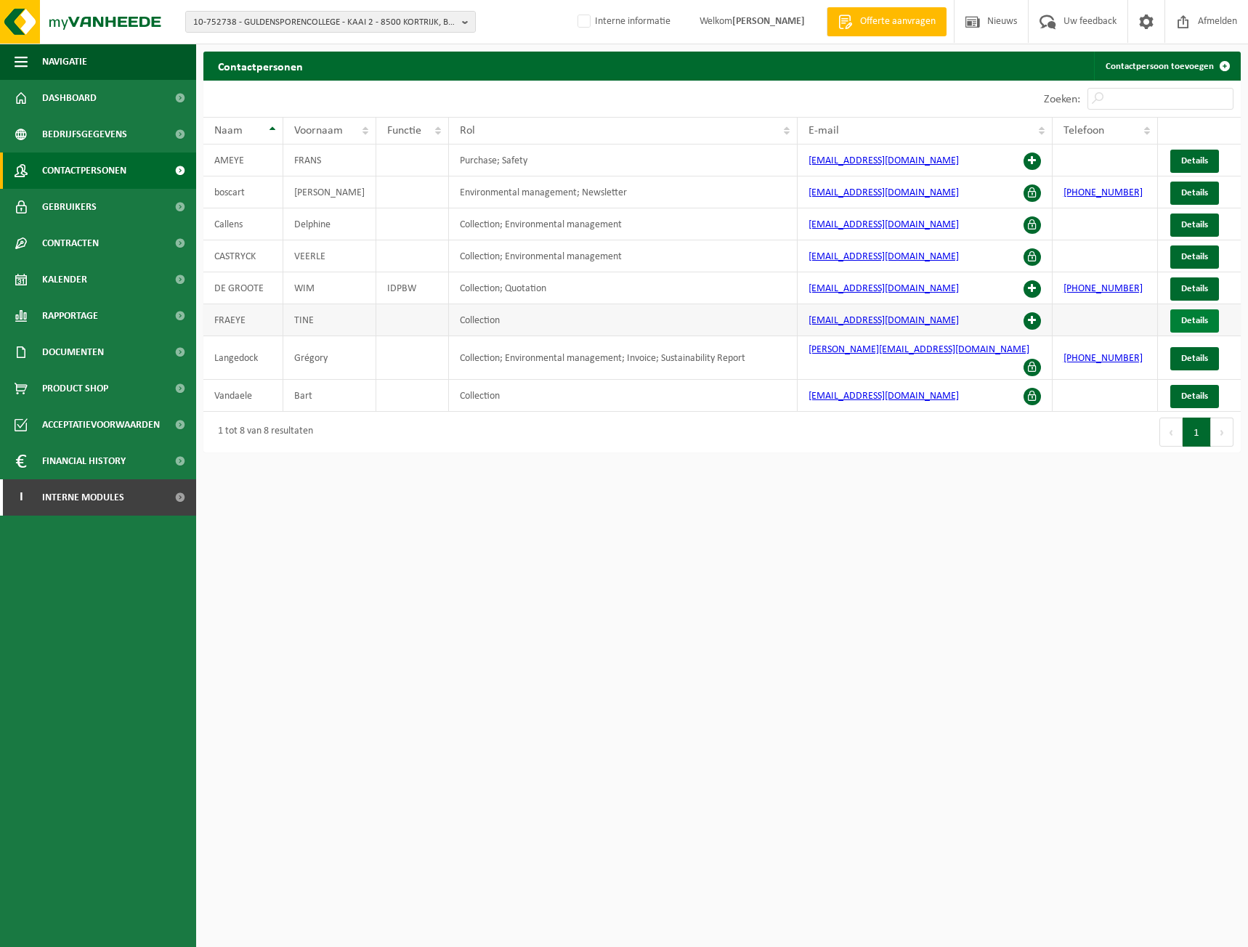
click at [1200, 321] on span "Details" at bounding box center [1194, 320] width 27 height 9
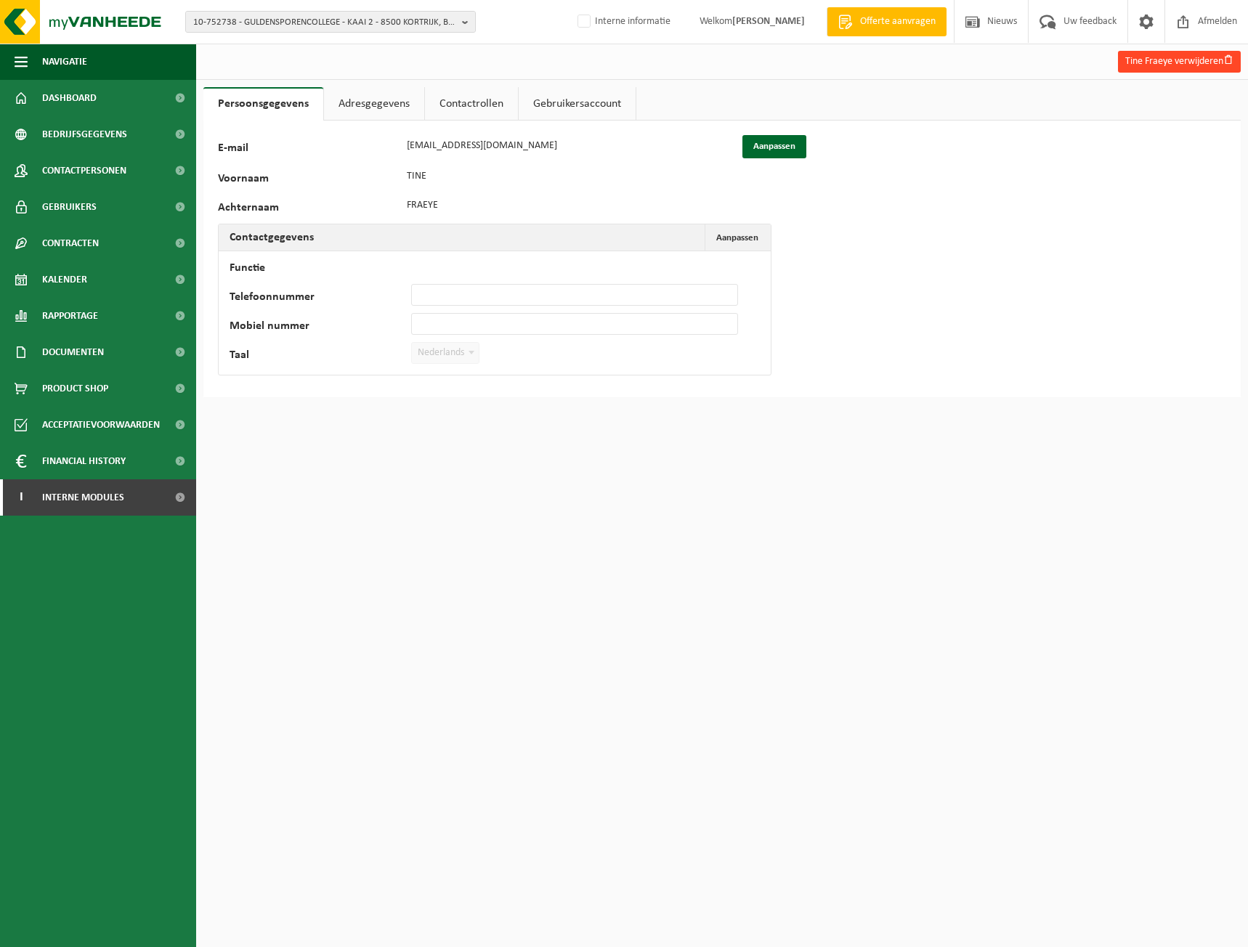
click at [1169, 68] on button "Tine Fraeye verwijderen" at bounding box center [1179, 62] width 123 height 22
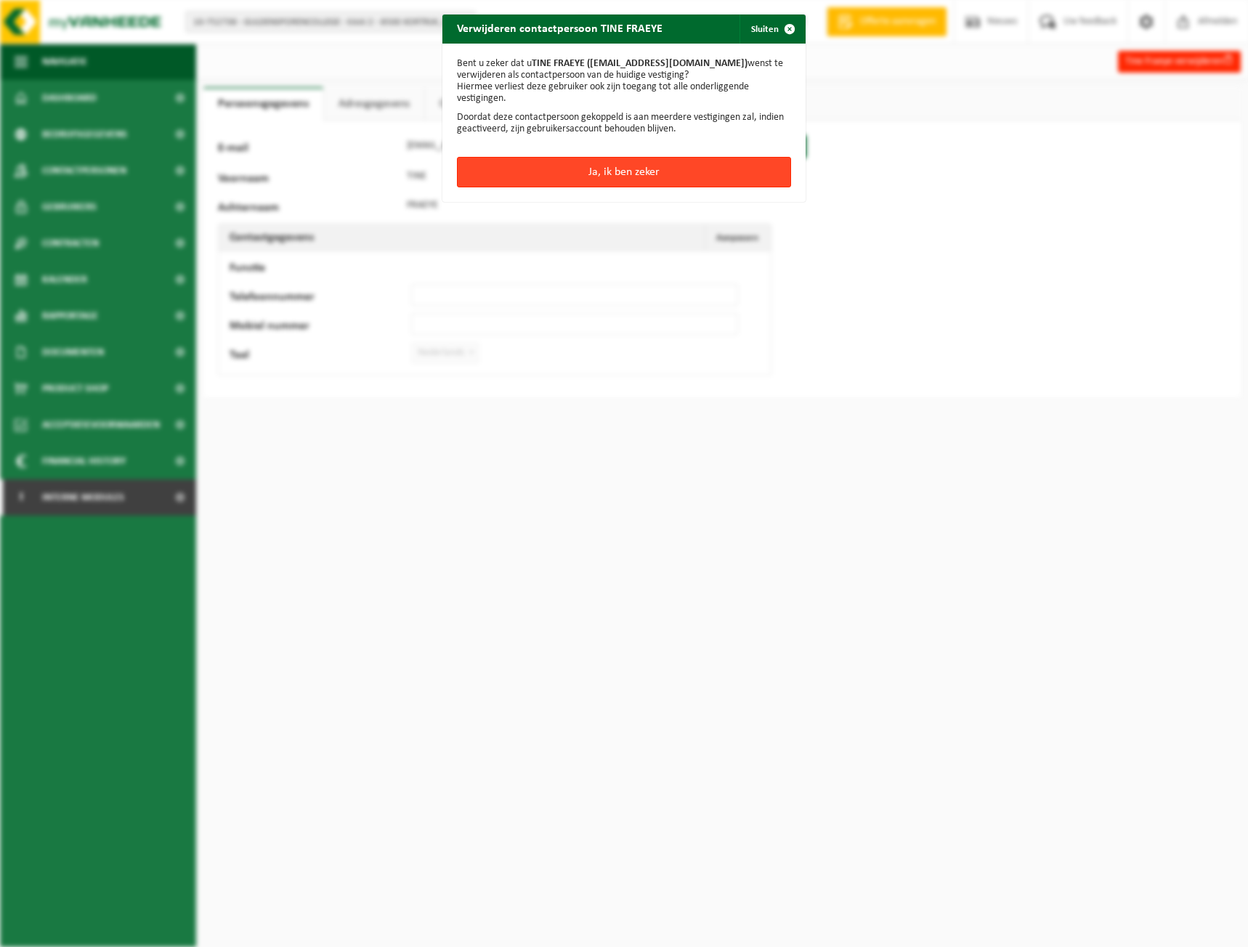
click at [659, 179] on button "Ja, ik ben zeker" at bounding box center [624, 172] width 334 height 30
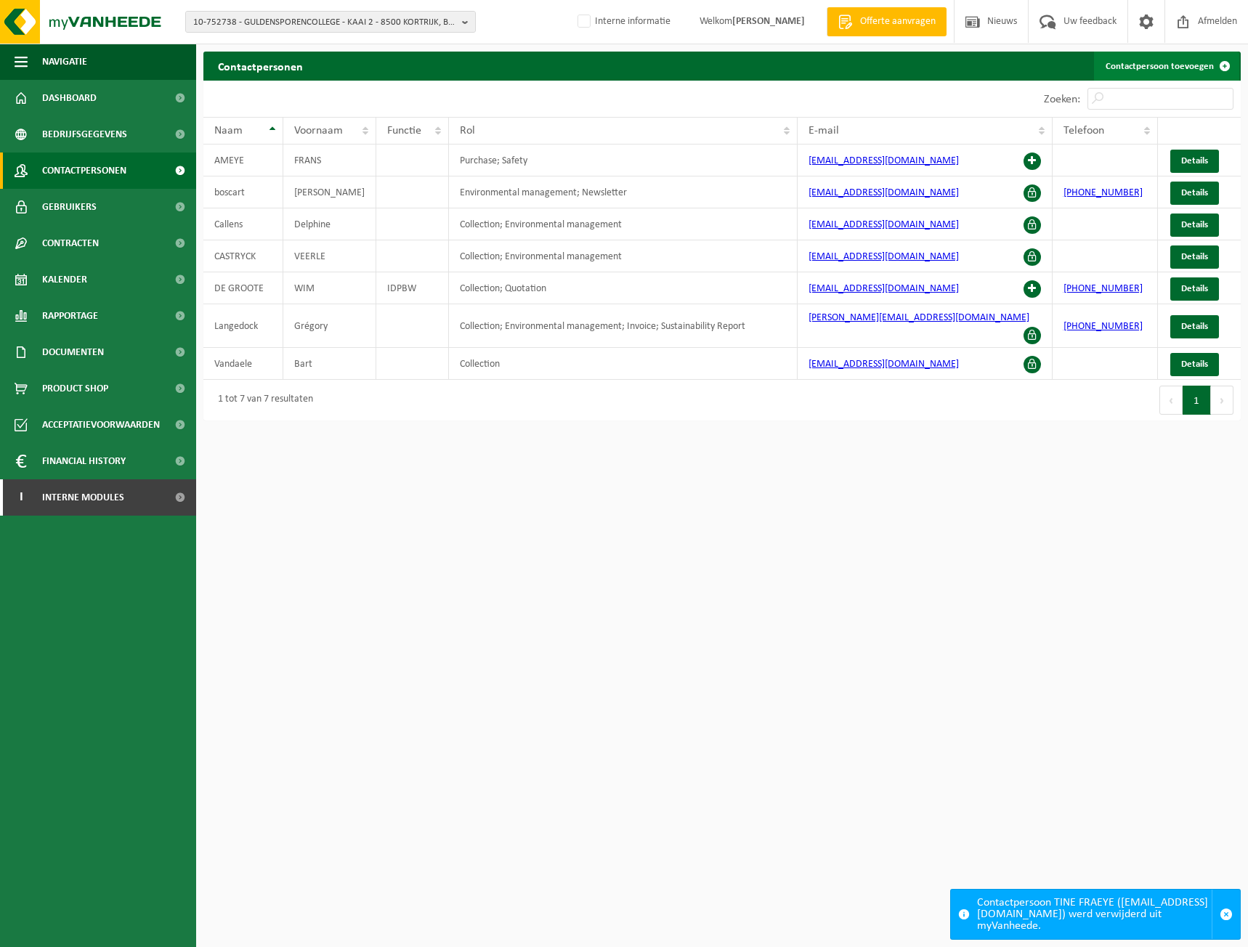
click at [1187, 66] on link "Contactpersoon toevoegen" at bounding box center [1166, 66] width 145 height 29
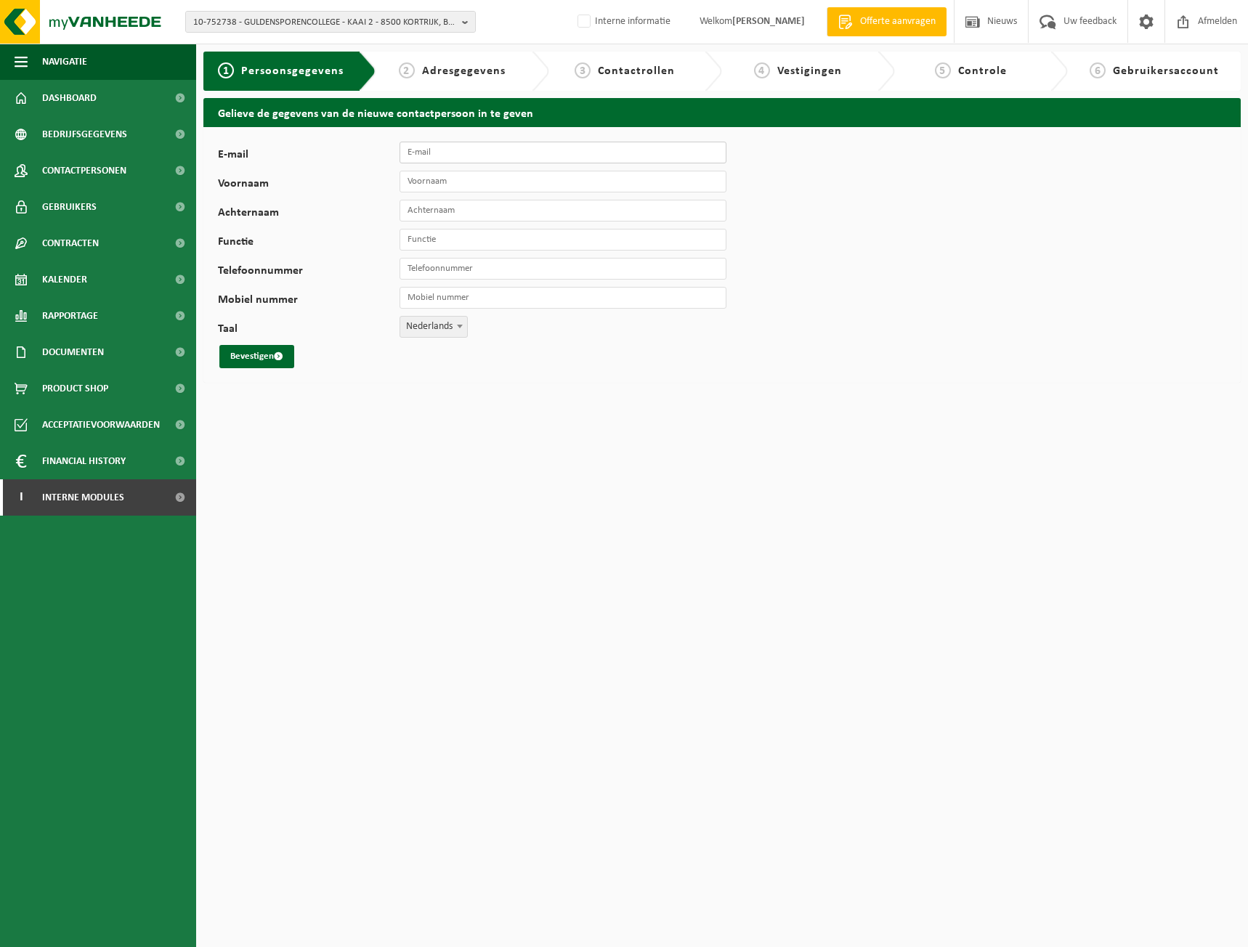
click at [434, 156] on input "E-mail" at bounding box center [562, 153] width 327 height 22
paste input ": [PERSON_NAME][EMAIL_ADDRESS][DOMAIN_NAME])."
click at [415, 155] on input ": [PERSON_NAME][EMAIL_ADDRESS][DOMAIN_NAME]" at bounding box center [562, 153] width 327 height 22
click at [412, 154] on input ": [PERSON_NAME][EMAIL_ADDRESS][DOMAIN_NAME]" at bounding box center [562, 153] width 327 height 22
type input "[EMAIL_ADDRESS][DOMAIN_NAME]"
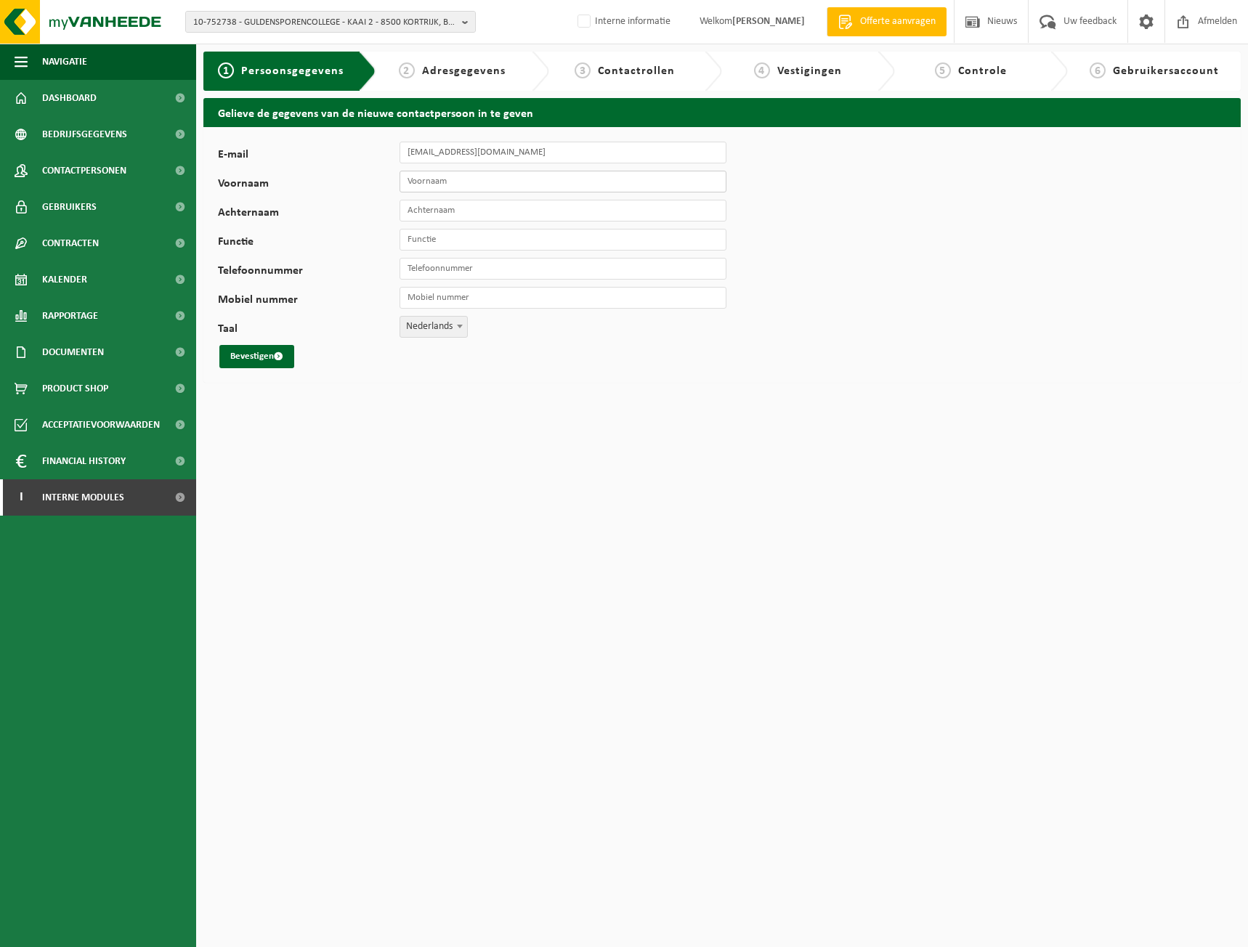
drag, startPoint x: 447, startPoint y: 178, endPoint x: 489, endPoint y: 182, distance: 42.3
click at [447, 178] on input "Voornaam" at bounding box center [562, 182] width 327 height 22
type input "Nancy"
type input "Vanhoucke"
type input "opvoeder"
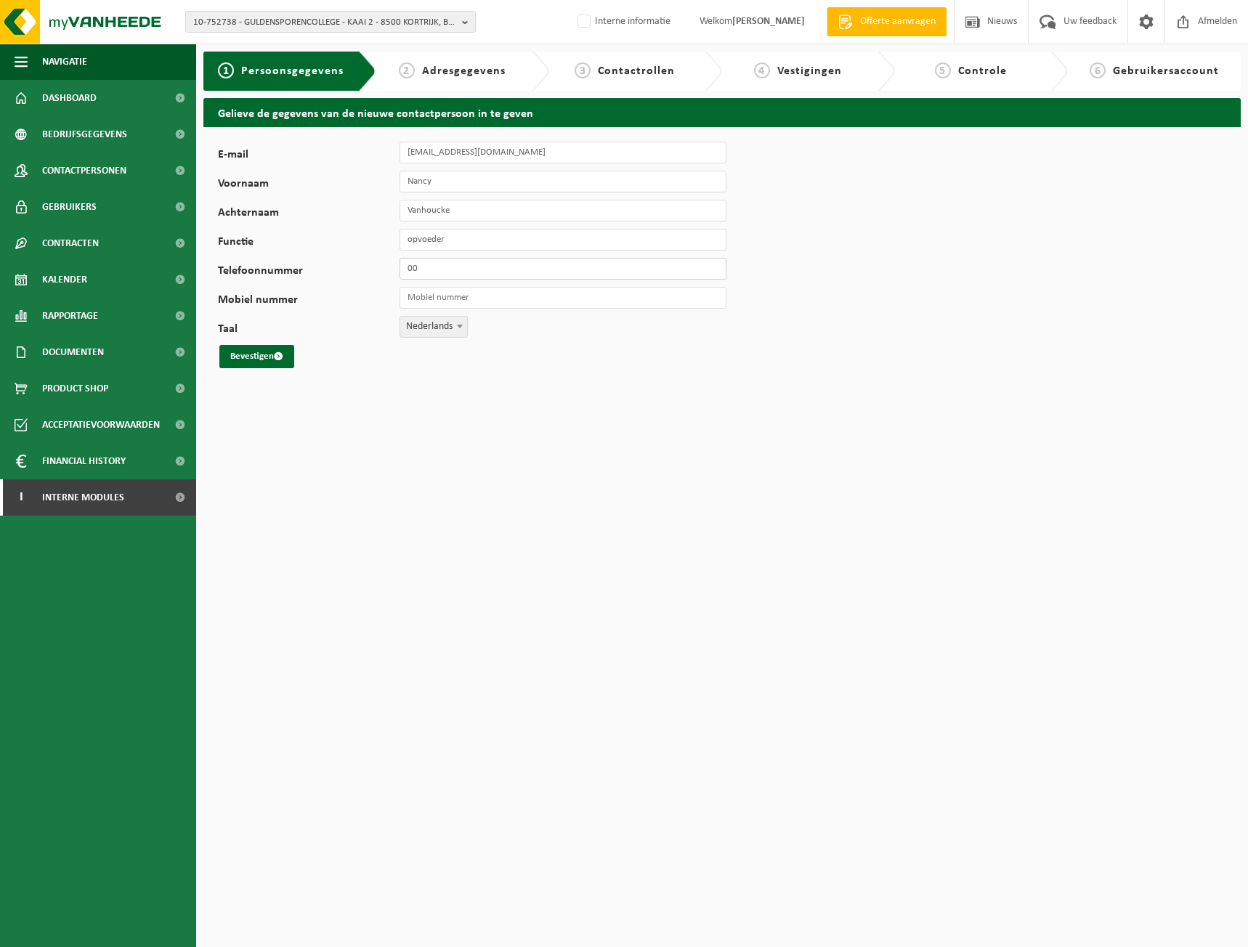
type input "0"
click at [219, 345] on button "Bevestigen" at bounding box center [256, 356] width 75 height 23
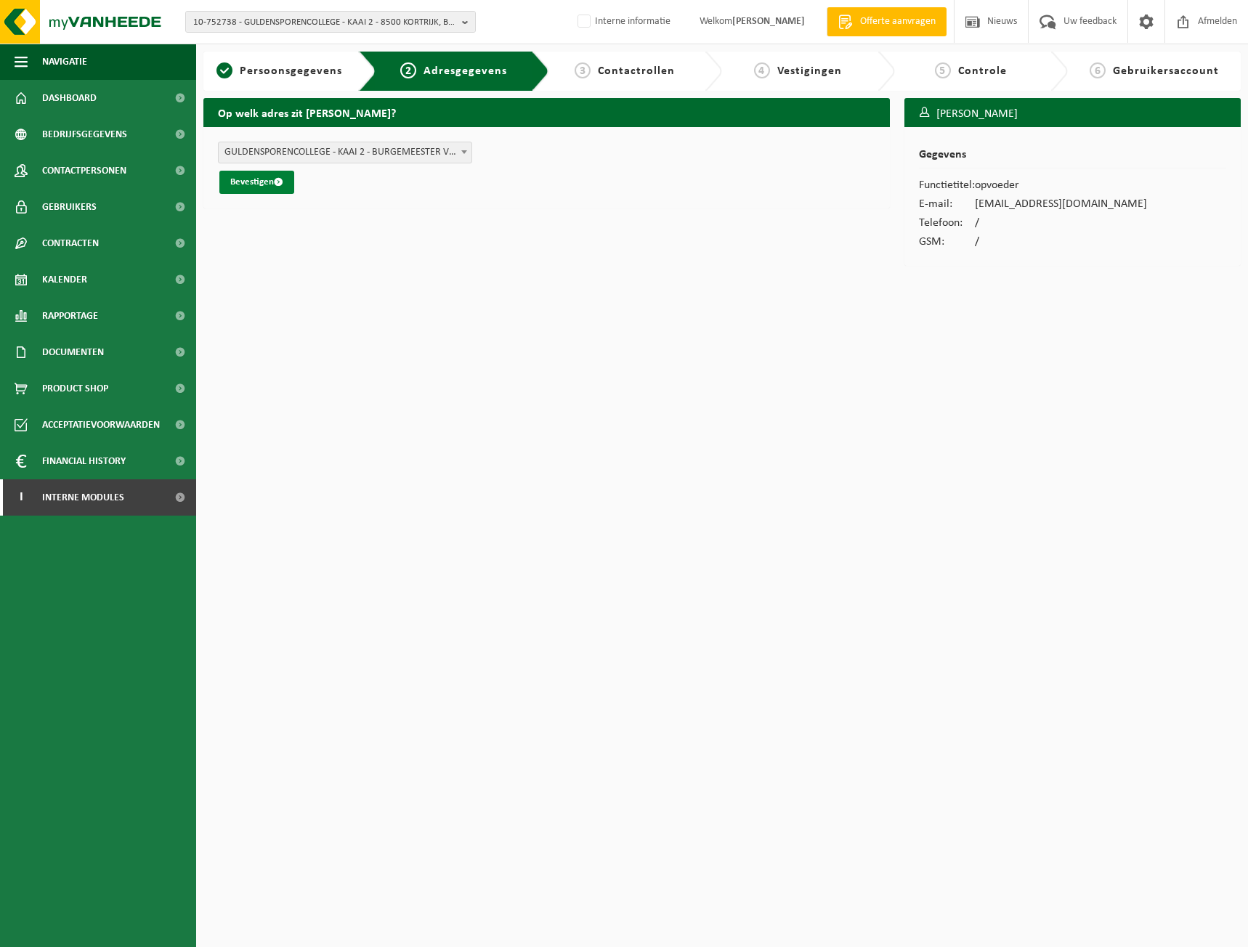
click at [276, 174] on button "Bevestigen" at bounding box center [256, 182] width 75 height 23
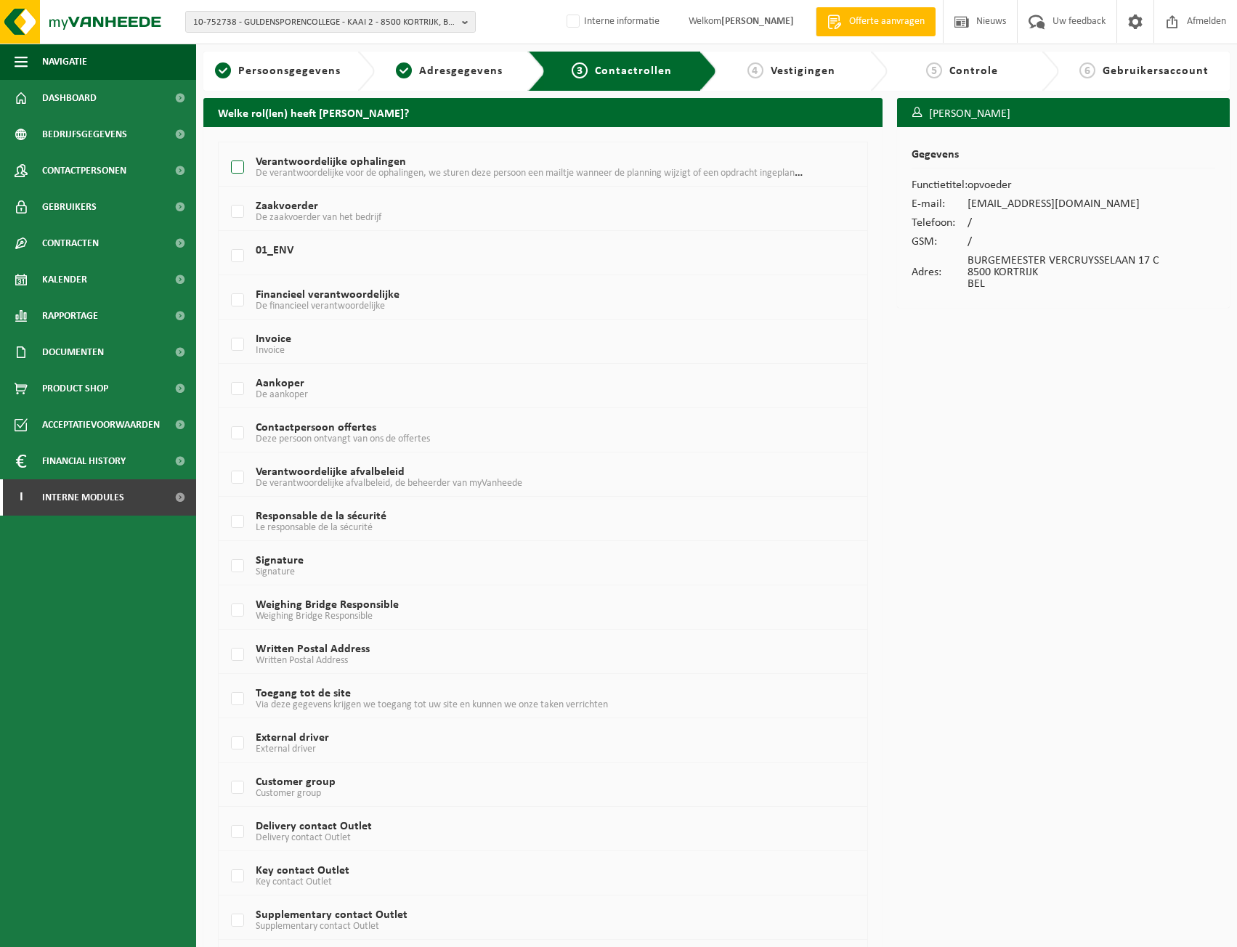
click at [312, 174] on span "De verantwoordelijke voor de ophalingen, we sturen deze persoon een mailtje wan…" at bounding box center [541, 173] width 570 height 12
click at [226, 150] on input "Verantwoordelijke ophalingen De verantwoordelijke voor de ophalingen, we sturen…" at bounding box center [225, 149] width 1 height 1
checkbox input "true"
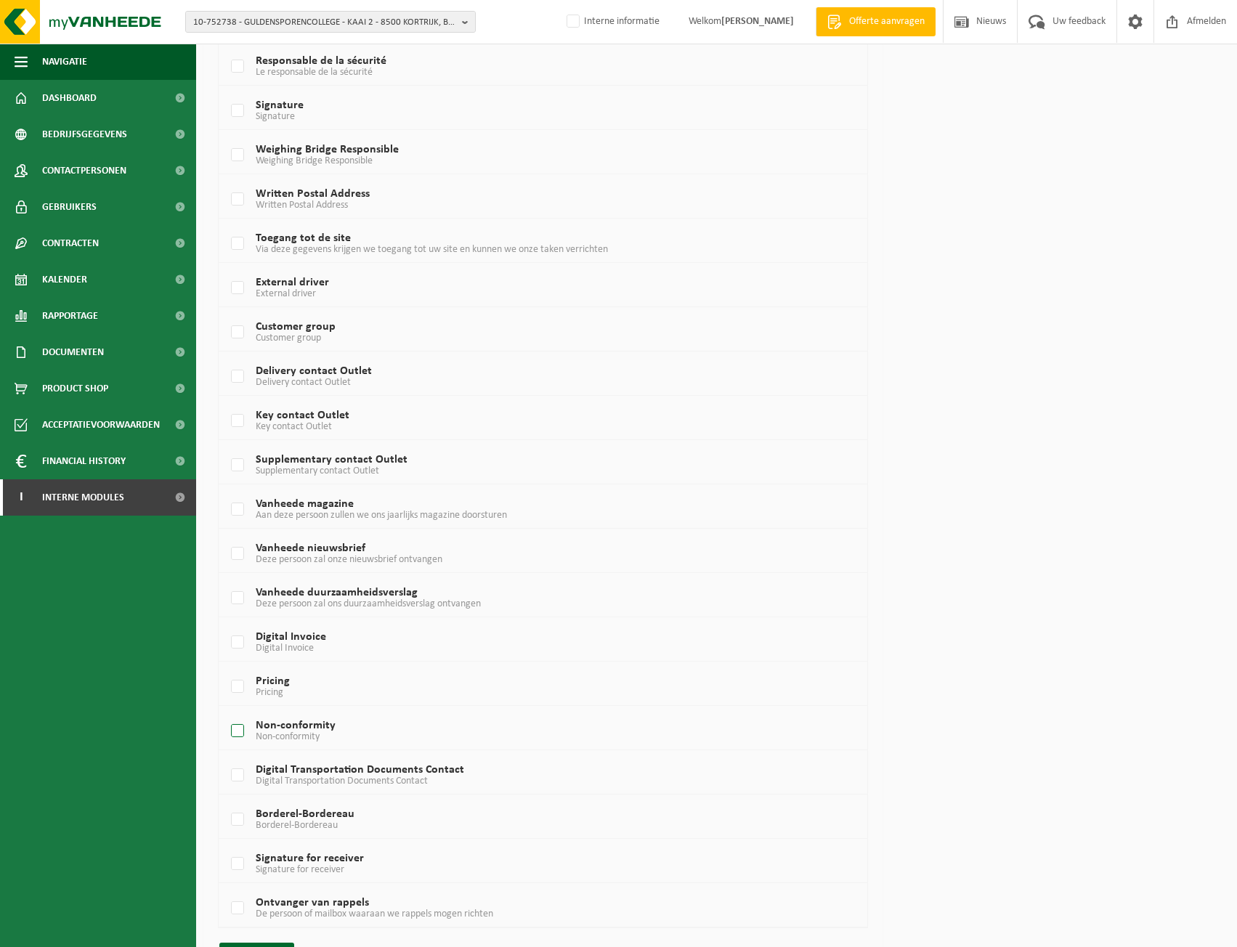
scroll to position [495, 0]
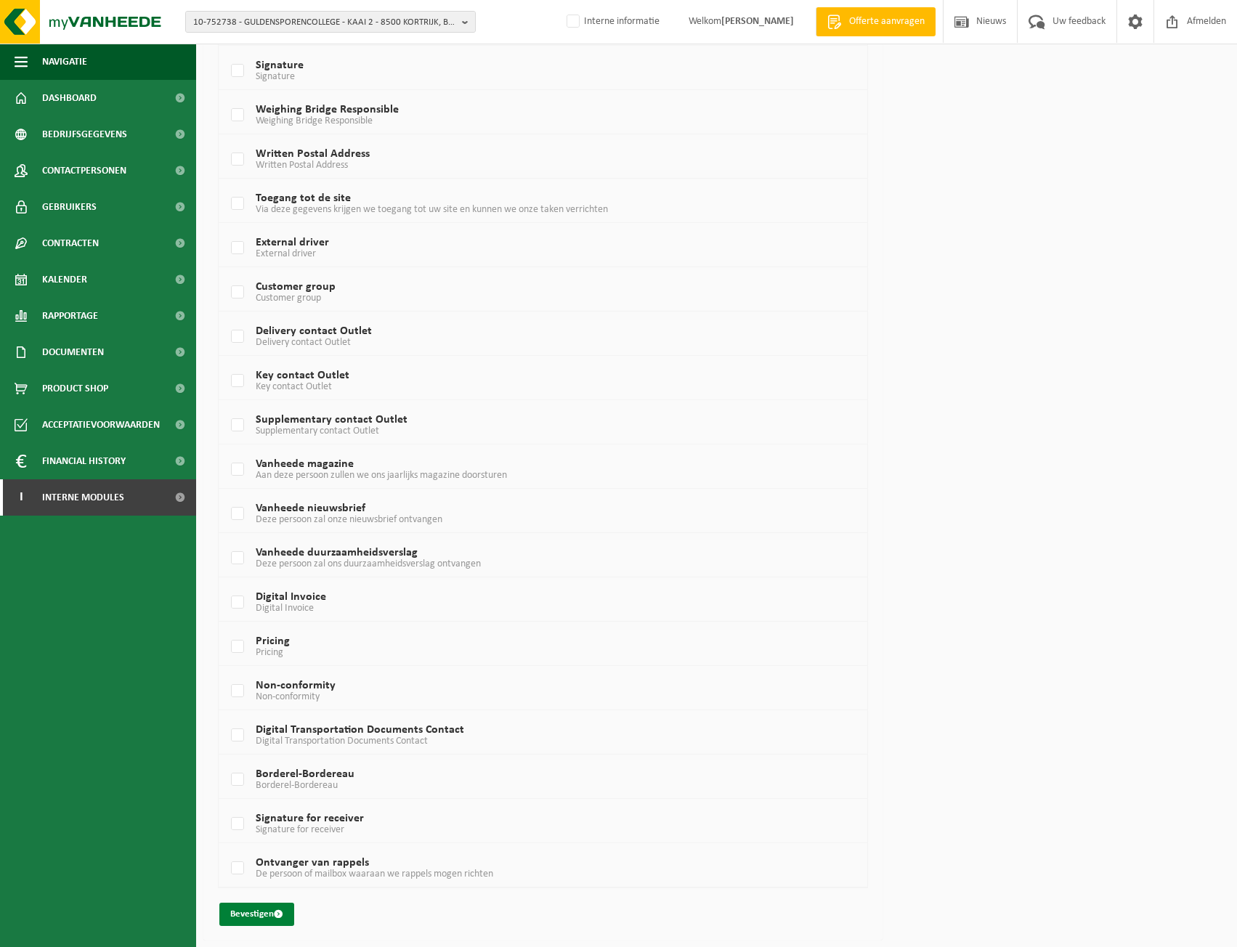
click at [272, 905] on button "Bevestigen" at bounding box center [256, 914] width 75 height 23
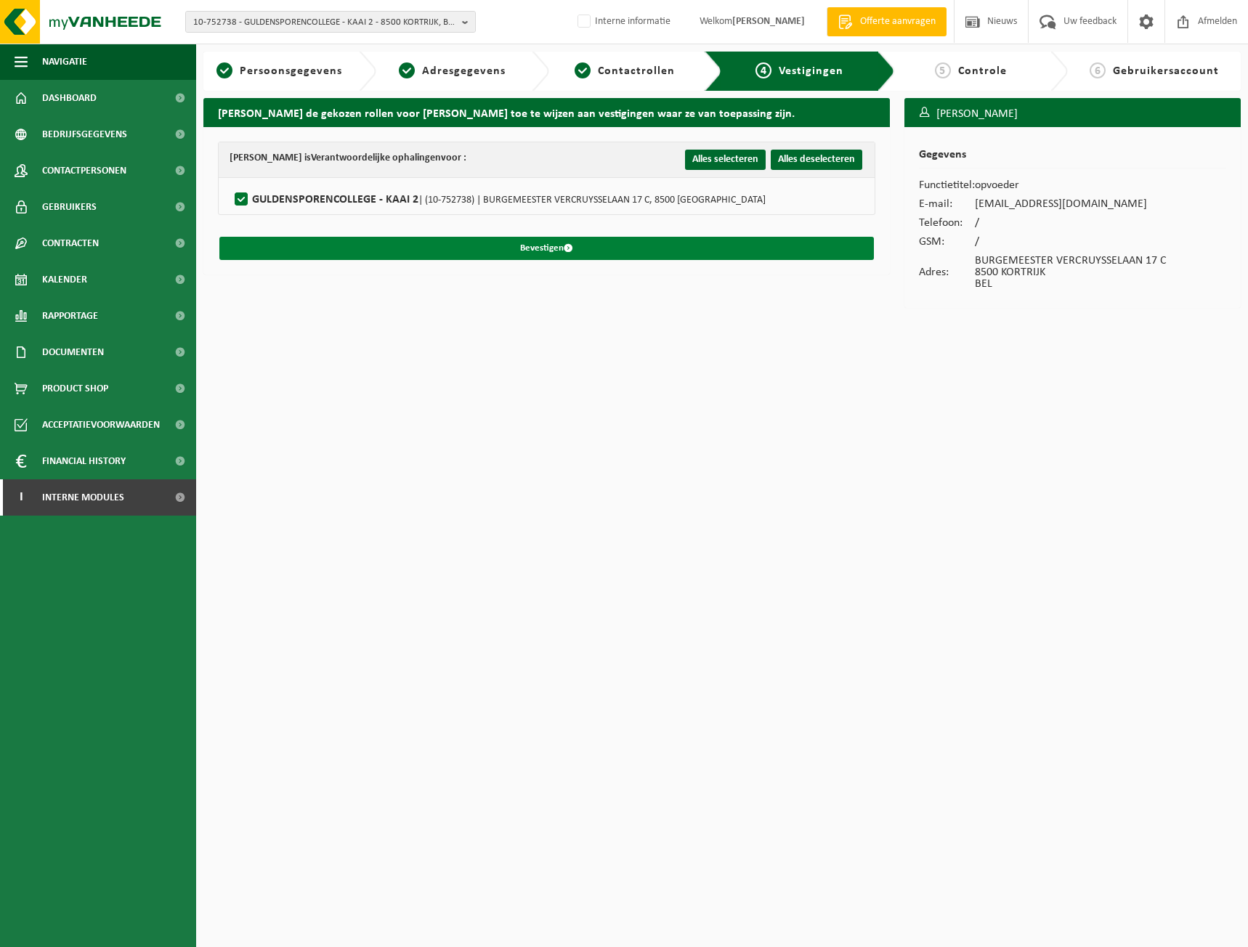
click at [310, 251] on button "Bevestigen" at bounding box center [546, 248] width 654 height 23
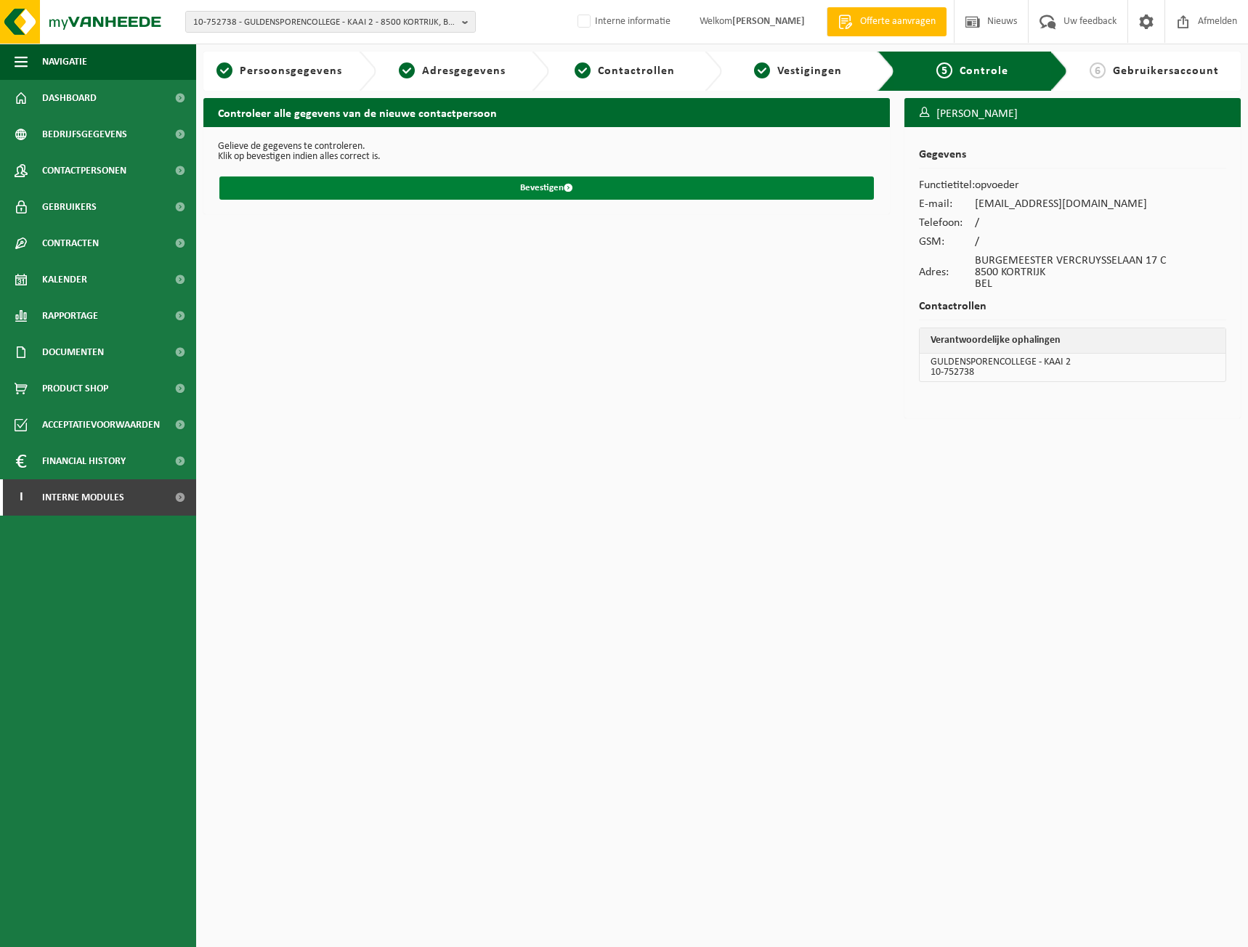
click at [561, 191] on button "Bevestigen" at bounding box center [546, 187] width 654 height 23
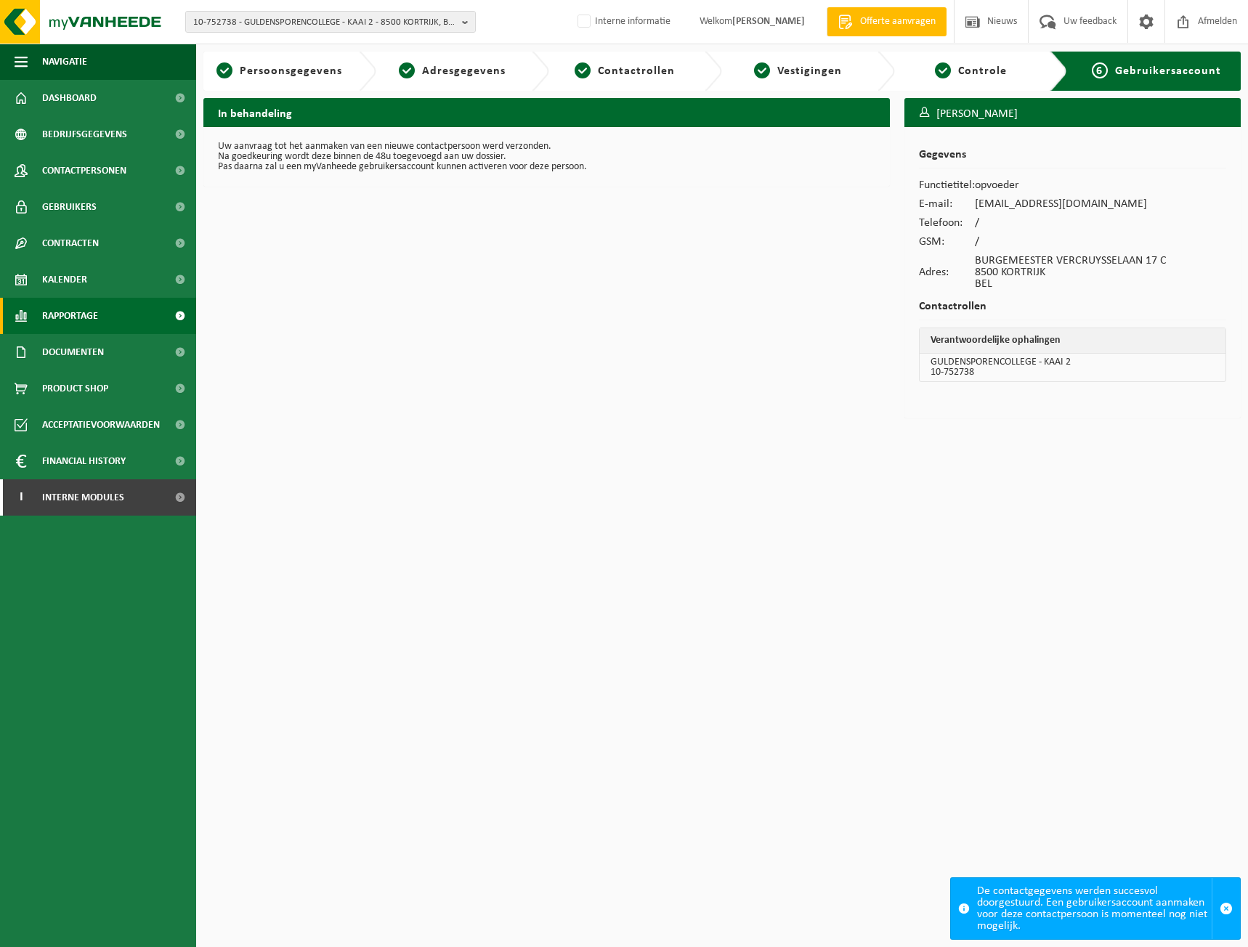
drag, startPoint x: 81, startPoint y: 281, endPoint x: 150, endPoint y: 307, distance: 73.8
click at [81, 281] on span "Kalender" at bounding box center [64, 279] width 45 height 36
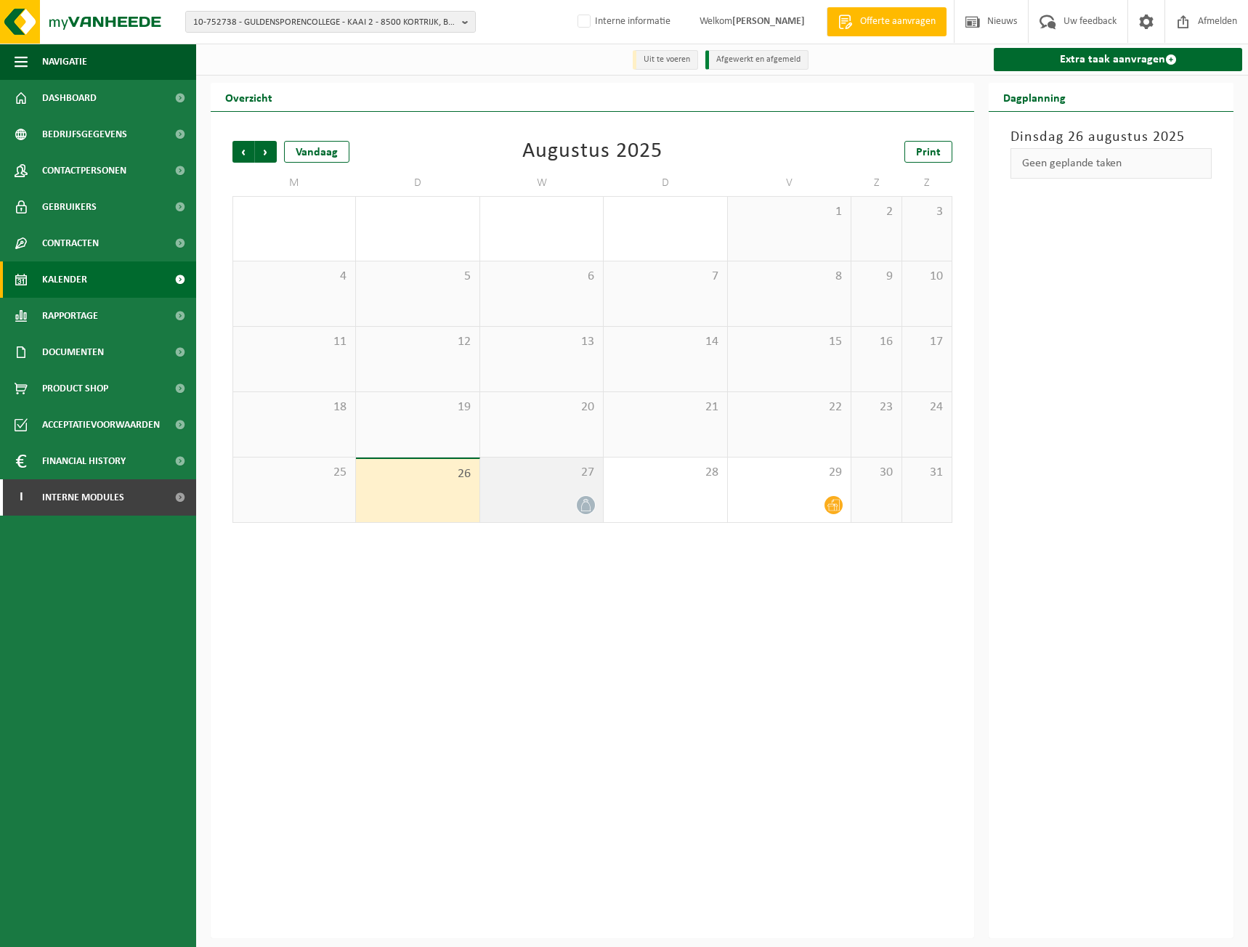
click at [559, 498] on div at bounding box center [541, 505] width 108 height 20
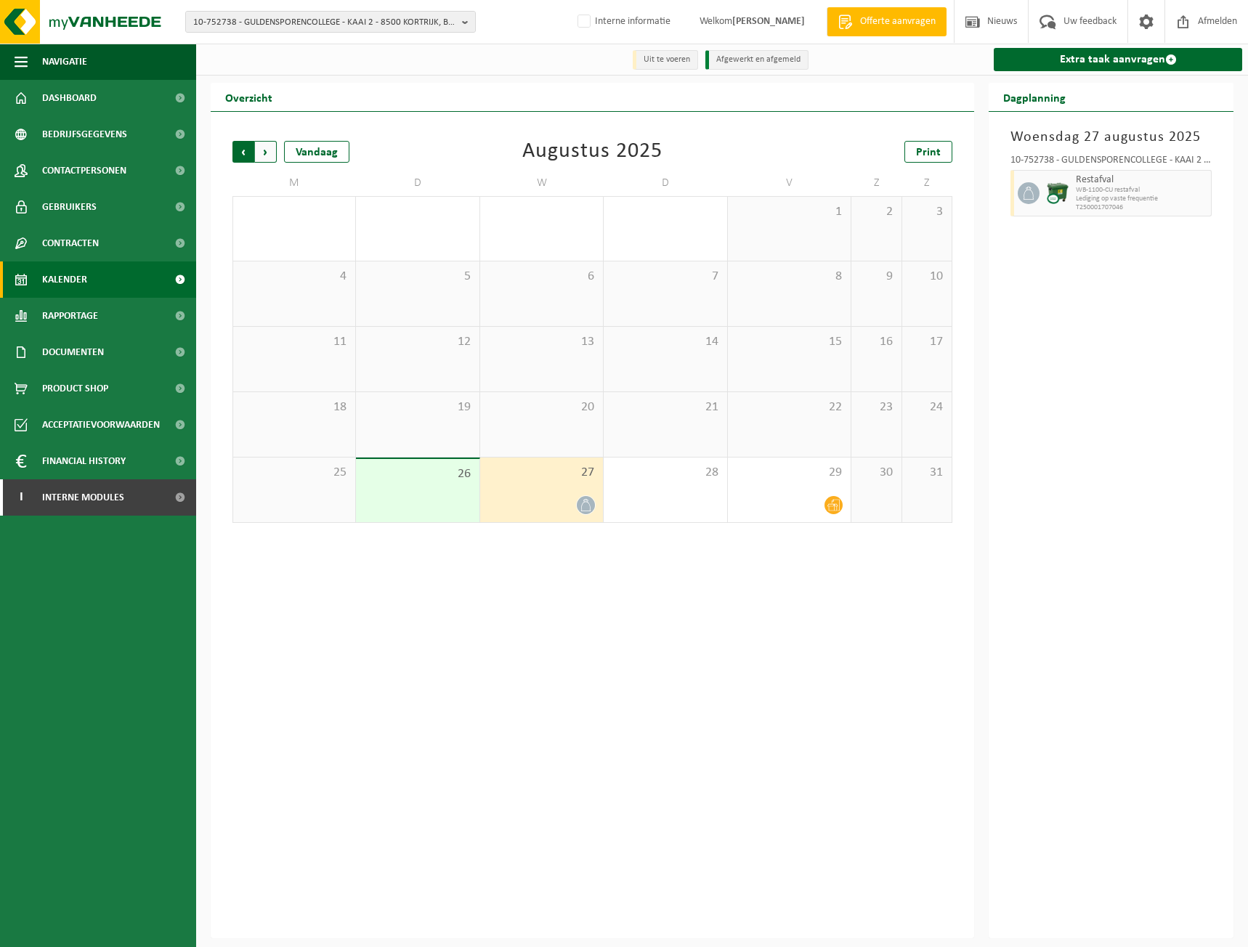
click at [270, 149] on span "Volgende" at bounding box center [266, 152] width 22 height 22
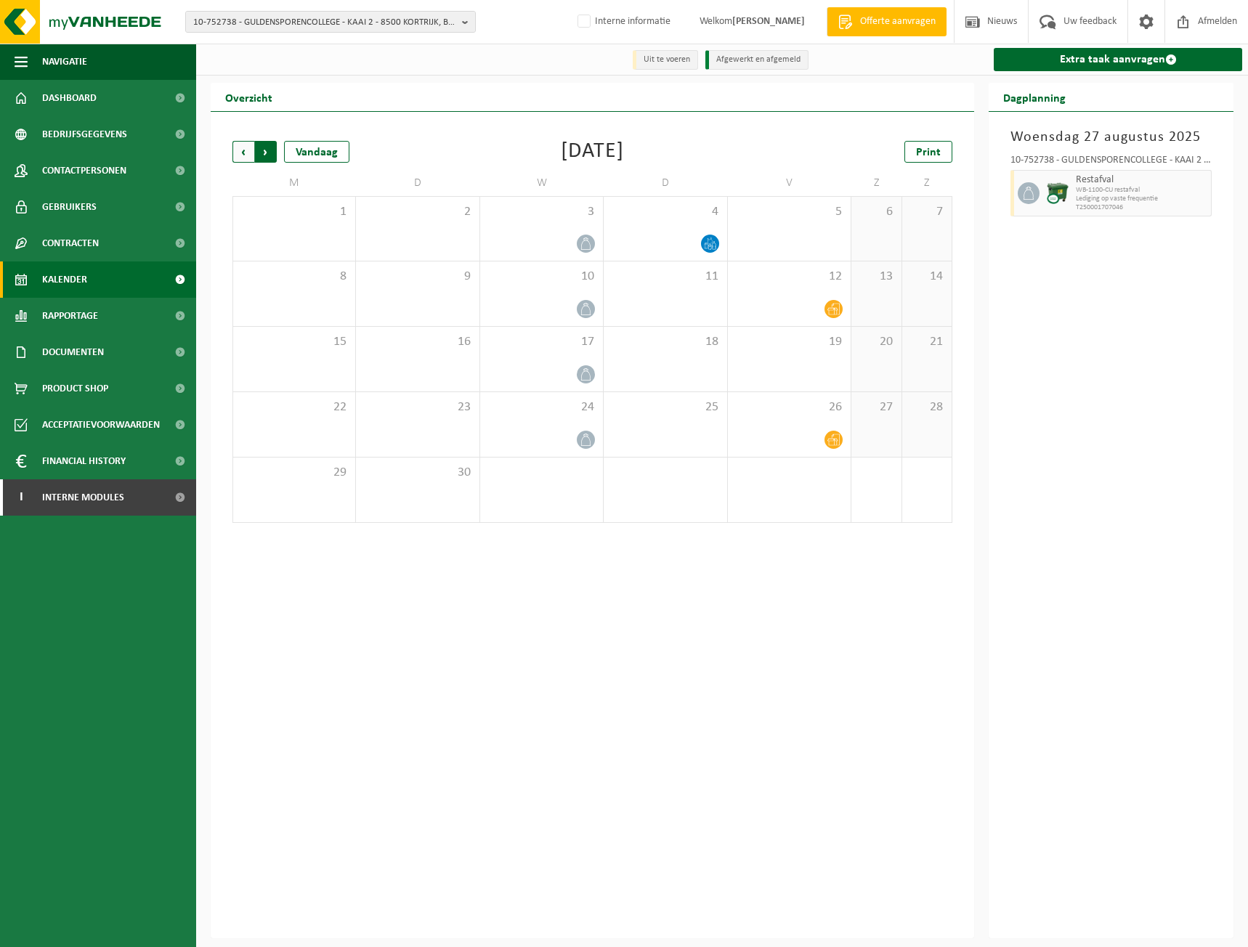
click at [240, 159] on span "Vorige" at bounding box center [243, 152] width 22 height 22
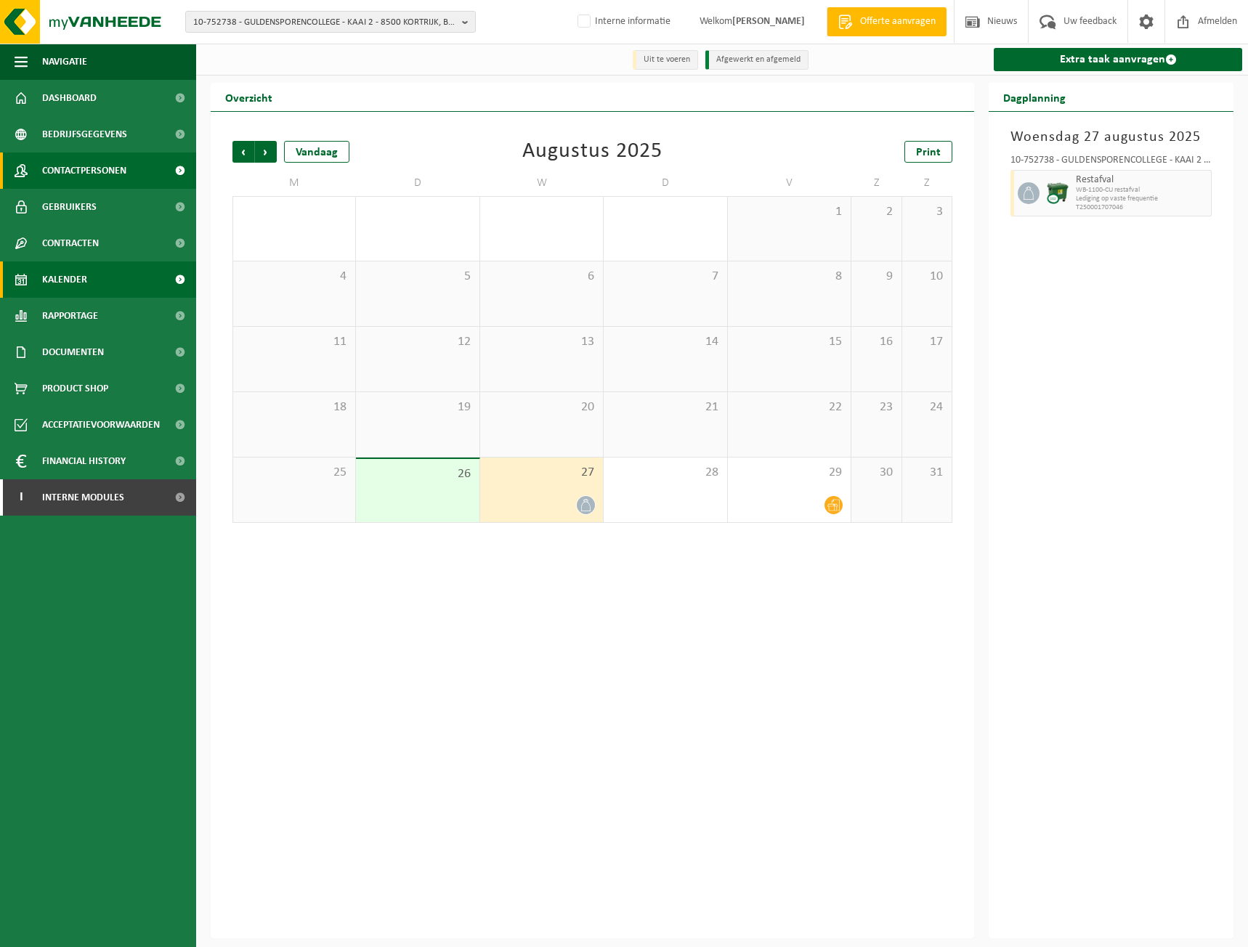
drag, startPoint x: 268, startPoint y: 149, endPoint x: 57, endPoint y: 156, distance: 211.4
click at [268, 150] on span "Volgende" at bounding box center [266, 152] width 22 height 22
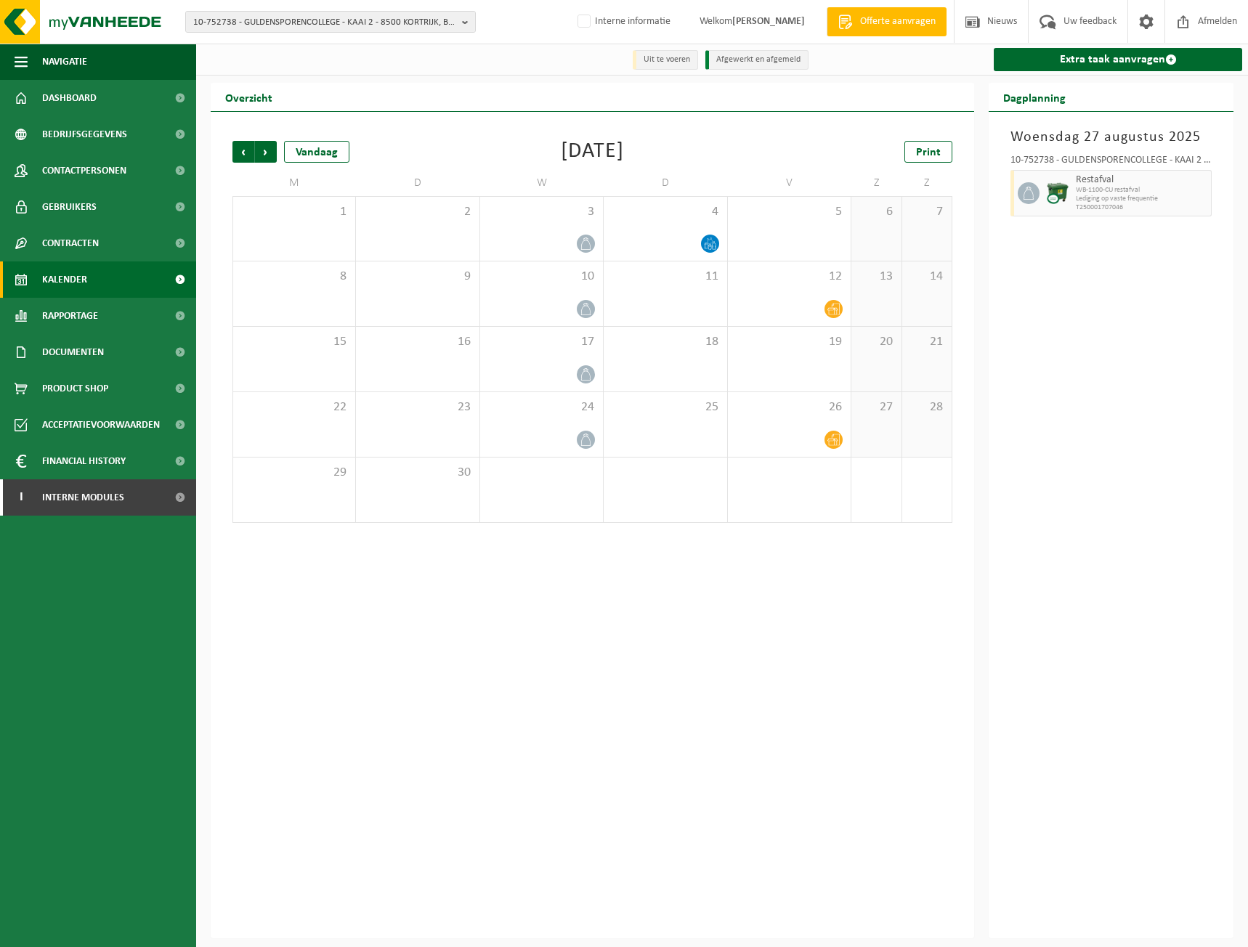
click at [805, 590] on div "Vorige Volgende Vandaag September 2025 Print M D W D V Z Z 1 2 3 4 5 6 7 8 9 10…" at bounding box center [592, 525] width 763 height 826
